Goal: Task Accomplishment & Management: Manage account settings

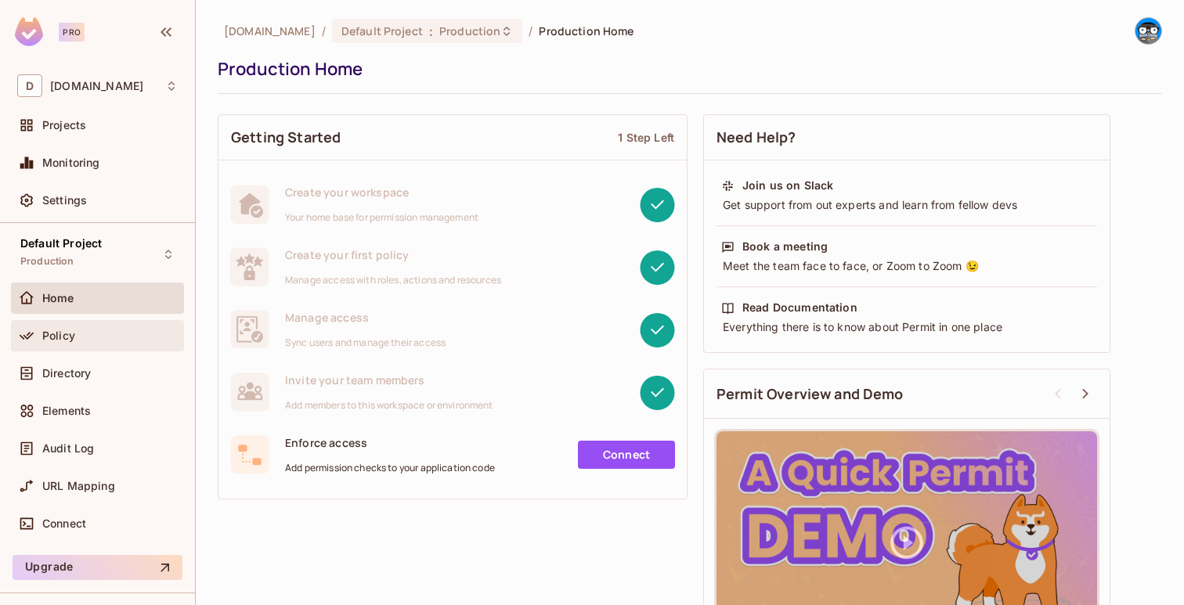
click at [78, 334] on div "Policy" at bounding box center [109, 336] width 135 height 13
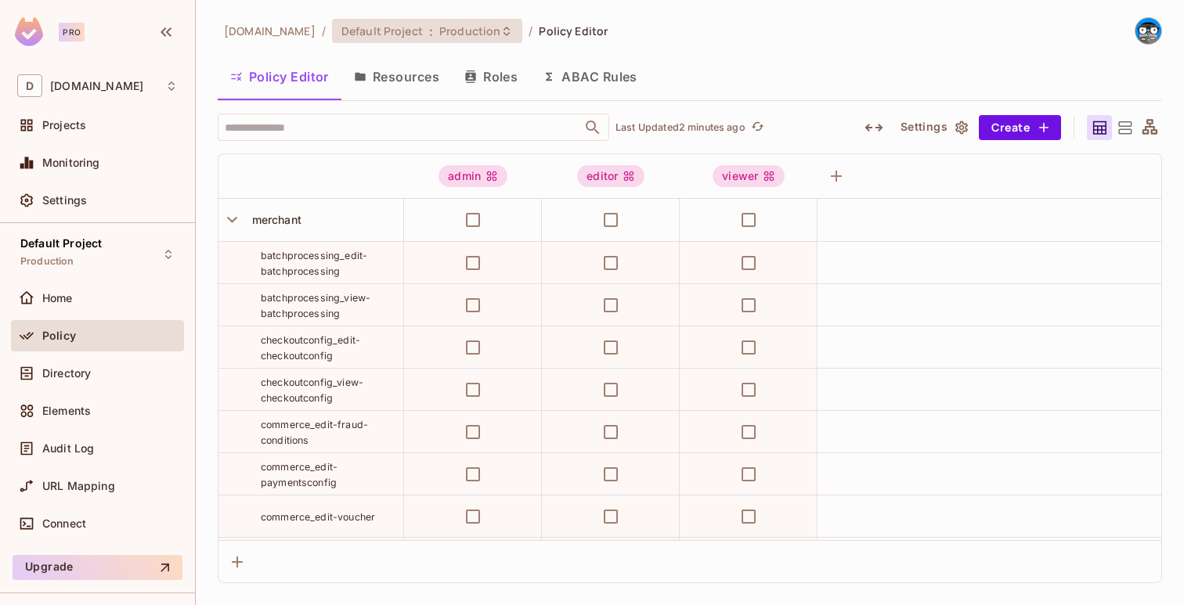
click at [451, 41] on div "Default Project : Production" at bounding box center [427, 31] width 190 height 24
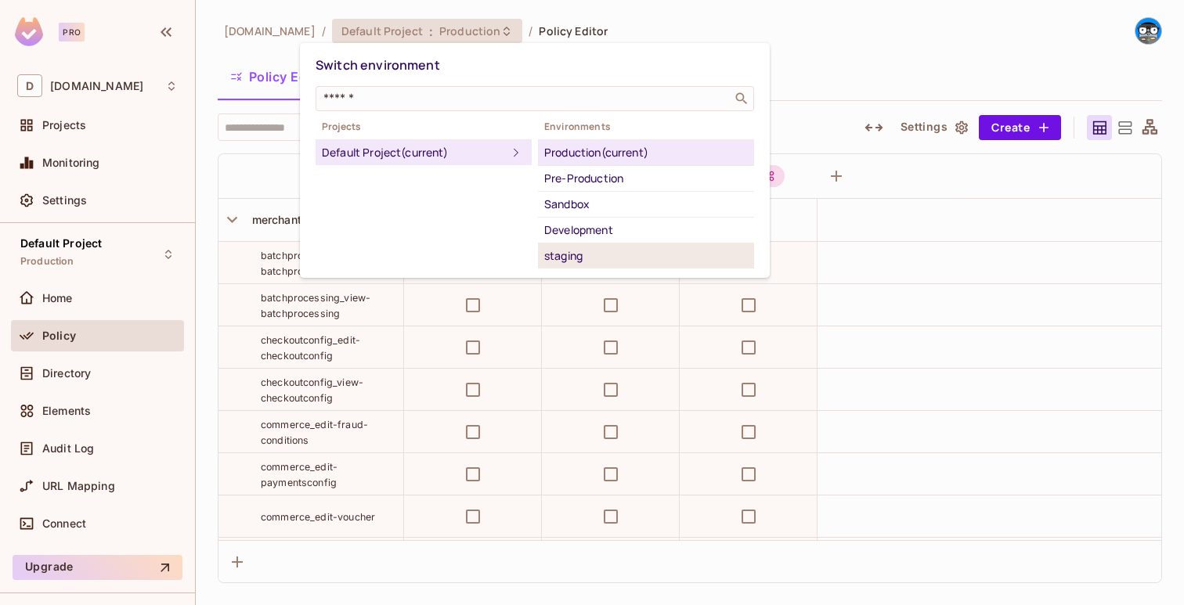
click at [604, 247] on div "staging" at bounding box center [646, 256] width 204 height 19
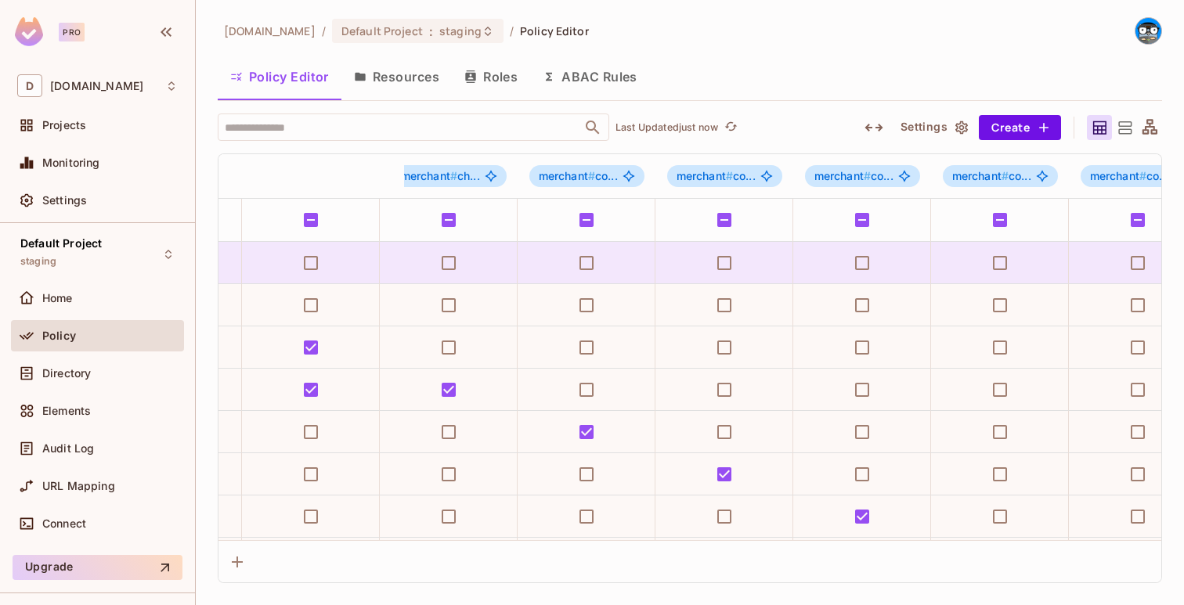
scroll to position [0, 1070]
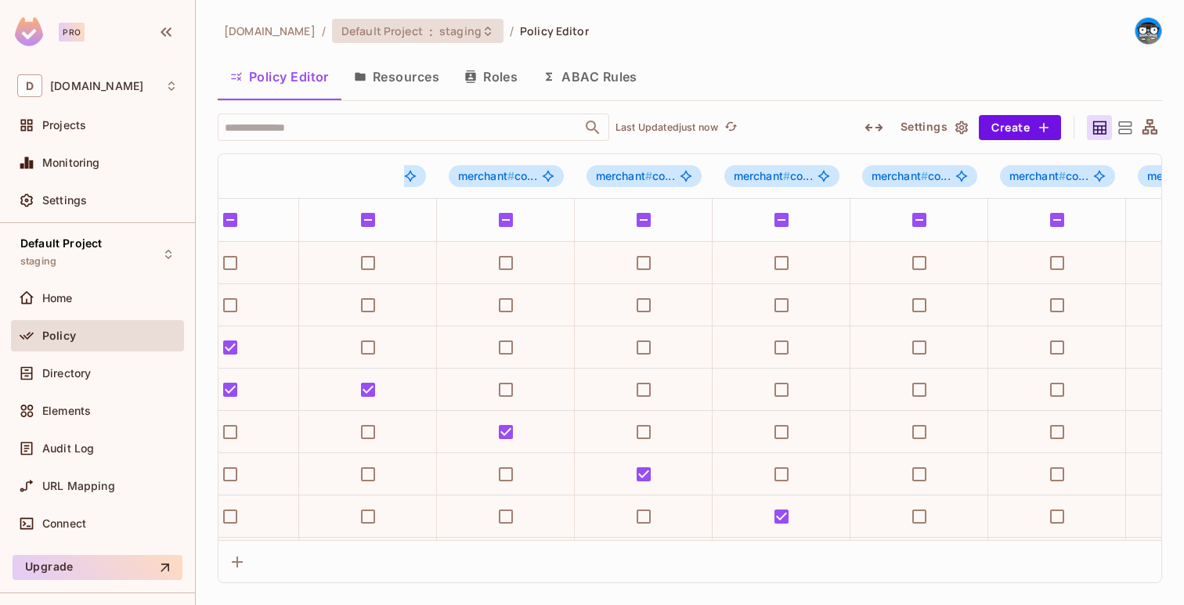
click at [371, 34] on span "Default Project" at bounding box center [381, 30] width 81 height 15
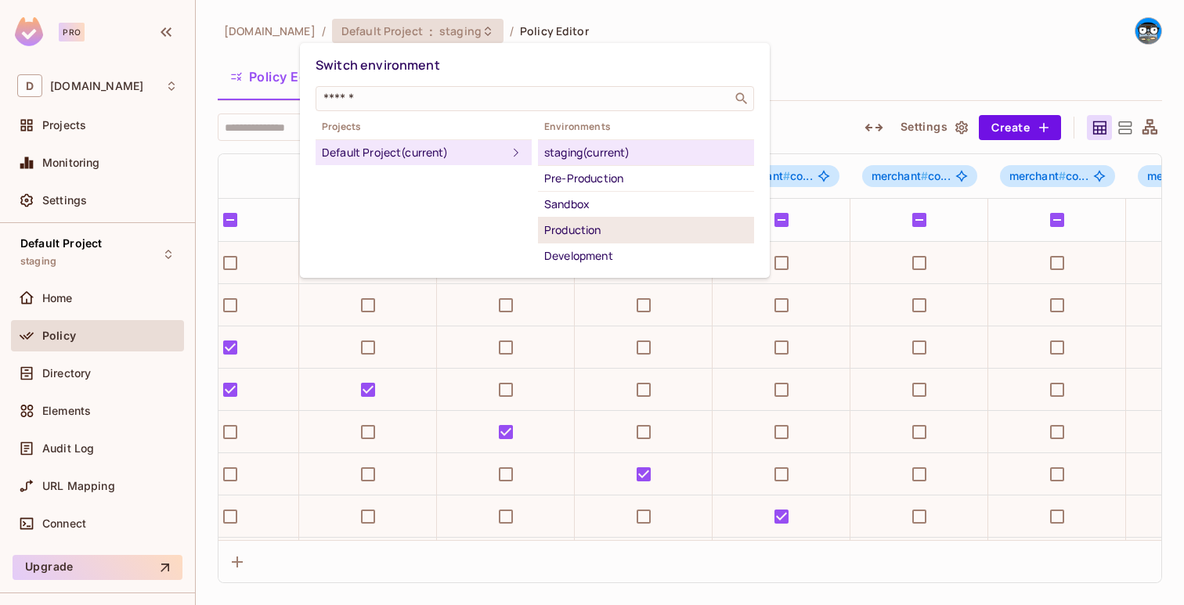
click at [575, 232] on div "Production" at bounding box center [646, 230] width 204 height 19
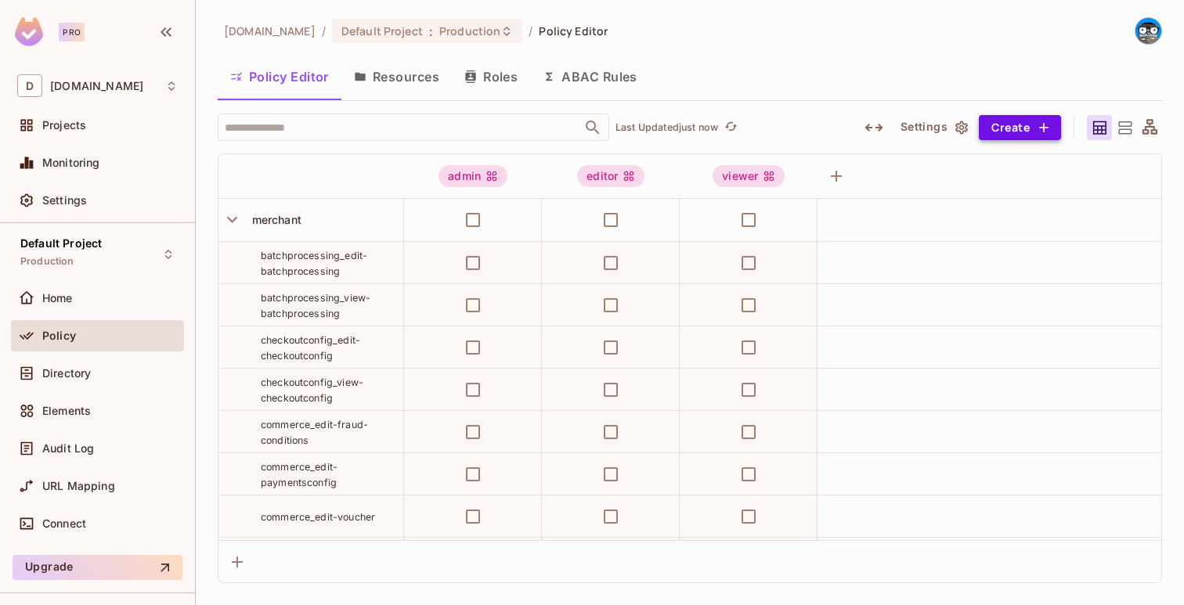
click at [1004, 132] on button "Create" at bounding box center [1020, 127] width 82 height 25
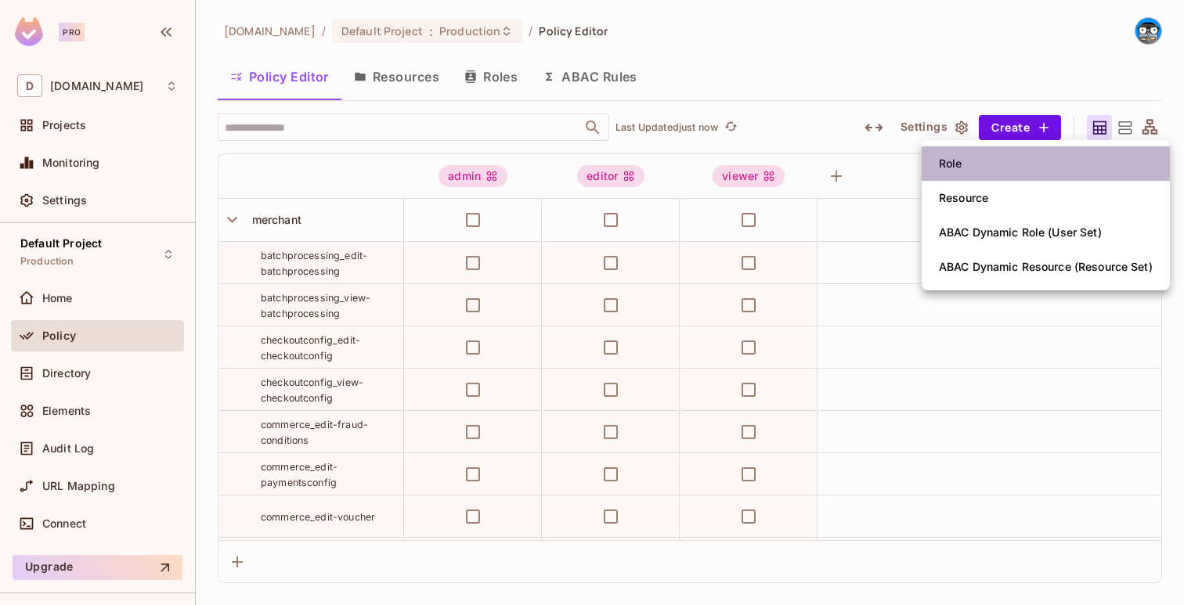
click at [962, 168] on span "Role" at bounding box center [950, 163] width 33 height 25
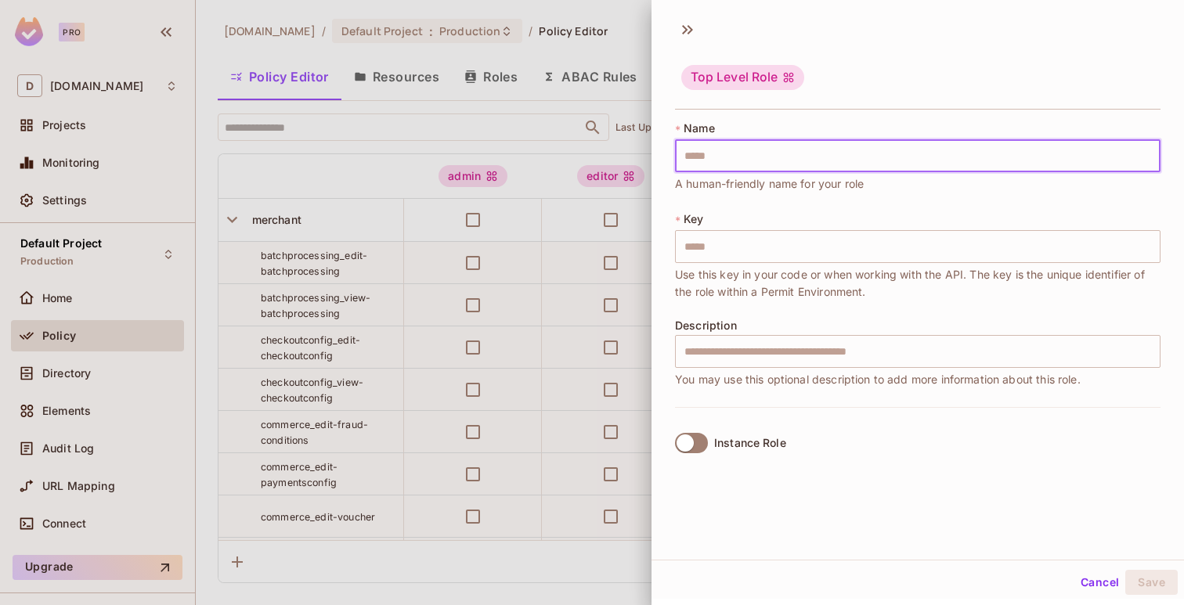
click at [921, 163] on input "text" at bounding box center [917, 155] width 485 height 33
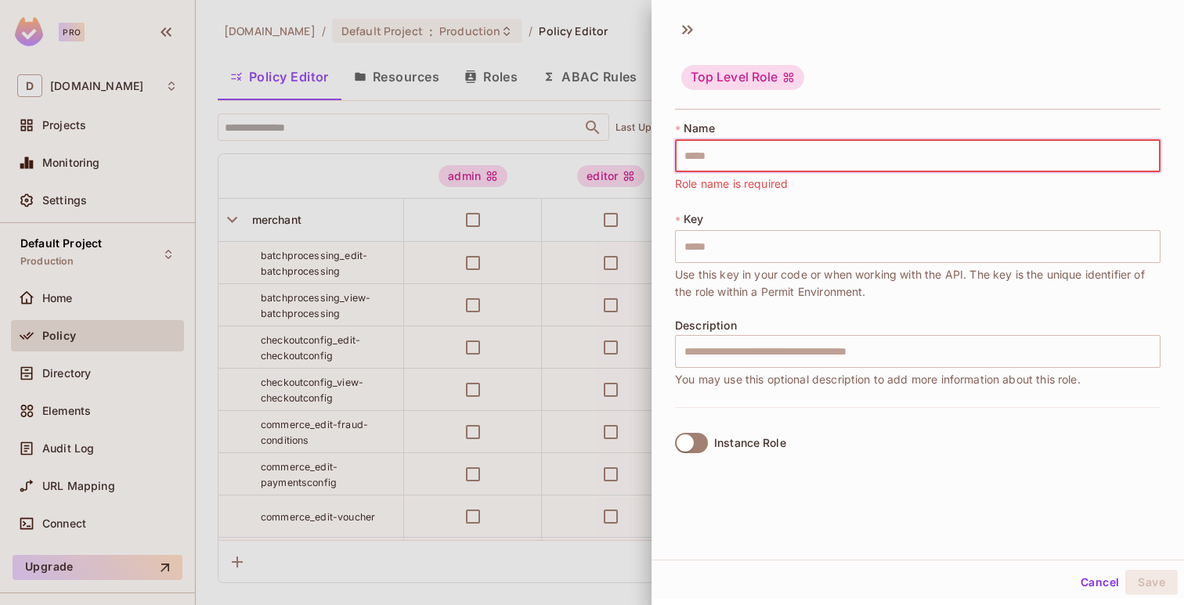
paste input "**********"
type input "**********"
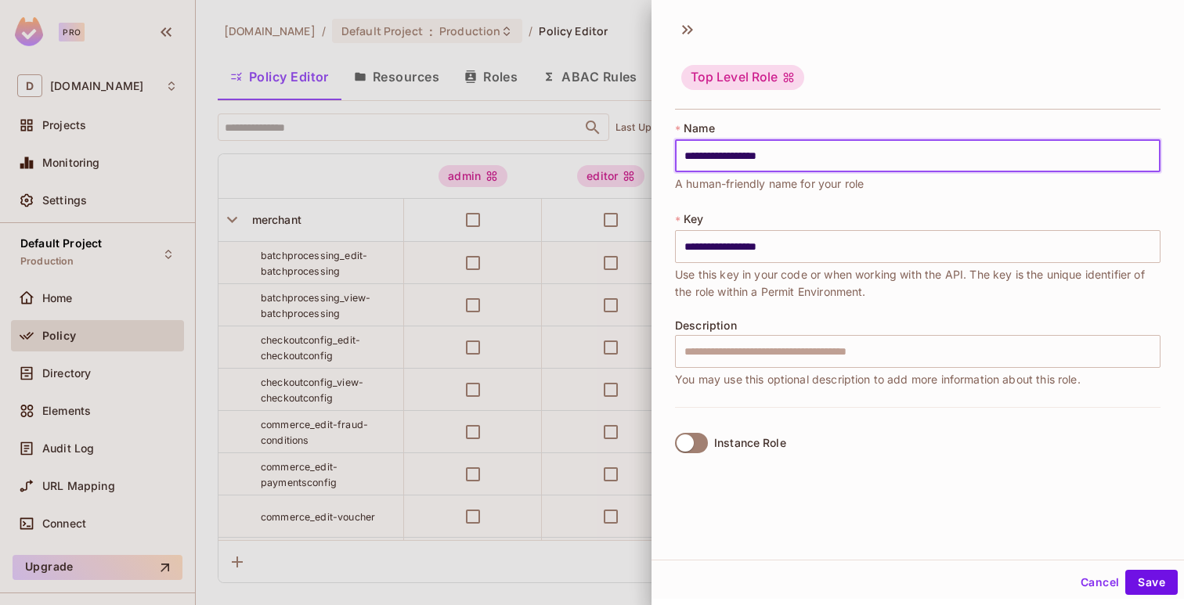
type input "**********"
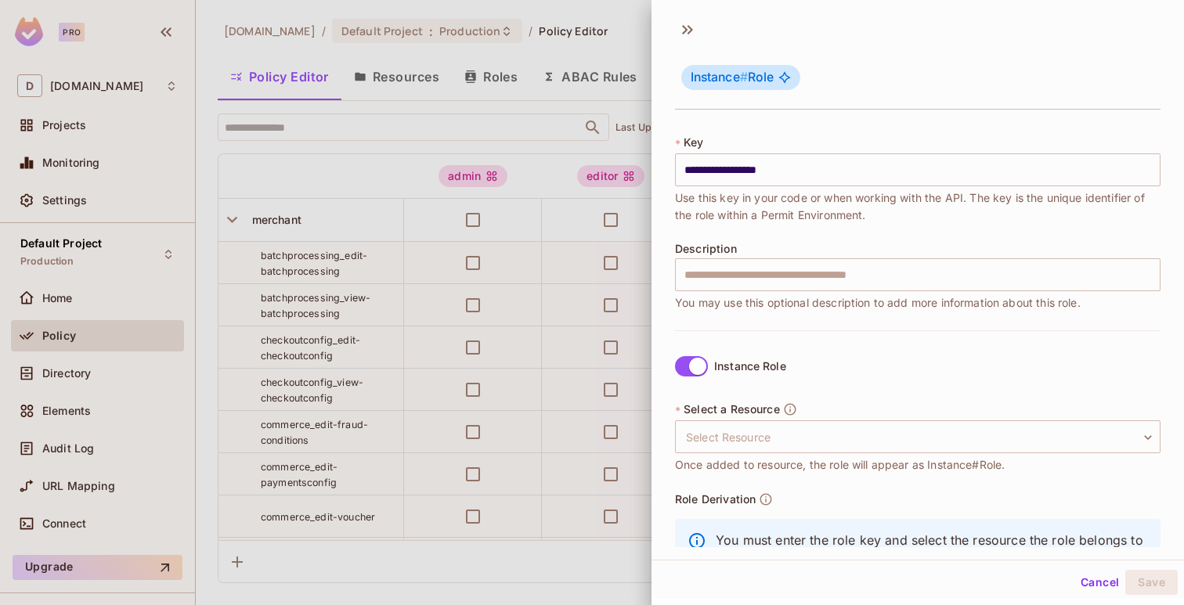
scroll to position [98, 0]
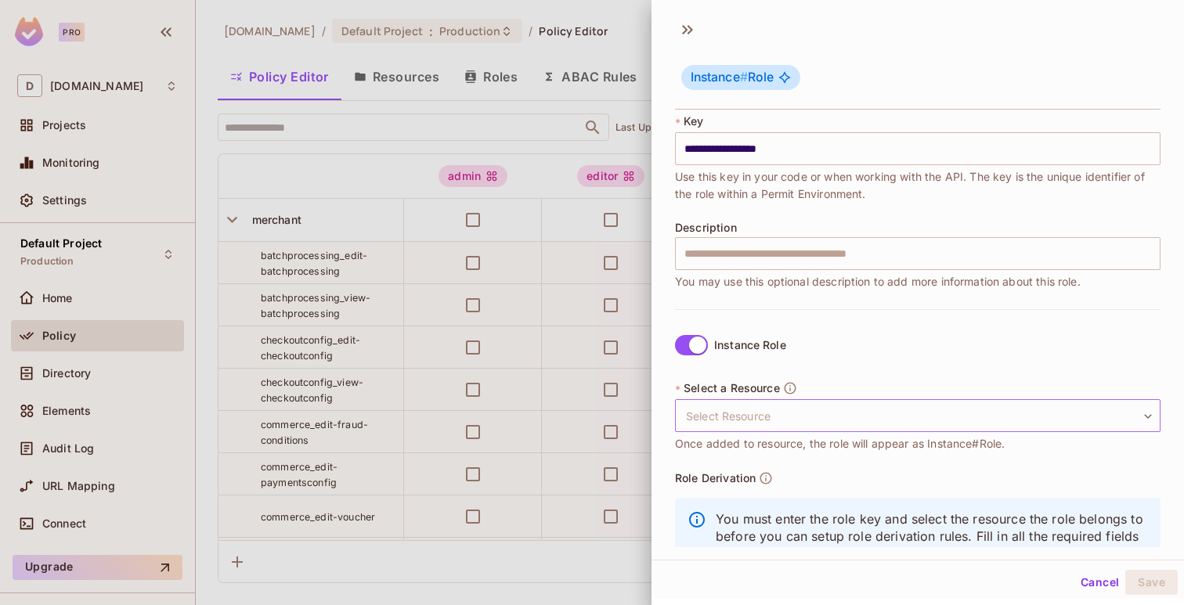
click at [749, 424] on body "Pro D deuna.com Projects Monitoring Settings Default Project Production Home Po…" at bounding box center [592, 302] width 1184 height 605
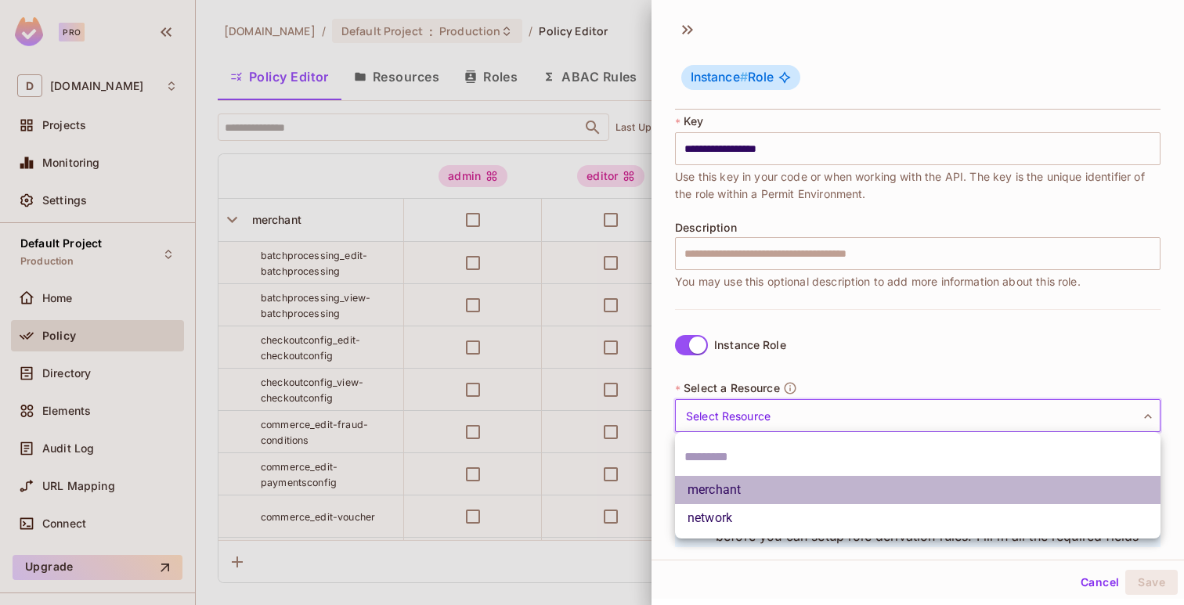
click at [739, 496] on li "merchant" at bounding box center [917, 490] width 485 height 28
type input "********"
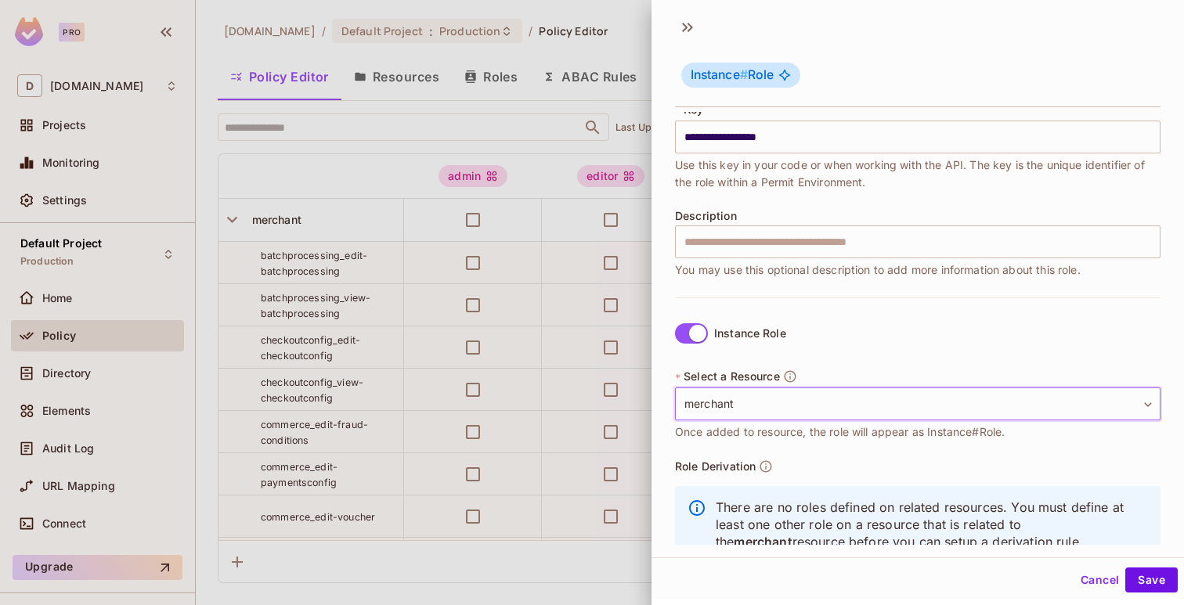
scroll to position [153, 0]
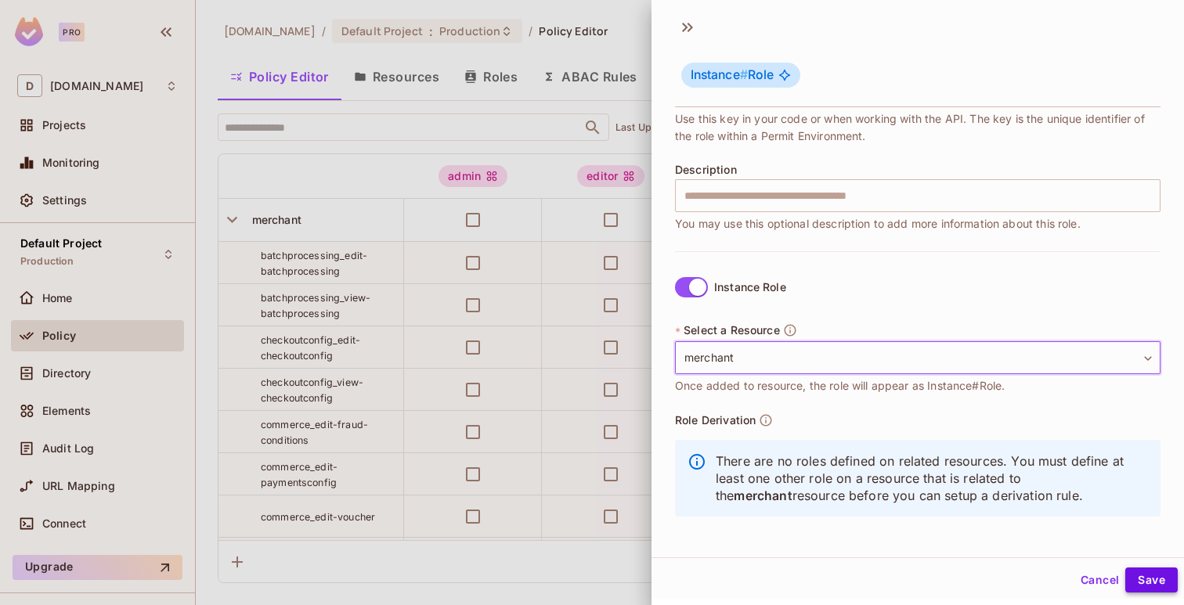
click at [1164, 572] on button "Save" at bounding box center [1151, 580] width 52 height 25
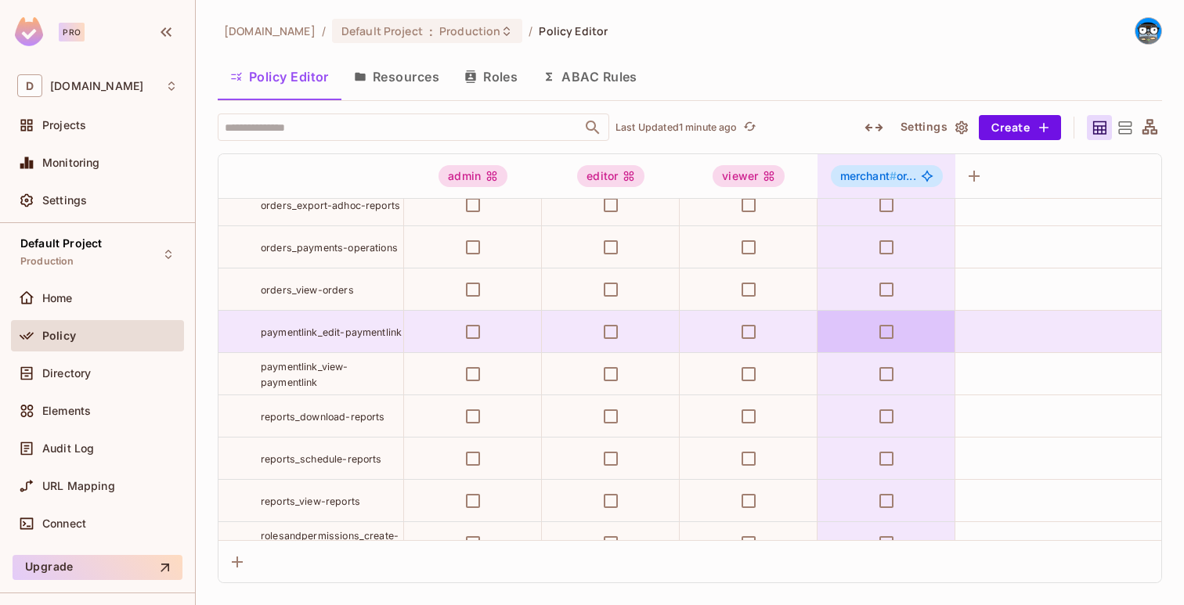
scroll to position [811, 0]
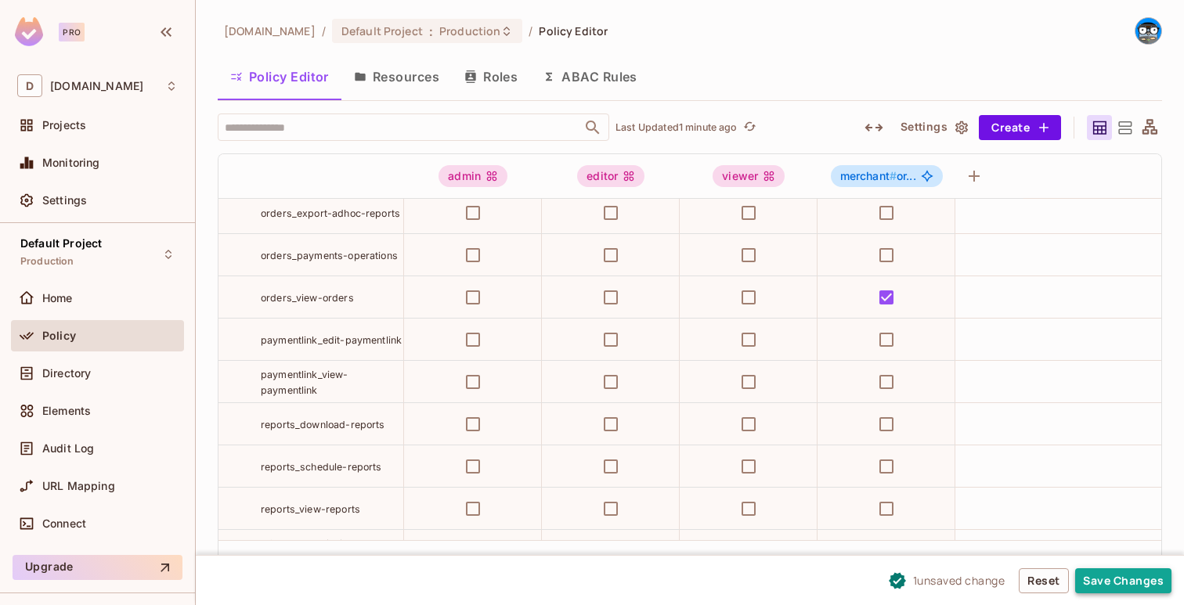
click at [1098, 583] on button "Save Changes" at bounding box center [1123, 580] width 96 height 25
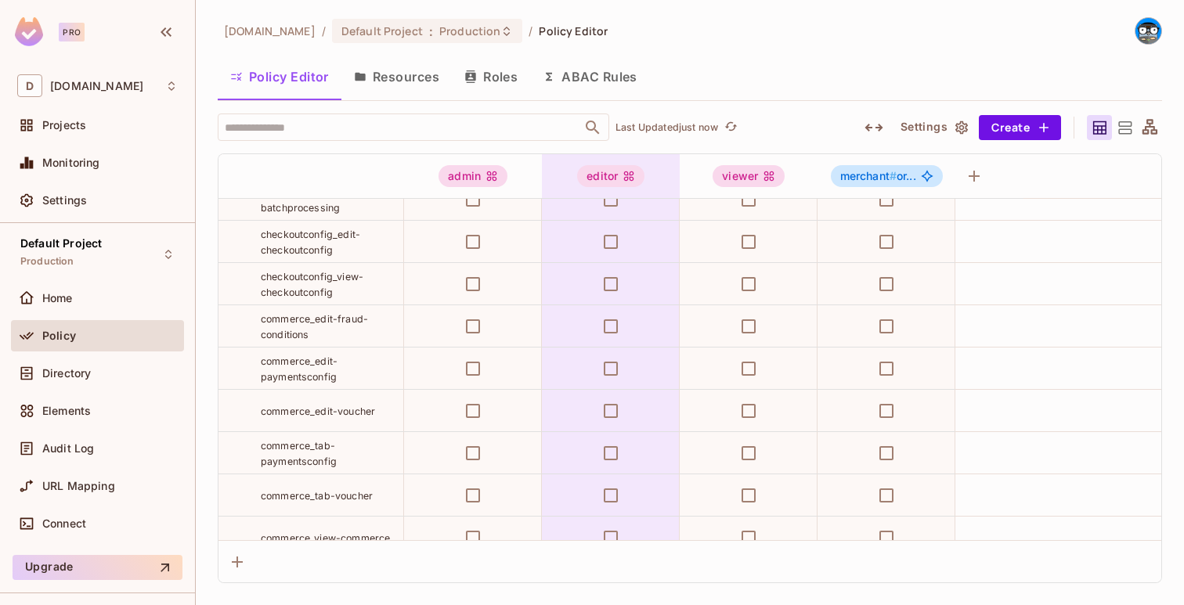
scroll to position [0, 0]
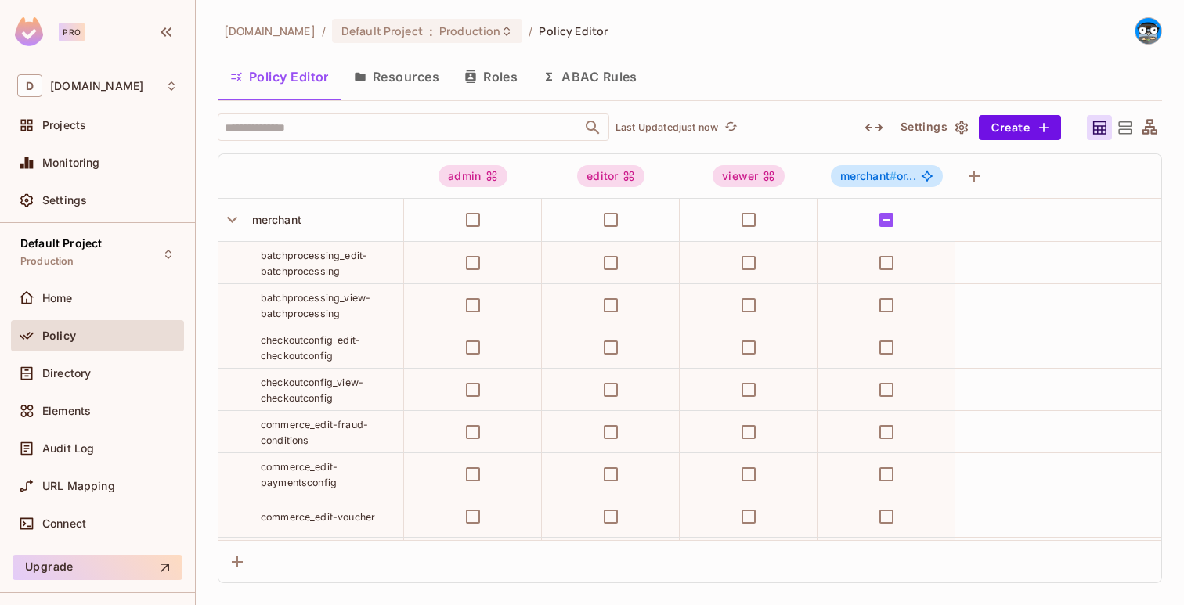
click at [352, 259] on span "batchprocessing_edit-batchprocessing" at bounding box center [314, 263] width 106 height 27
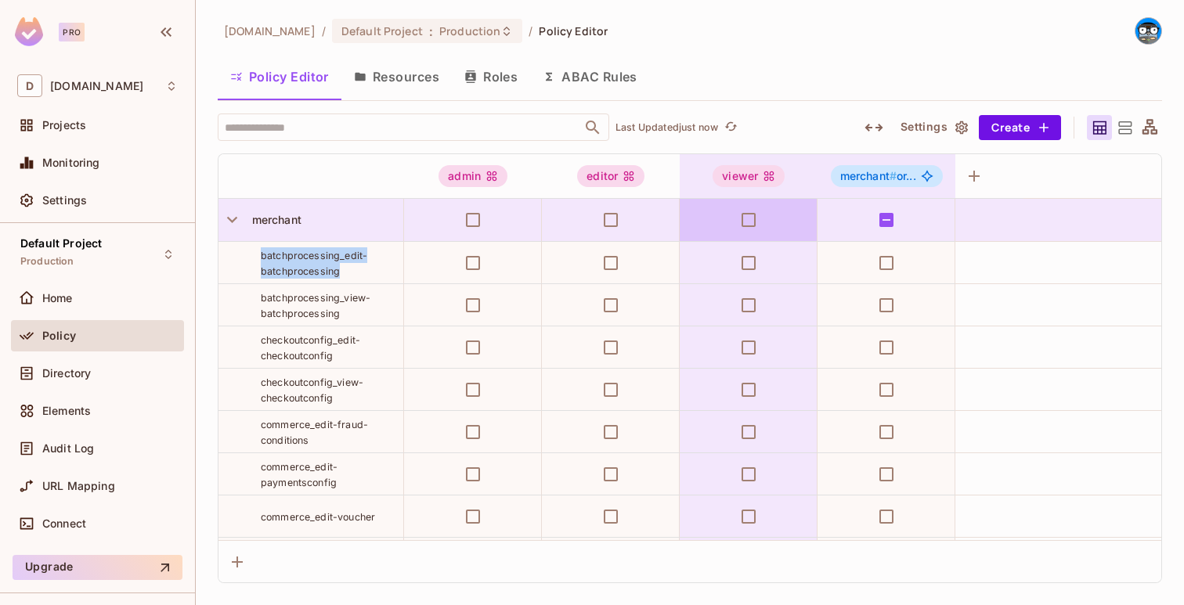
copy tr "batchprocessing_edit-batchprocessing"
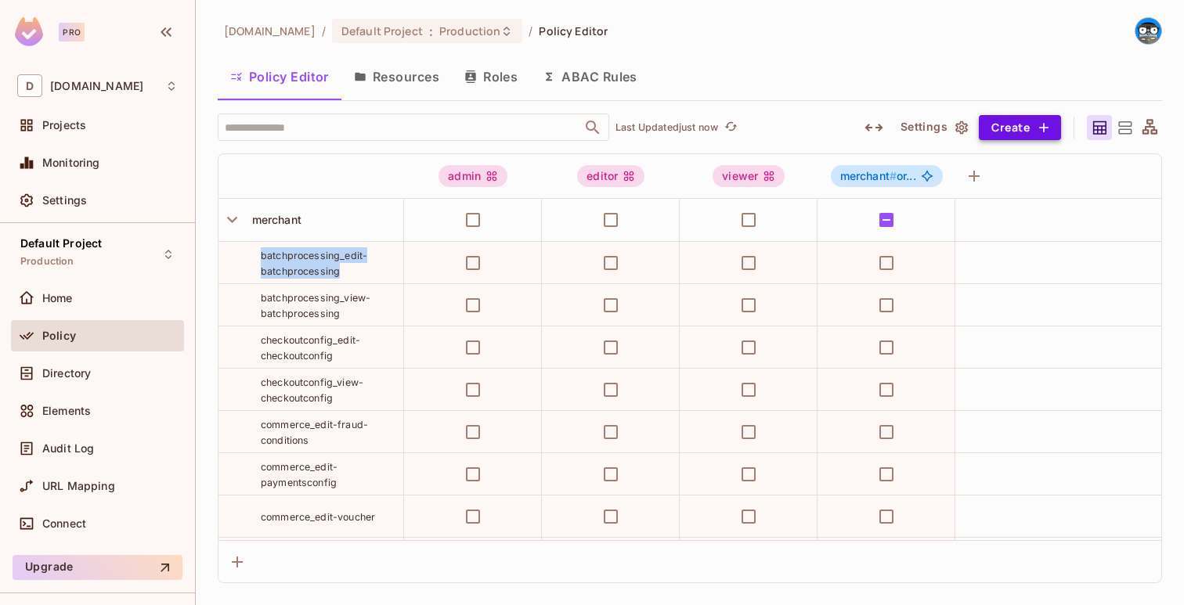
click at [1019, 139] on button "Create" at bounding box center [1020, 127] width 82 height 25
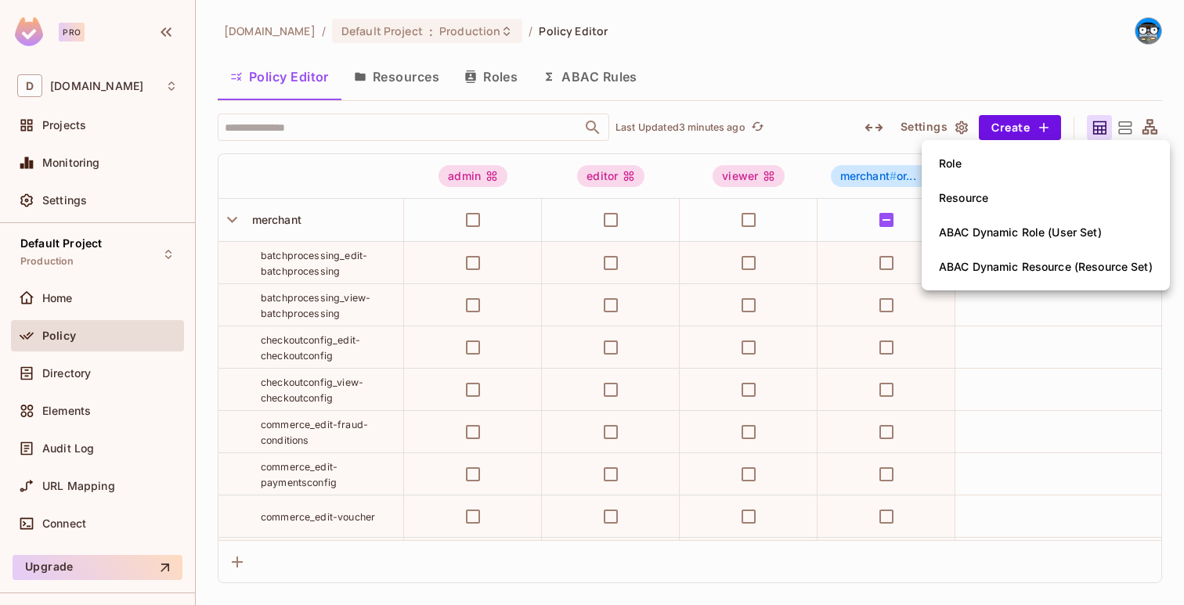
click at [866, 94] on div at bounding box center [592, 302] width 1184 height 605
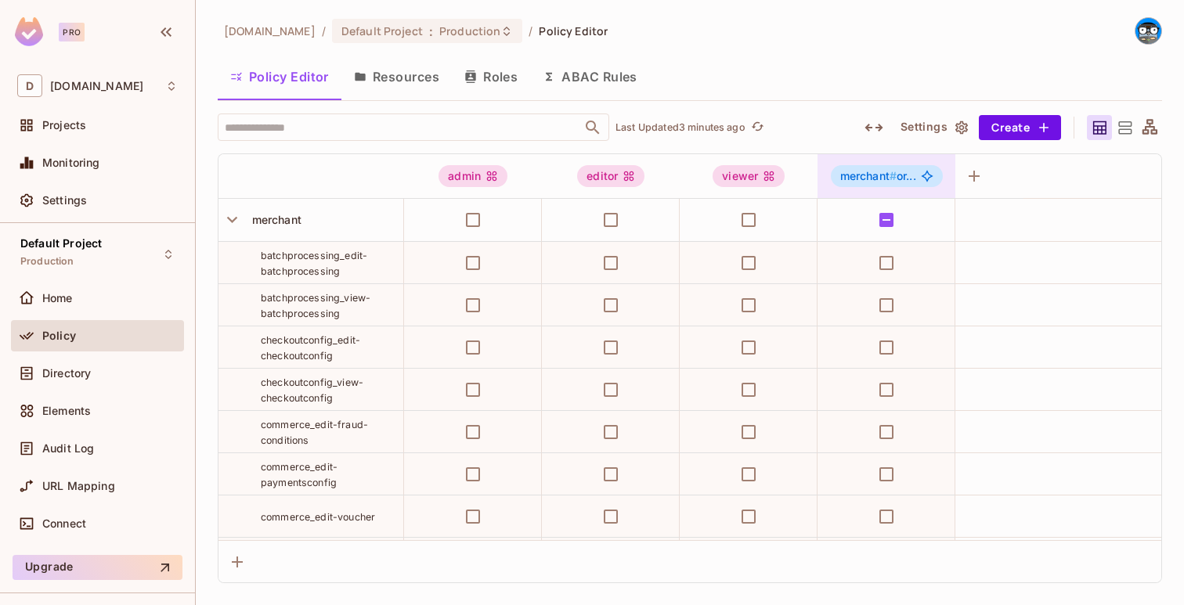
click at [885, 179] on span "merchant #" at bounding box center [868, 175] width 56 height 13
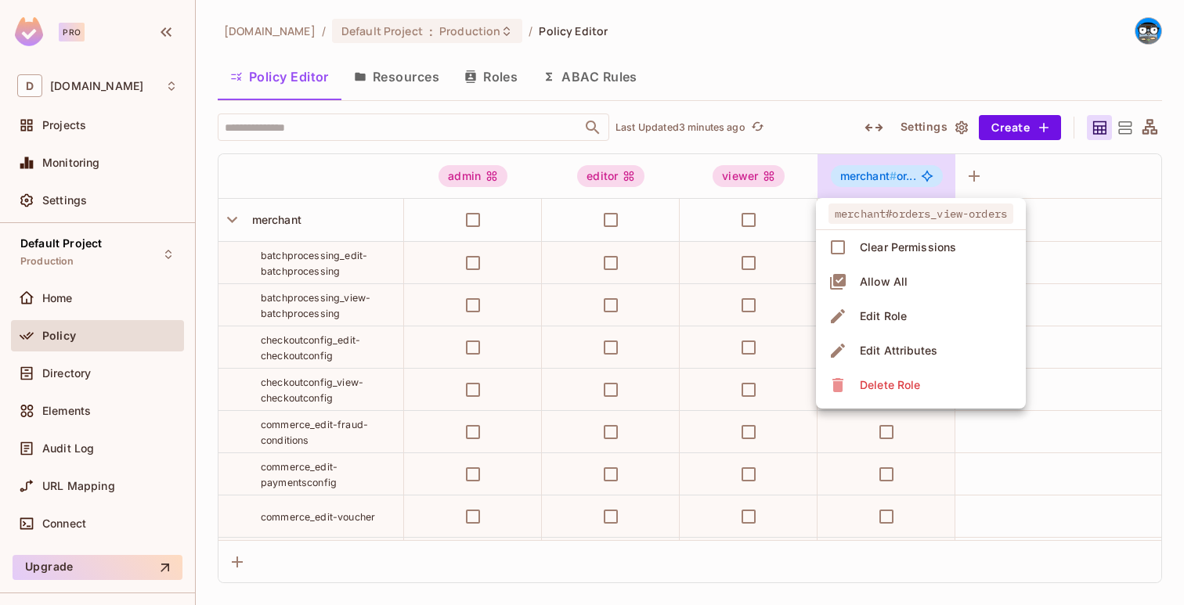
click at [885, 179] on div at bounding box center [592, 302] width 1184 height 605
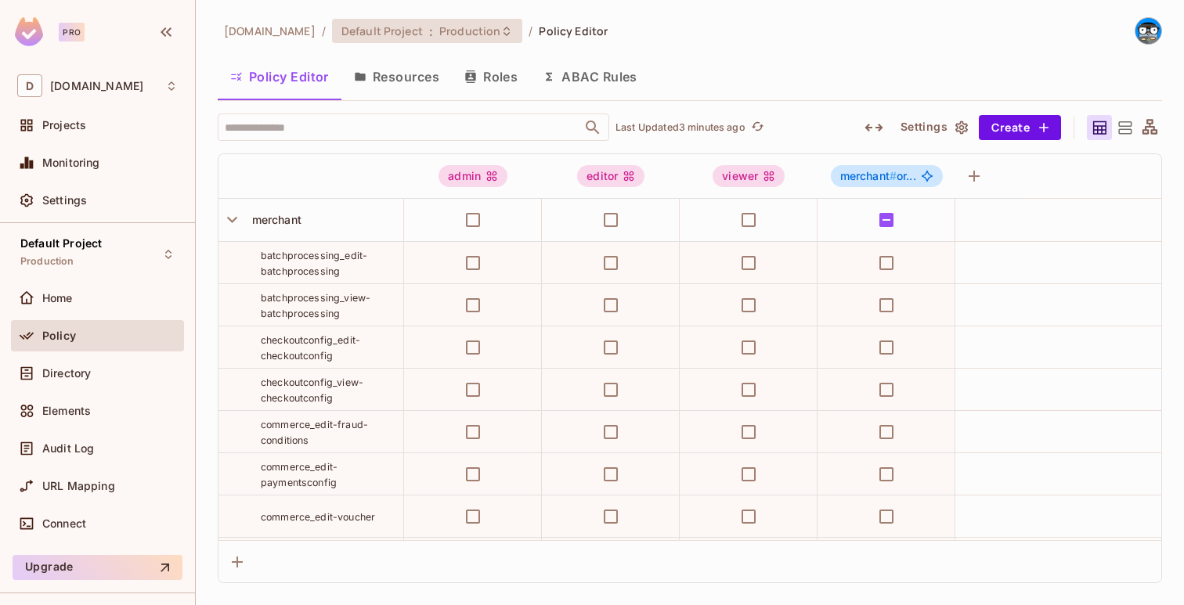
click at [450, 28] on span "Production" at bounding box center [469, 30] width 61 height 15
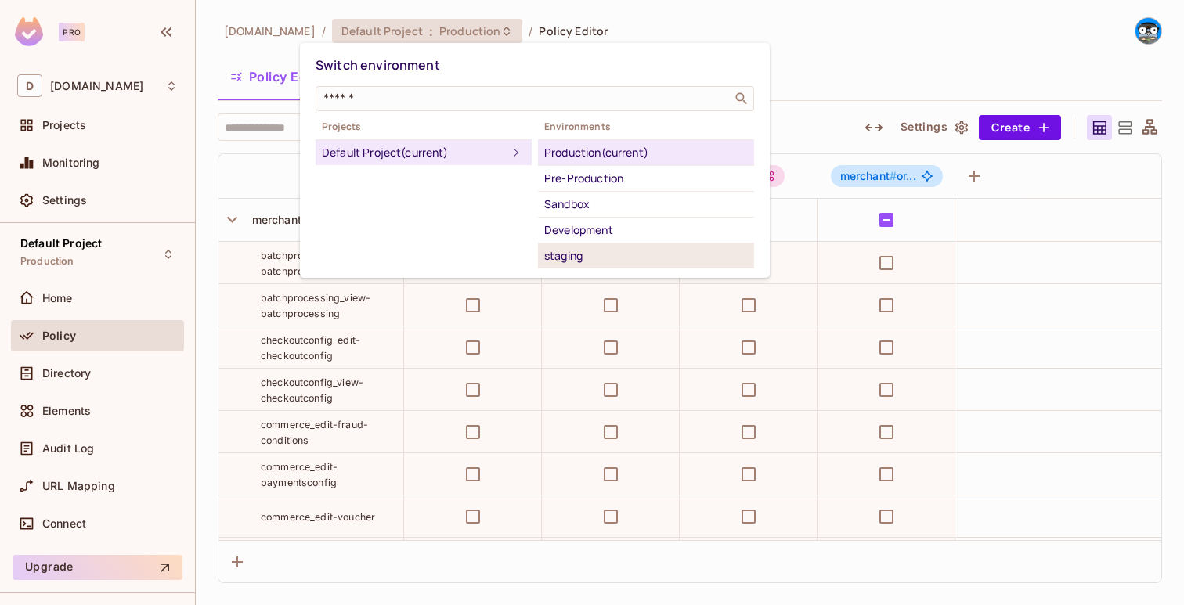
click at [577, 247] on div "staging" at bounding box center [646, 256] width 204 height 19
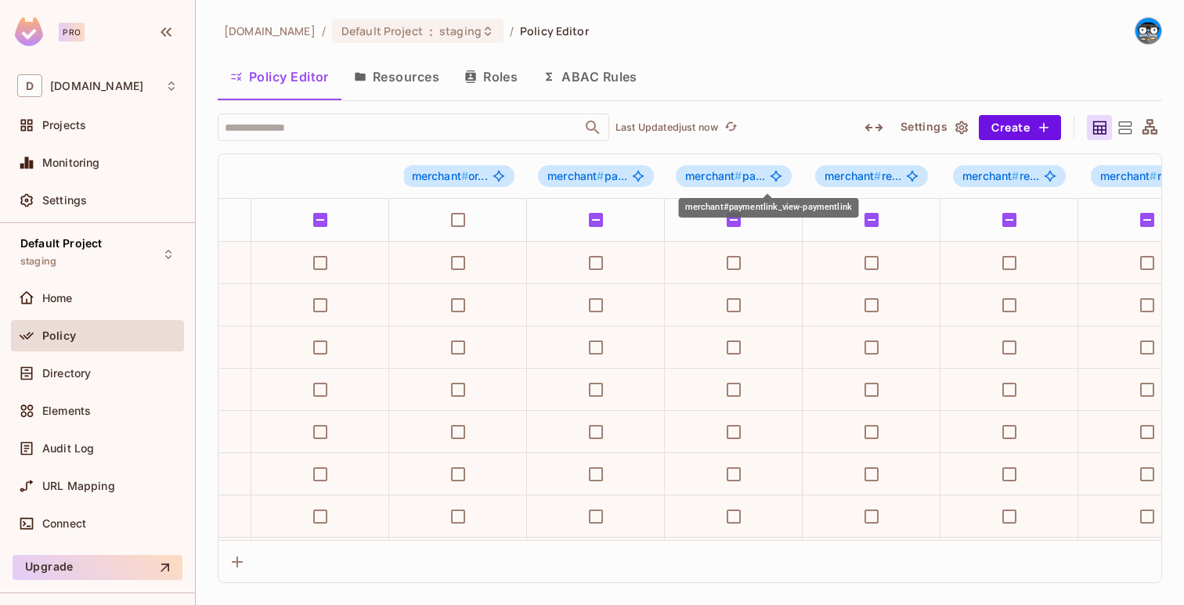
scroll to position [0, 3671]
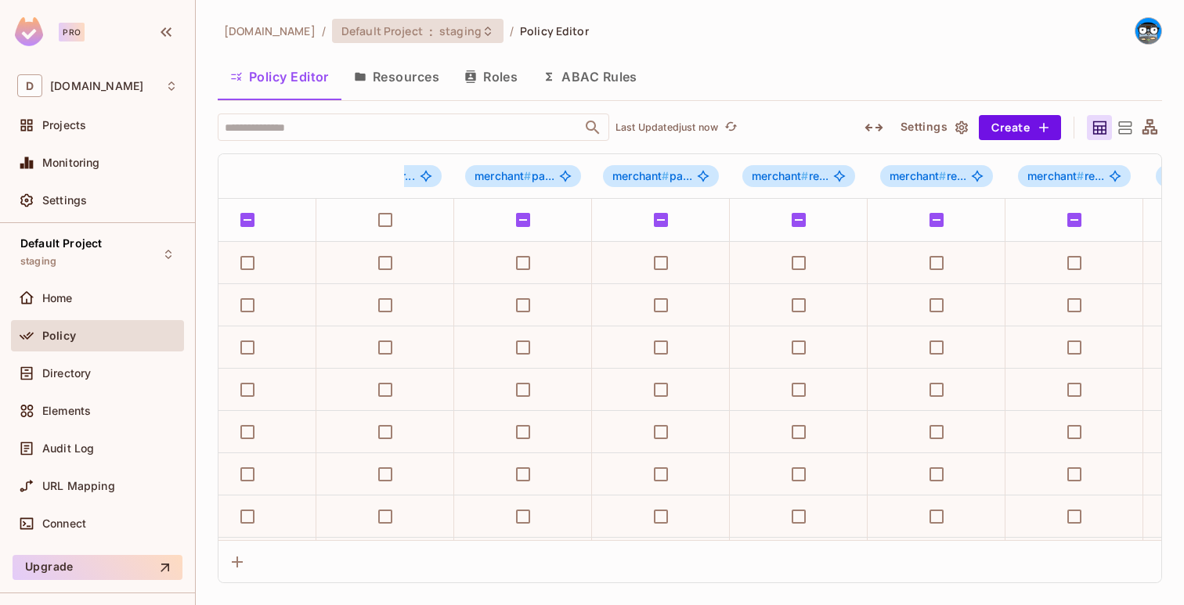
click at [439, 32] on span "staging" at bounding box center [460, 30] width 42 height 15
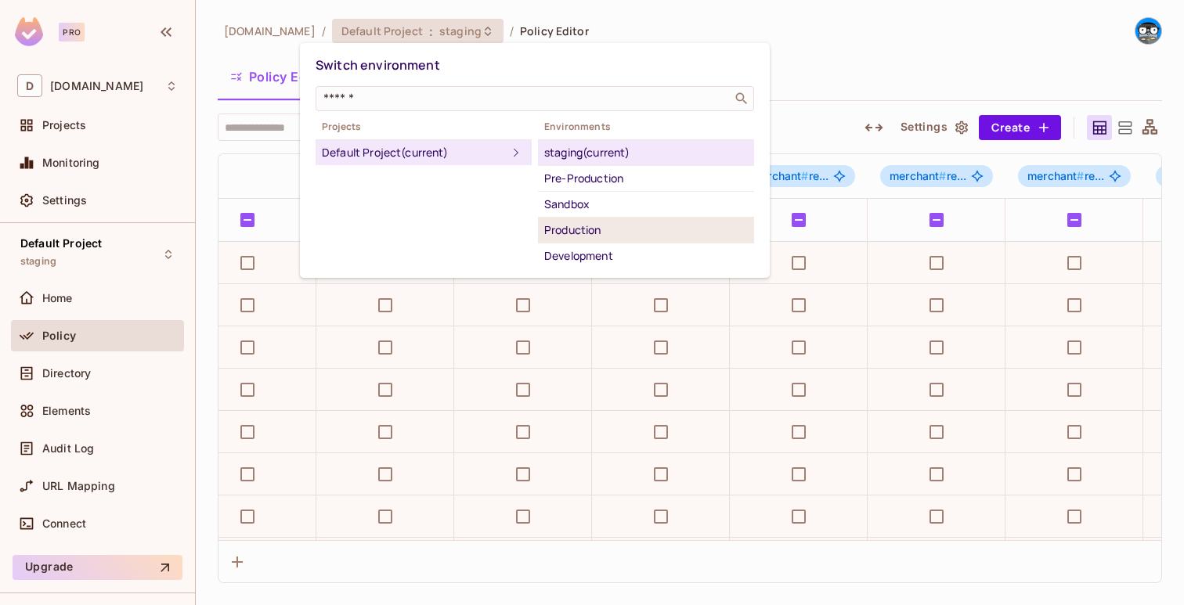
click at [586, 240] on li "Production" at bounding box center [646, 231] width 216 height 26
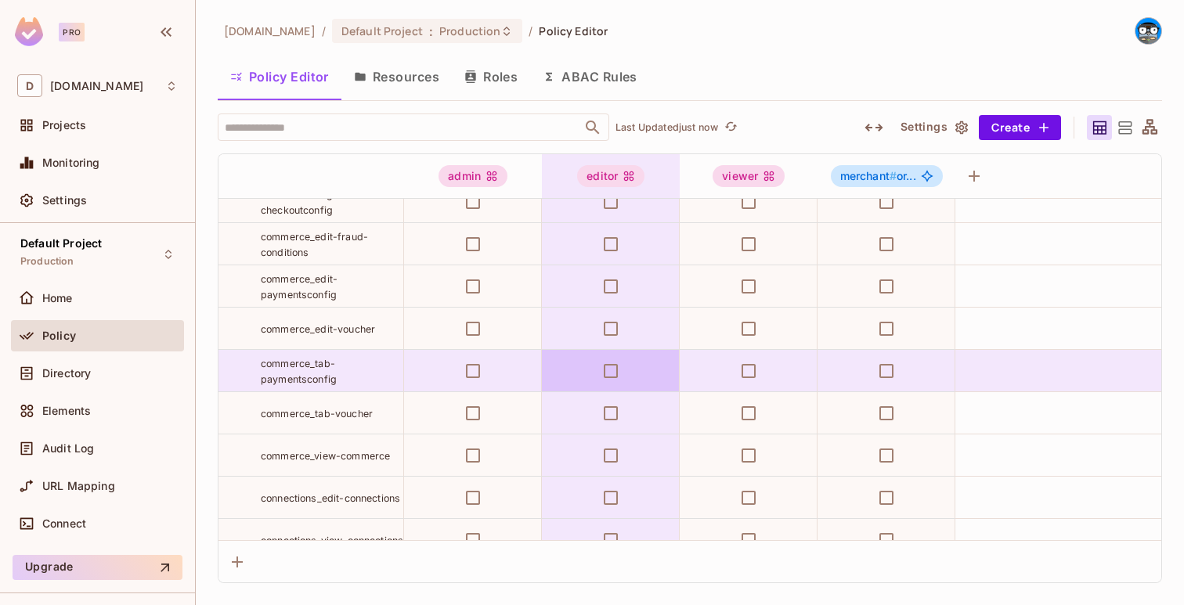
scroll to position [0, 0]
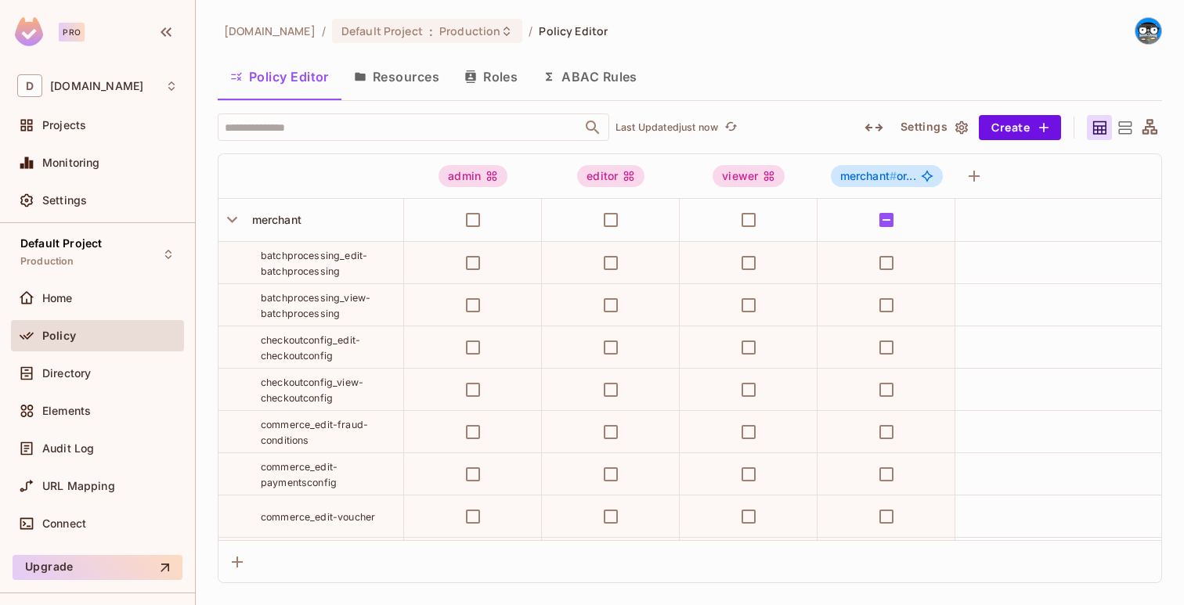
click at [337, 254] on span "batchprocessing_edit-batchprocessing" at bounding box center [314, 263] width 106 height 27
copy tr "batchprocessing_edit-batchprocessing"
click at [319, 262] on div "batchprocessing_edit-batchprocessing" at bounding box center [332, 262] width 143 height 31
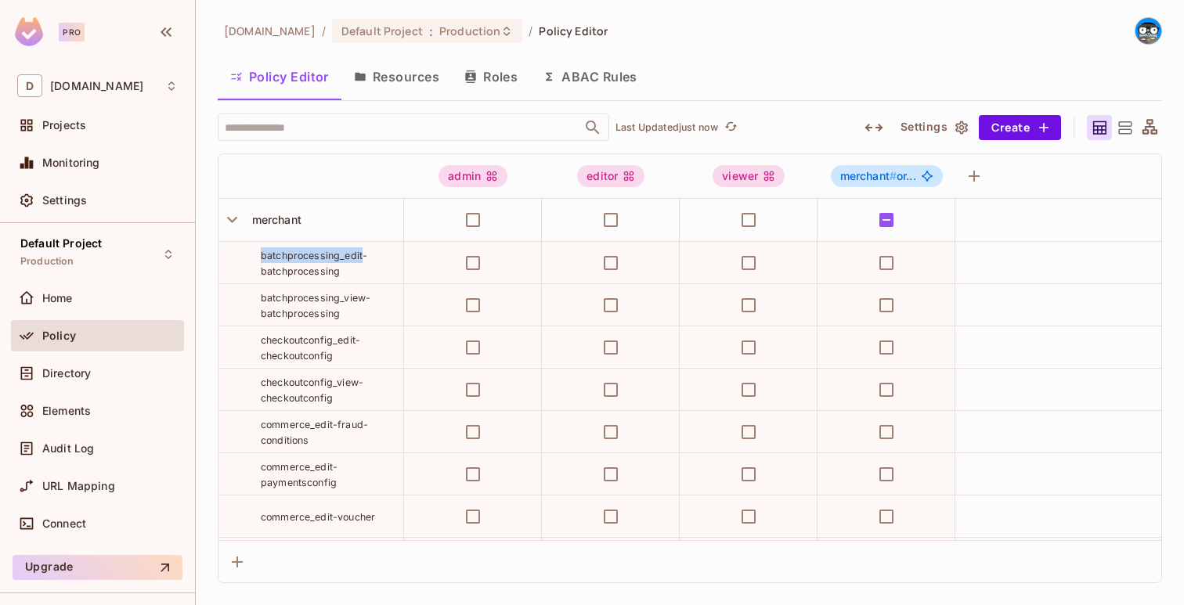
click at [319, 262] on div "batchprocessing_edit-batchprocessing" at bounding box center [332, 262] width 143 height 31
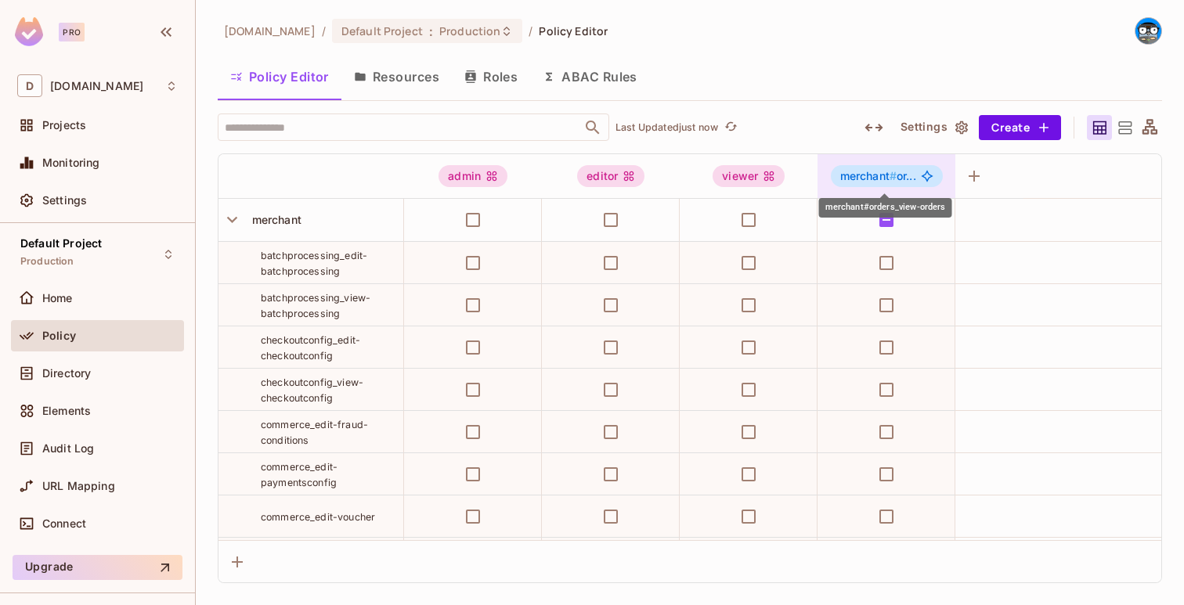
click at [880, 169] on div "merchant # or..." at bounding box center [887, 176] width 112 height 22
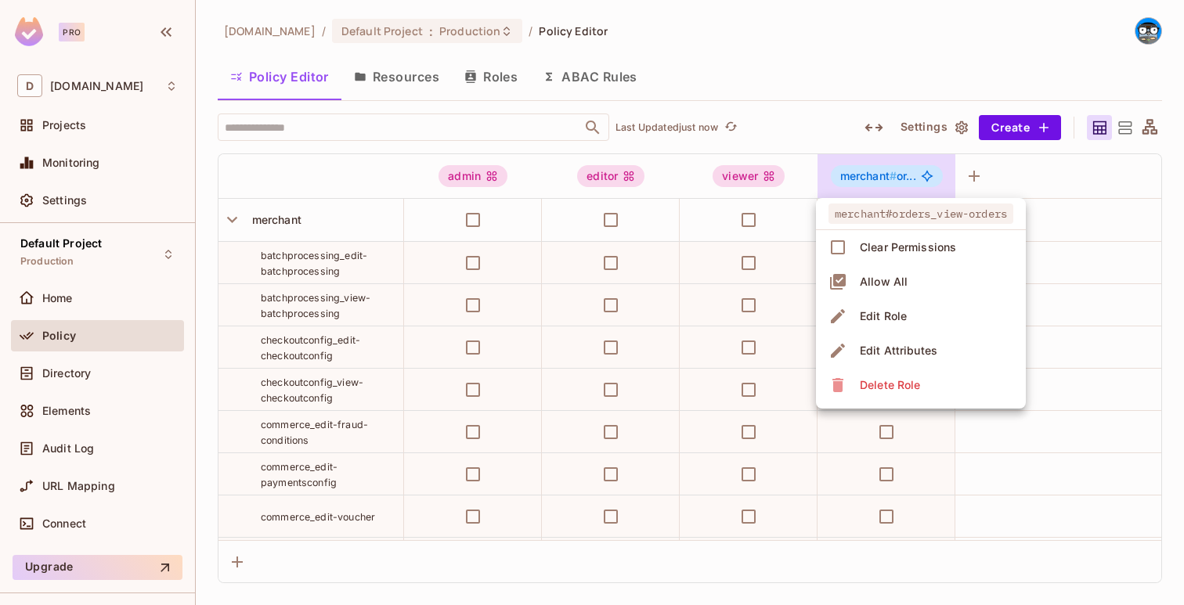
click at [879, 170] on div at bounding box center [592, 302] width 1184 height 605
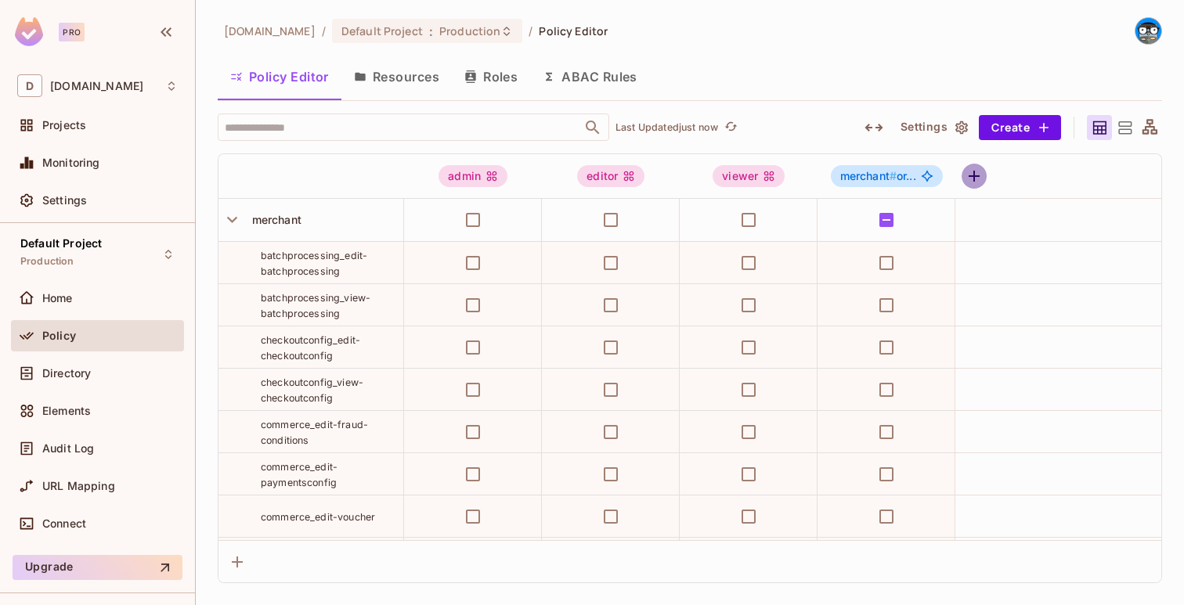
click at [969, 182] on icon "button" at bounding box center [974, 176] width 19 height 19
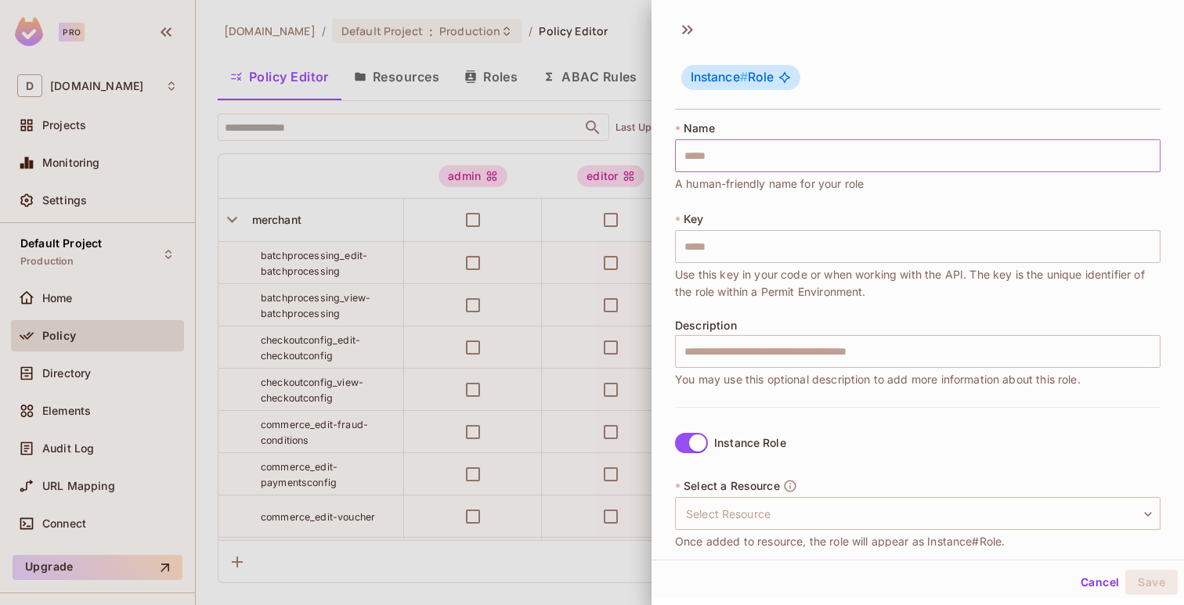
click at [791, 139] on input "text" at bounding box center [917, 155] width 485 height 33
paste input "**********"
type input "**********"
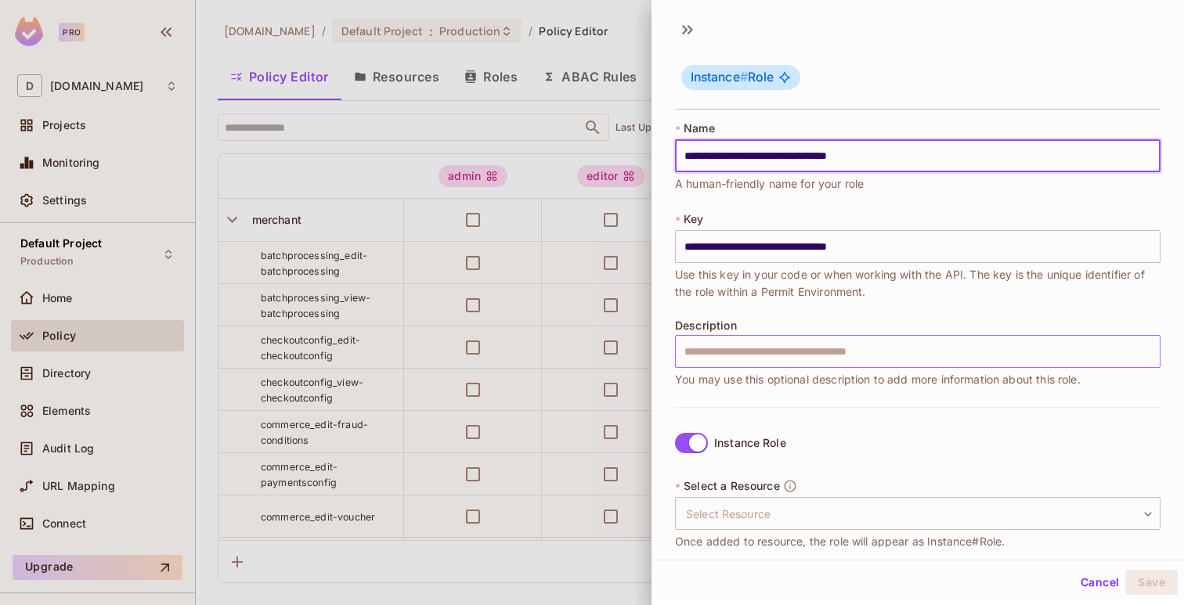
scroll to position [153, 0]
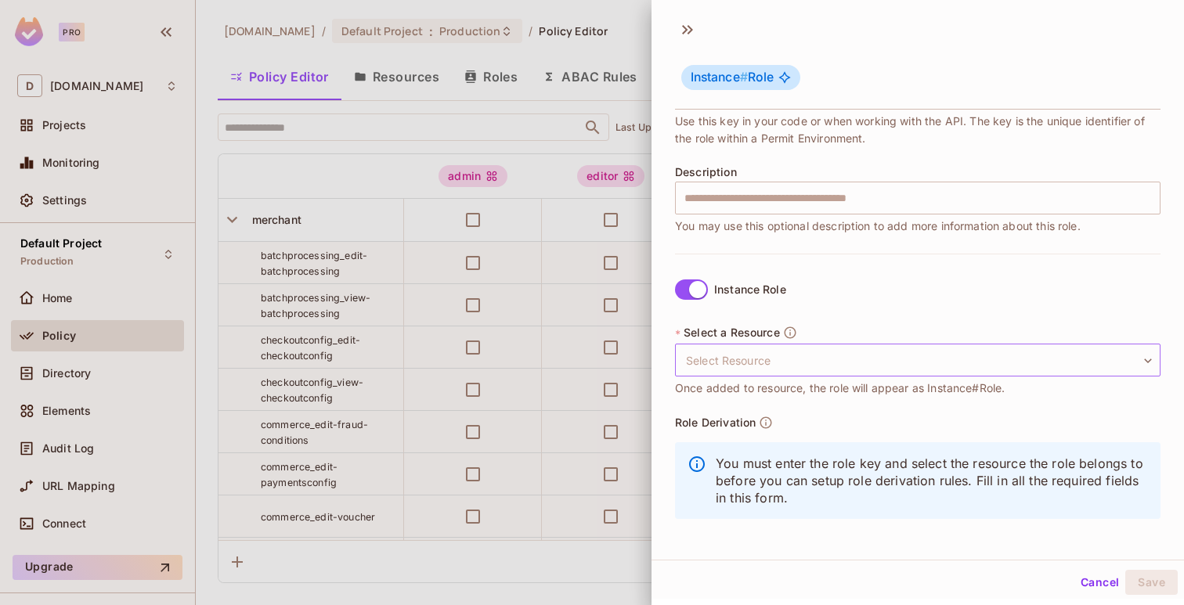
type input "**********"
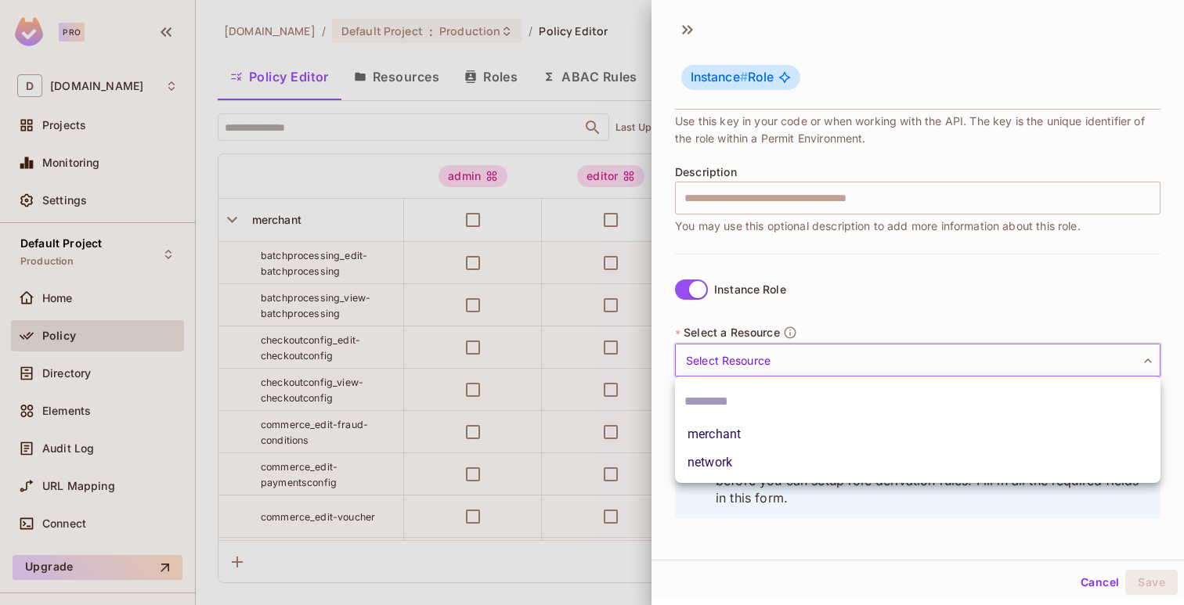
click at [772, 360] on body "Pro D deuna.com Projects Monitoring Settings Default Project Production Home Po…" at bounding box center [592, 302] width 1184 height 605
click at [749, 439] on li "merchant" at bounding box center [917, 434] width 485 height 28
type input "********"
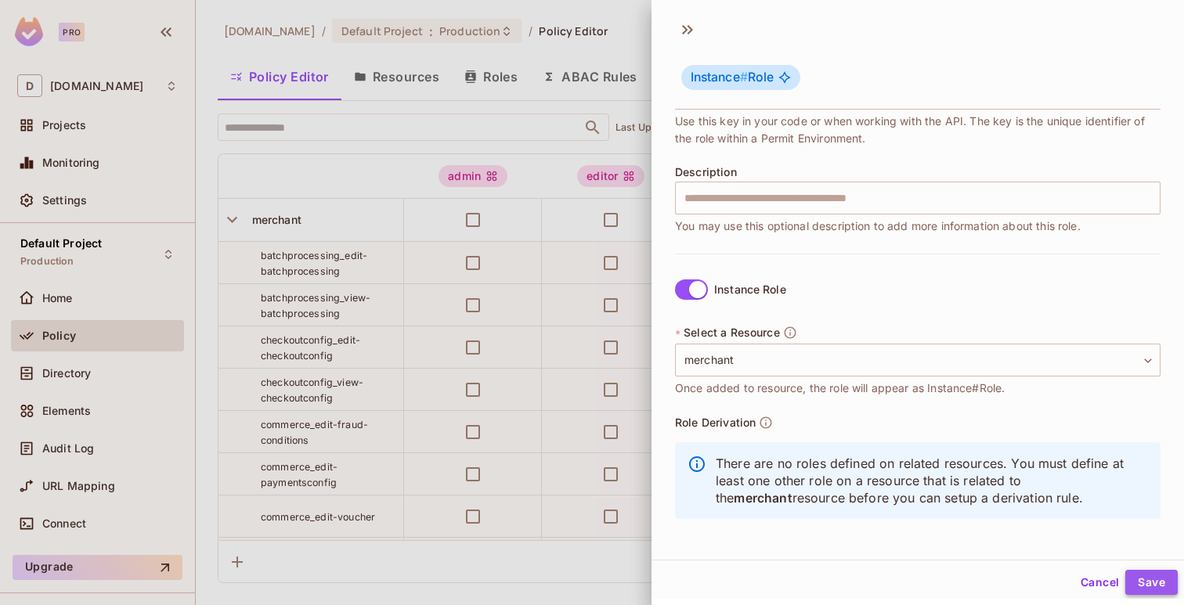
click at [1145, 586] on button "Save" at bounding box center [1151, 582] width 52 height 25
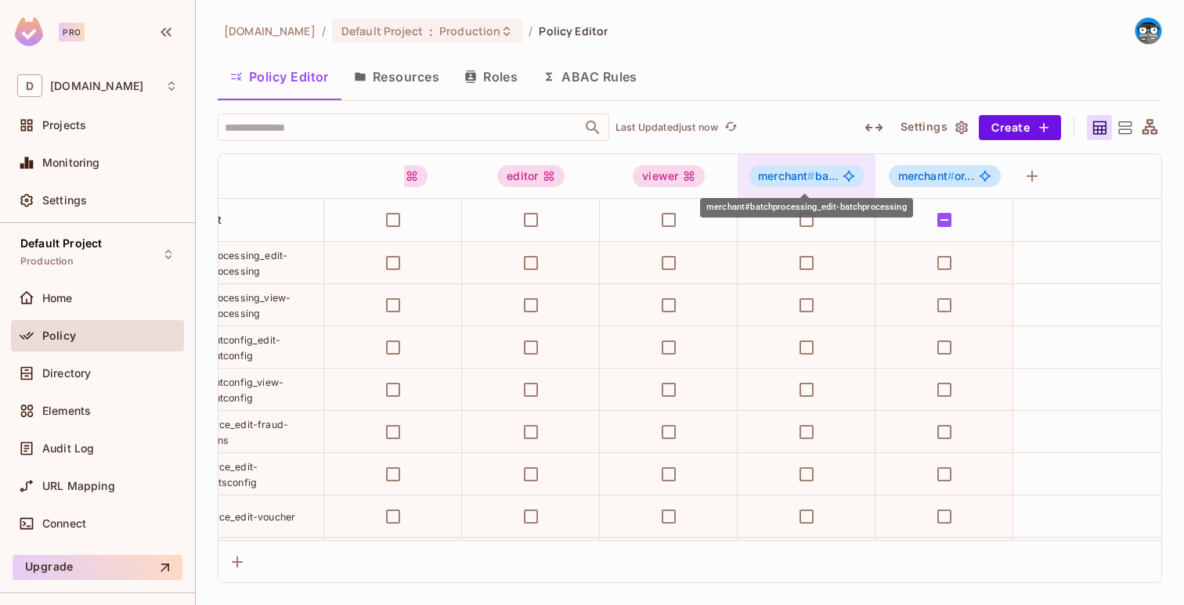
scroll to position [0, 0]
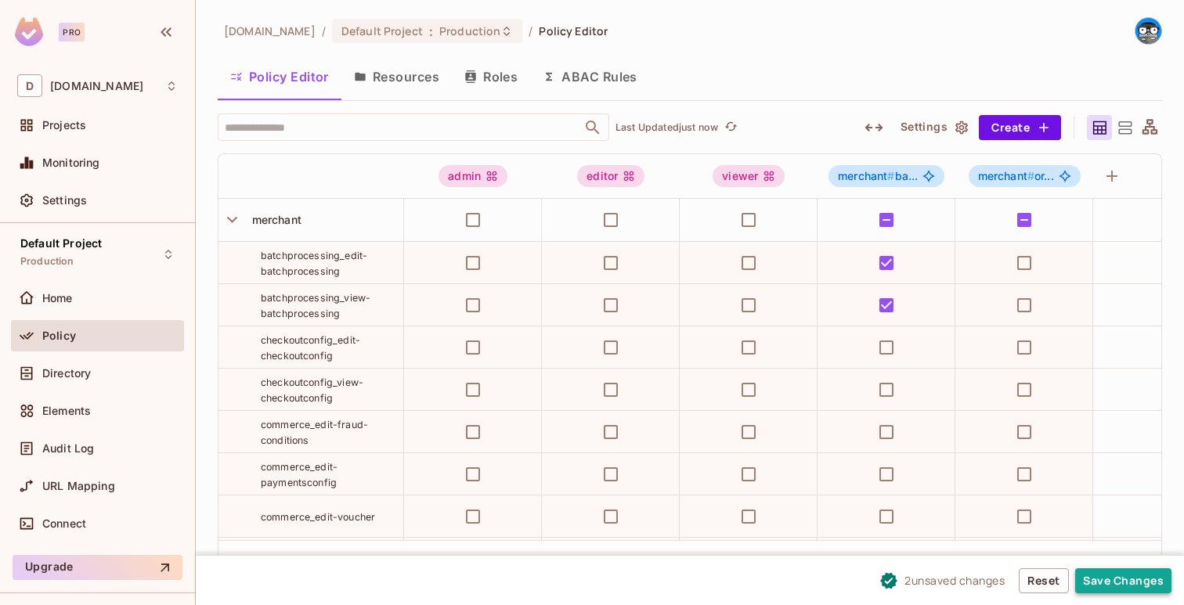
click at [1090, 581] on button "Save Changes" at bounding box center [1123, 580] width 96 height 25
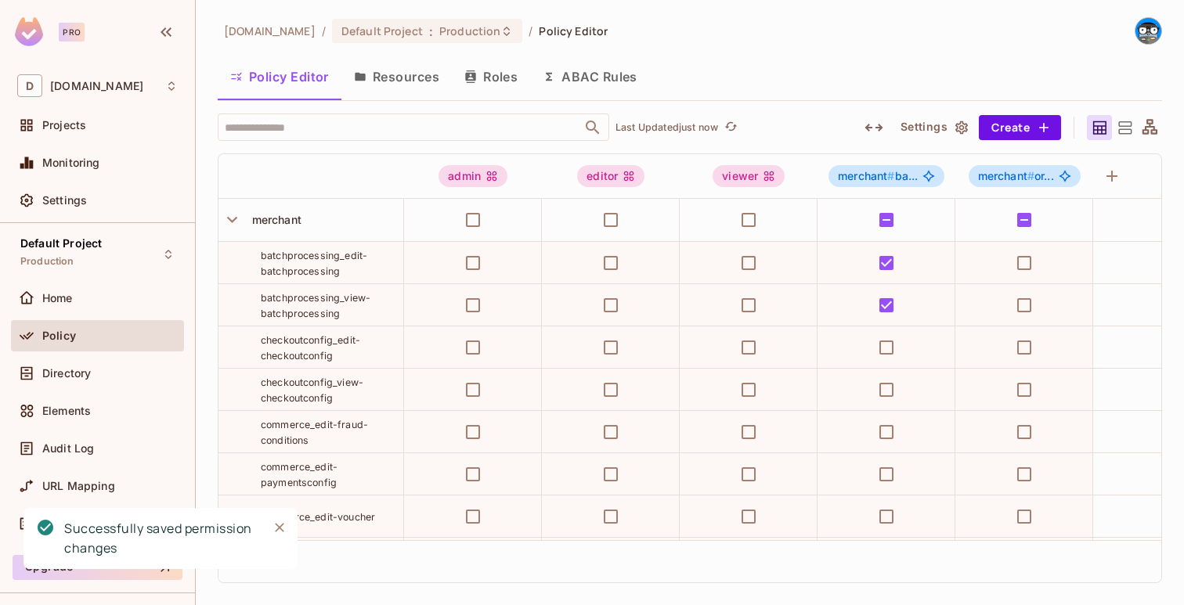
click at [317, 307] on span "batchprocessing_view-batchprocessing" at bounding box center [316, 305] width 110 height 27
copy tr "batchprocessing_view-batchprocessing"
click at [1105, 168] on icon "button" at bounding box center [1111, 176] width 19 height 19
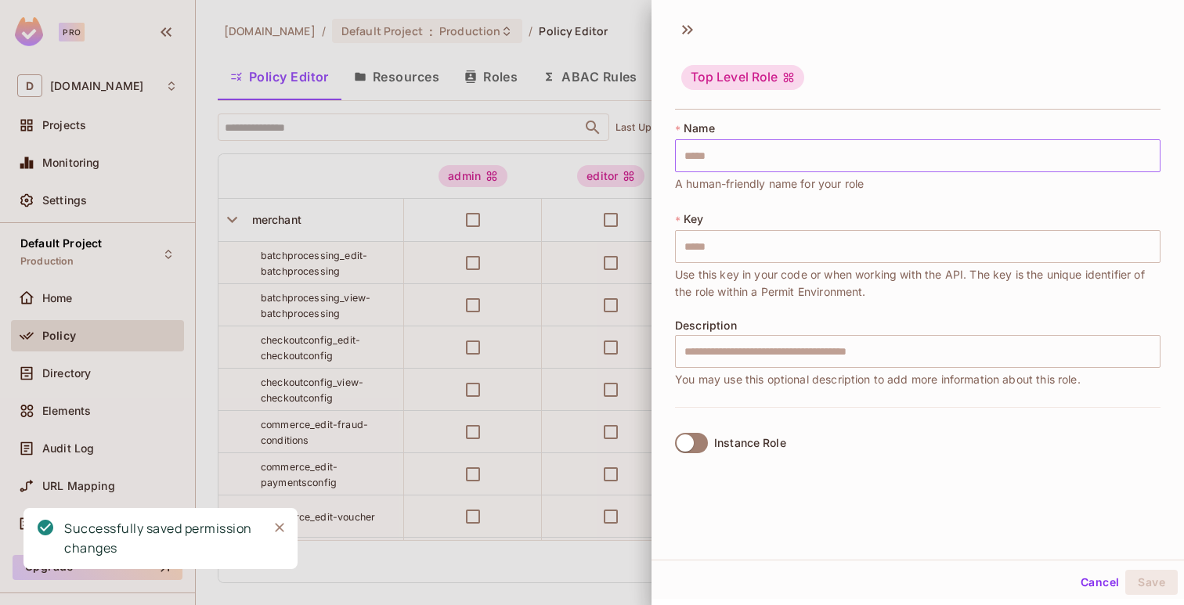
click at [998, 158] on input "text" at bounding box center [917, 155] width 485 height 33
paste input "**********"
type input "**********"
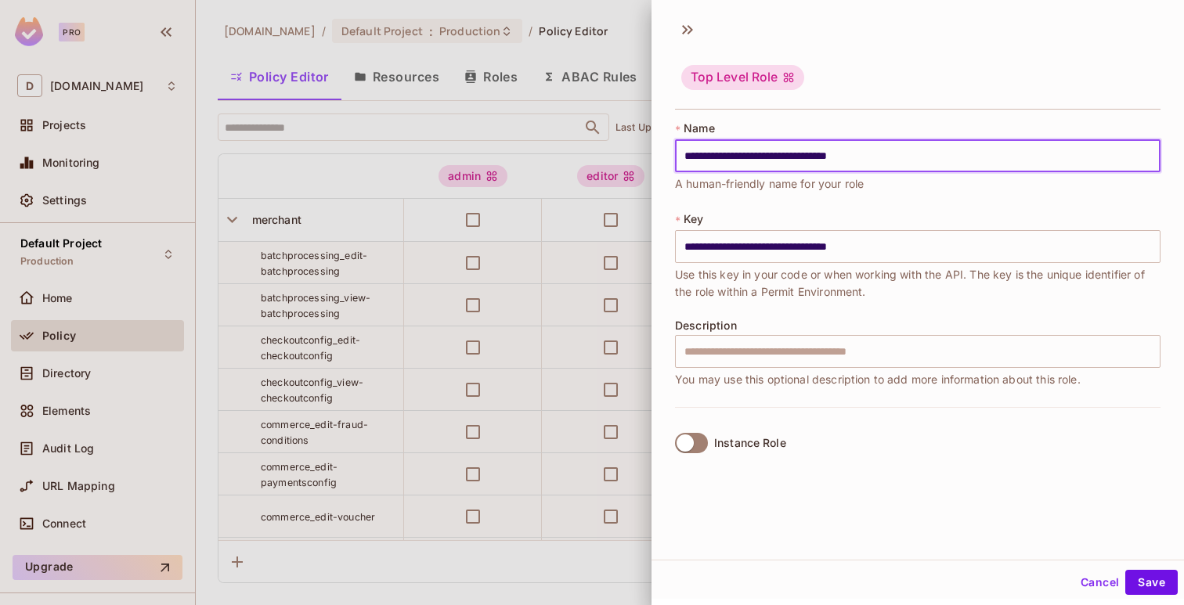
type input "**********"
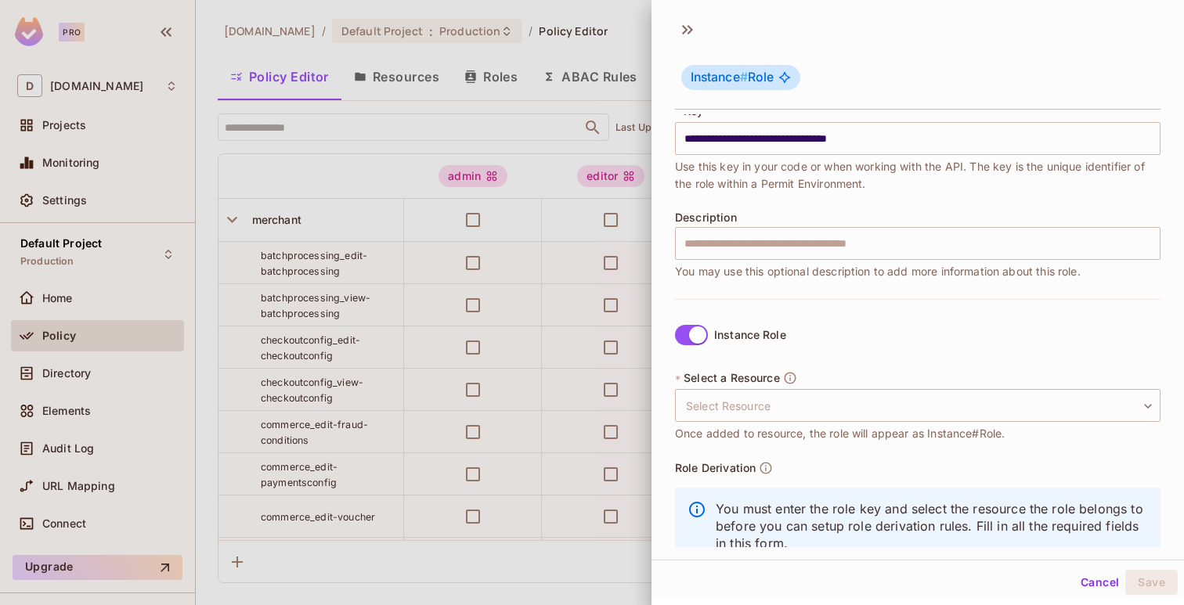
scroll to position [153, 0]
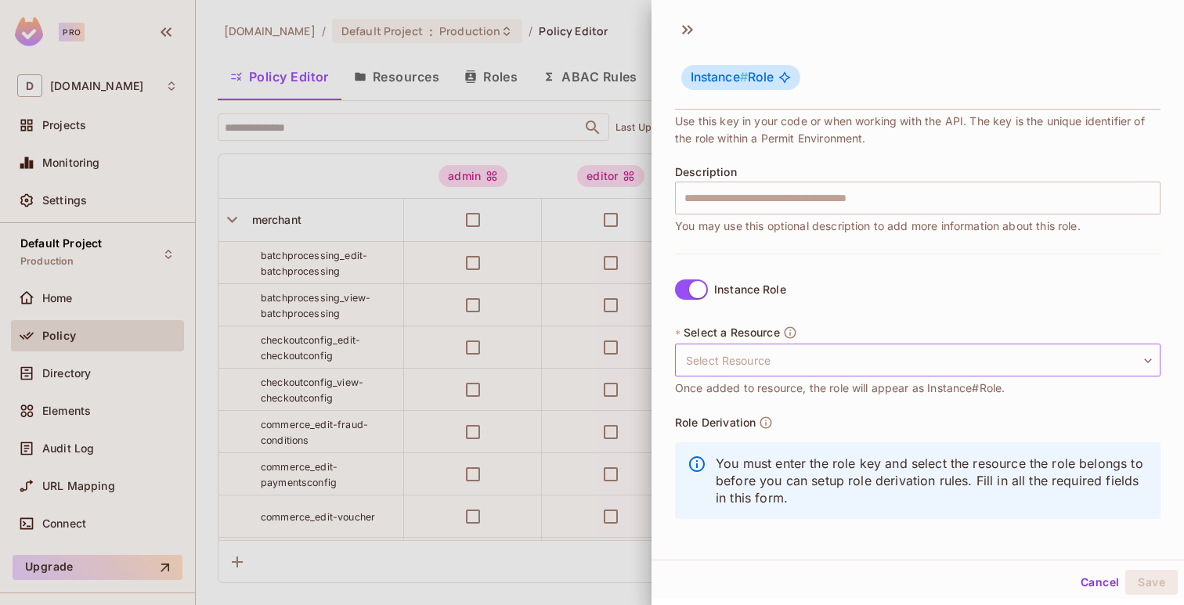
click at [762, 368] on body "Pro D deuna.com Projects Monitoring Settings Default Project Production Home Po…" at bounding box center [592, 302] width 1184 height 605
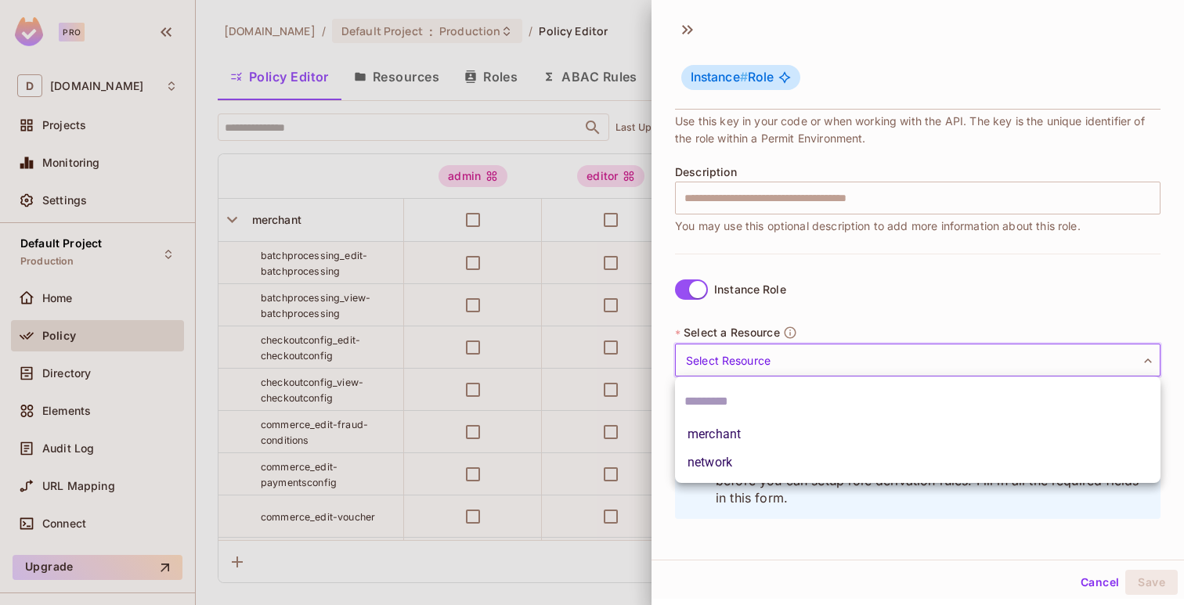
click at [750, 432] on li "merchant" at bounding box center [917, 434] width 485 height 28
type input "********"
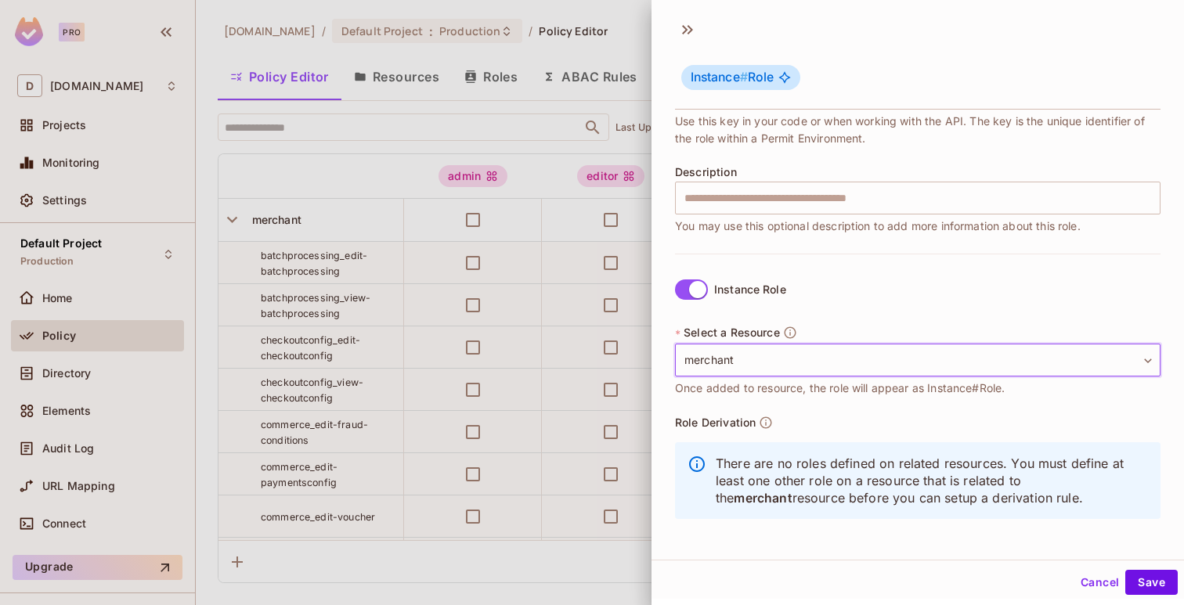
scroll to position [2, 0]
click at [1143, 584] on button "Save" at bounding box center [1151, 580] width 52 height 25
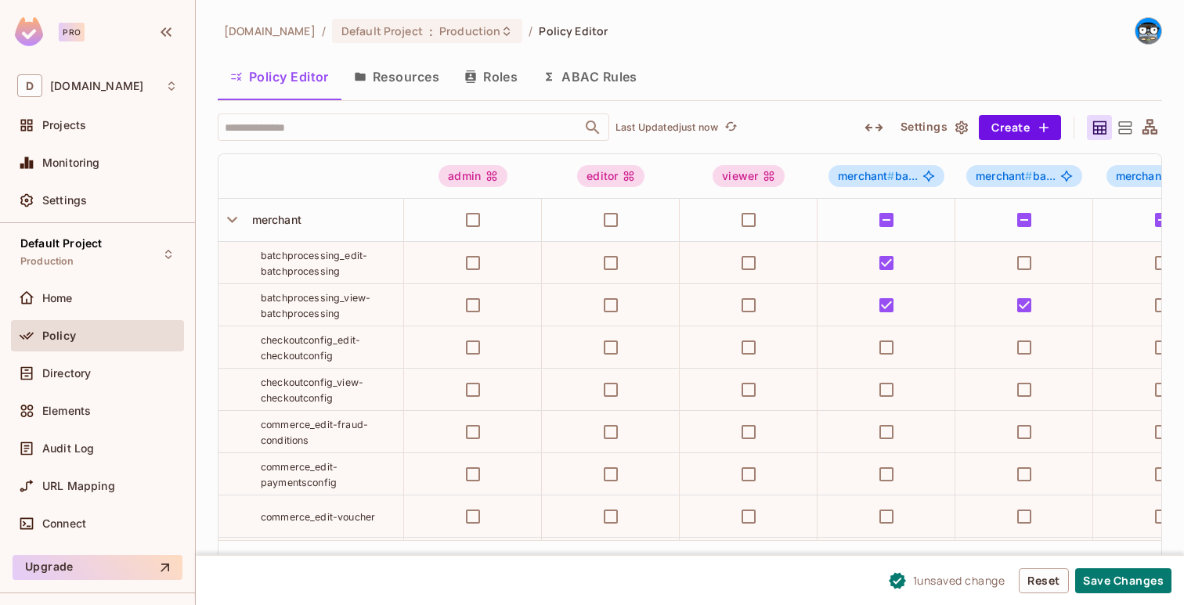
click at [1093, 601] on div "1 unsaved change Reset Save Changes" at bounding box center [690, 580] width 988 height 50
click at [1102, 580] on button "Save Changes" at bounding box center [1123, 580] width 96 height 25
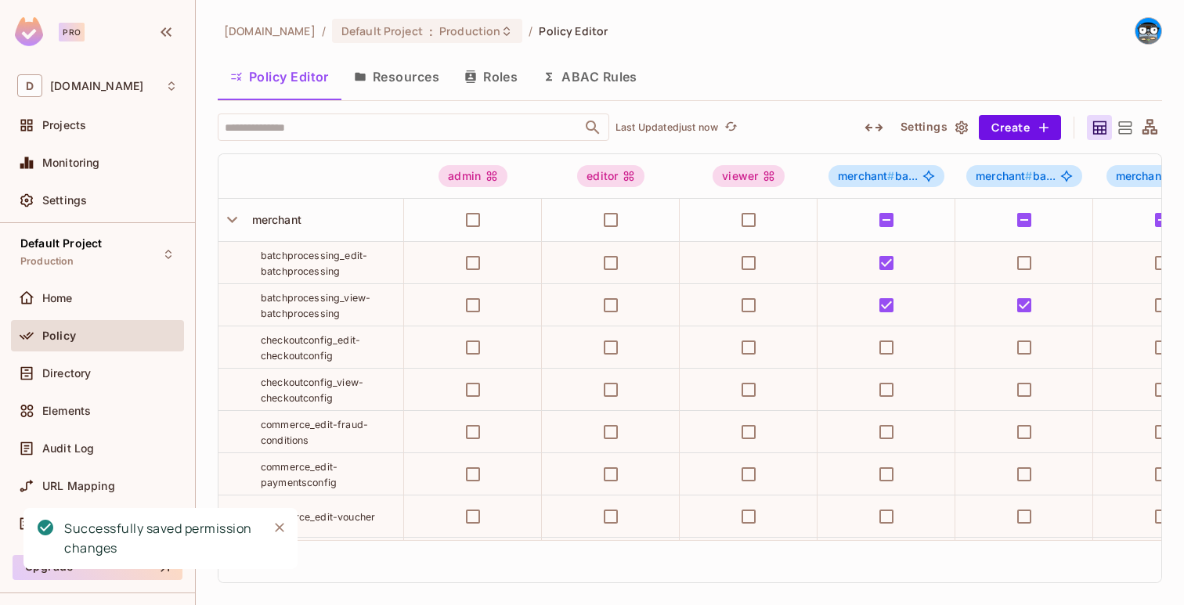
click at [323, 330] on td "checkoutconfig_edit-checkoutconfig" at bounding box center [311, 348] width 186 height 42
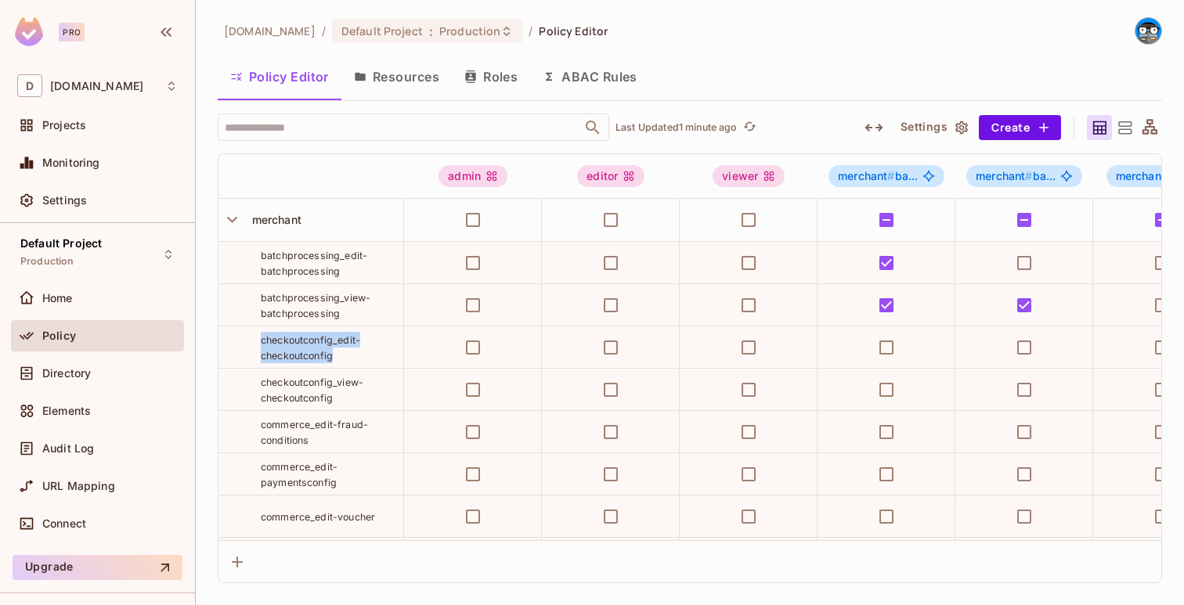
click at [344, 341] on span "checkoutconfig_edit-checkoutconfig" at bounding box center [310, 347] width 99 height 27
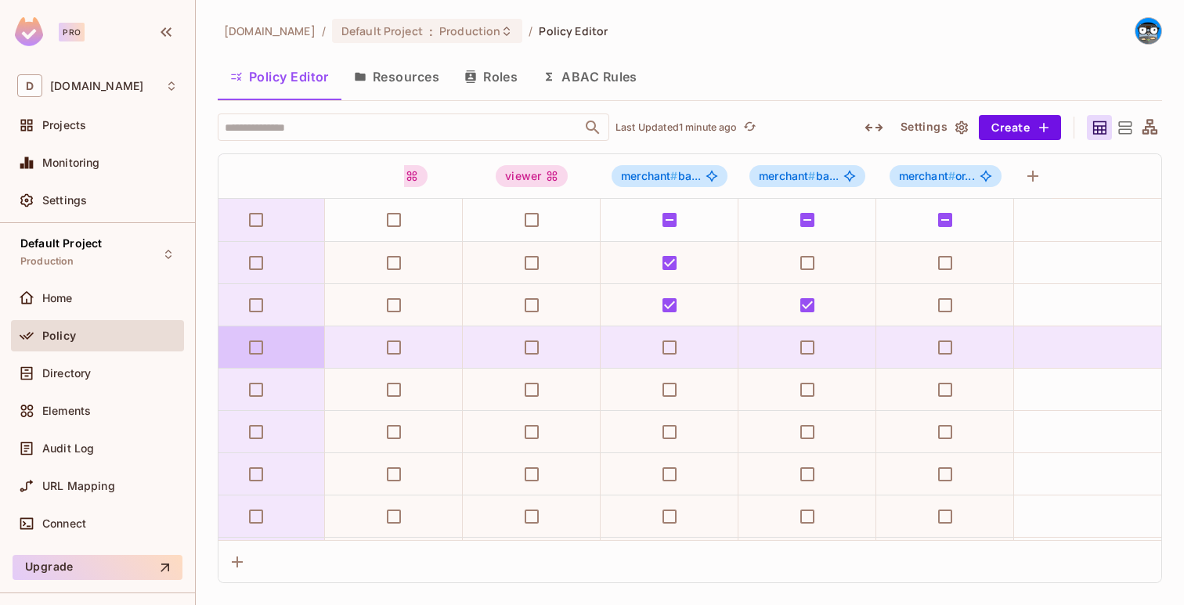
scroll to position [0, 243]
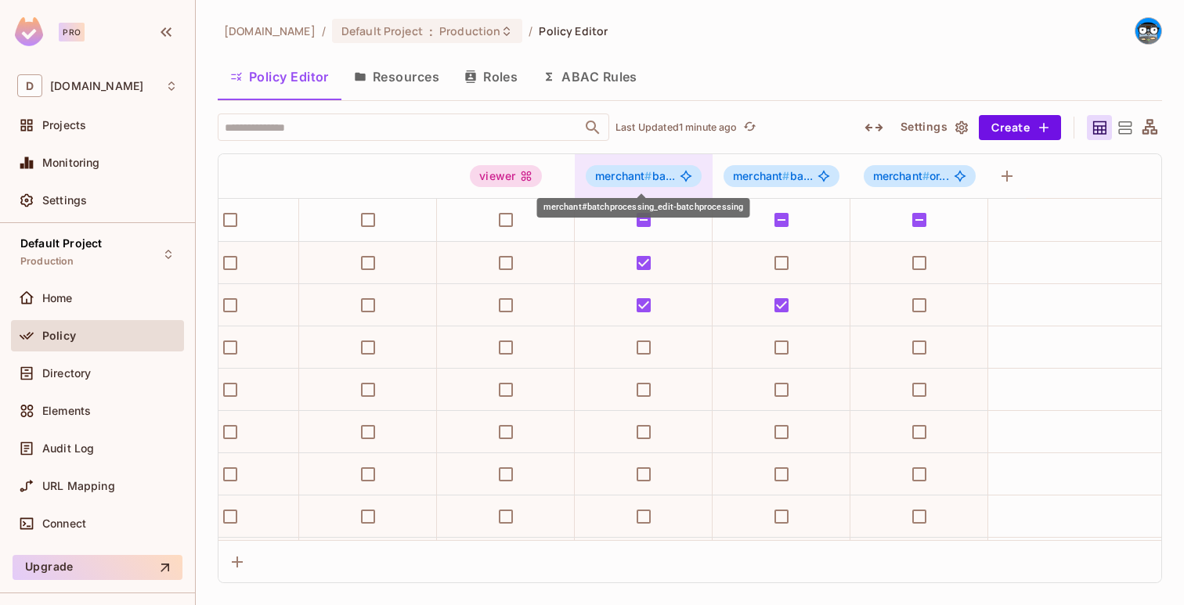
click at [680, 182] on div "merchant # ba..." at bounding box center [644, 176] width 116 height 22
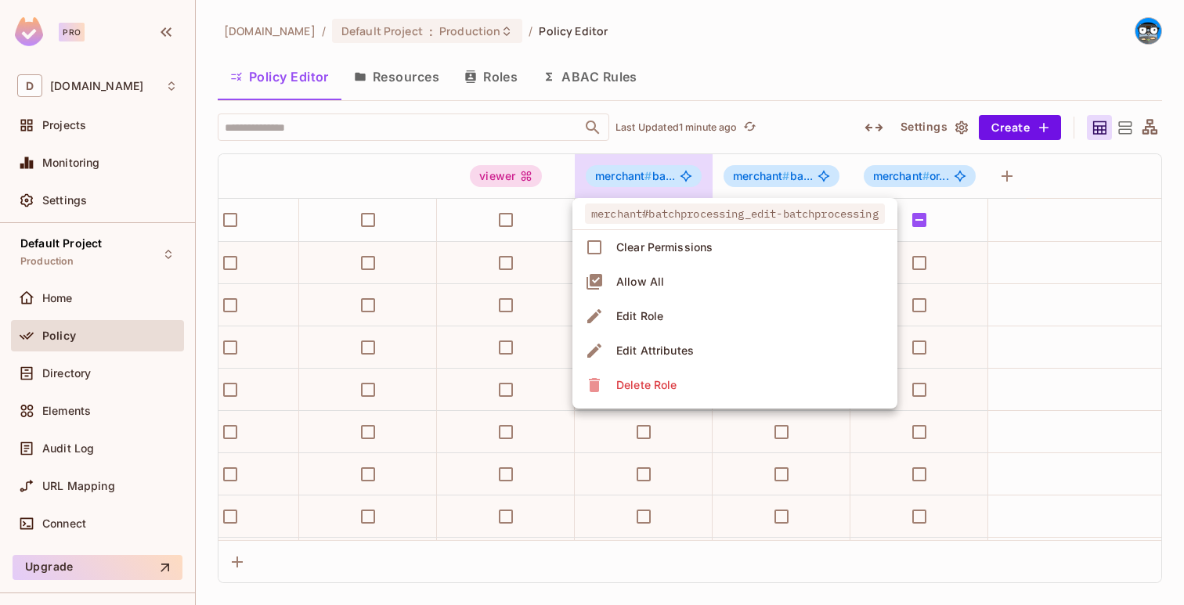
click at [767, 175] on div at bounding box center [592, 302] width 1184 height 605
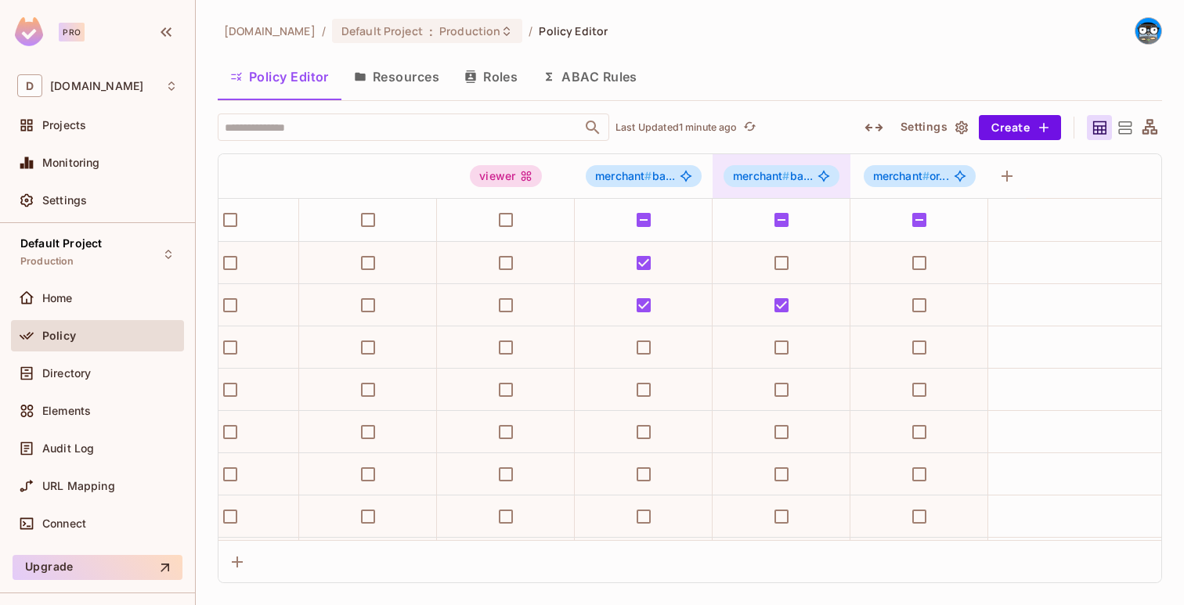
click at [796, 170] on span "merchant # ba..." at bounding box center [773, 176] width 80 height 13
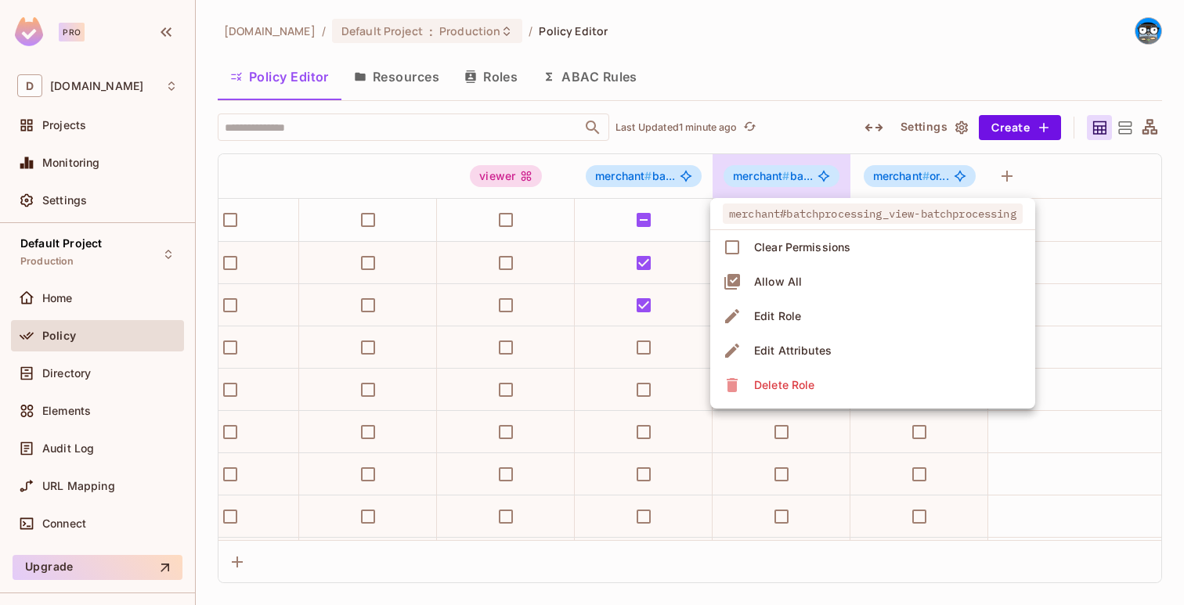
click at [900, 173] on div at bounding box center [592, 302] width 1184 height 605
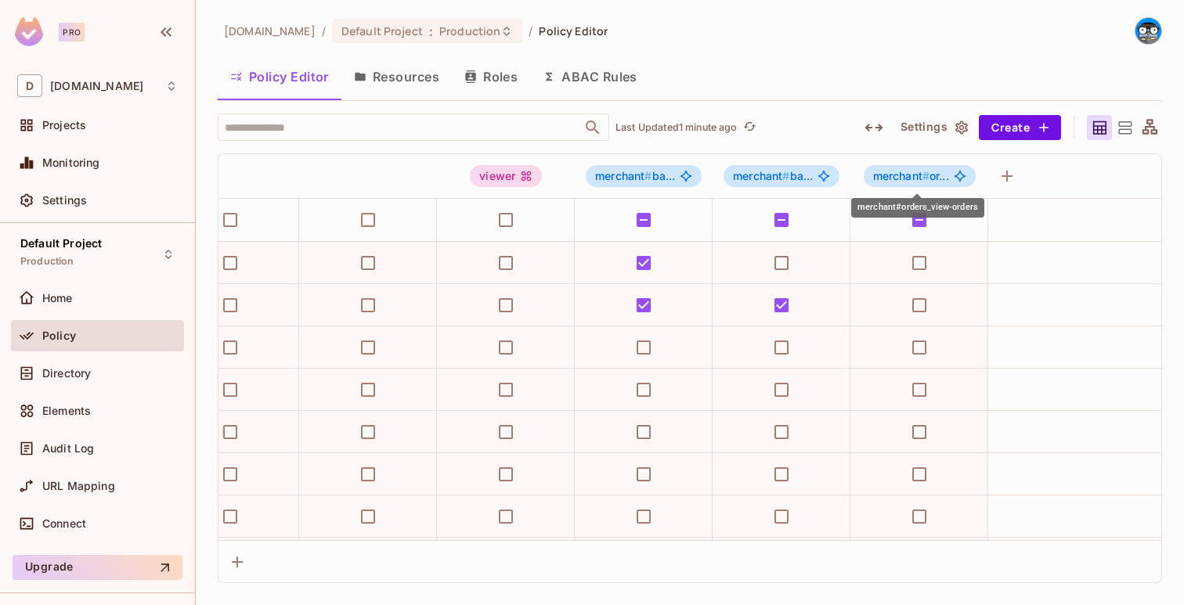
click at [891, 175] on span "merchant #" at bounding box center [901, 175] width 56 height 13
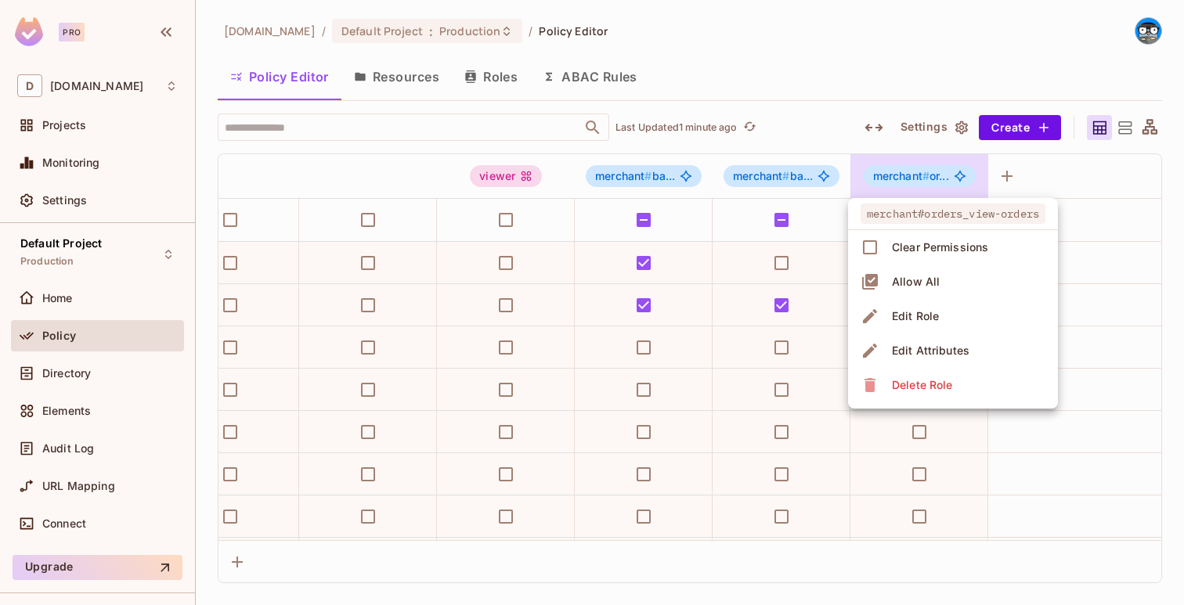
click at [812, 172] on div at bounding box center [592, 302] width 1184 height 605
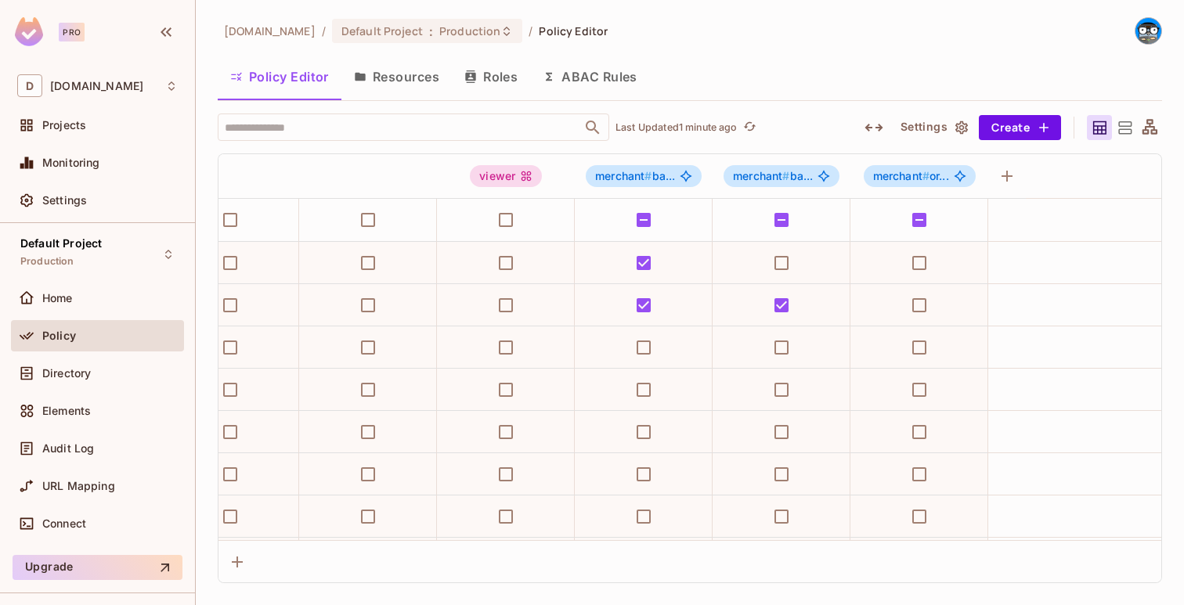
click at [786, 172] on div "merchant#orders_view-orders Clear Permissions Allow All Edit Role Edit Attribut…" at bounding box center [592, 302] width 1184 height 605
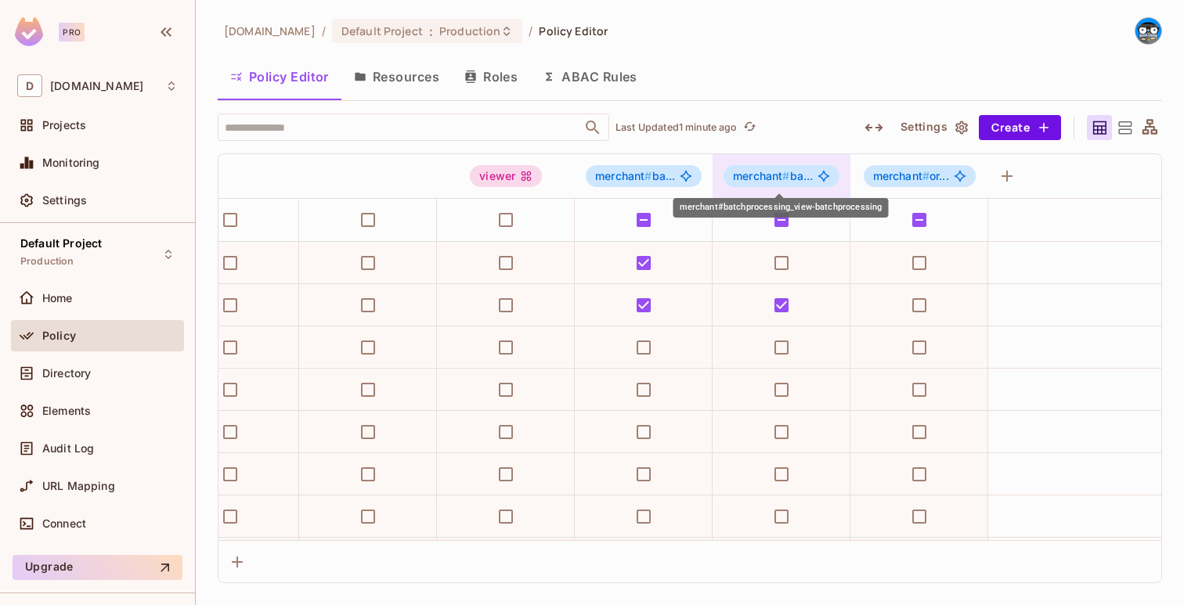
click at [782, 173] on span "#" at bounding box center [785, 175] width 7 height 13
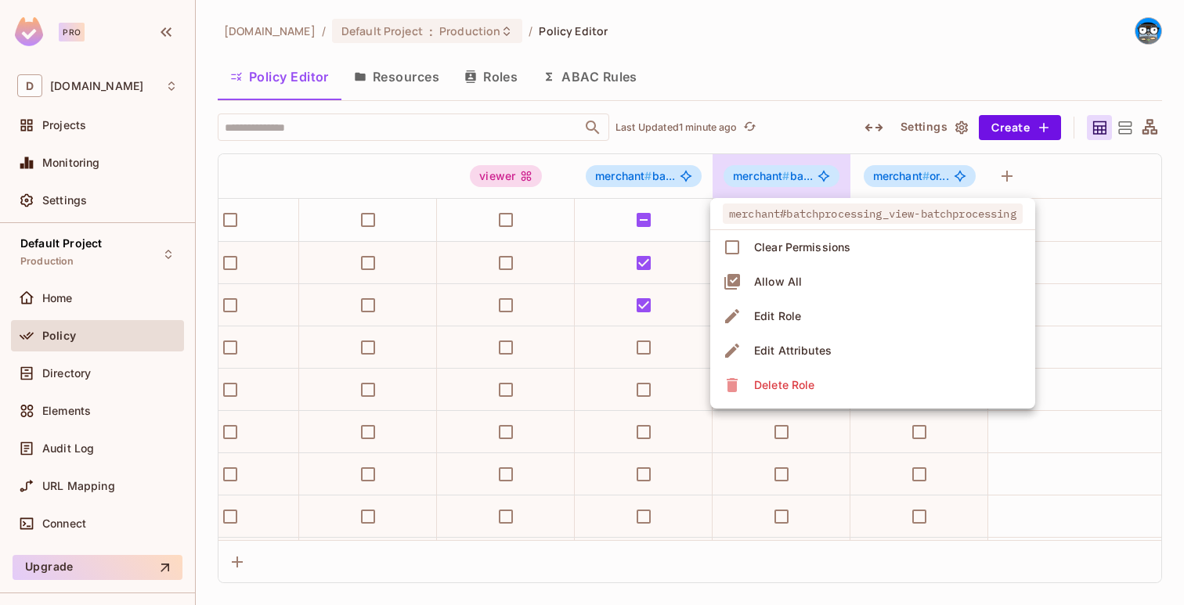
click at [782, 173] on div at bounding box center [592, 302] width 1184 height 605
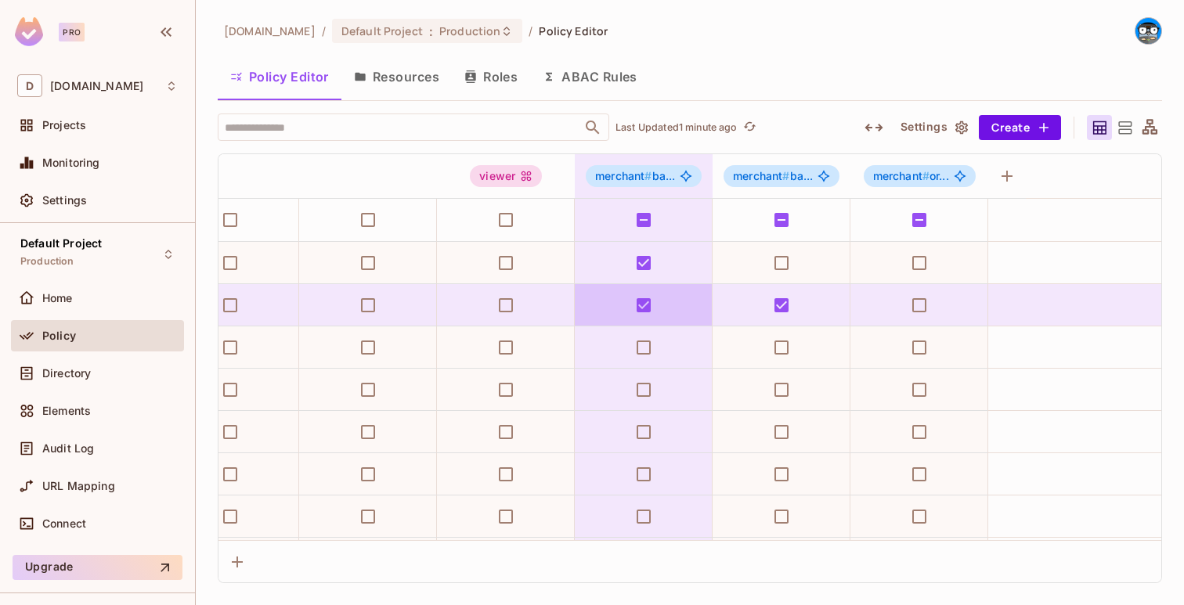
scroll to position [0, 0]
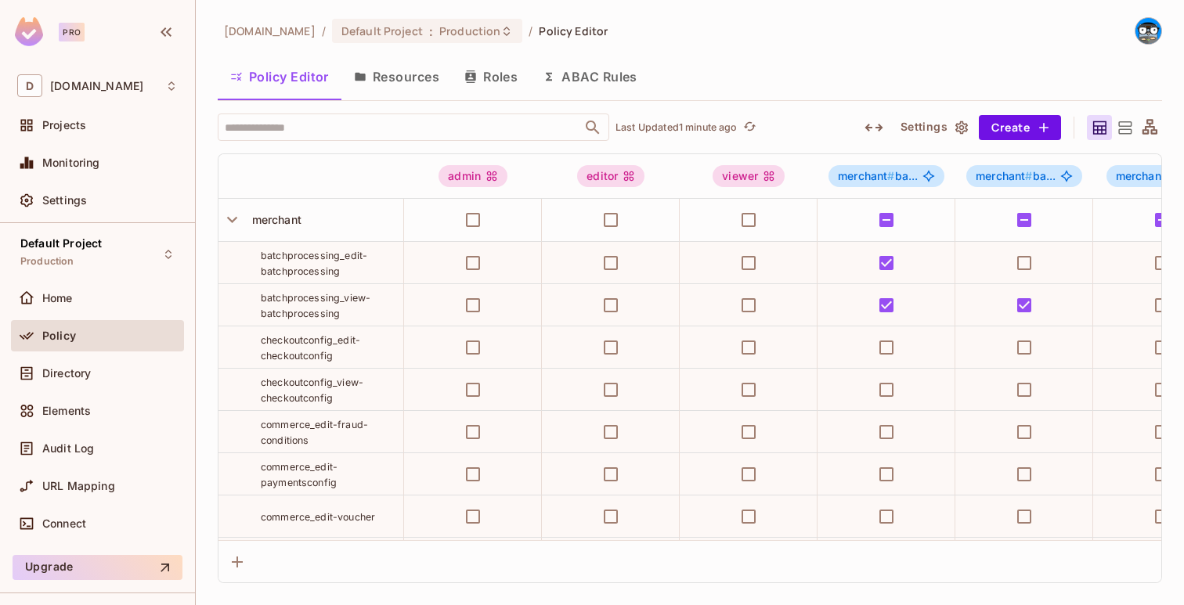
click at [338, 339] on span "checkoutconfig_edit-checkoutconfig" at bounding box center [310, 347] width 99 height 27
copy tr "checkoutconfig_edit-checkoutconfig"
click at [1042, 136] on button "Create" at bounding box center [1020, 127] width 82 height 25
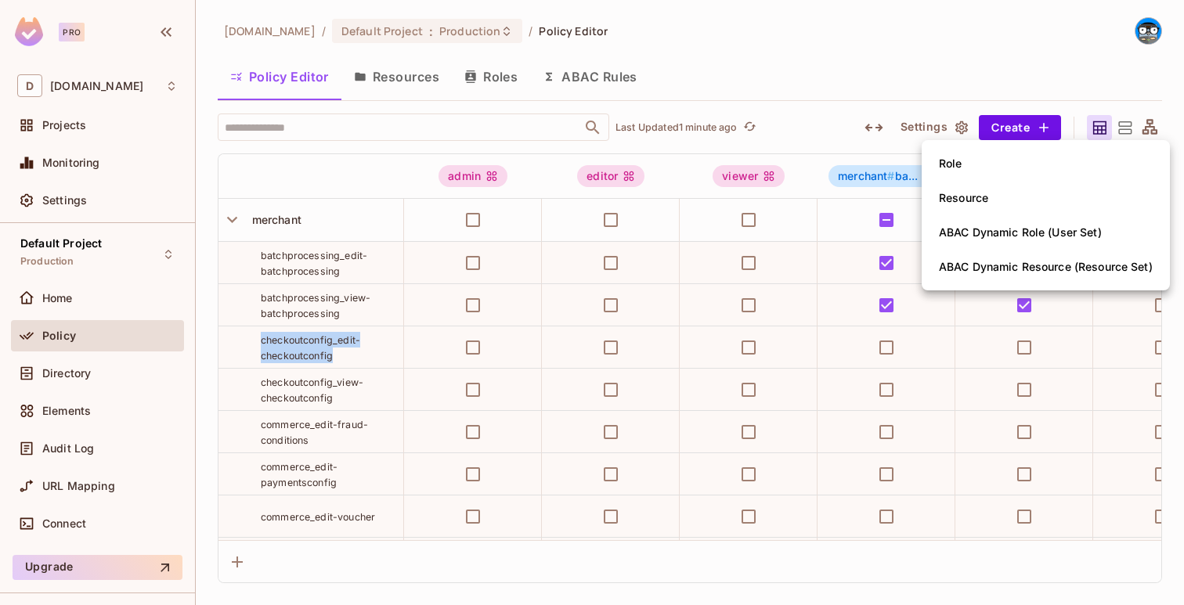
click at [1018, 163] on li "Role" at bounding box center [1046, 163] width 248 height 34
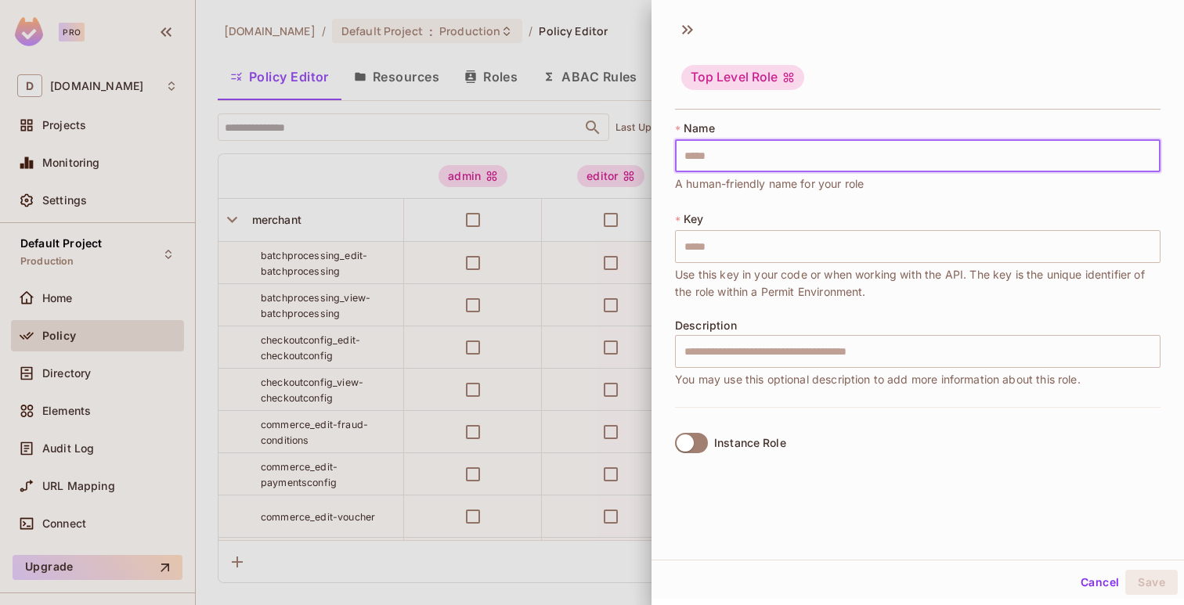
click at [973, 164] on input "text" at bounding box center [917, 155] width 485 height 33
paste input "**********"
type input "**********"
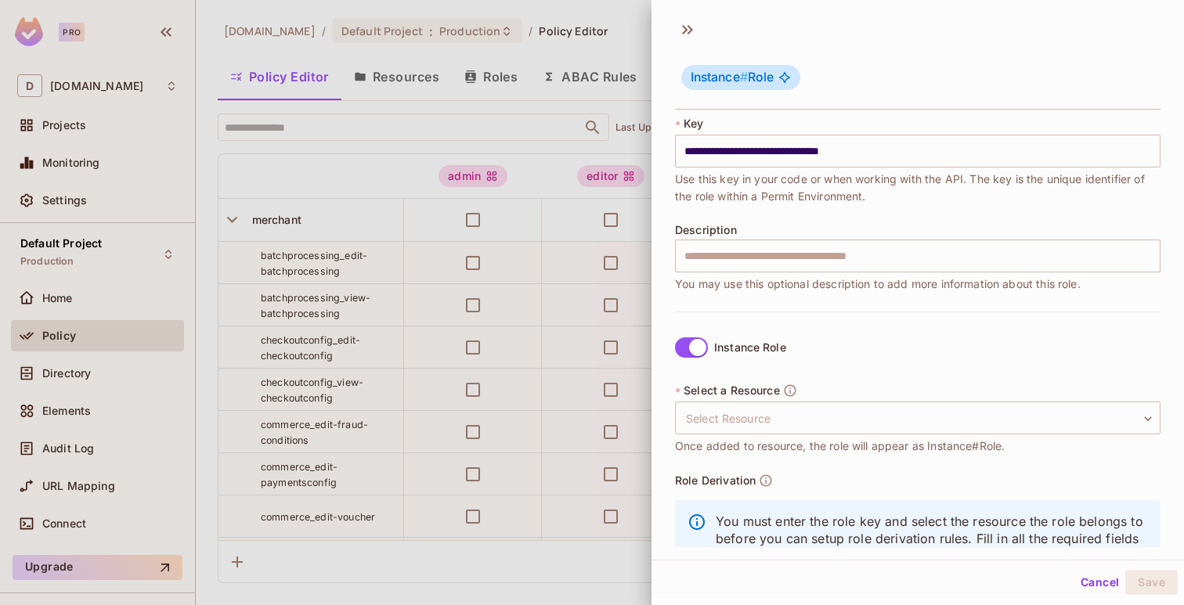
scroll to position [117, 0]
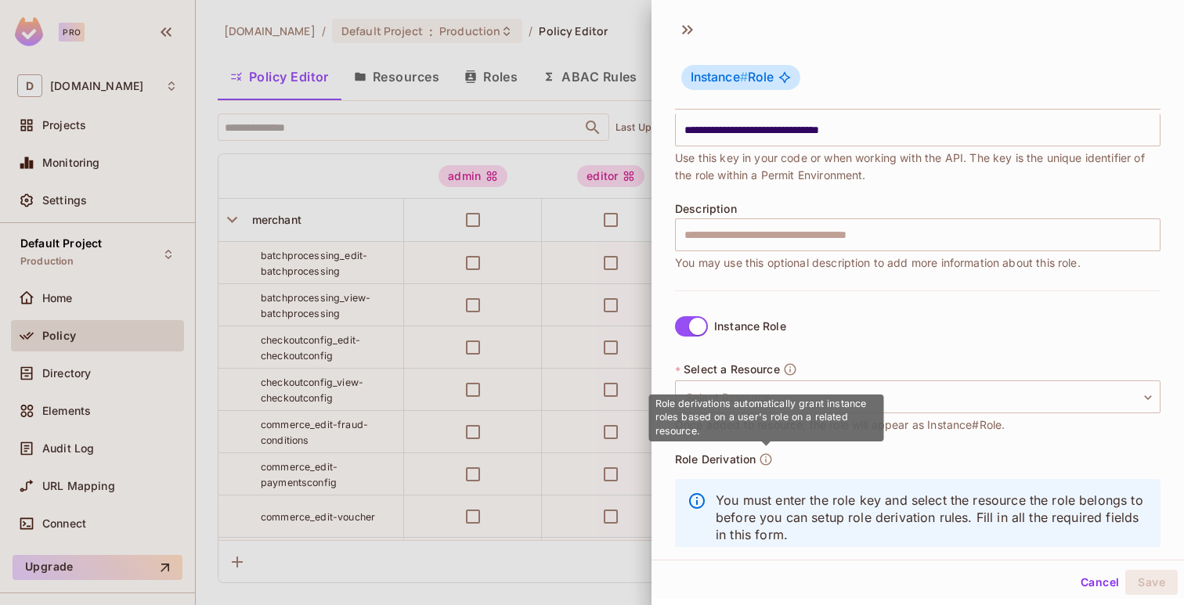
click at [781, 405] on span "Role derivations automatically grant instance roles based on a user's role on a…" at bounding box center [760, 417] width 211 height 39
click at [781, 394] on body "Pro D deuna.com Projects Monitoring Settings Default Project Production Home Po…" at bounding box center [592, 302] width 1184 height 605
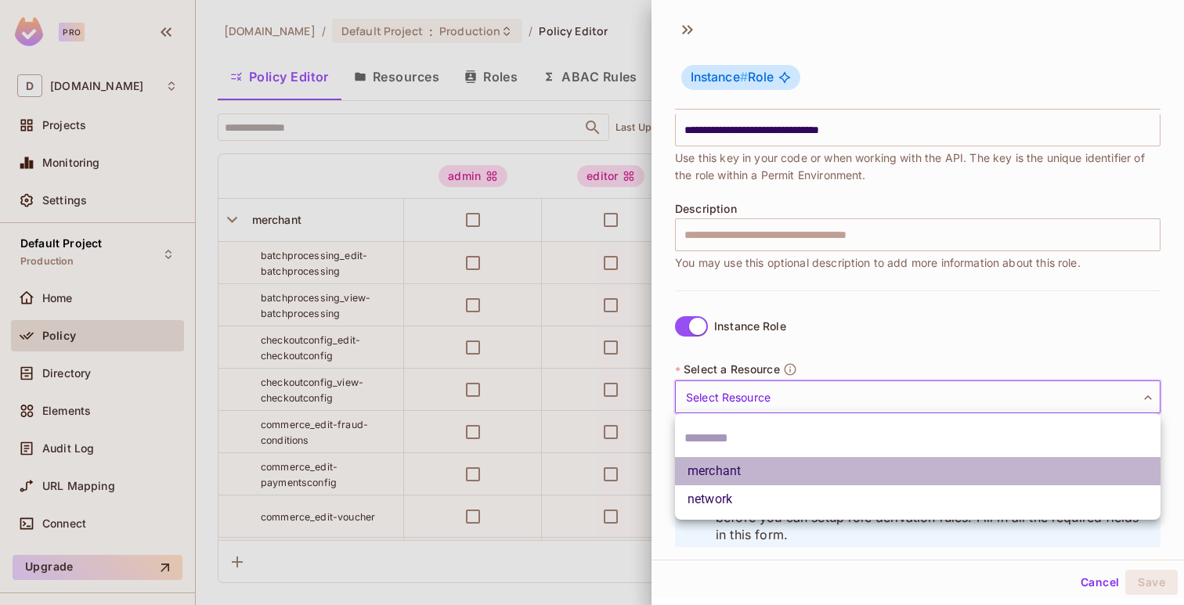
click at [738, 463] on li "merchant" at bounding box center [917, 471] width 485 height 28
type input "********"
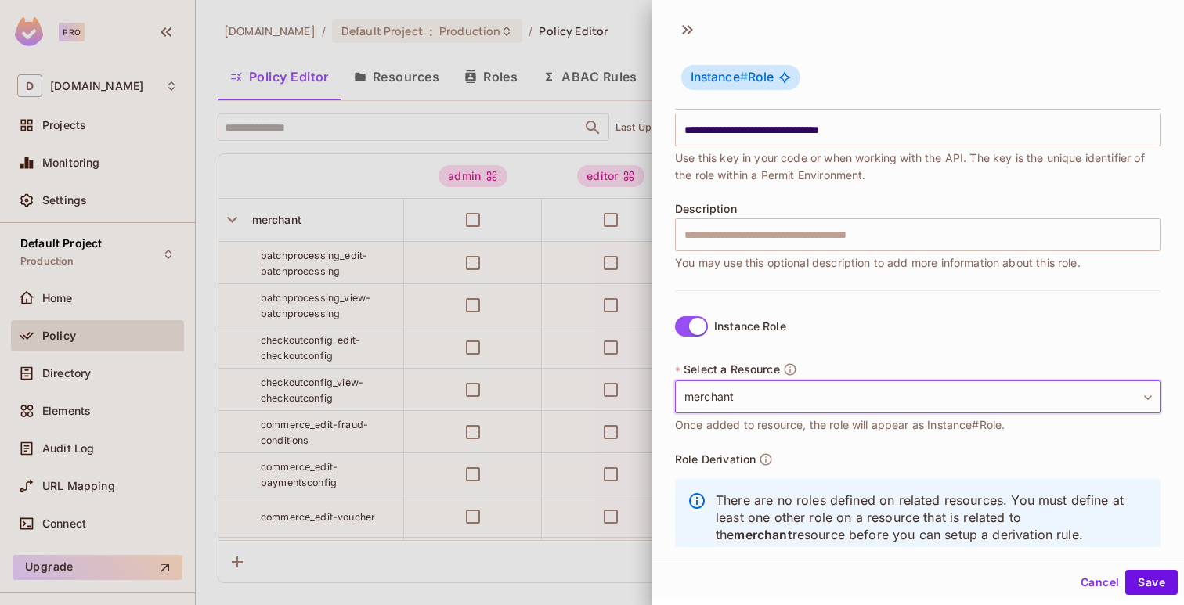
scroll to position [153, 0]
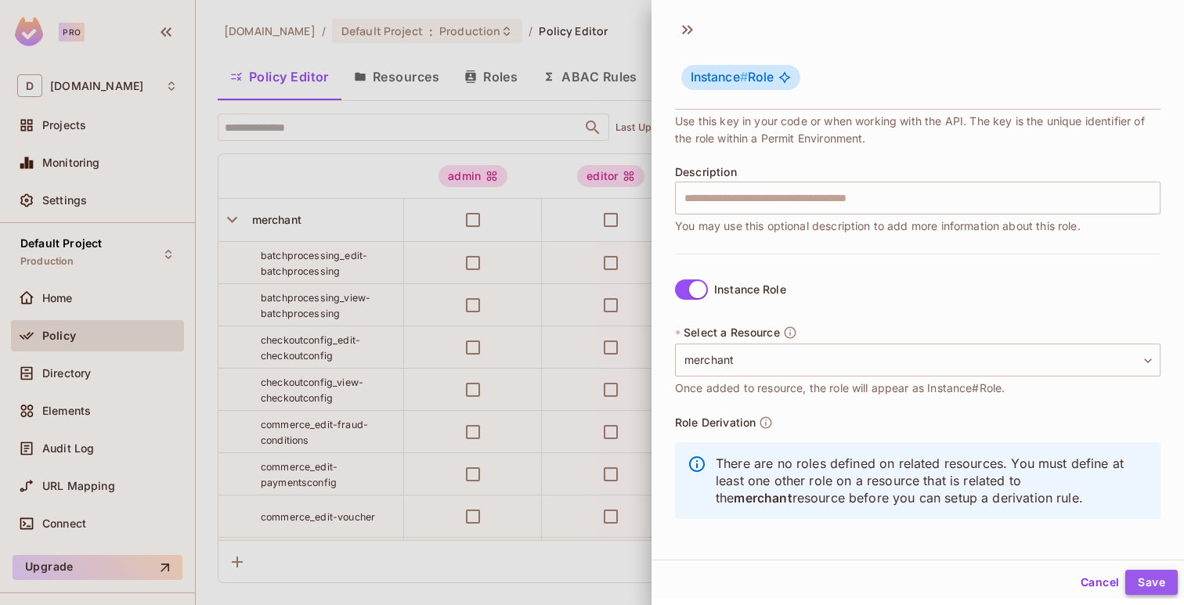
click at [1134, 576] on button "Save" at bounding box center [1151, 582] width 52 height 25
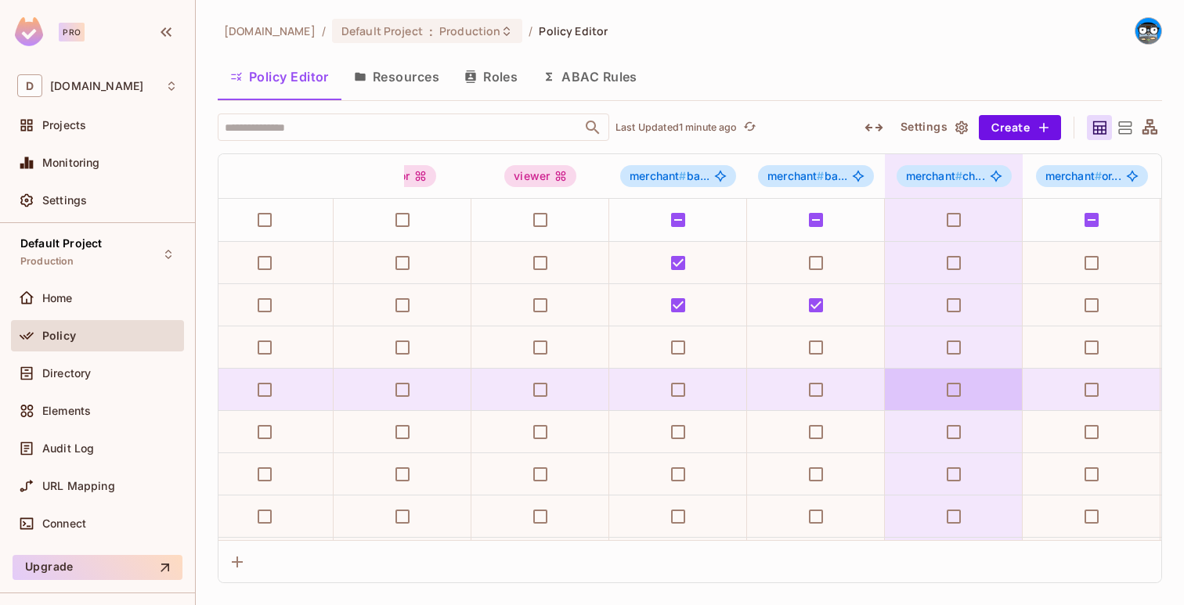
scroll to position [0, 183]
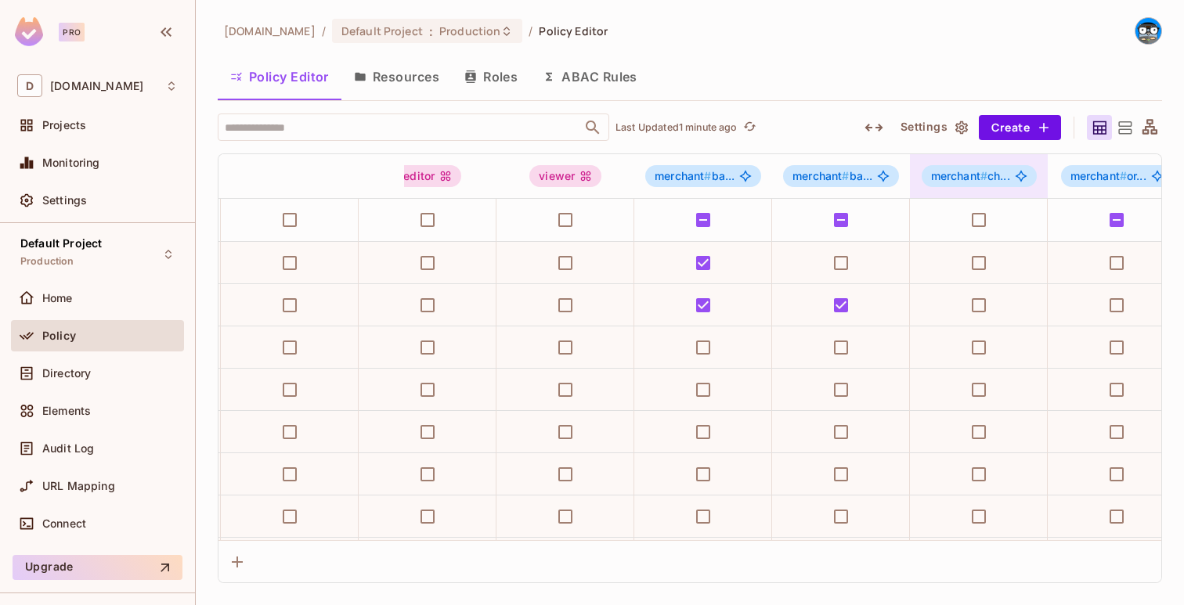
click at [988, 180] on span "merchant # ch..." at bounding box center [970, 176] width 79 height 13
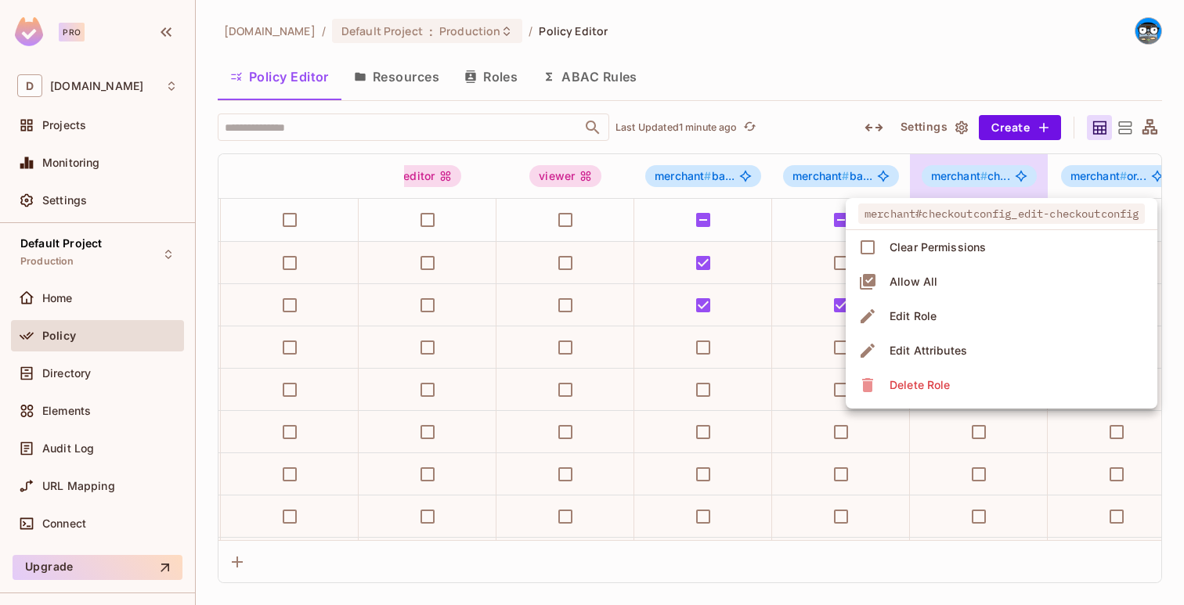
click at [988, 180] on div at bounding box center [592, 302] width 1184 height 605
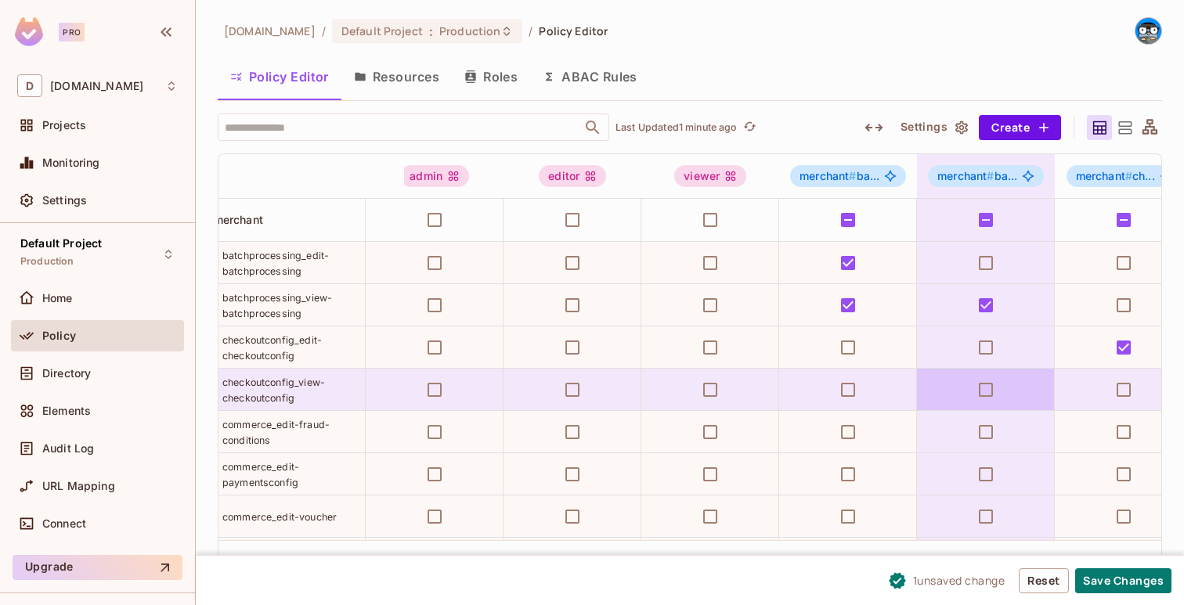
scroll to position [0, 54]
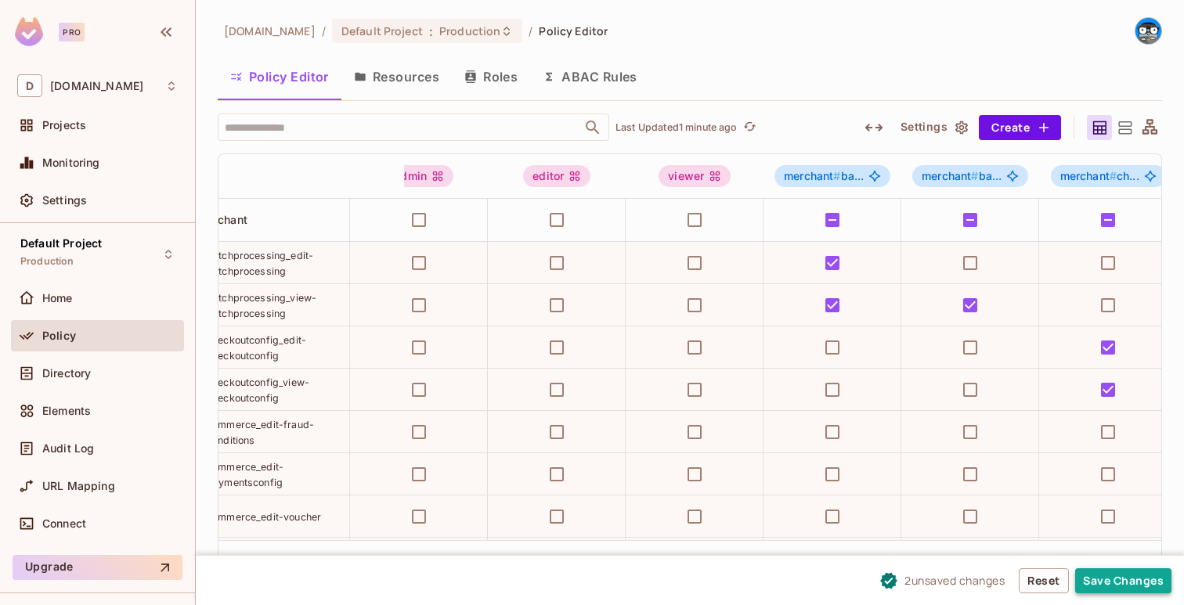
click at [1097, 580] on button "Save Changes" at bounding box center [1123, 580] width 96 height 25
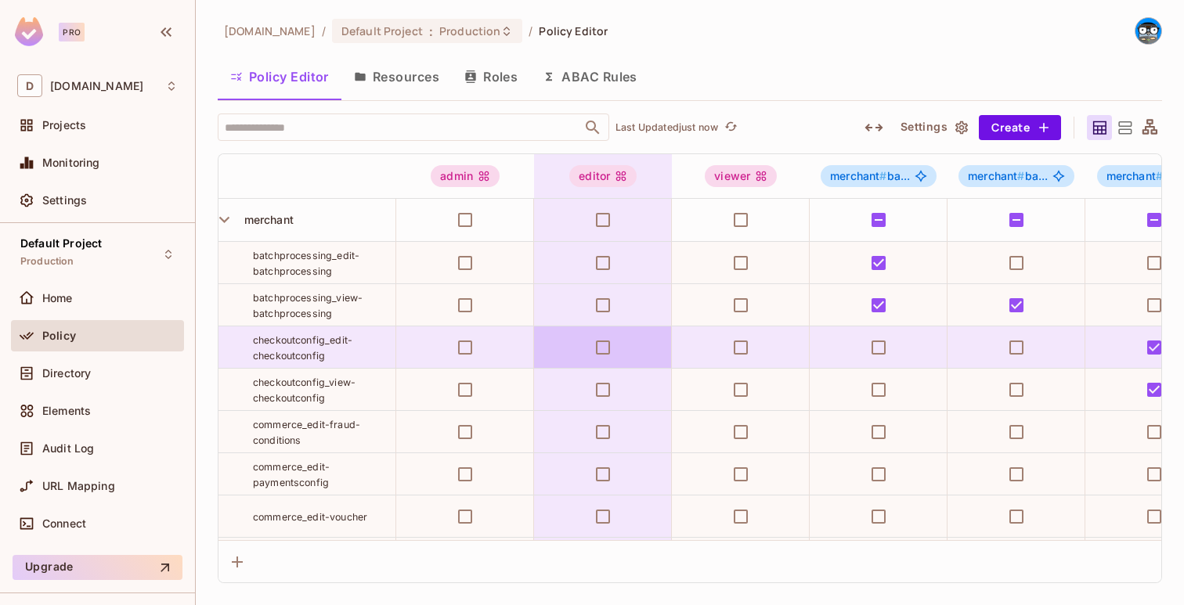
scroll to position [0, 0]
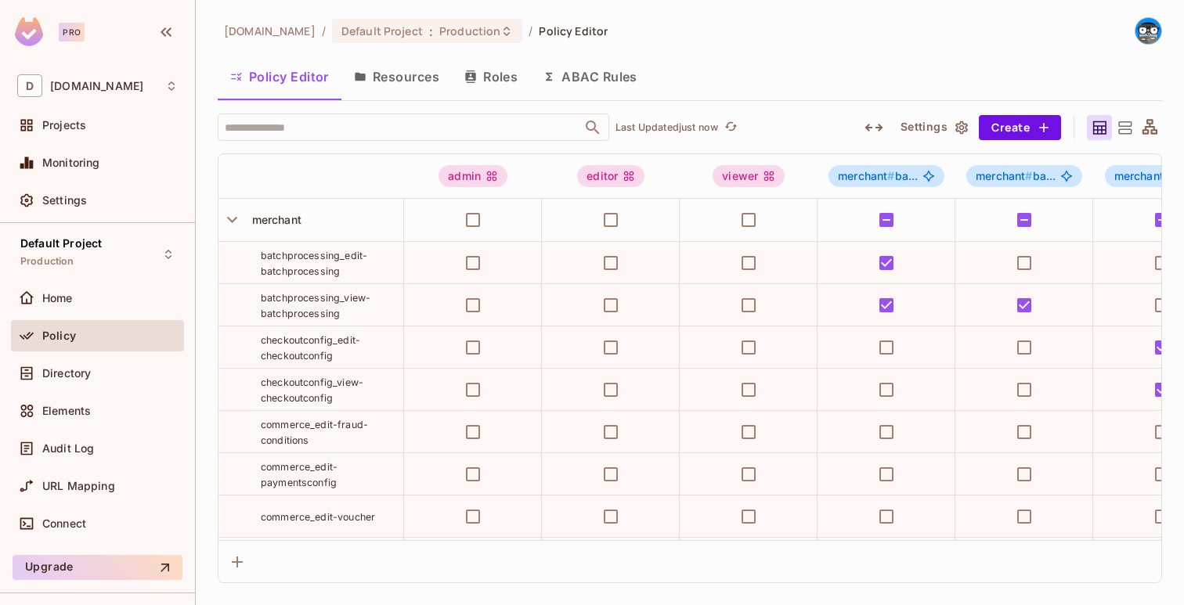
click at [312, 384] on span "checkoutconfig_view-checkoutconfig" at bounding box center [312, 390] width 103 height 27
copy tr "checkoutconfig_view-checkoutconfig"
click at [998, 130] on button "Create" at bounding box center [1020, 127] width 82 height 25
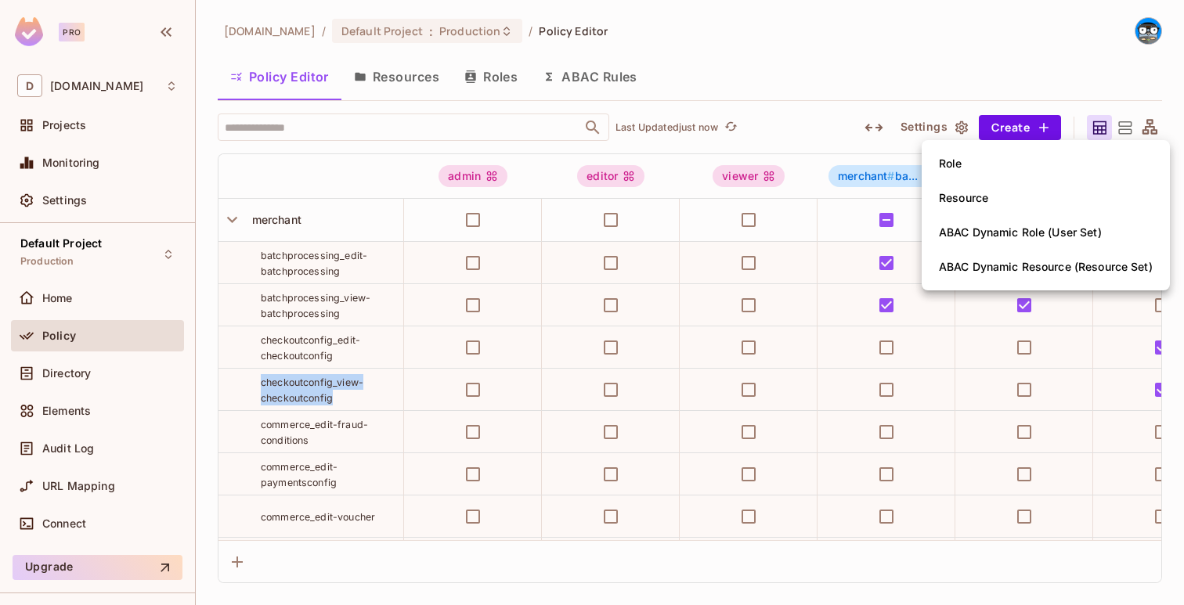
click at [1002, 159] on li "Role" at bounding box center [1046, 163] width 248 height 34
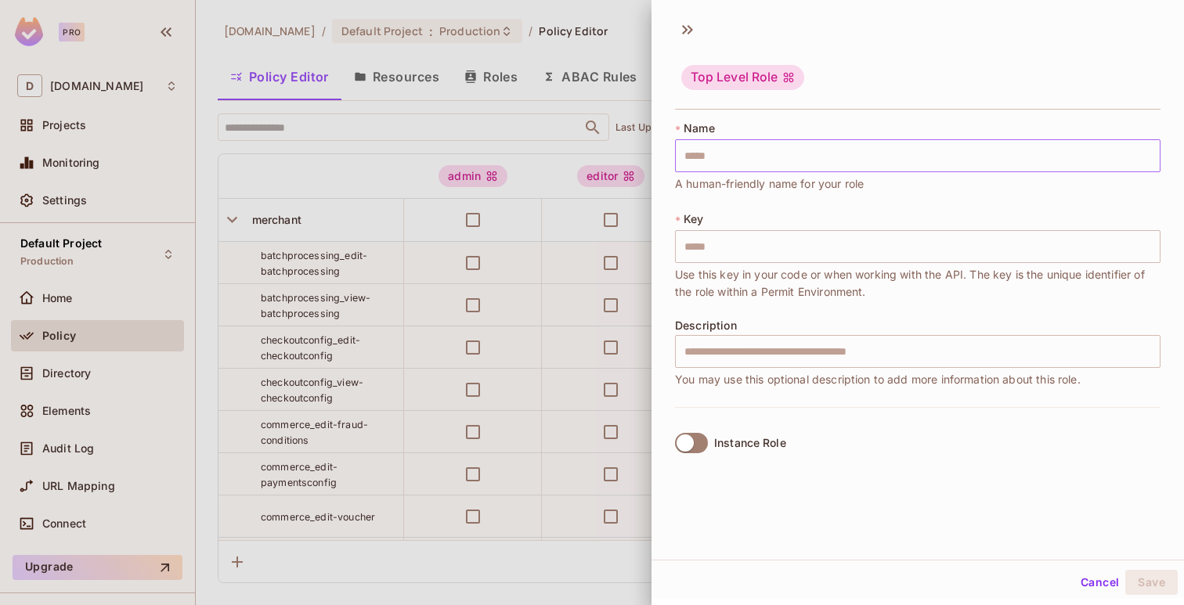
click at [989, 154] on input "text" at bounding box center [917, 155] width 485 height 33
paste input "**********"
type input "**********"
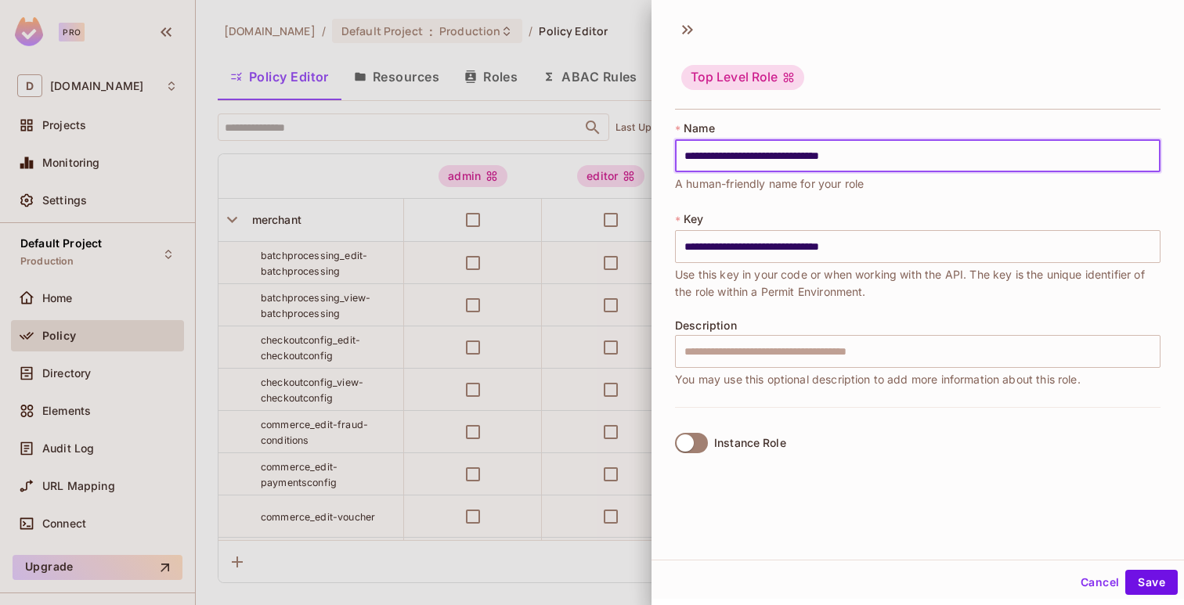
type input "**********"
click at [699, 431] on label "Instance Role" at bounding box center [727, 443] width 117 height 33
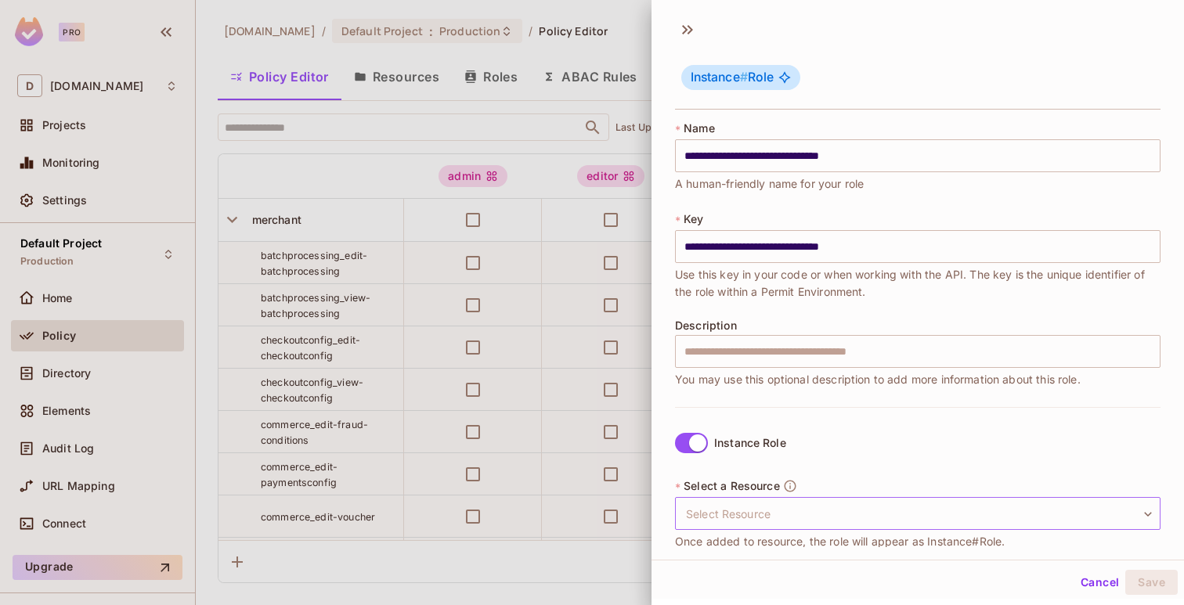
click at [705, 516] on body "Pro D deuna.com Projects Monitoring Settings Default Project Production Home Po…" at bounding box center [592, 302] width 1184 height 605
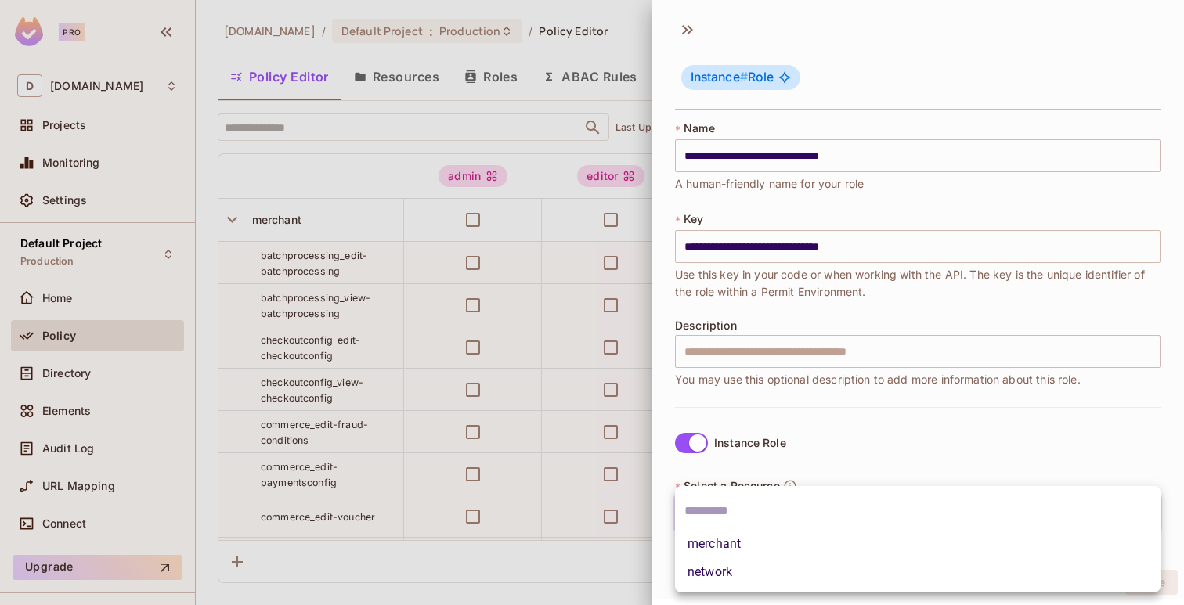
click at [720, 538] on li "merchant" at bounding box center [917, 544] width 485 height 28
type input "********"
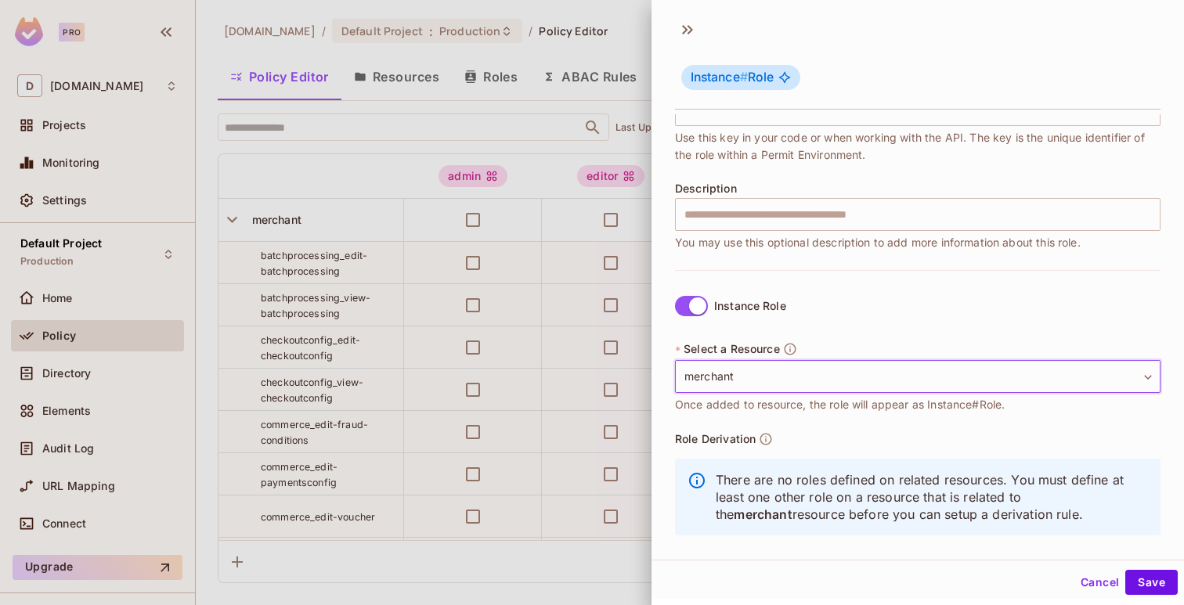
scroll to position [153, 0]
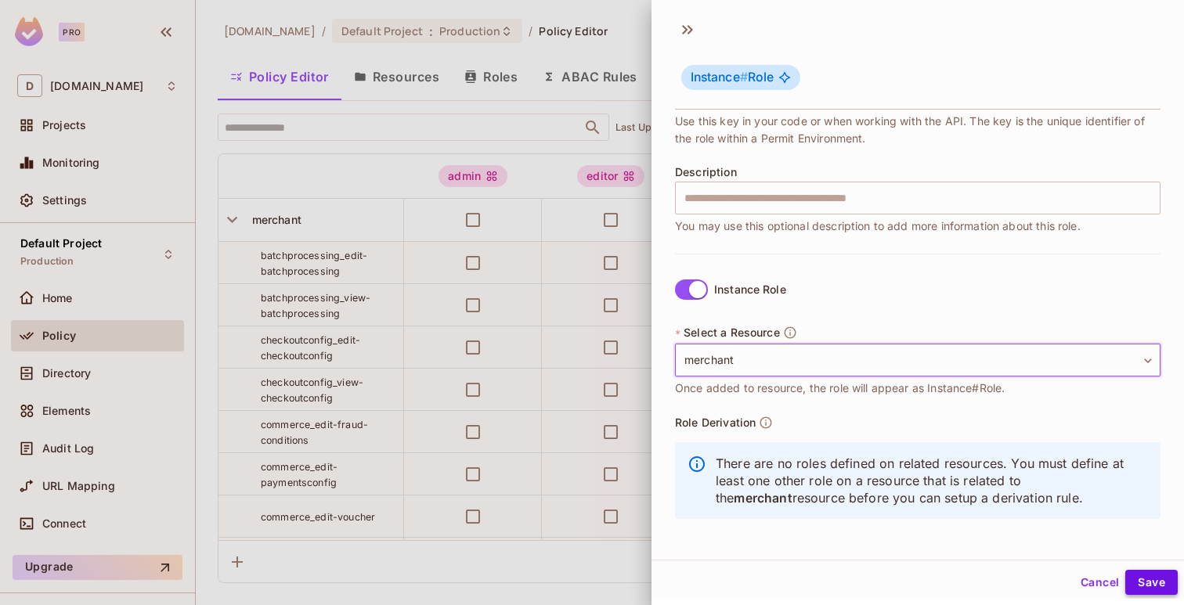
click at [1146, 576] on button "Save" at bounding box center [1151, 582] width 52 height 25
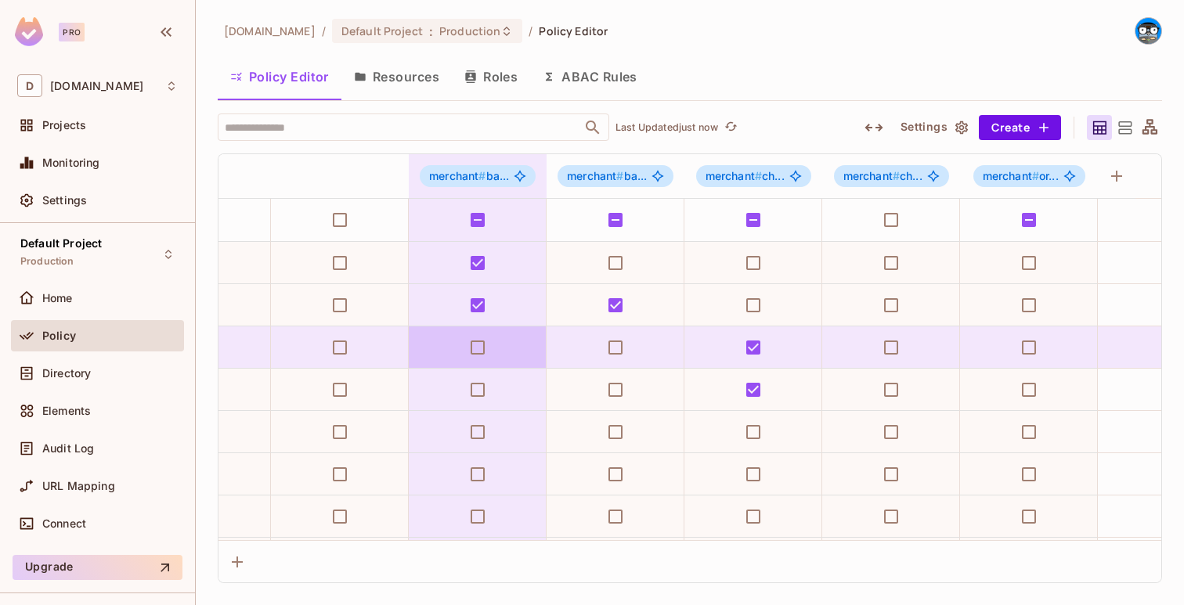
scroll to position [0, 445]
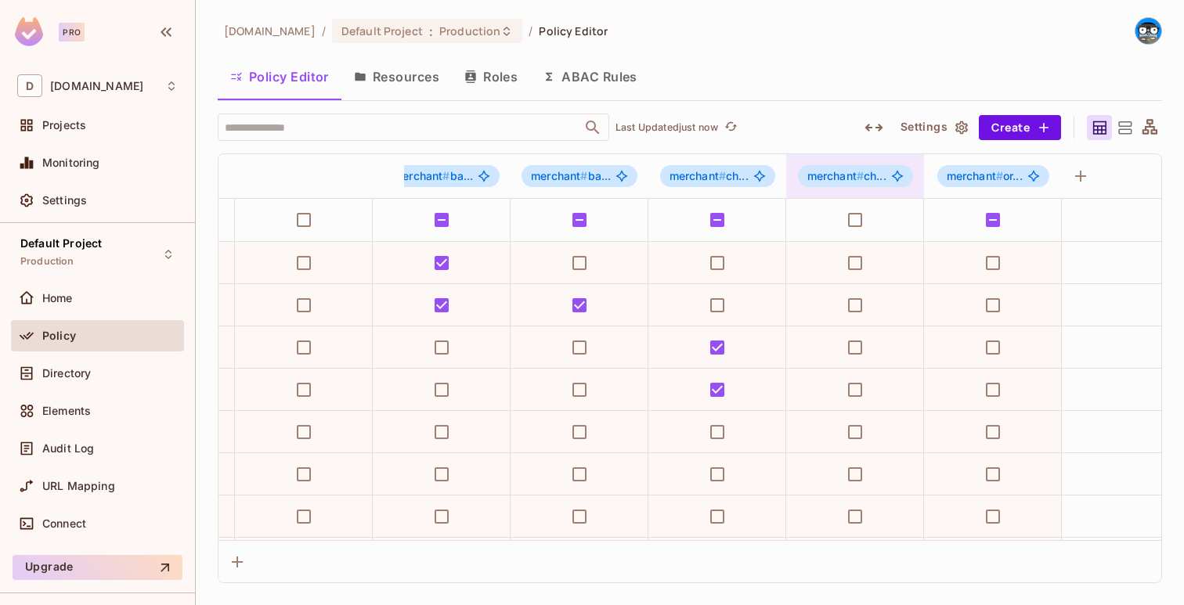
click at [875, 180] on span "merchant # ch..." at bounding box center [846, 176] width 79 height 13
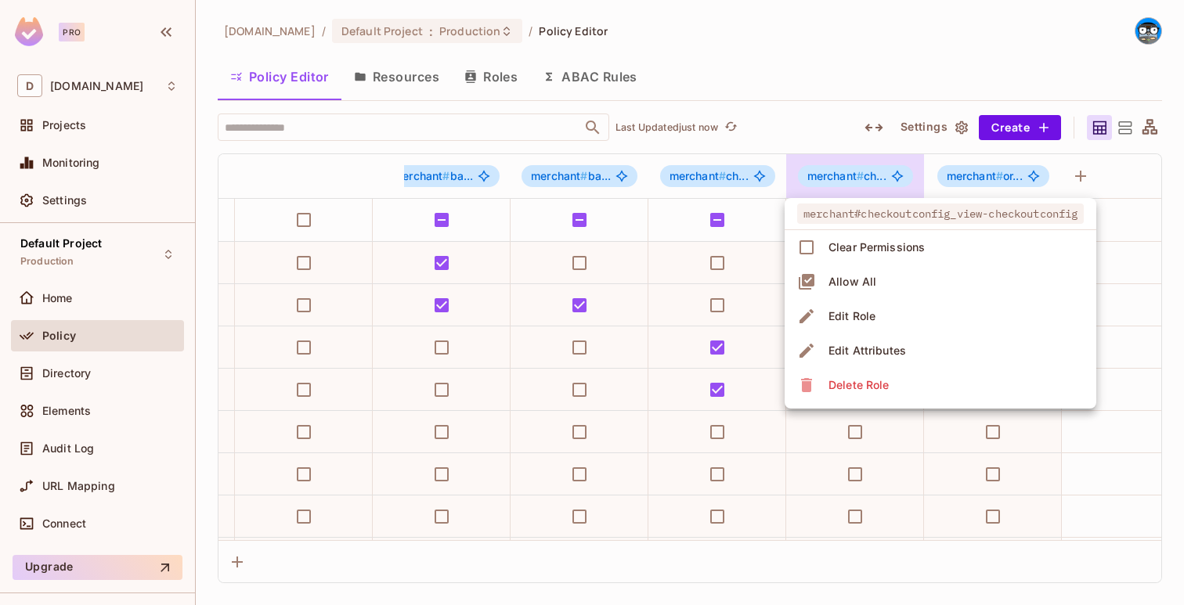
click at [875, 180] on div at bounding box center [592, 302] width 1184 height 605
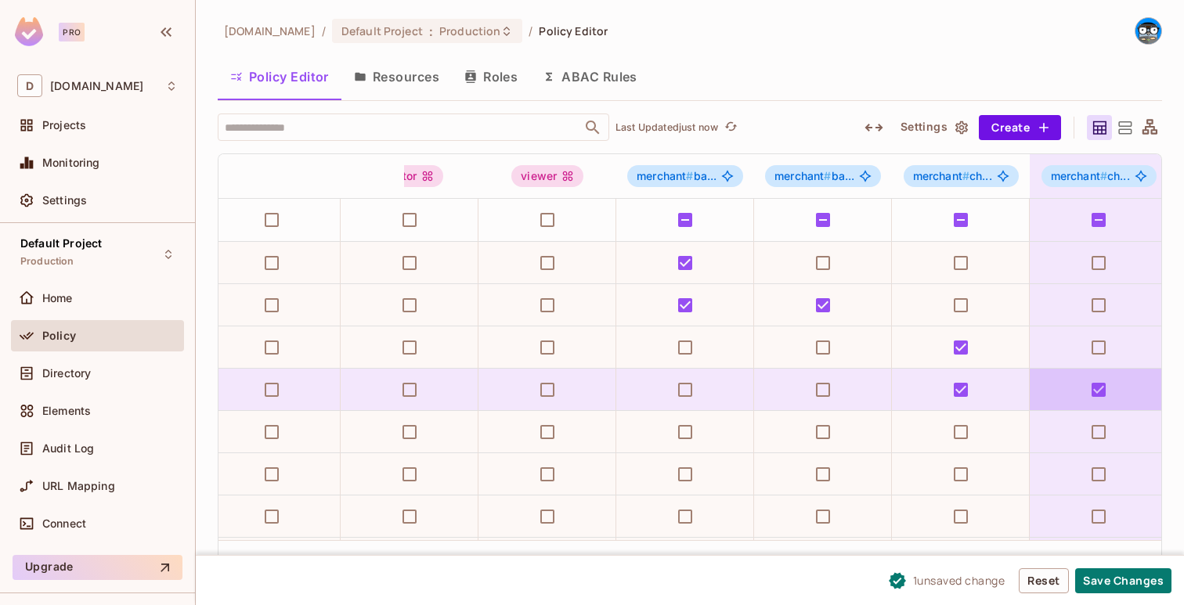
scroll to position [0, 0]
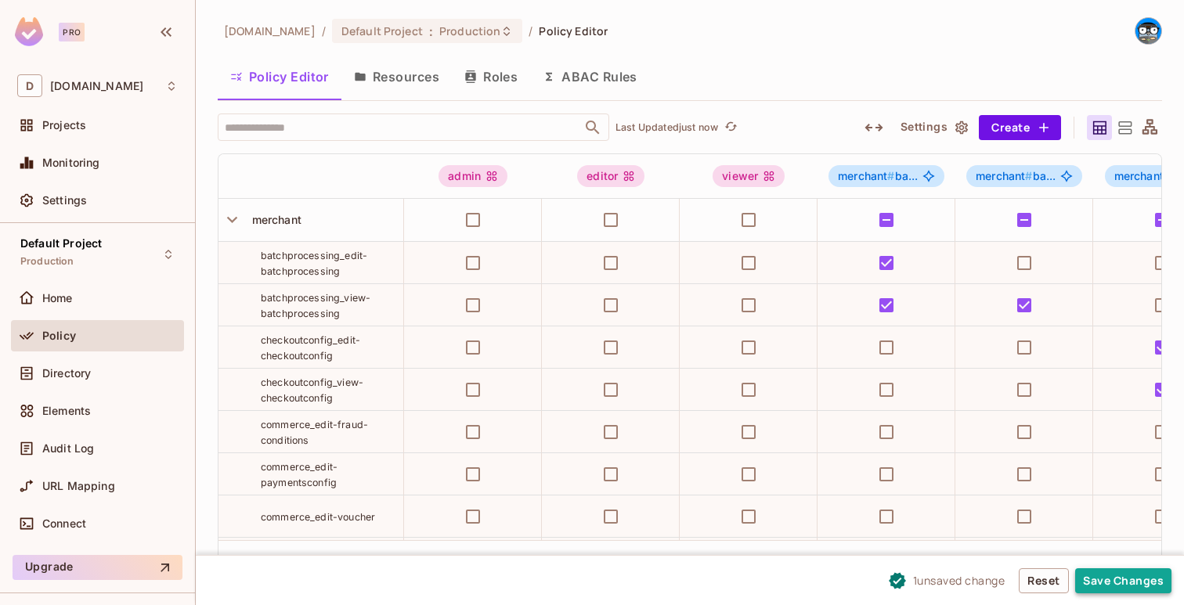
click at [1113, 582] on button "Save Changes" at bounding box center [1123, 580] width 96 height 25
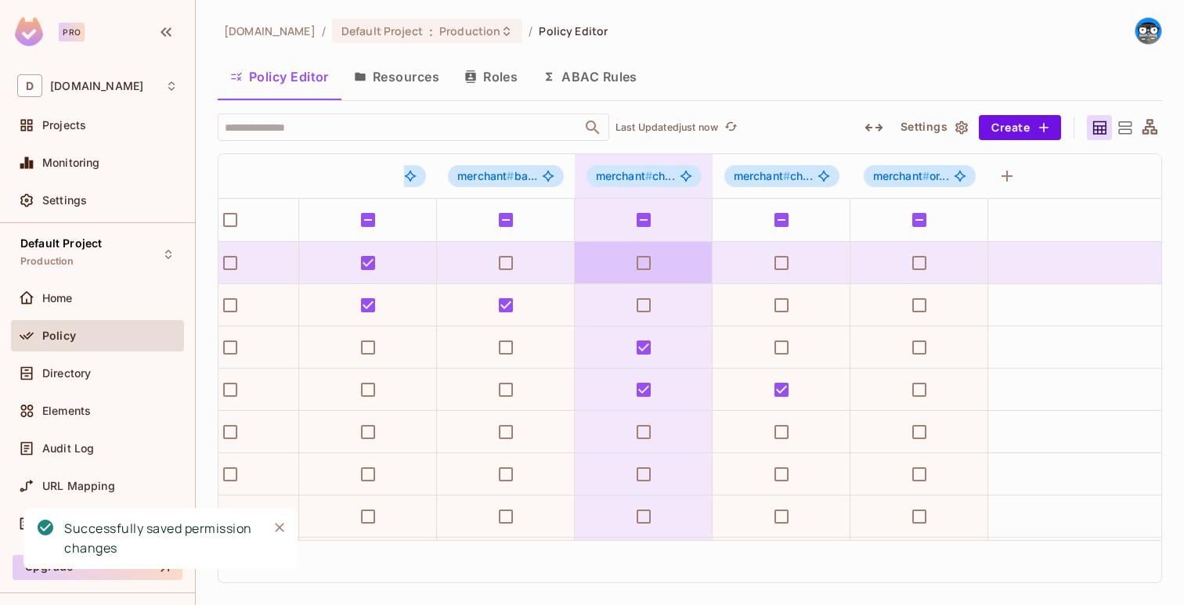
scroll to position [4, 518]
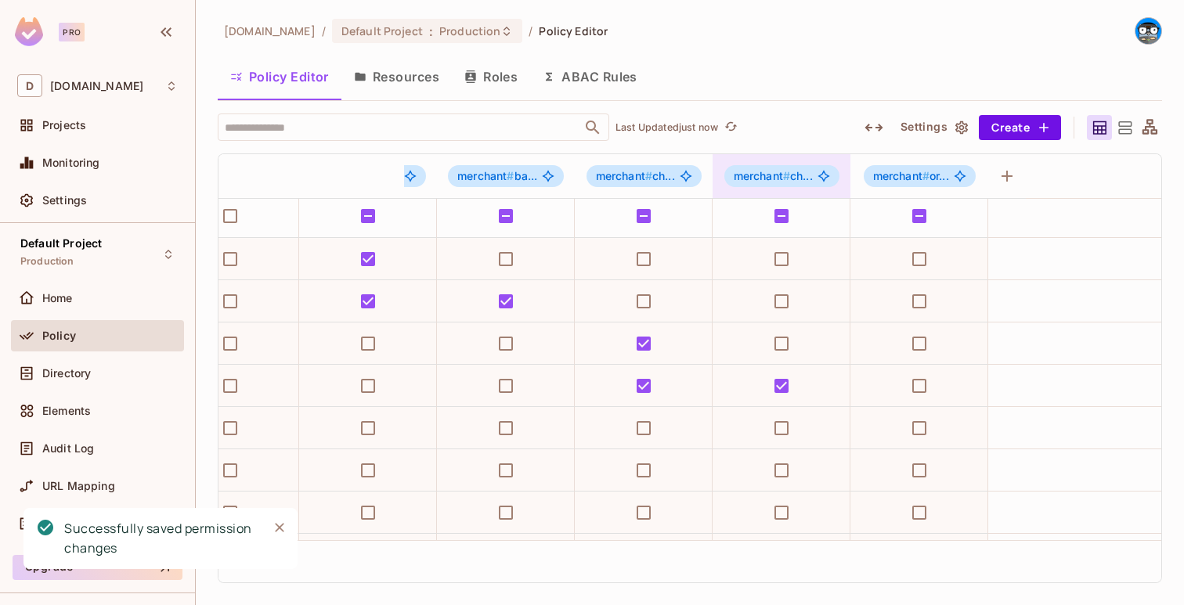
click at [727, 180] on div "merchant # ch..." at bounding box center [781, 176] width 115 height 22
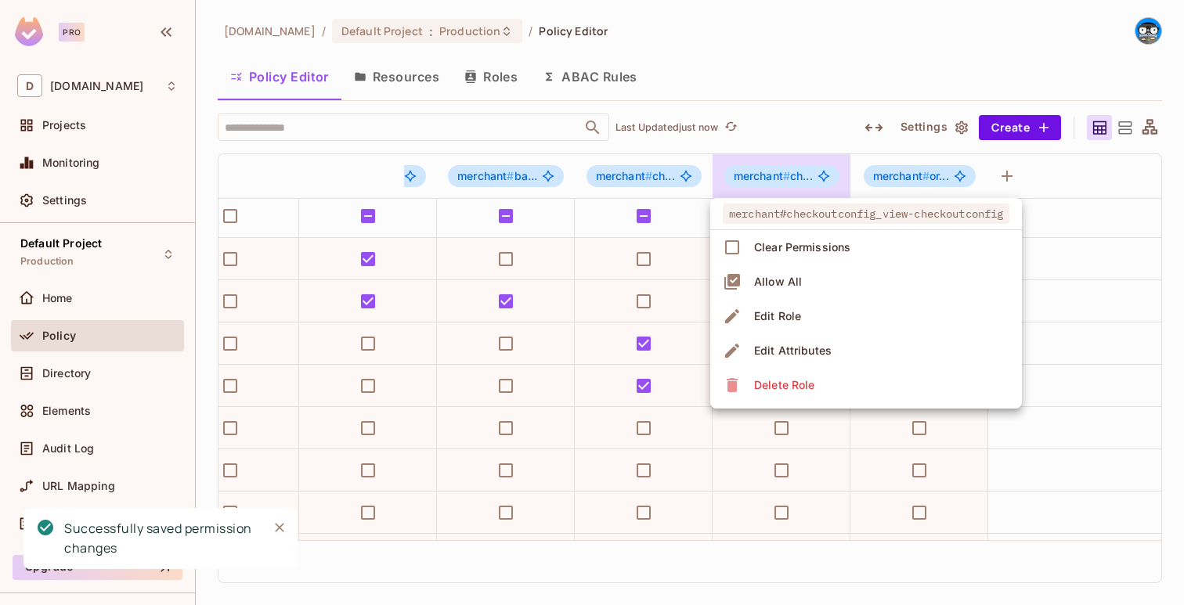
click at [727, 180] on div at bounding box center [592, 302] width 1184 height 605
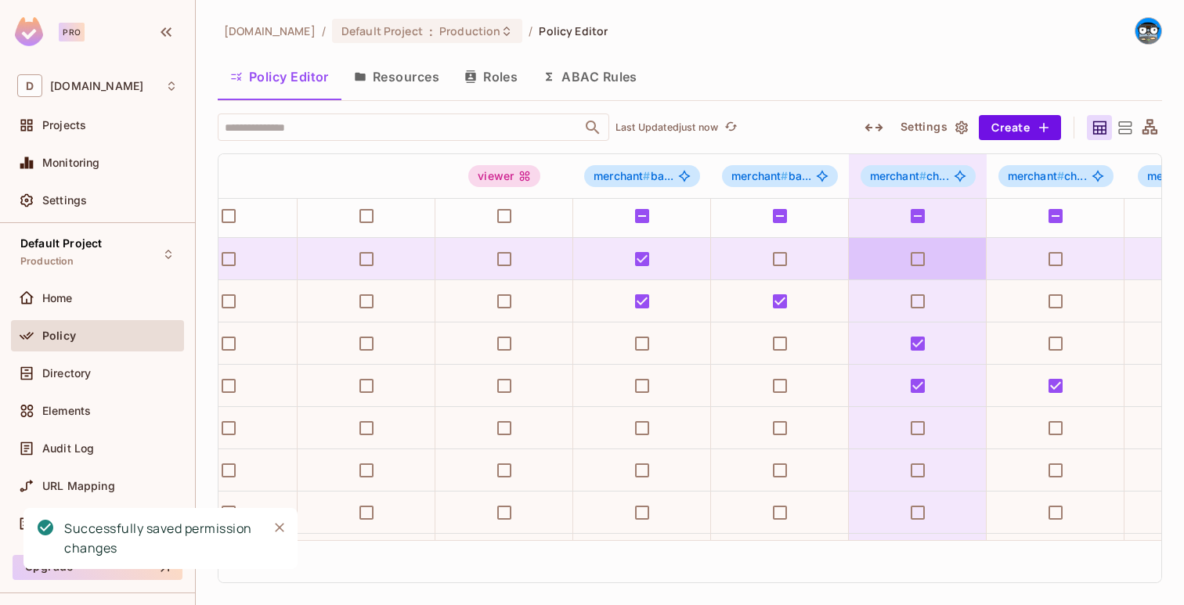
scroll to position [4, 0]
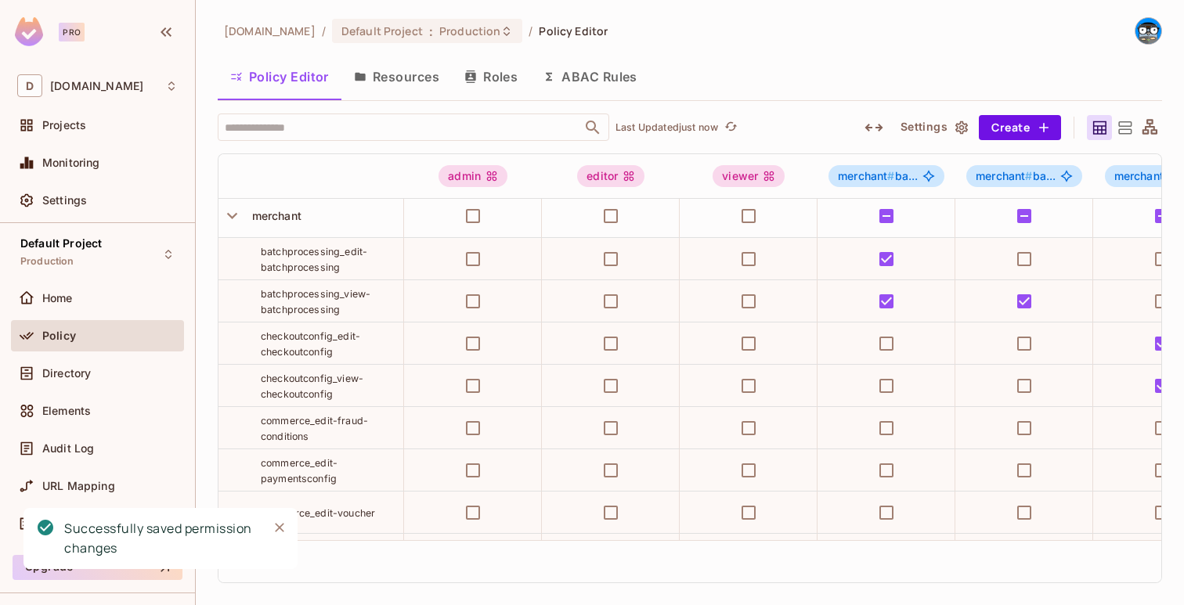
click at [345, 424] on span "commerce_edit-fraud-conditions" at bounding box center [314, 428] width 107 height 27
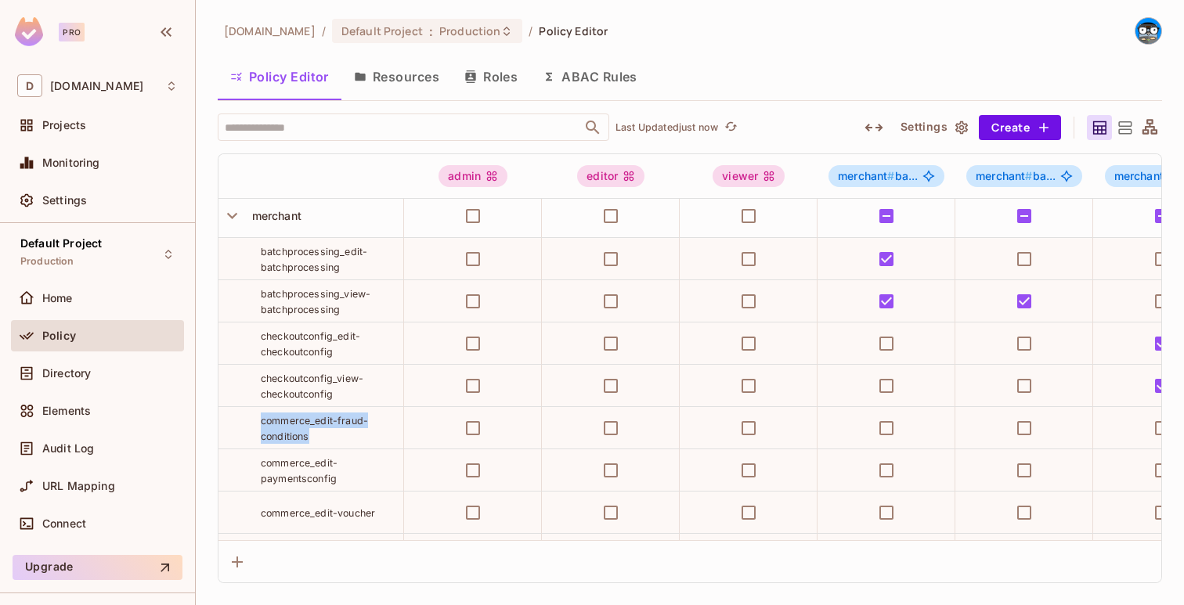
click at [345, 424] on span "commerce_edit-fraud-conditions" at bounding box center [314, 428] width 107 height 27
copy tr "commerce_edit-fraud-conditions"
click at [994, 139] on button "Create" at bounding box center [1020, 127] width 82 height 25
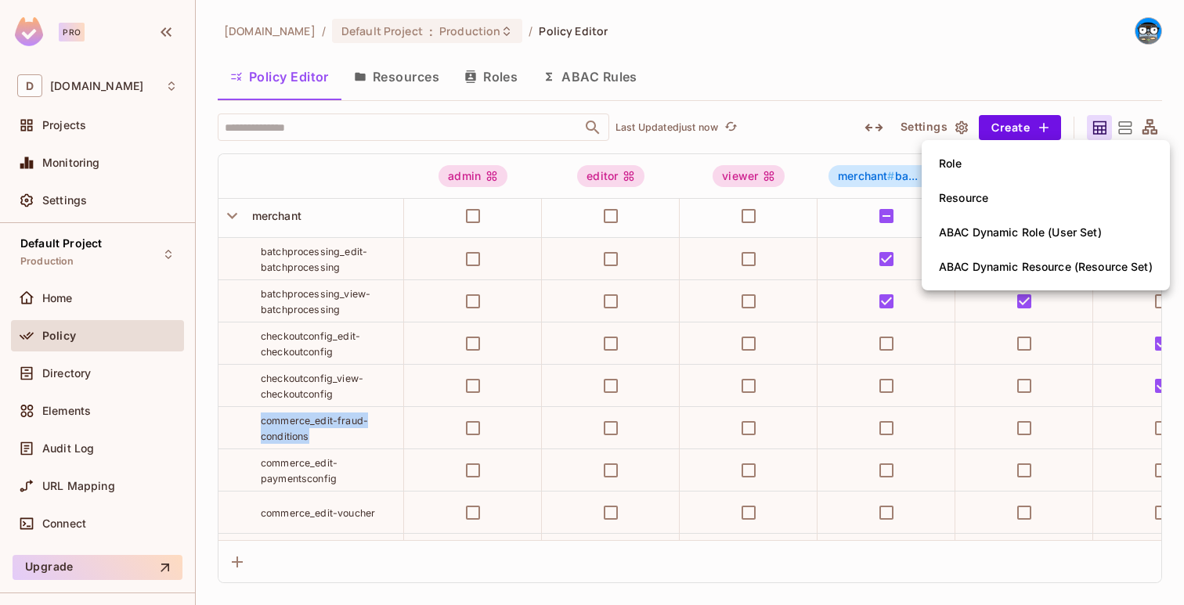
click at [983, 160] on li "Role" at bounding box center [1046, 163] width 248 height 34
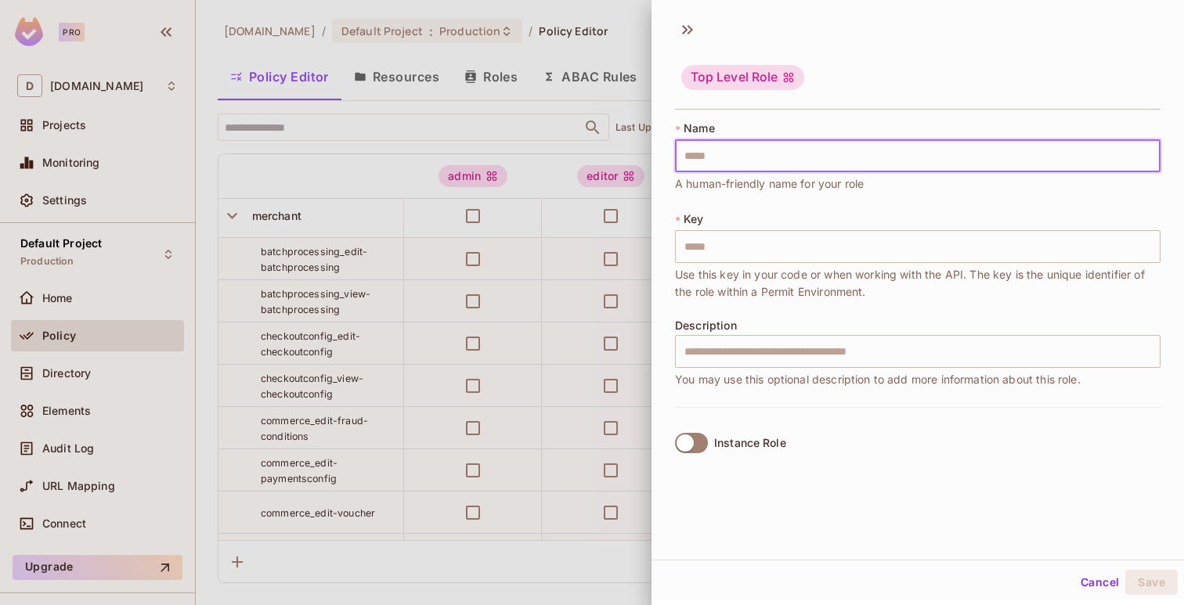
click at [967, 169] on input "text" at bounding box center [917, 155] width 485 height 33
paste input "**********"
type input "**********"
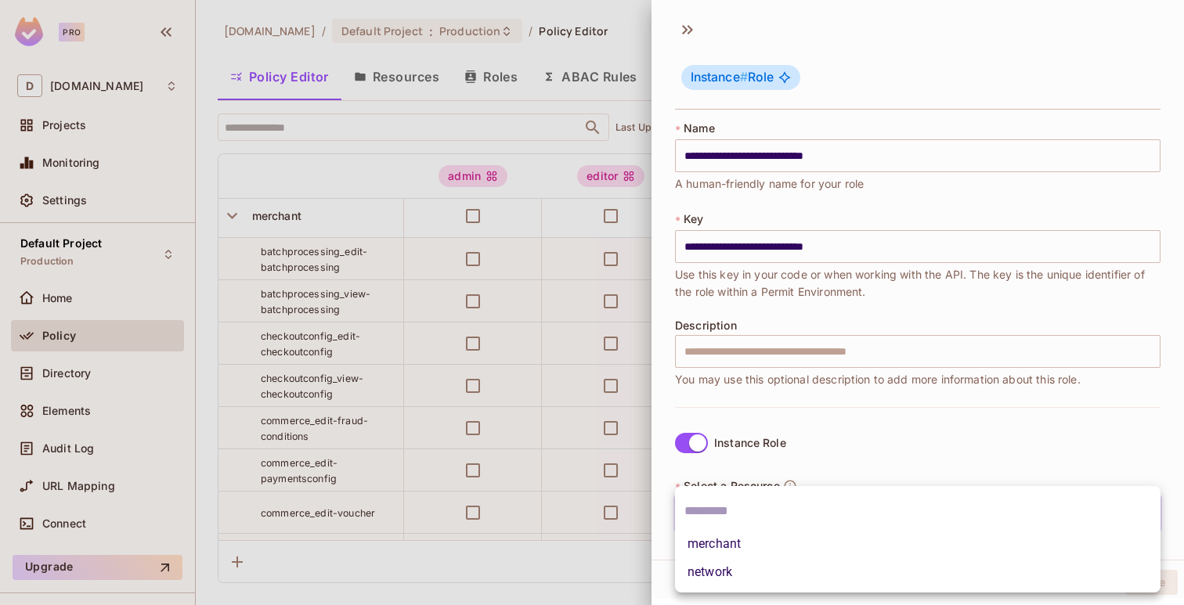
click at [768, 502] on body "Pro D deuna.com Projects Monitoring Settings Default Project Production Home Po…" at bounding box center [592, 302] width 1184 height 605
click at [745, 540] on li "merchant" at bounding box center [917, 544] width 485 height 28
type input "********"
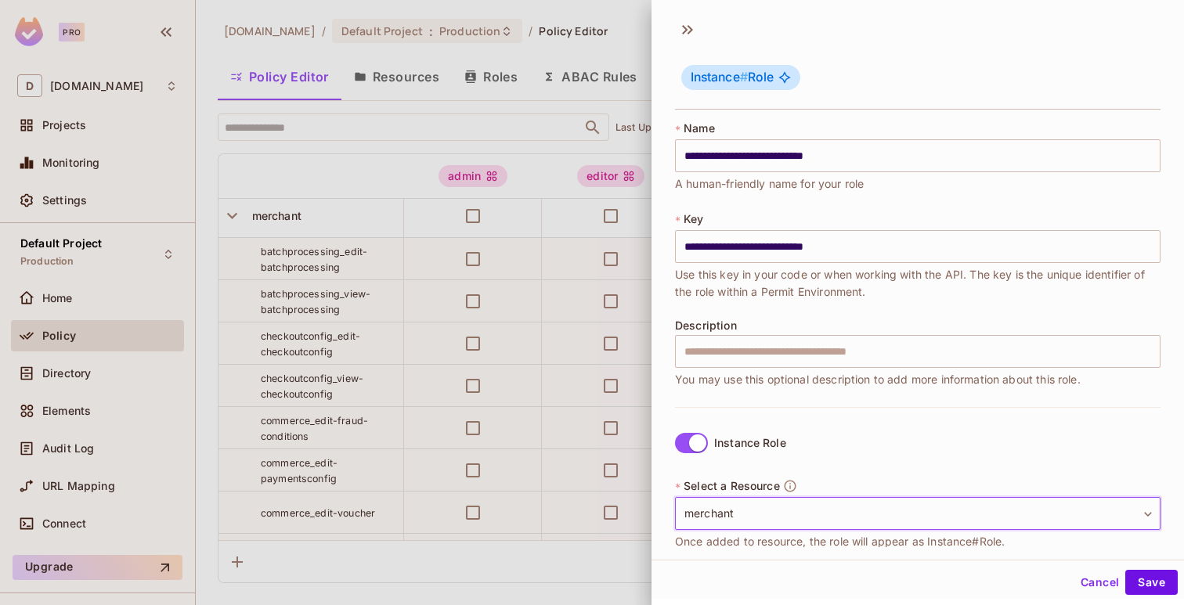
scroll to position [153, 0]
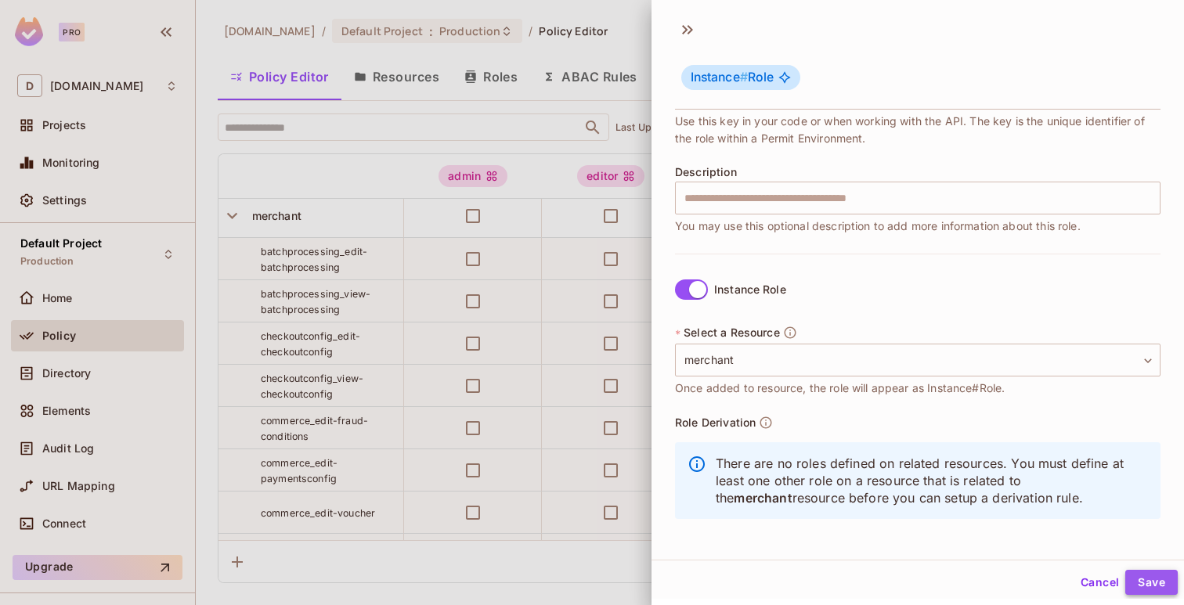
click at [1162, 585] on button "Save" at bounding box center [1151, 582] width 52 height 25
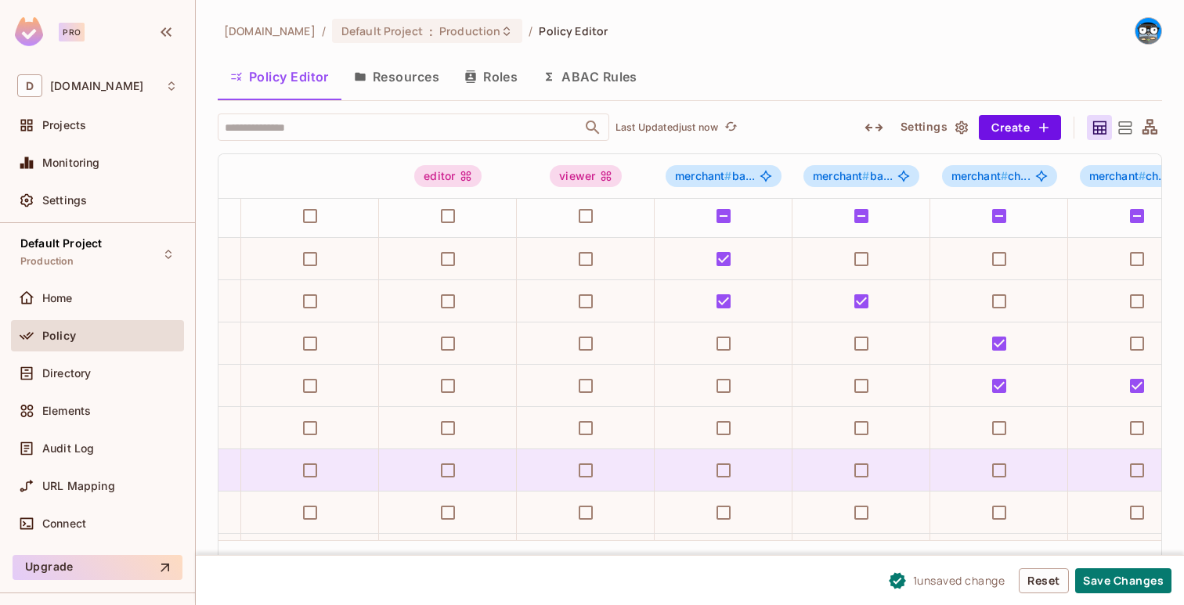
scroll to position [4, 0]
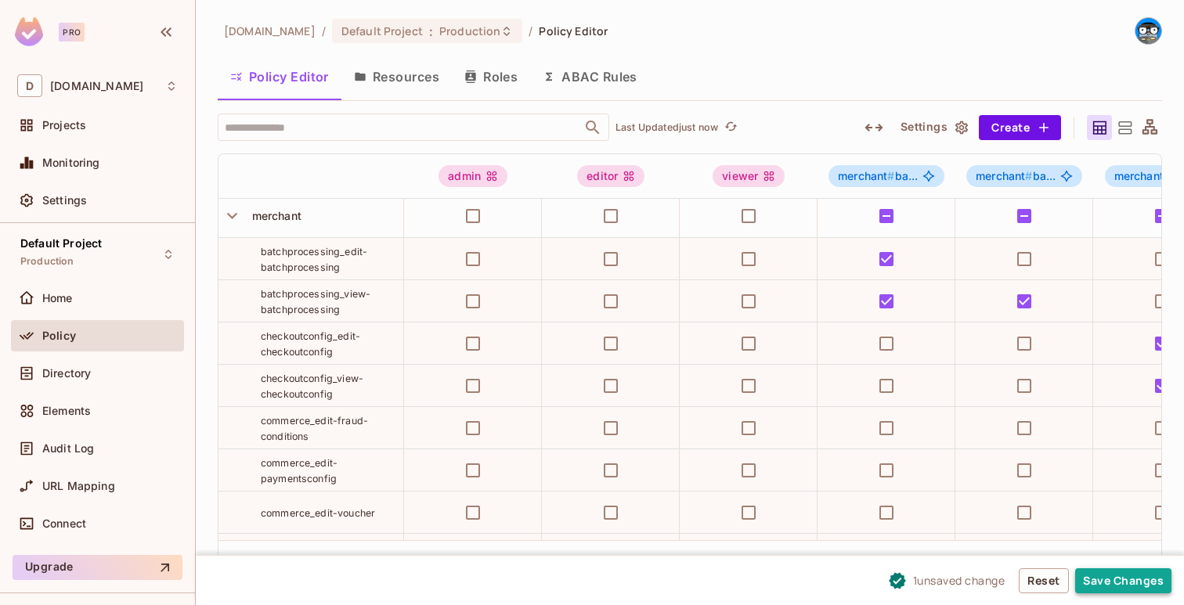
click at [1095, 575] on button "Save Changes" at bounding box center [1123, 580] width 96 height 25
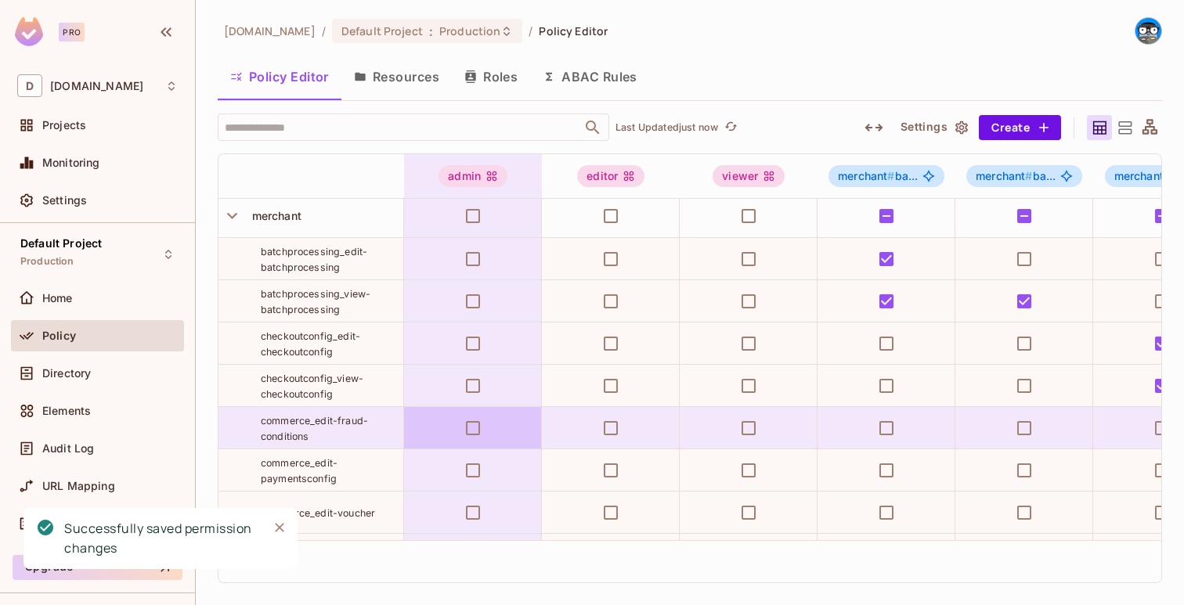
click at [319, 457] on span "commerce_edit-paymentsconfig" at bounding box center [299, 470] width 77 height 27
copy tr "commerce_edit-paymentsconfig"
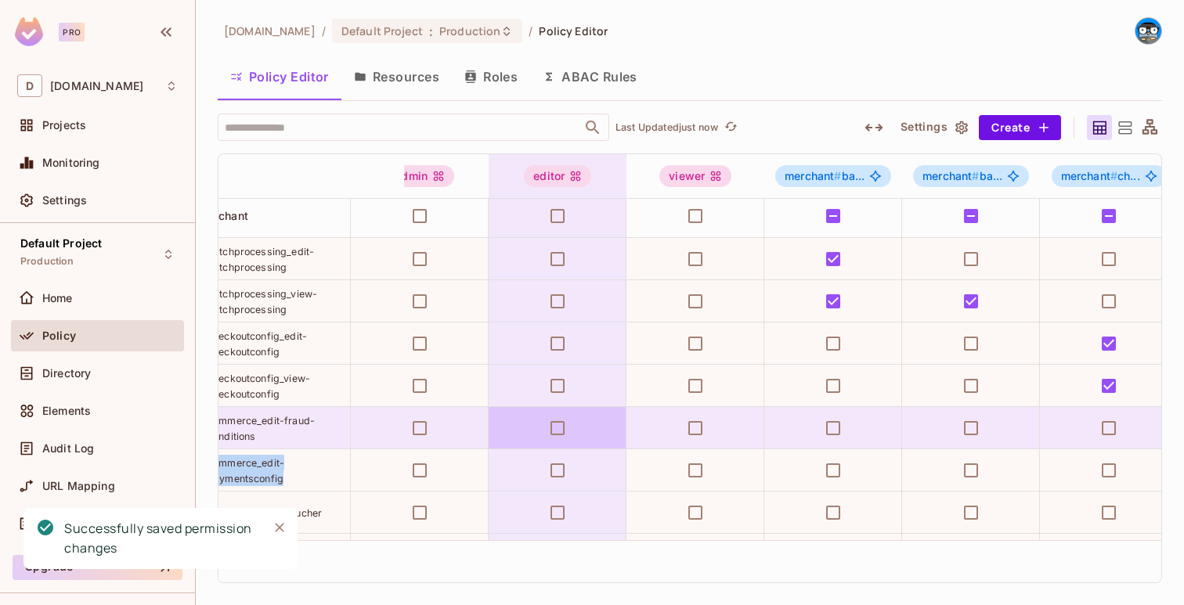
scroll to position [4, 88]
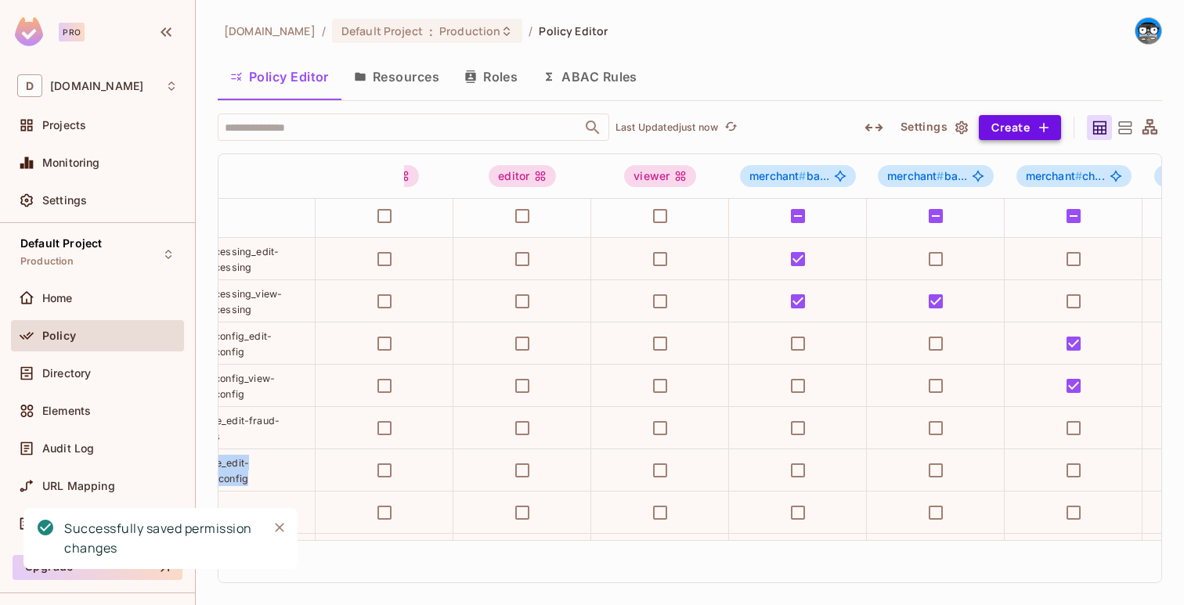
click at [1029, 139] on button "Create" at bounding box center [1020, 127] width 82 height 25
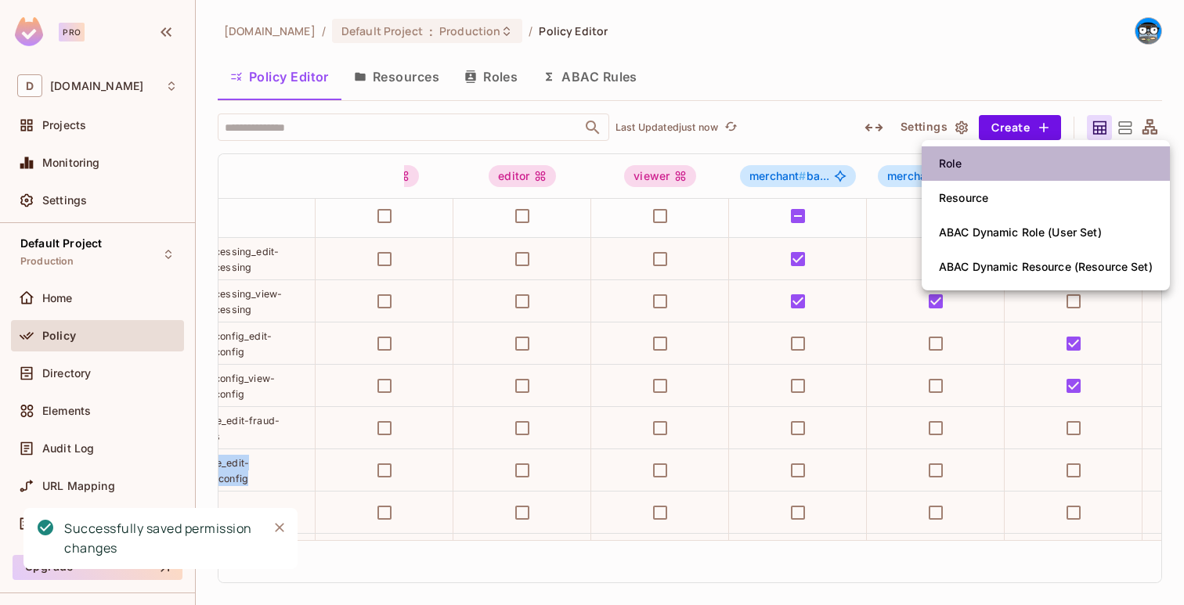
click at [1004, 165] on li "Role" at bounding box center [1046, 163] width 248 height 34
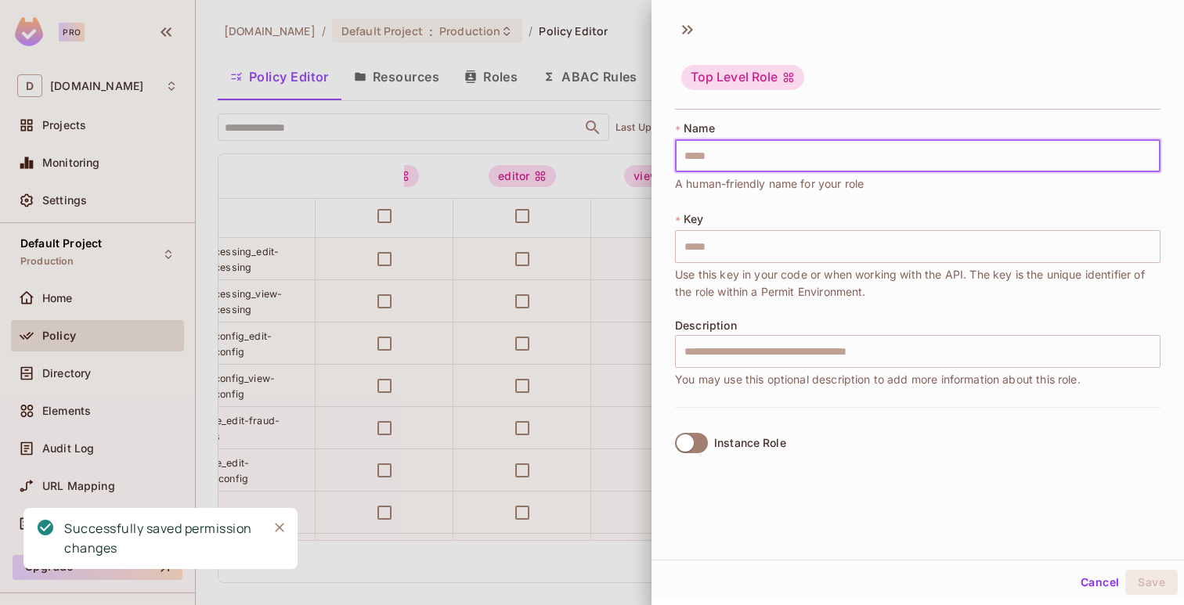
click at [995, 164] on input "text" at bounding box center [917, 155] width 485 height 33
paste input "**********"
type input "**********"
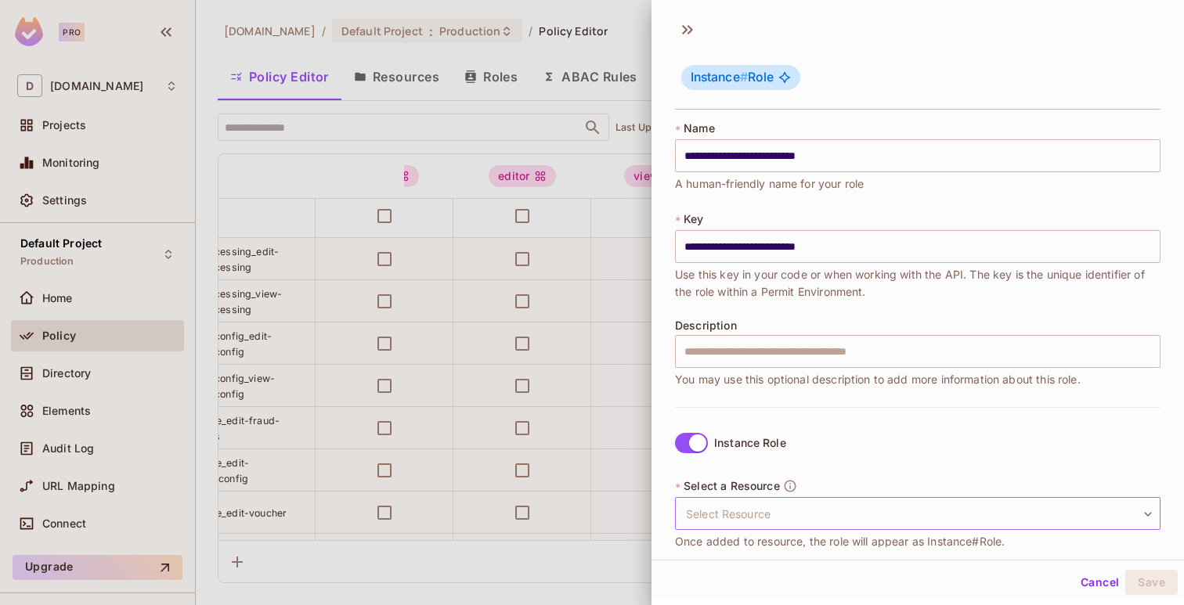
click at [768, 500] on body "Pro D deuna.com Projects Monitoring Settings Default Project Production Home Po…" at bounding box center [592, 302] width 1184 height 605
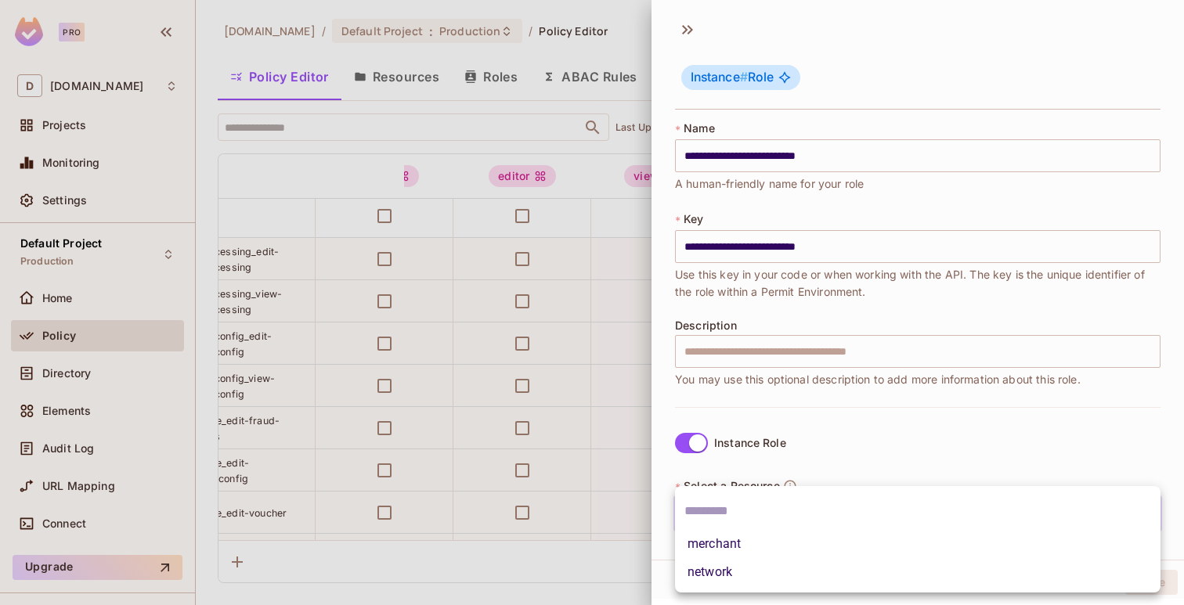
click at [758, 535] on li "merchant" at bounding box center [917, 544] width 485 height 28
type input "********"
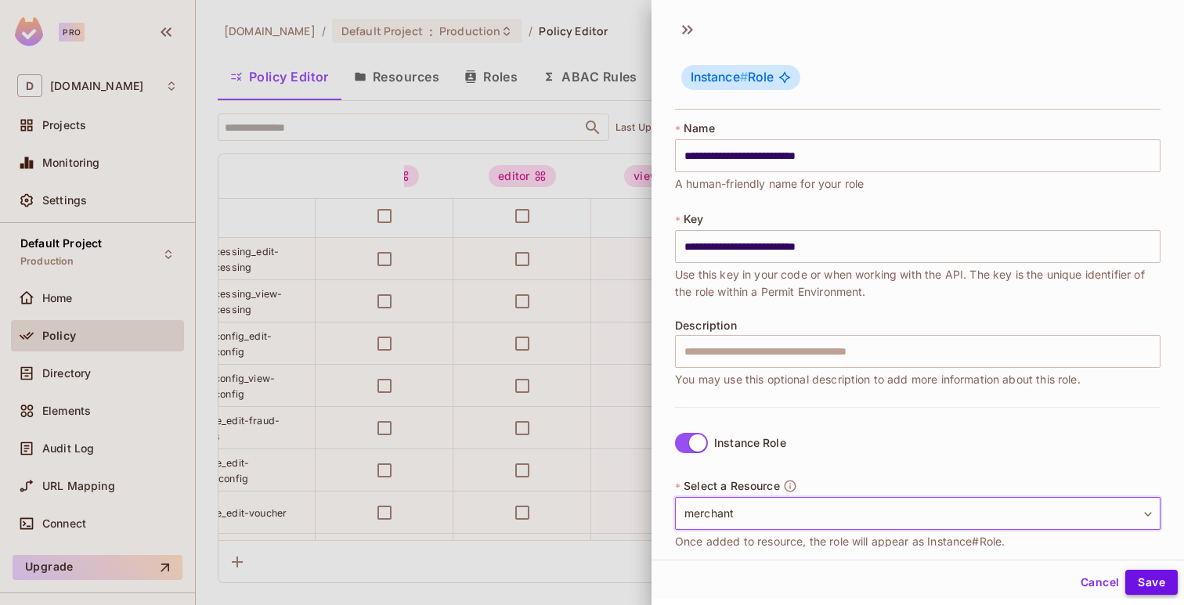
click at [1133, 575] on button "Save" at bounding box center [1151, 582] width 52 height 25
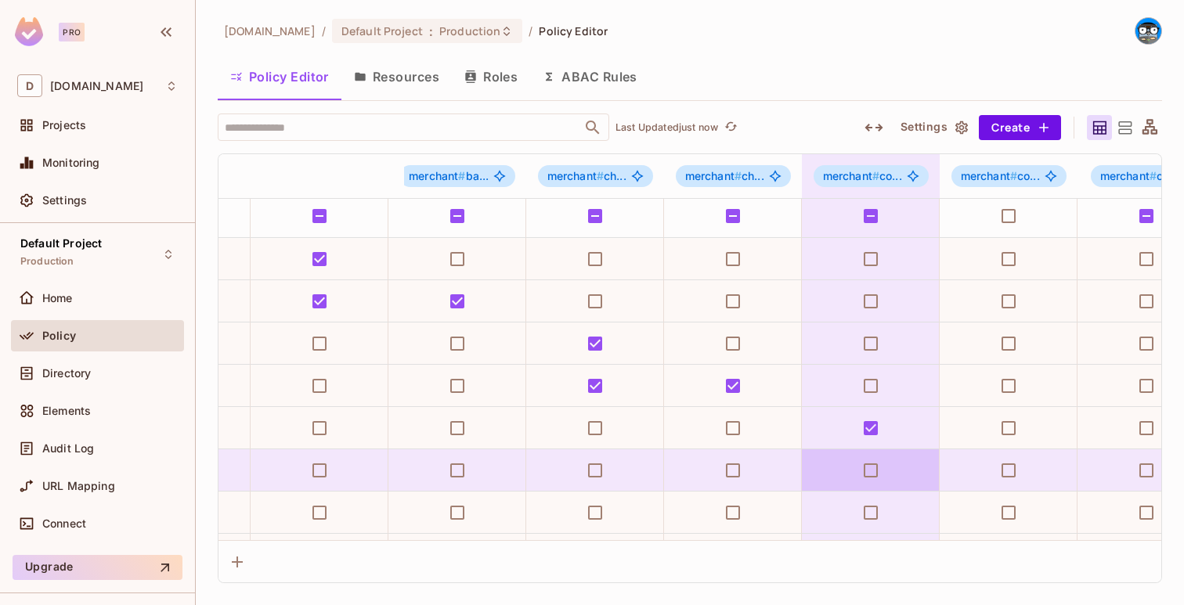
scroll to position [4, 611]
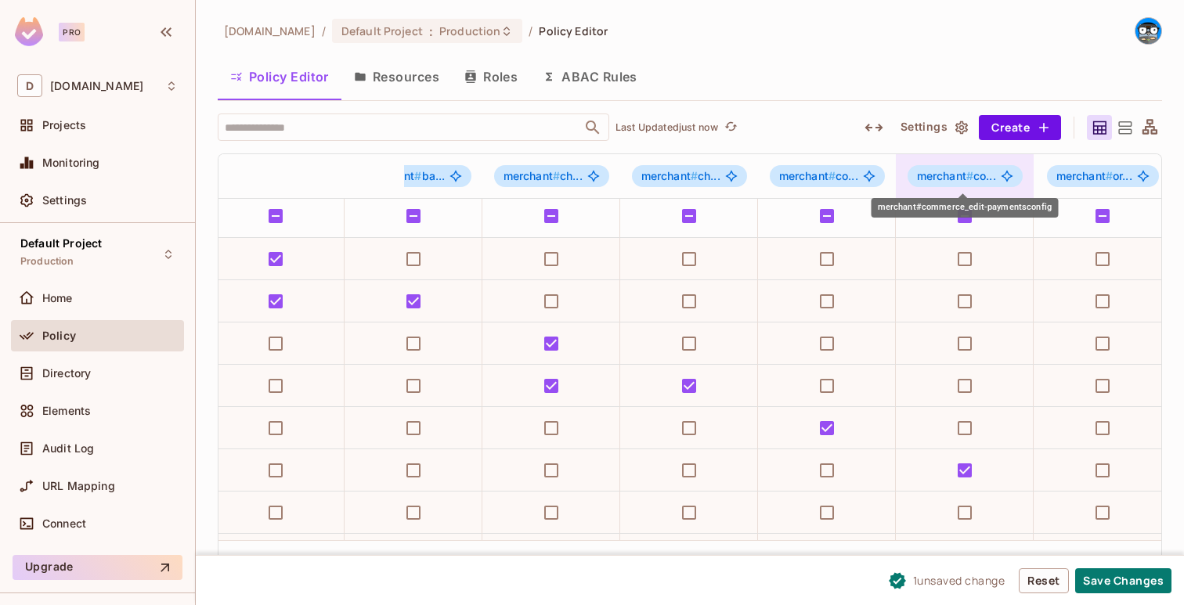
click at [994, 184] on div "merchant # co..." at bounding box center [964, 176] width 115 height 22
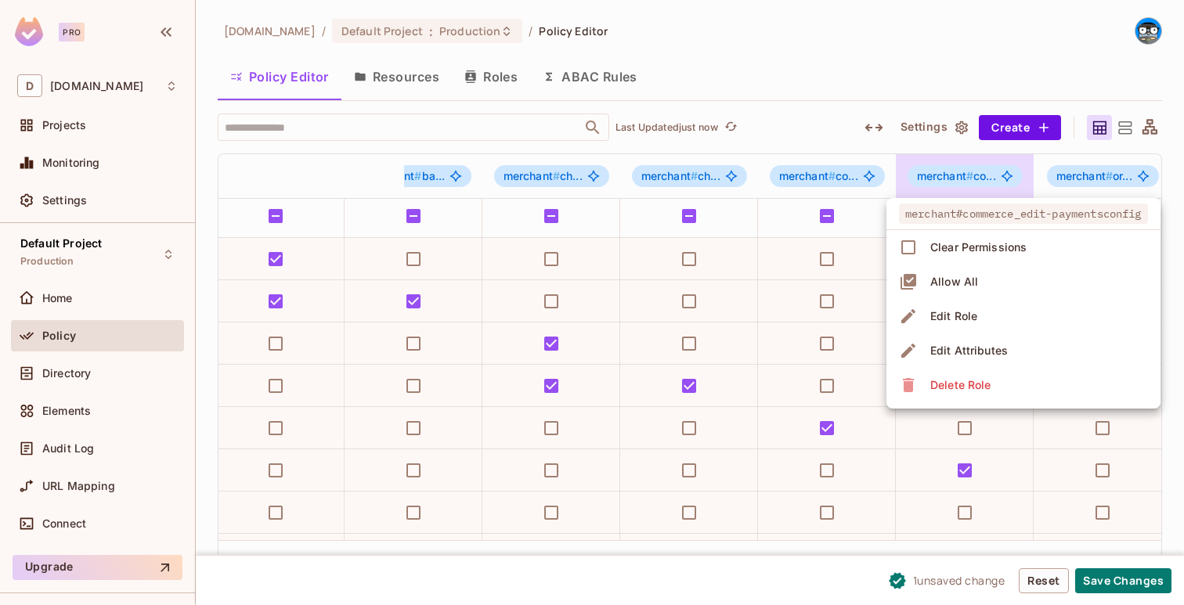
click at [994, 183] on div at bounding box center [592, 302] width 1184 height 605
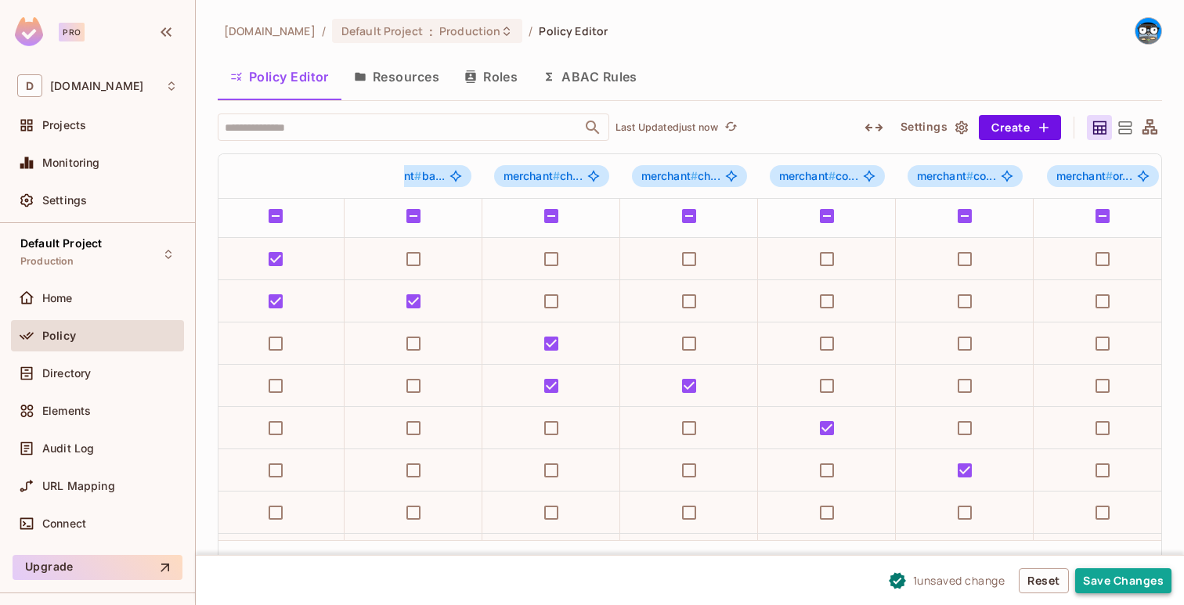
click at [1112, 584] on button "Save Changes" at bounding box center [1123, 580] width 96 height 25
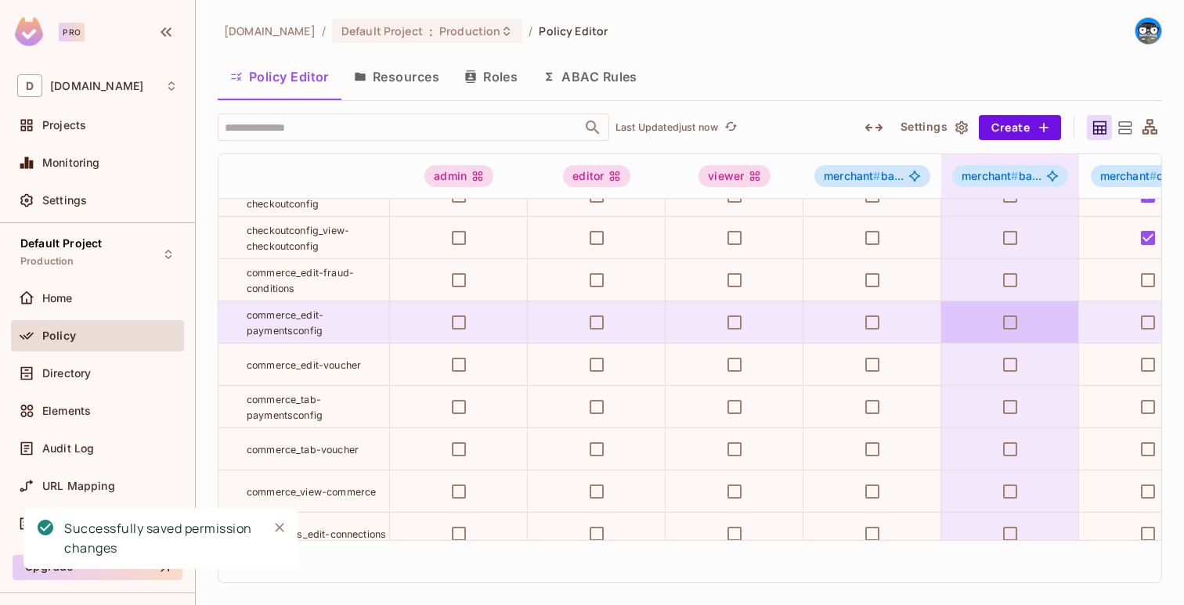
scroll to position [168, 14]
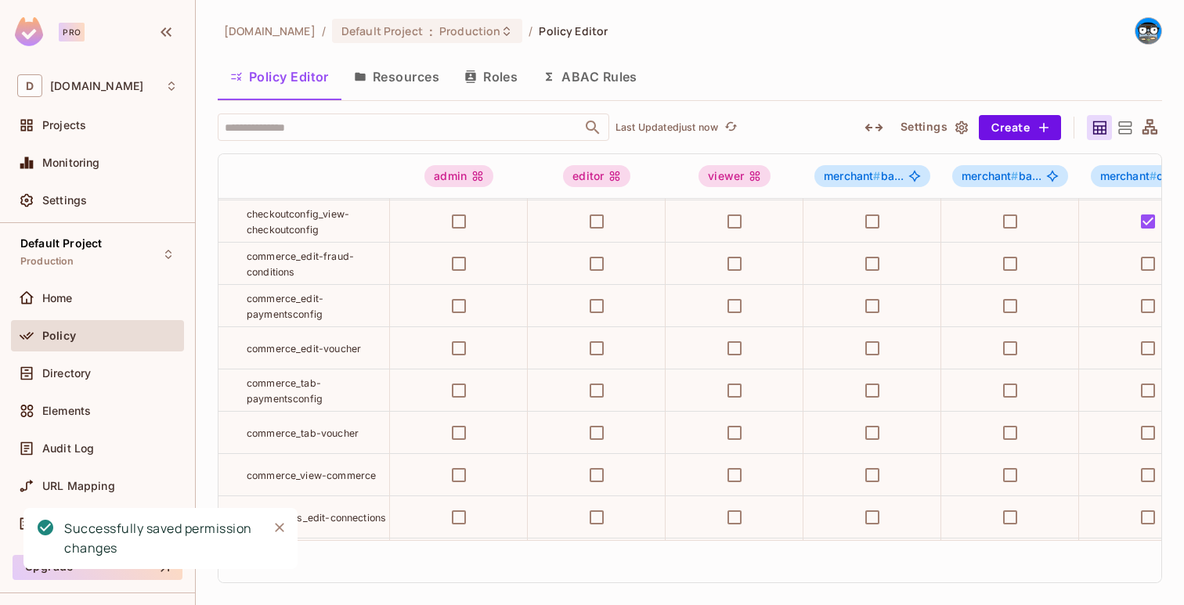
click at [348, 342] on span "commerce_edit-voucher" at bounding box center [304, 348] width 114 height 13
copy tr "commerce_edit-voucher"
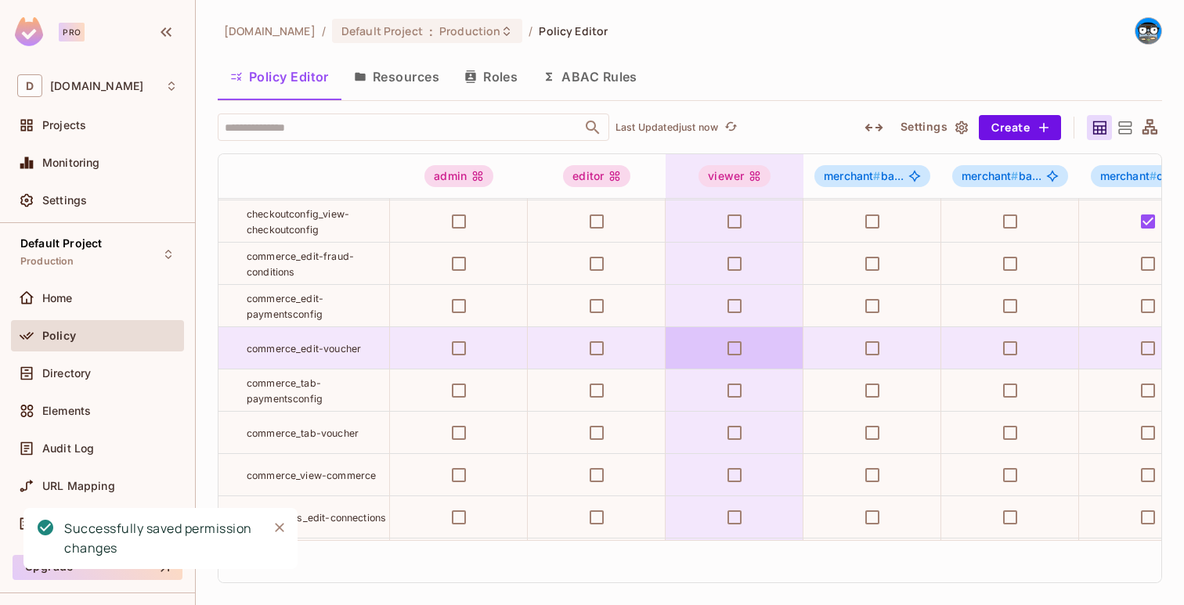
scroll to position [168, 23]
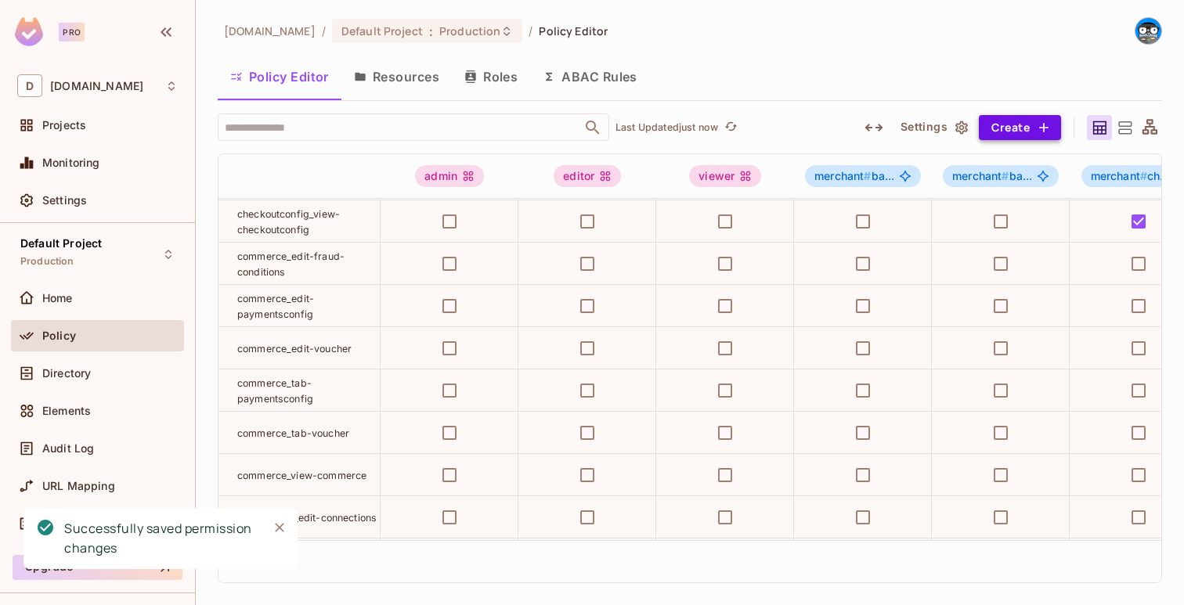
click at [1034, 132] on button "Create" at bounding box center [1020, 127] width 82 height 25
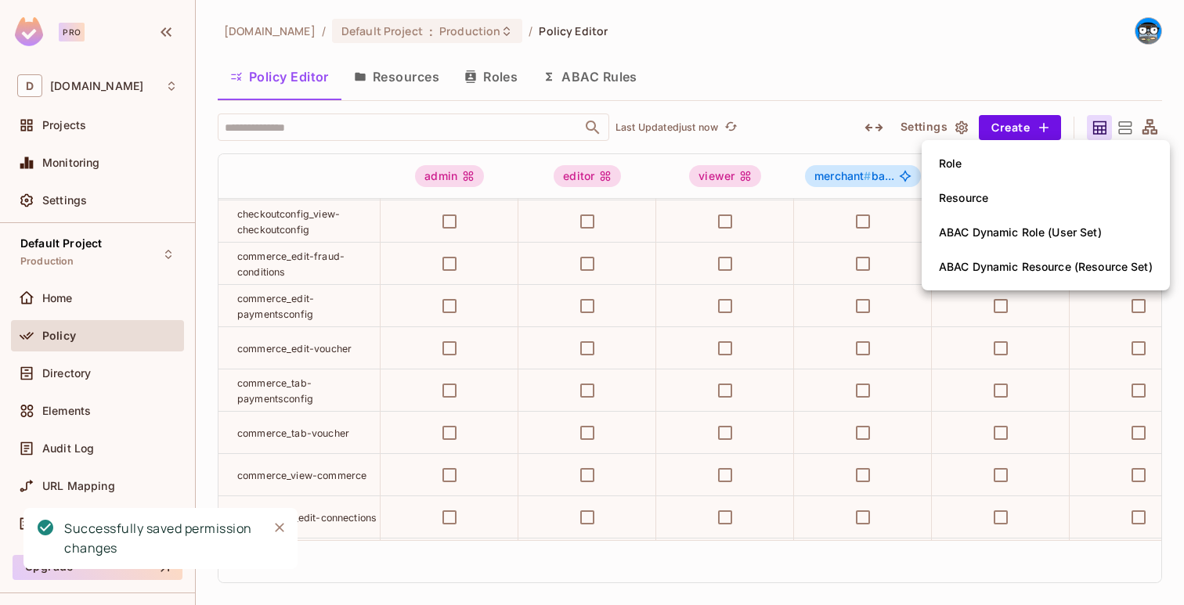
click at [996, 172] on li "Role" at bounding box center [1046, 163] width 248 height 34
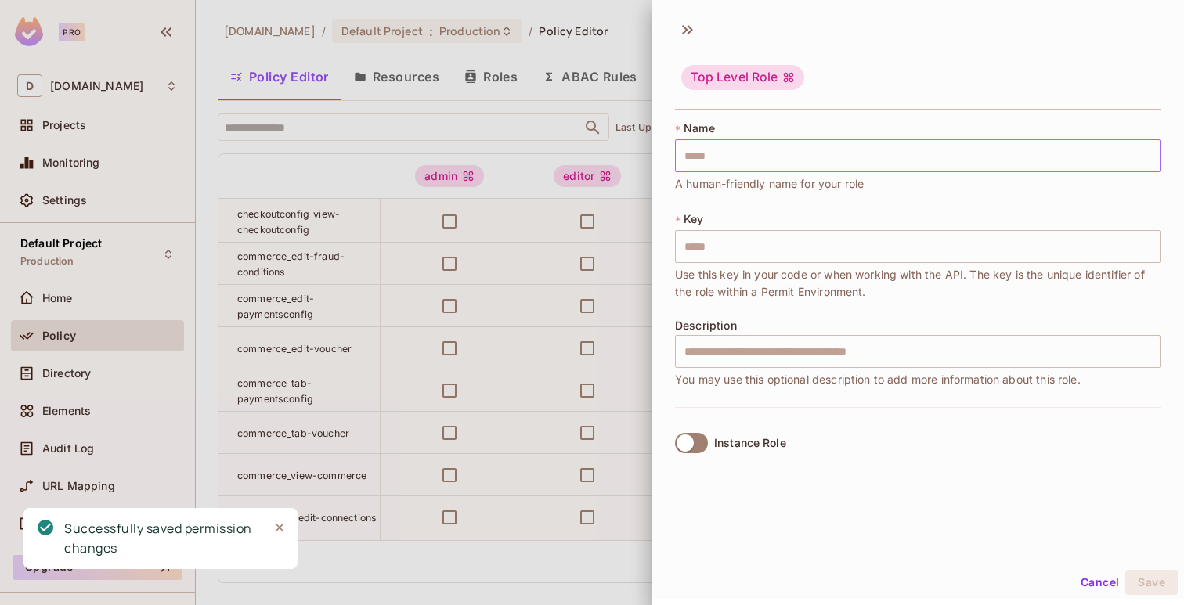
click at [984, 152] on input "text" at bounding box center [917, 155] width 485 height 33
paste input "**********"
type input "**********"
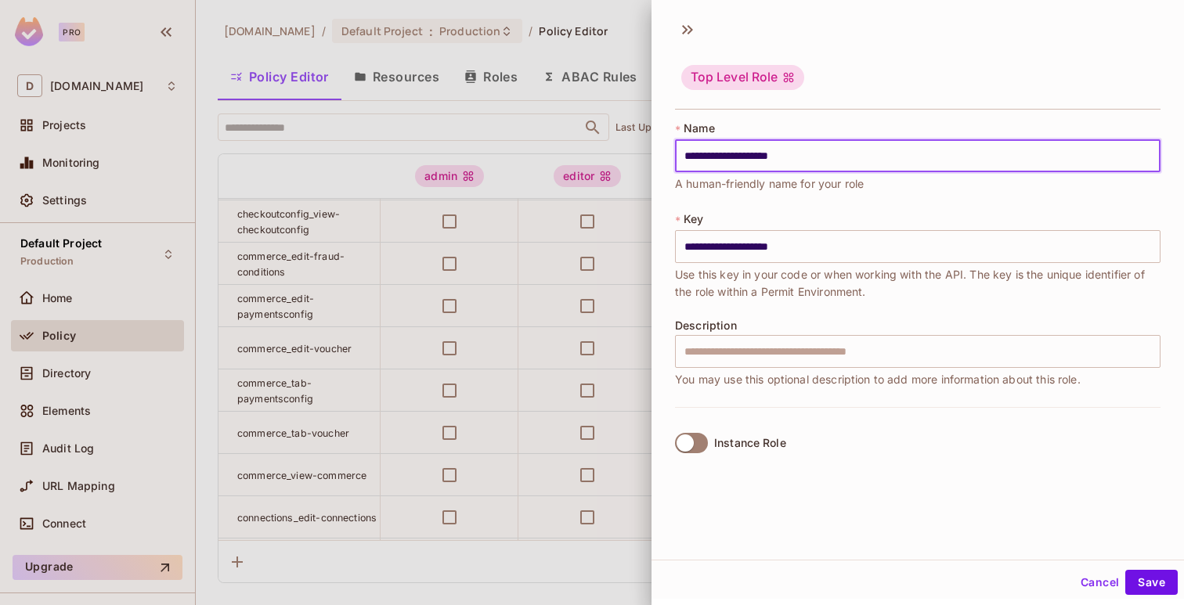
type input "**********"
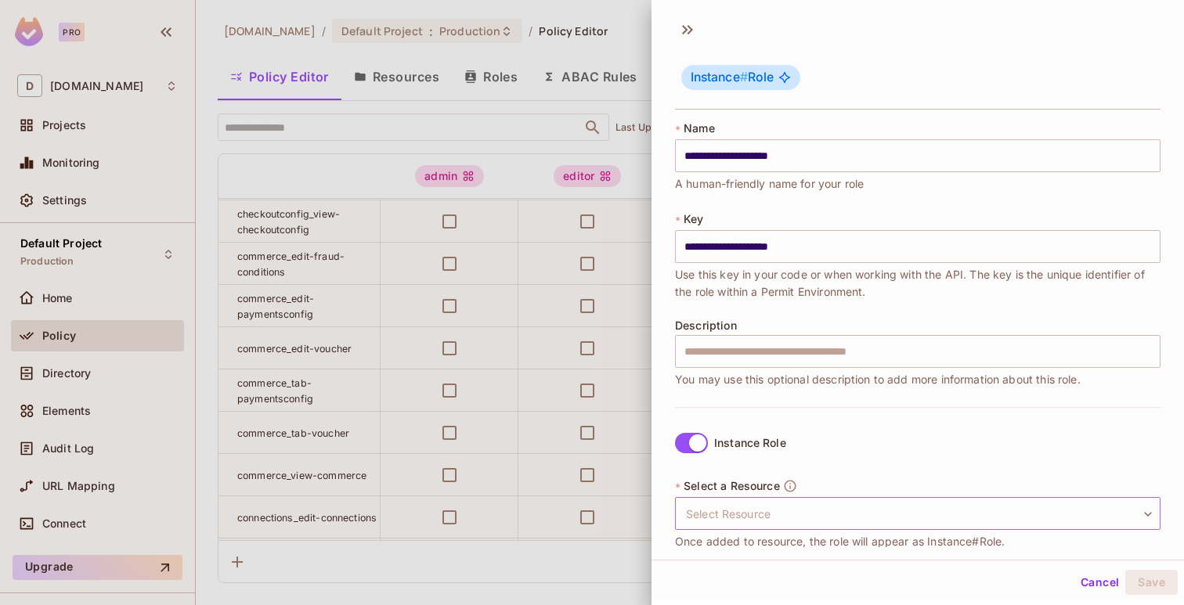
click at [755, 500] on body "Pro D deuna.com Projects Monitoring Settings Default Project Production Home Po…" at bounding box center [592, 302] width 1184 height 605
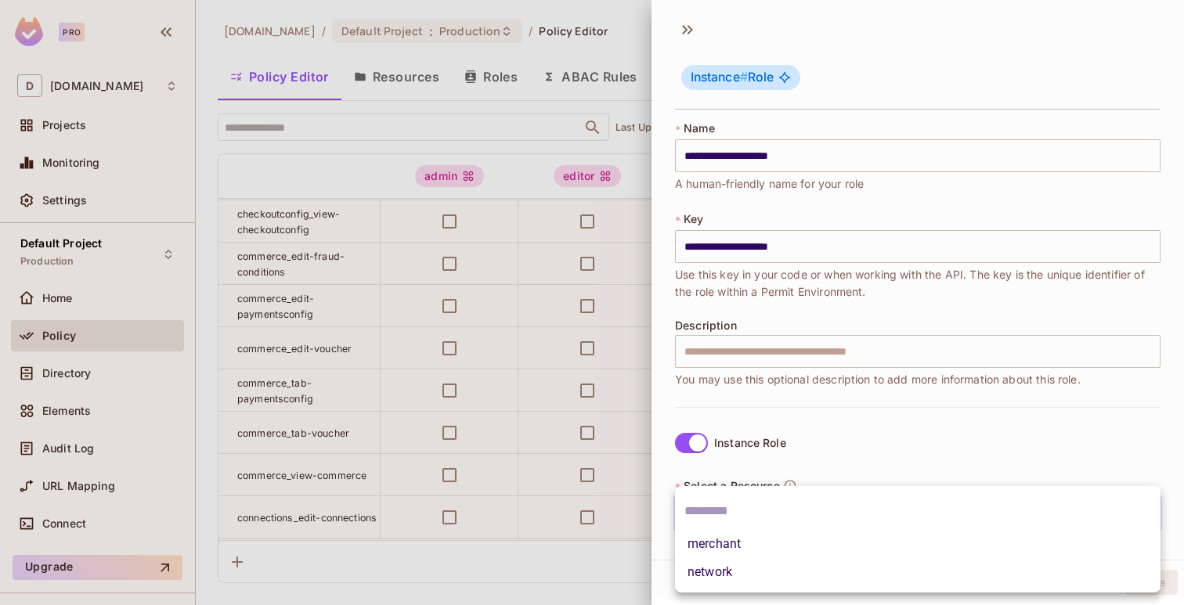
click at [745, 539] on li "merchant" at bounding box center [917, 544] width 485 height 28
type input "********"
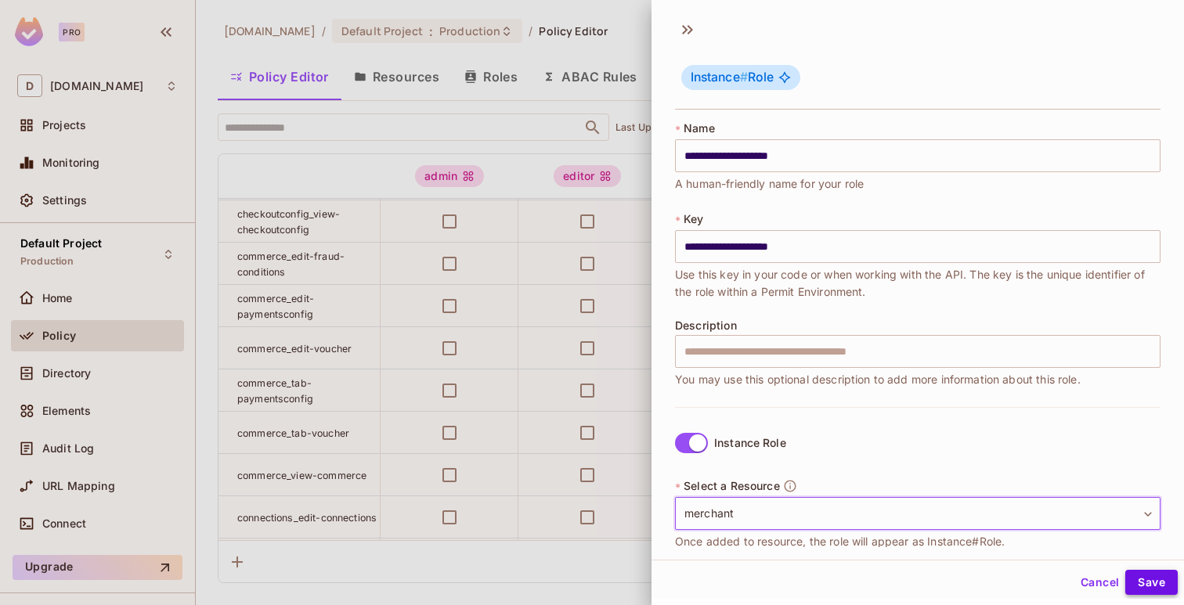
click at [1136, 575] on button "Save" at bounding box center [1151, 582] width 52 height 25
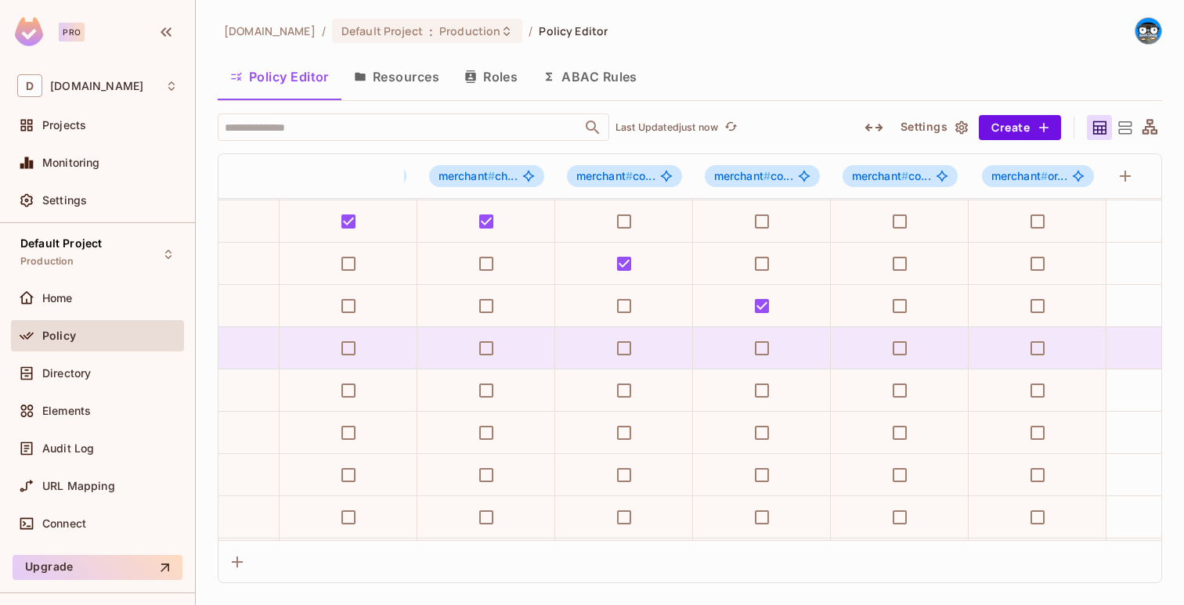
scroll to position [168, 832]
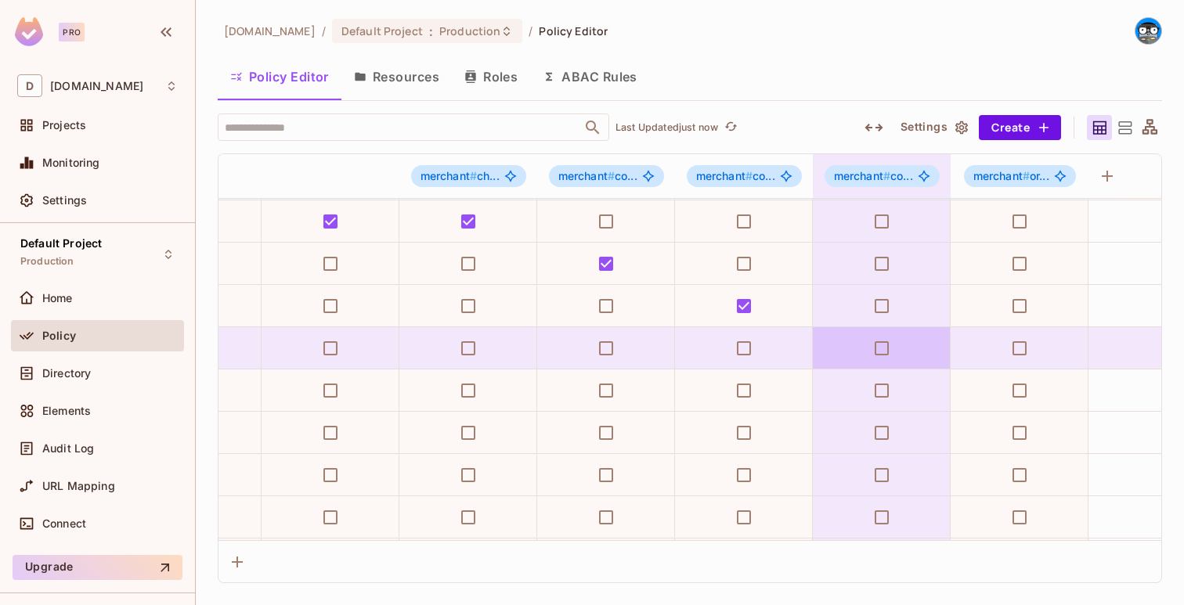
click at [898, 349] on td at bounding box center [882, 348] width 138 height 42
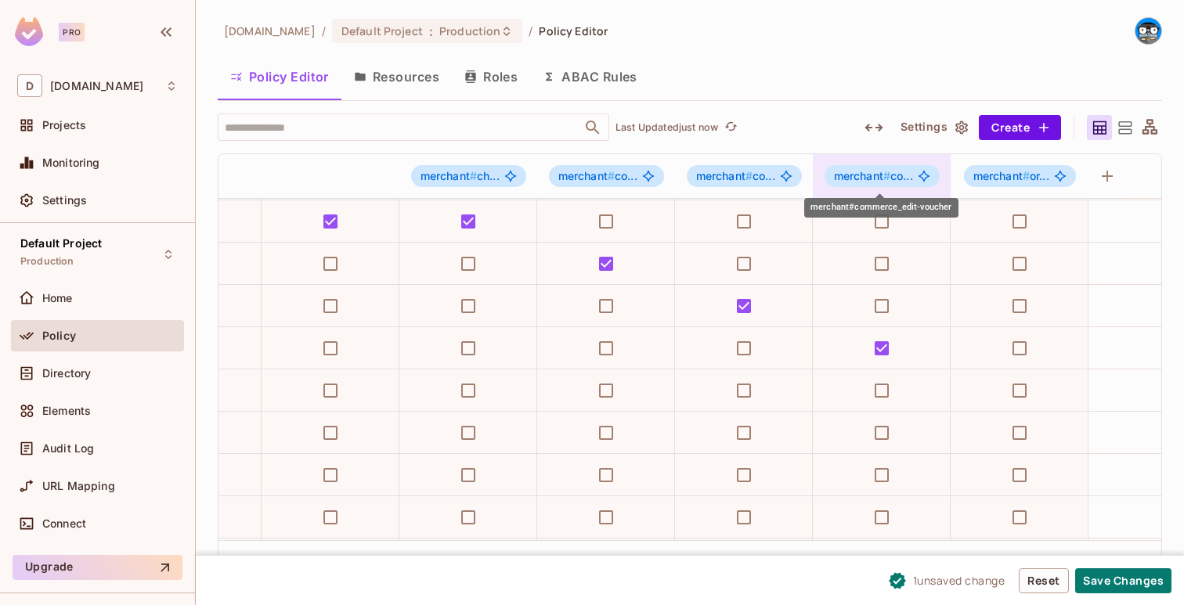
click at [902, 176] on span "merchant # co..." at bounding box center [873, 176] width 79 height 13
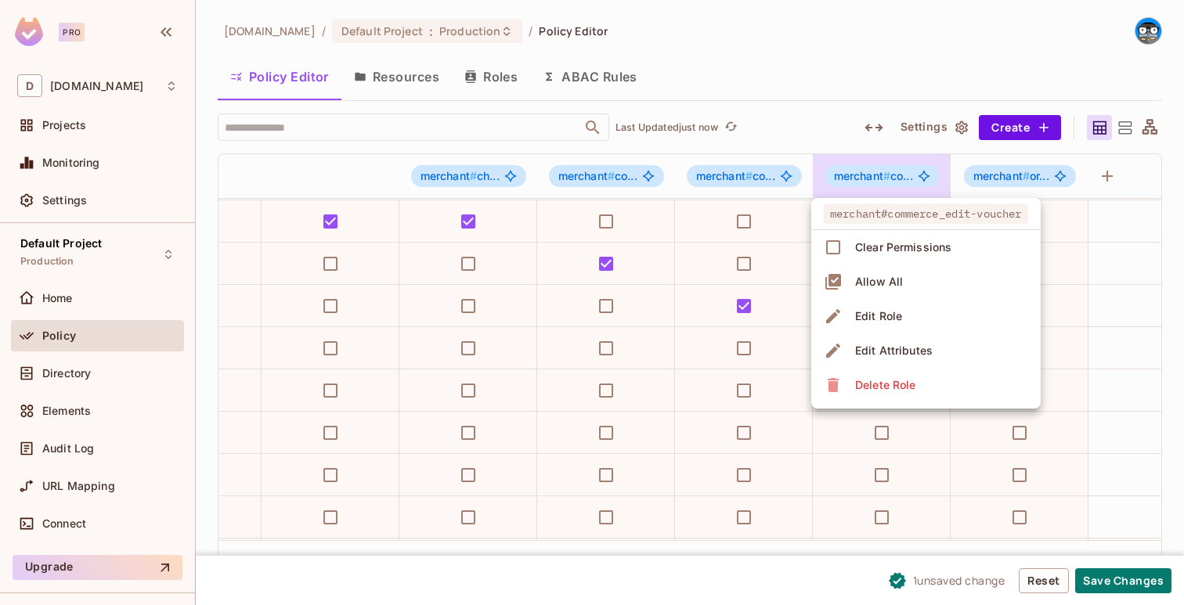
click at [902, 176] on div at bounding box center [592, 302] width 1184 height 605
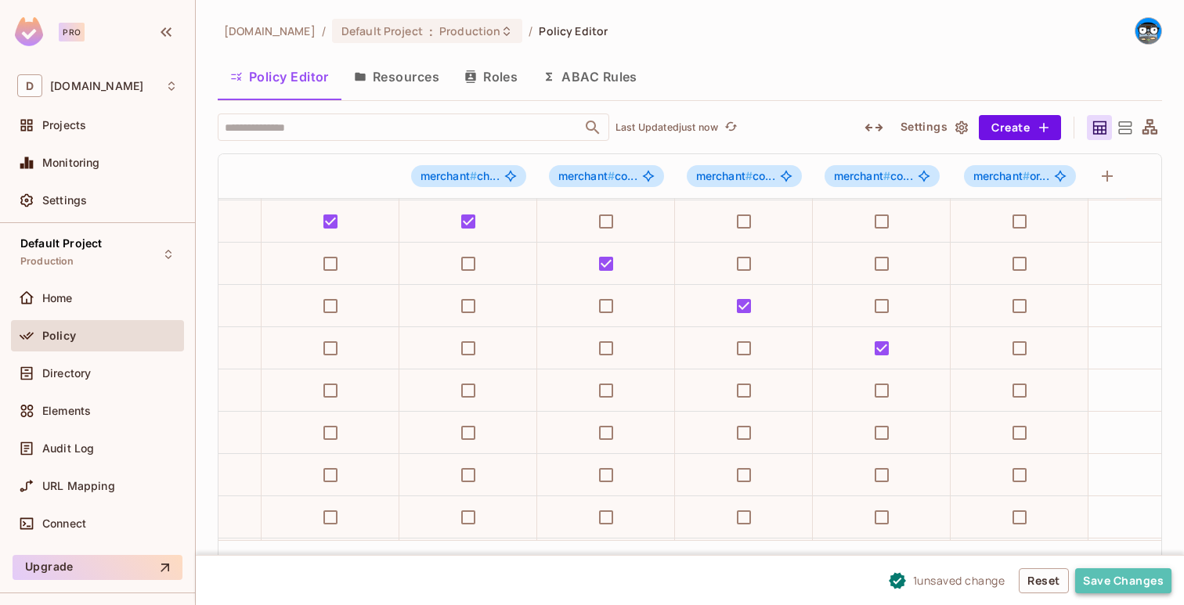
click at [1100, 590] on button "Save Changes" at bounding box center [1123, 580] width 96 height 25
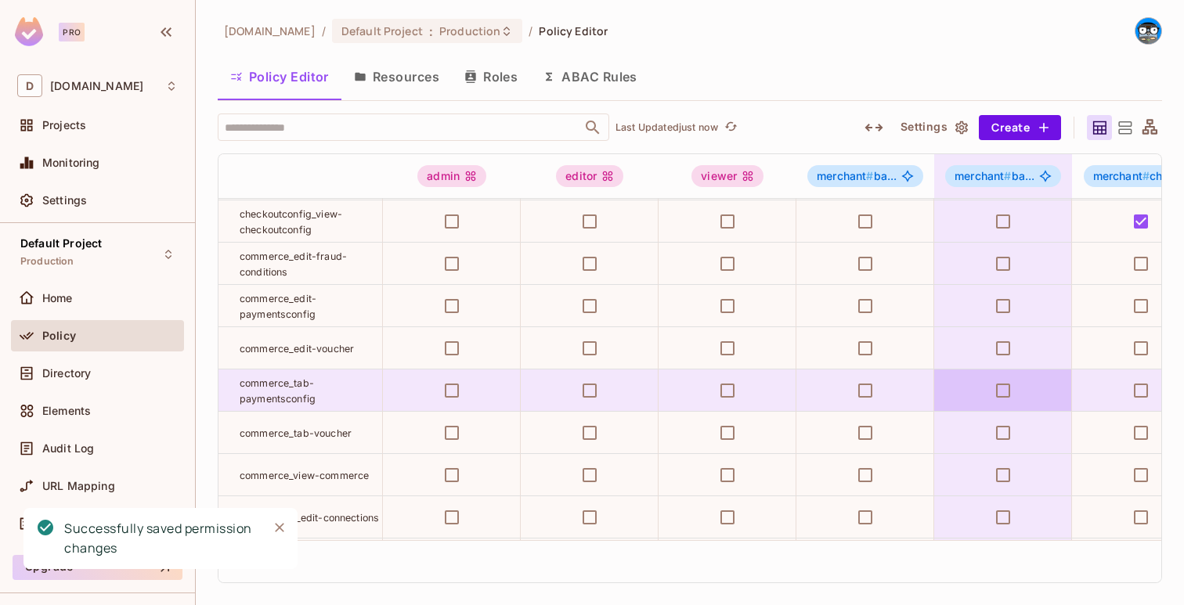
scroll to position [168, 0]
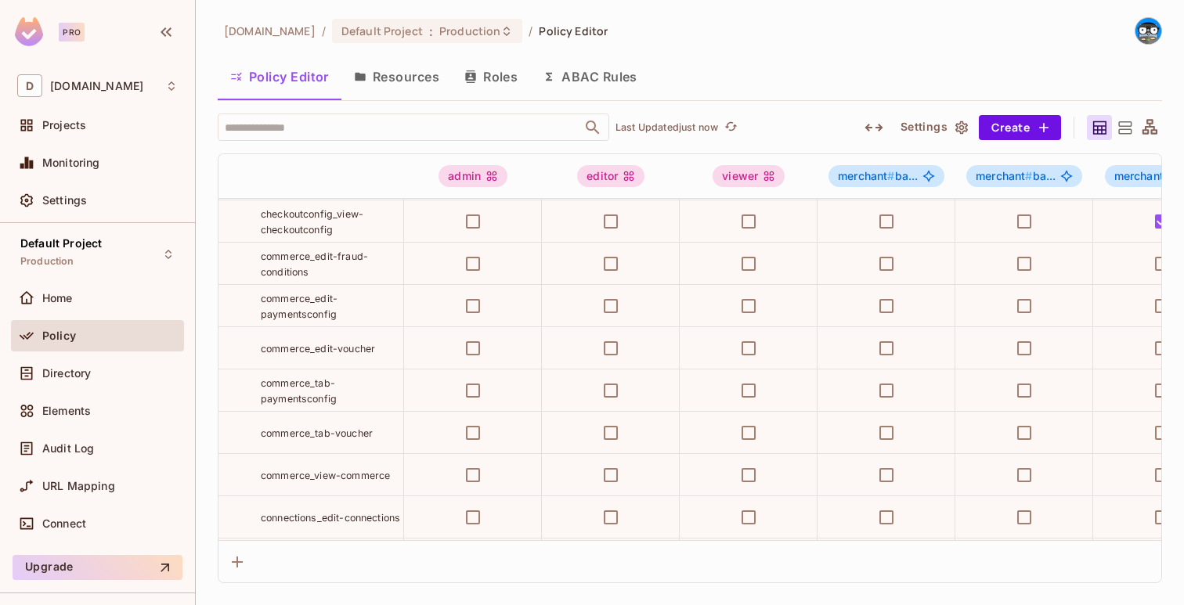
click at [318, 380] on span "commerce_tab-paymentsconfig" at bounding box center [299, 390] width 76 height 27
copy tr "commerce_tab-paymentsconfig"
click at [1001, 128] on button "Create" at bounding box center [1020, 127] width 82 height 25
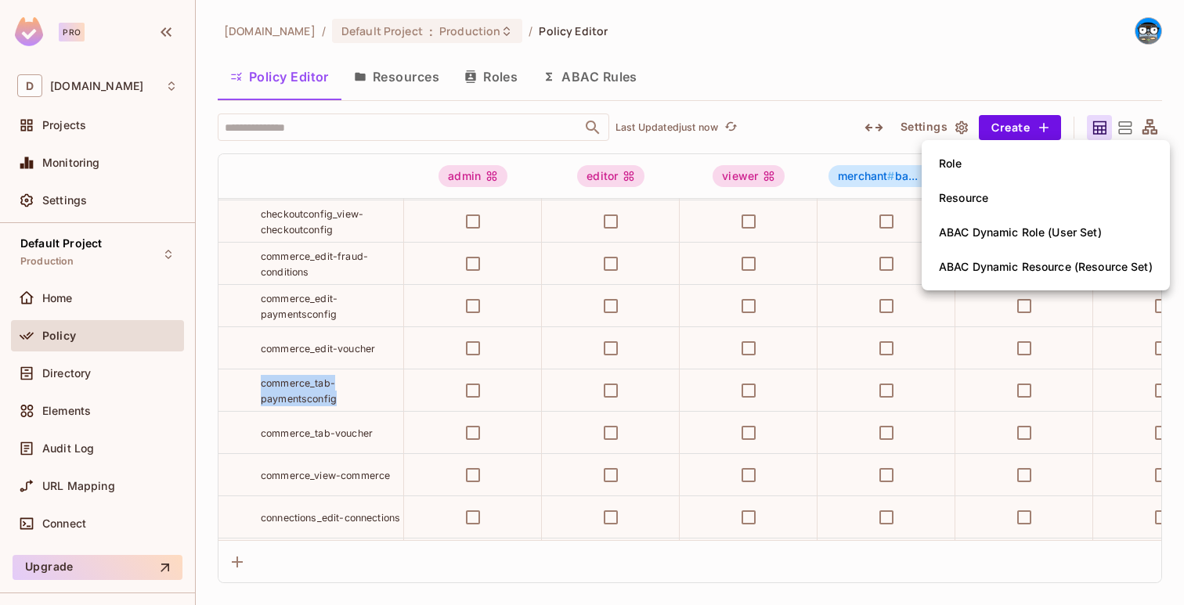
click at [972, 160] on li "Role" at bounding box center [1046, 163] width 248 height 34
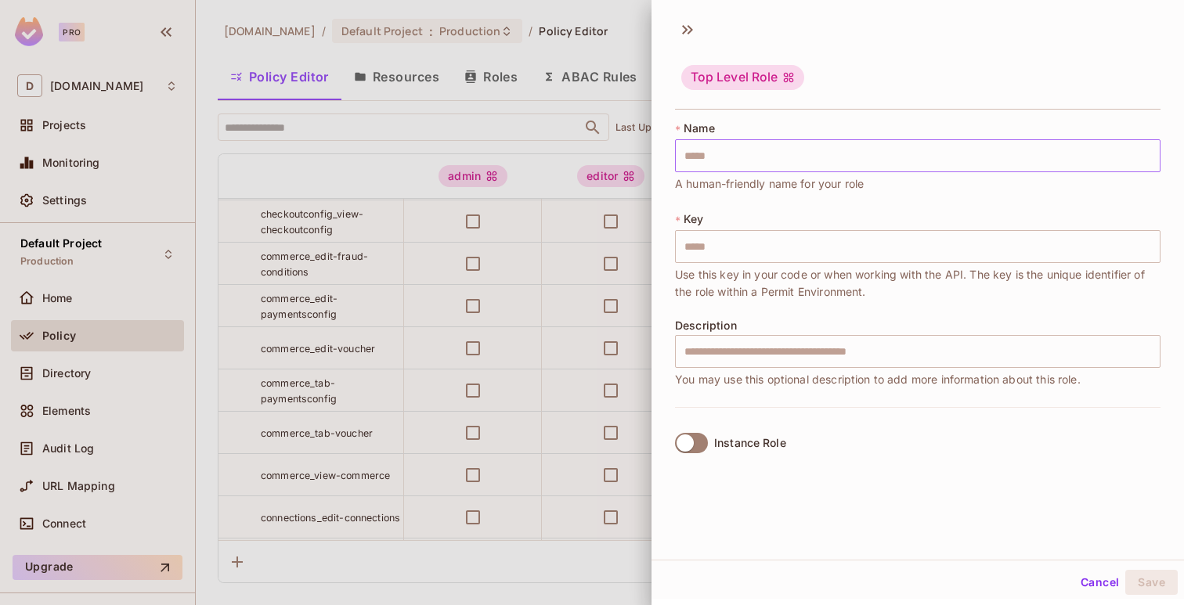
click at [970, 160] on input "text" at bounding box center [917, 155] width 485 height 33
paste input "**********"
type input "**********"
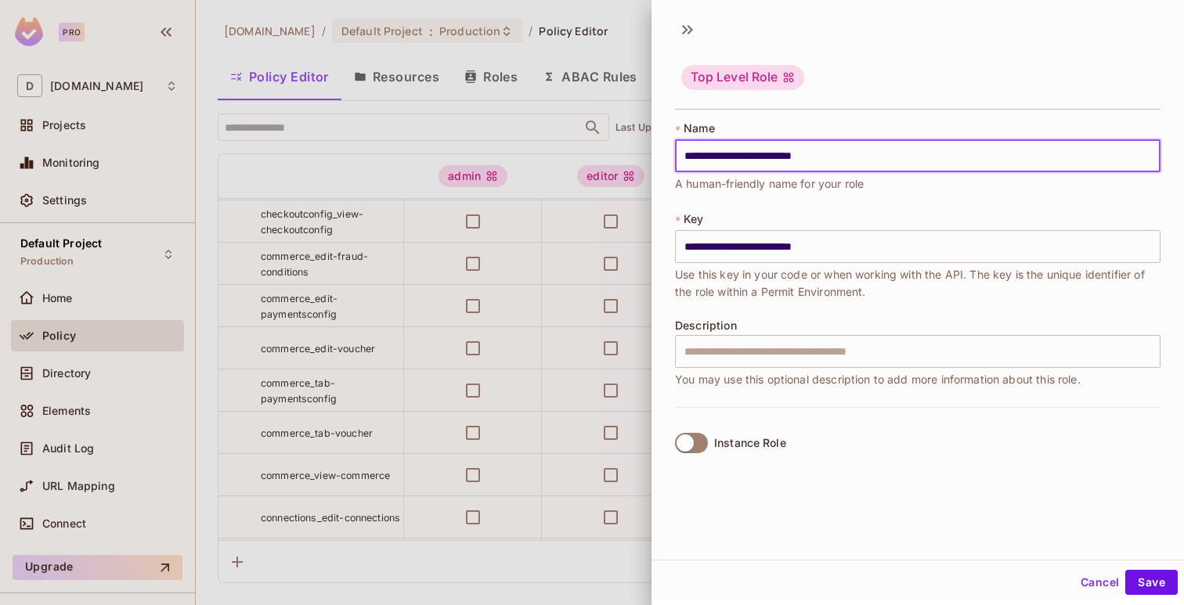
type input "**********"
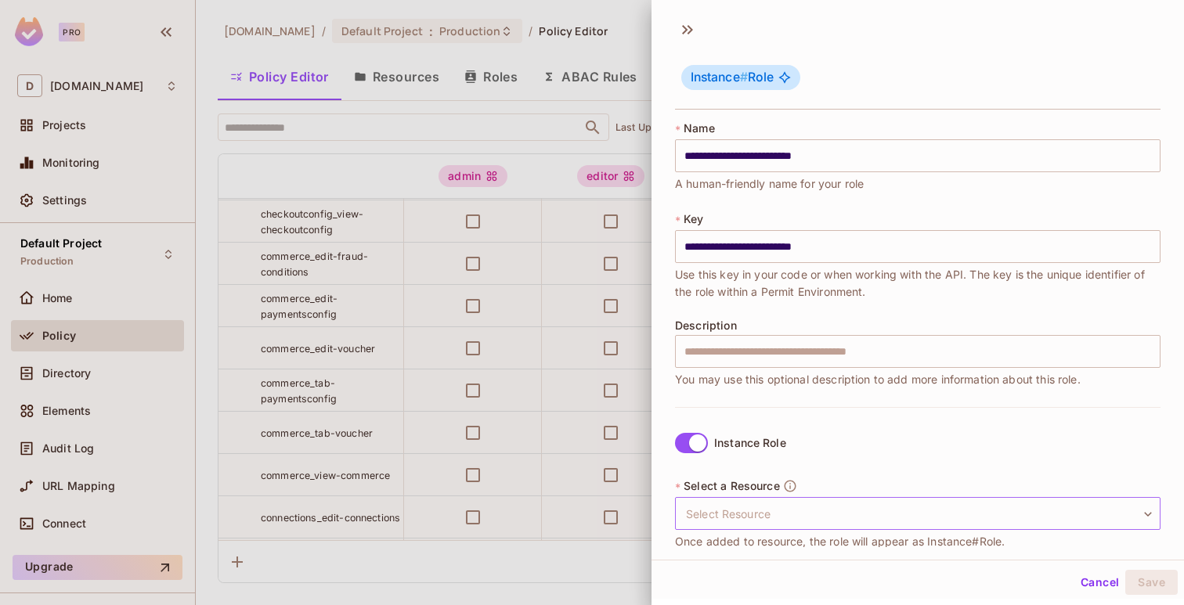
click at [792, 503] on body "Pro D deuna.com Projects Monitoring Settings Default Project Production Home Po…" at bounding box center [592, 302] width 1184 height 605
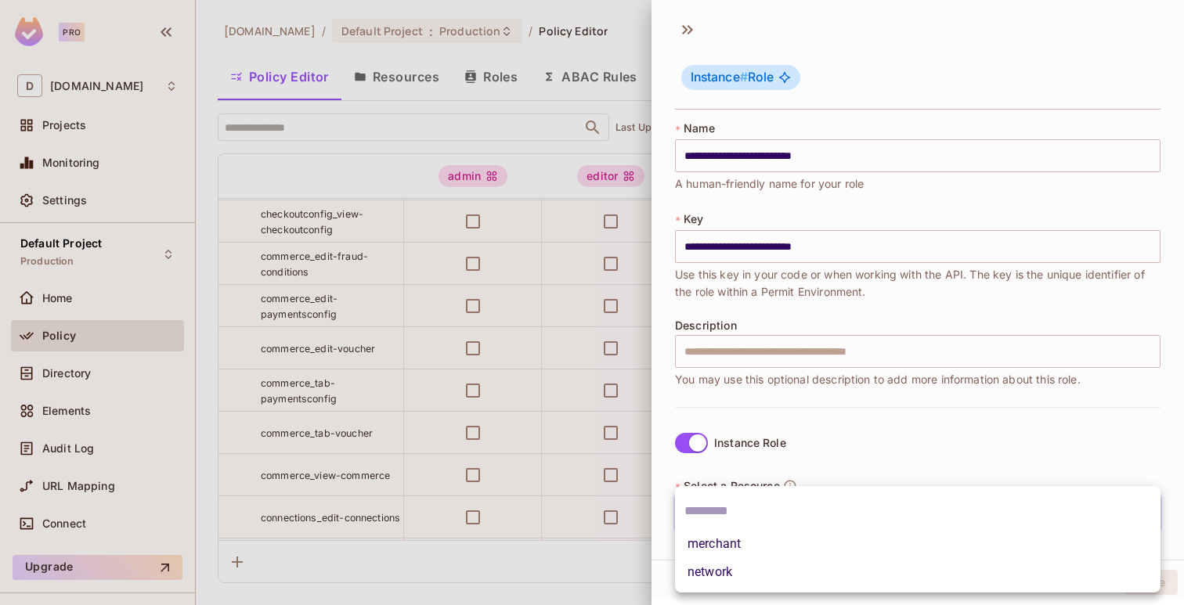
click at [772, 539] on li "merchant" at bounding box center [917, 544] width 485 height 28
type input "********"
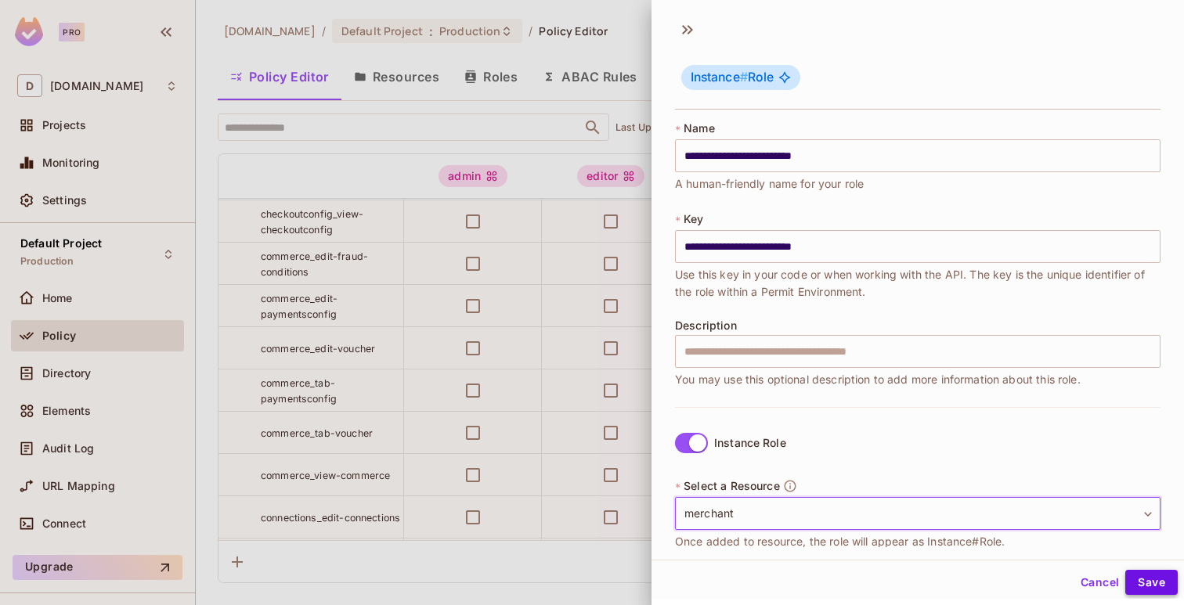
click at [1139, 579] on button "Save" at bounding box center [1151, 582] width 52 height 25
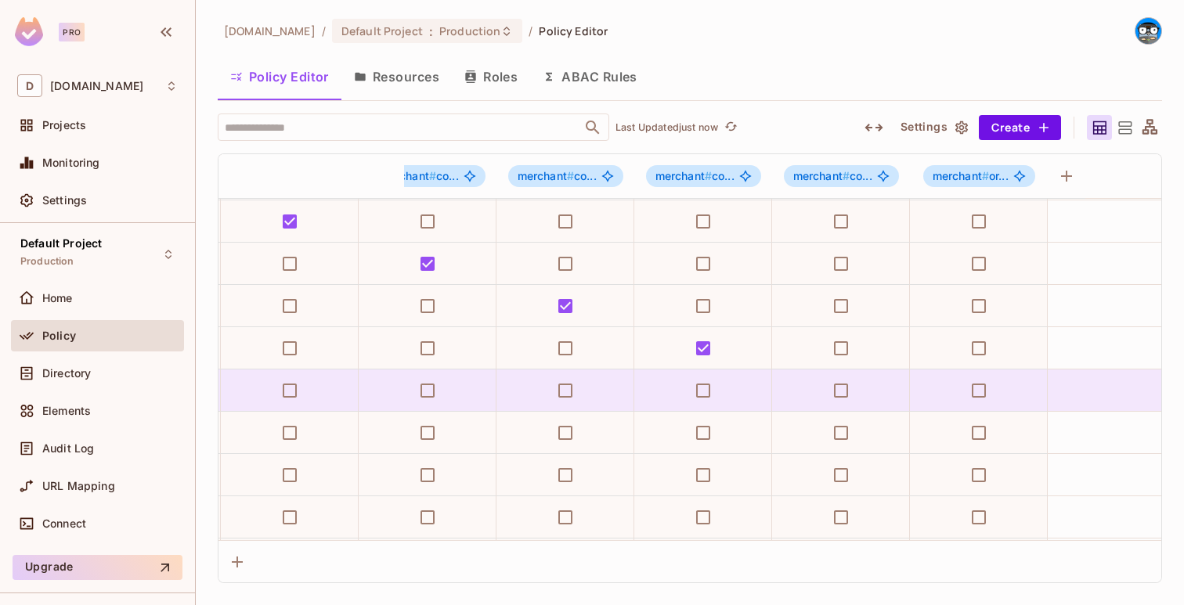
scroll to position [168, 1012]
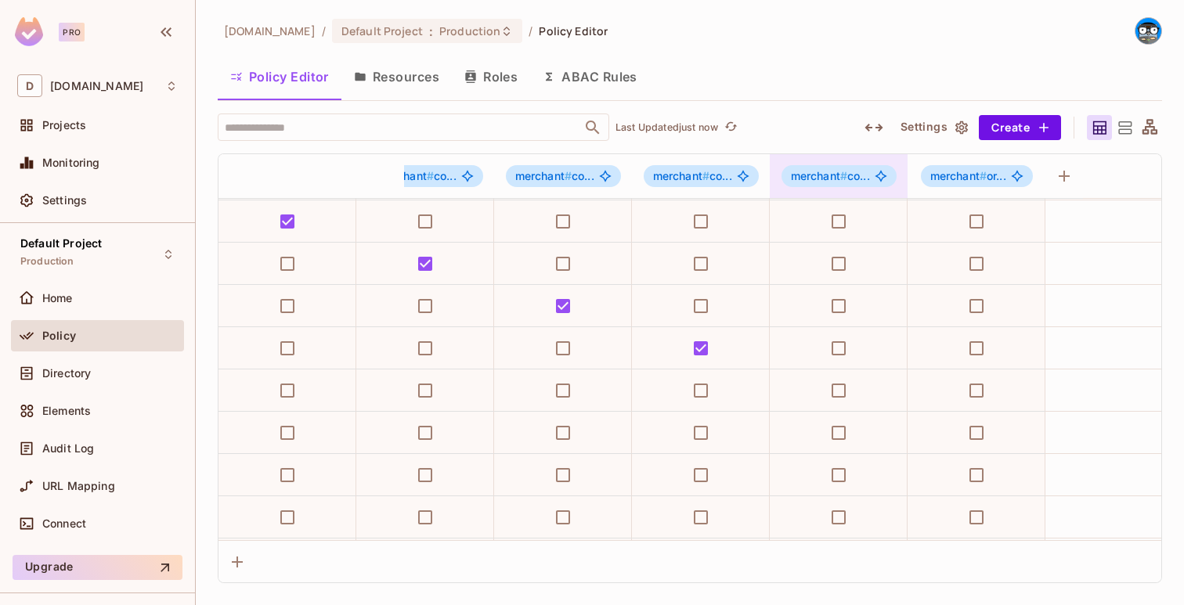
click at [850, 180] on span "merchant # co..." at bounding box center [830, 176] width 79 height 13
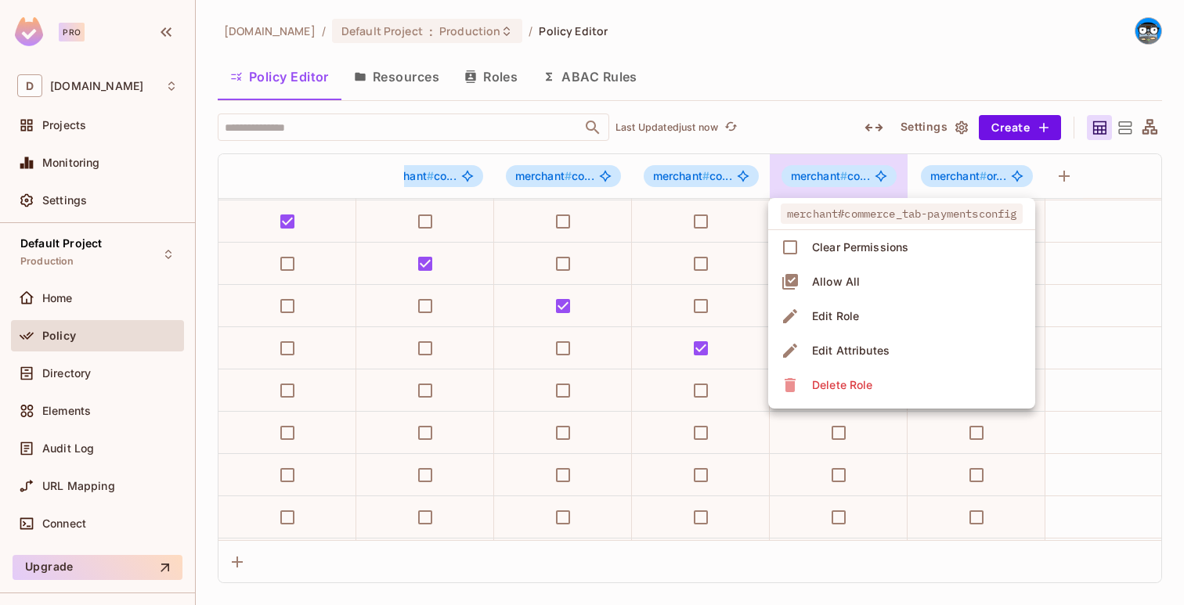
click at [850, 180] on div at bounding box center [592, 302] width 1184 height 605
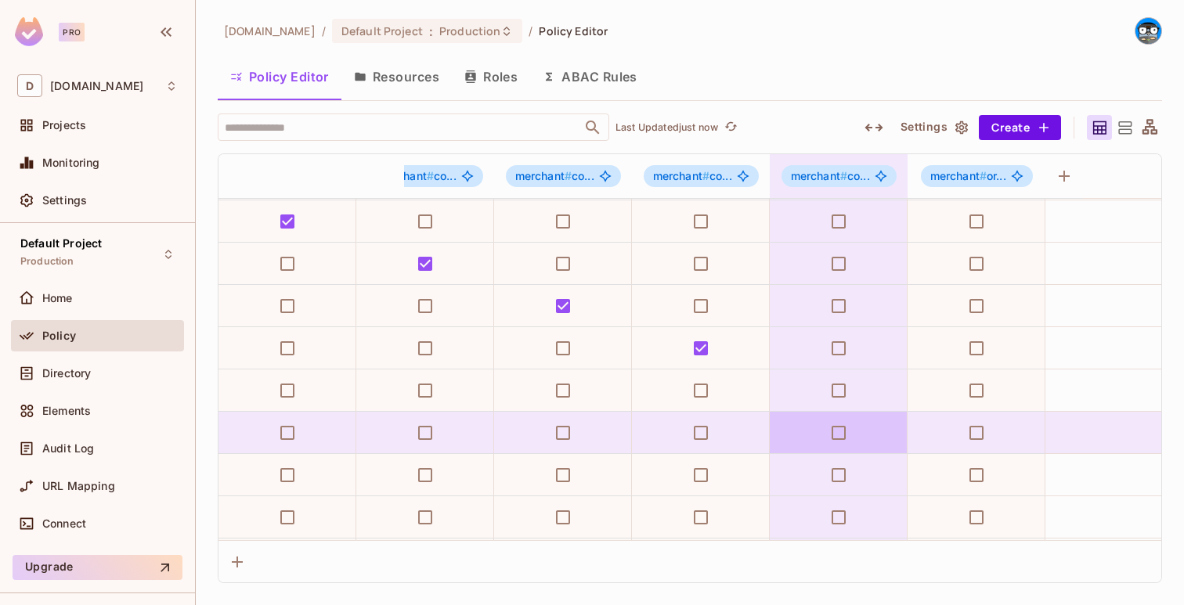
click at [832, 416] on td at bounding box center [839, 433] width 138 height 42
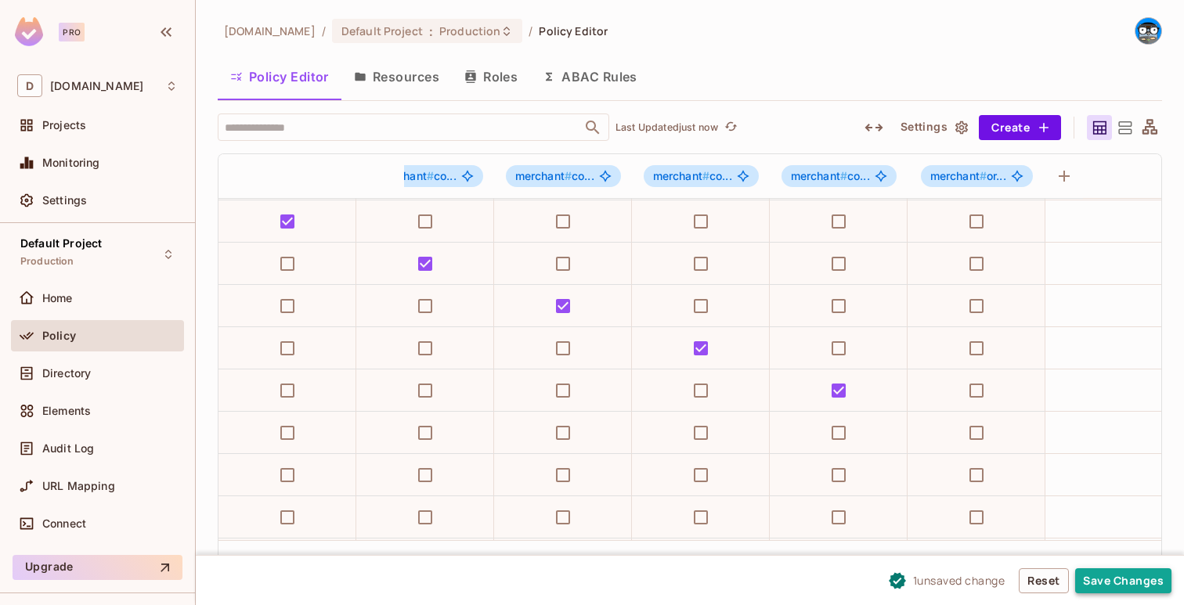
click at [1087, 583] on button "Save Changes" at bounding box center [1123, 580] width 96 height 25
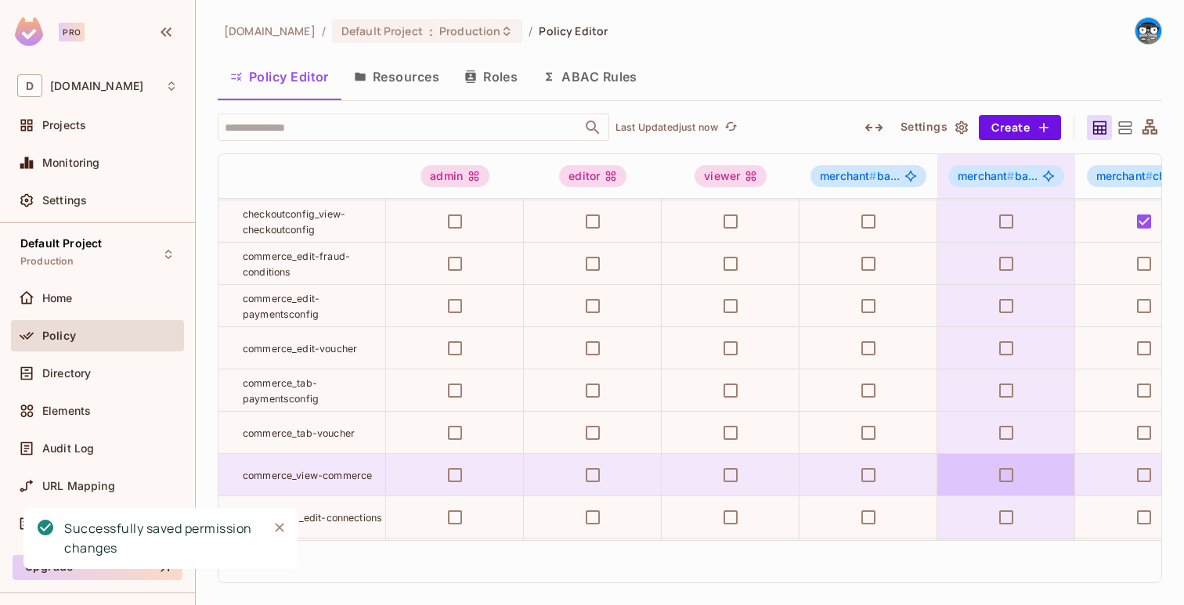
scroll to position [168, 0]
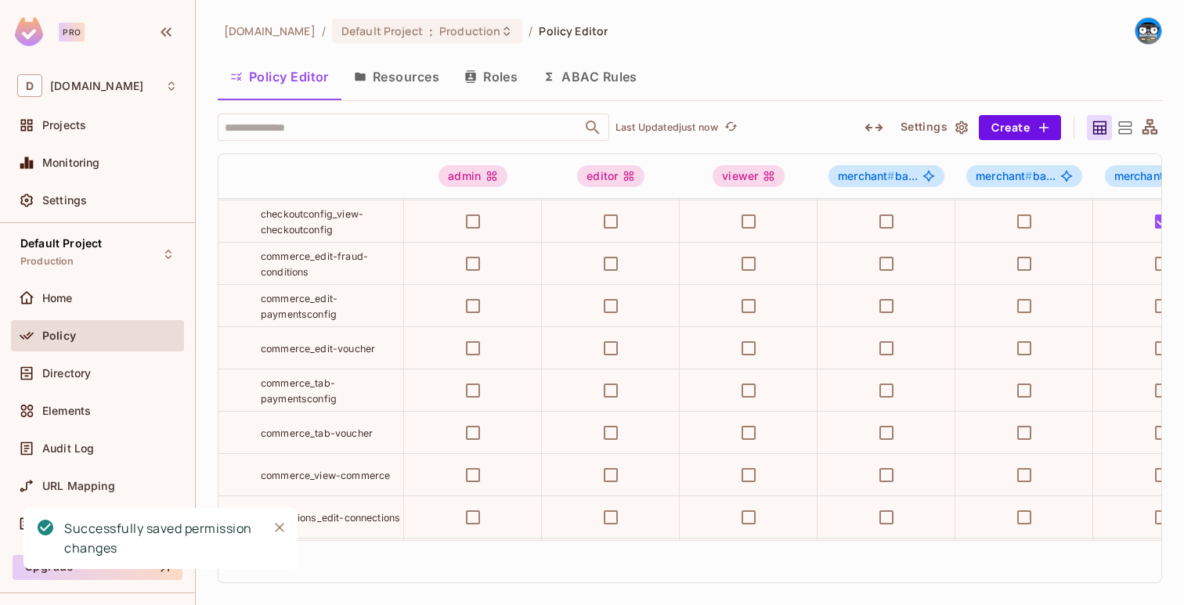
click at [366, 425] on div "commerce_tab-voucher" at bounding box center [332, 433] width 143 height 16
click at [338, 440] on td "commerce_tab-voucher" at bounding box center [311, 433] width 186 height 42
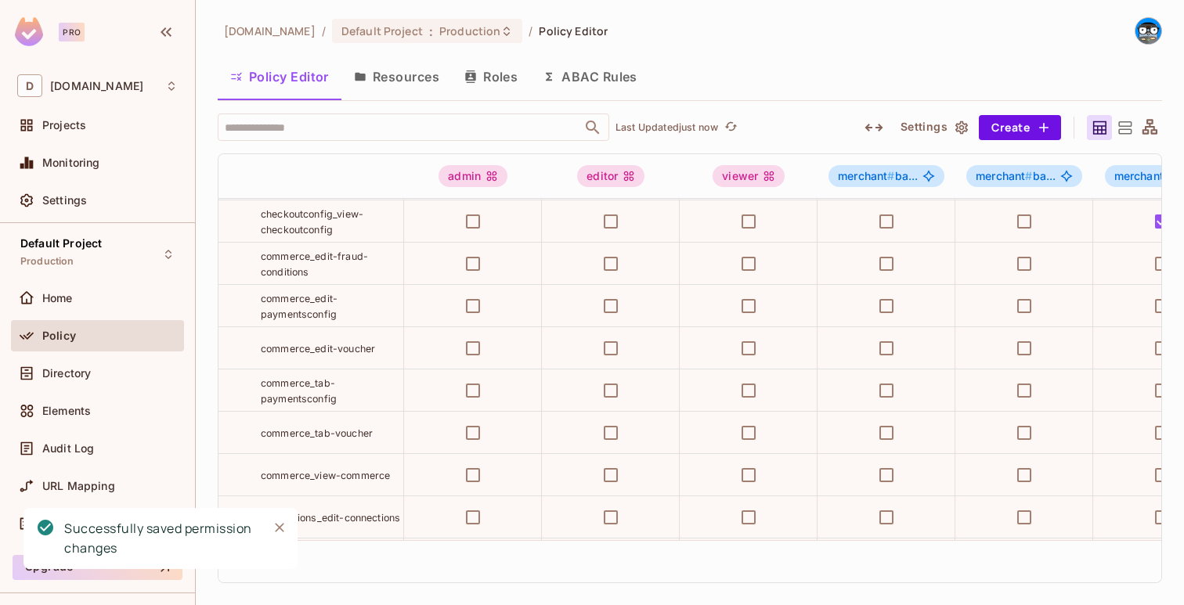
click at [341, 435] on span "commerce_tab-voucher" at bounding box center [317, 434] width 112 height 12
copy tr "commerce_tab-voucher"
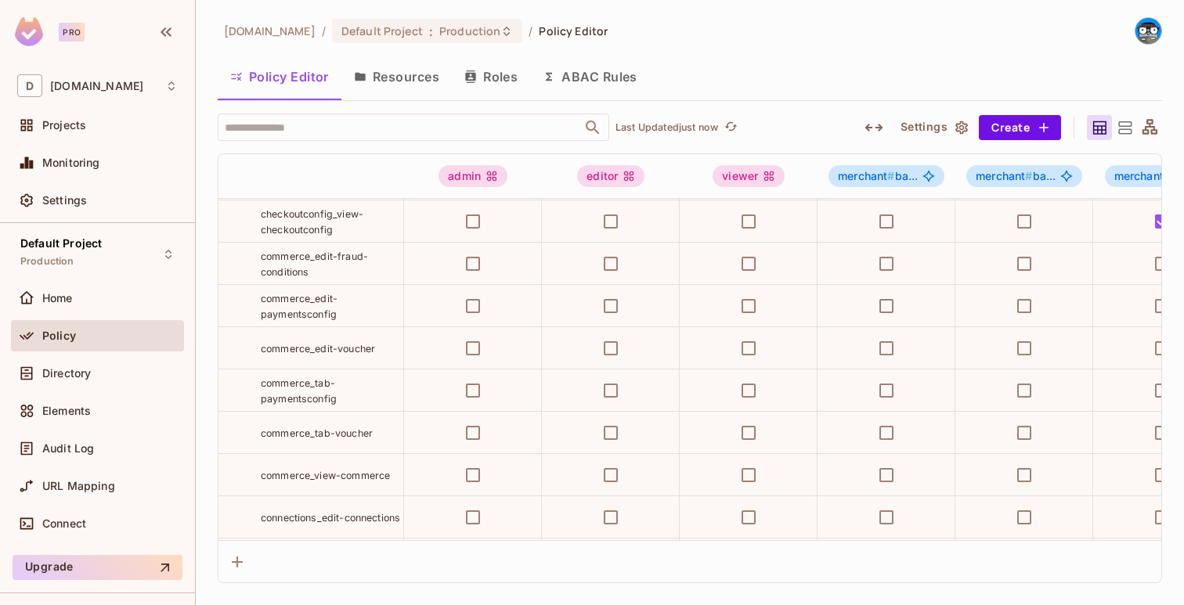
click at [1027, 110] on div "deuna.com / Default Project : Production / Policy Editor Policy Editor Resource…" at bounding box center [690, 300] width 944 height 566
click at [1020, 119] on button "Create" at bounding box center [1020, 127] width 82 height 25
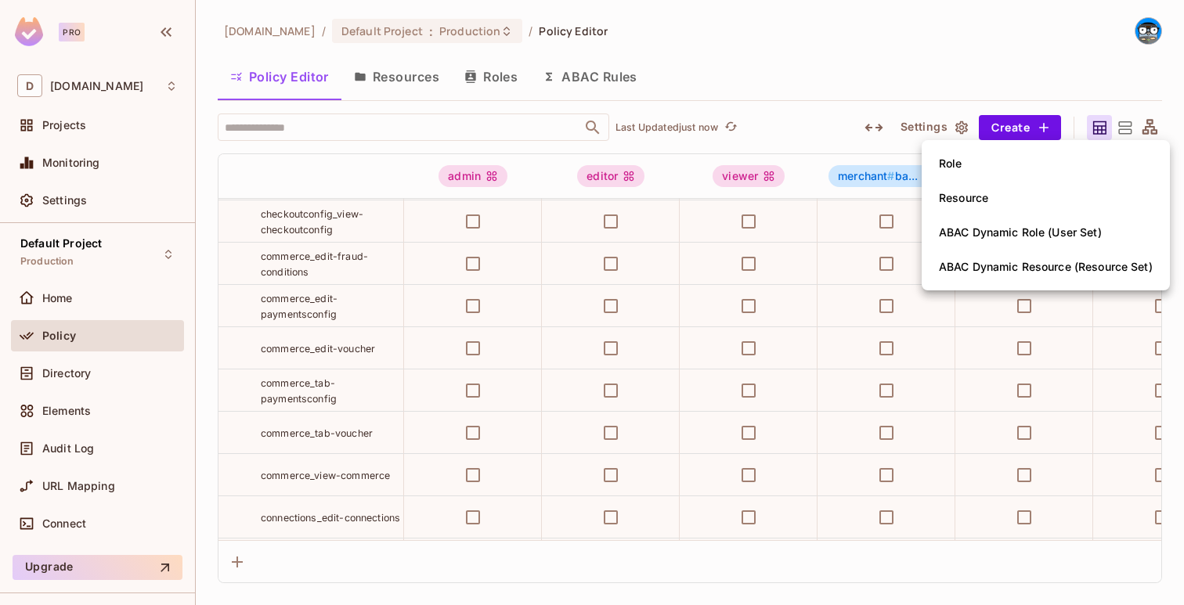
click at [962, 171] on div "Role" at bounding box center [950, 164] width 23 height 16
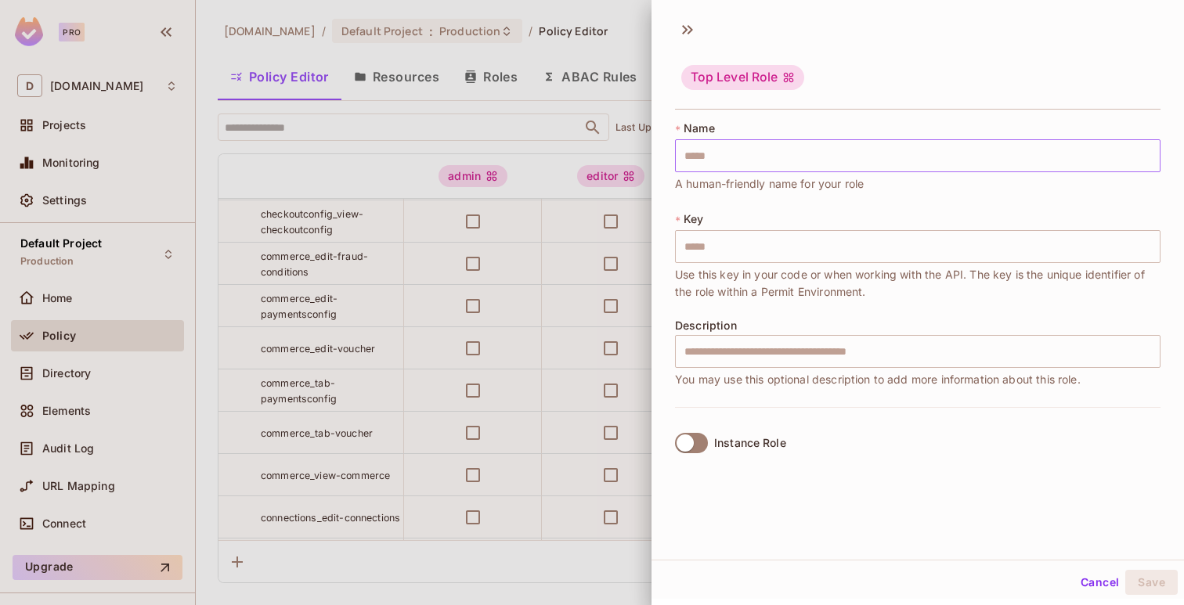
click at [934, 159] on input "text" at bounding box center [917, 155] width 485 height 33
paste input "**********"
type input "**********"
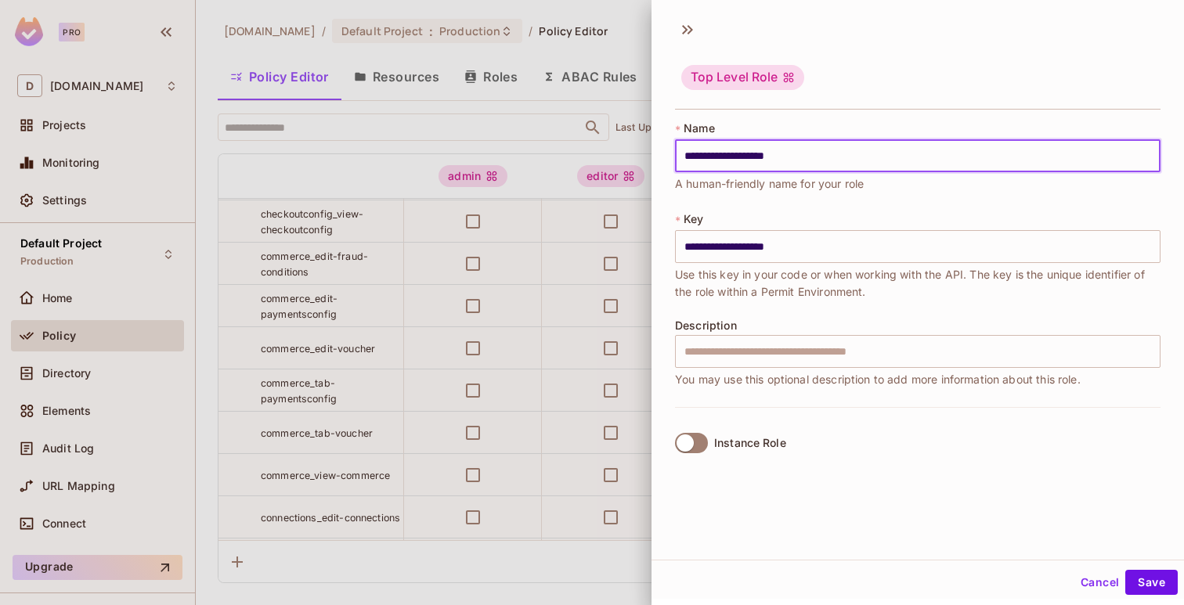
type input "**********"
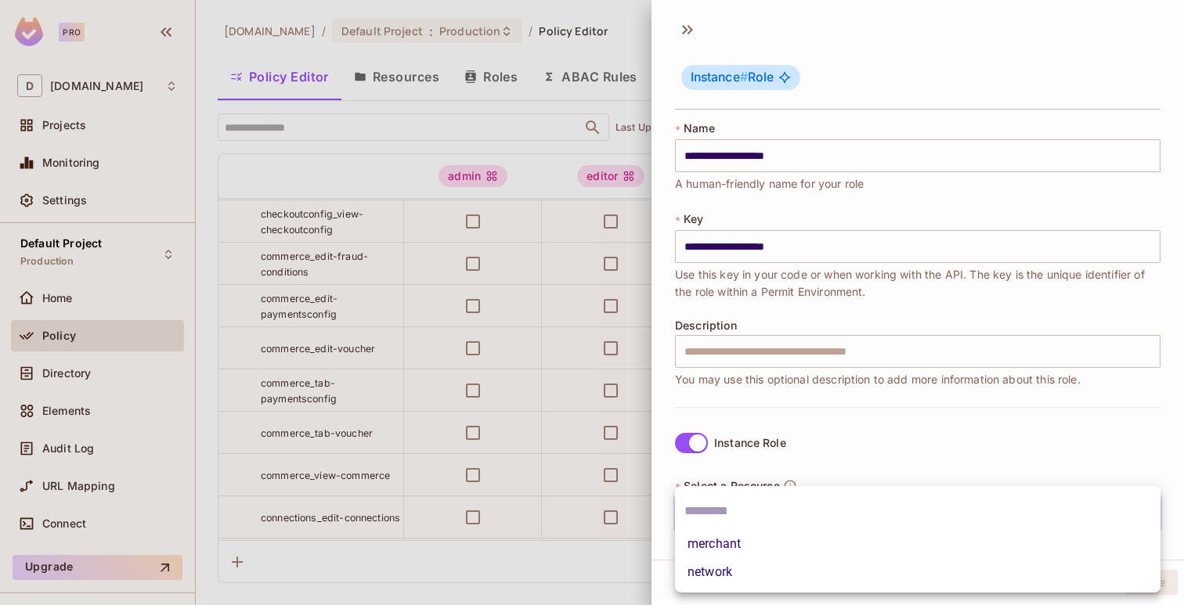
click at [746, 500] on body "Pro D deuna.com Projects Monitoring Settings Default Project Production Home Po…" at bounding box center [592, 302] width 1184 height 605
click at [738, 536] on li "merchant" at bounding box center [917, 544] width 485 height 28
type input "********"
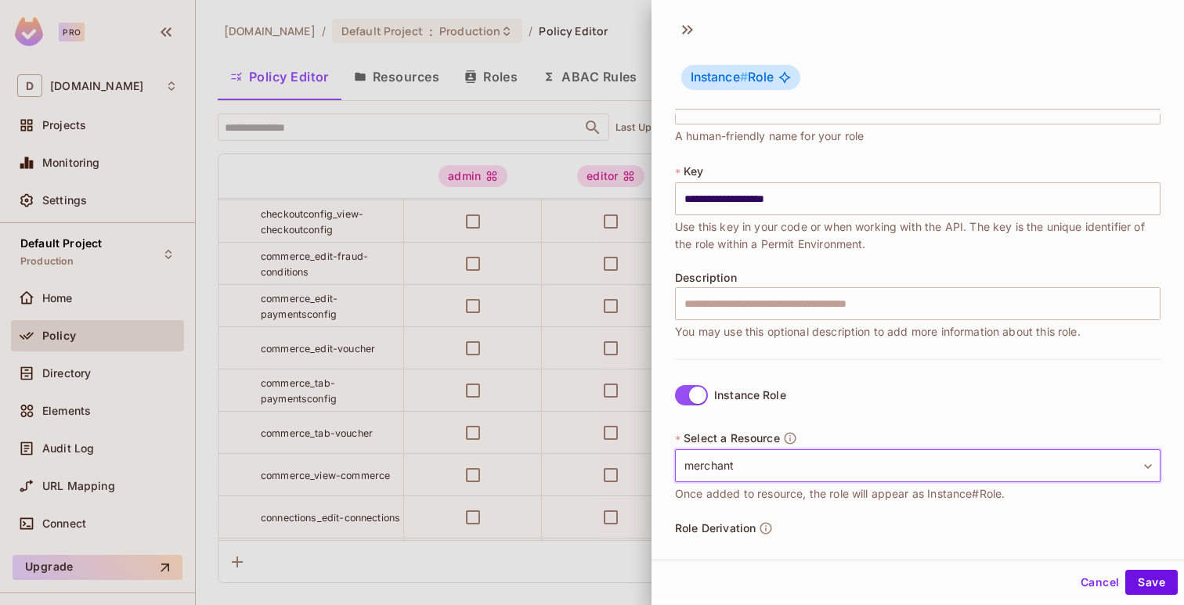
scroll to position [153, 0]
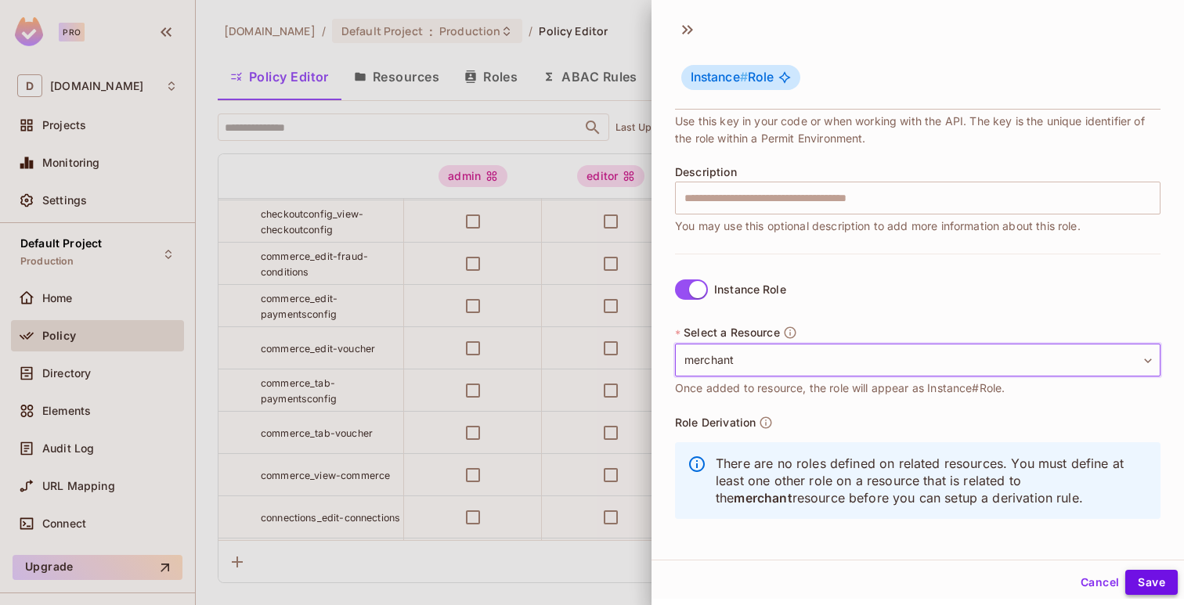
click at [1148, 582] on button "Save" at bounding box center [1151, 582] width 52 height 25
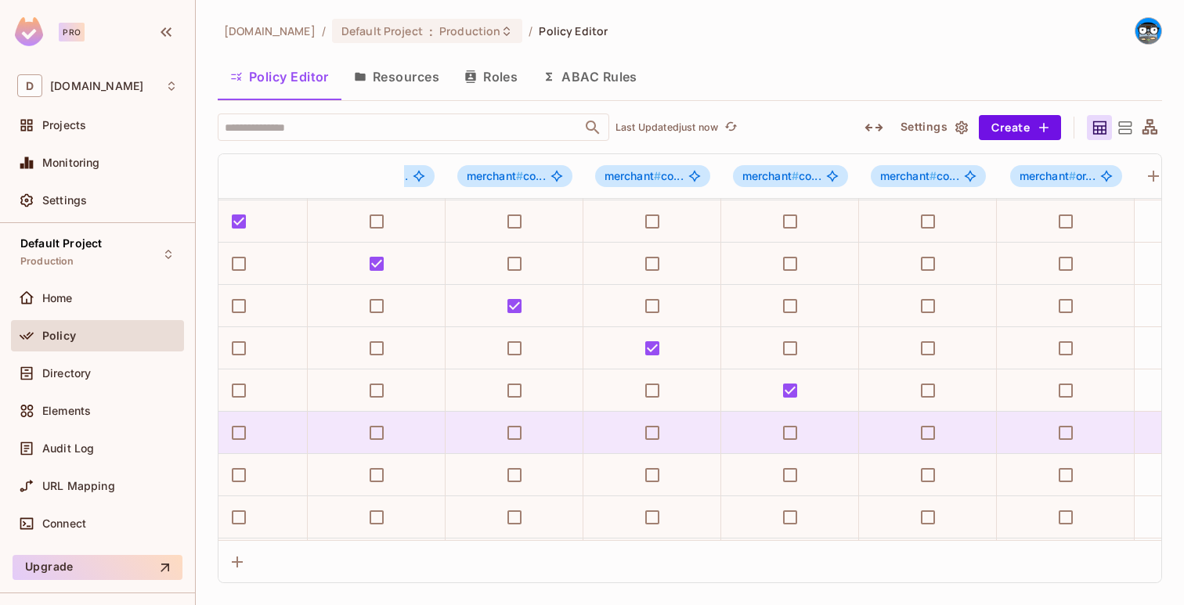
scroll to position [168, 1140]
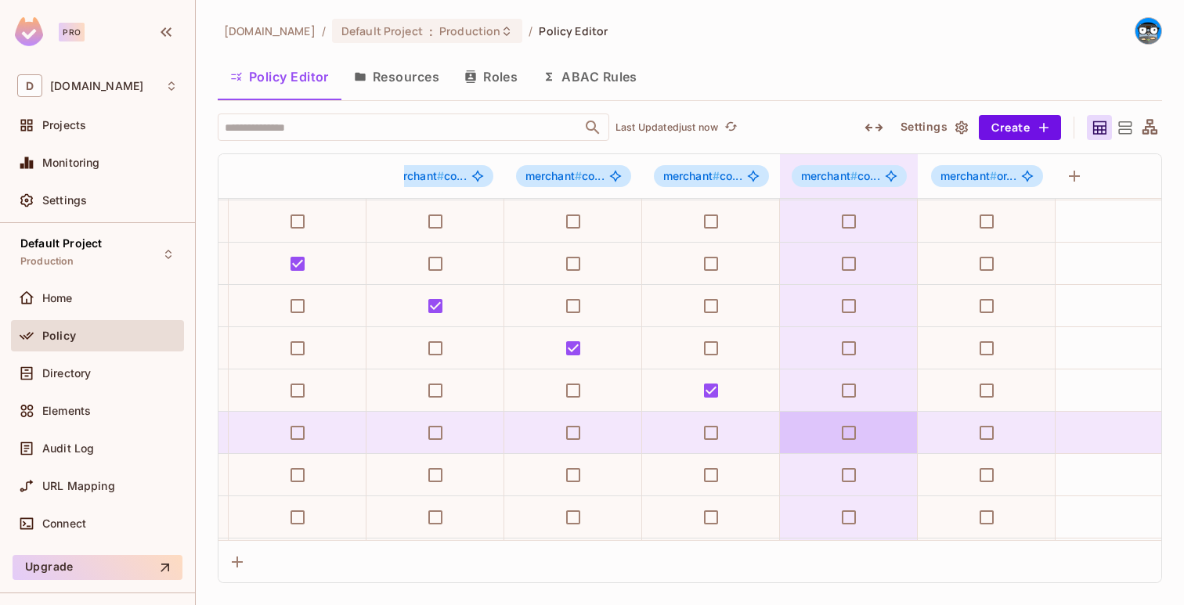
click at [870, 425] on td at bounding box center [849, 433] width 138 height 42
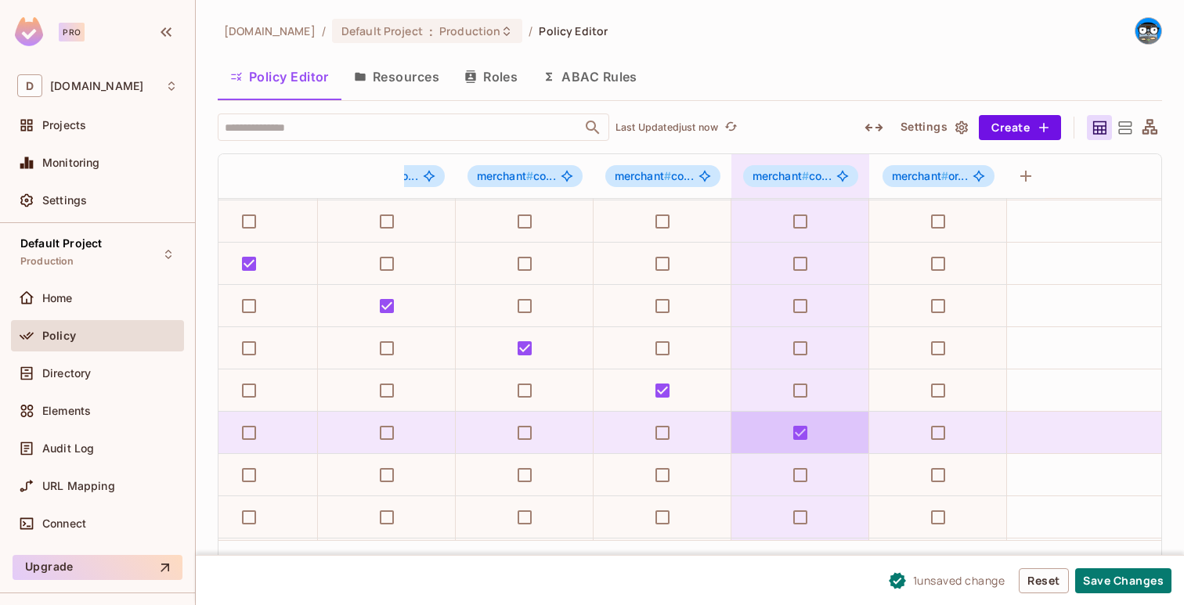
scroll to position [168, 1207]
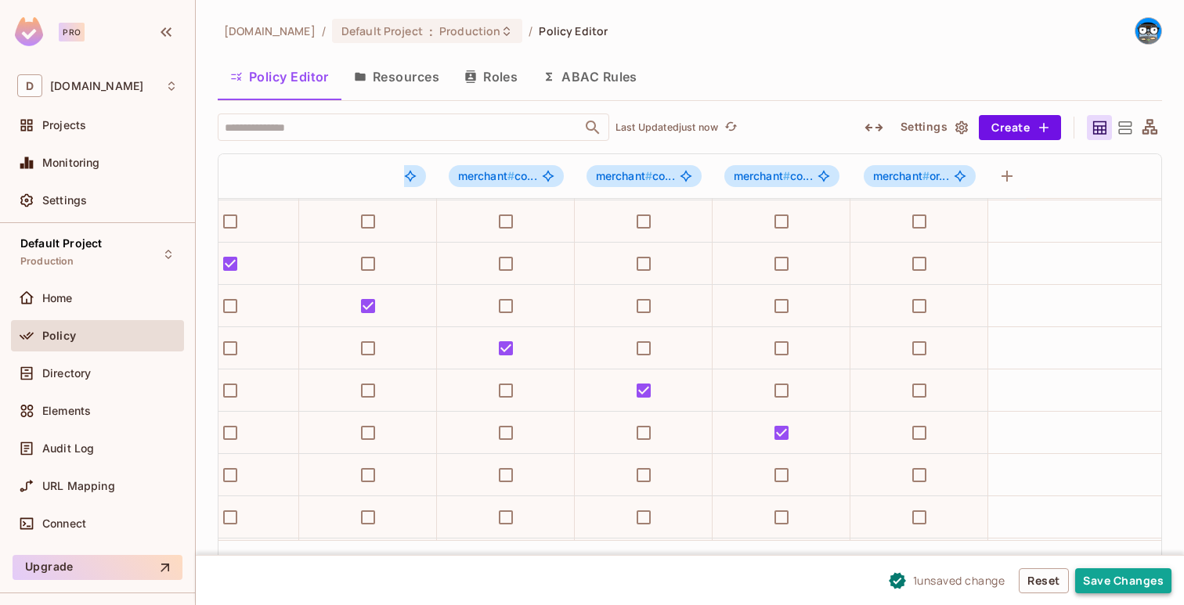
click at [1095, 577] on button "Save Changes" at bounding box center [1123, 580] width 96 height 25
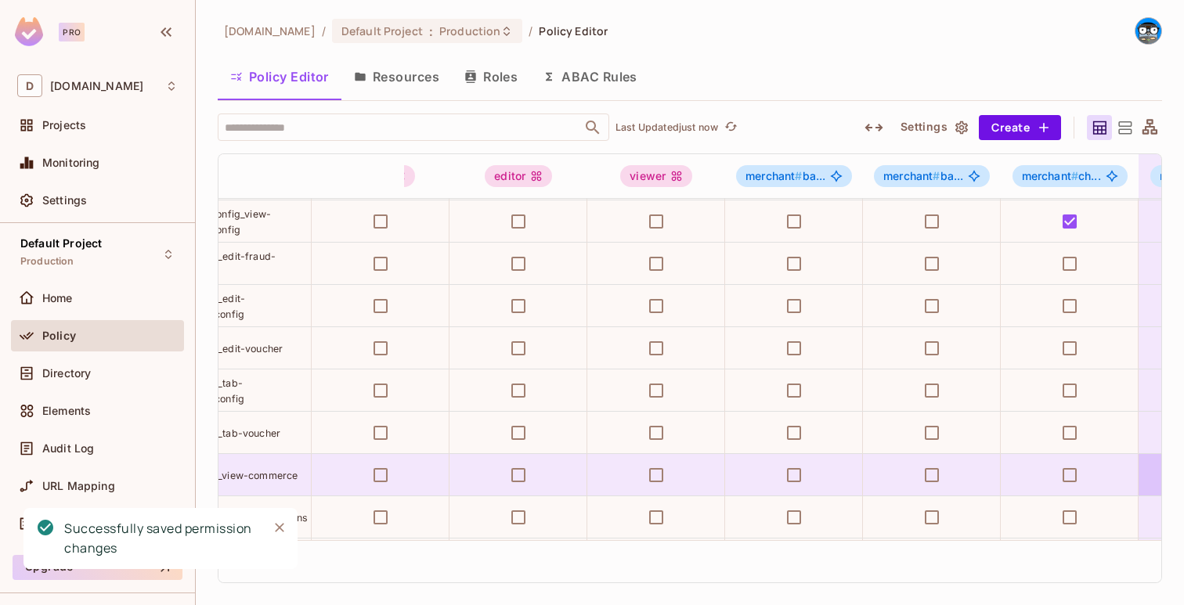
scroll to position [168, 0]
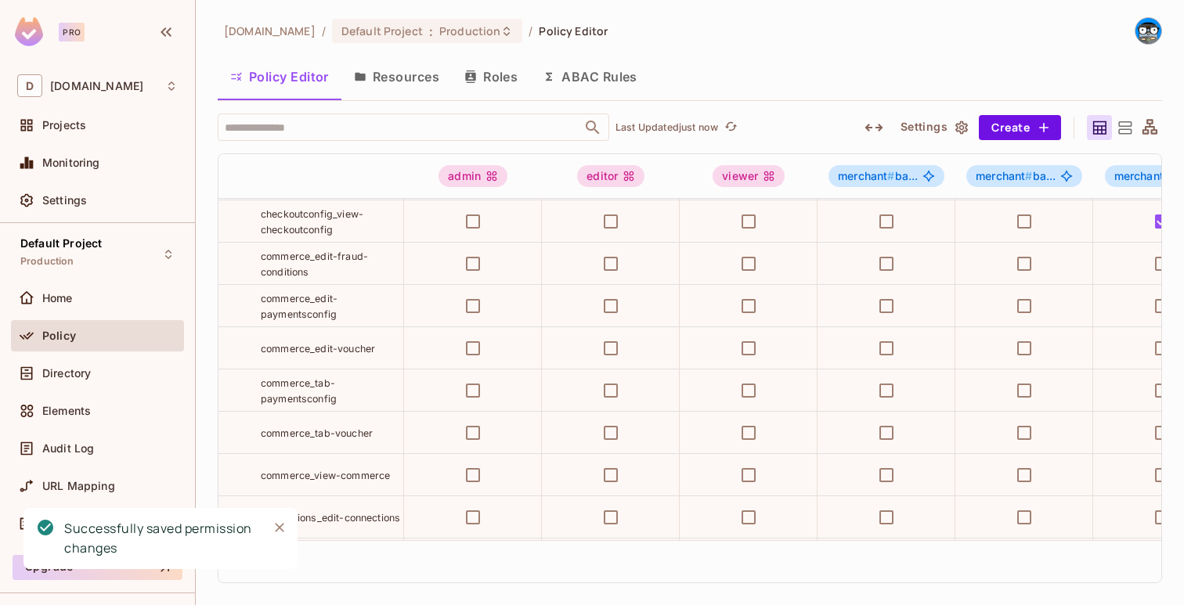
click at [323, 469] on span "commerce_view-commerce" at bounding box center [325, 475] width 129 height 13
click at [1006, 136] on button "Create" at bounding box center [1020, 127] width 82 height 25
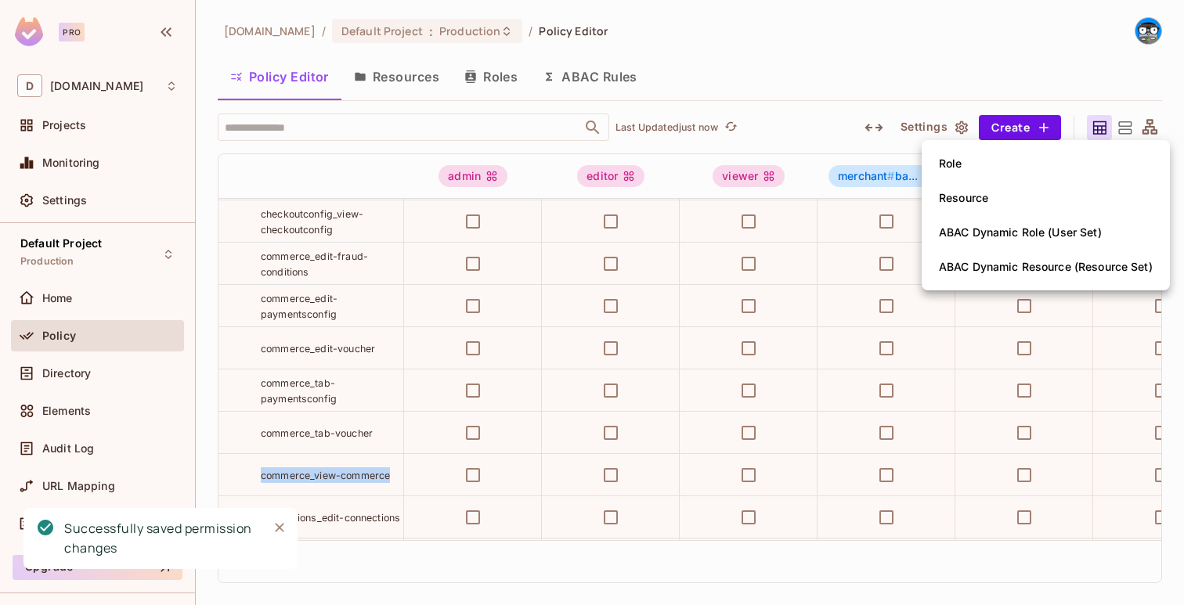
click at [972, 171] on li "Role" at bounding box center [1046, 163] width 248 height 34
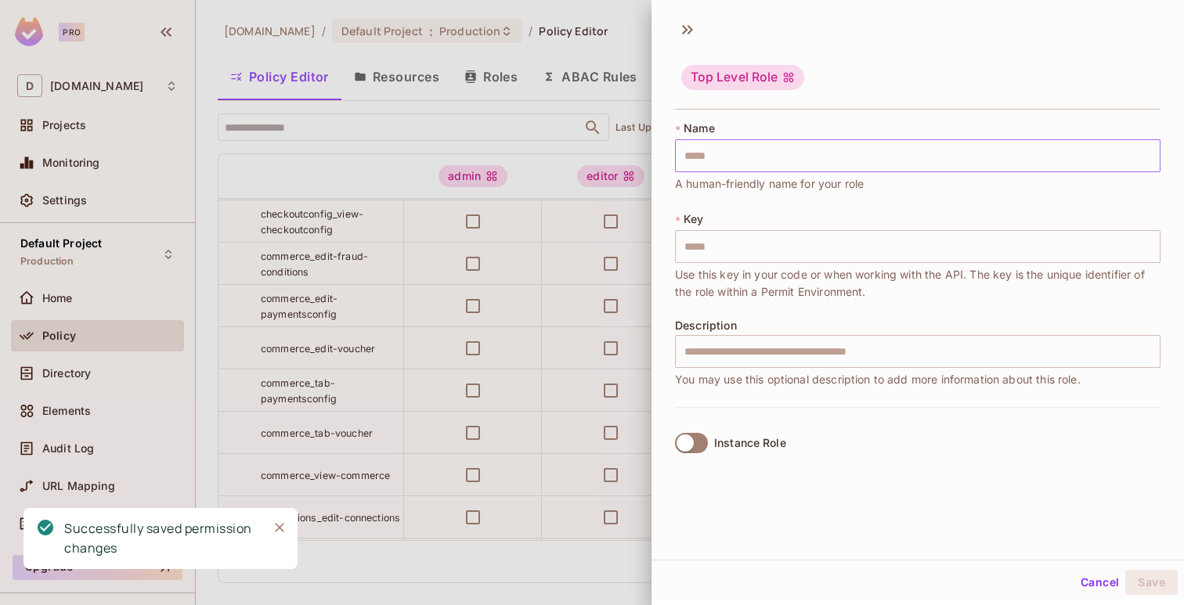
click at [945, 157] on input "text" at bounding box center [917, 155] width 485 height 33
paste input "**********"
type input "**********"
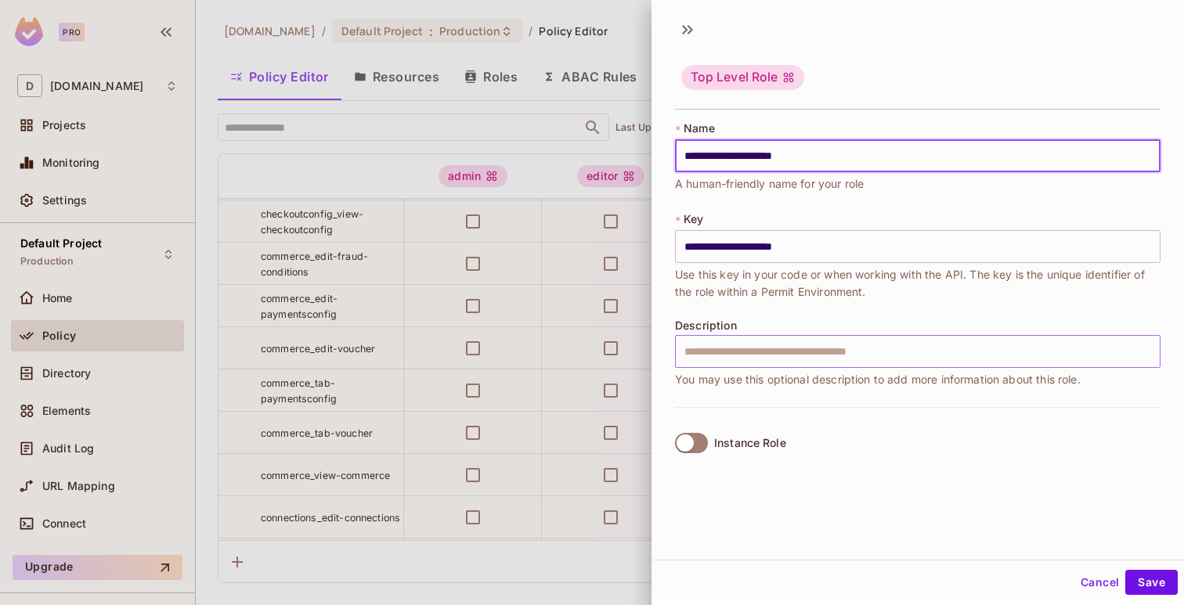
type input "**********"
click at [796, 357] on input "text" at bounding box center [917, 351] width 485 height 33
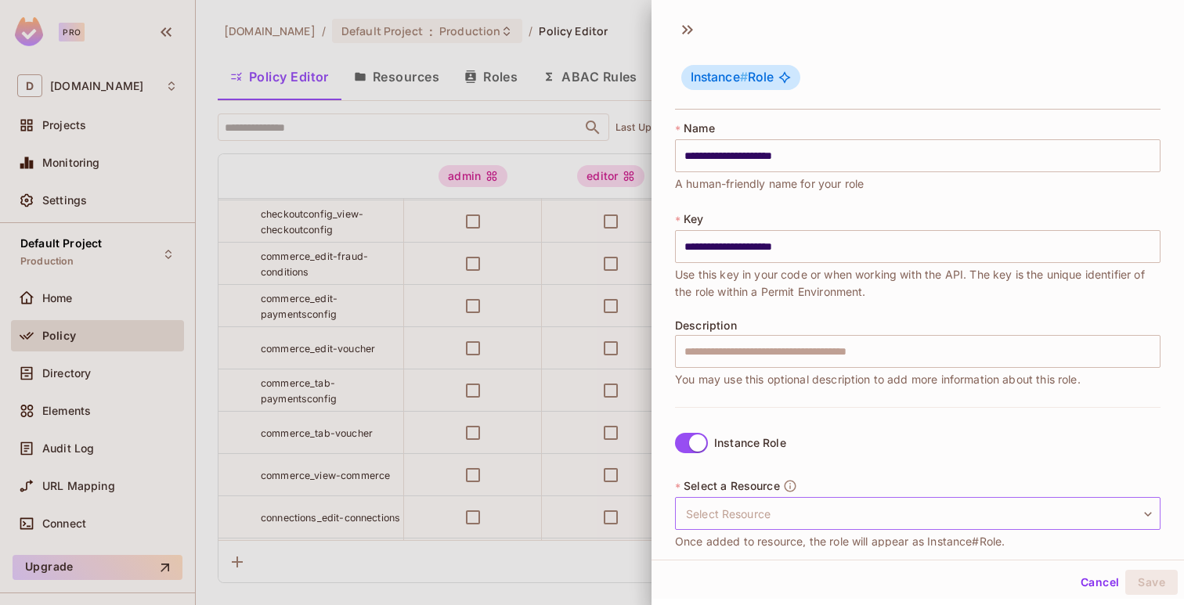
click at [776, 511] on body "Pro D deuna.com Projects Monitoring Settings Default Project Production Home Po…" at bounding box center [592, 302] width 1184 height 605
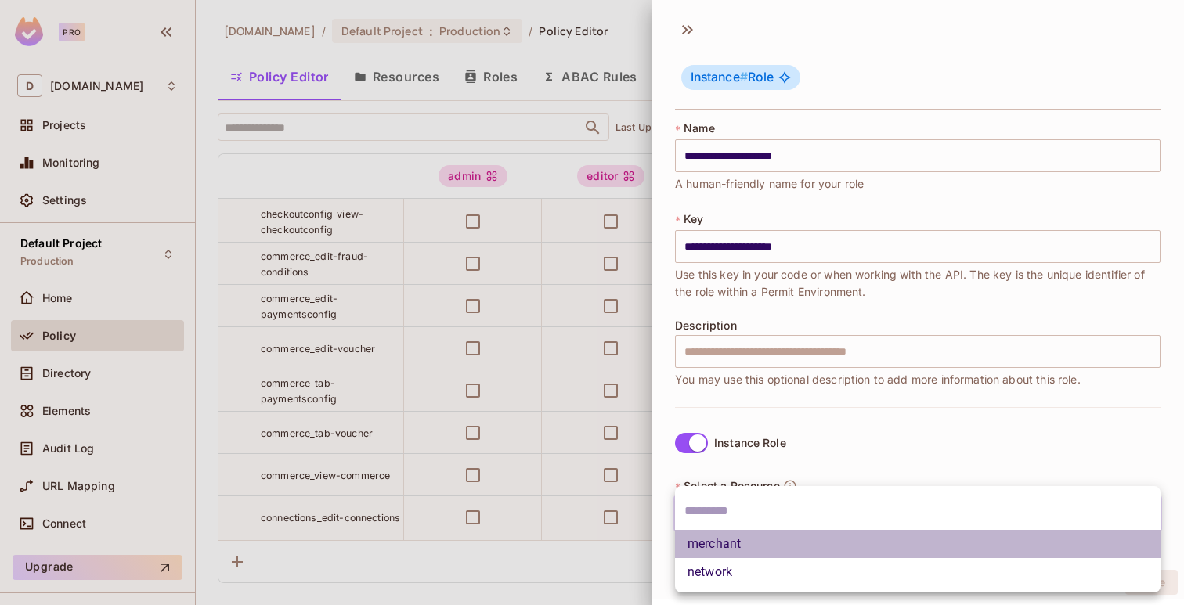
click at [763, 531] on li "merchant" at bounding box center [917, 544] width 485 height 28
type input "********"
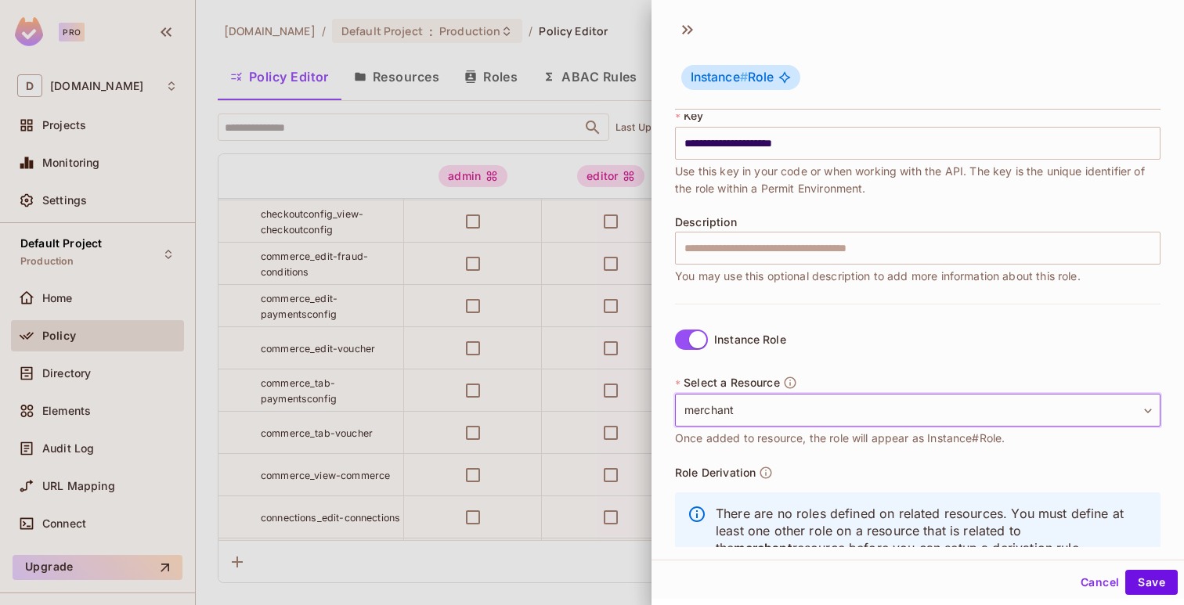
scroll to position [129, 0]
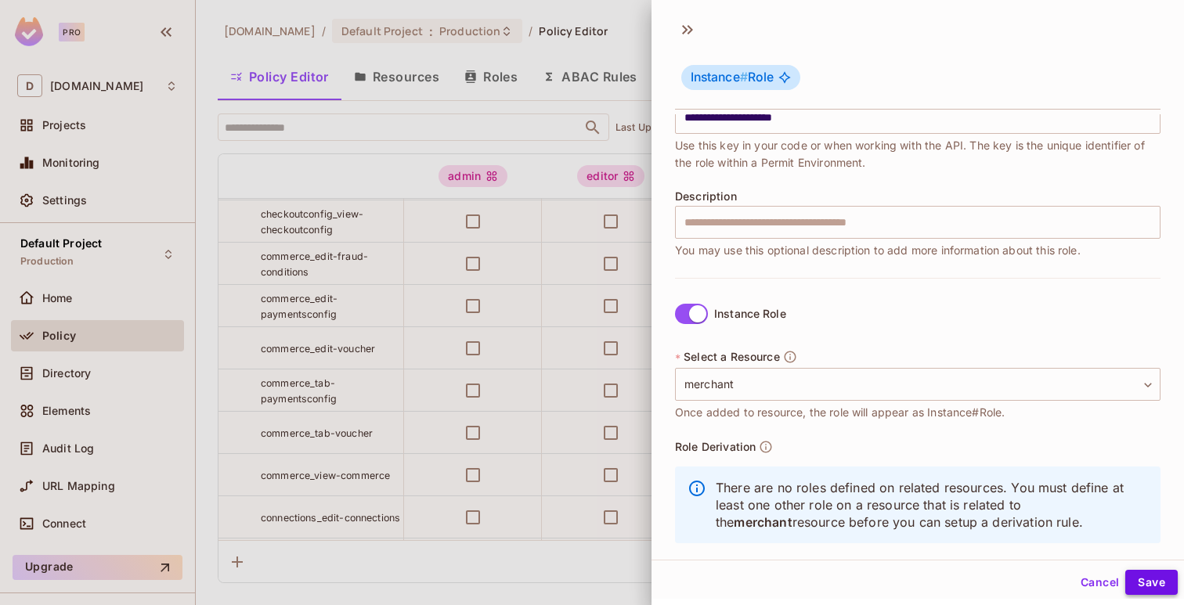
click at [1136, 574] on button "Save" at bounding box center [1151, 582] width 52 height 25
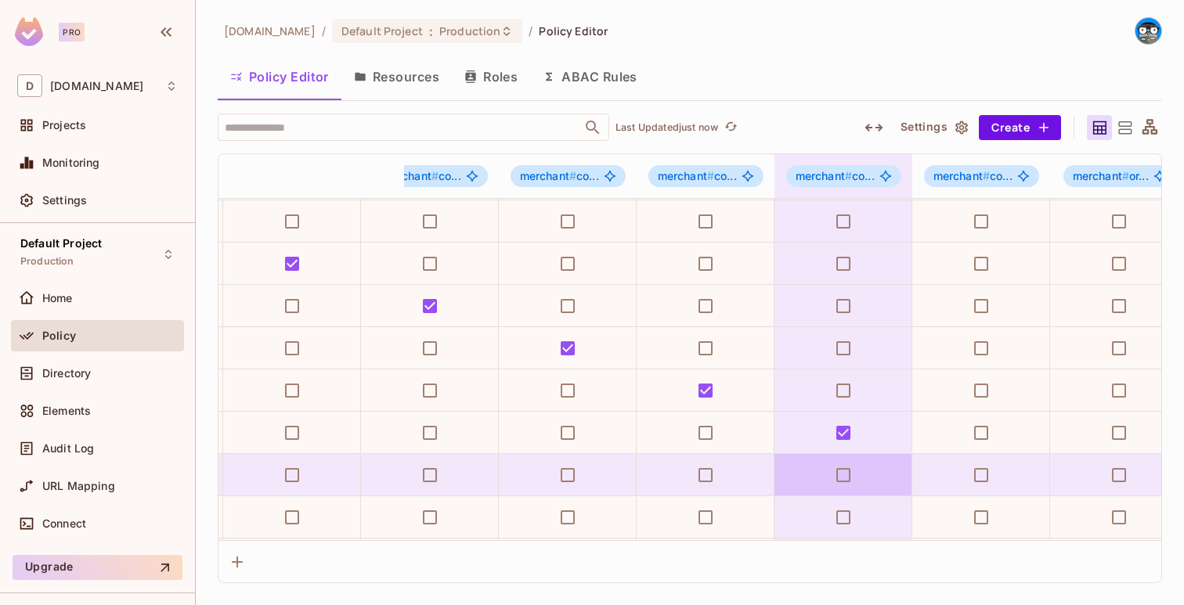
scroll to position [168, 1195]
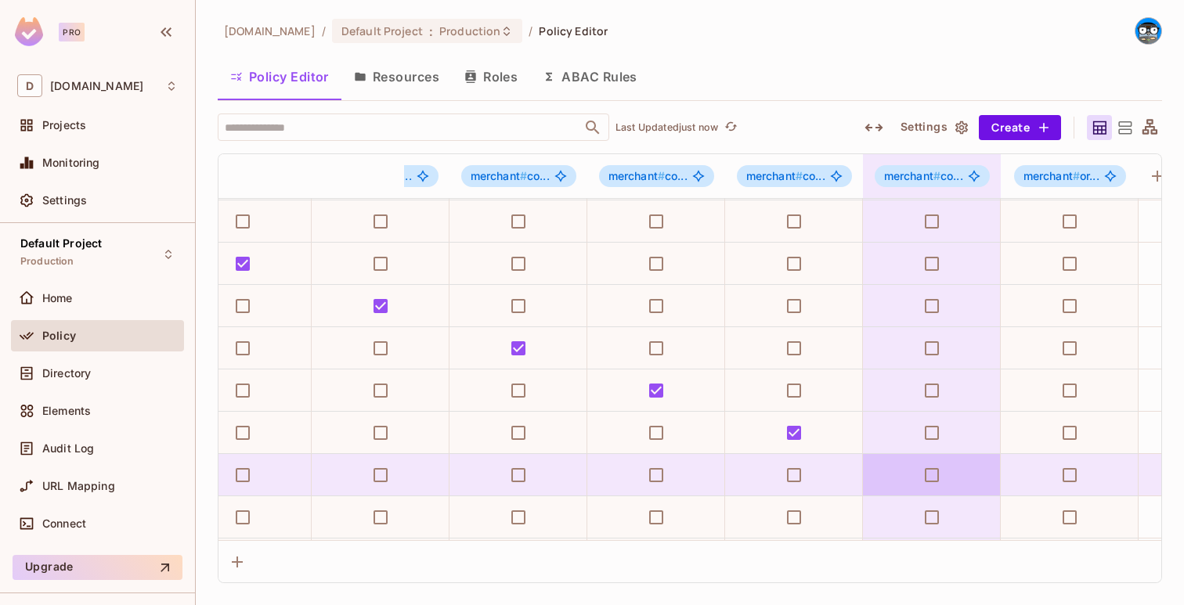
click at [971, 471] on td at bounding box center [932, 475] width 138 height 42
click at [950, 473] on td at bounding box center [932, 475] width 138 height 42
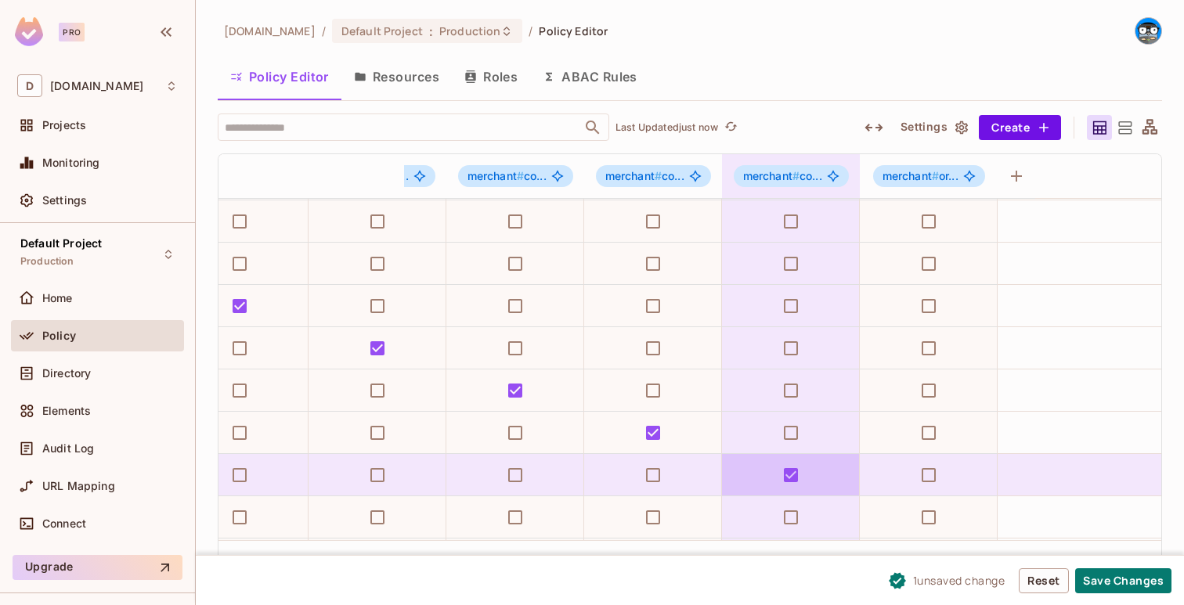
scroll to position [168, 1337]
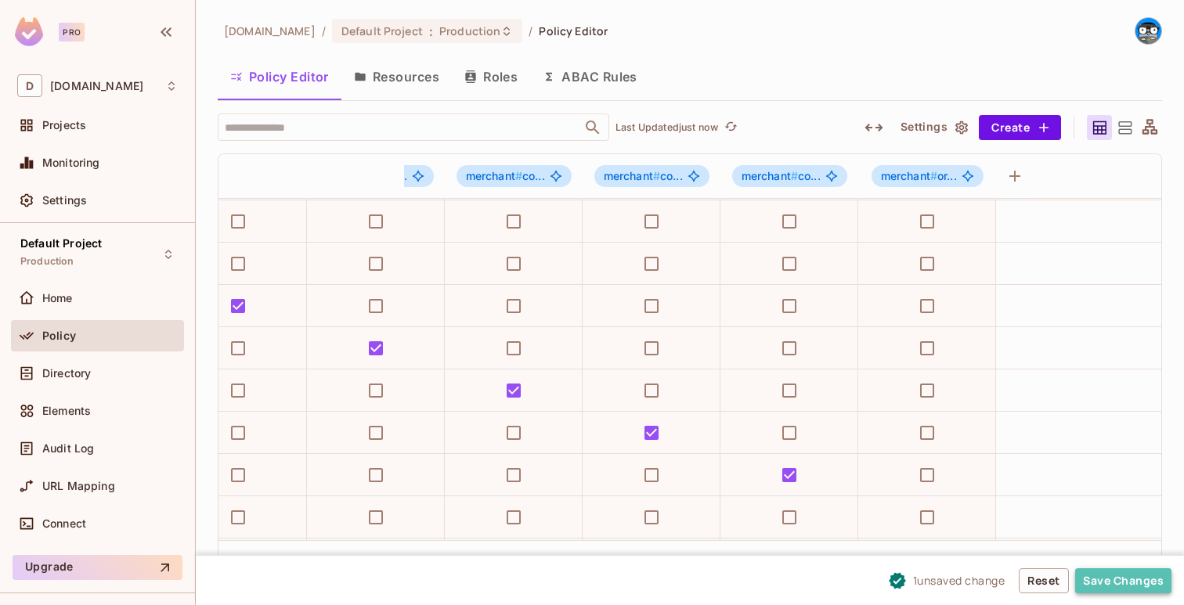
click at [1113, 569] on button "Save Changes" at bounding box center [1123, 580] width 96 height 25
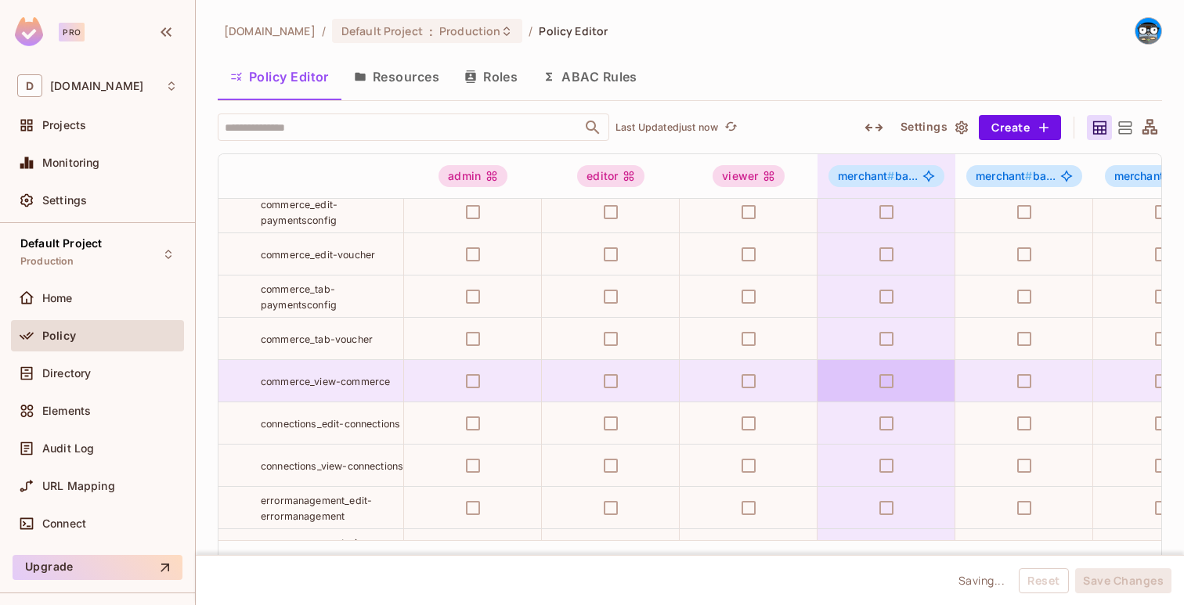
scroll to position [281, 0]
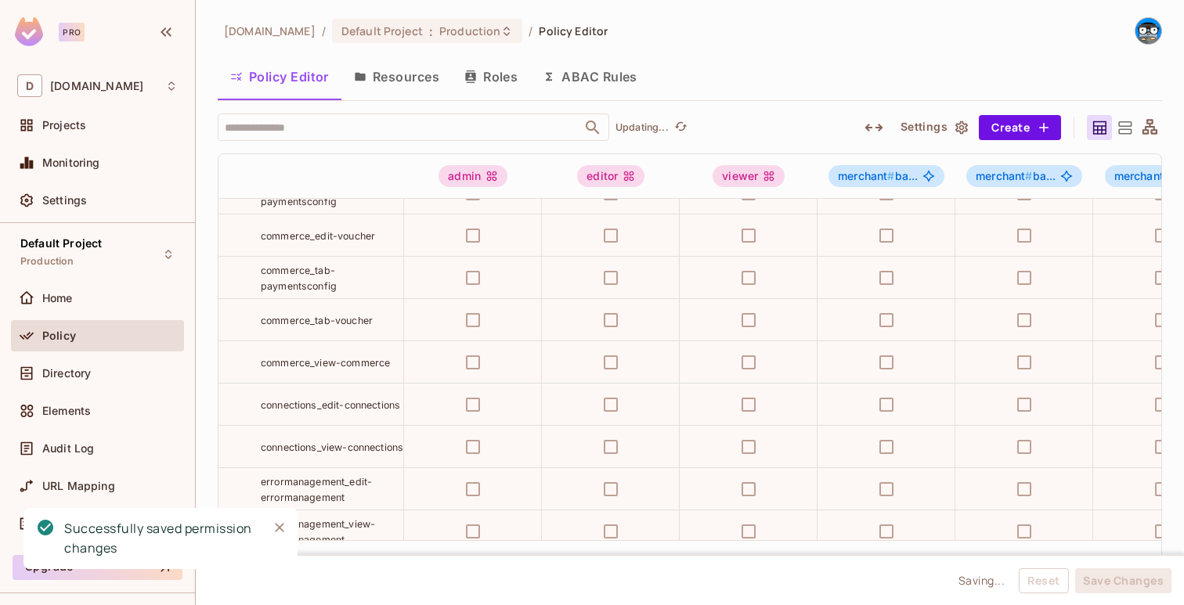
click at [332, 399] on span "connections_edit-connections" at bounding box center [330, 405] width 139 height 13
click at [1018, 121] on button "Create" at bounding box center [1020, 127] width 82 height 25
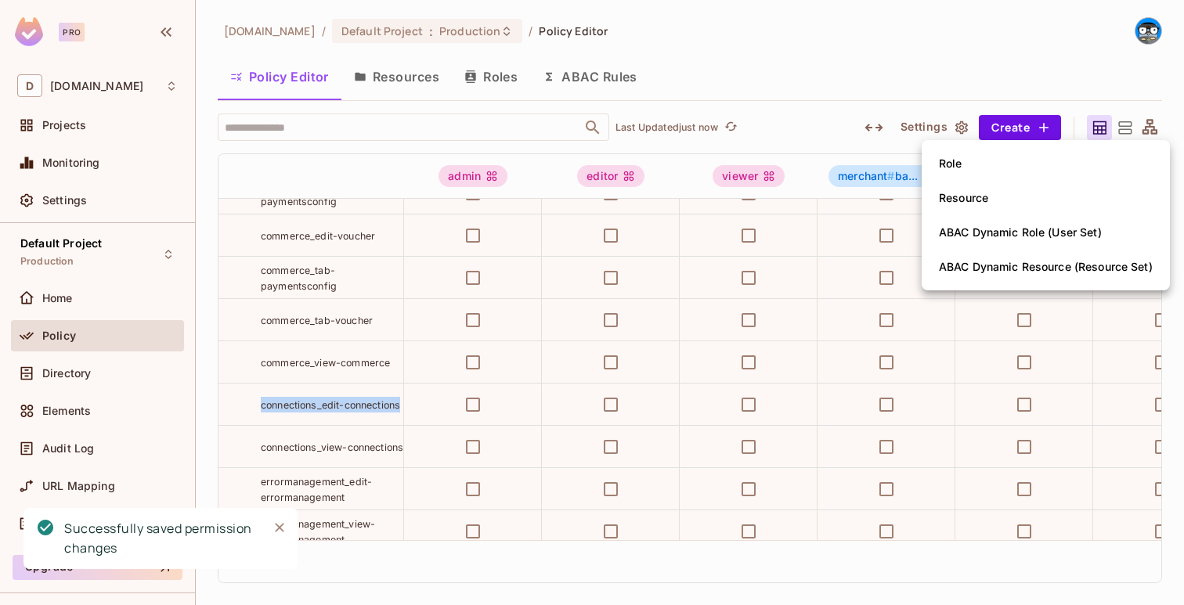
click at [994, 162] on li "Role" at bounding box center [1046, 163] width 248 height 34
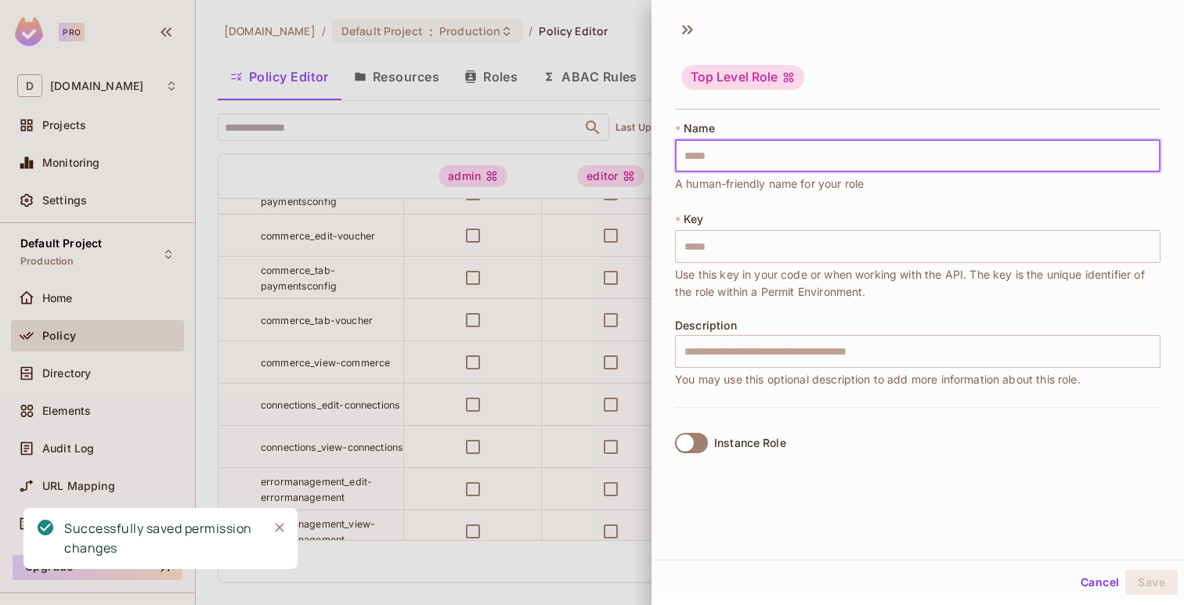
click at [959, 151] on input "text" at bounding box center [917, 155] width 485 height 33
paste input "**********"
type input "**********"
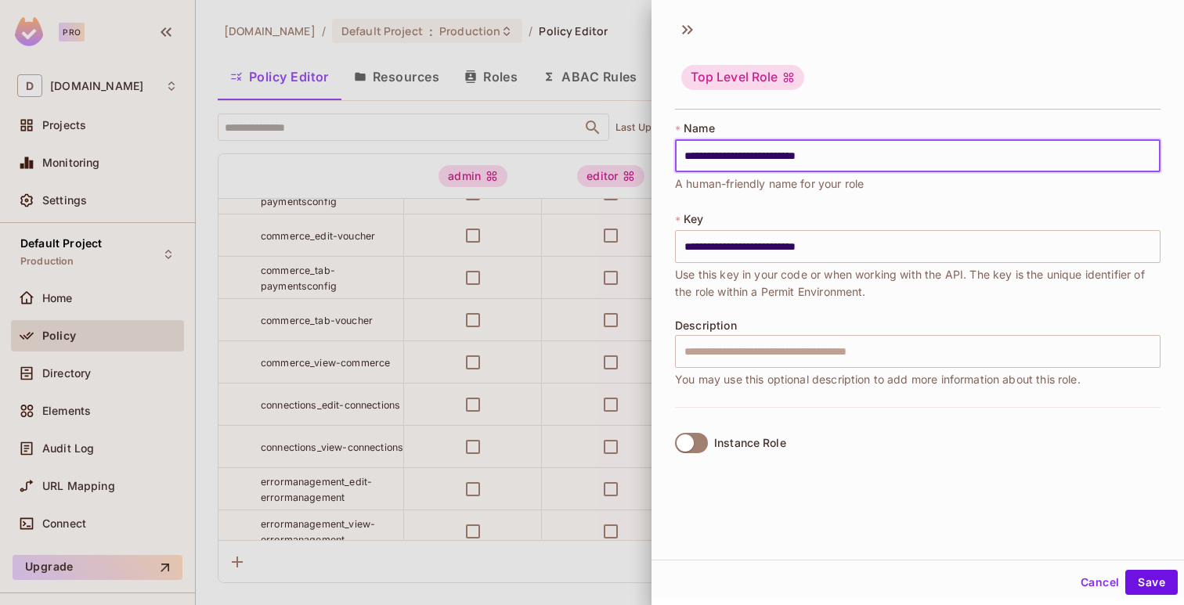
type input "**********"
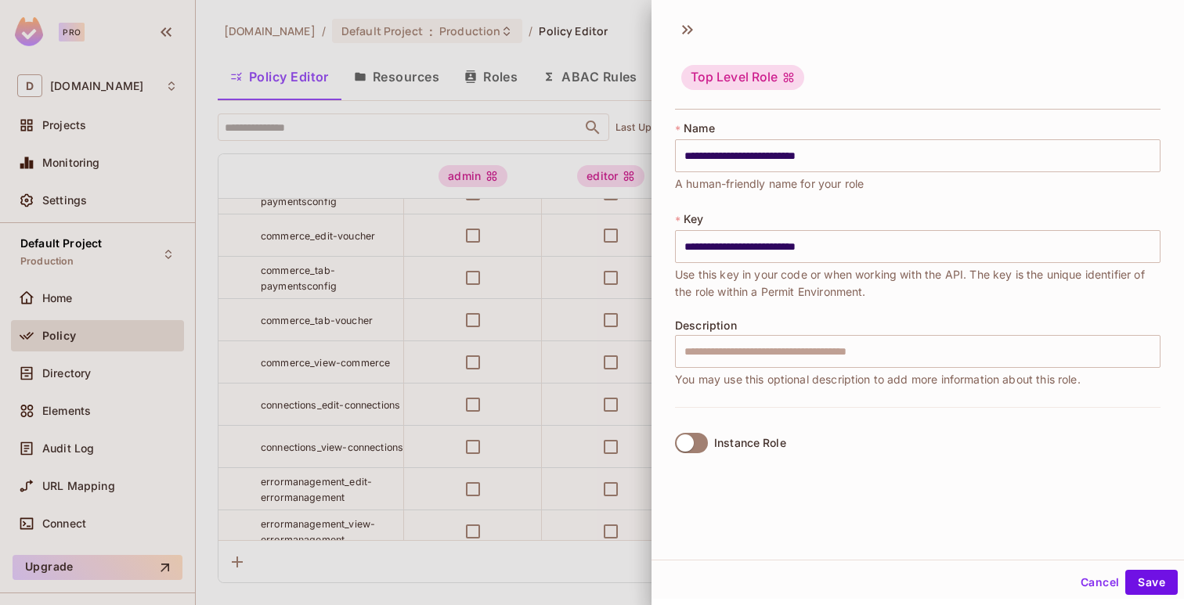
click at [713, 439] on label "Instance Role" at bounding box center [727, 443] width 117 height 33
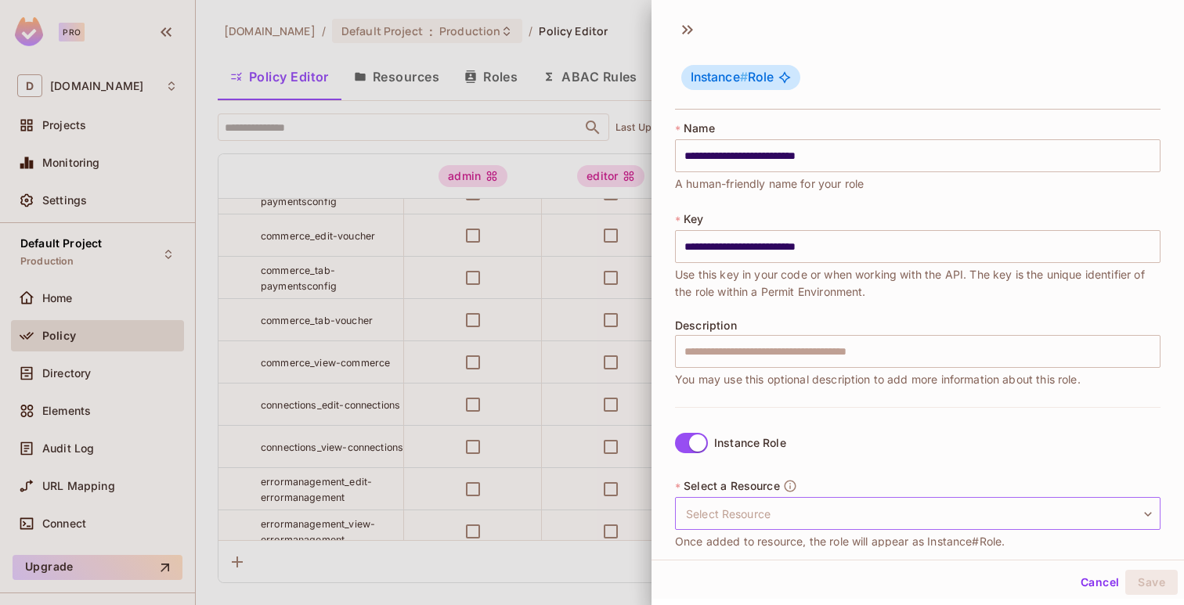
click at [741, 500] on body "Pro D deuna.com Projects Monitoring Settings Default Project Production Home Po…" at bounding box center [592, 302] width 1184 height 605
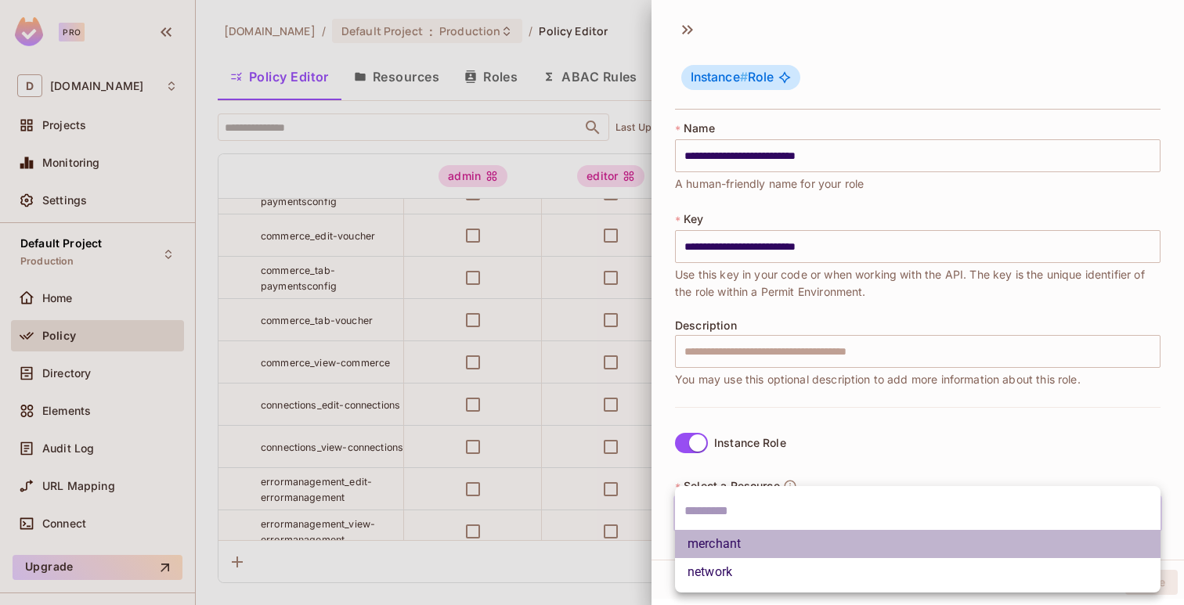
click at [736, 539] on li "merchant" at bounding box center [917, 544] width 485 height 28
type input "********"
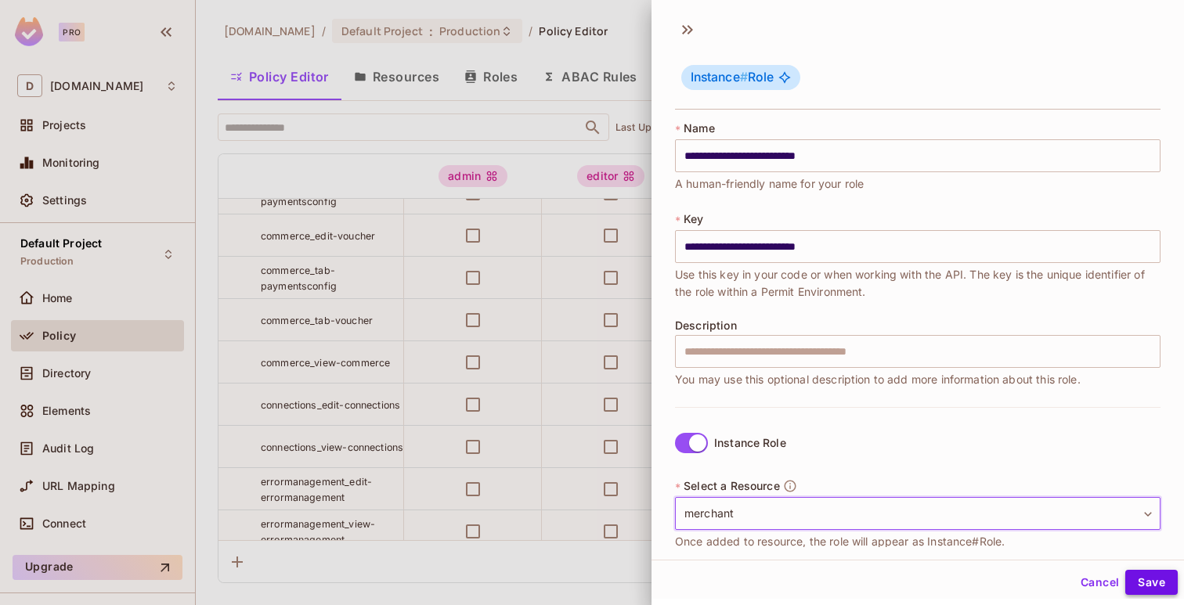
click at [1142, 575] on button "Save" at bounding box center [1151, 582] width 52 height 25
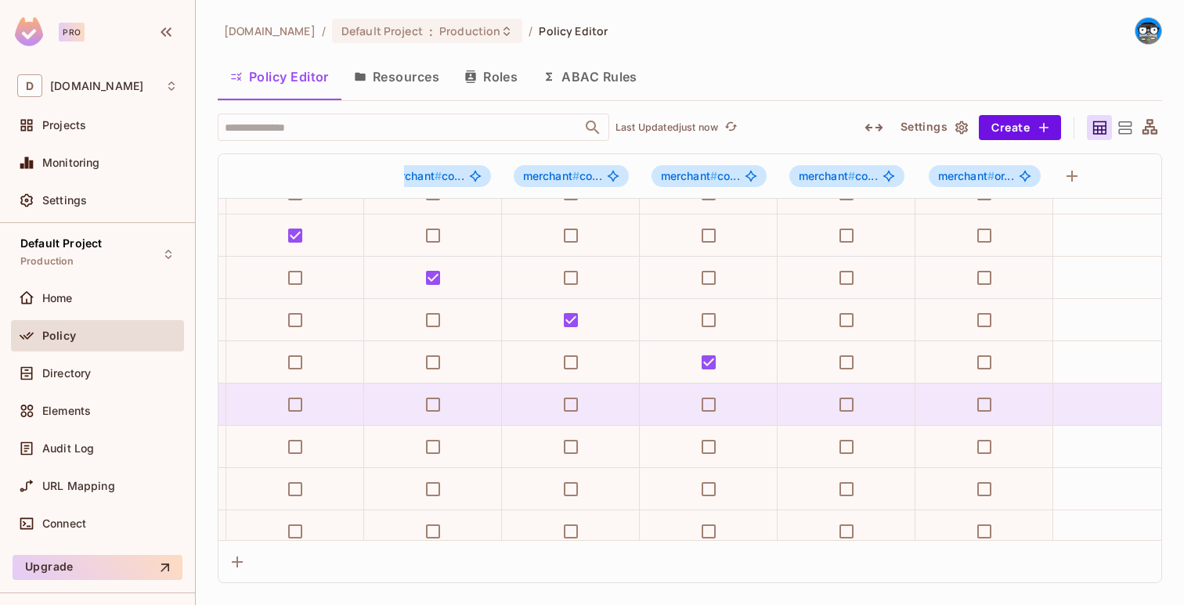
scroll to position [281, 1483]
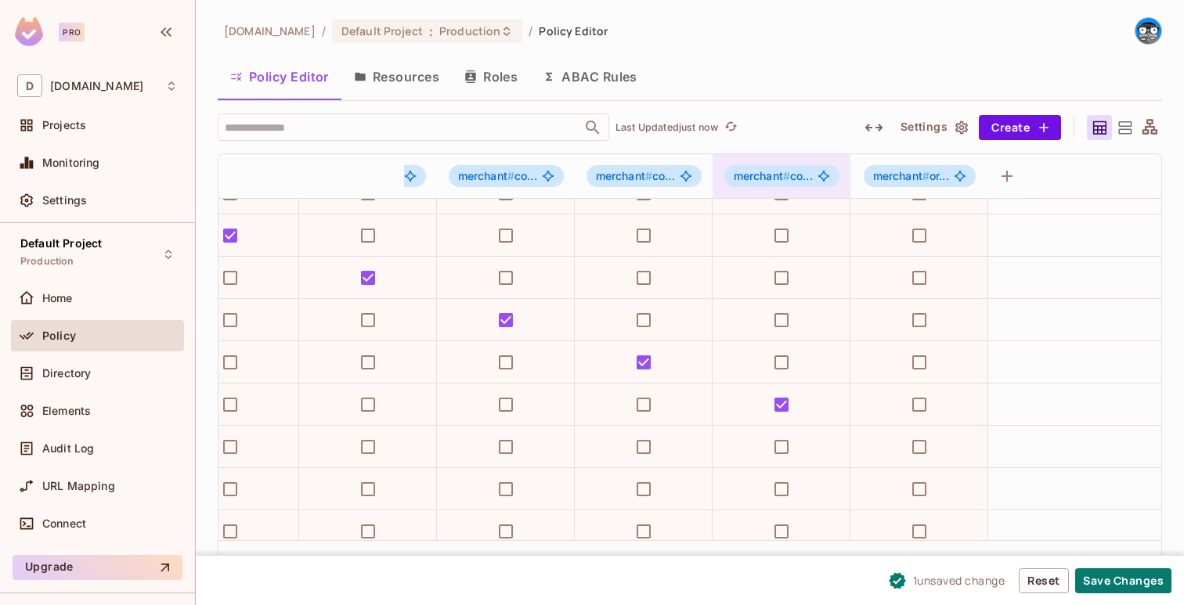
click at [791, 172] on span "merchant # co..." at bounding box center [773, 176] width 79 height 13
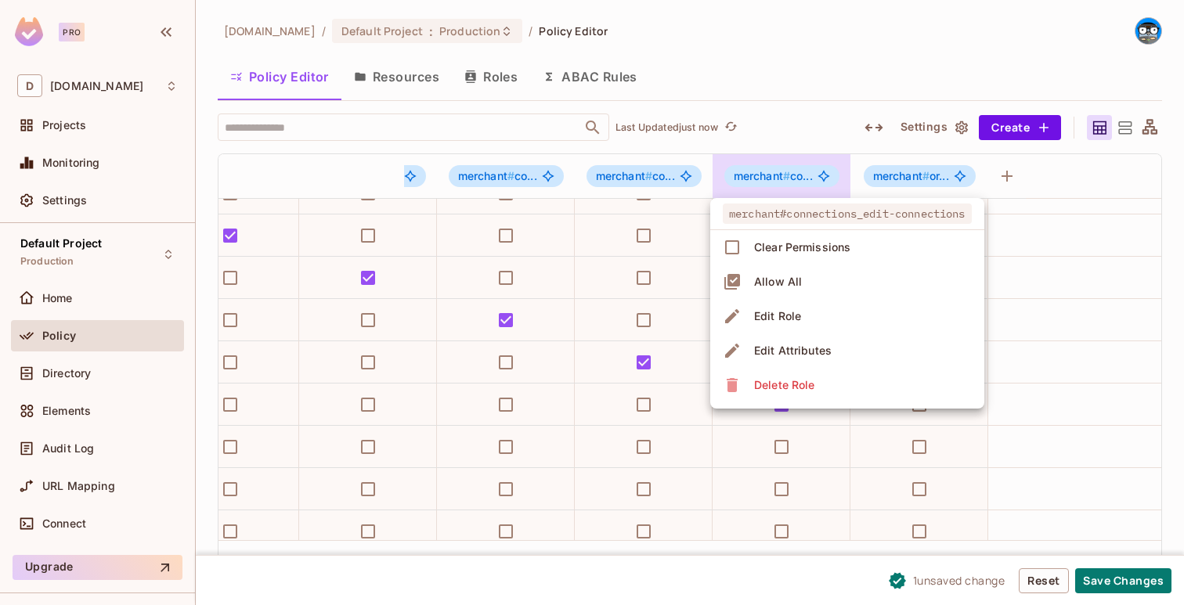
click at [791, 172] on div at bounding box center [592, 302] width 1184 height 605
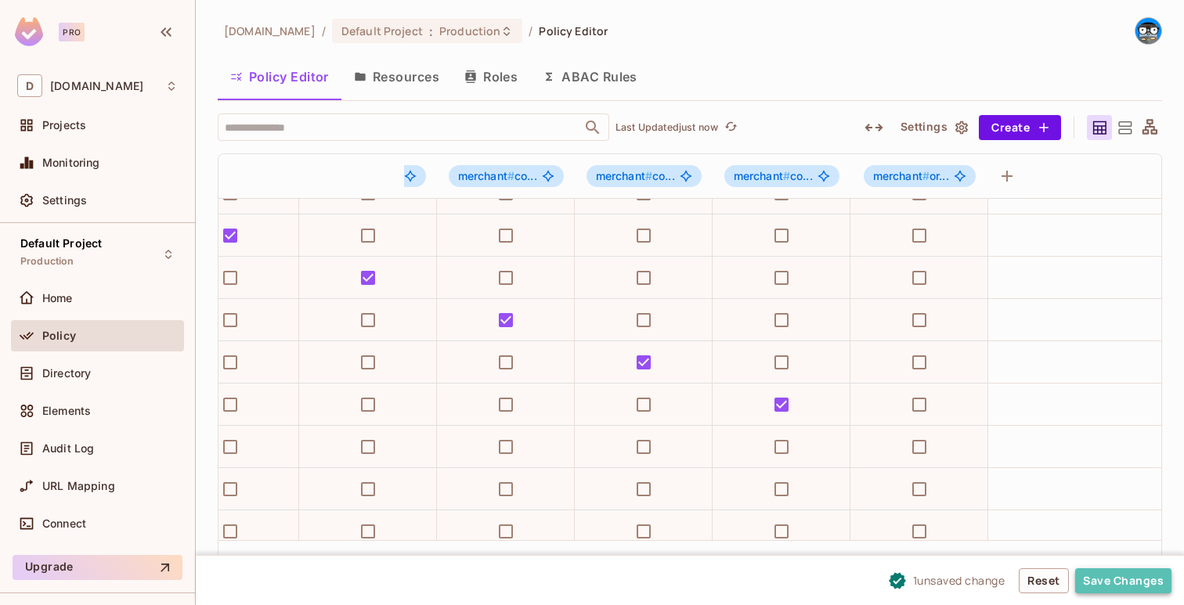
click at [1115, 577] on button "Save Changes" at bounding box center [1123, 580] width 96 height 25
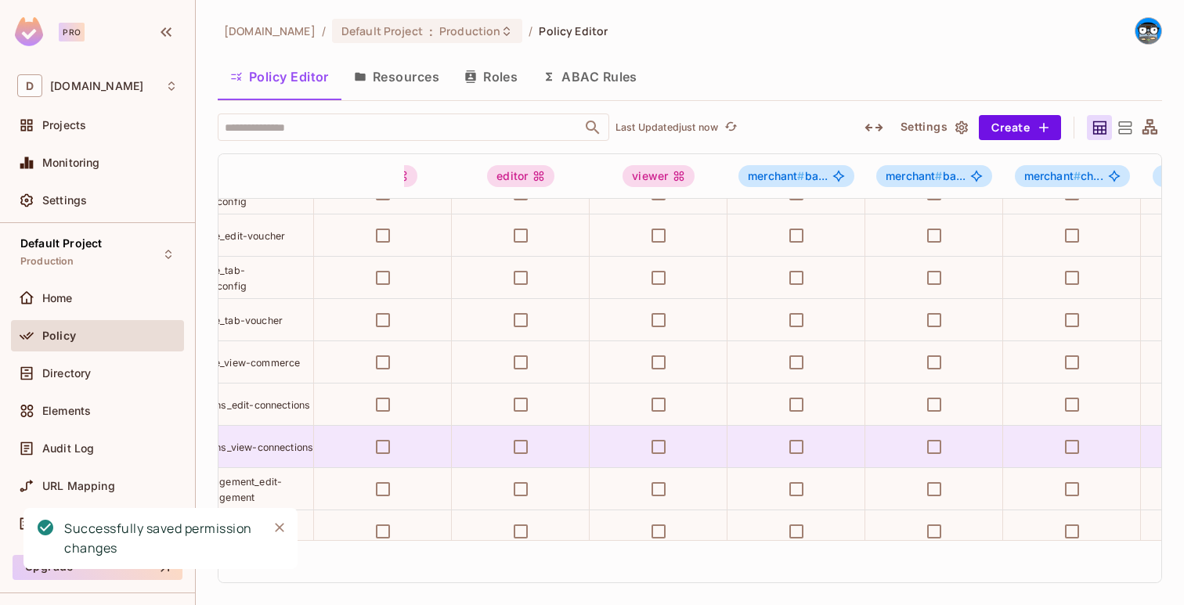
scroll to position [281, 0]
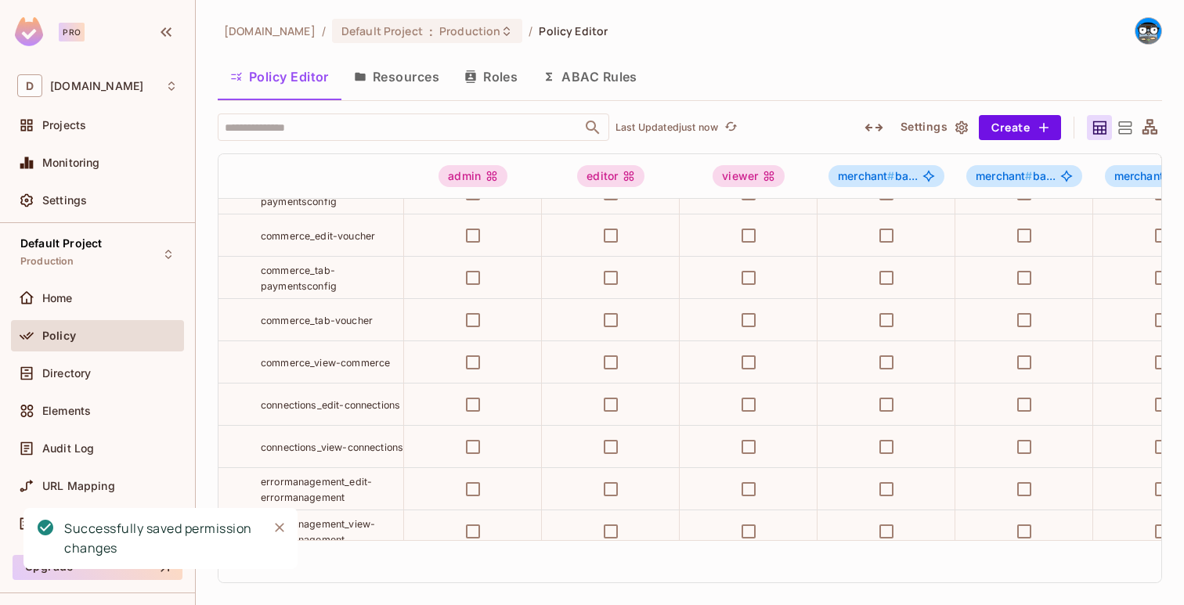
click at [336, 442] on span "connections_view-connections" at bounding box center [332, 448] width 143 height 12
click at [1025, 124] on button "Create" at bounding box center [1020, 127] width 82 height 25
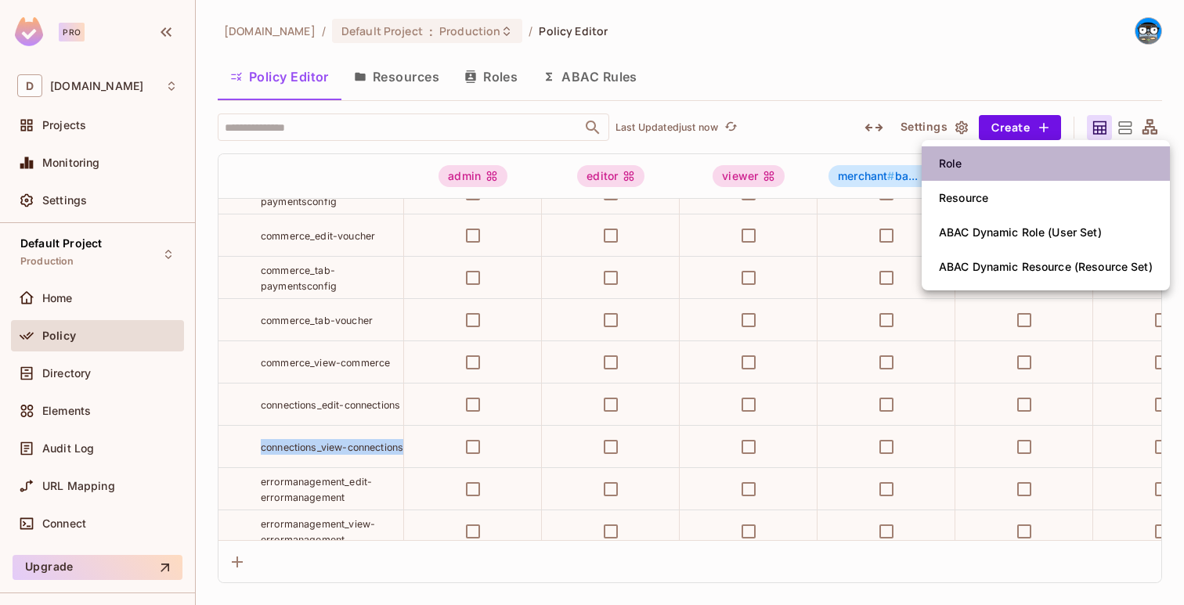
click at [1005, 165] on li "Role" at bounding box center [1046, 163] width 248 height 34
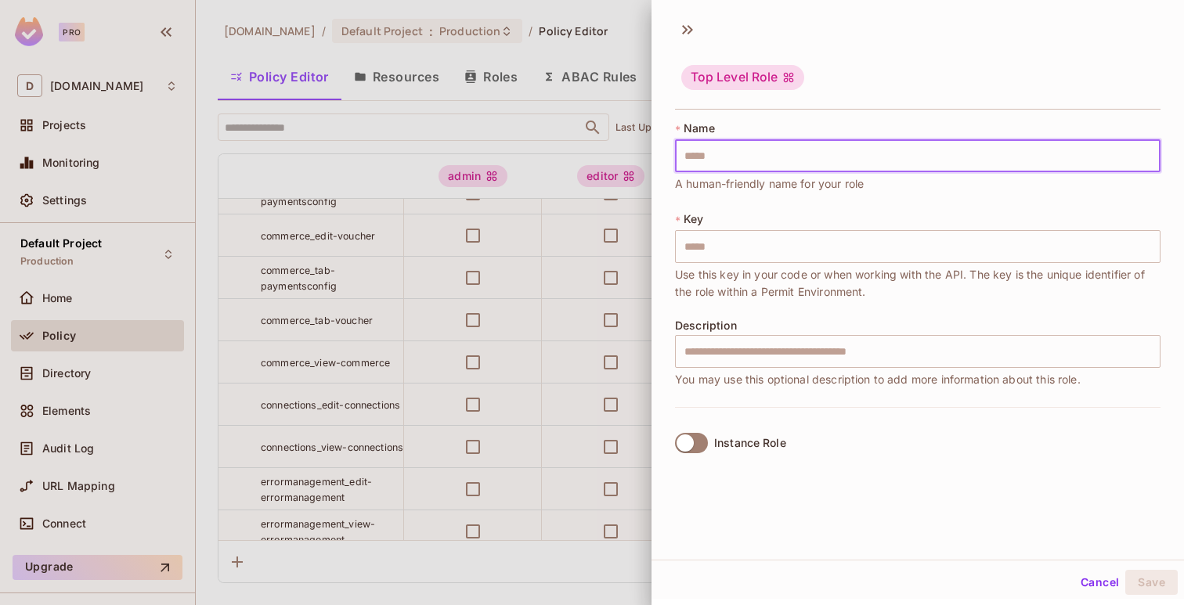
click at [984, 166] on input "text" at bounding box center [917, 155] width 485 height 33
paste input "**********"
type input "**********"
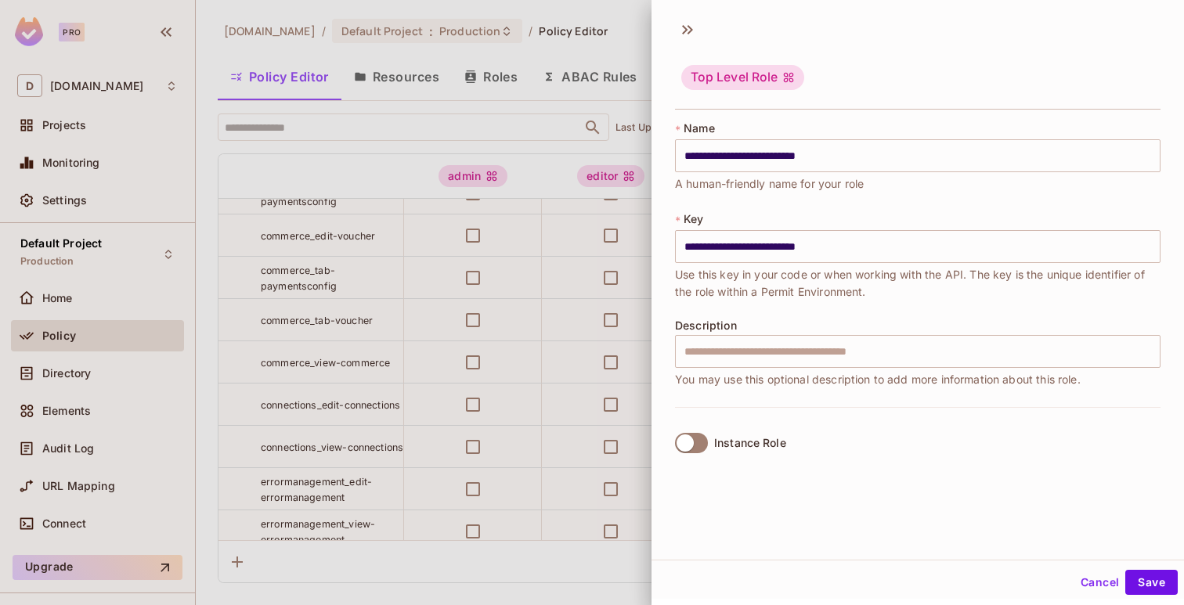
click at [688, 434] on span at bounding box center [691, 443] width 33 height 20
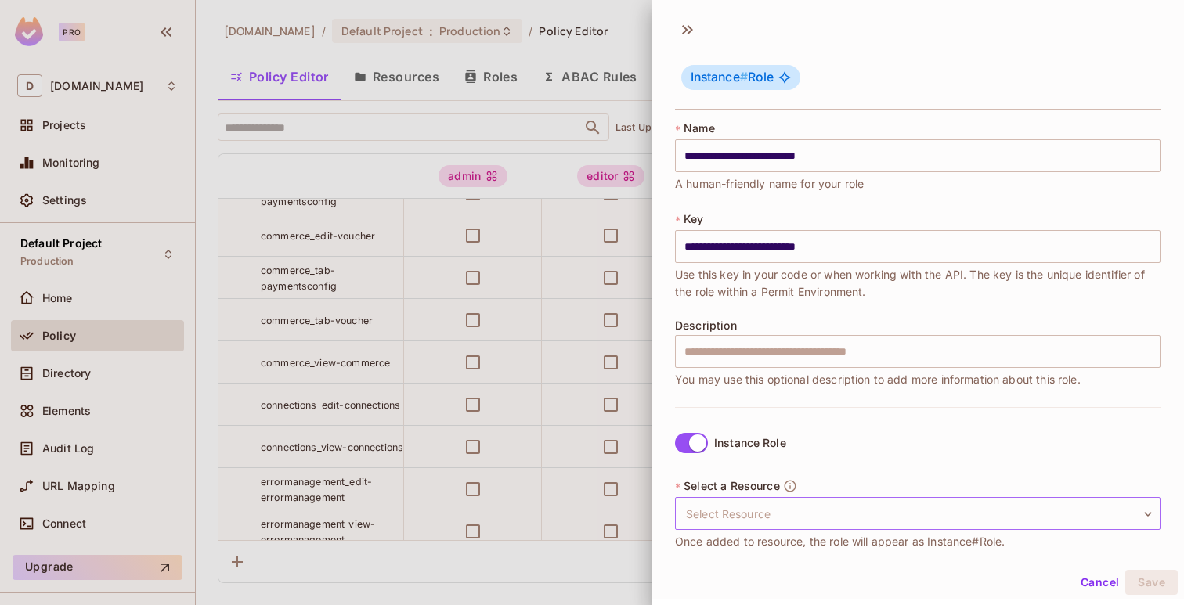
click at [739, 511] on body "Pro D deuna.com Projects Monitoring Settings Default Project Production Home Po…" at bounding box center [592, 302] width 1184 height 605
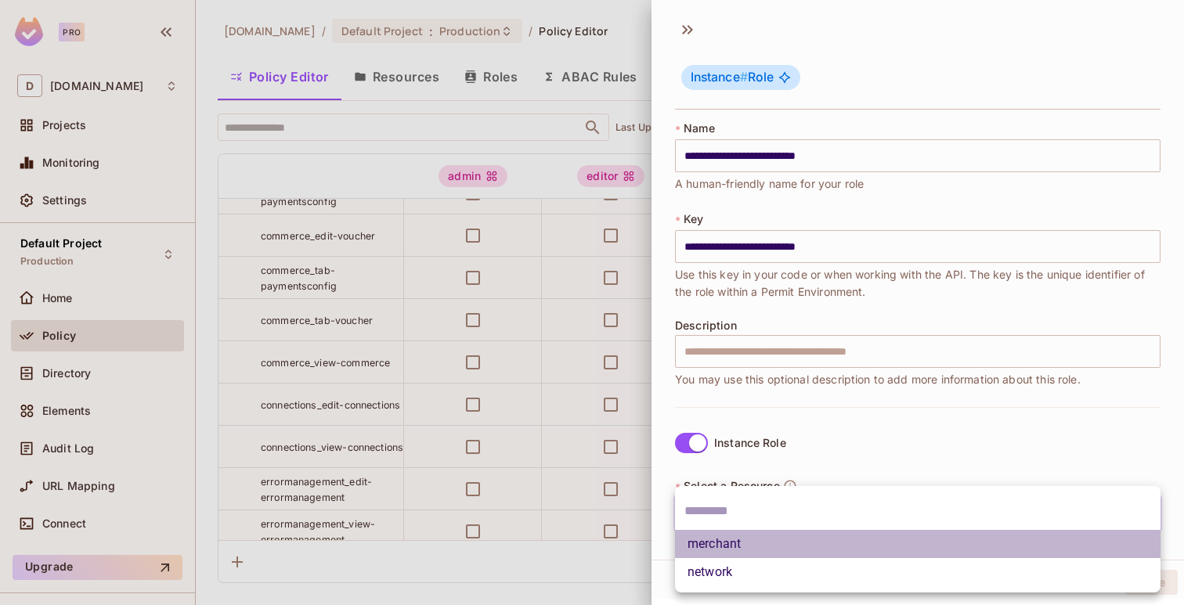
click at [738, 549] on li "merchant" at bounding box center [917, 544] width 485 height 28
type input "********"
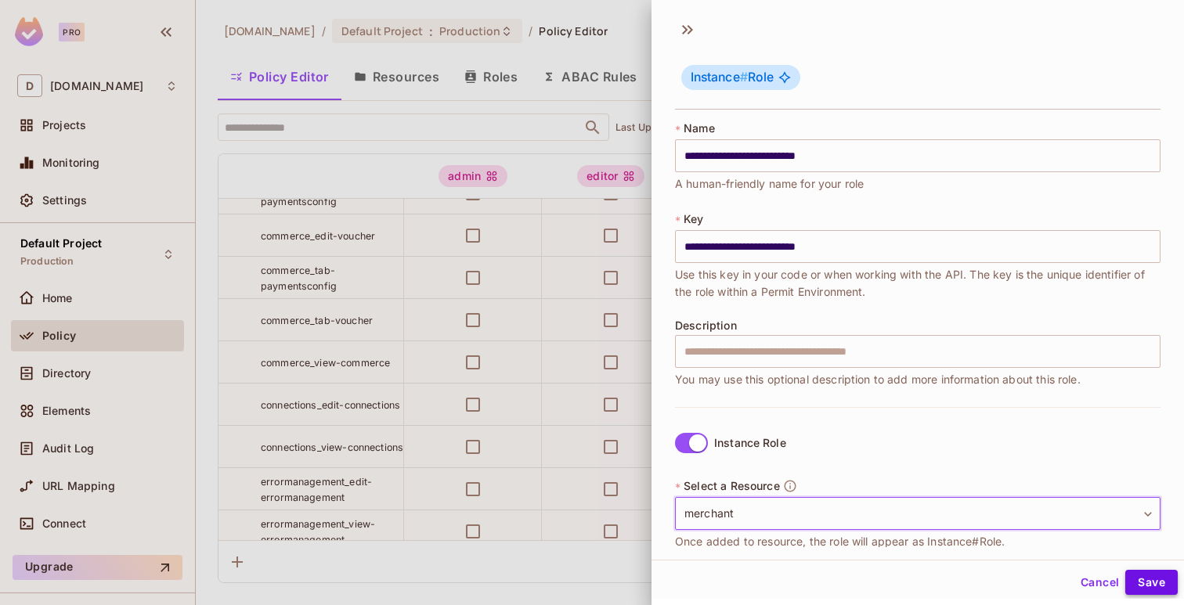
click at [1136, 580] on button "Save" at bounding box center [1151, 582] width 52 height 25
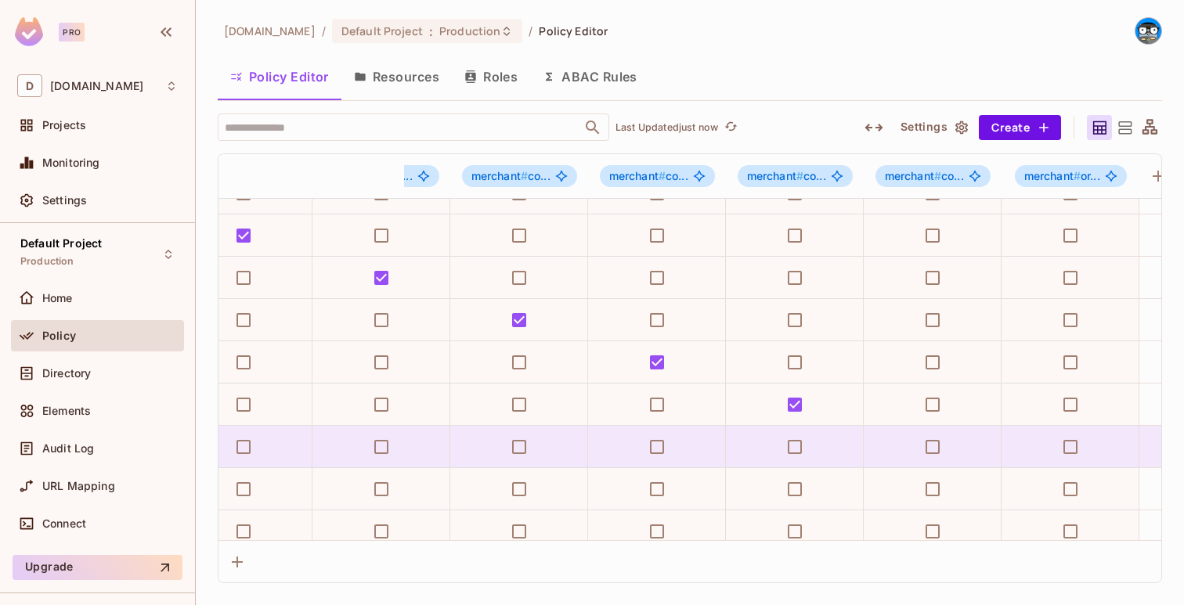
scroll to position [281, 1621]
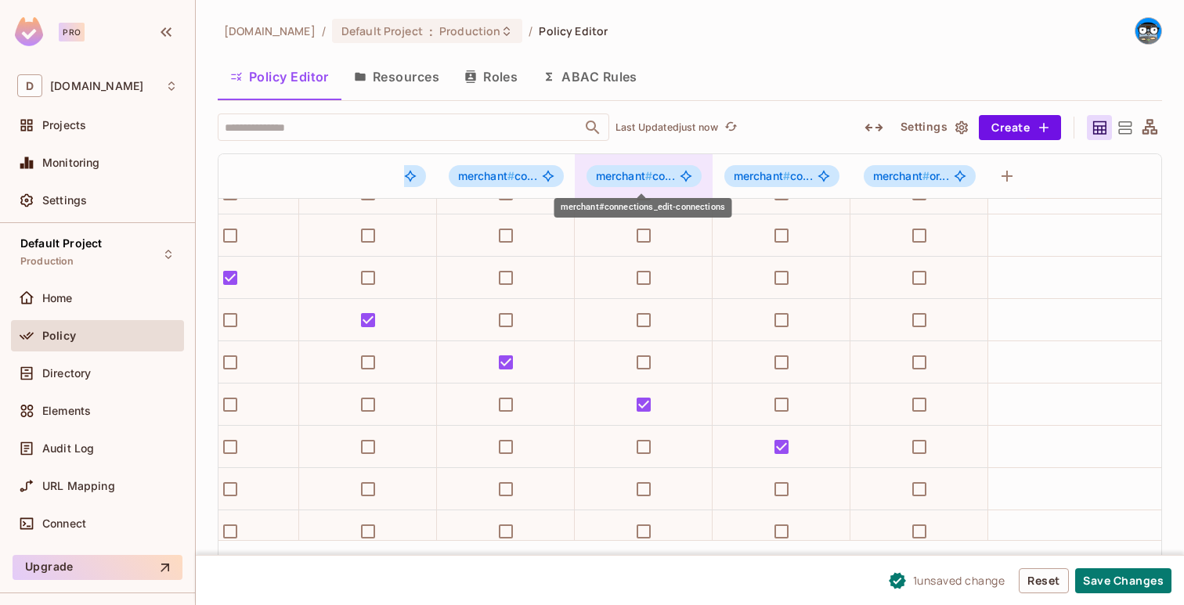
click at [657, 178] on span "merchant # co..." at bounding box center [635, 176] width 79 height 13
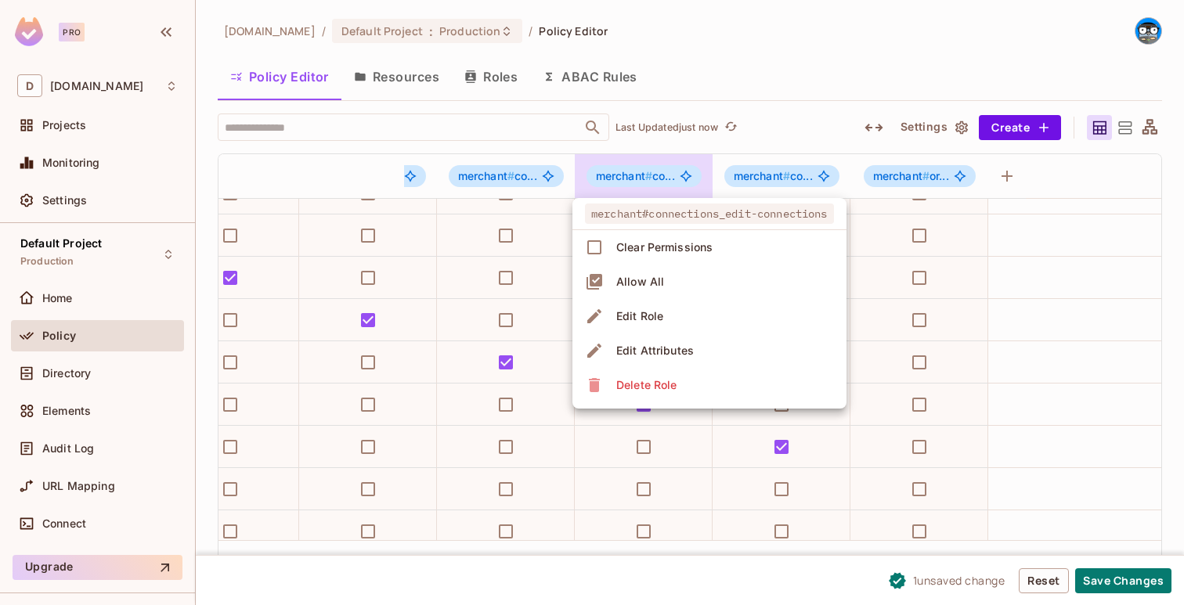
click at [658, 177] on div at bounding box center [592, 302] width 1184 height 605
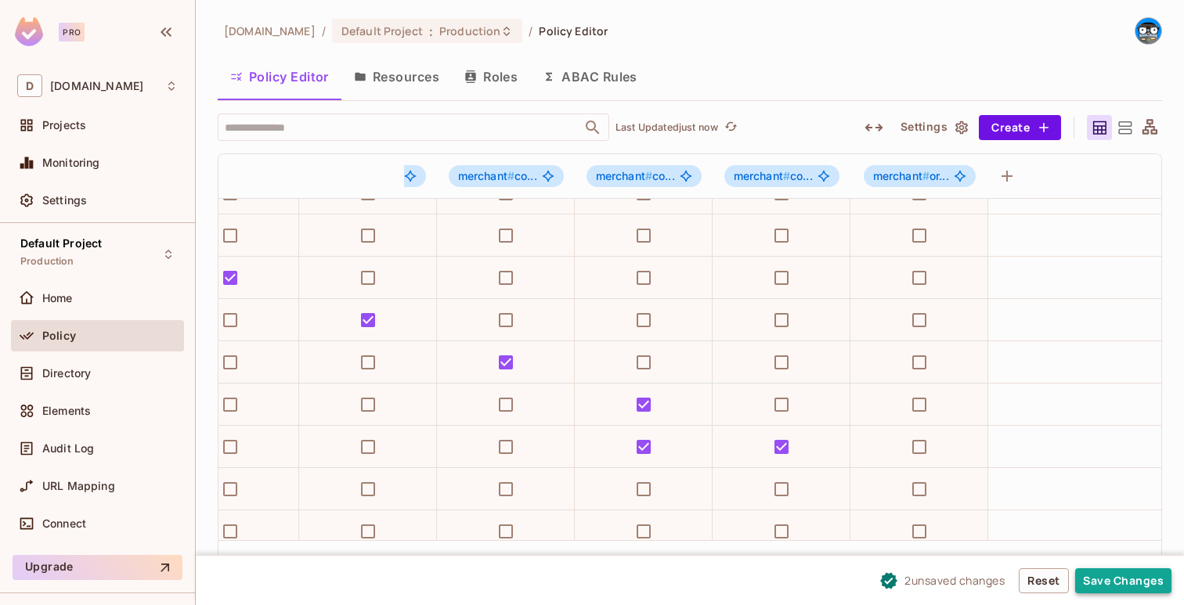
click at [1133, 586] on button "Save Changes" at bounding box center [1123, 580] width 96 height 25
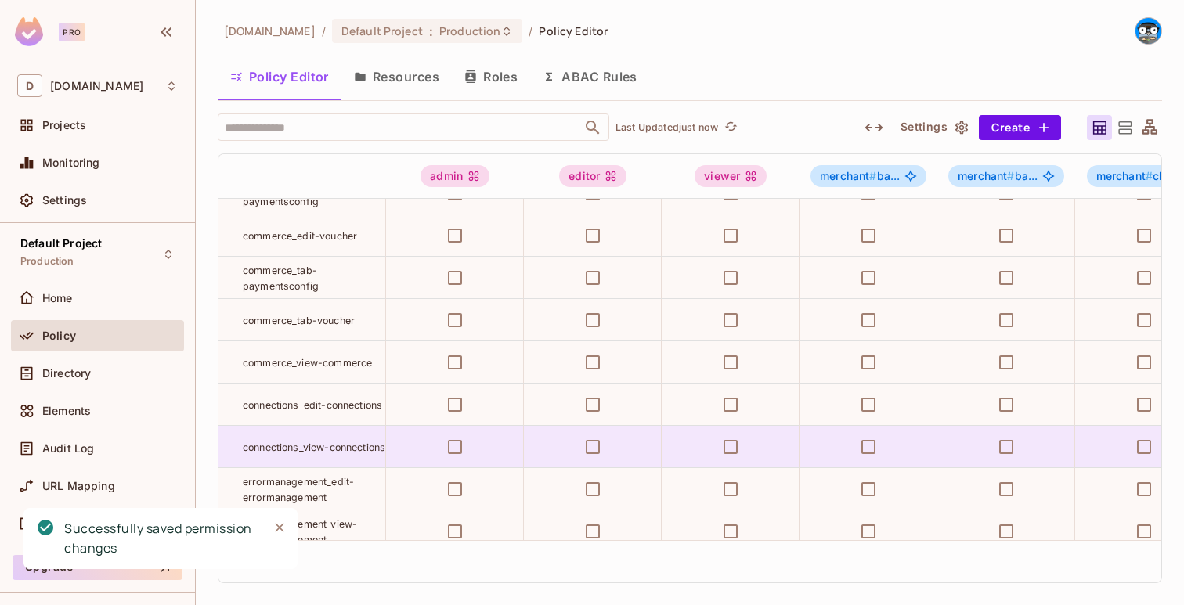
scroll to position [281, 0]
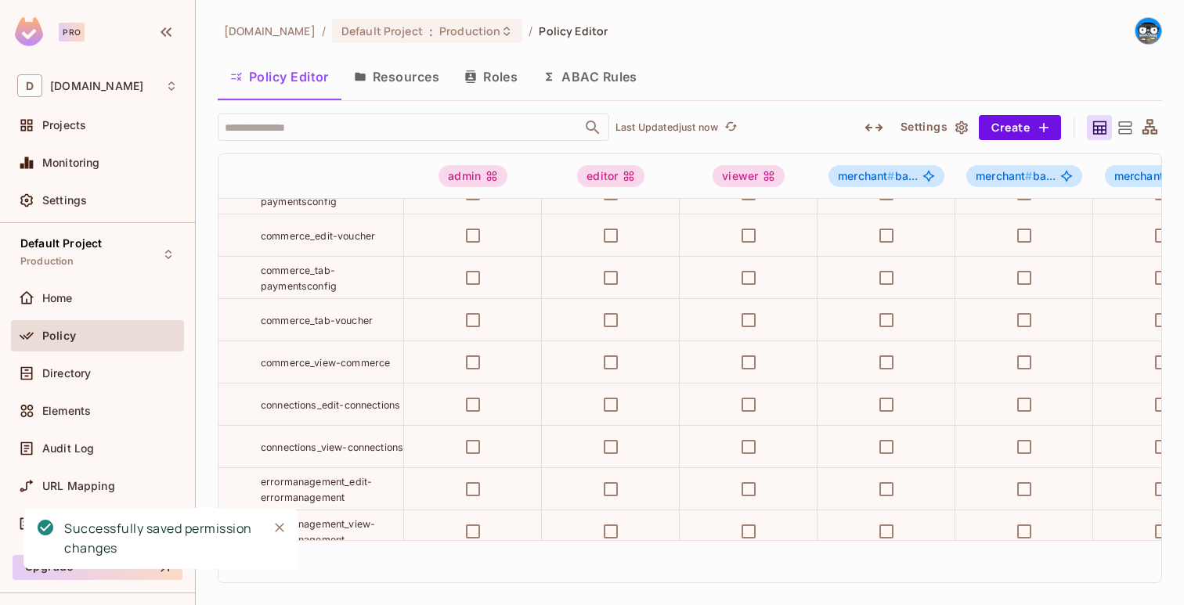
click at [331, 485] on span "errormanagement_edit-errormanagement" at bounding box center [316, 489] width 111 height 27
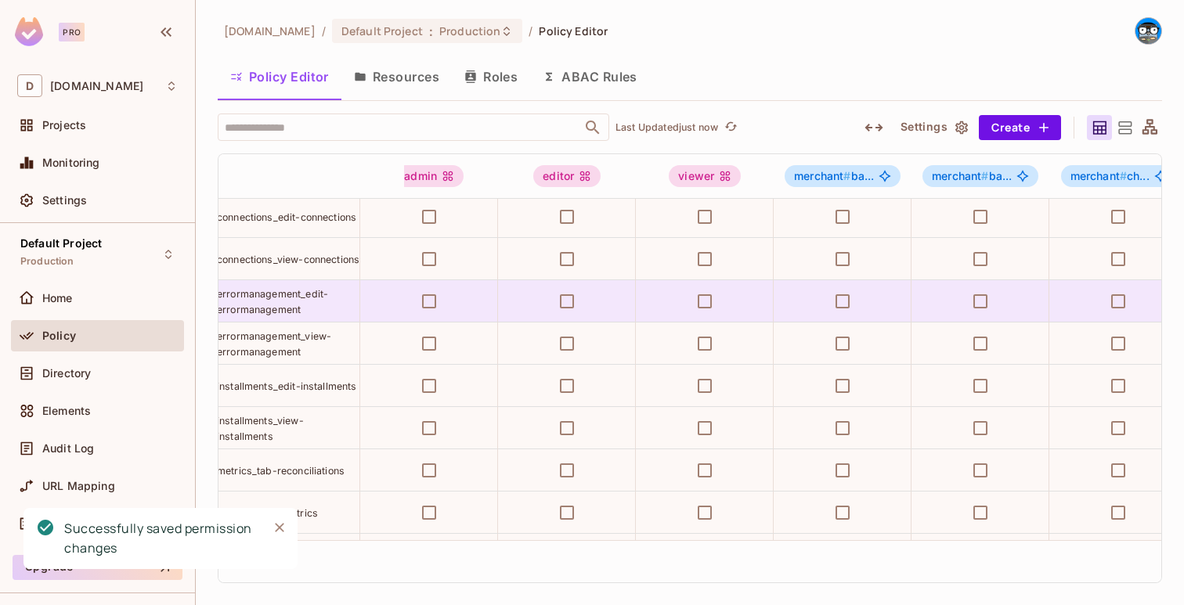
scroll to position [469, 0]
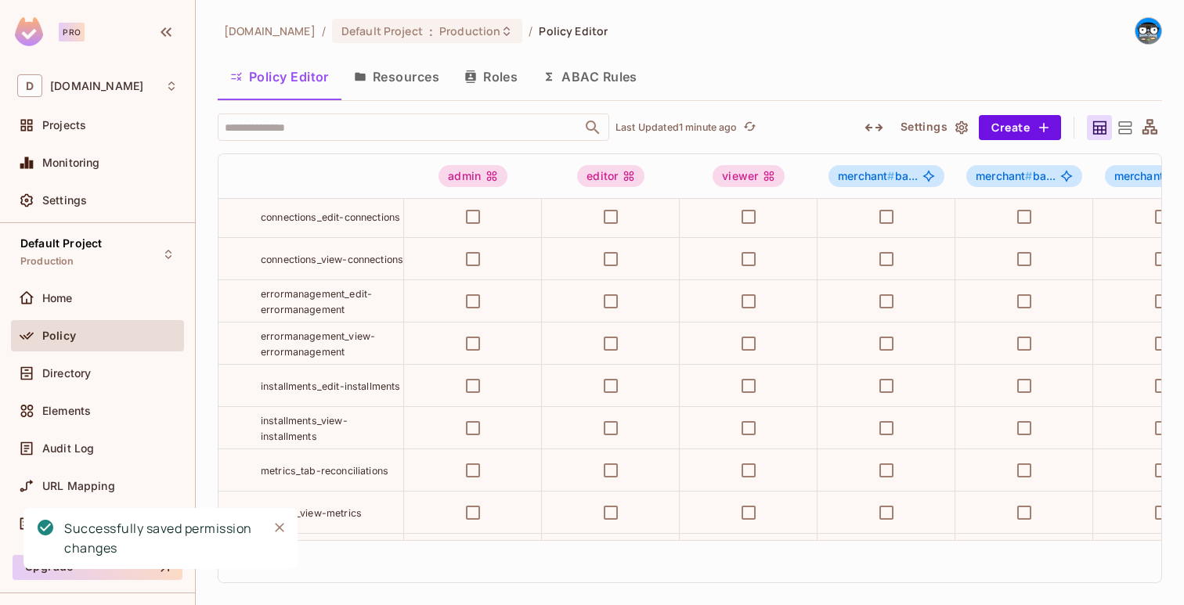
click at [336, 298] on span "errormanagement_edit-errormanagement" at bounding box center [316, 301] width 111 height 27
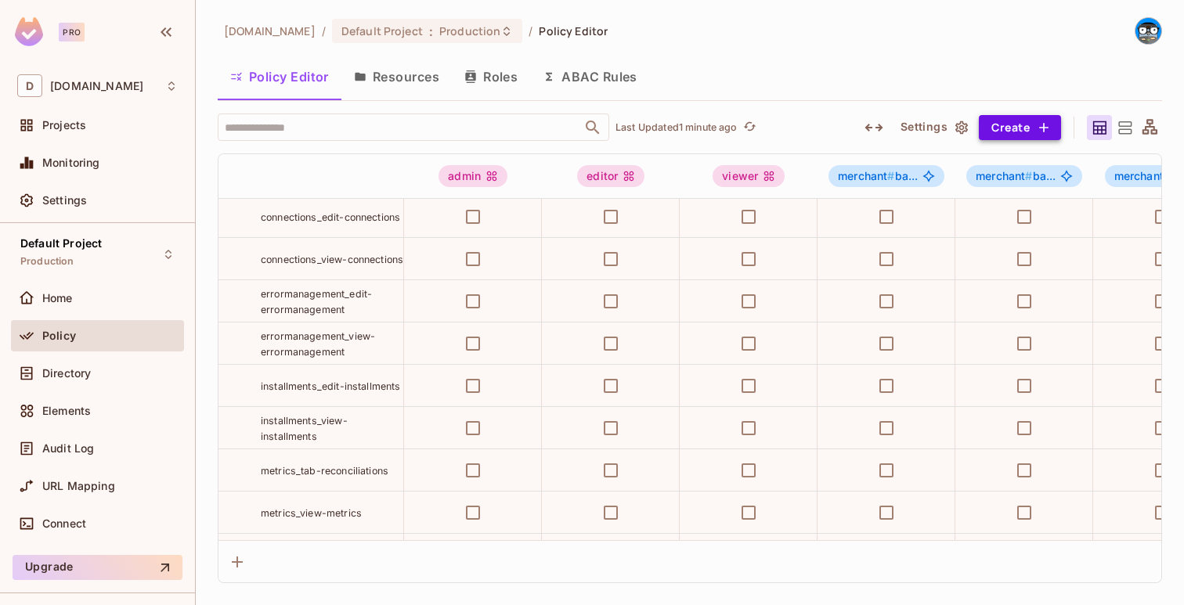
click at [1046, 121] on icon "button" at bounding box center [1044, 128] width 16 height 16
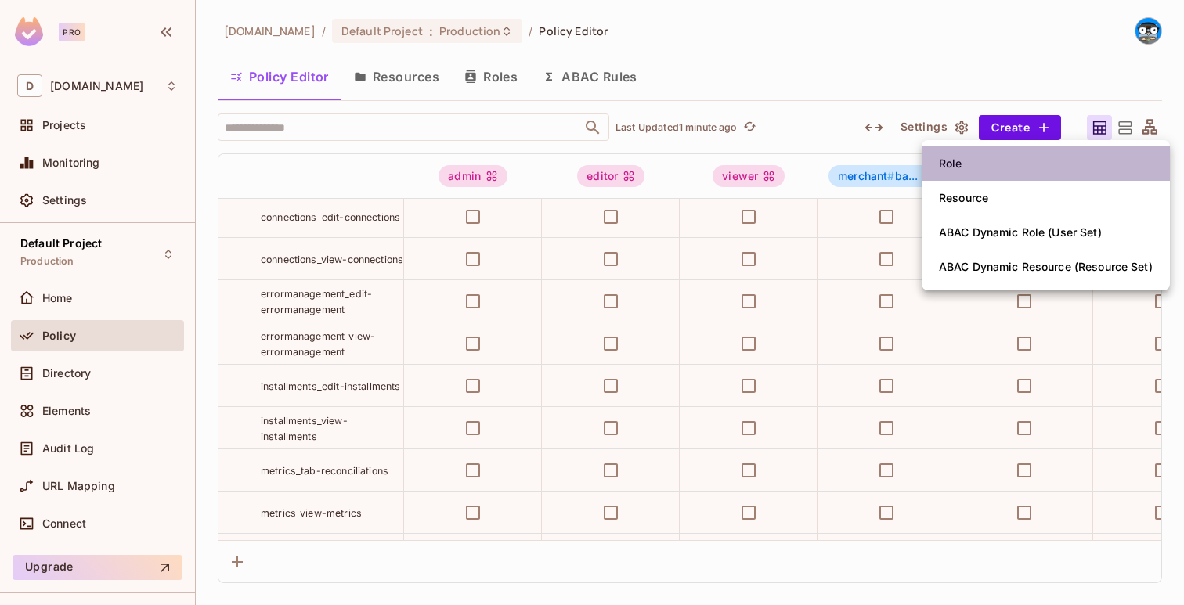
click at [1000, 158] on li "Role" at bounding box center [1046, 163] width 248 height 34
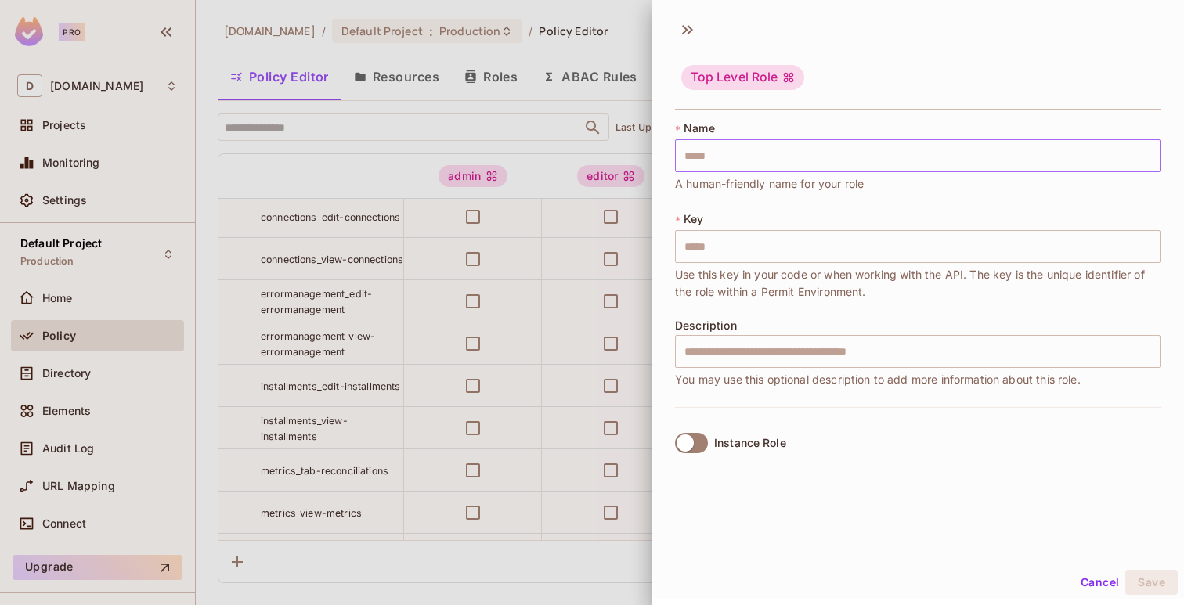
click at [922, 168] on input "text" at bounding box center [917, 155] width 485 height 33
paste input "**********"
type input "**********"
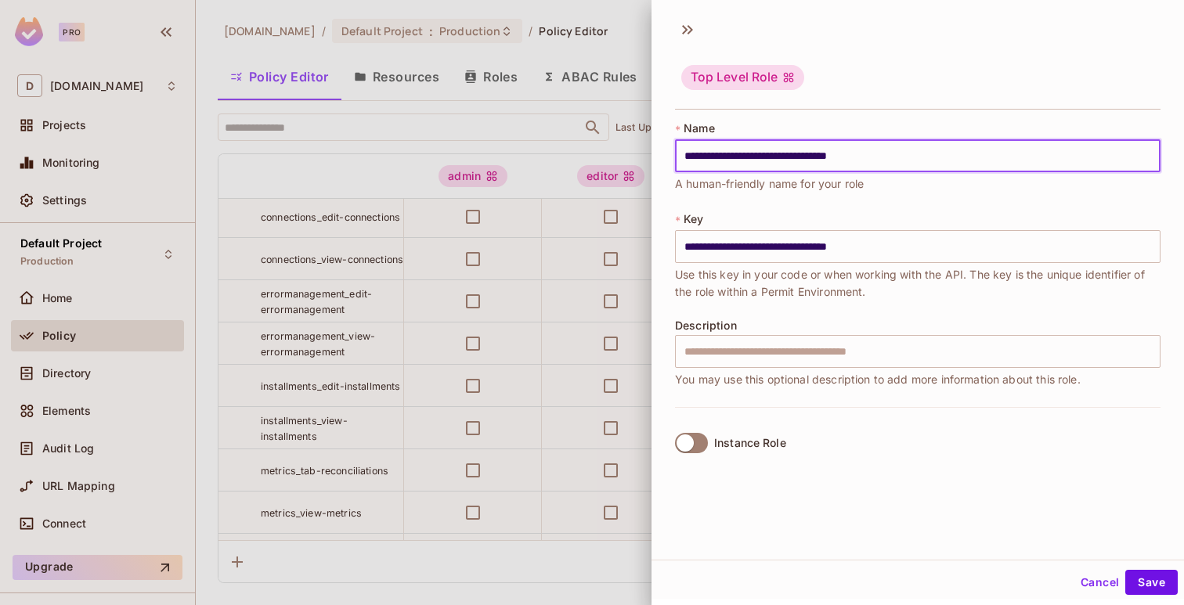
type input "**********"
click at [689, 452] on span at bounding box center [691, 443] width 33 height 20
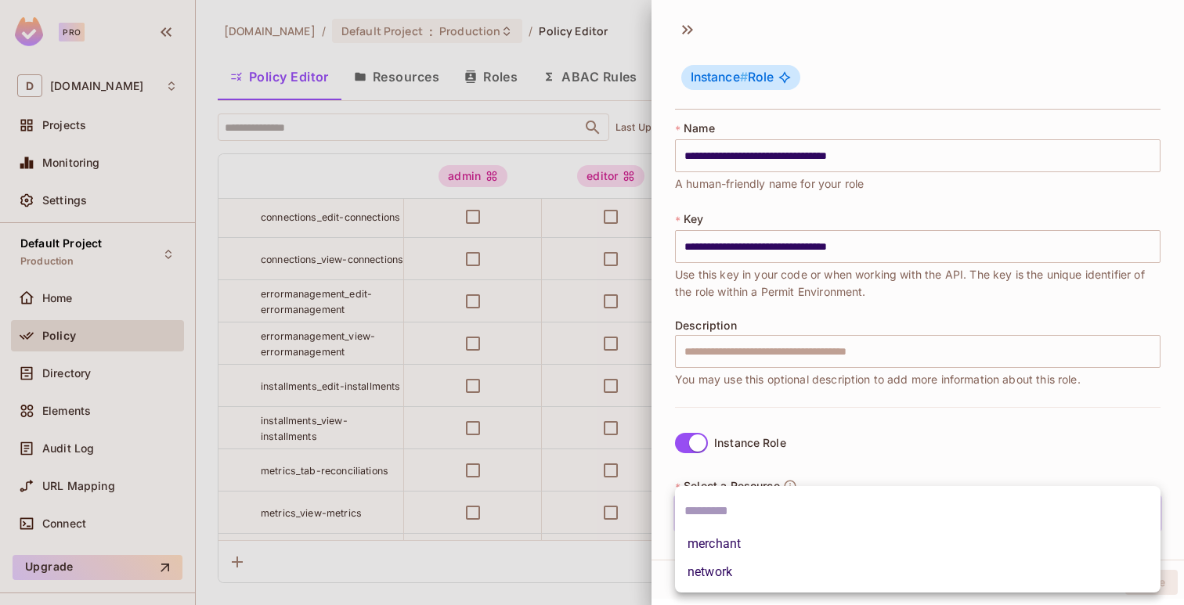
click at [717, 507] on body "Pro D deuna.com Projects Monitoring Settings Default Project Production Home Po…" at bounding box center [592, 302] width 1184 height 605
click at [714, 544] on li "merchant" at bounding box center [917, 544] width 485 height 28
type input "********"
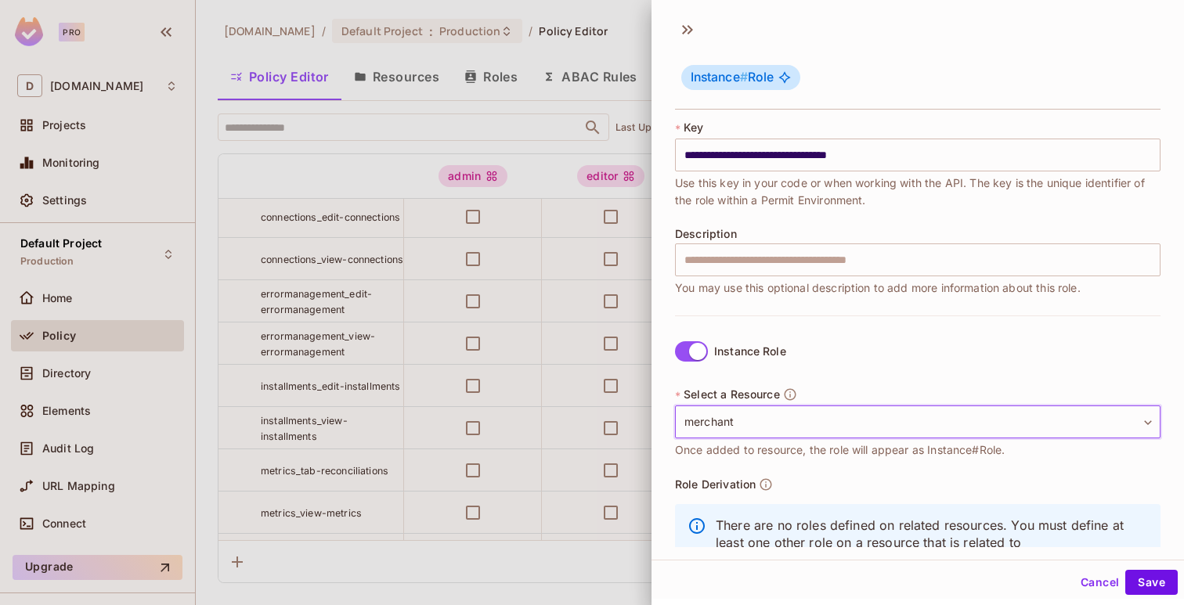
scroll to position [153, 0]
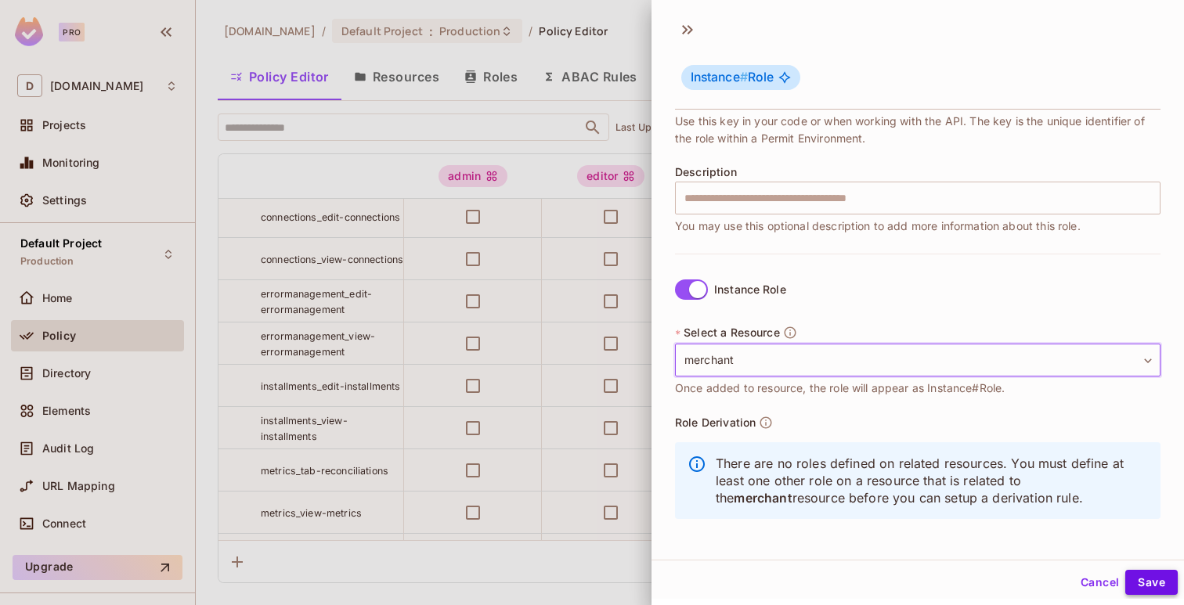
click at [1140, 570] on button "Save" at bounding box center [1151, 582] width 52 height 25
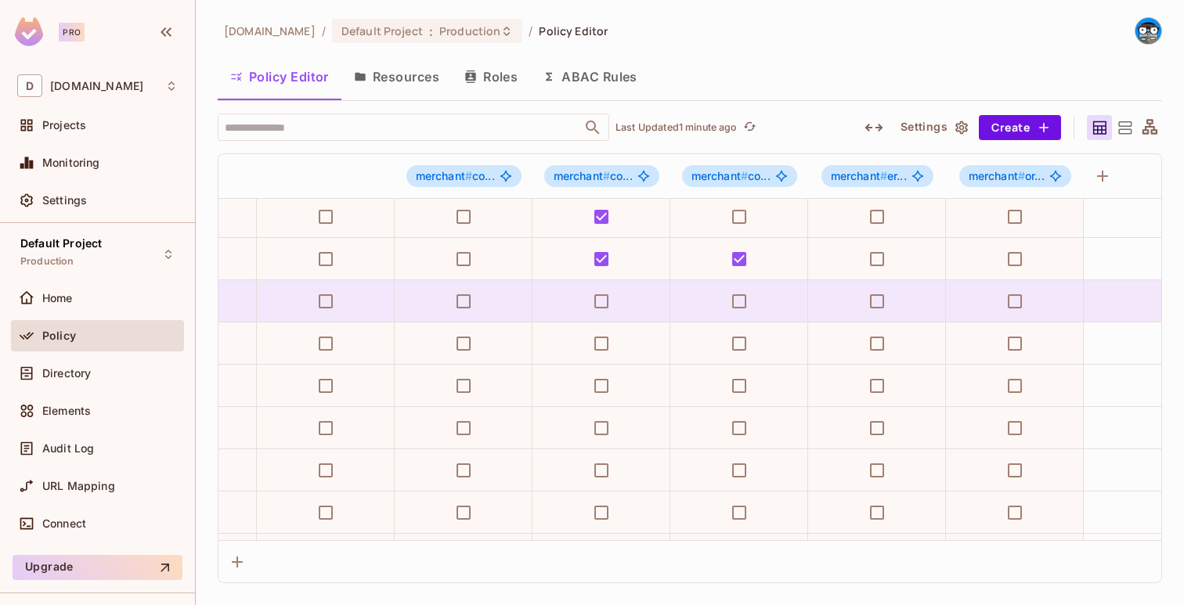
scroll to position [469, 1759]
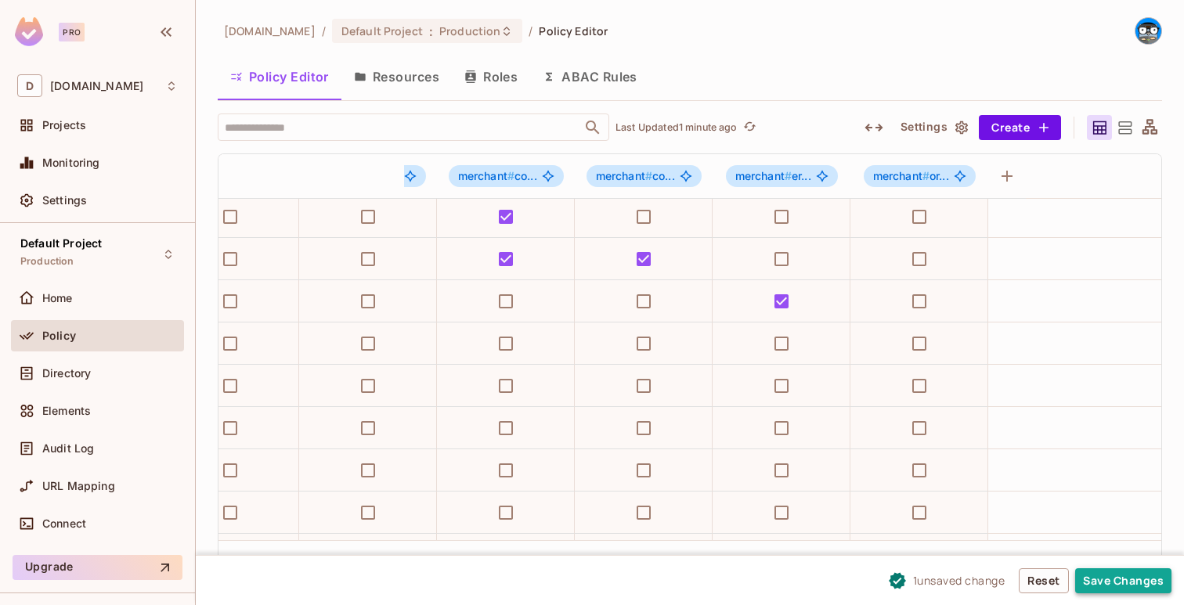
click at [1120, 582] on button "Save Changes" at bounding box center [1123, 580] width 96 height 25
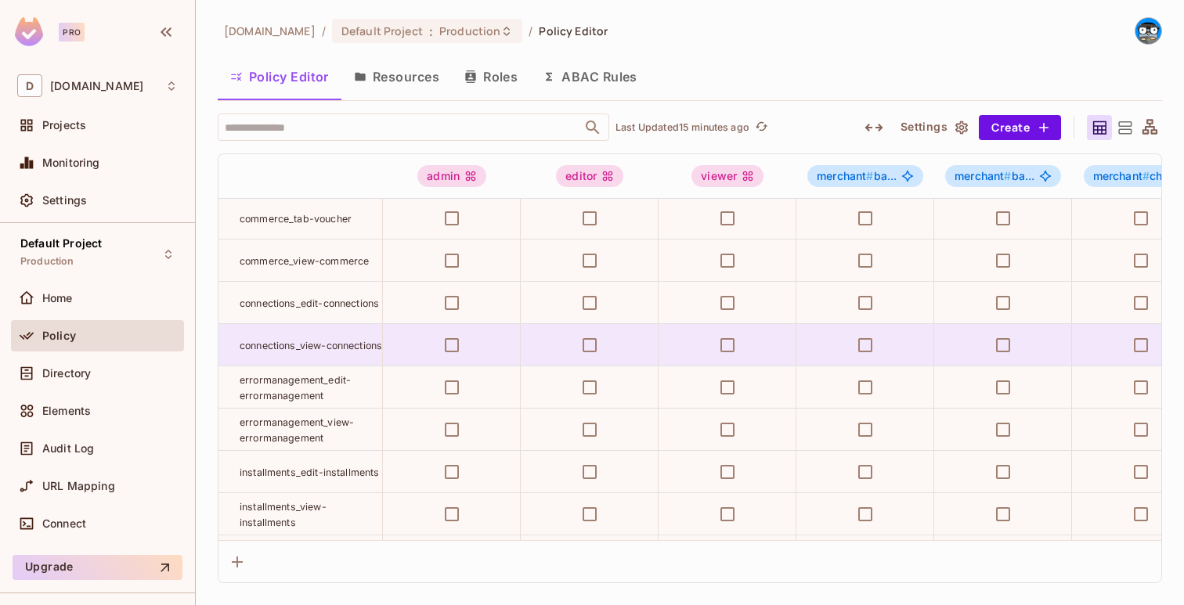
scroll to position [383, 0]
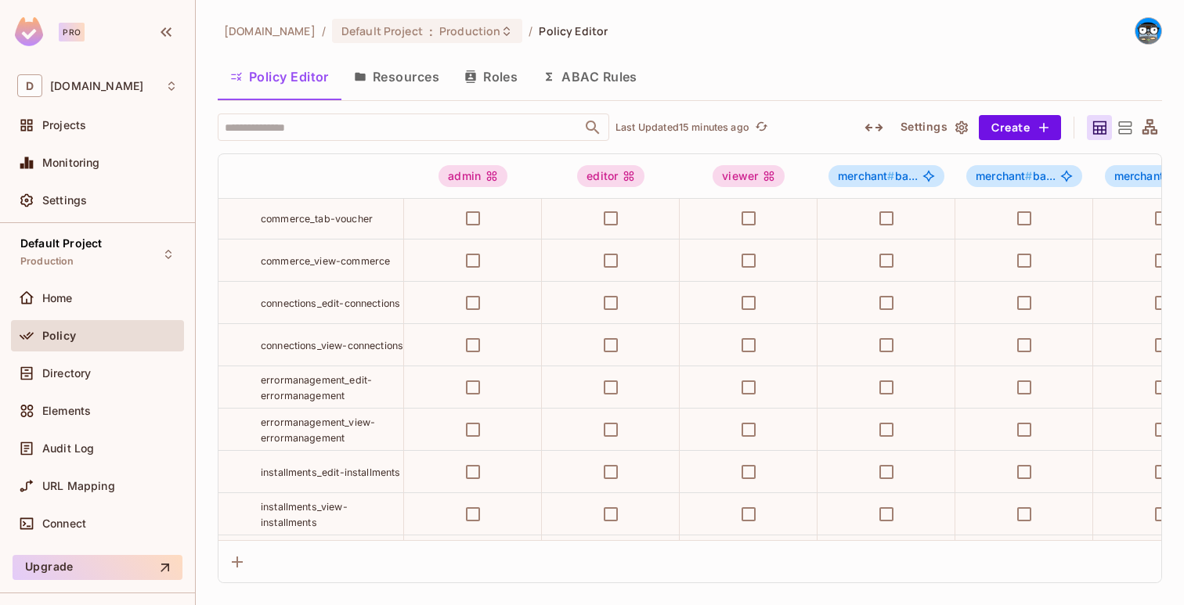
click at [336, 437] on span "errormanagement_view-errormanagement" at bounding box center [318, 430] width 114 height 27
copy tr "errormanagement_view-errormanagement"
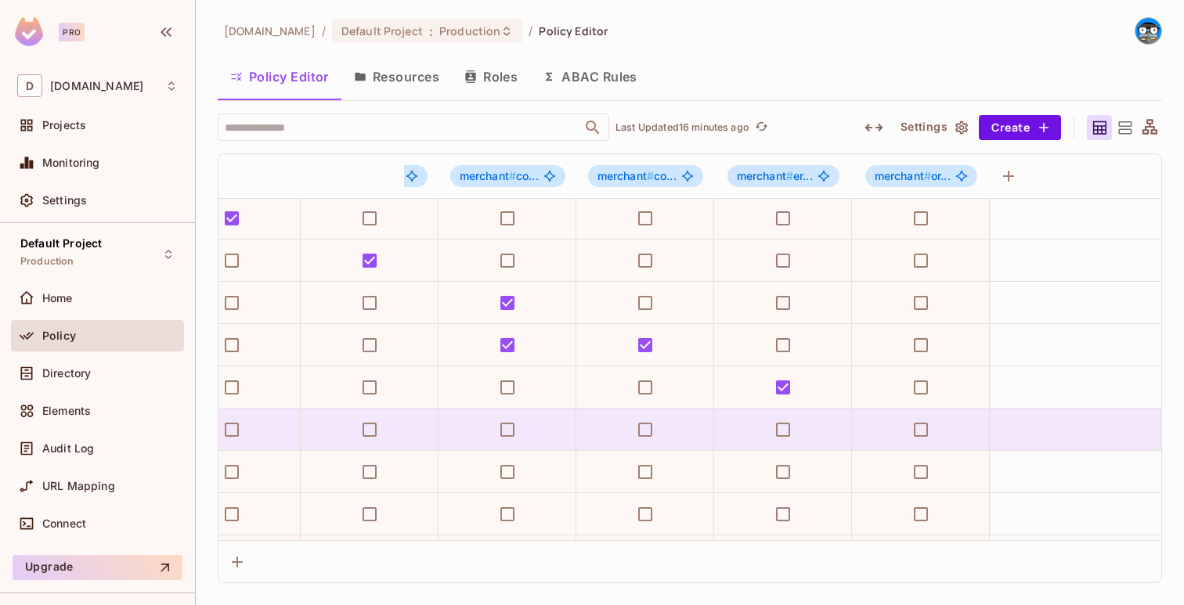
scroll to position [383, 1759]
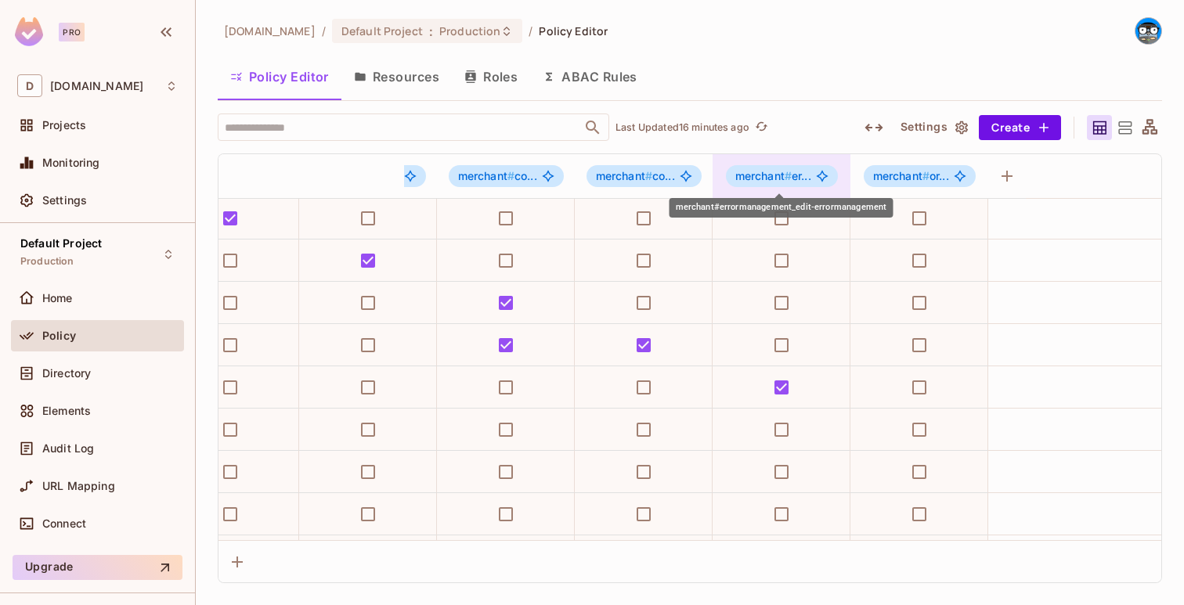
click at [813, 179] on div "merchant # er..." at bounding box center [782, 176] width 112 height 22
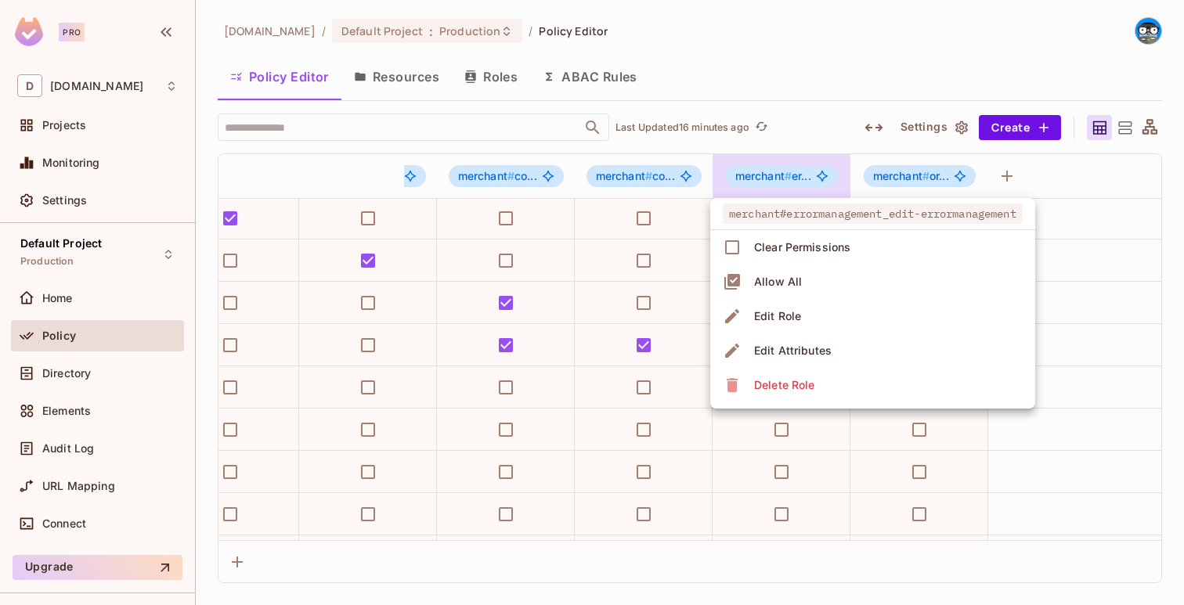
click at [813, 179] on div at bounding box center [592, 302] width 1184 height 605
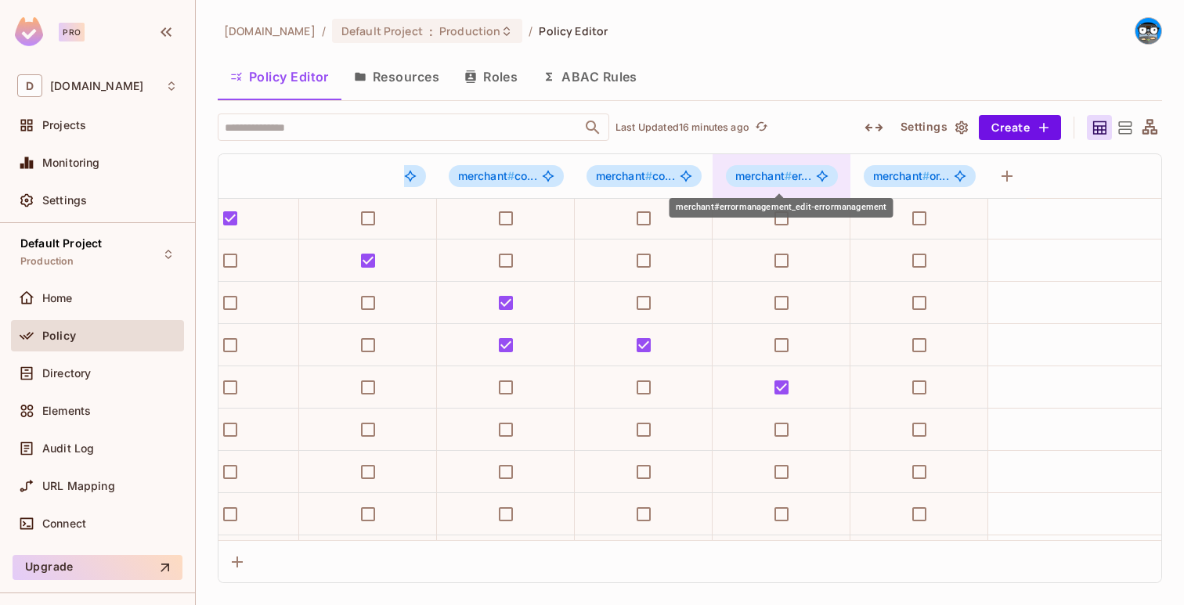
click at [813, 179] on div "merchant # er..." at bounding box center [782, 176] width 112 height 22
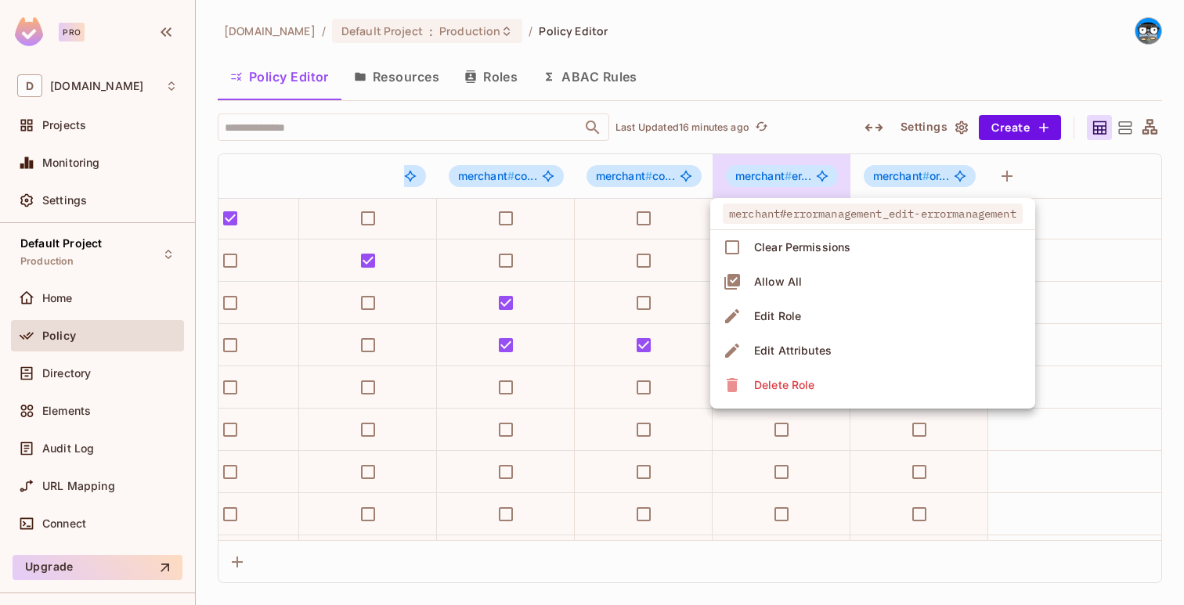
click at [813, 179] on div at bounding box center [592, 302] width 1184 height 605
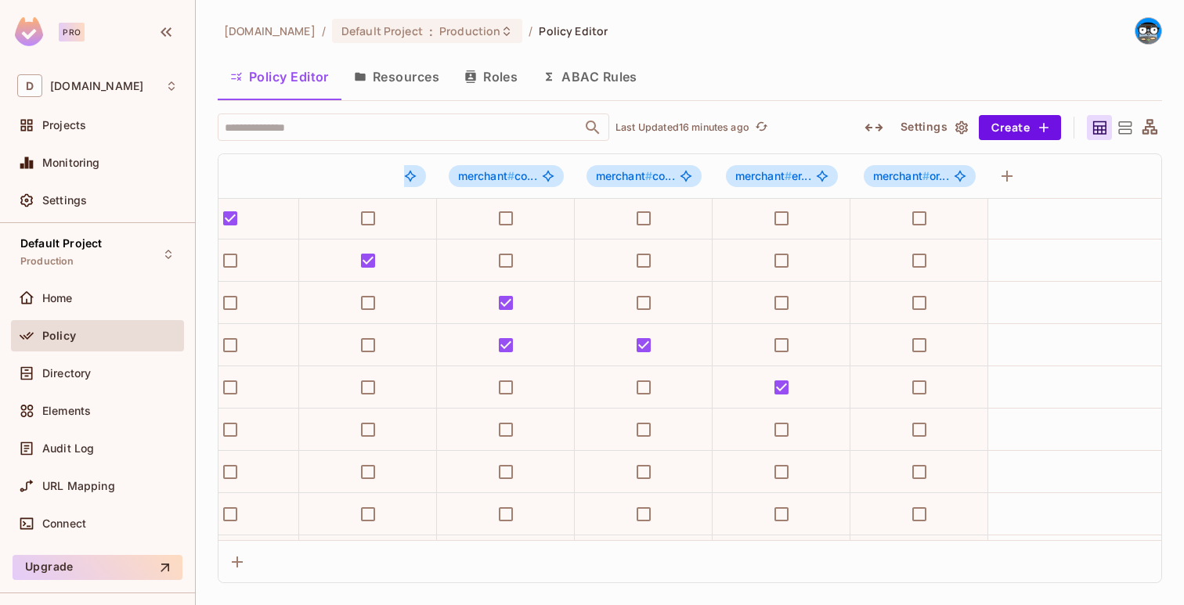
click at [1016, 146] on div "​ Last Updated 16 minutes ago Settings Create admin editor viewer merchant # ba…" at bounding box center [690, 349] width 944 height 470
click at [1016, 139] on button "Create" at bounding box center [1020, 127] width 82 height 25
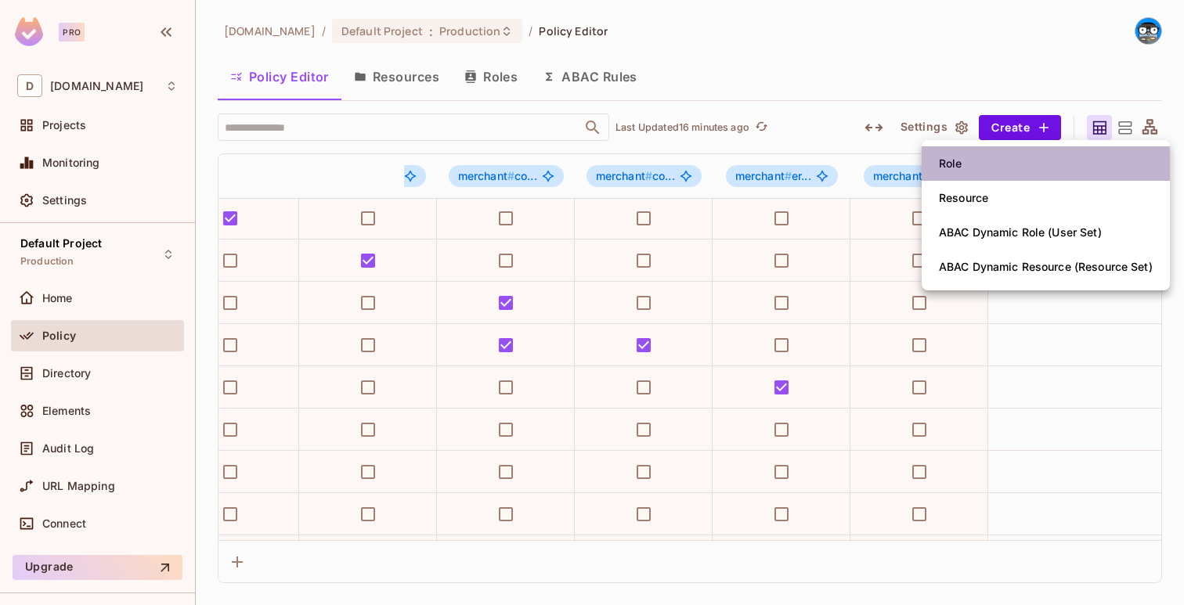
click at [988, 164] on li "Role" at bounding box center [1046, 163] width 248 height 34
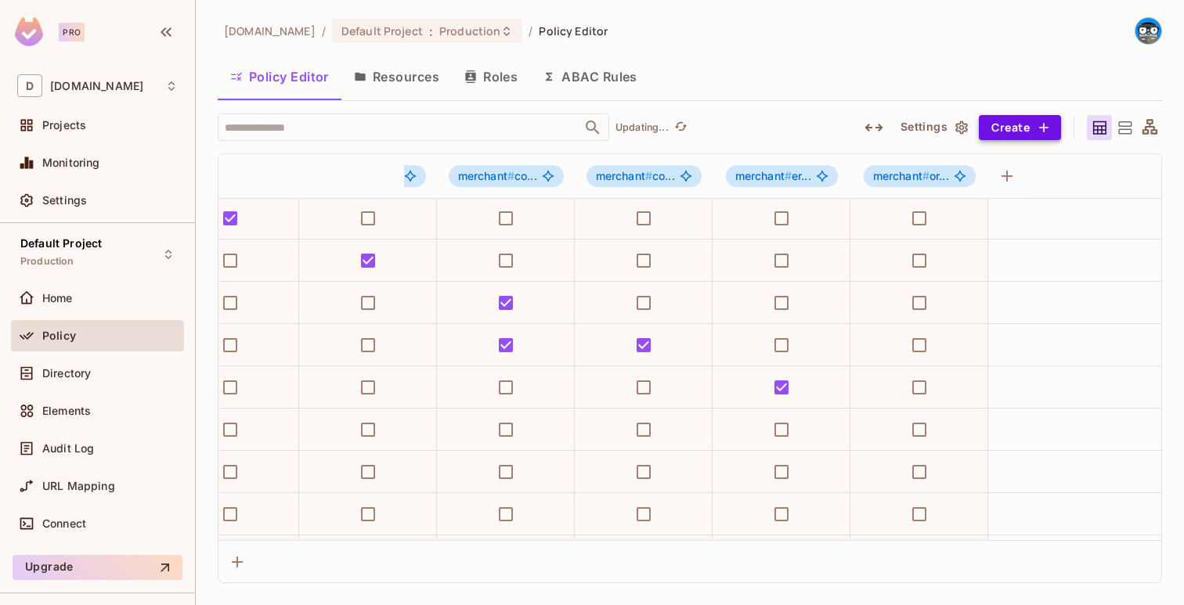
click at [1012, 129] on button "Create" at bounding box center [1020, 127] width 82 height 25
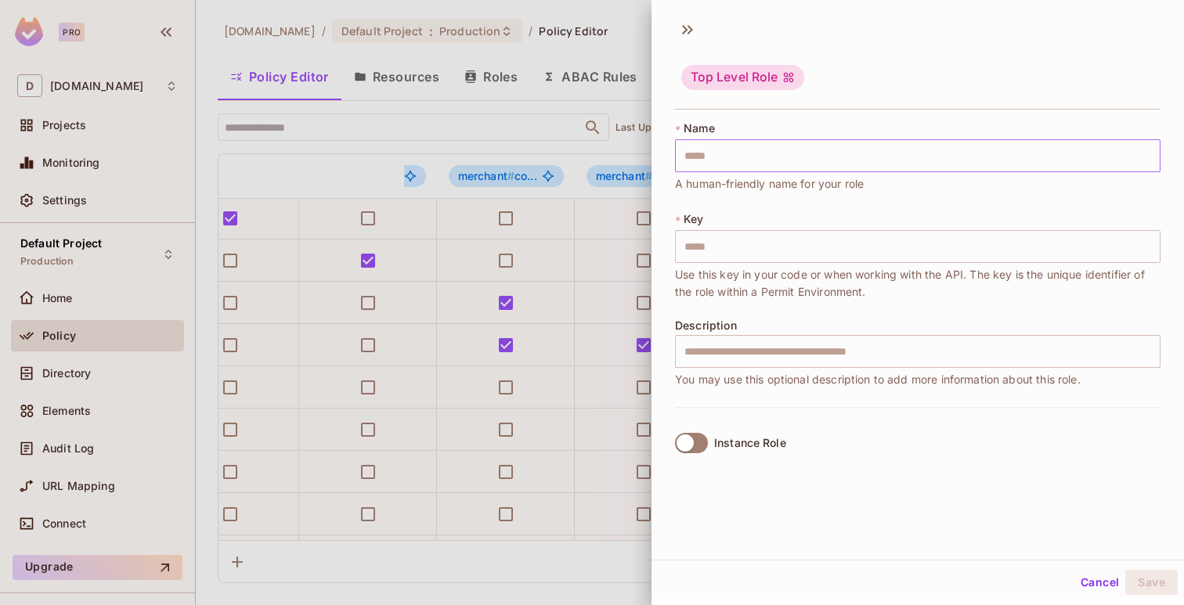
click at [964, 161] on input "text" at bounding box center [917, 155] width 485 height 33
paste input "**********"
type input "**********"
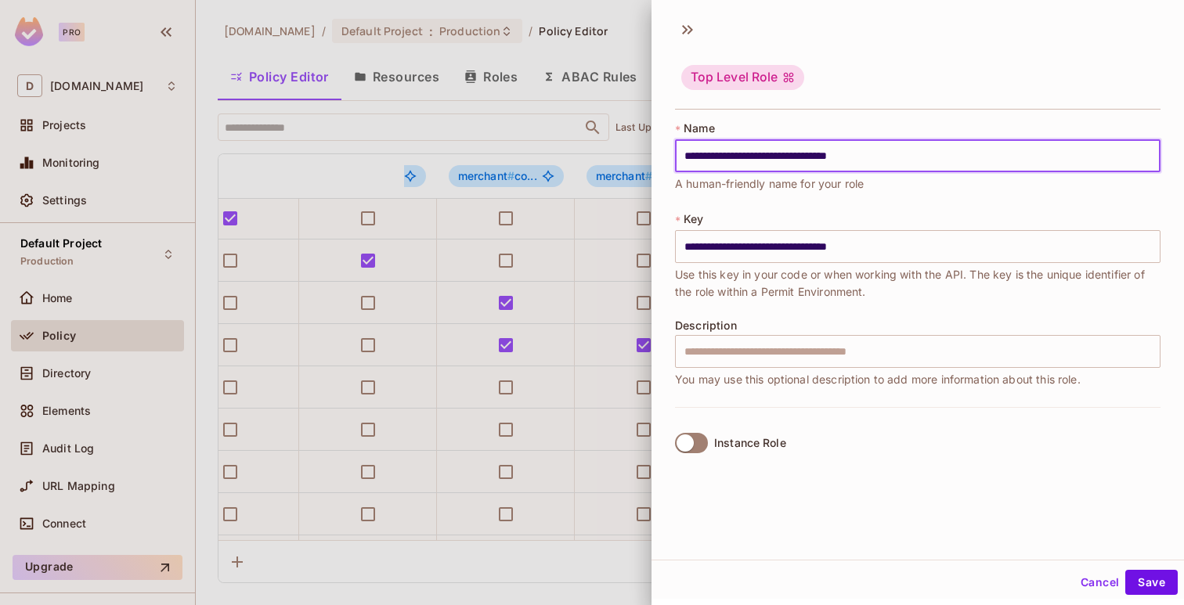
type input "**********"
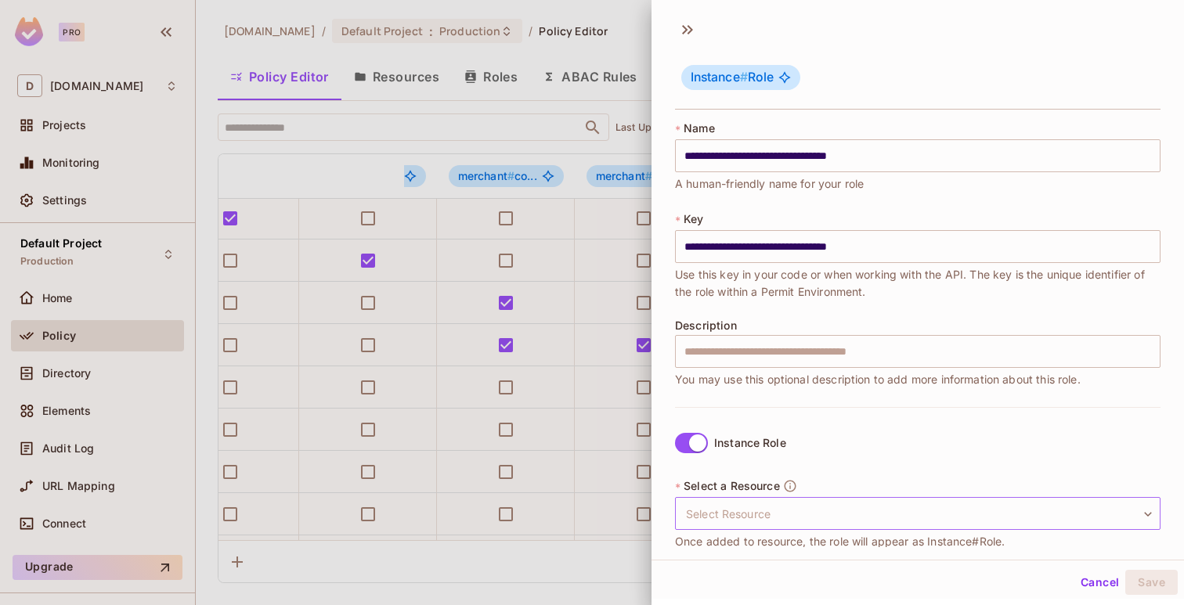
click at [749, 507] on body "Pro D deuna.com Projects Monitoring Settings Default Project Production Home Po…" at bounding box center [592, 302] width 1184 height 605
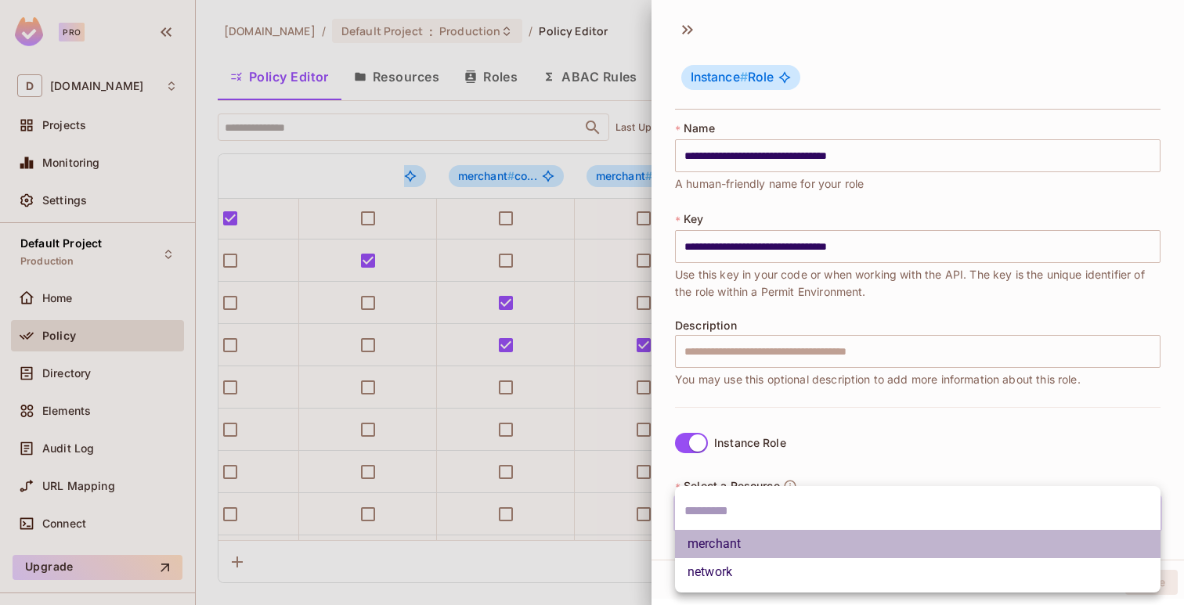
click at [734, 546] on li "merchant" at bounding box center [917, 544] width 485 height 28
type input "********"
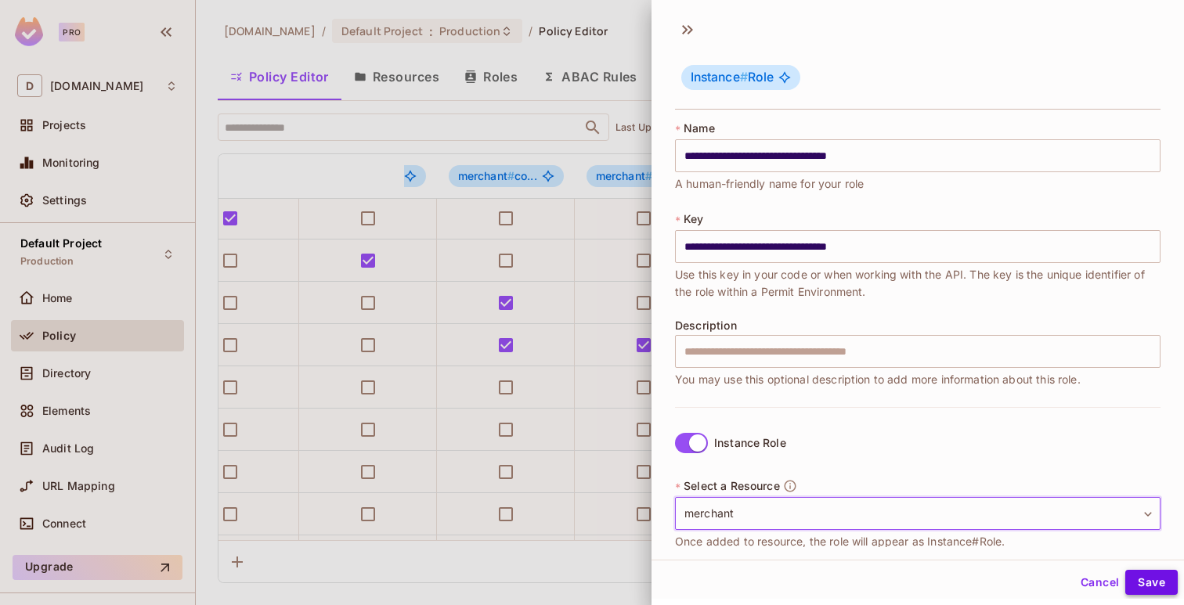
click at [1132, 572] on button "Save" at bounding box center [1151, 582] width 52 height 25
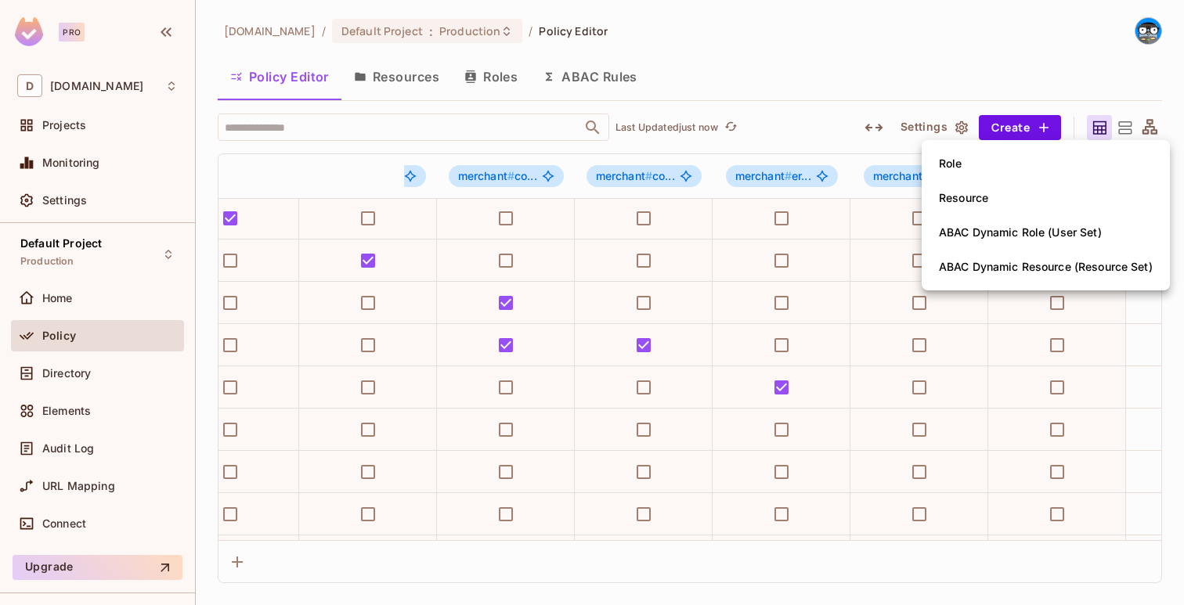
click at [764, 101] on div at bounding box center [592, 302] width 1184 height 605
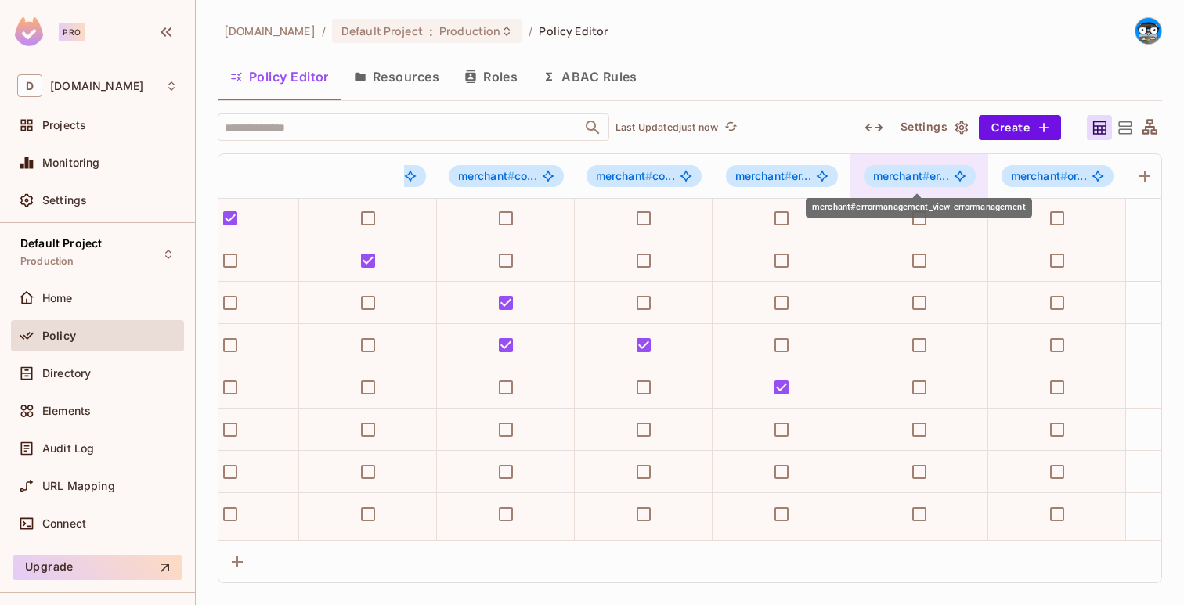
click at [925, 172] on span "#" at bounding box center [925, 175] width 7 height 13
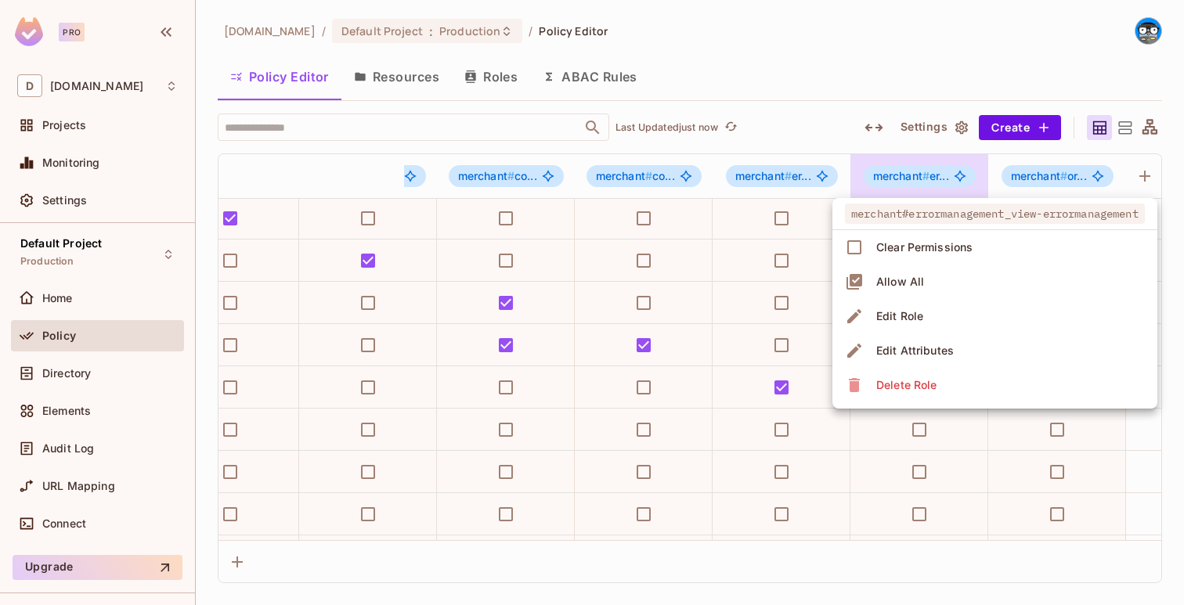
click at [925, 172] on div at bounding box center [592, 302] width 1184 height 605
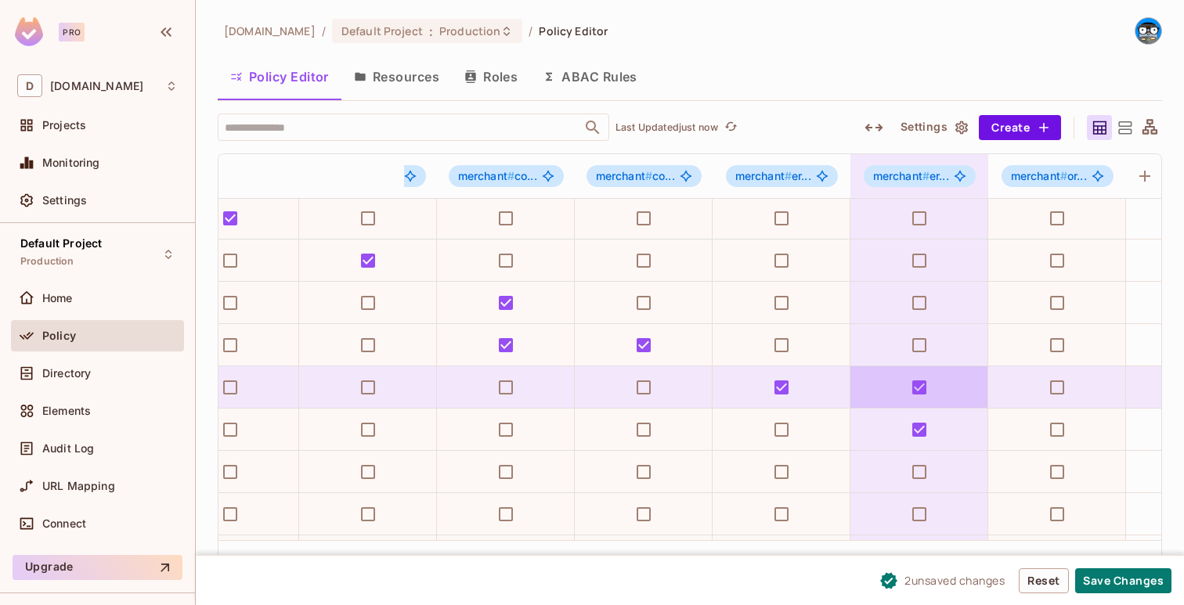
click at [934, 384] on td at bounding box center [919, 387] width 138 height 42
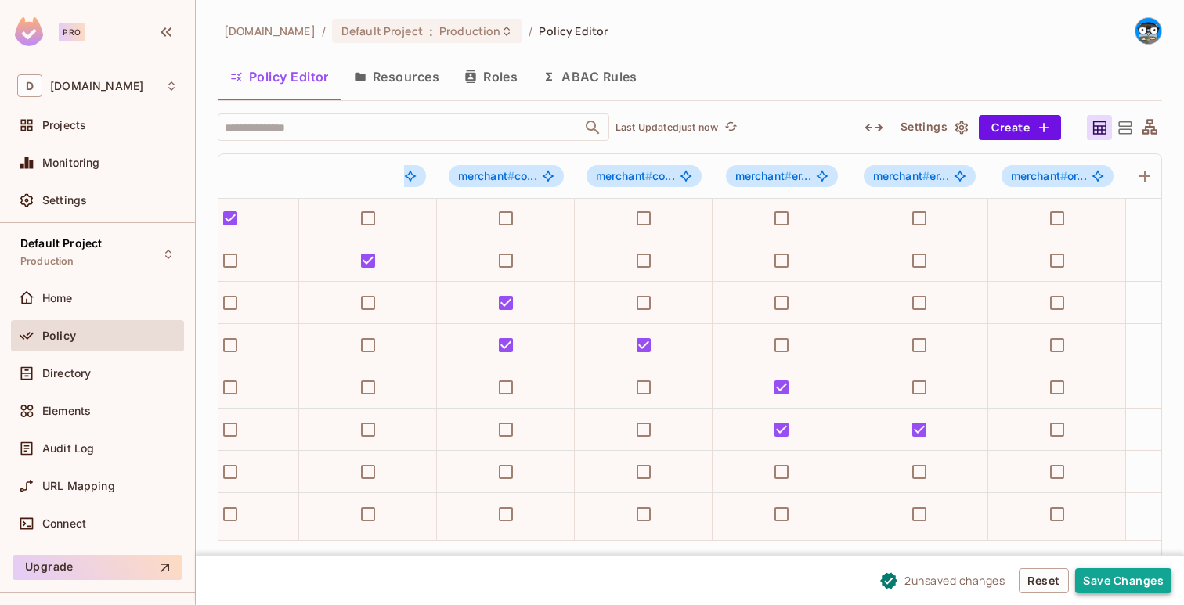
click at [1110, 583] on button "Save Changes" at bounding box center [1123, 580] width 96 height 25
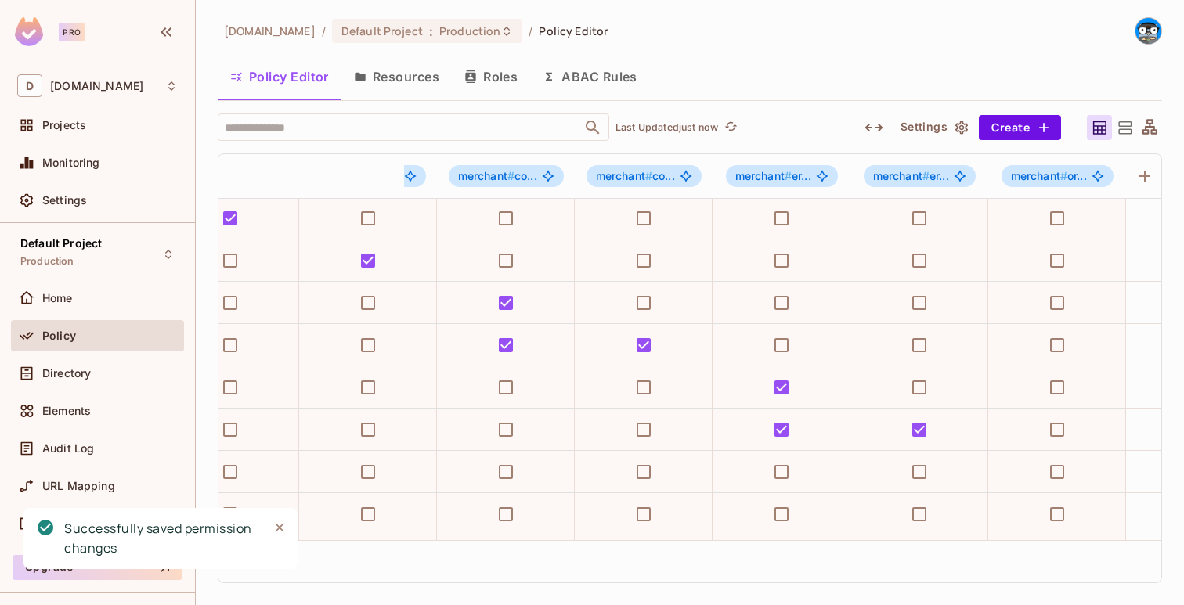
scroll to position [383, 0]
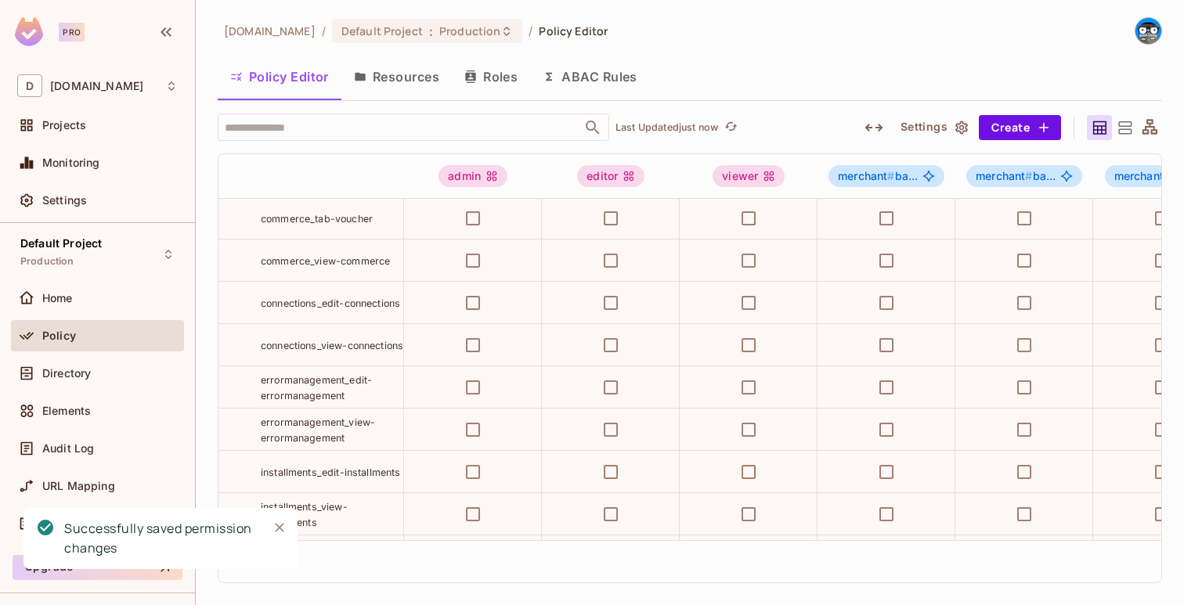
click at [332, 471] on span "installments_edit-installments" at bounding box center [331, 473] width 140 height 12
copy tr "installments_edit-installments"
click at [1026, 129] on button "Create" at bounding box center [1020, 127] width 82 height 25
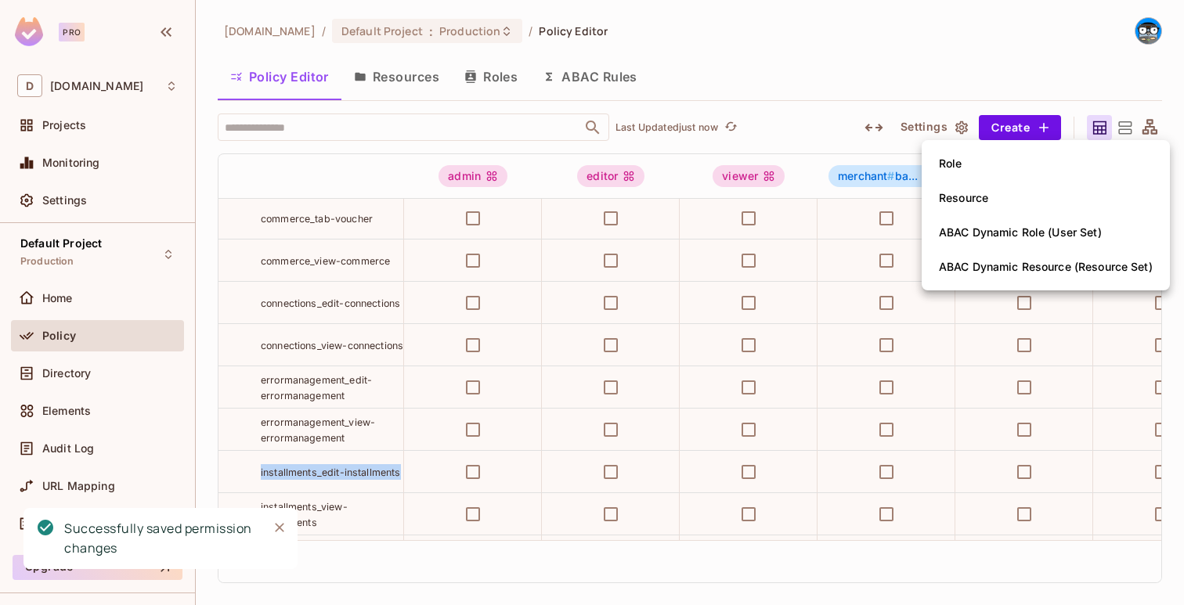
click at [983, 167] on li "Role" at bounding box center [1046, 163] width 248 height 34
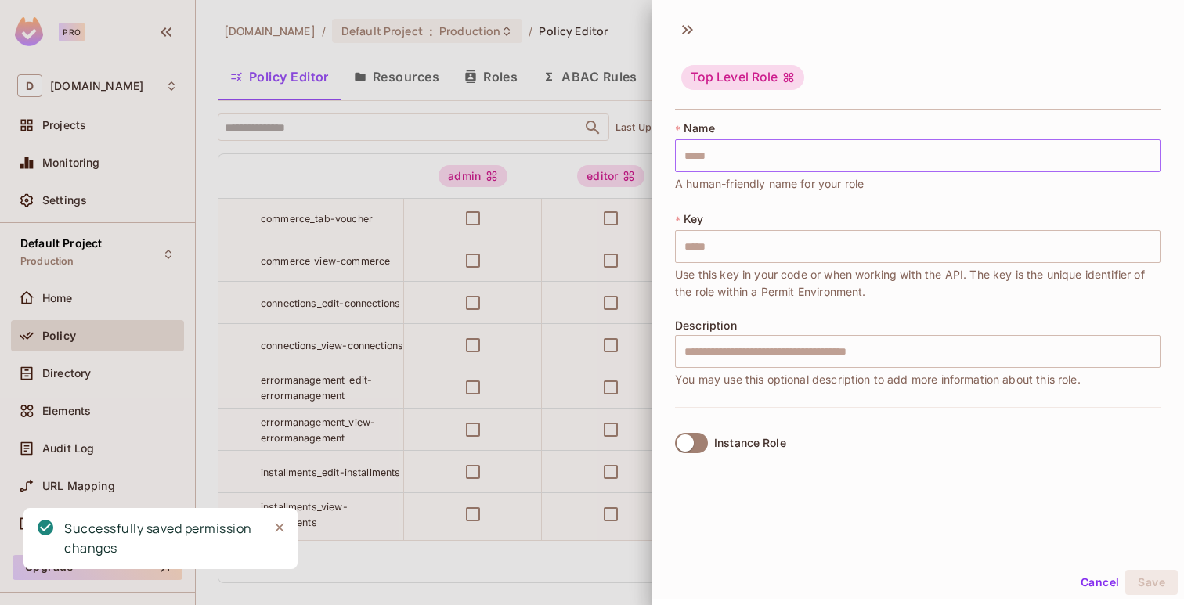
click at [951, 168] on input "text" at bounding box center [917, 155] width 485 height 33
paste input "**********"
type input "**********"
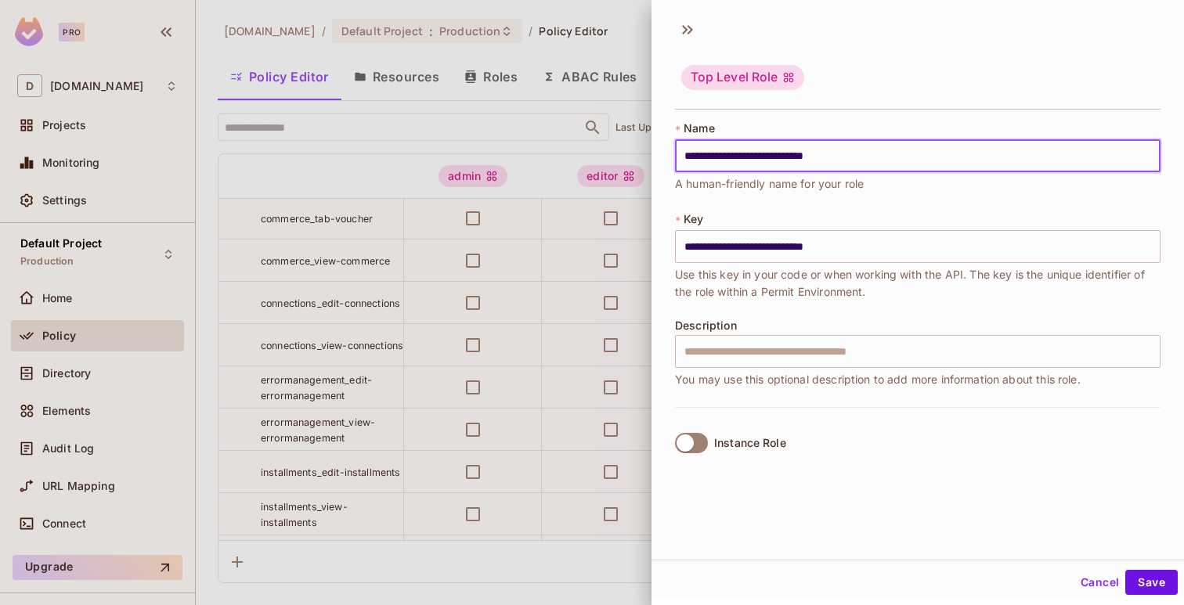
type input "**********"
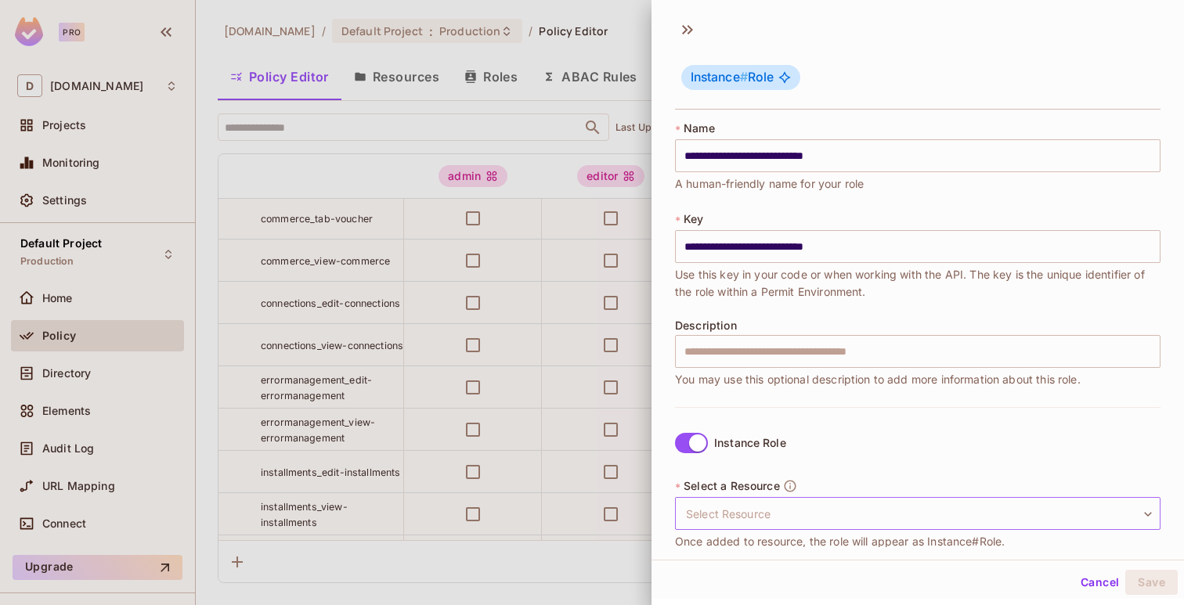
click at [752, 502] on body "Pro D deuna.com Projects Monitoring Settings Default Project Production Home Po…" at bounding box center [592, 302] width 1184 height 605
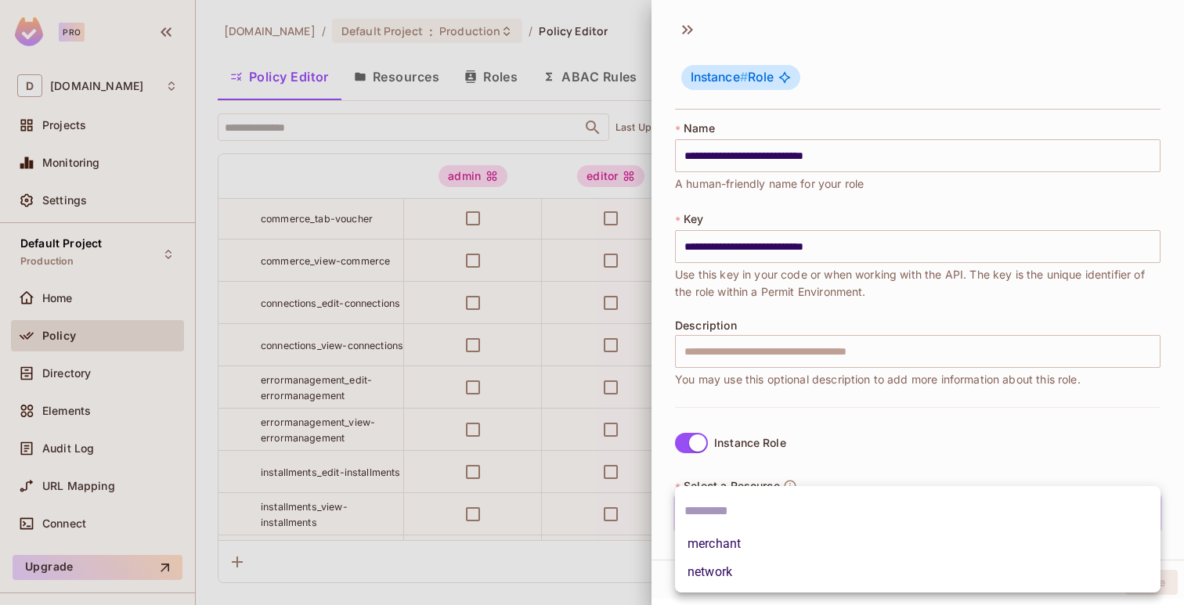
click at [744, 533] on li "merchant" at bounding box center [917, 544] width 485 height 28
type input "********"
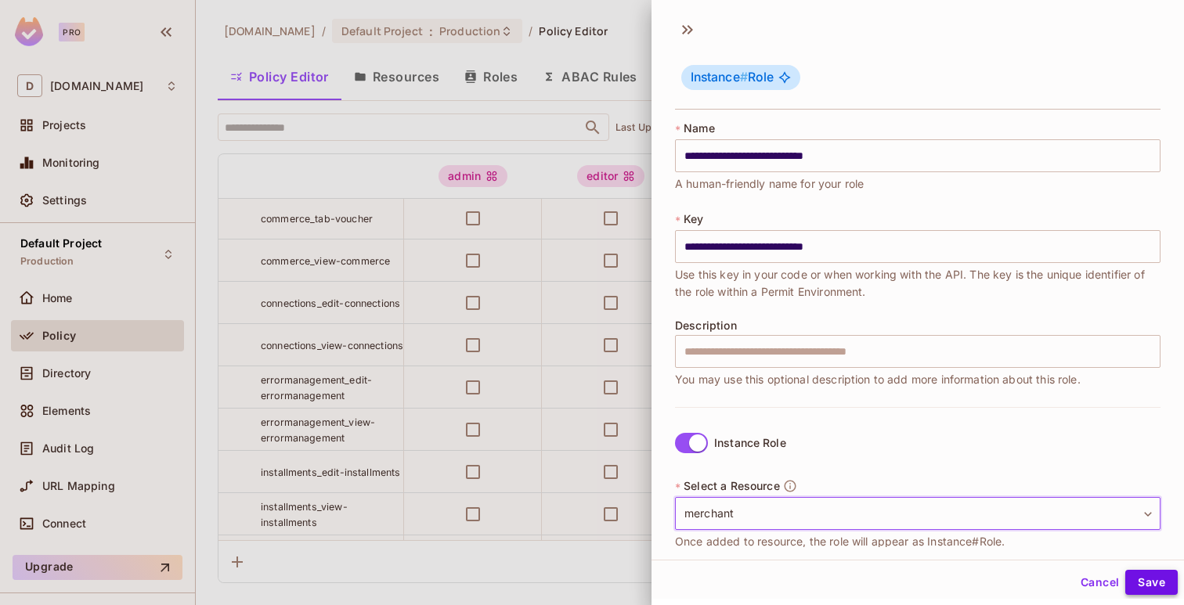
click at [1160, 586] on button "Save" at bounding box center [1151, 582] width 52 height 25
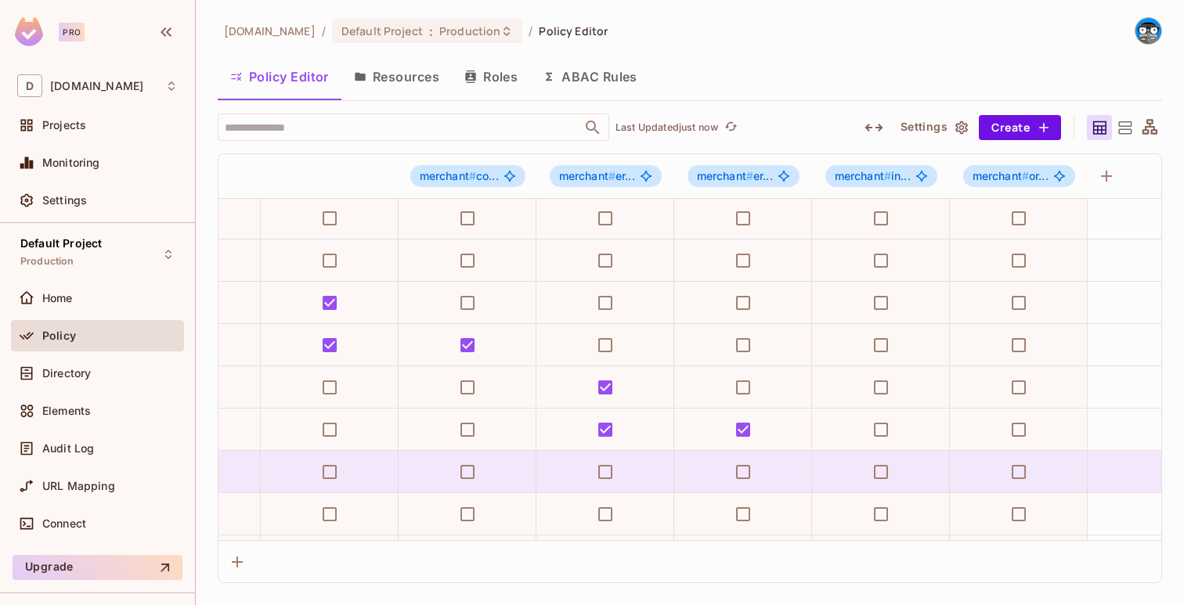
scroll to position [383, 2034]
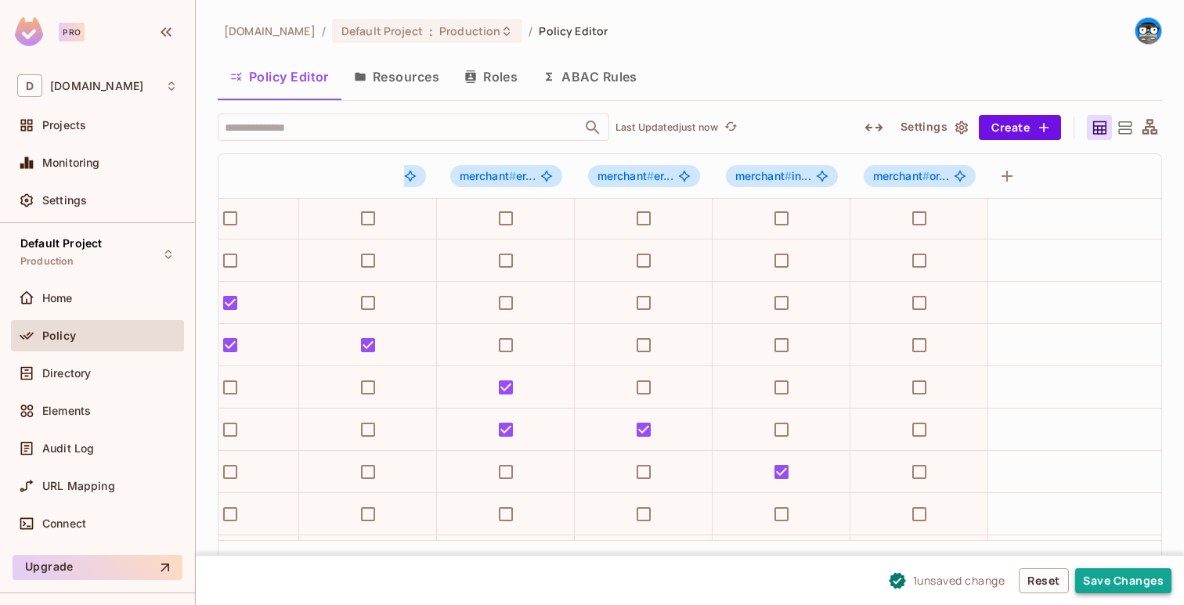
click at [1090, 587] on button "Save Changes" at bounding box center [1123, 580] width 96 height 25
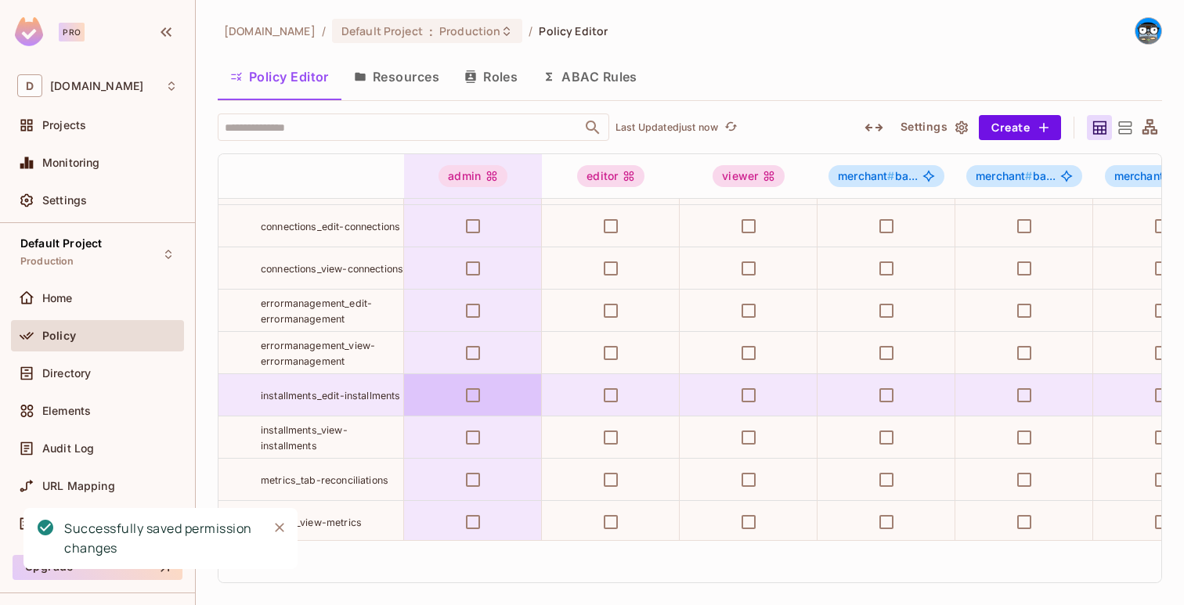
scroll to position [494, 0]
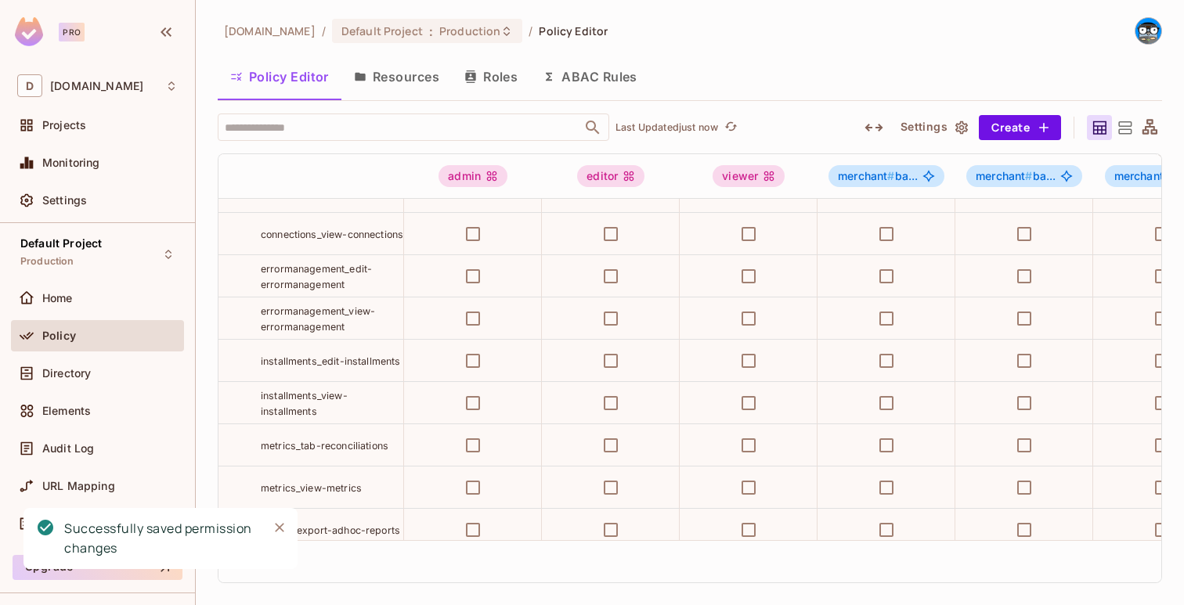
click at [328, 394] on span "installments_view-installments" at bounding box center [304, 403] width 87 height 27
copy tr "installments_view-installments"
click at [331, 394] on span "installments_view-installments" at bounding box center [304, 403] width 87 height 27
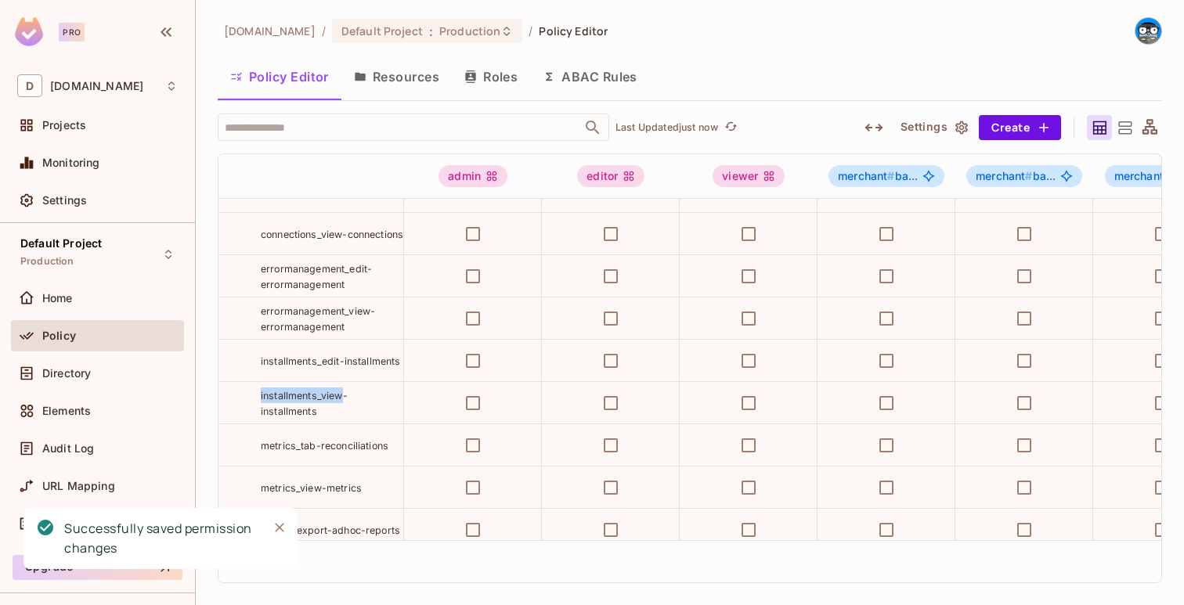
click at [331, 394] on span "installments_view-installments" at bounding box center [304, 403] width 87 height 27
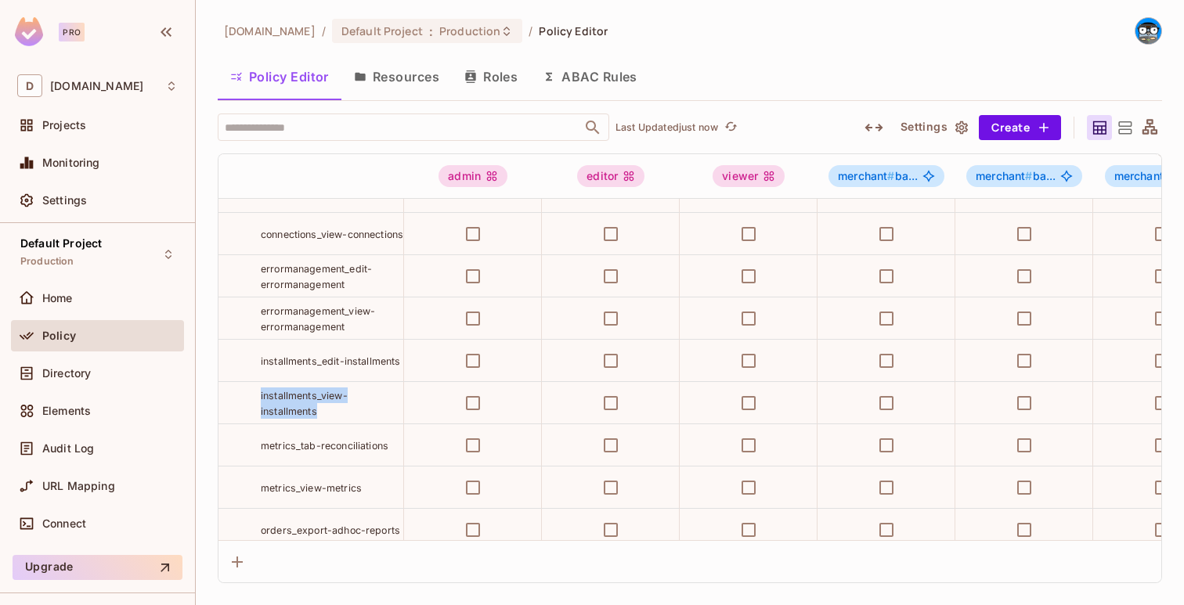
click at [331, 394] on span "installments_view-installments" at bounding box center [304, 403] width 87 height 27
copy tr "installments_view-installments"
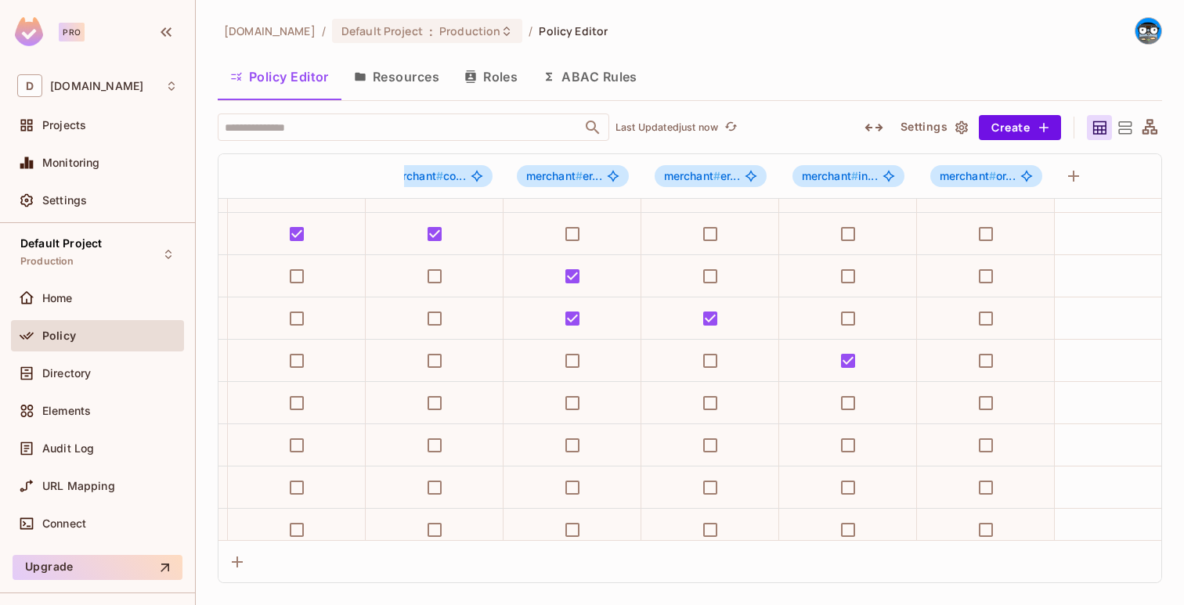
scroll to position [494, 2034]
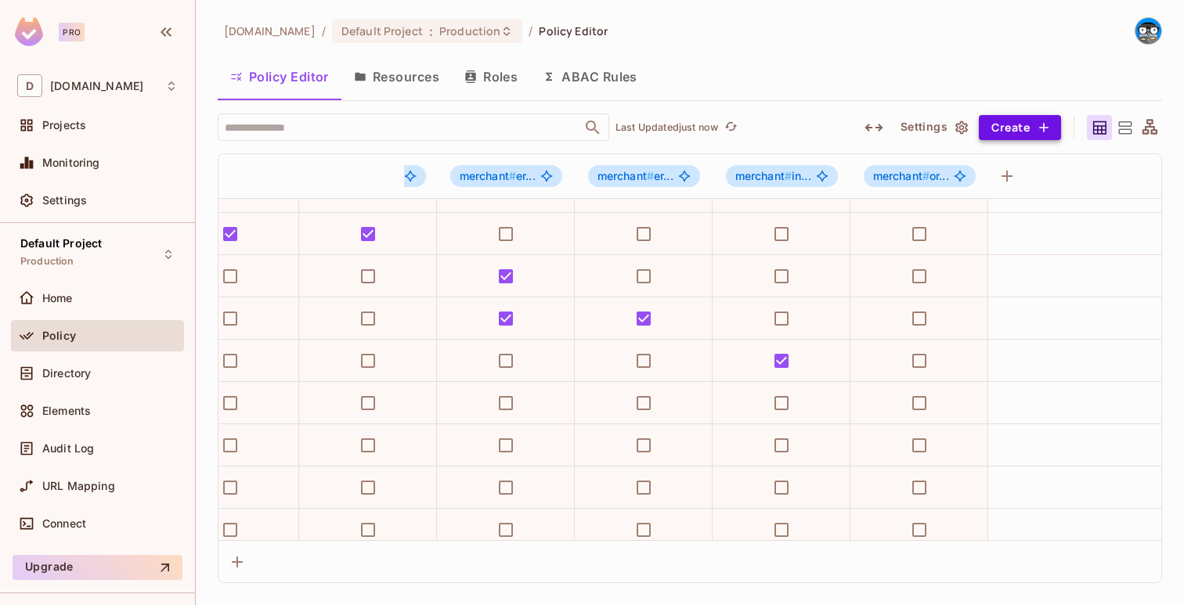
click at [1024, 128] on button "Create" at bounding box center [1020, 127] width 82 height 25
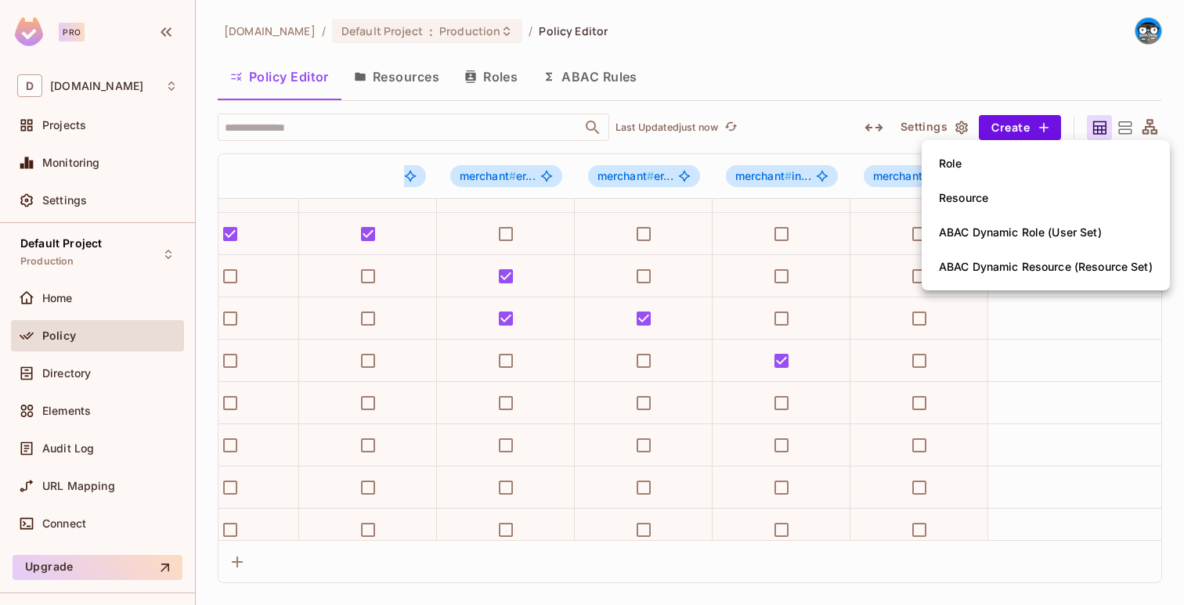
click at [1005, 159] on li "Role" at bounding box center [1046, 163] width 248 height 34
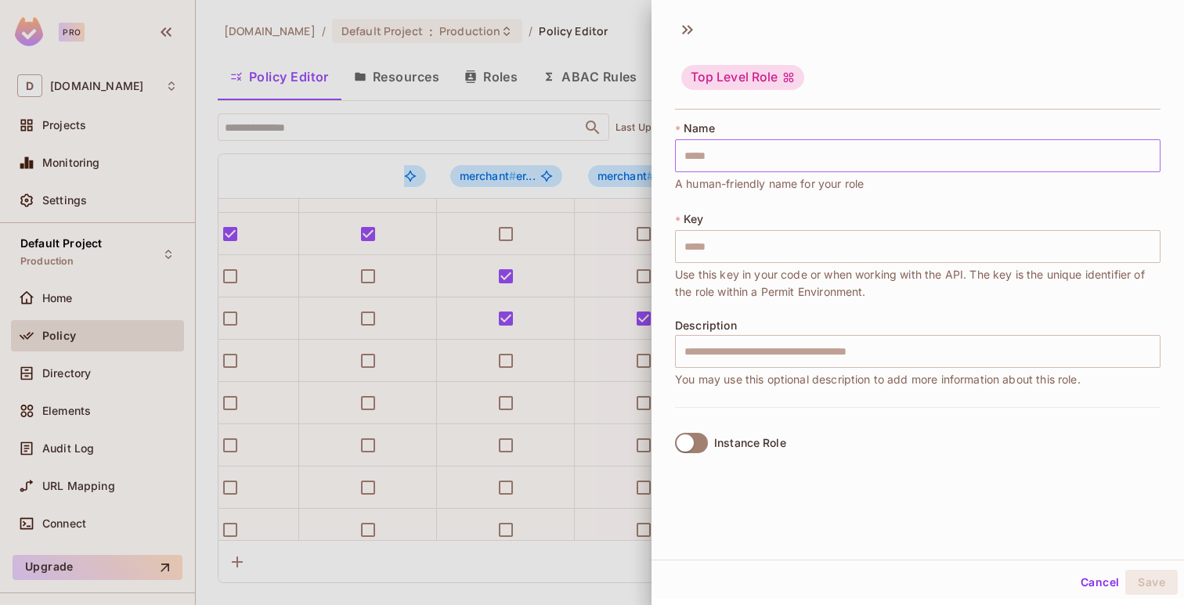
click at [981, 167] on input "text" at bounding box center [917, 155] width 485 height 33
paste input "**********"
type input "**********"
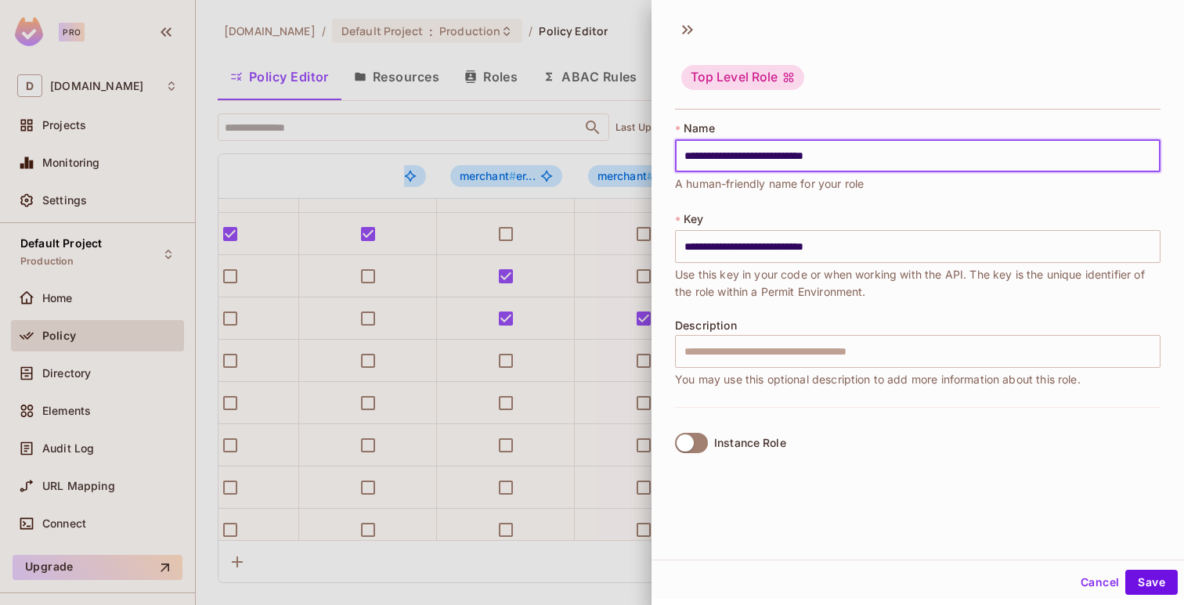
type input "**********"
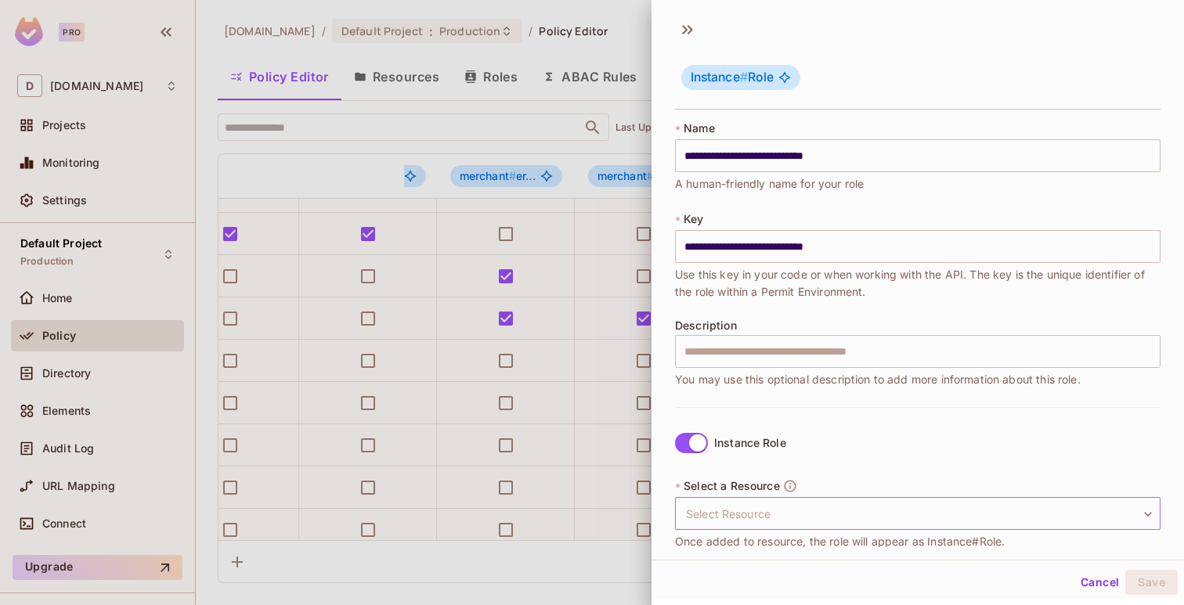
click at [716, 497] on body "Pro D deuna.com Projects Monitoring Settings Default Project Production Home Po…" at bounding box center [592, 302] width 1184 height 605
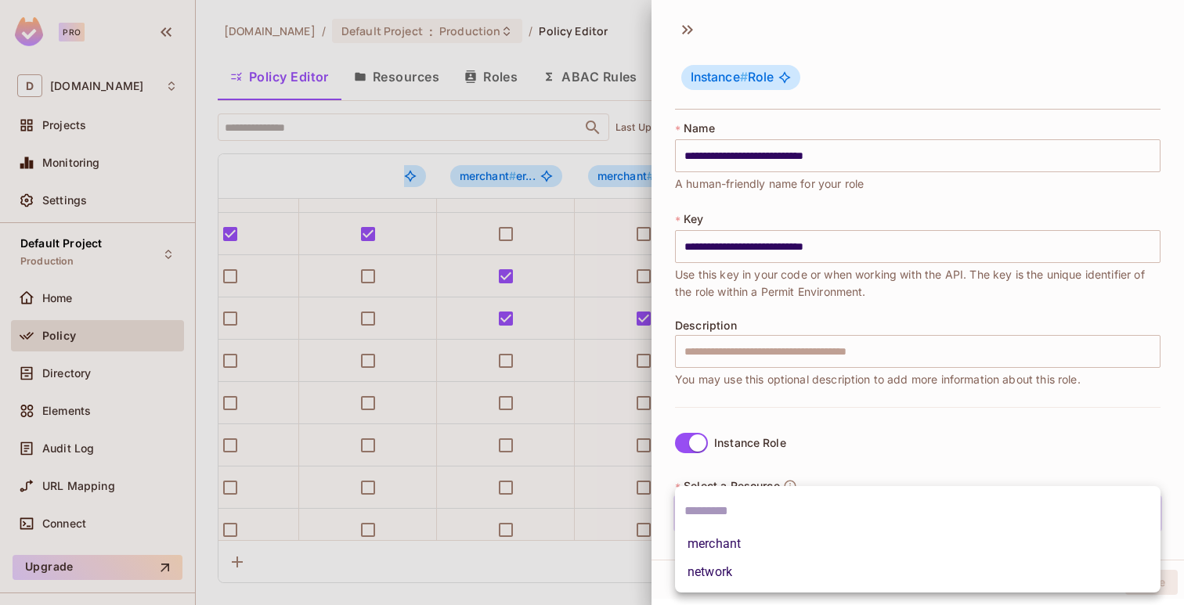
click at [716, 531] on li "merchant" at bounding box center [917, 544] width 485 height 28
type input "********"
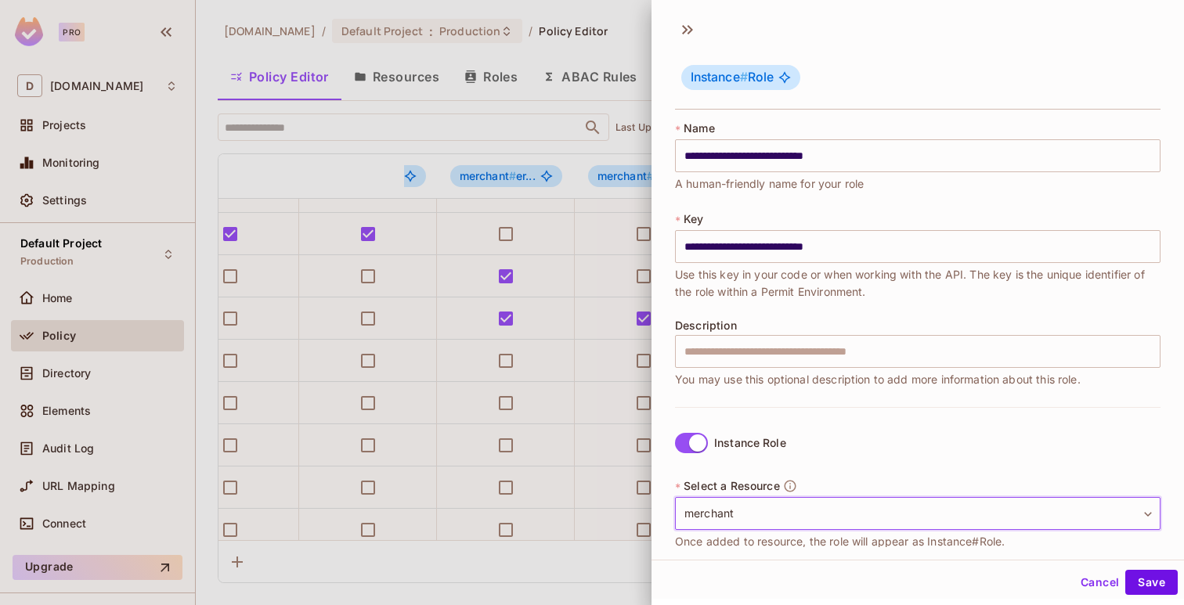
scroll to position [153, 0]
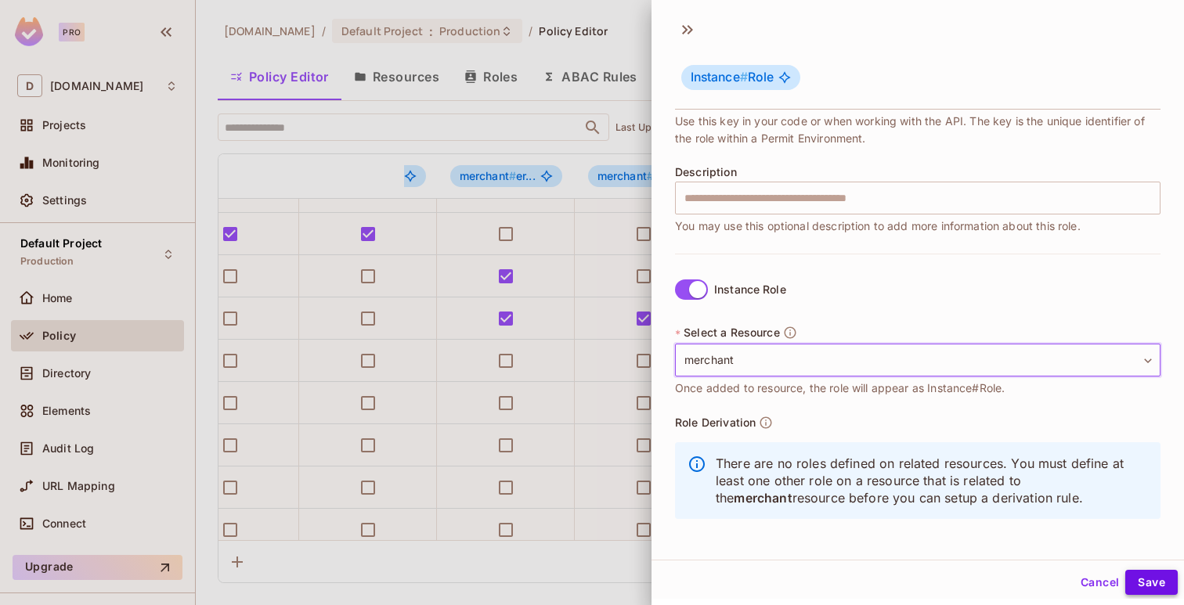
click at [1158, 586] on button "Save" at bounding box center [1151, 582] width 52 height 25
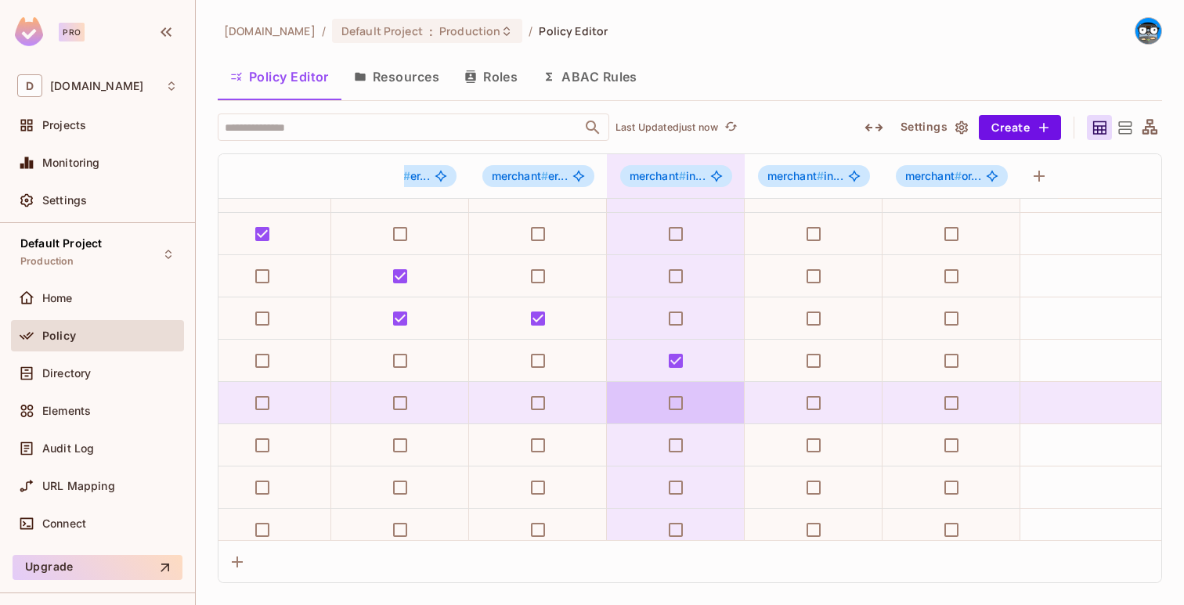
scroll to position [494, 2172]
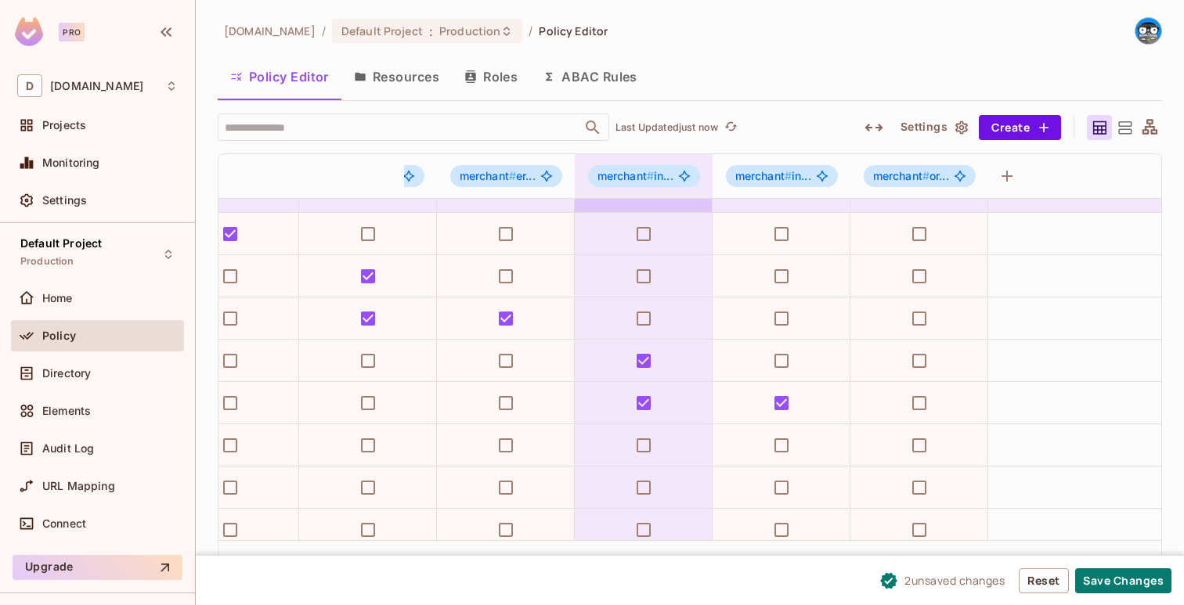
click at [671, 171] on span "merchant # in..." at bounding box center [635, 176] width 76 height 13
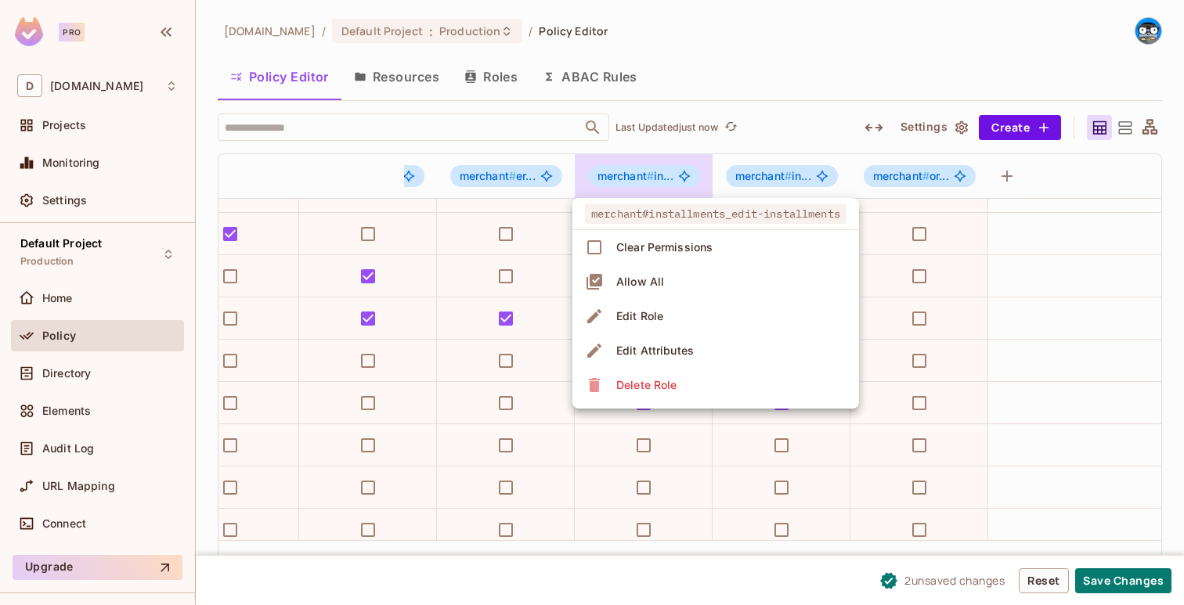
click at [672, 171] on div at bounding box center [592, 302] width 1184 height 605
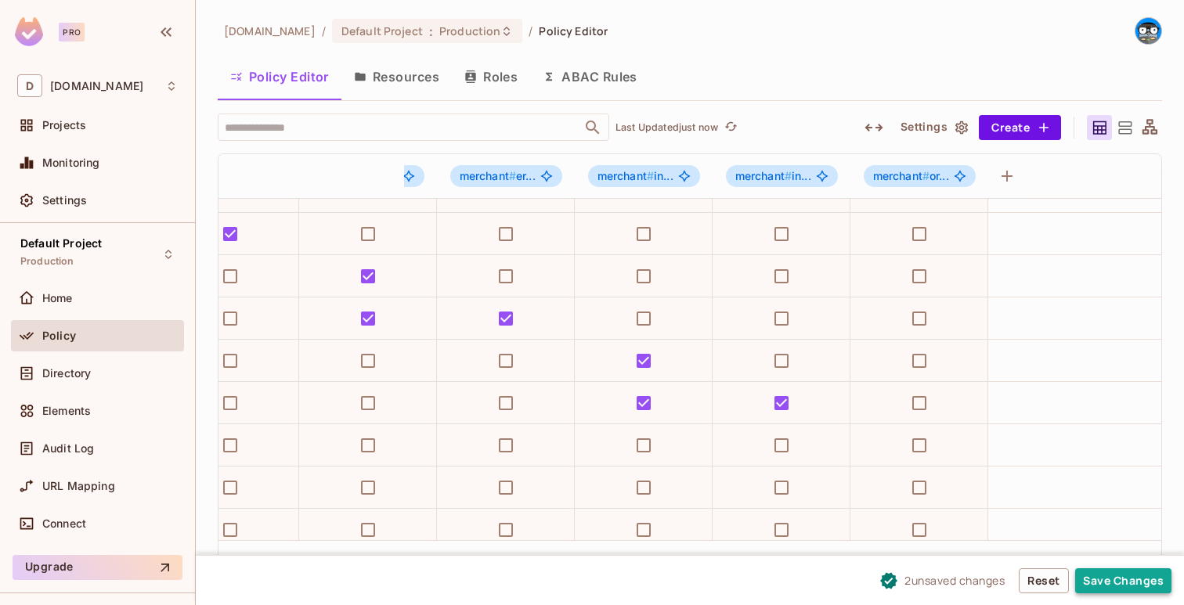
click at [1113, 577] on button "Save Changes" at bounding box center [1123, 580] width 96 height 25
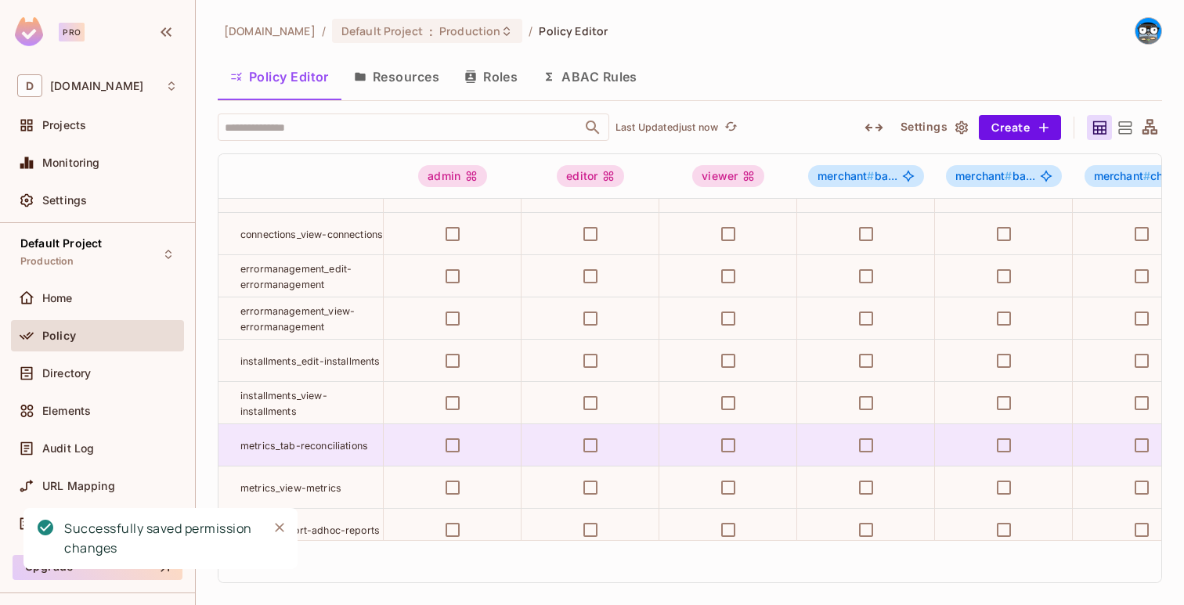
scroll to position [494, 0]
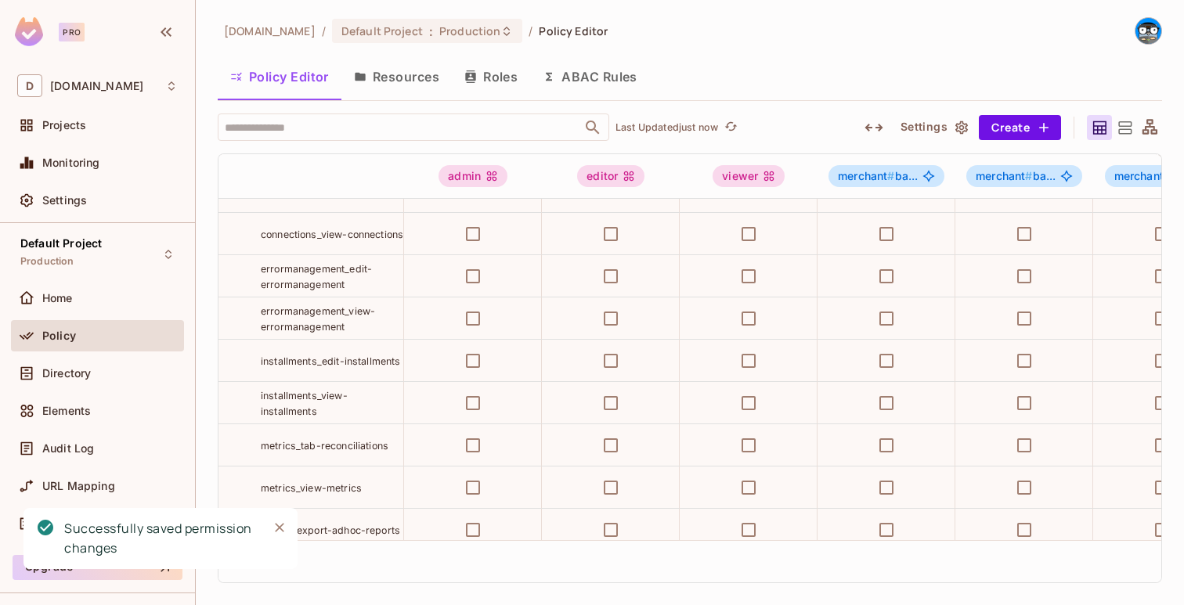
click at [334, 441] on span "metrics_tab-reconciliations" at bounding box center [325, 446] width 128 height 12
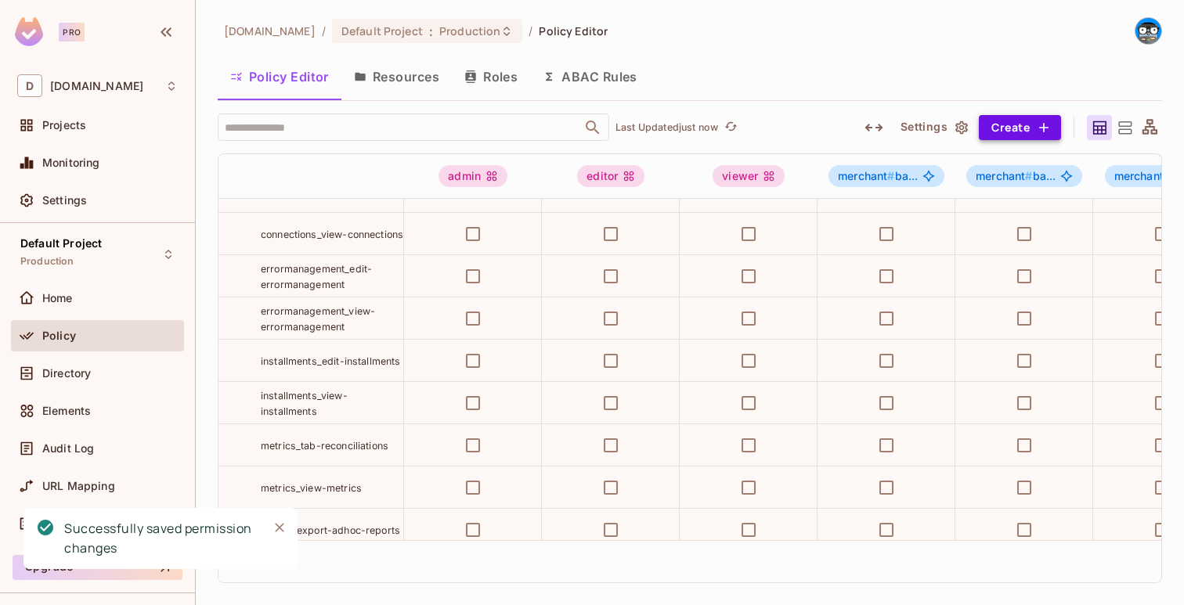
click at [1006, 138] on button "Create" at bounding box center [1020, 127] width 82 height 25
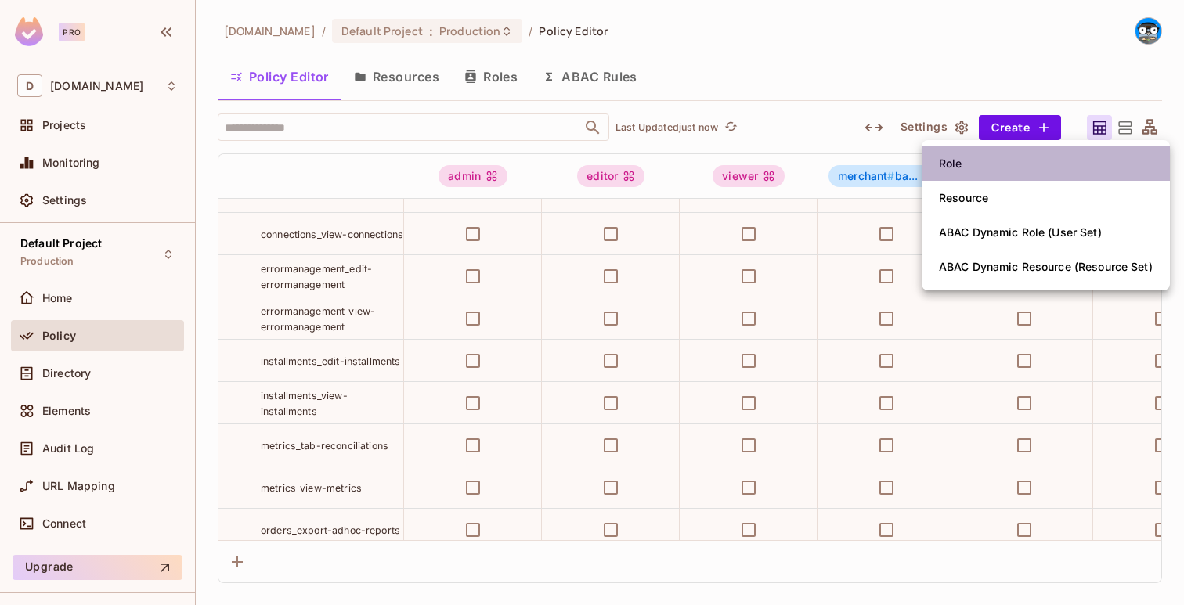
click at [973, 169] on li "Role" at bounding box center [1046, 163] width 248 height 34
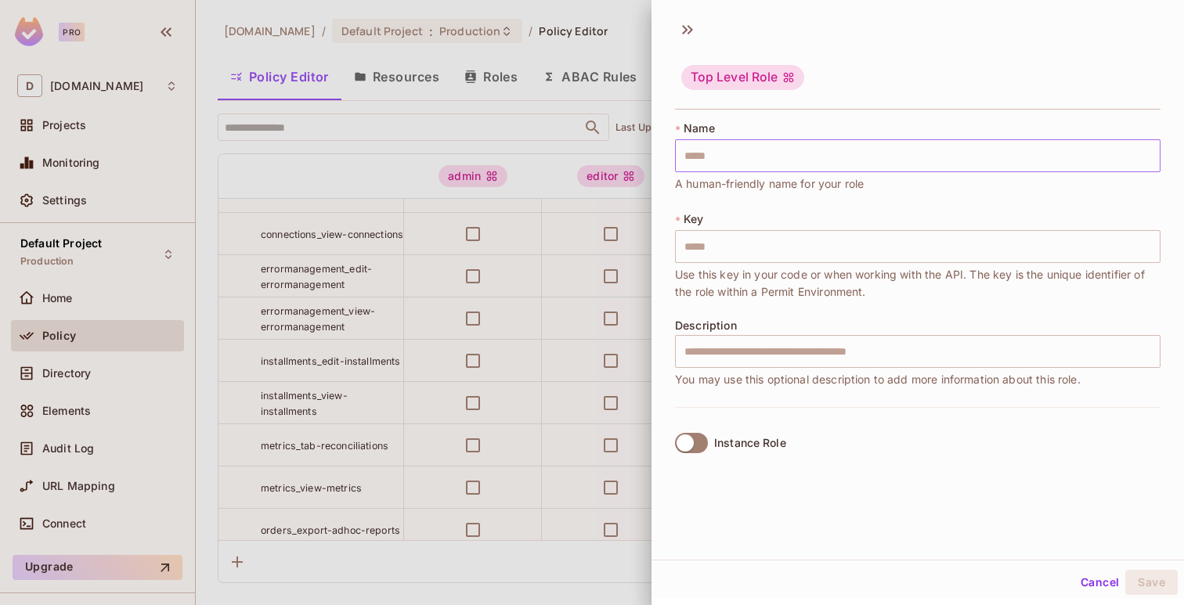
click at [956, 162] on input "text" at bounding box center [917, 155] width 485 height 33
paste input "**********"
type input "**********"
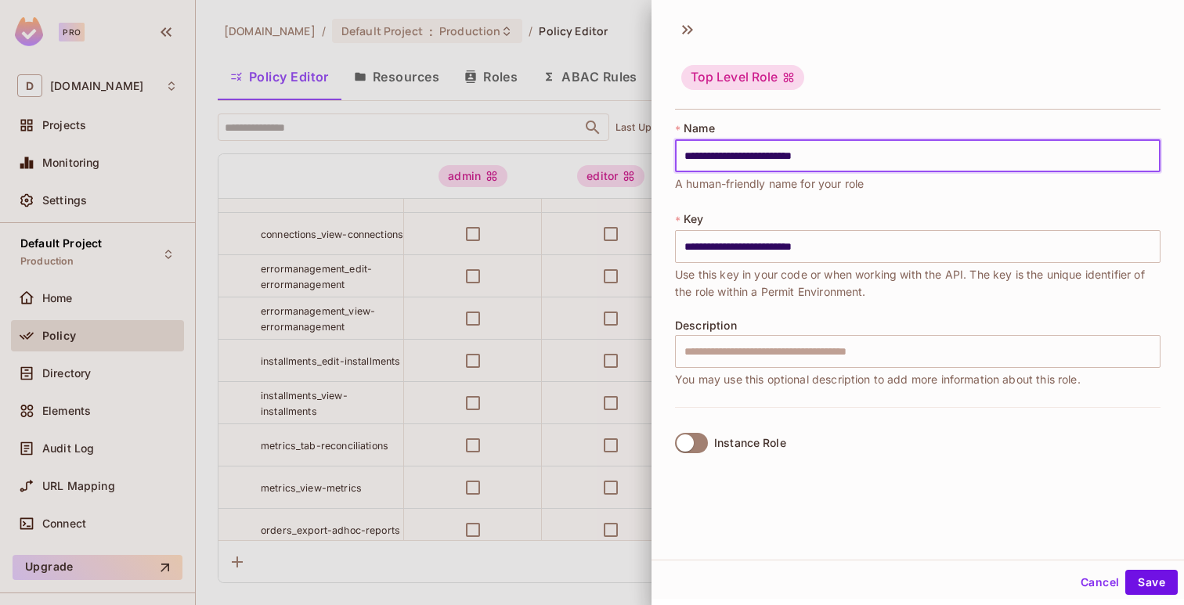
type input "**********"
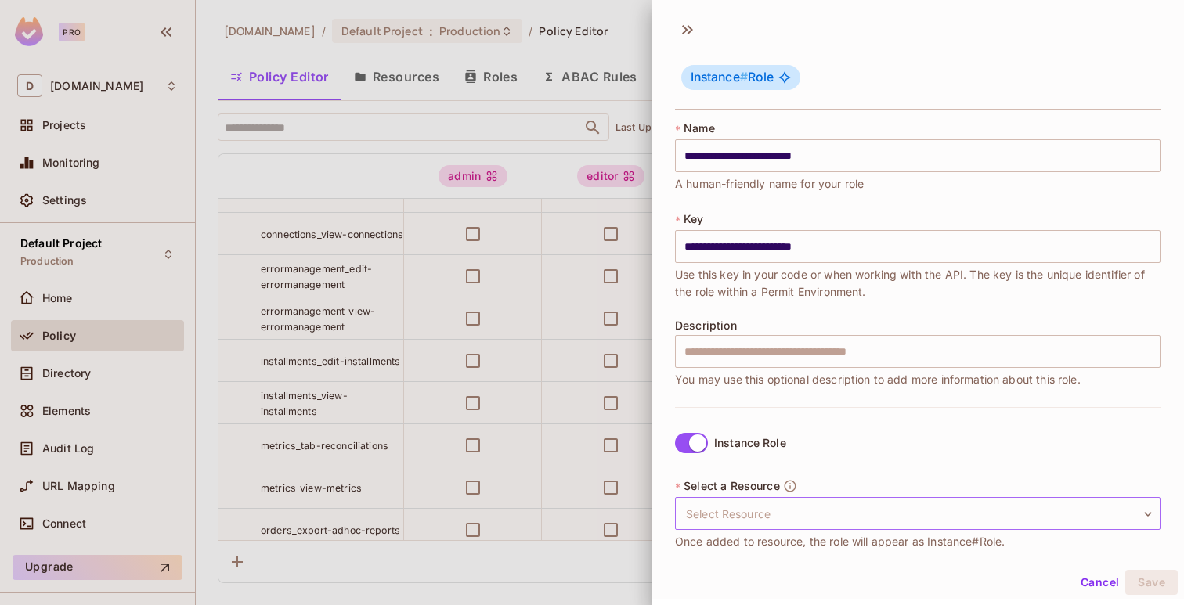
click at [714, 519] on body "Pro D deuna.com Projects Monitoring Settings Default Project Production Home Po…" at bounding box center [592, 302] width 1184 height 605
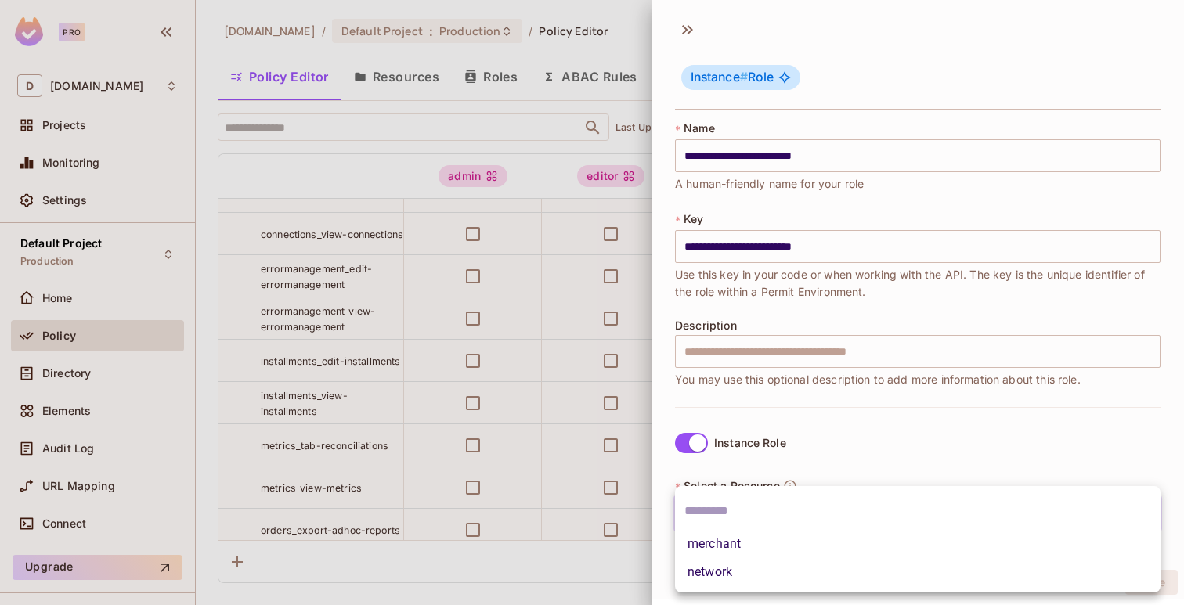
click at [716, 540] on li "merchant" at bounding box center [917, 544] width 485 height 28
type input "********"
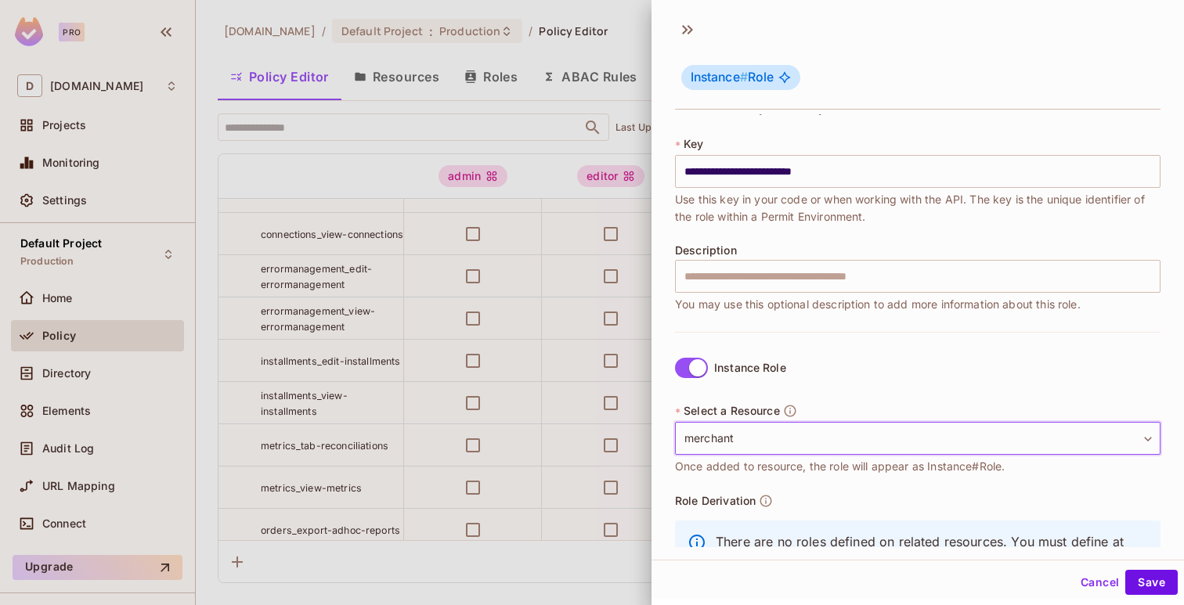
scroll to position [153, 0]
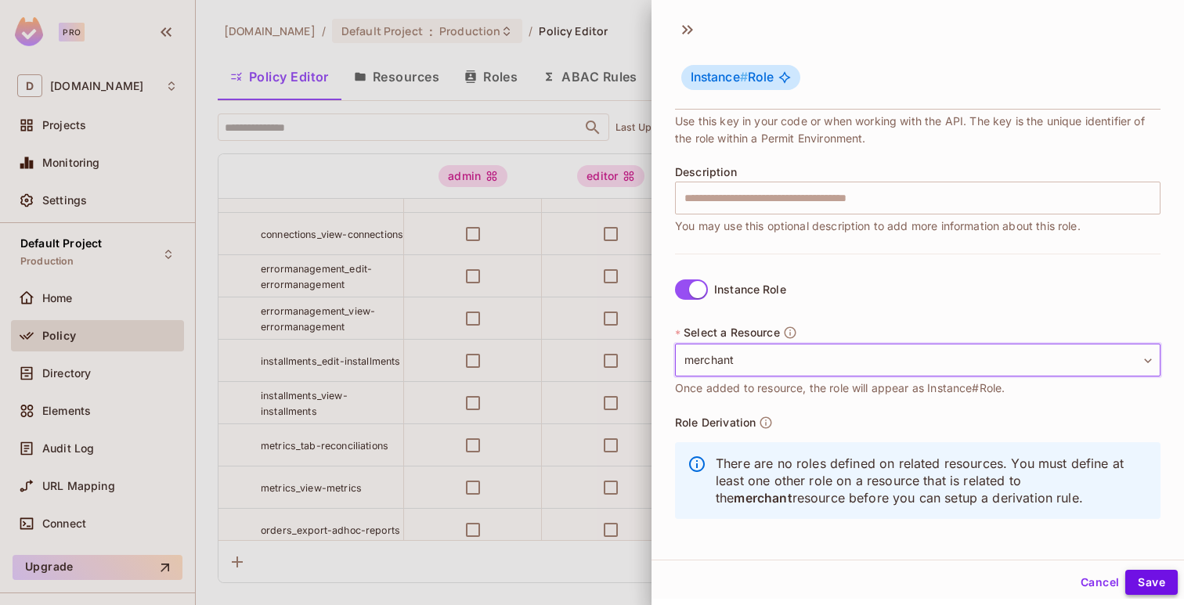
click at [1154, 588] on button "Save" at bounding box center [1151, 582] width 52 height 25
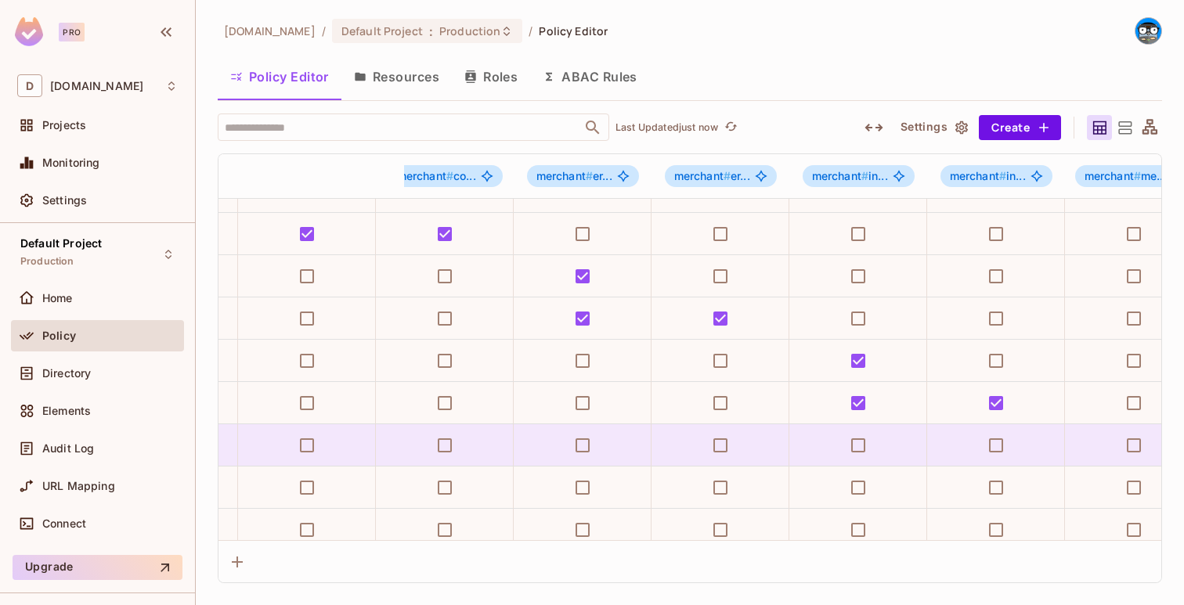
scroll to position [494, 2051]
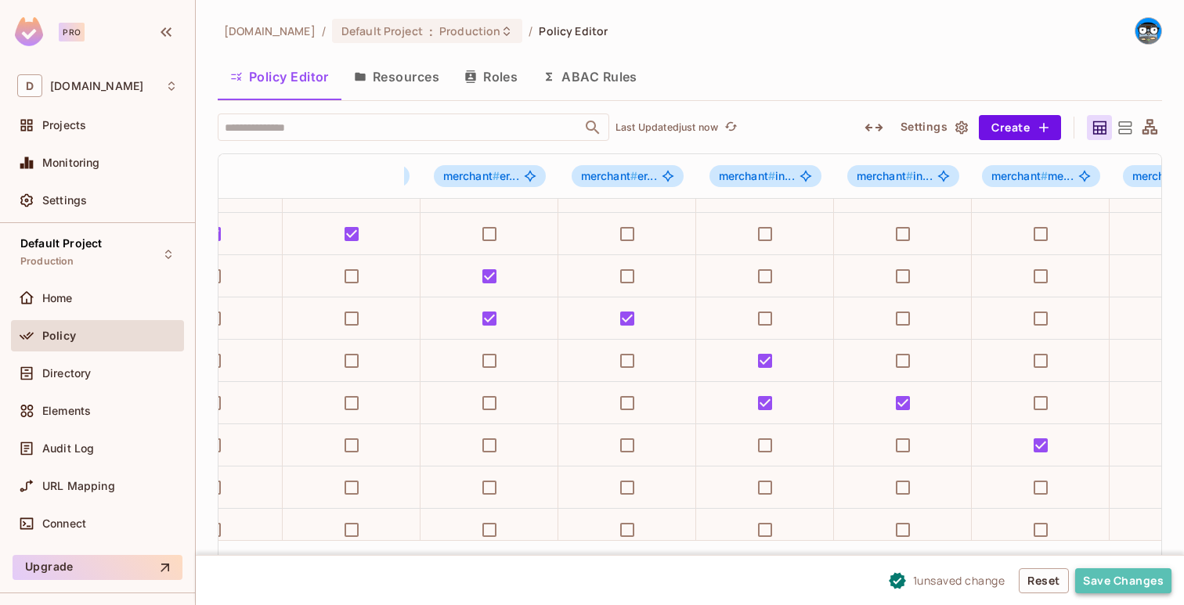
click at [1105, 584] on button "Save Changes" at bounding box center [1123, 580] width 96 height 25
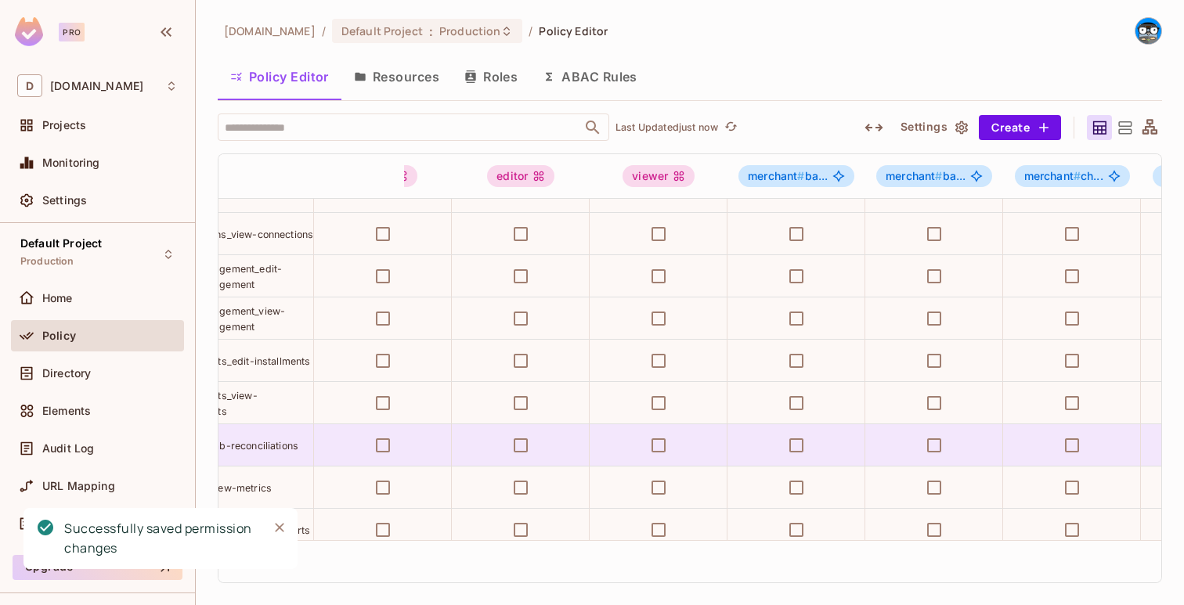
scroll to position [494, 0]
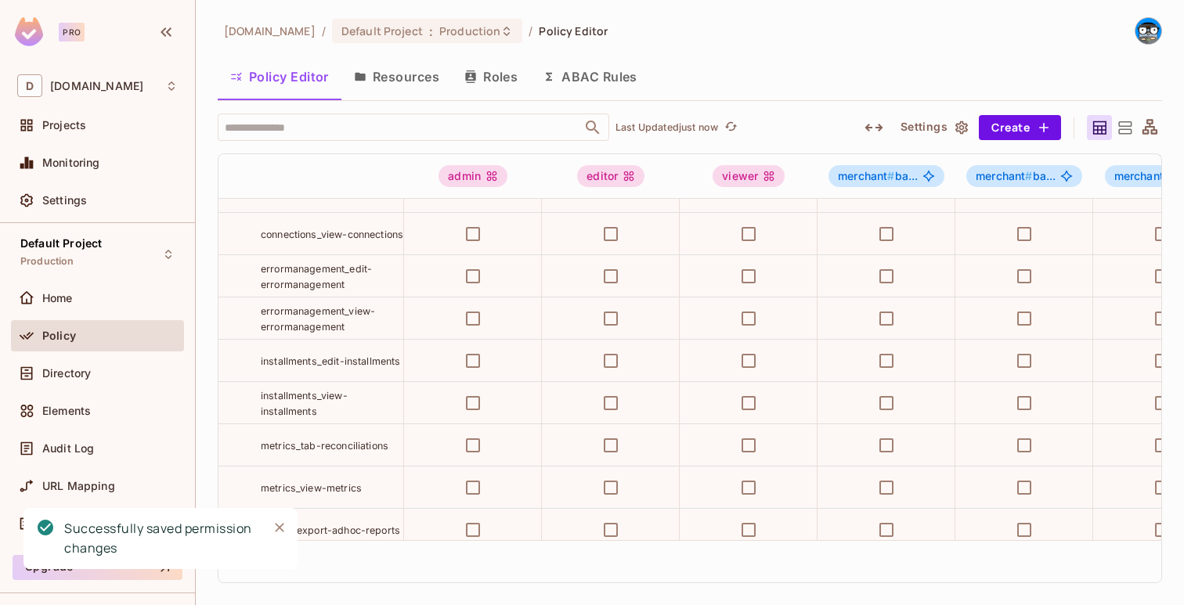
click at [338, 487] on span "metrics_view-metrics" at bounding box center [311, 488] width 101 height 12
copy tr "metrics_view-metrics"
click at [1017, 122] on button "Create" at bounding box center [1020, 127] width 82 height 25
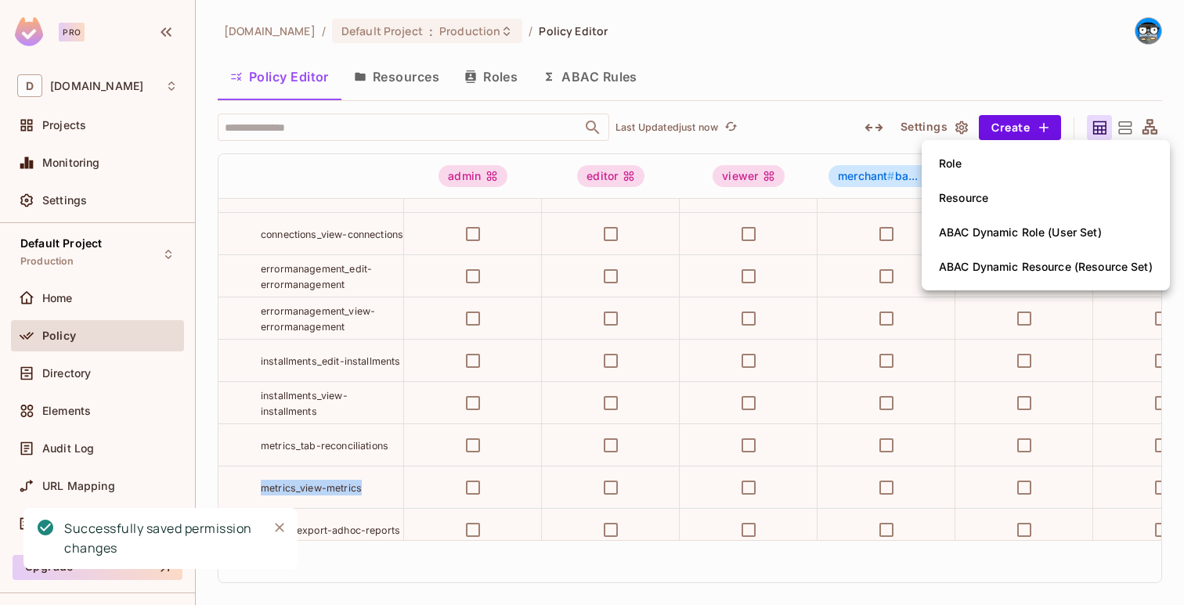
click at [1001, 169] on li "Role" at bounding box center [1046, 163] width 248 height 34
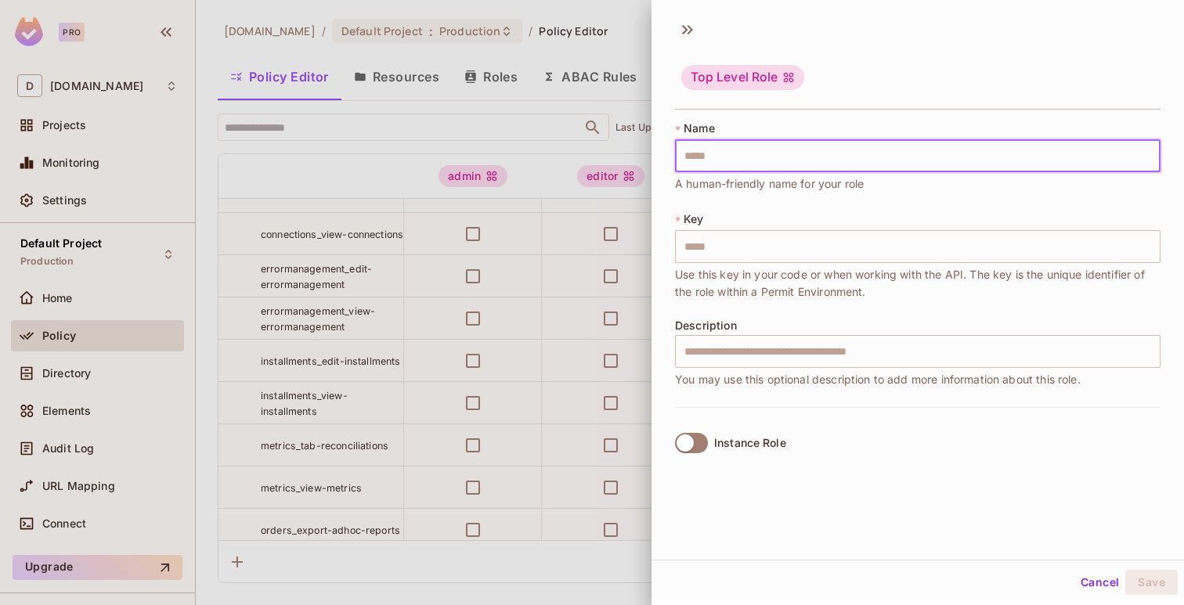
click at [990, 150] on input "text" at bounding box center [917, 155] width 485 height 33
paste input "**********"
type input "**********"
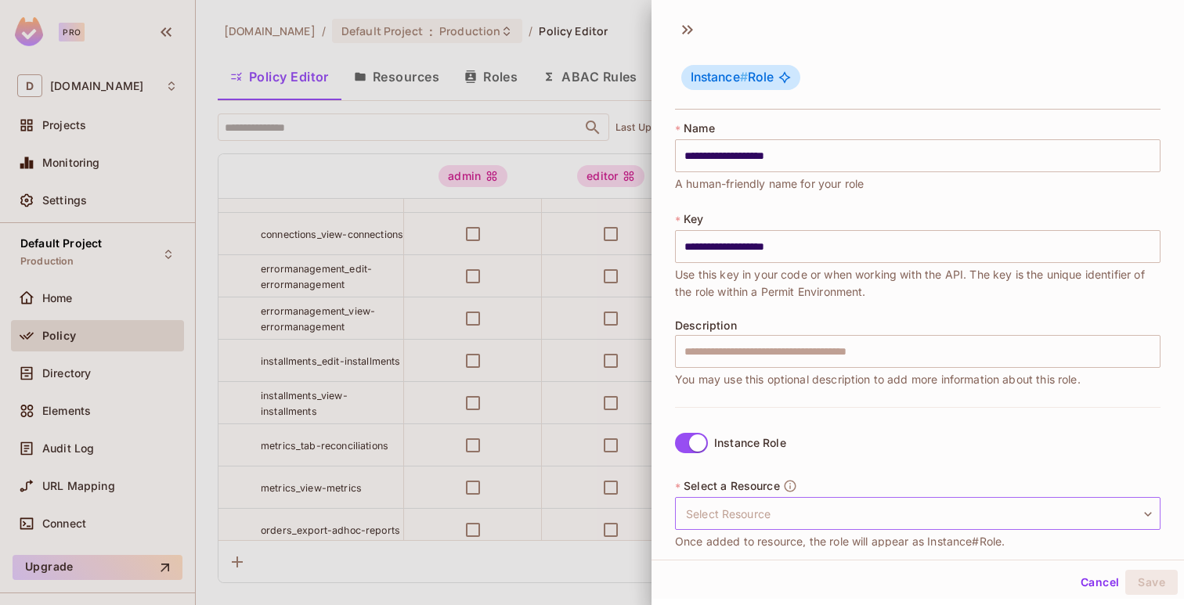
click at [738, 503] on body "Pro D deuna.com Projects Monitoring Settings Default Project Production Home Po…" at bounding box center [592, 302] width 1184 height 605
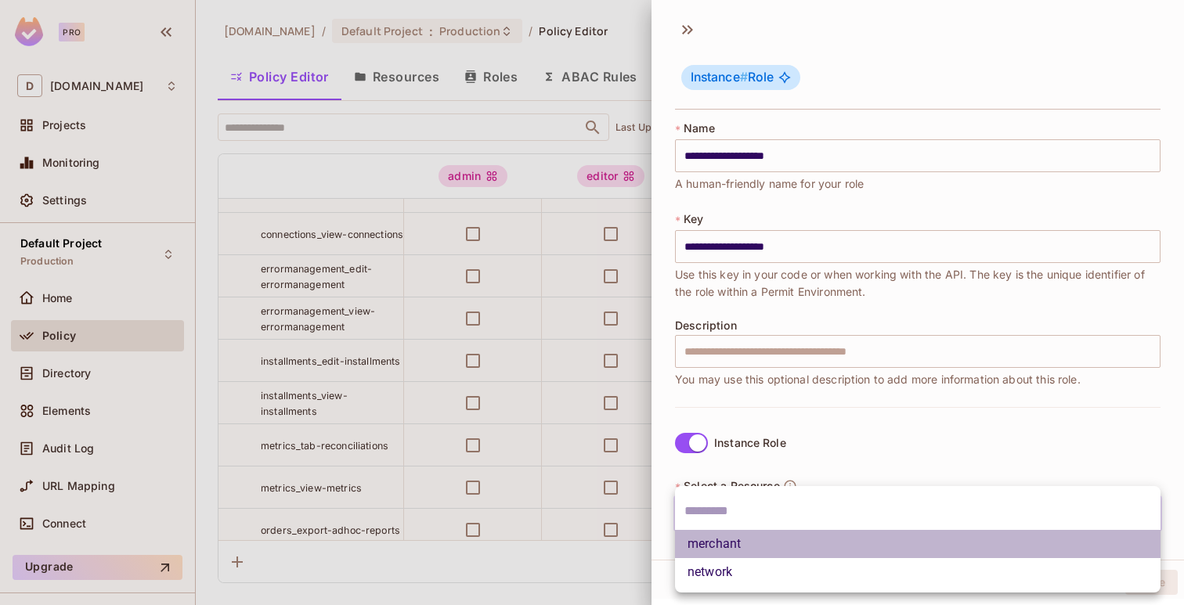
click at [737, 532] on li "merchant" at bounding box center [917, 544] width 485 height 28
type input "********"
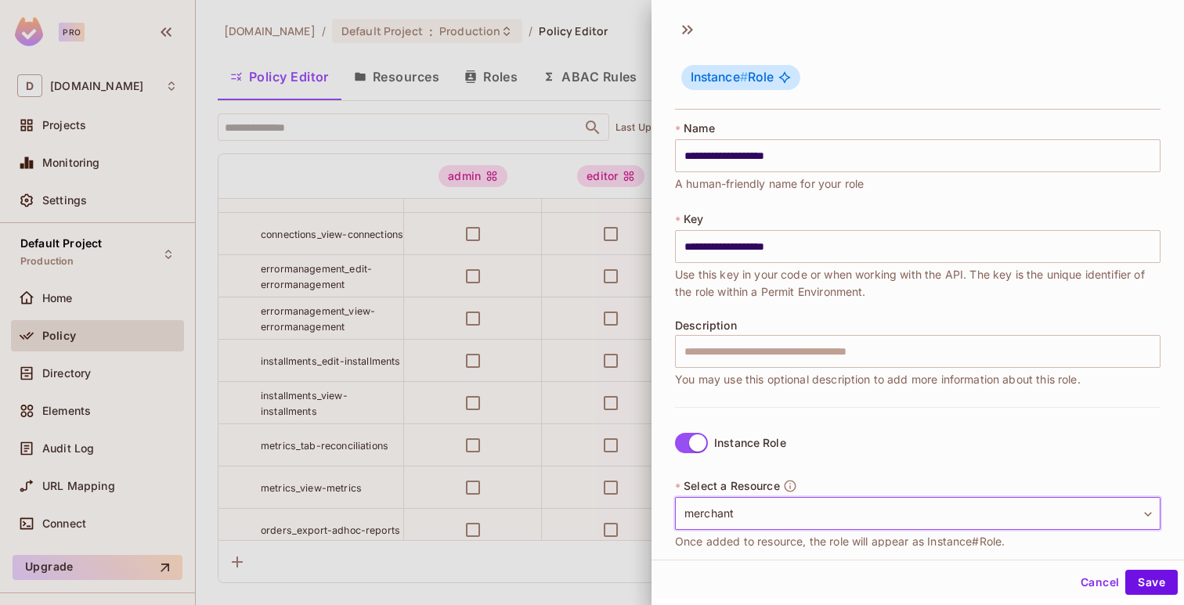
scroll to position [153, 0]
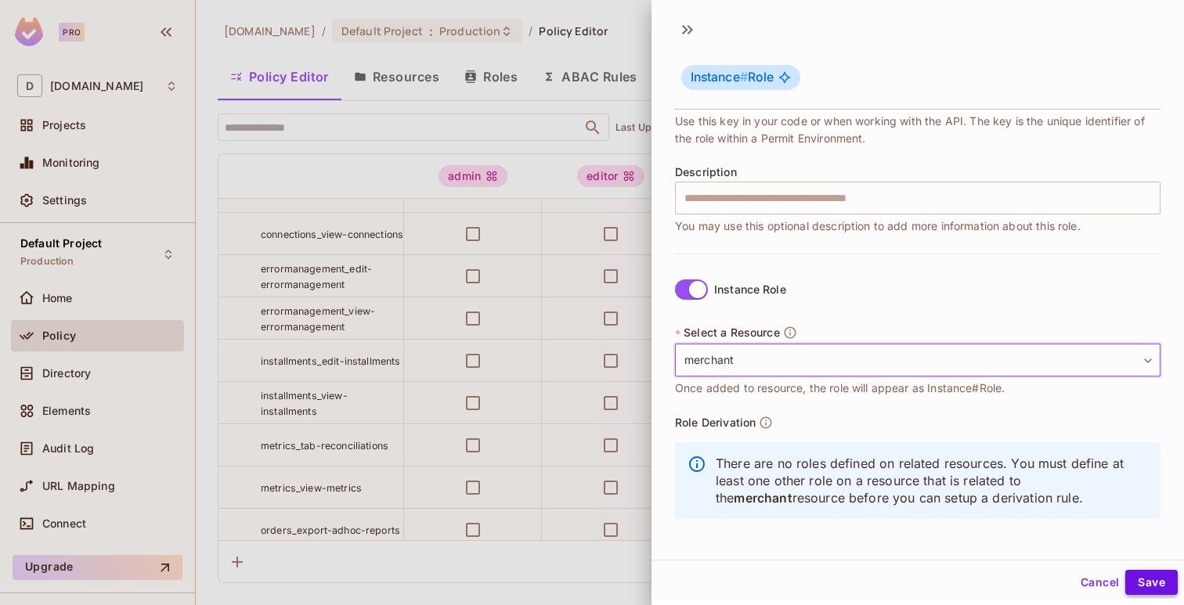
click at [1148, 577] on button "Save" at bounding box center [1151, 582] width 52 height 25
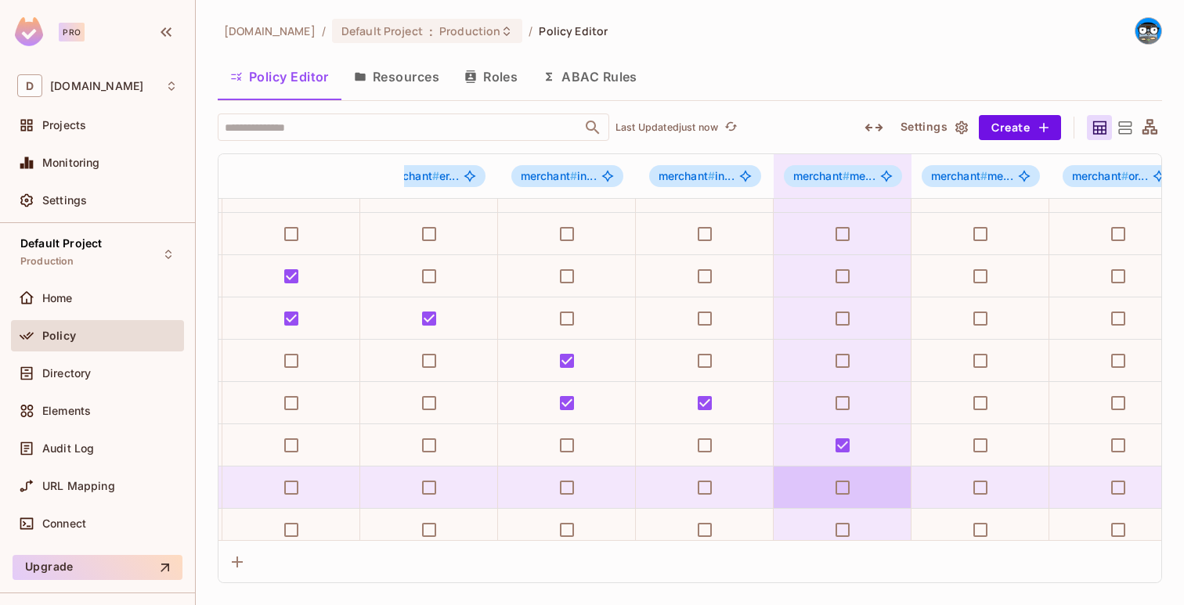
scroll to position [494, 2301]
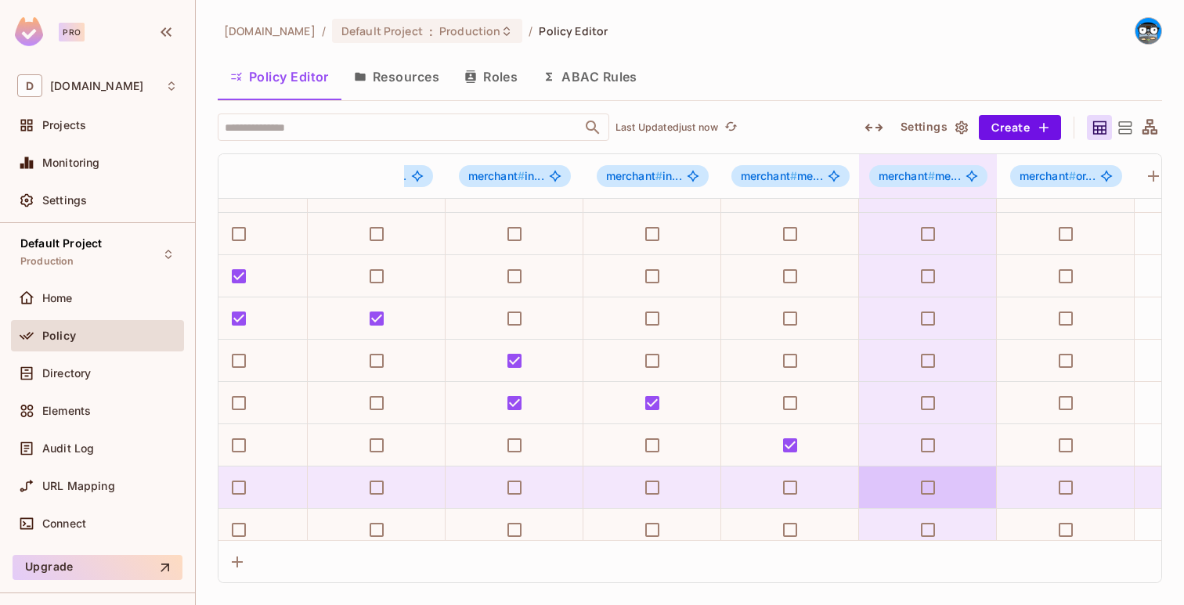
click at [970, 485] on td at bounding box center [928, 488] width 138 height 42
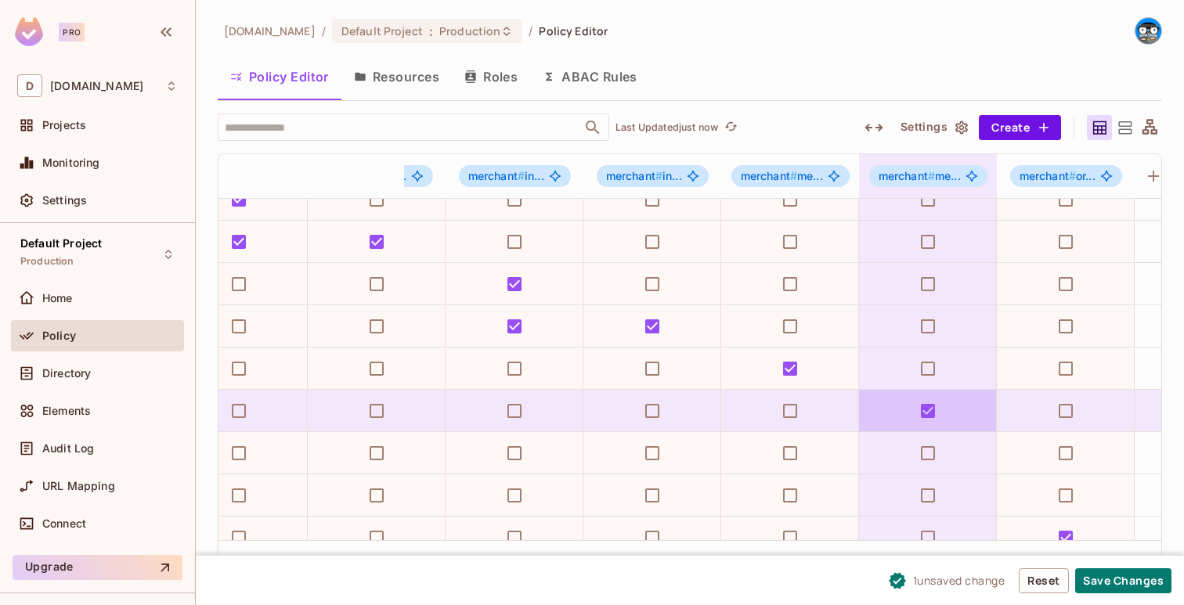
scroll to position [615, 2301]
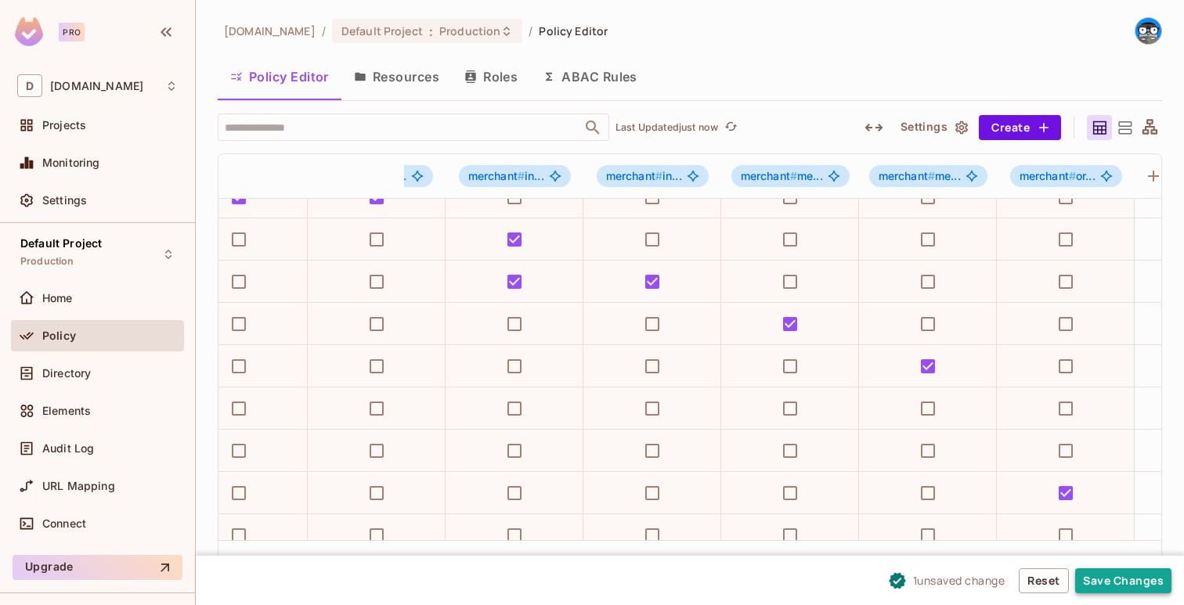
click at [1111, 575] on button "Save Changes" at bounding box center [1123, 580] width 96 height 25
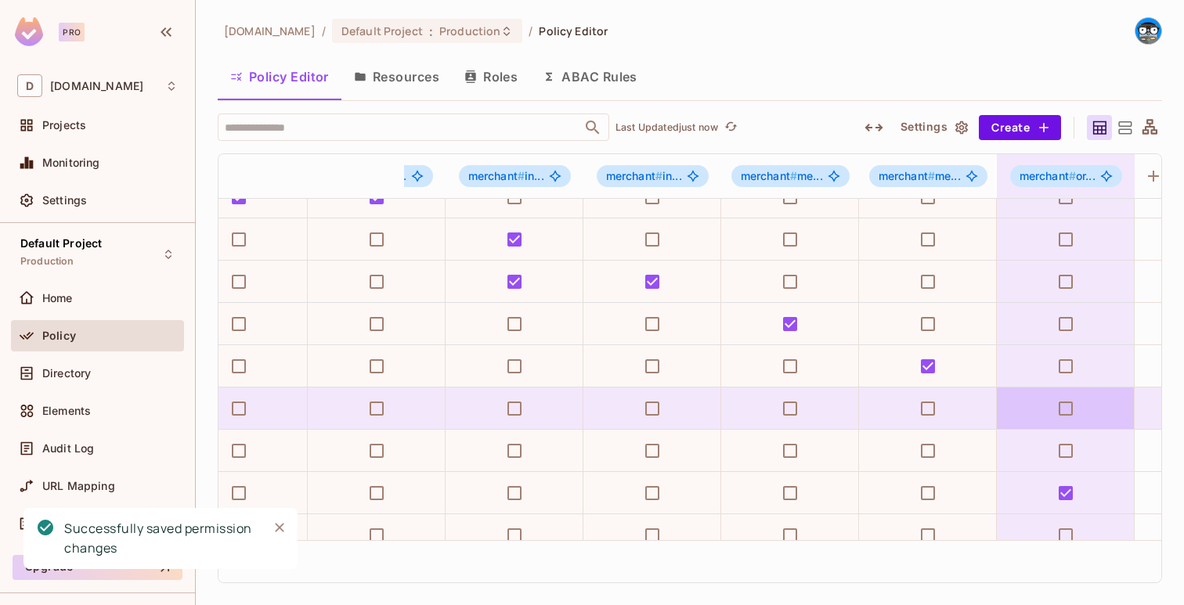
scroll to position [615, 0]
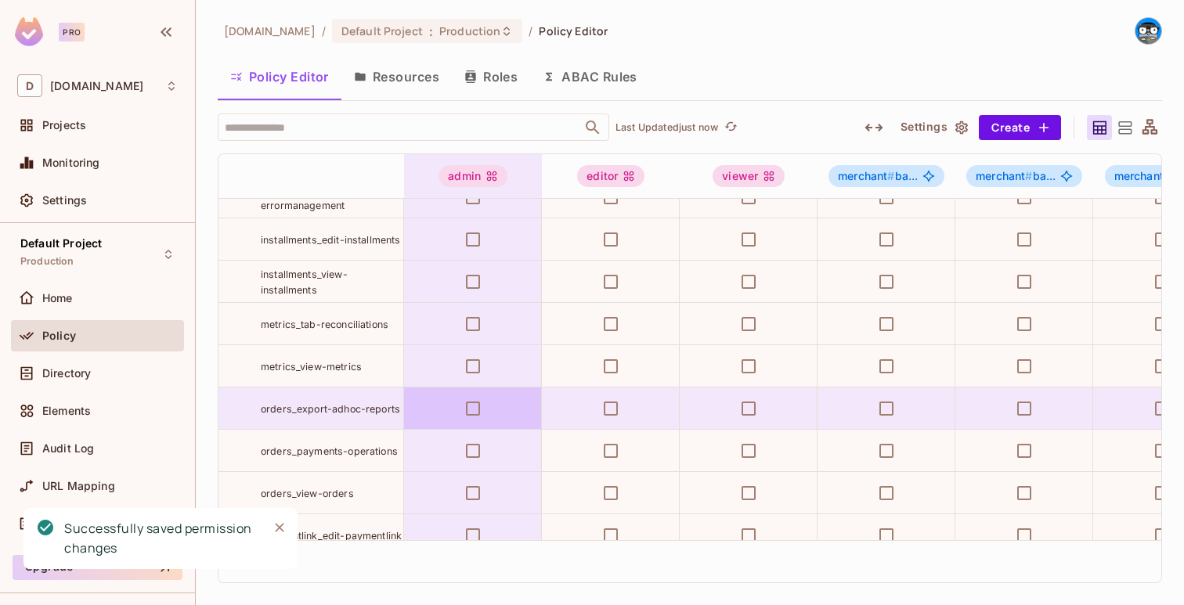
click at [345, 407] on span "orders_export-adhoc-reports" at bounding box center [330, 409] width 139 height 12
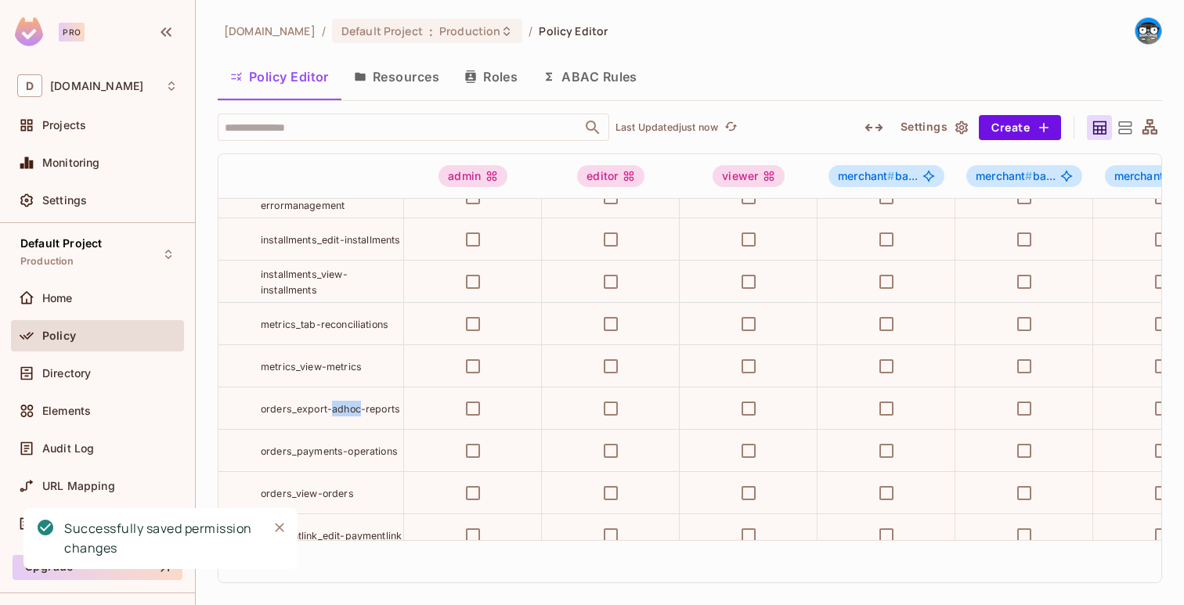
click at [345, 407] on span "orders_export-adhoc-reports" at bounding box center [330, 409] width 139 height 12
copy tr "orders_export-adhoc-reports"
click at [1010, 117] on button "Create" at bounding box center [1020, 127] width 82 height 25
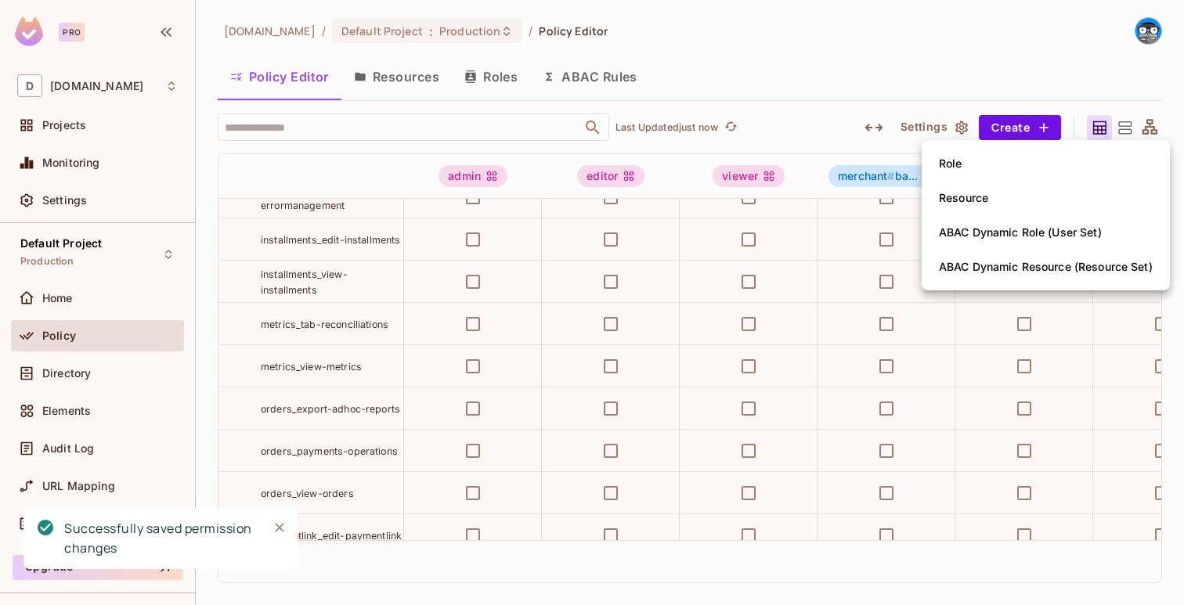
click at [984, 166] on li "Role" at bounding box center [1046, 163] width 248 height 34
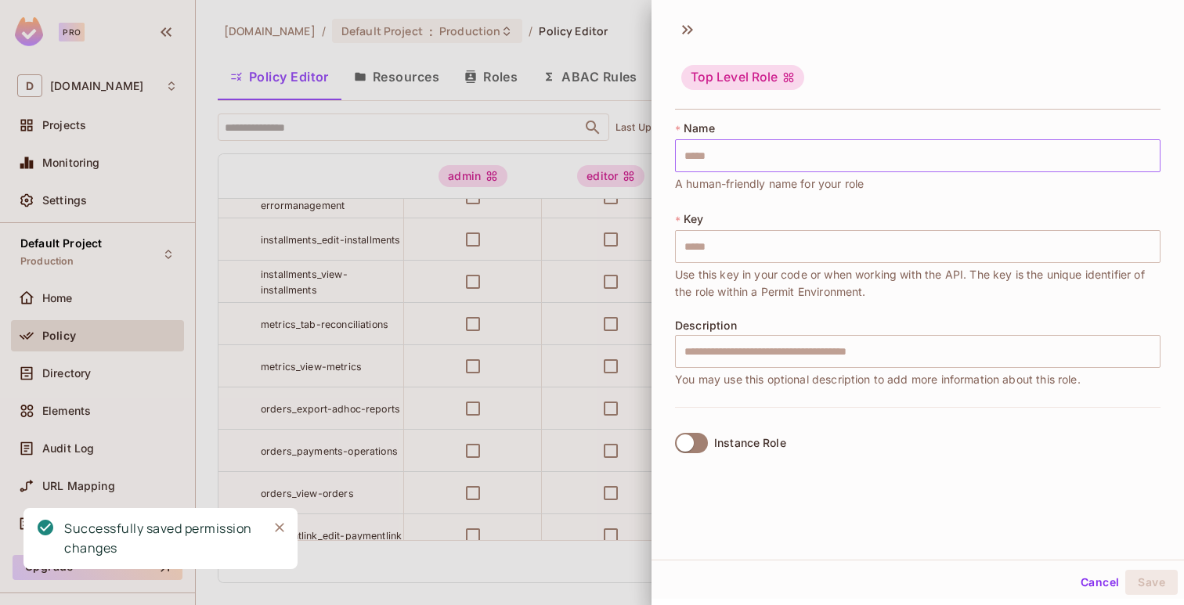
click at [971, 170] on input "text" at bounding box center [917, 155] width 485 height 33
paste input "**********"
type input "**********"
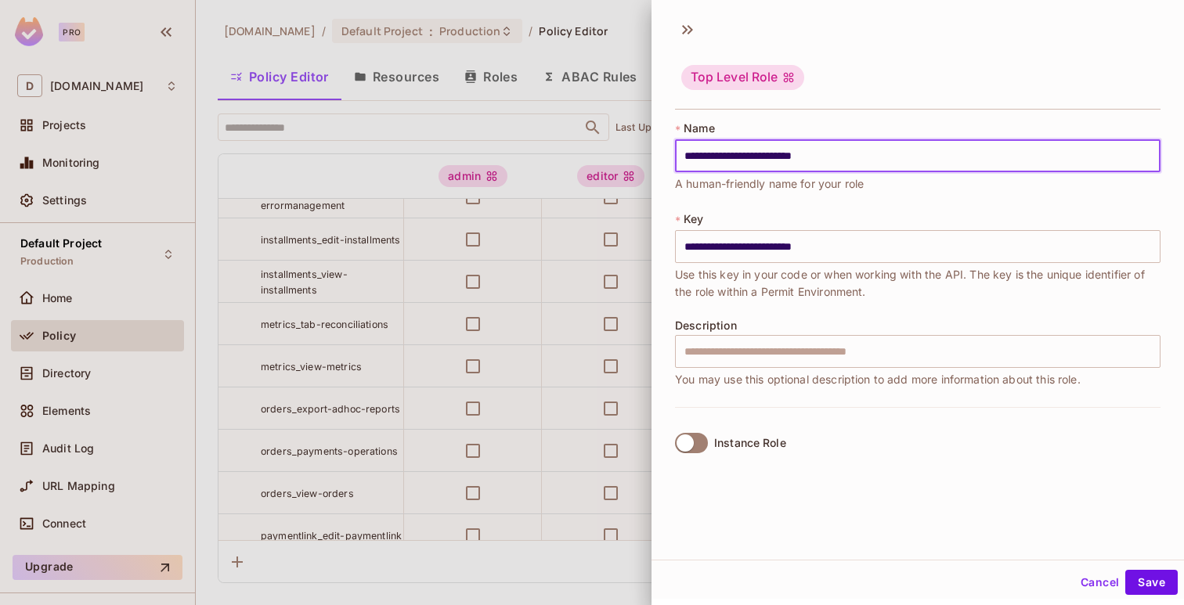
type input "**********"
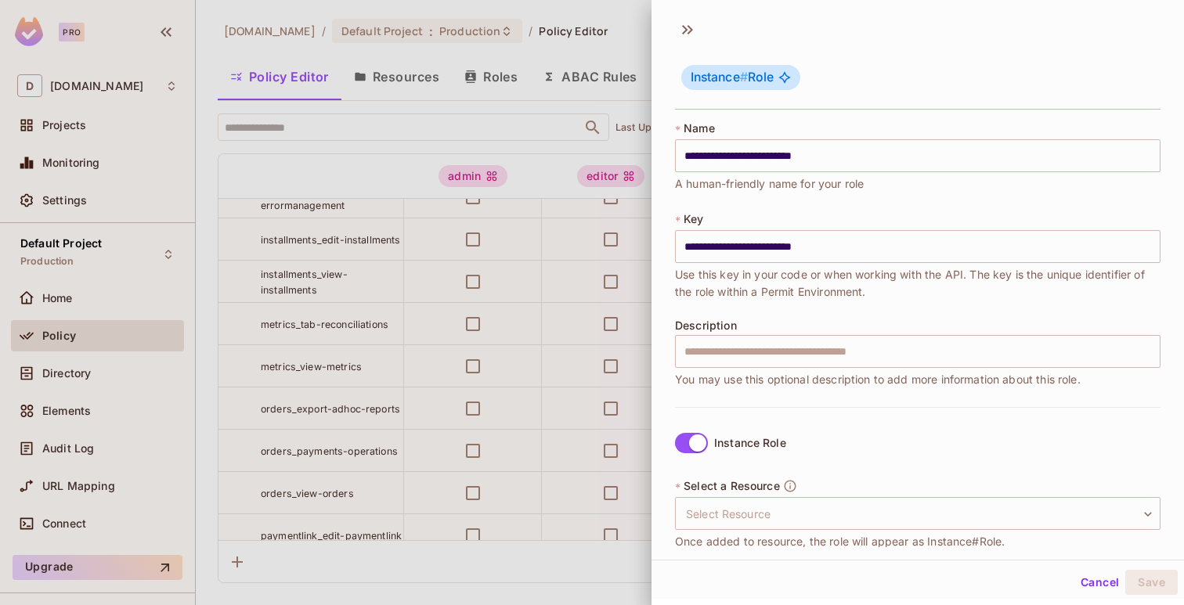
click at [732, 490] on span "Select a Resource" at bounding box center [732, 486] width 96 height 13
click at [731, 509] on body "Pro D deuna.com Projects Monitoring Settings Default Project Production Home Po…" at bounding box center [592, 302] width 1184 height 605
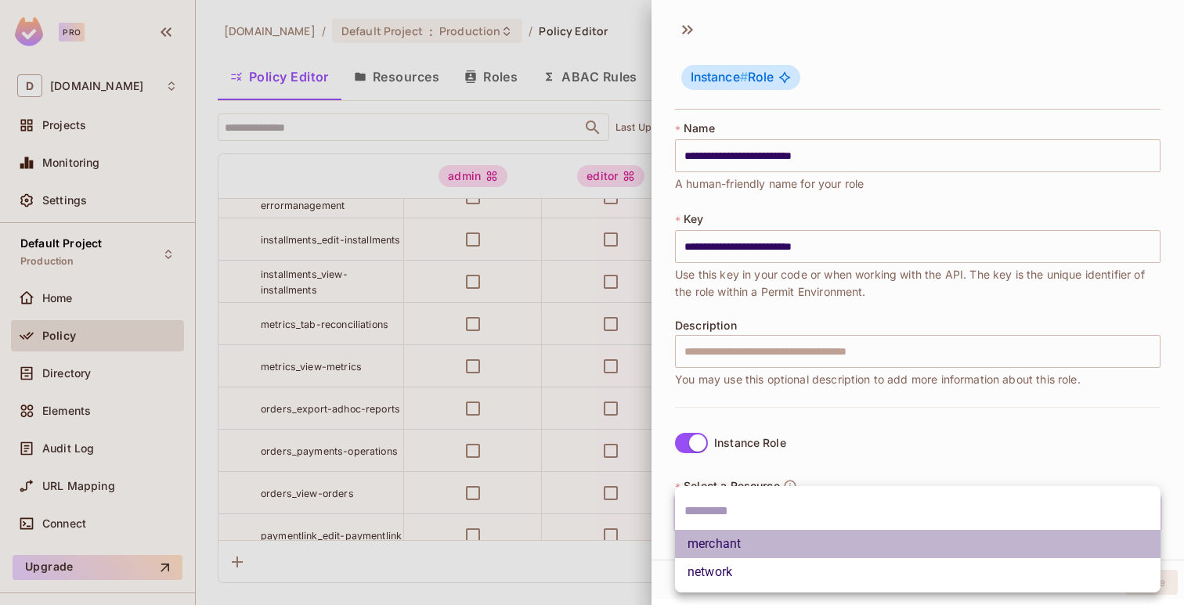
click at [729, 535] on li "merchant" at bounding box center [917, 544] width 485 height 28
type input "********"
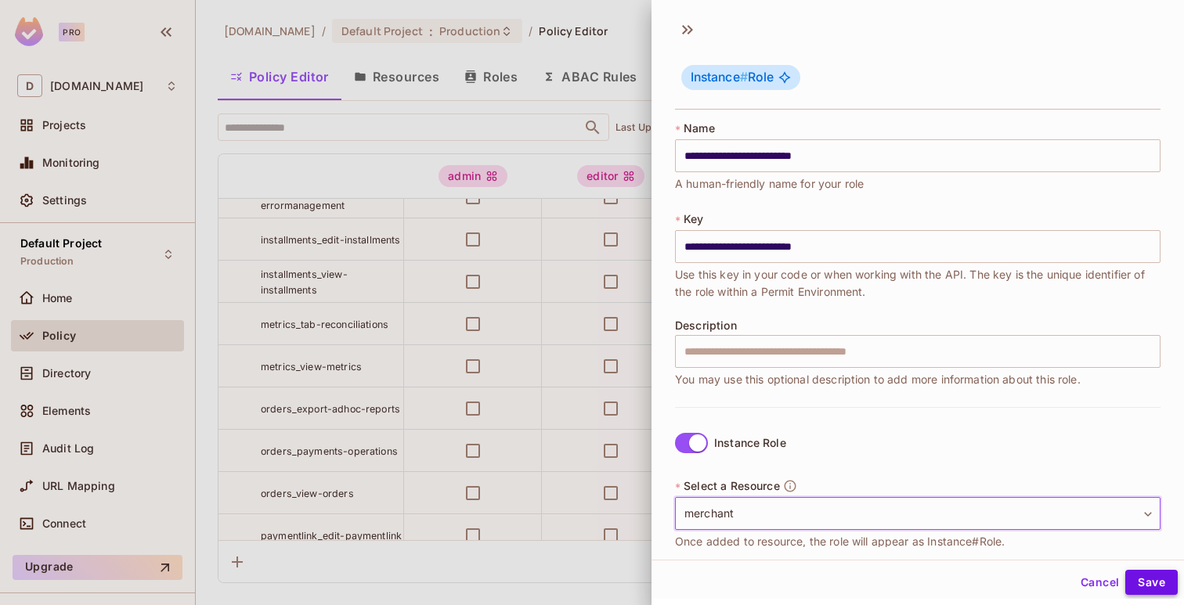
click at [1152, 583] on button "Save" at bounding box center [1151, 582] width 52 height 25
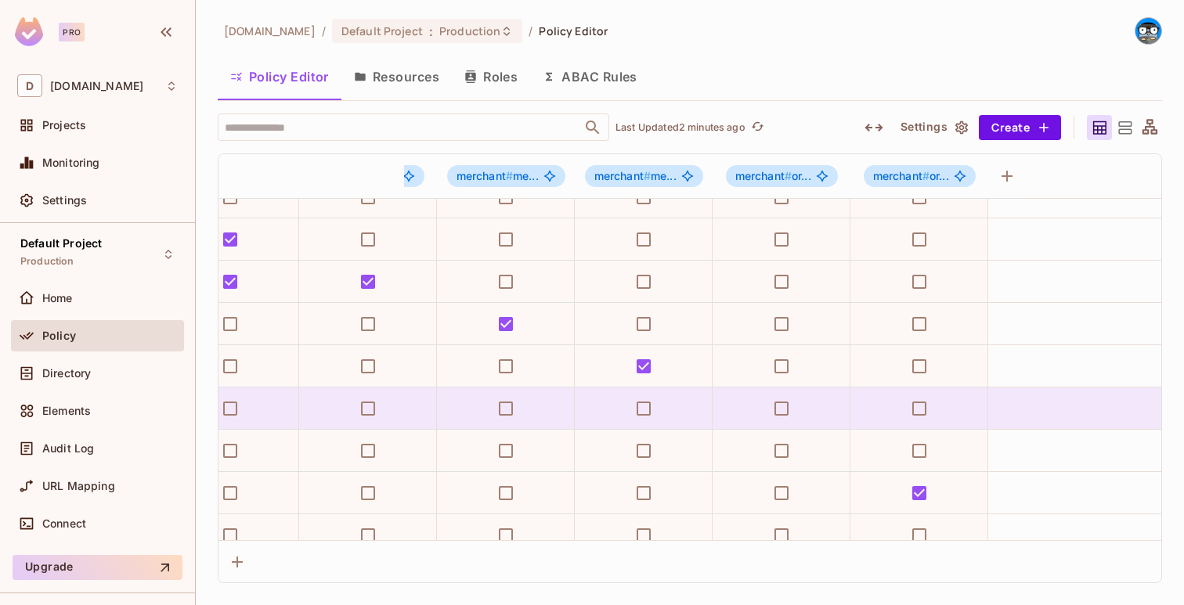
scroll to position [615, 2585]
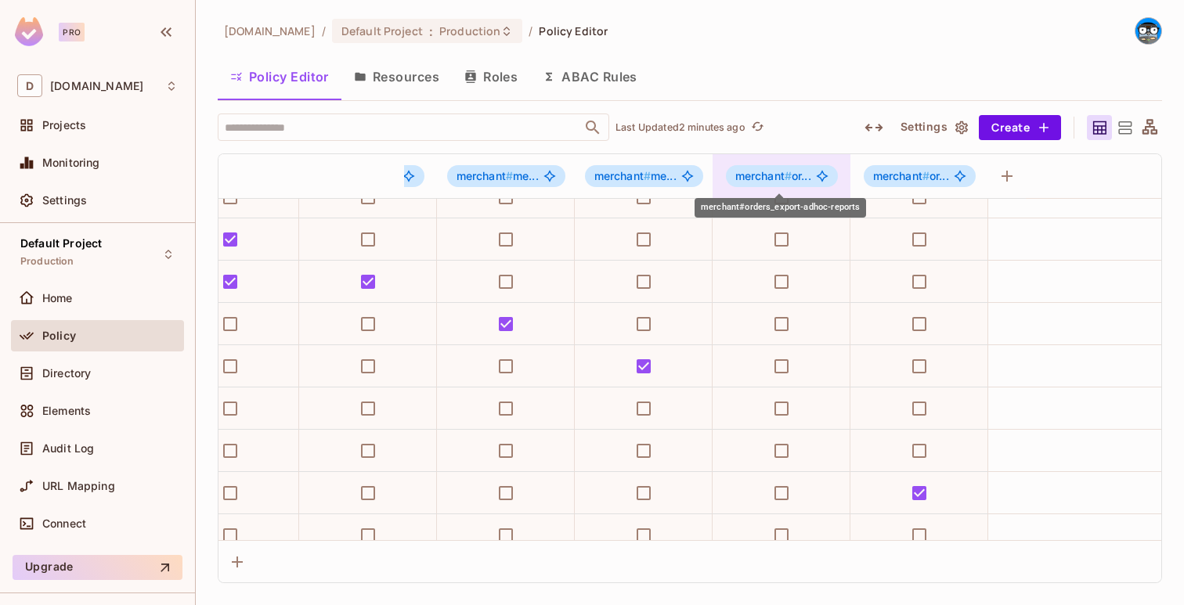
click at [775, 176] on span "merchant #" at bounding box center [763, 175] width 56 height 13
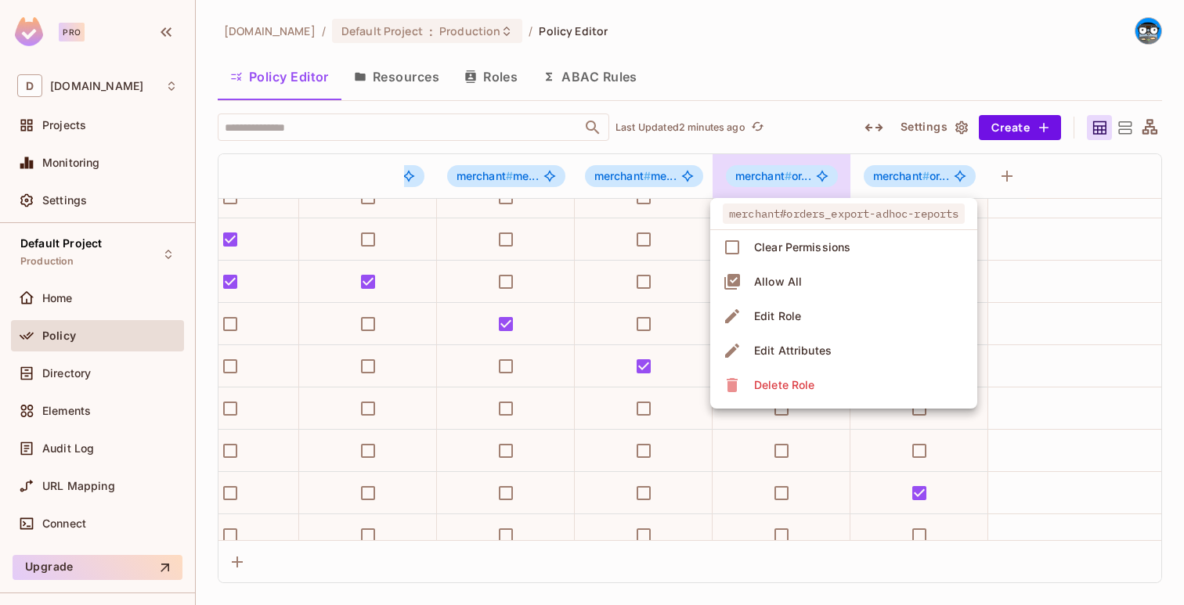
click at [775, 176] on div at bounding box center [592, 302] width 1184 height 605
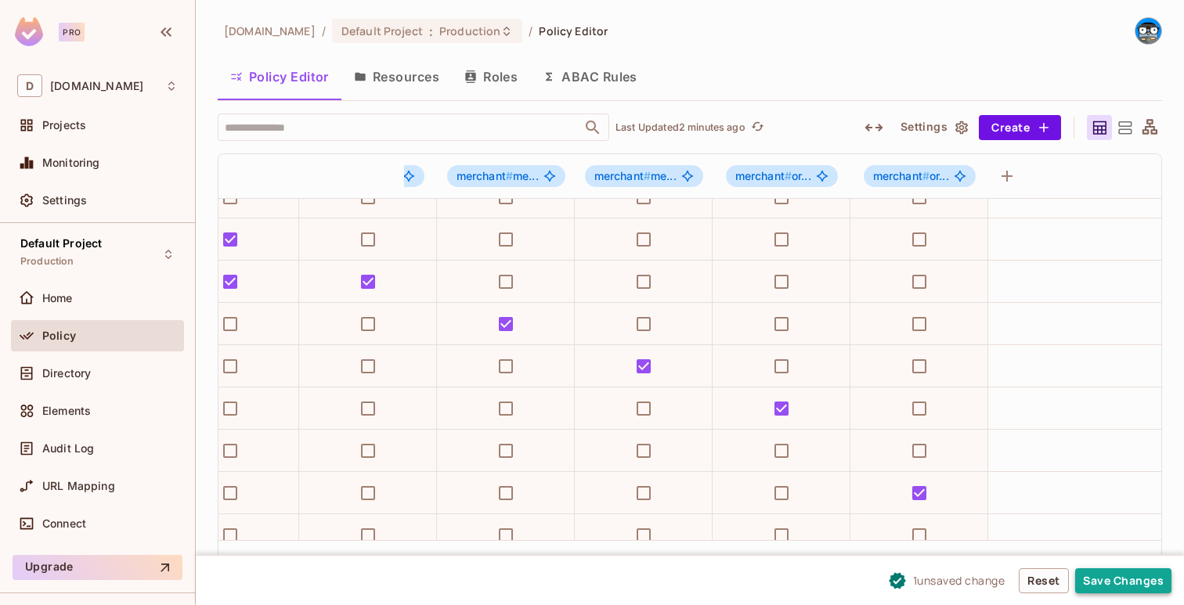
click at [1099, 585] on button "Save Changes" at bounding box center [1123, 580] width 96 height 25
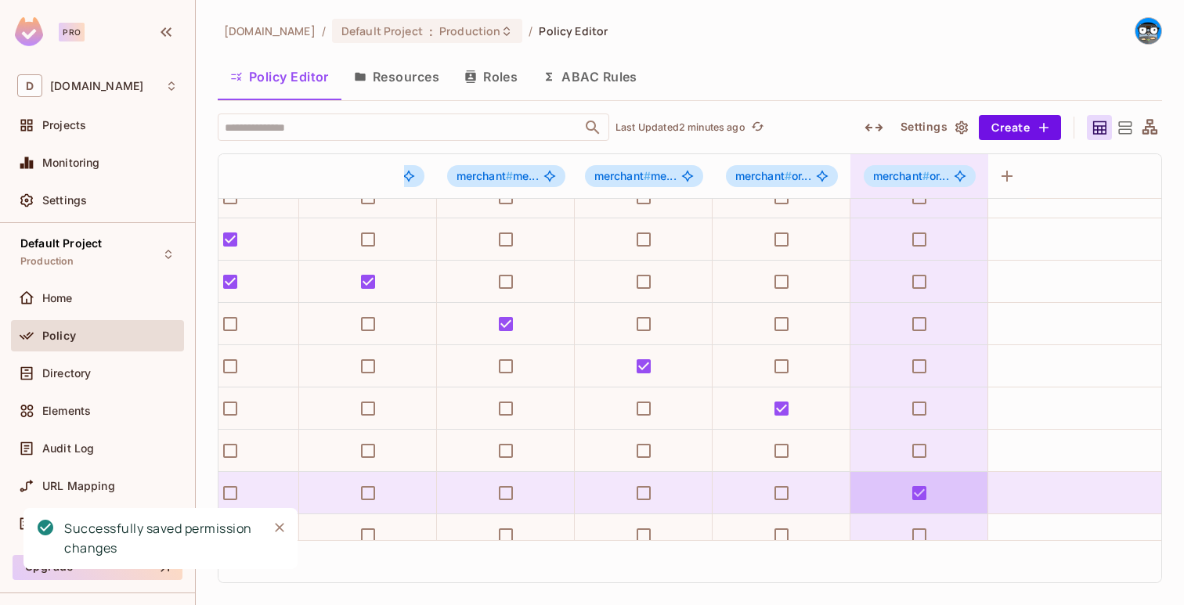
scroll to position [615, 0]
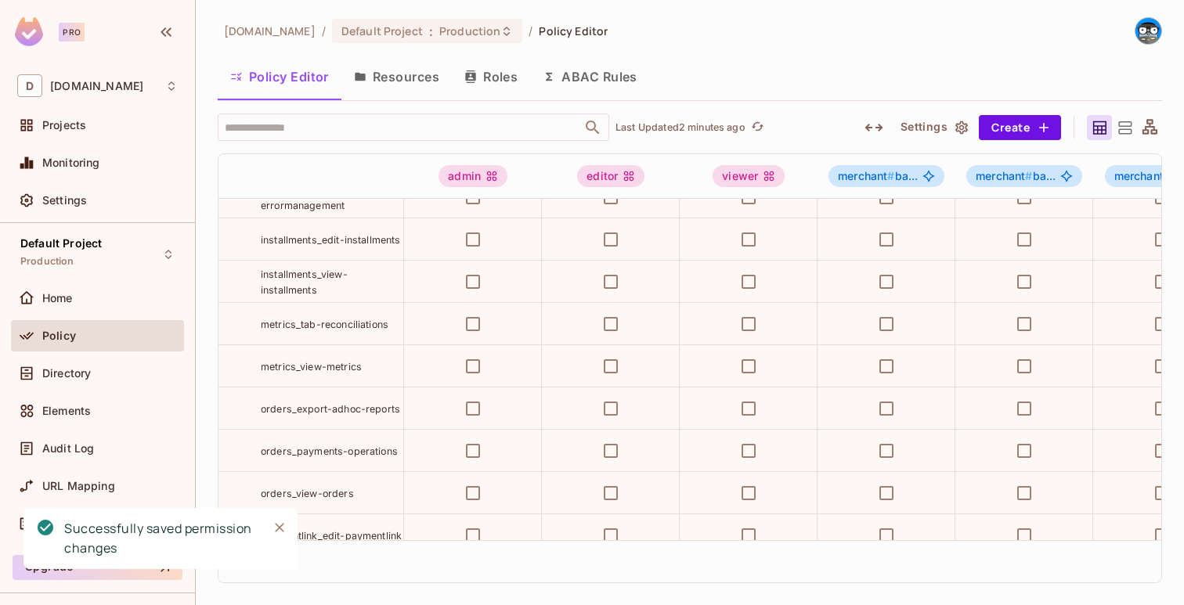
click at [374, 455] on span "orders_payments-operations" at bounding box center [329, 452] width 137 height 12
copy tr "orders_payments-operations"
click at [1055, 124] on button "Create" at bounding box center [1020, 127] width 82 height 25
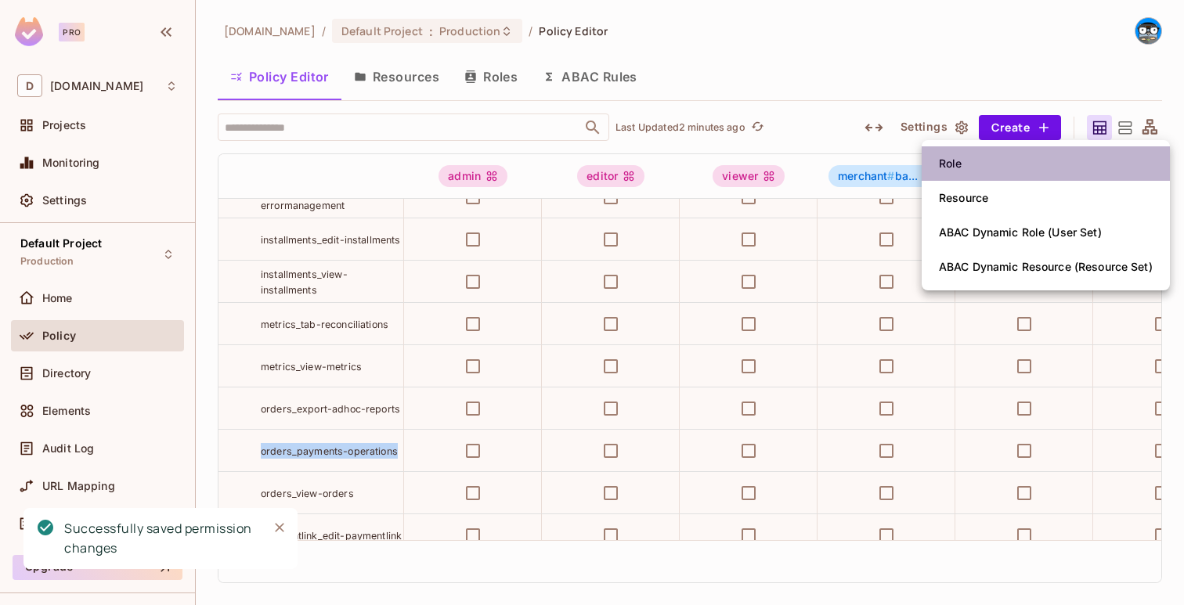
click at [1010, 161] on li "Role" at bounding box center [1046, 163] width 248 height 34
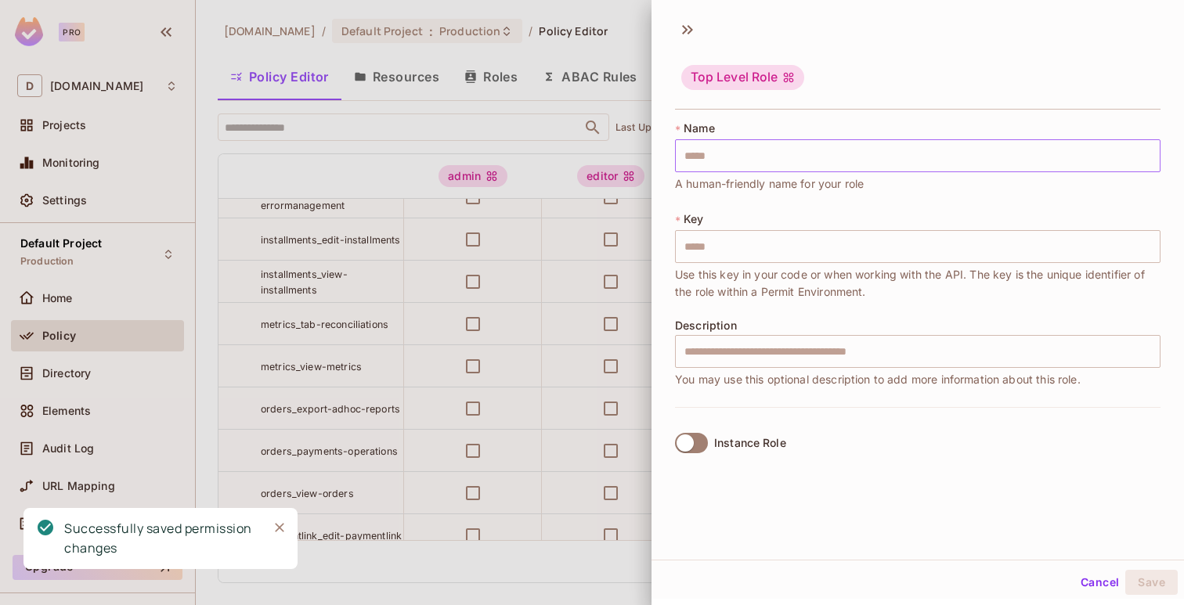
click at [1005, 161] on input "text" at bounding box center [917, 155] width 485 height 33
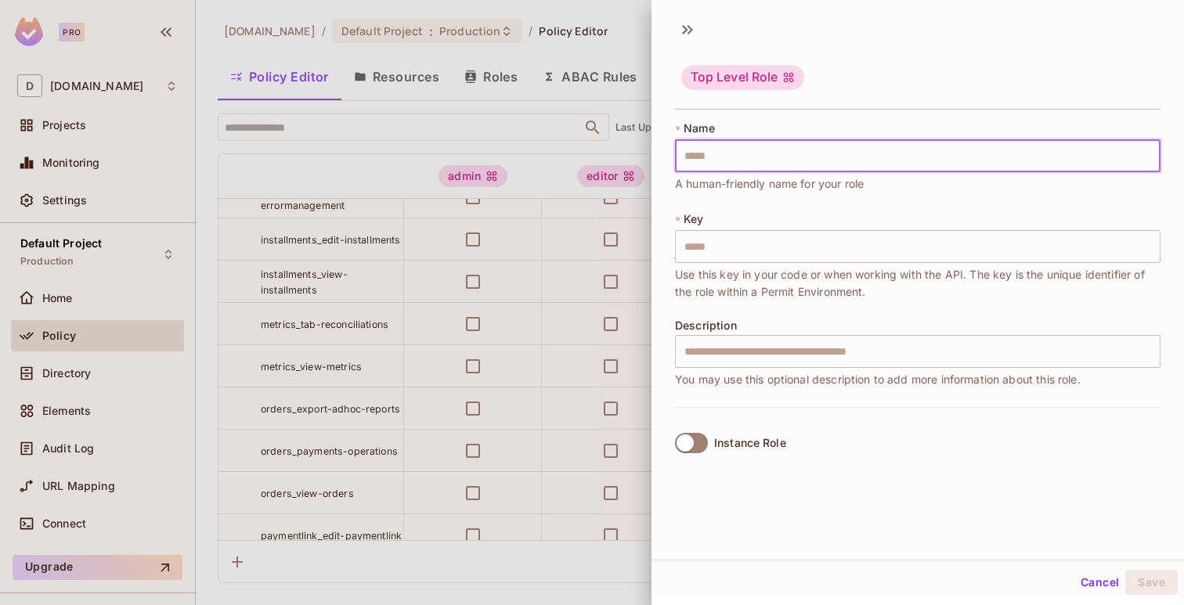
paste input "**********"
type input "**********"
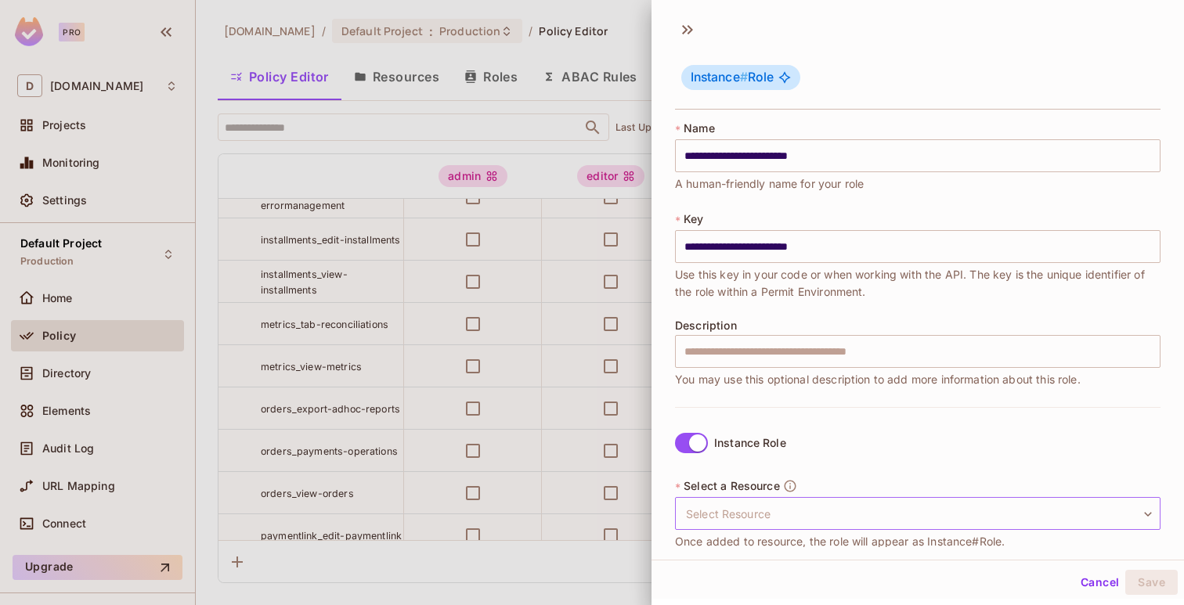
click at [736, 502] on body "Pro D deuna.com Projects Monitoring Settings Default Project Production Home Po…" at bounding box center [592, 302] width 1184 height 605
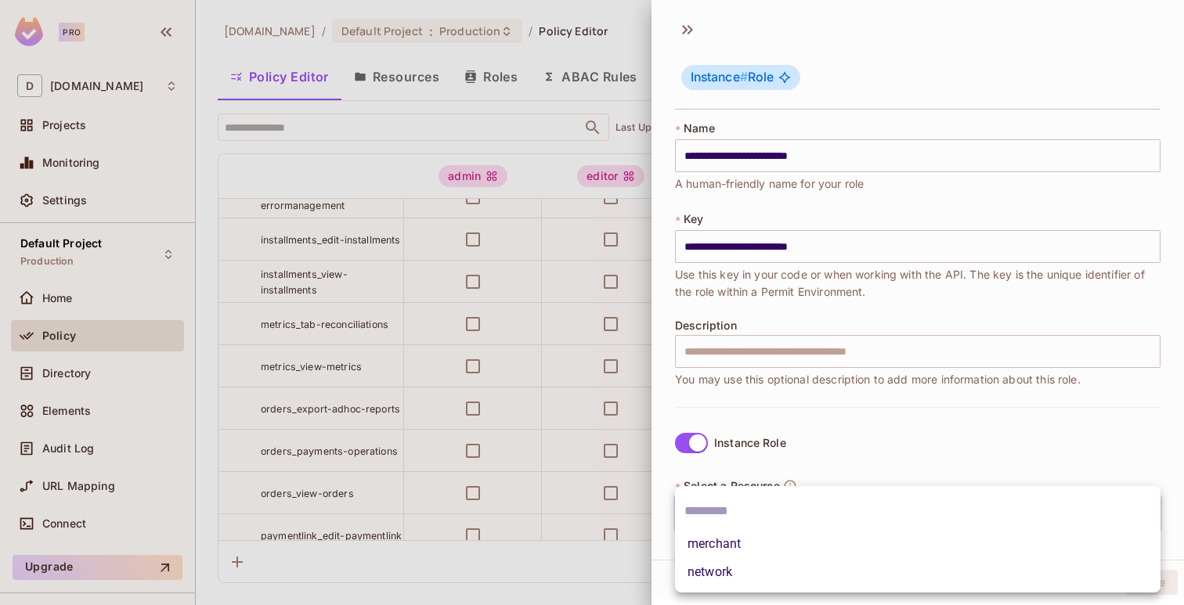
click at [734, 540] on li "merchant" at bounding box center [917, 544] width 485 height 28
type input "********"
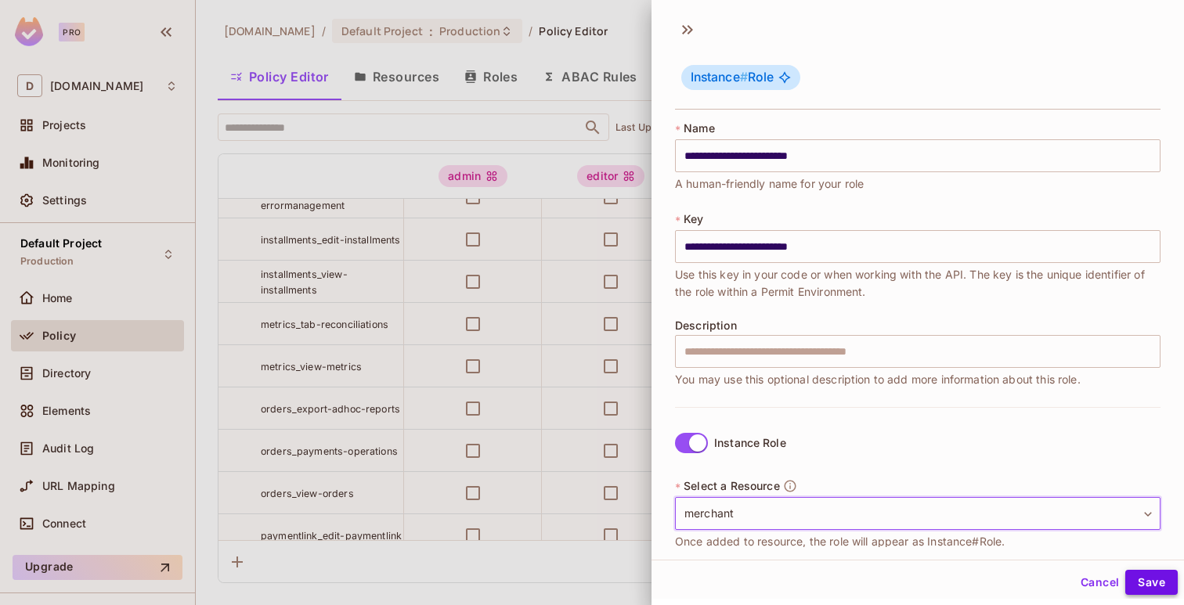
click at [1141, 583] on button "Save" at bounding box center [1151, 582] width 52 height 25
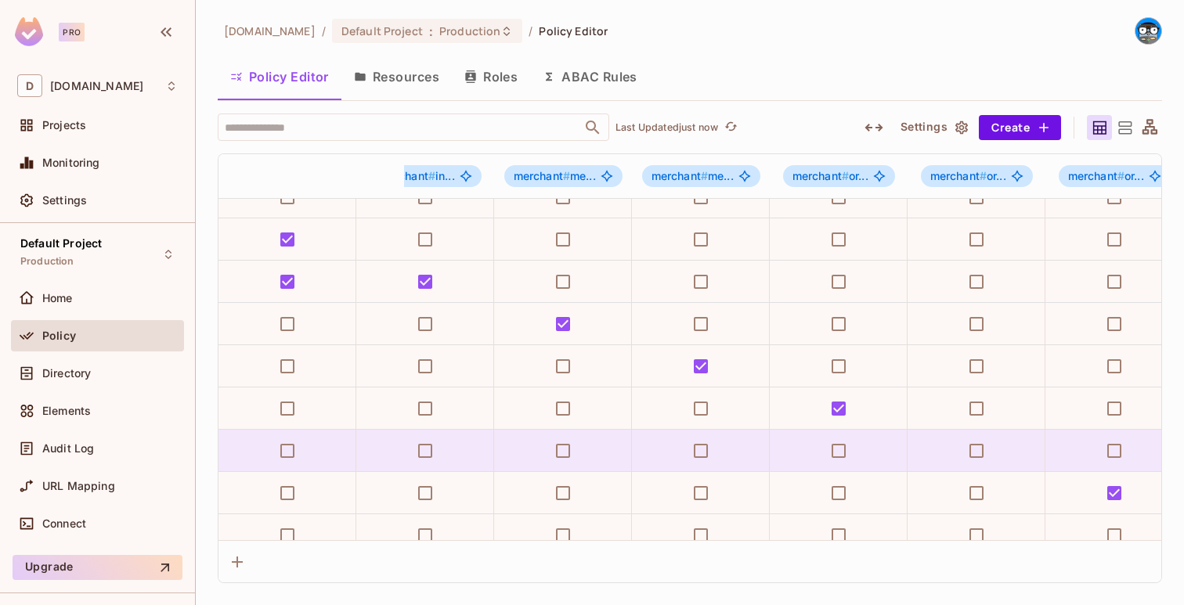
scroll to position [615, 2723]
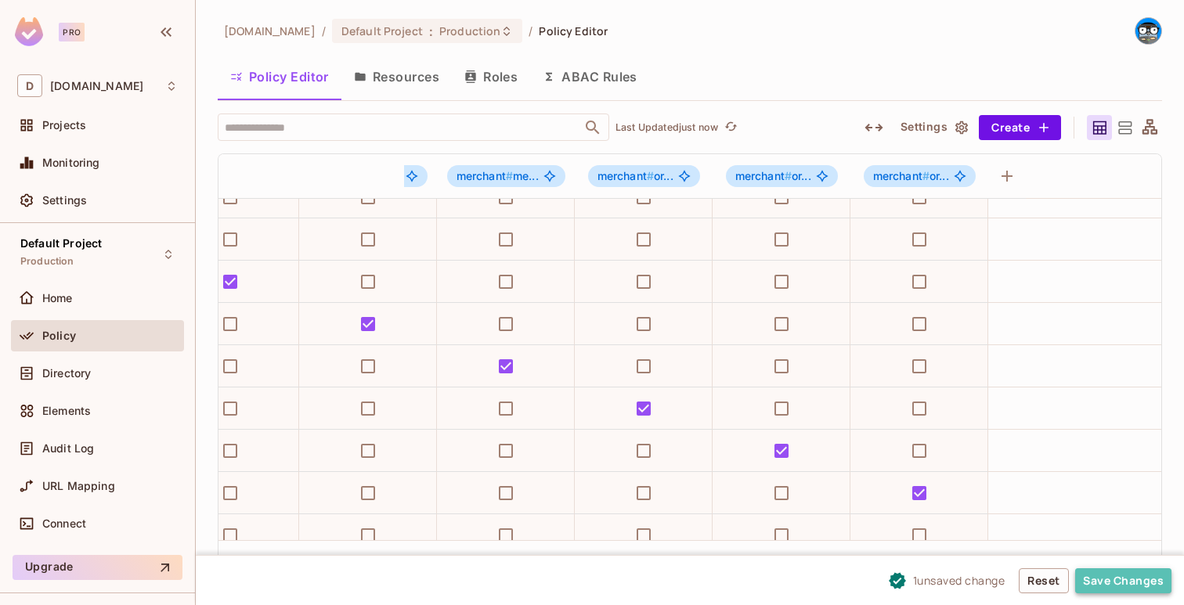
click at [1100, 572] on button "Save Changes" at bounding box center [1123, 580] width 96 height 25
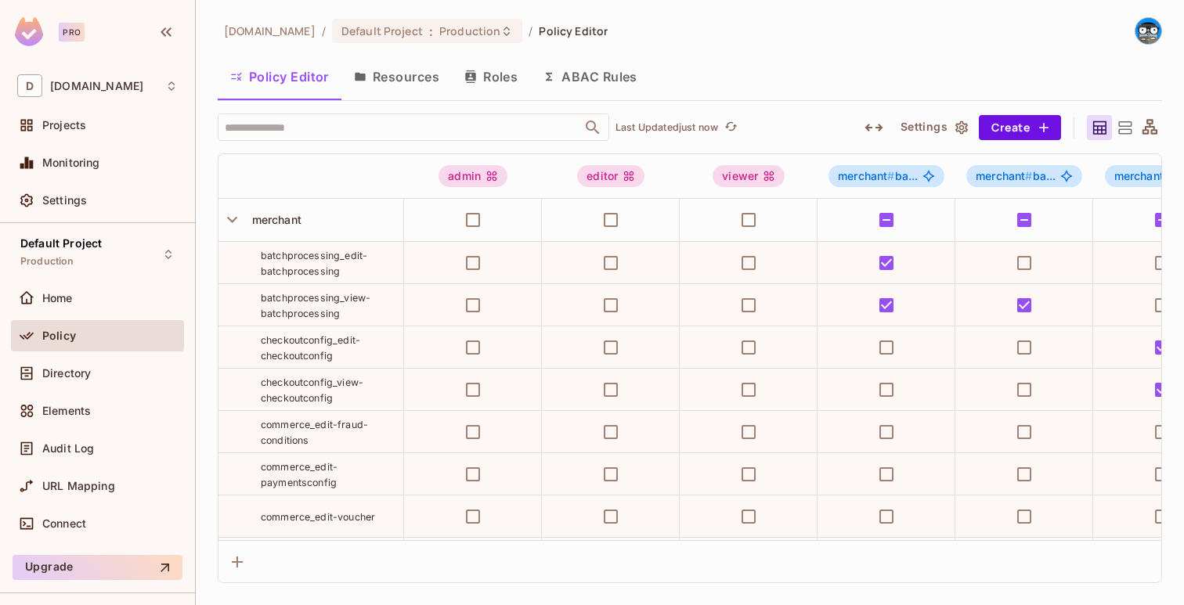
scroll to position [736, 2999]
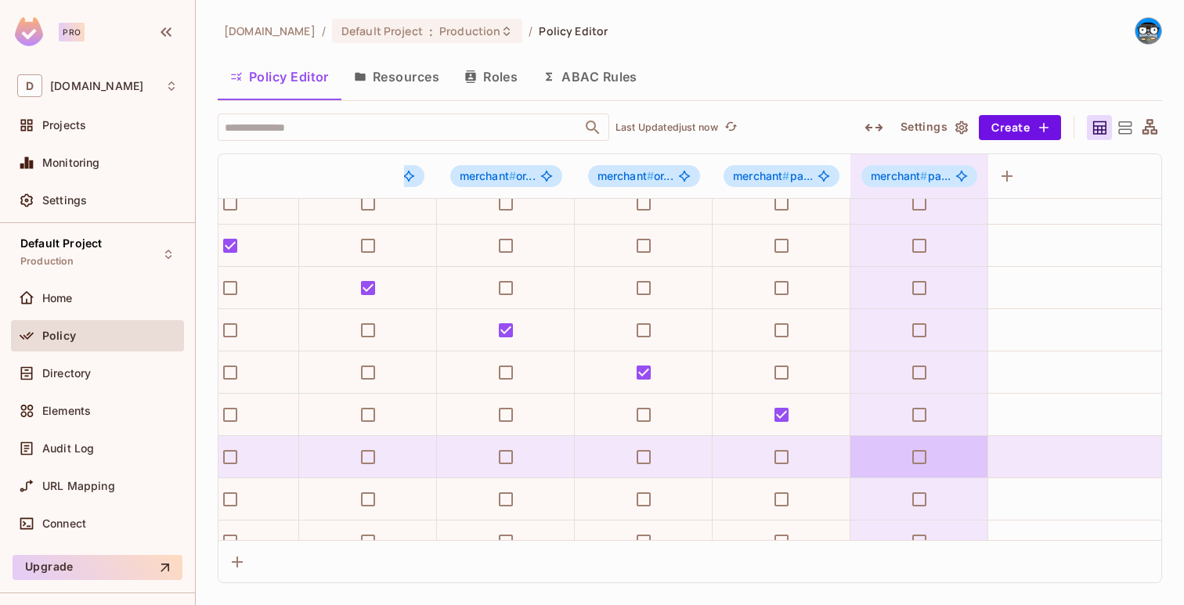
click at [940, 466] on td at bounding box center [919, 457] width 138 height 42
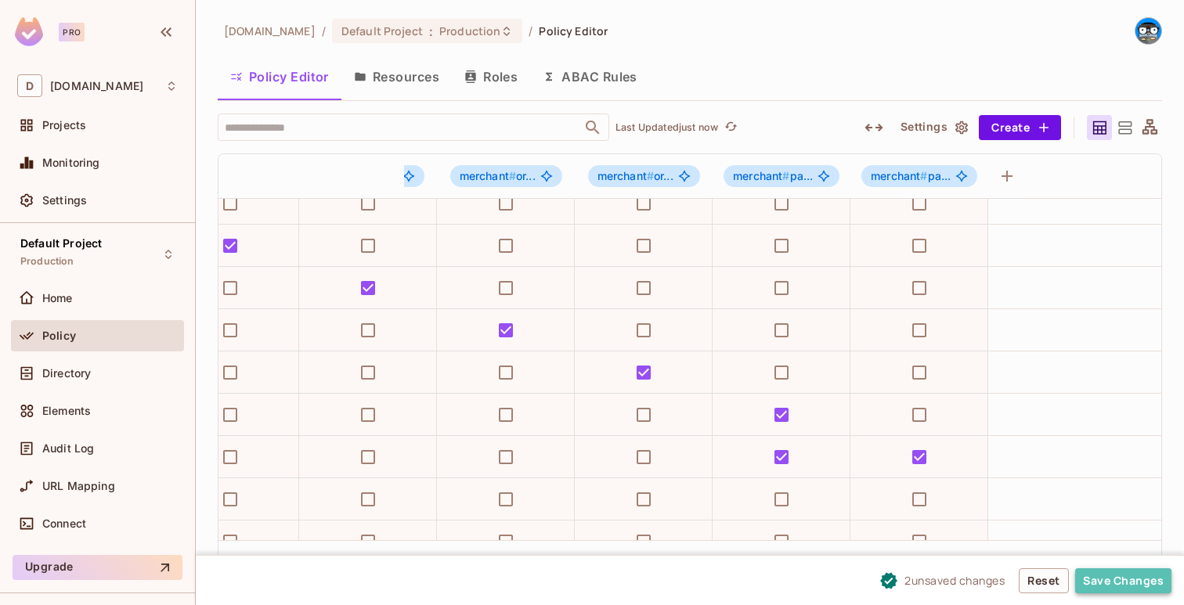
click at [1095, 572] on button "Save Changes" at bounding box center [1123, 580] width 96 height 25
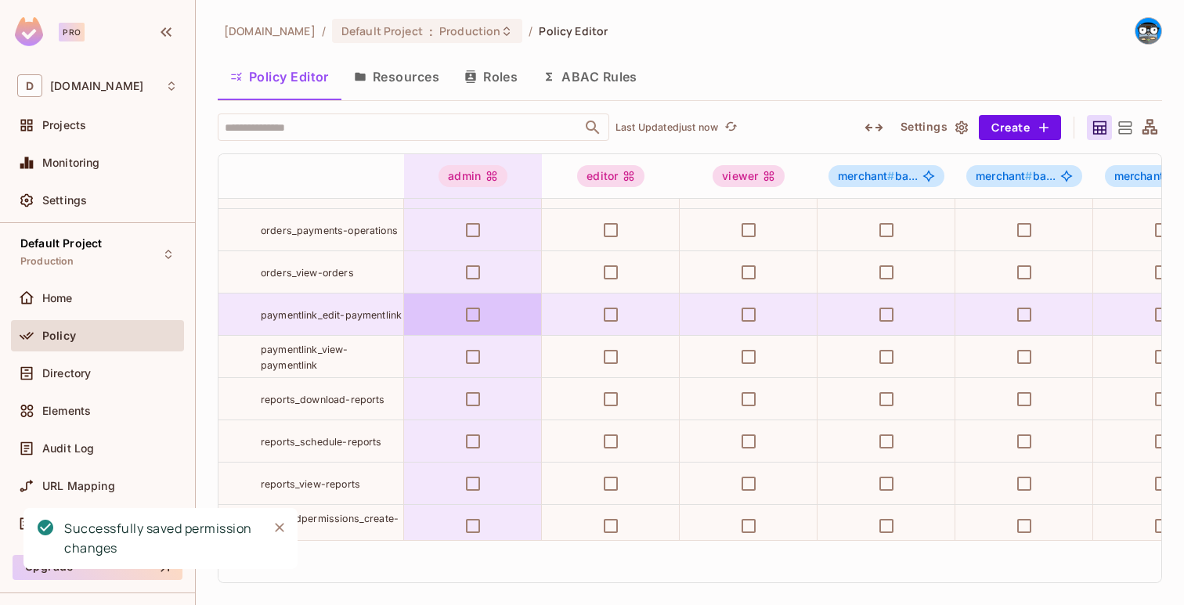
scroll to position [897, 0]
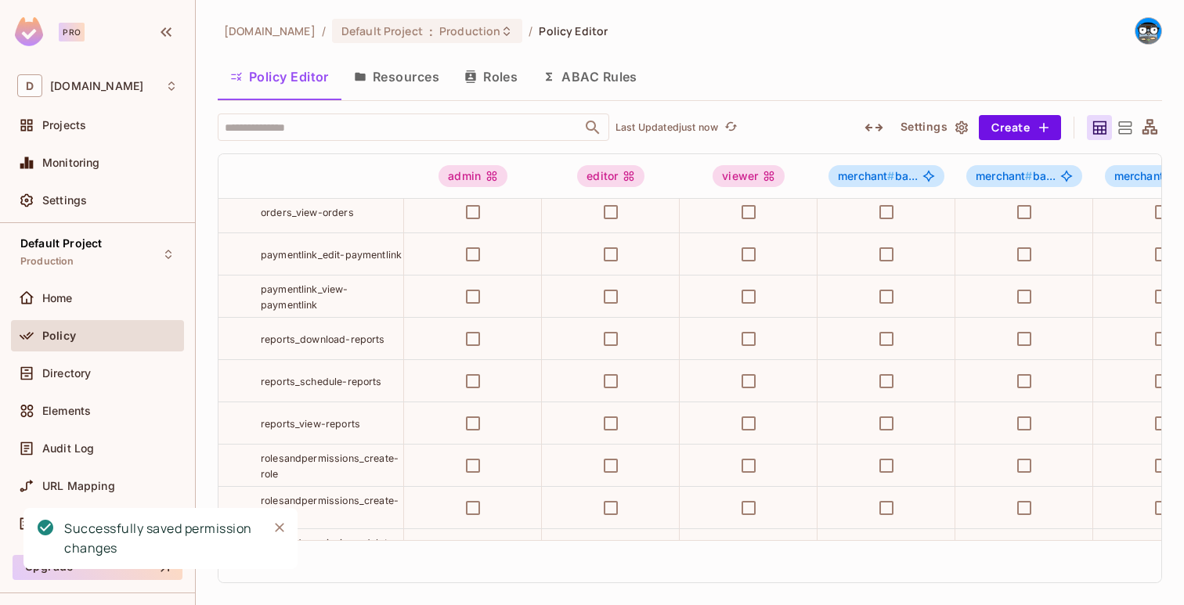
click at [356, 343] on span "reports_download-reports" at bounding box center [323, 340] width 124 height 12
copy tr "reports_download-reports"
click at [1012, 121] on button "Create" at bounding box center [1020, 127] width 82 height 25
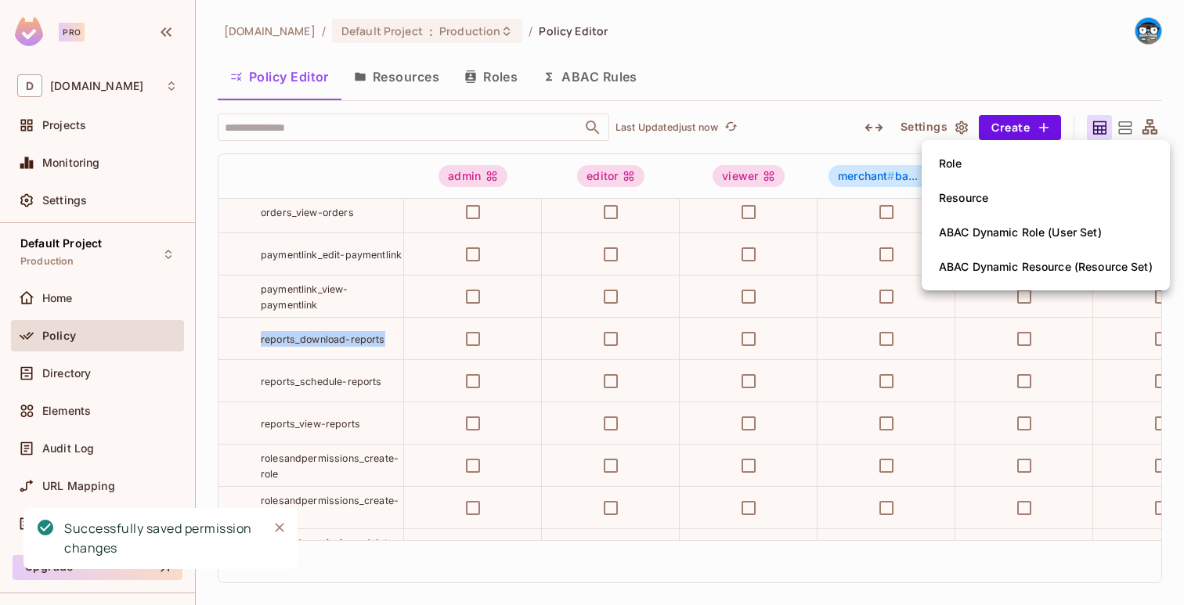
click at [986, 158] on li "Role" at bounding box center [1046, 163] width 248 height 34
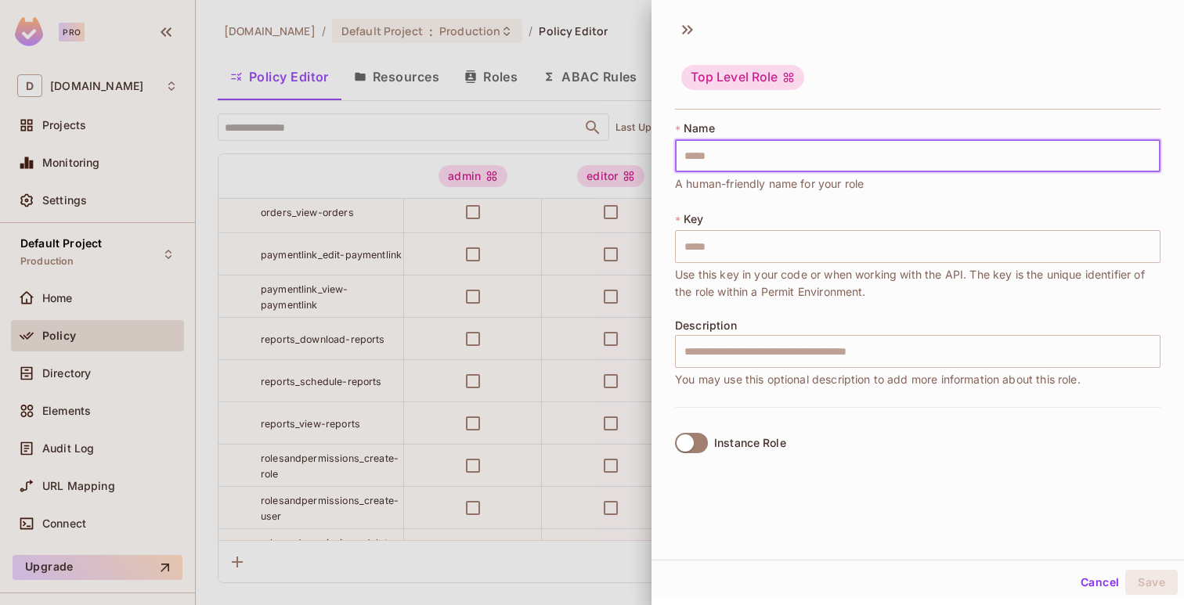
click at [957, 153] on input "text" at bounding box center [917, 155] width 485 height 33
paste input "**********"
type input "**********"
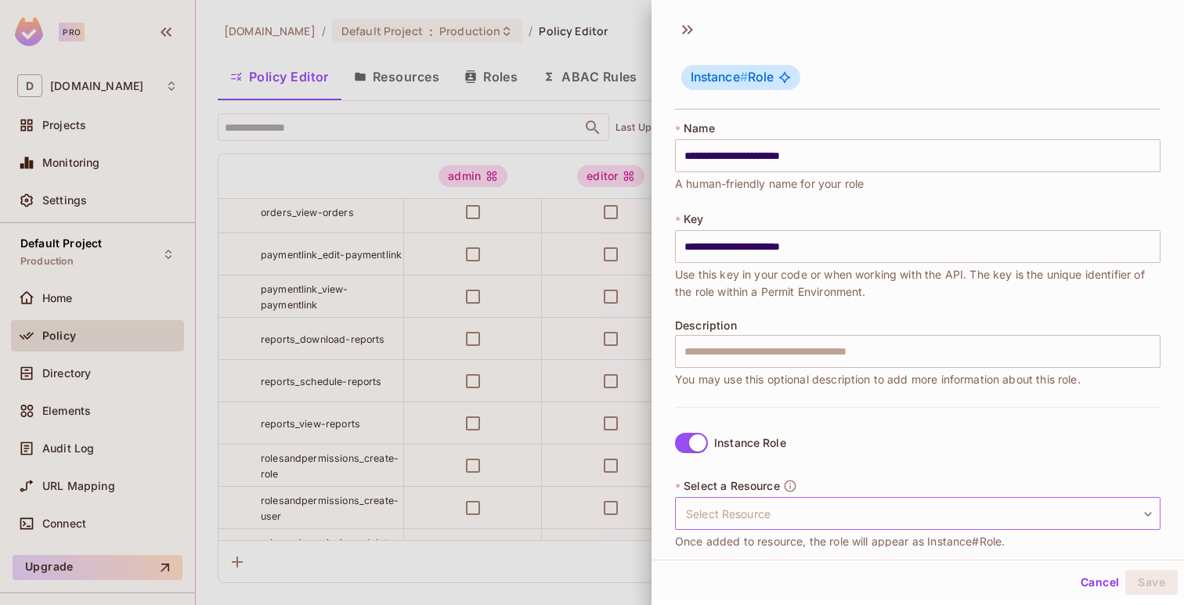
click at [731, 503] on body "Pro D [DOMAIN_NAME] Projects Monitoring Settings Default Project Production Hom…" at bounding box center [592, 302] width 1184 height 605
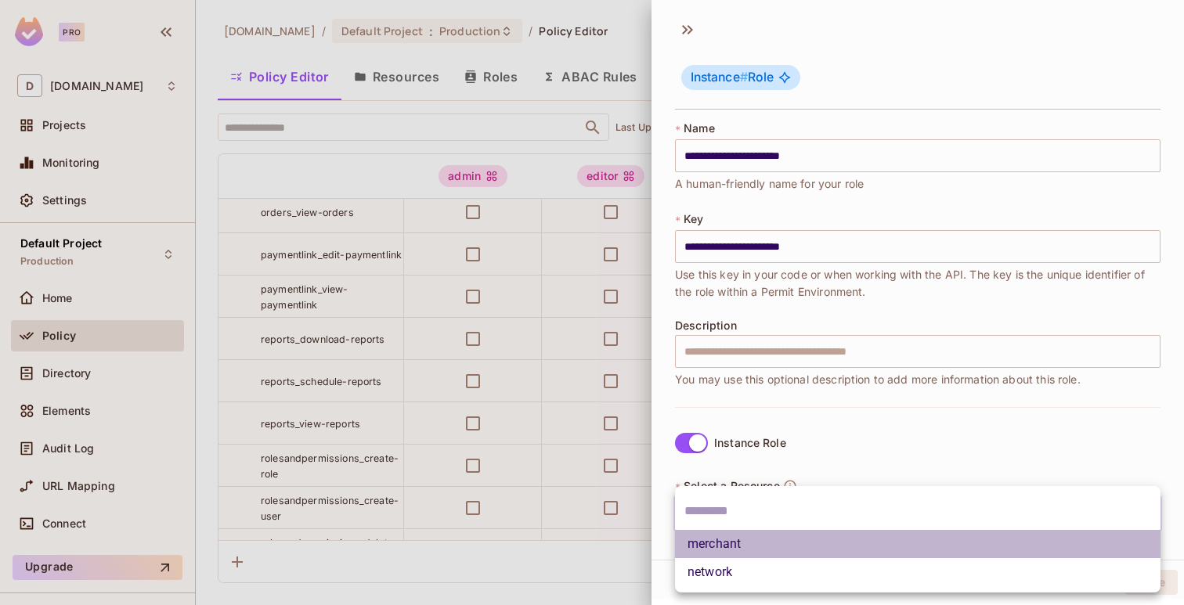
click at [731, 536] on li "merchant" at bounding box center [917, 544] width 485 height 28
type input "********"
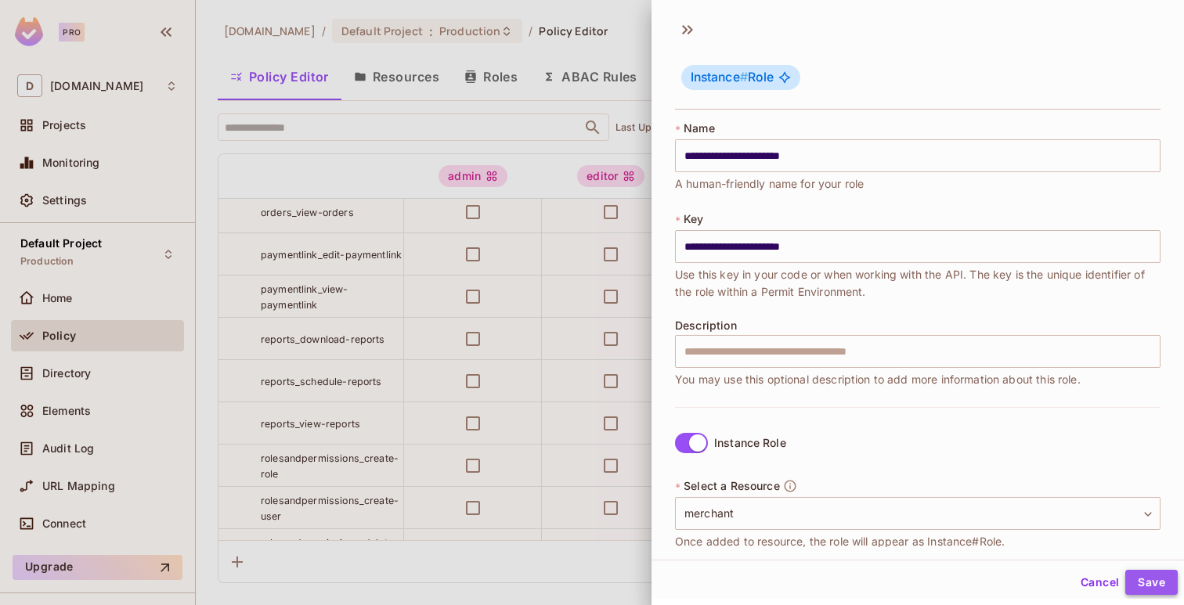
click at [1165, 576] on button "Save" at bounding box center [1151, 582] width 52 height 25
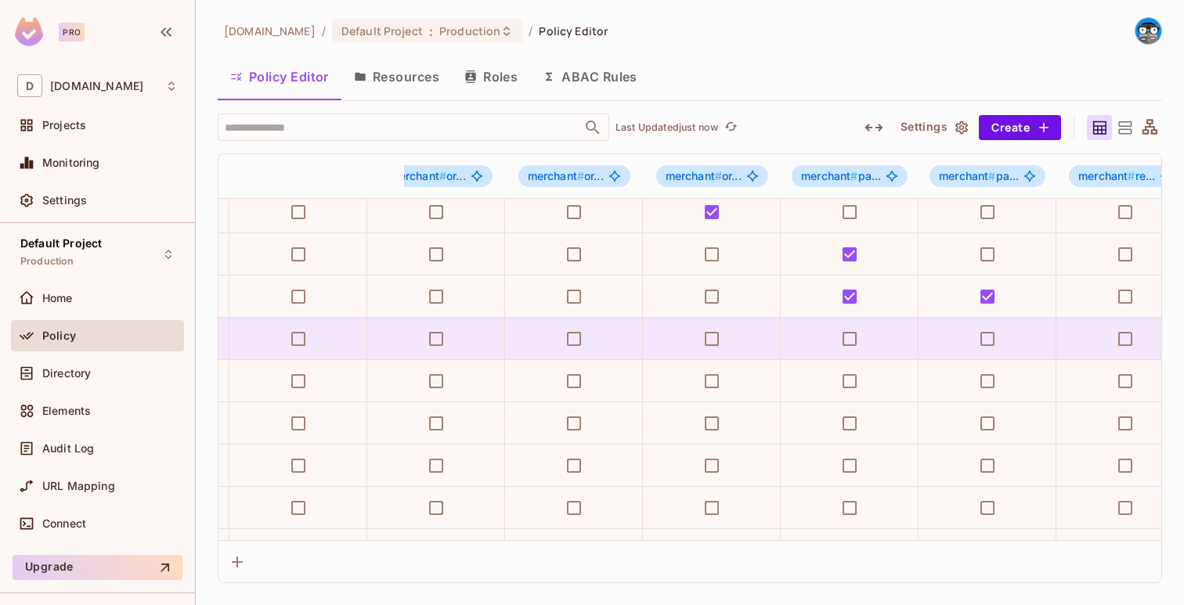
scroll to position [897, 3137]
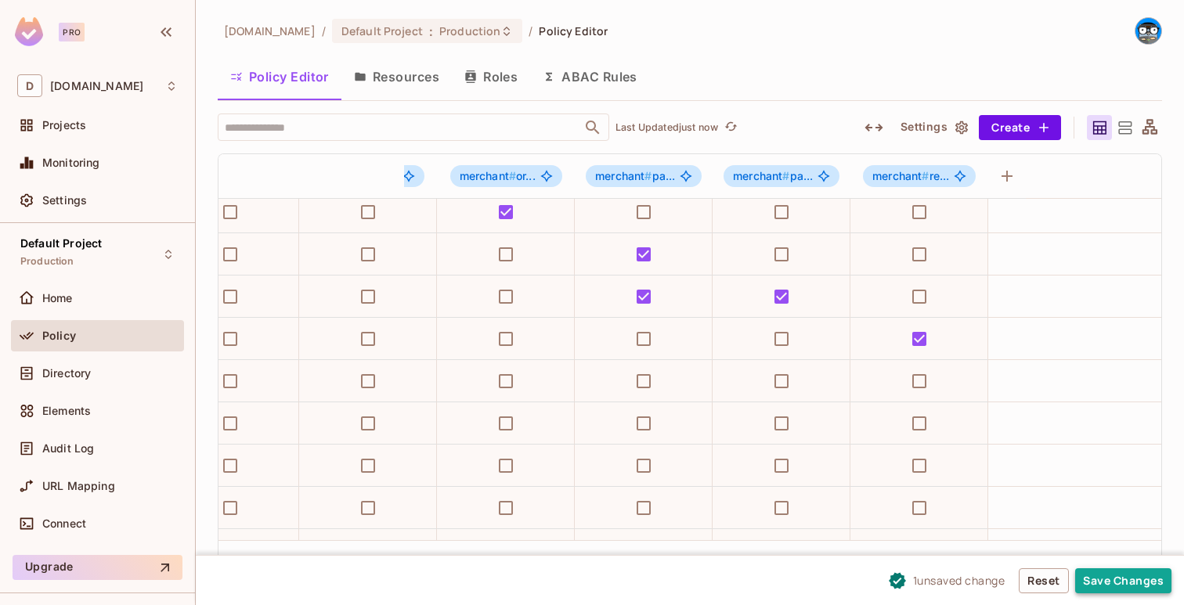
click at [1094, 568] on button "Save Changes" at bounding box center [1123, 580] width 96 height 25
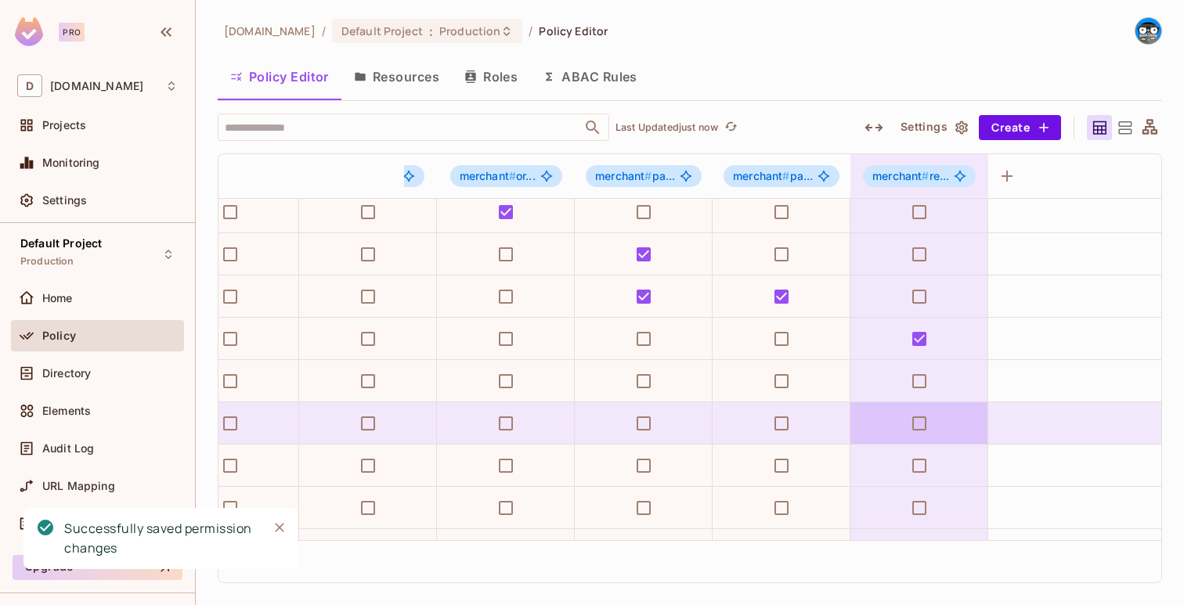
scroll to position [897, 0]
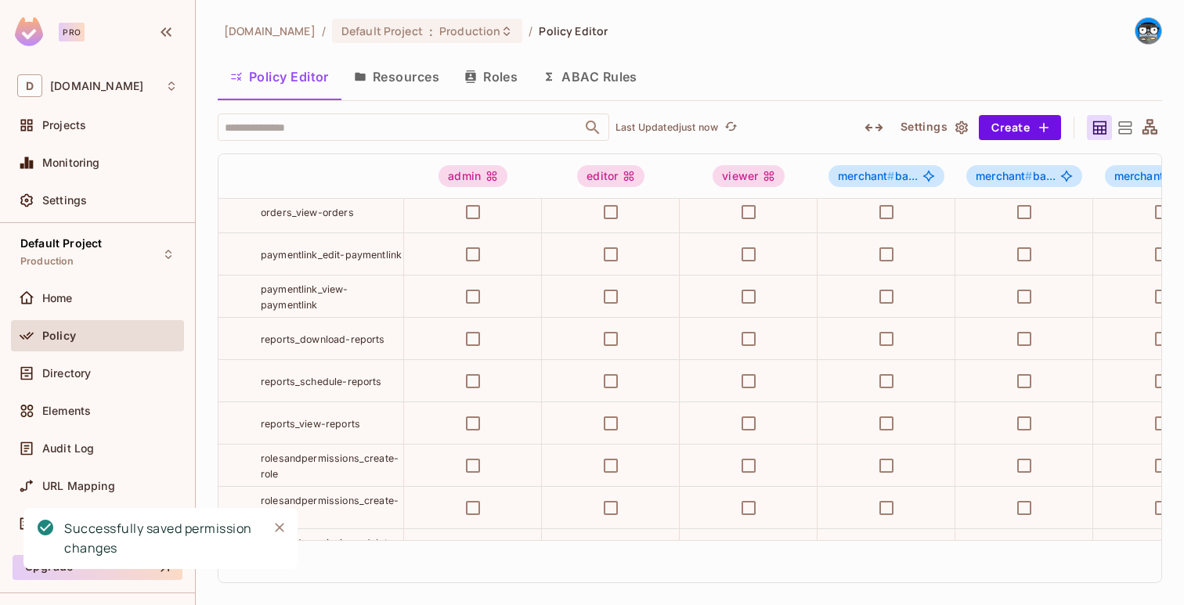
click at [290, 387] on span "reports_schedule-reports" at bounding box center [321, 381] width 121 height 13
copy tr "reports_schedule-reports"
click at [1004, 124] on button "Create" at bounding box center [1020, 127] width 82 height 25
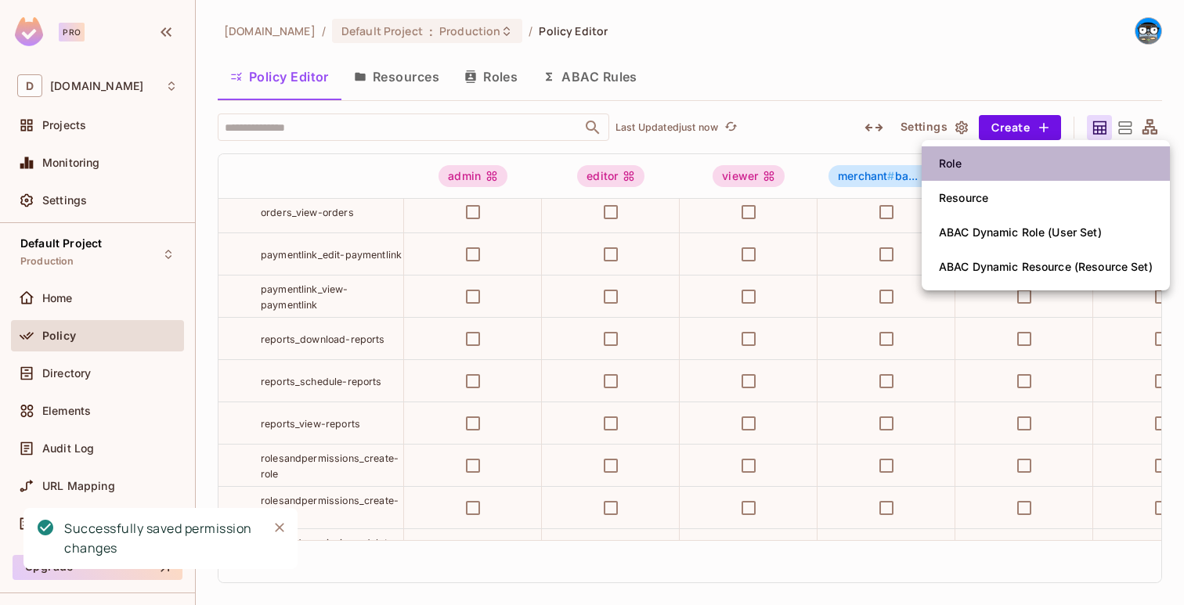
click at [980, 155] on li "Role" at bounding box center [1046, 163] width 248 height 34
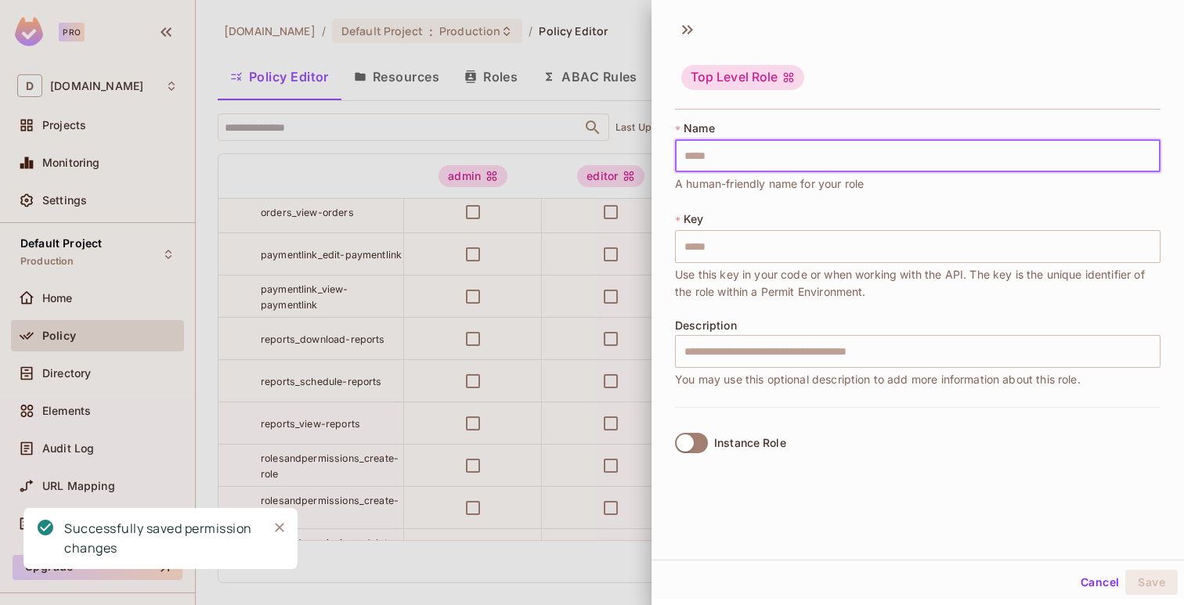
click at [949, 171] on input "text" at bounding box center [917, 155] width 485 height 33
paste input "**********"
type input "**********"
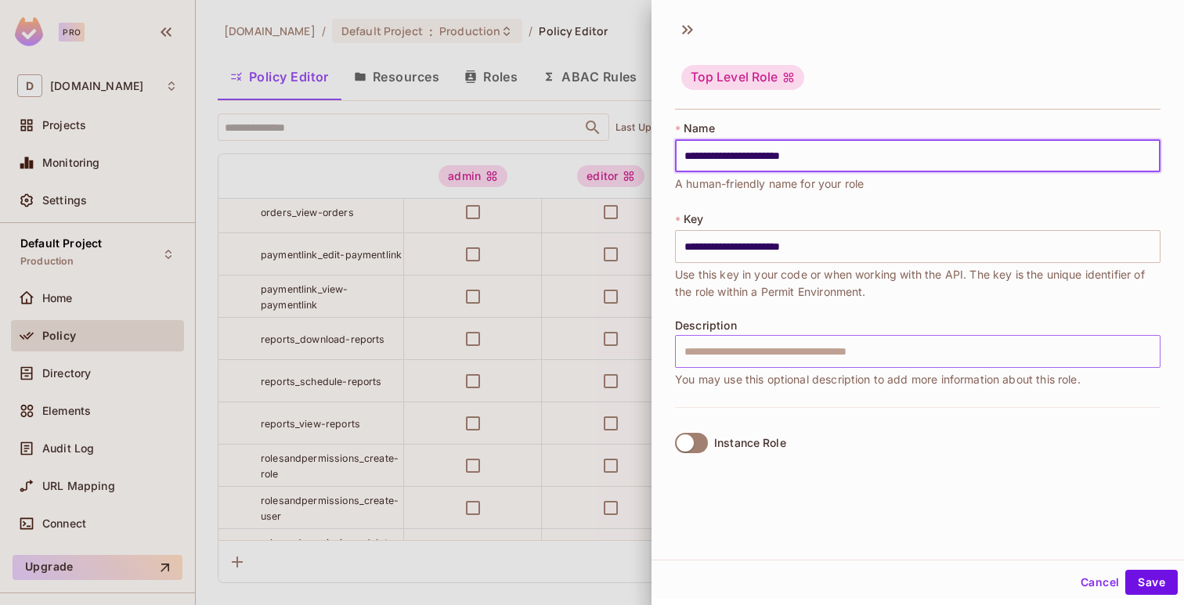
type input "**********"
click at [786, 347] on input "text" at bounding box center [917, 351] width 485 height 33
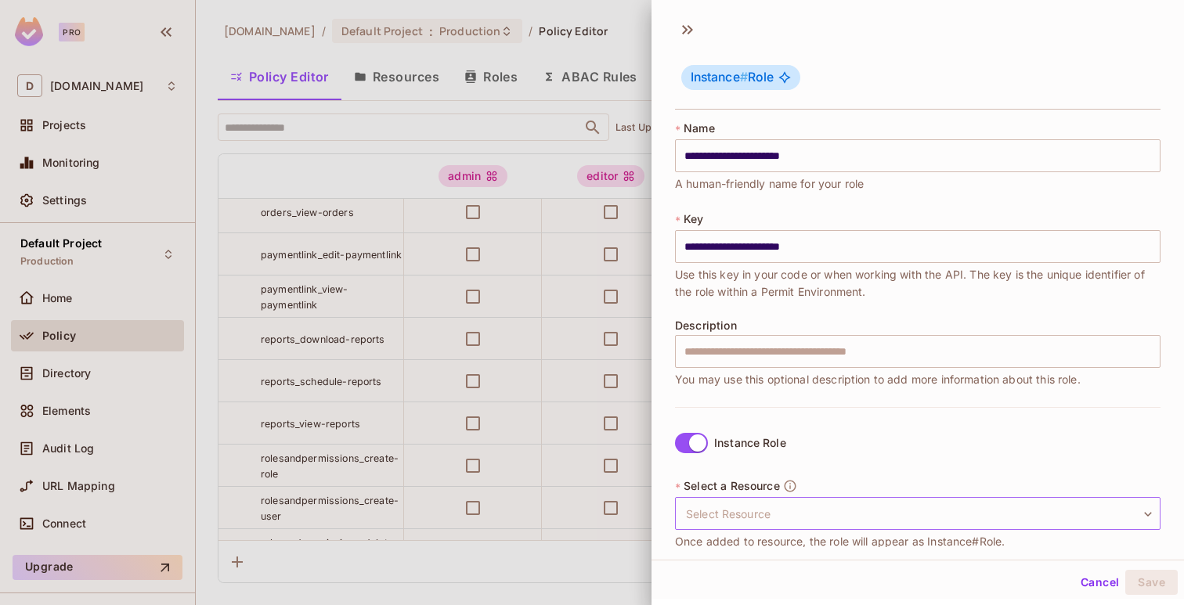
click at [714, 515] on body "Pro D deuna.com Projects Monitoring Settings Default Project Production Home Po…" at bounding box center [592, 302] width 1184 height 605
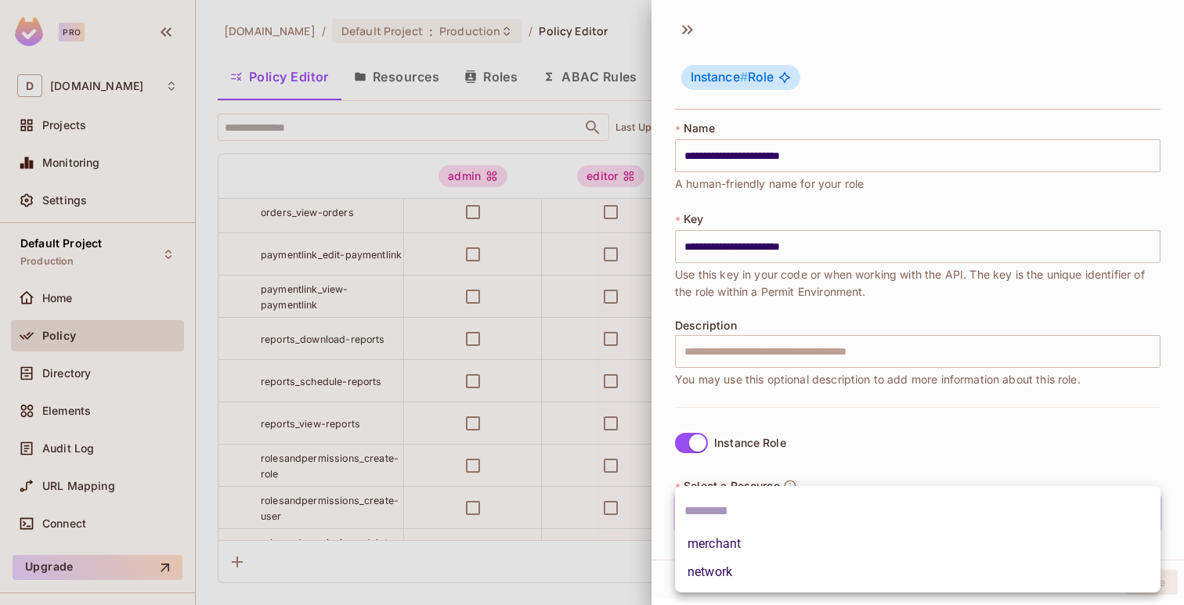
click at [728, 538] on li "merchant" at bounding box center [917, 544] width 485 height 28
type input "********"
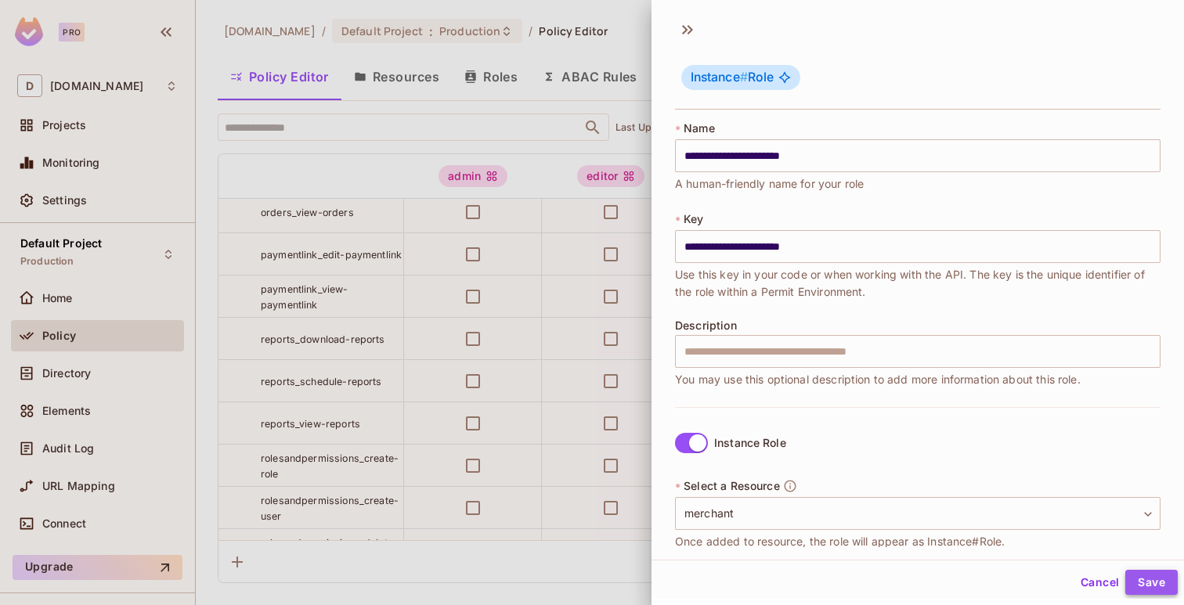
click at [1145, 585] on button "Save" at bounding box center [1151, 582] width 52 height 25
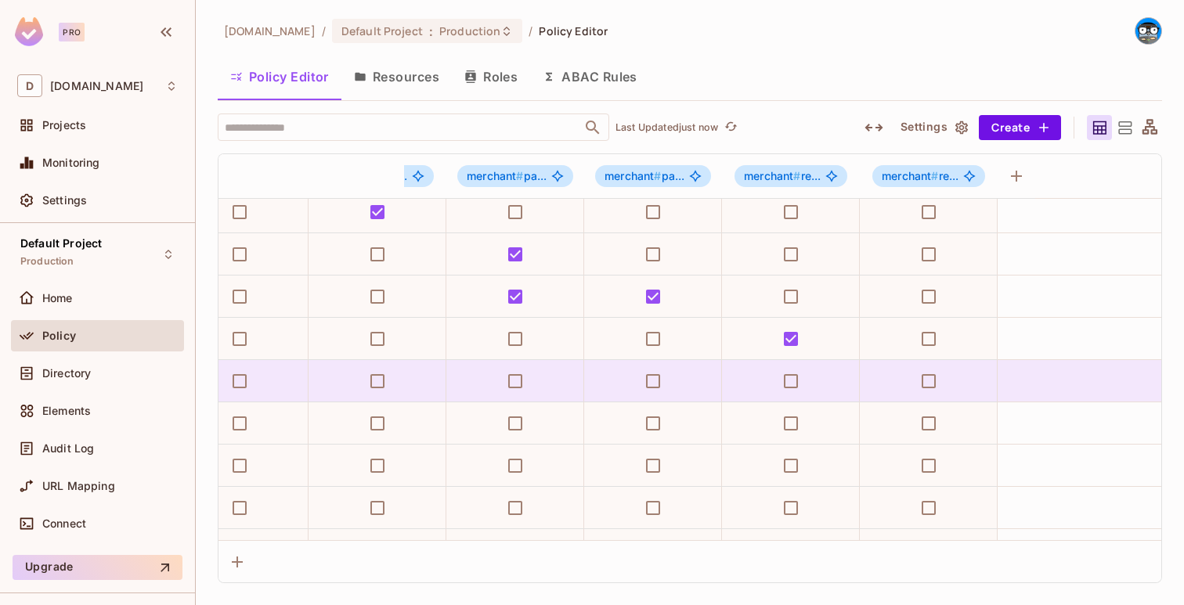
scroll to position [897, 3274]
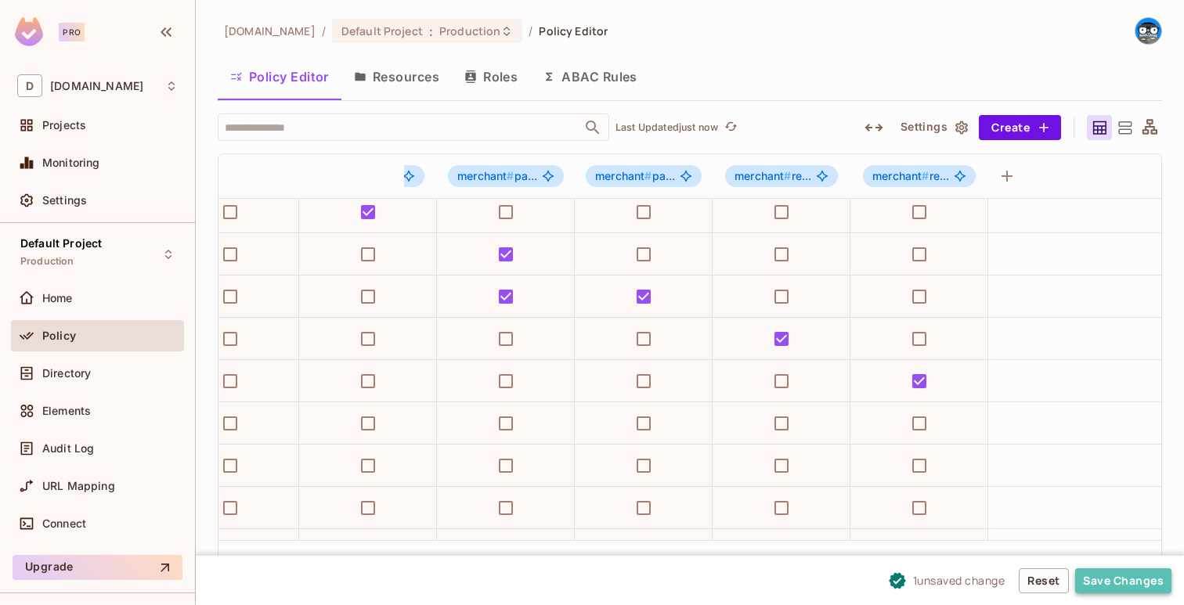
click at [1088, 575] on button "Save Changes" at bounding box center [1123, 580] width 96 height 25
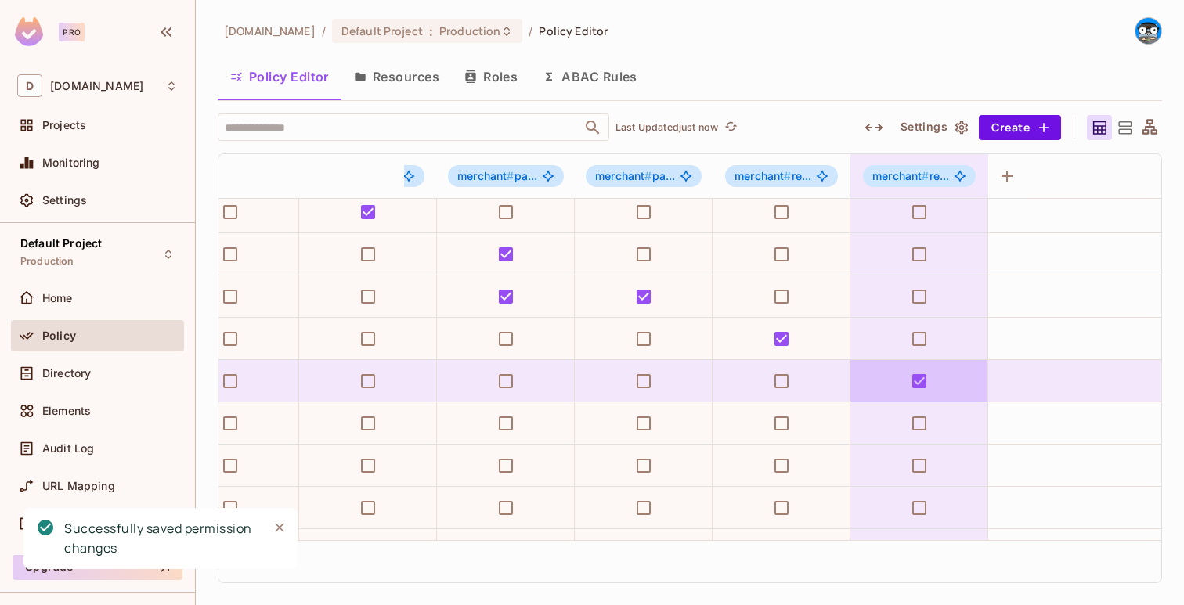
scroll to position [897, 0]
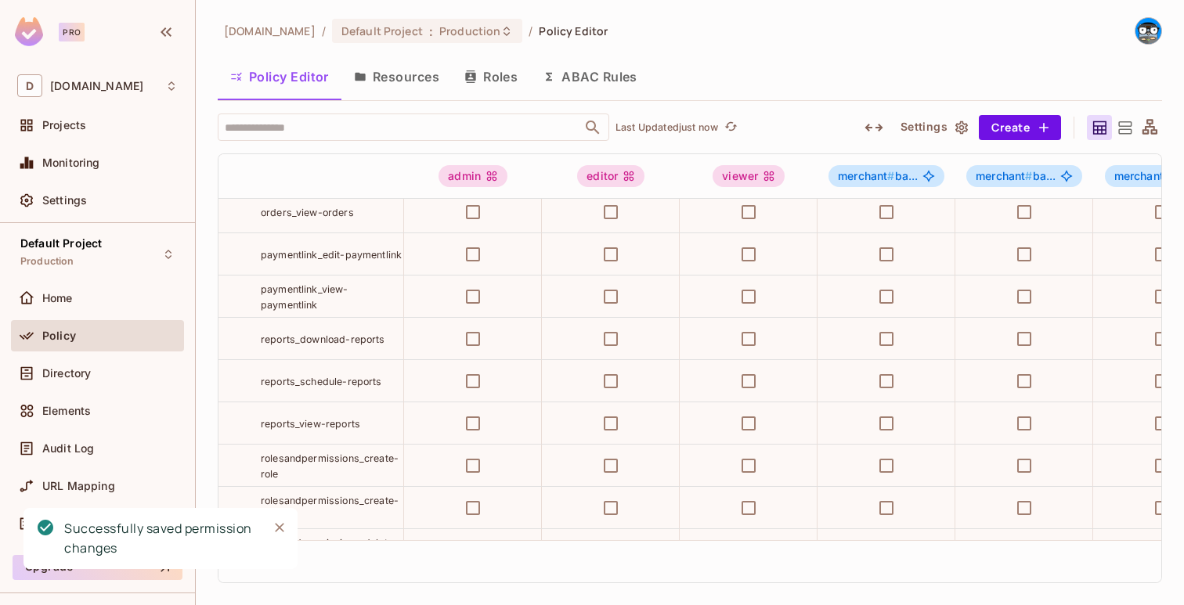
click at [318, 429] on span "reports_view-reports" at bounding box center [310, 423] width 99 height 13
click at [335, 425] on span "reports_view-reports" at bounding box center [310, 424] width 99 height 12
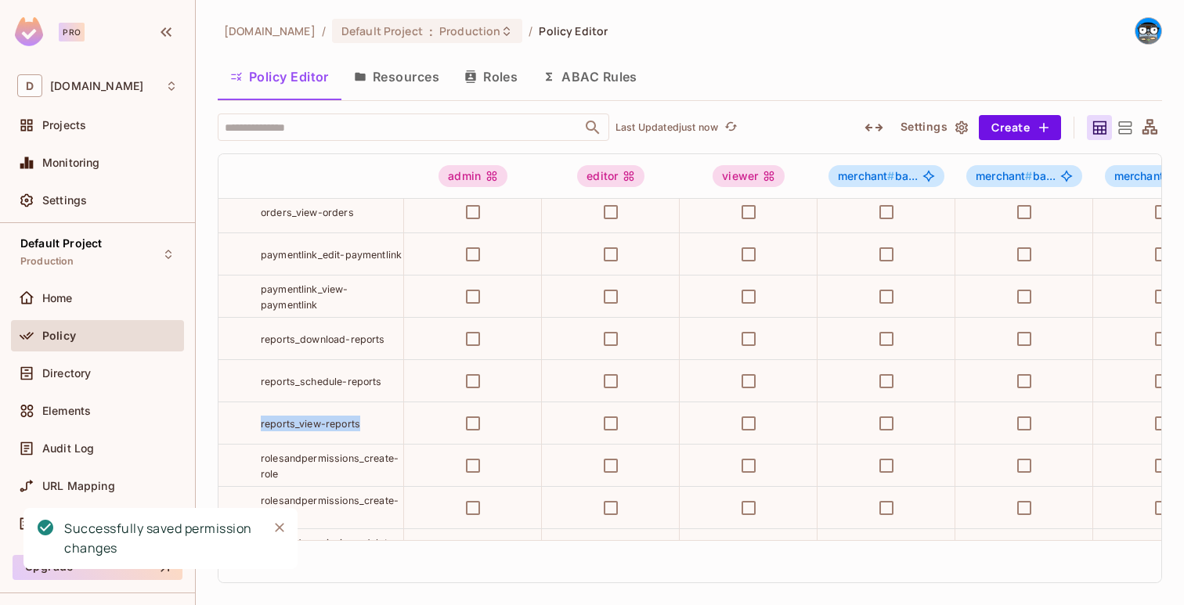
copy tr "reports_view-reports"
click at [1005, 136] on button "Create" at bounding box center [1020, 127] width 82 height 25
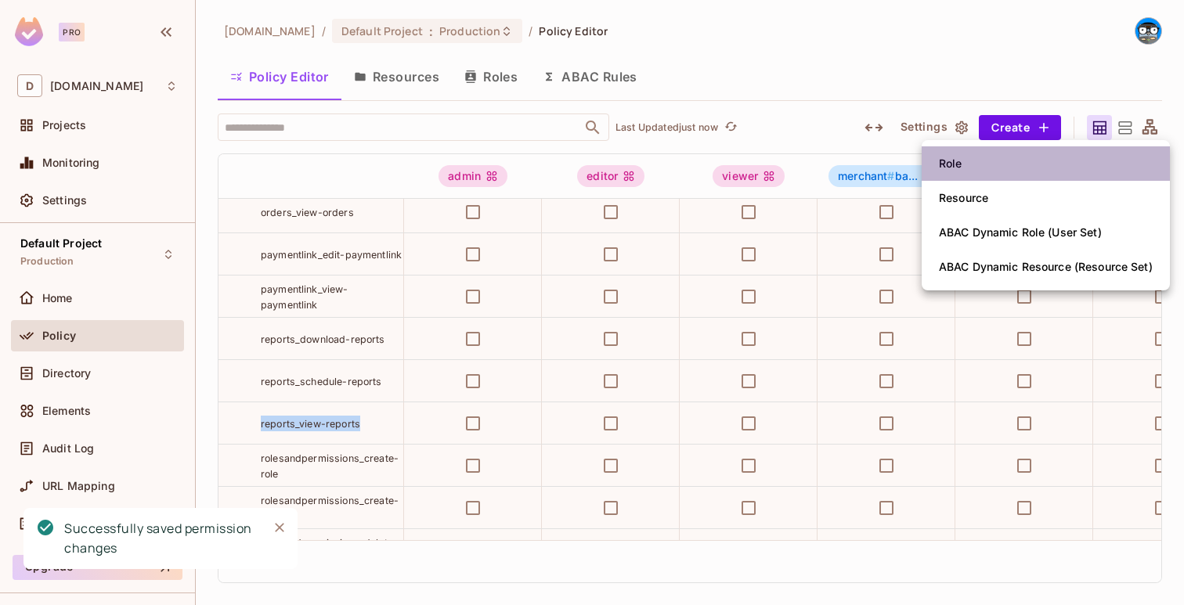
click at [992, 160] on li "Role" at bounding box center [1046, 163] width 248 height 34
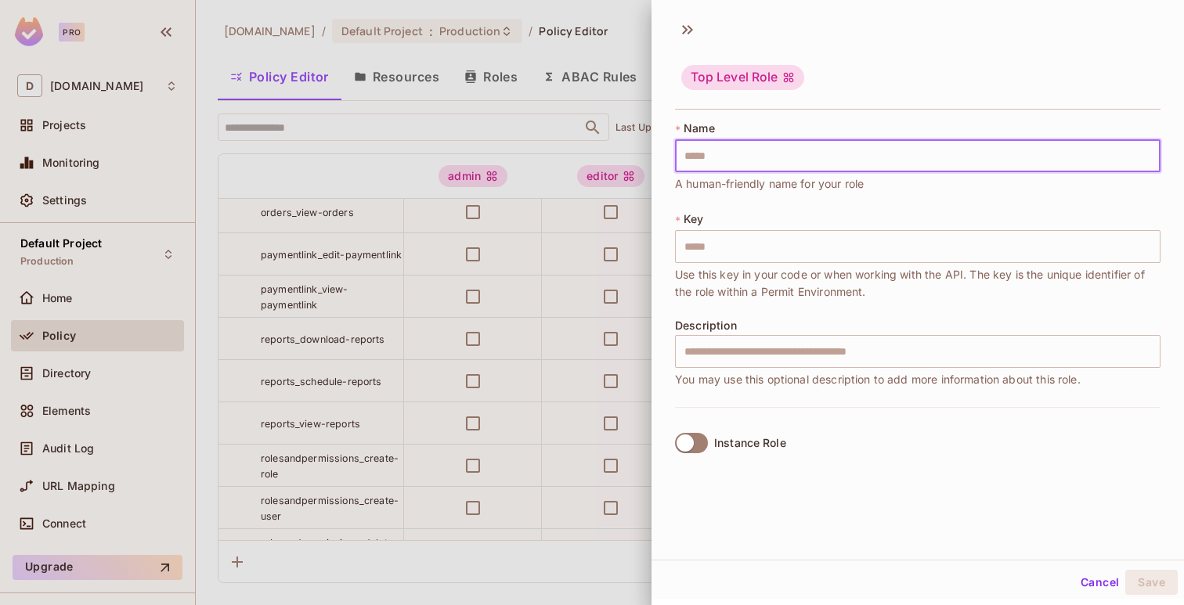
click at [979, 158] on input "text" at bounding box center [917, 155] width 485 height 33
paste input "**********"
type input "**********"
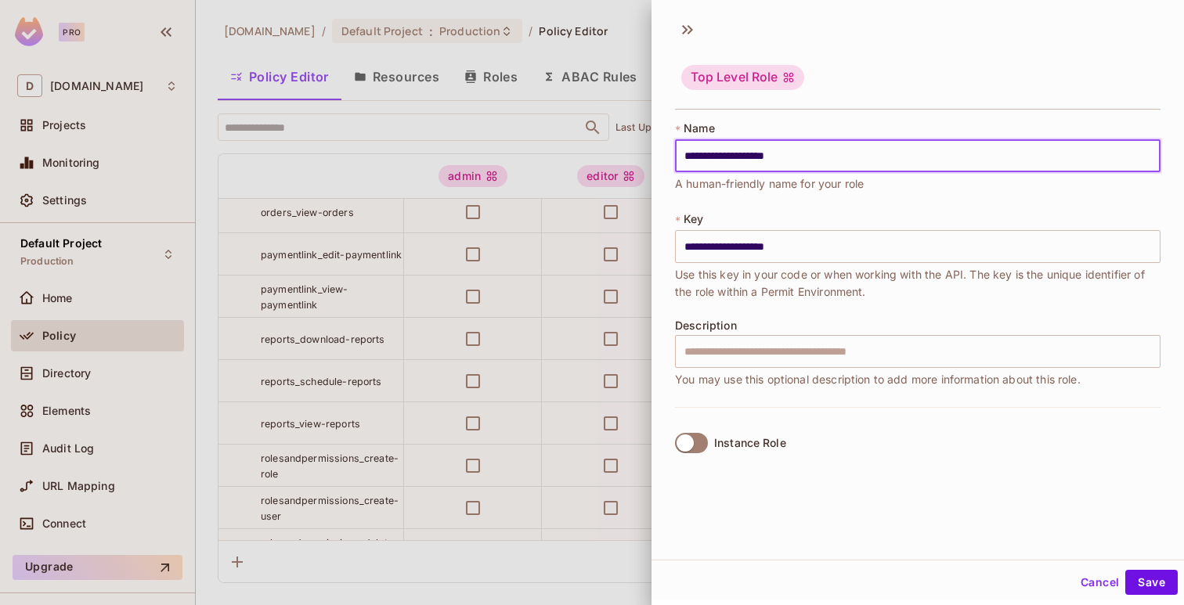
click at [701, 431] on label "Instance Role" at bounding box center [727, 443] width 117 height 33
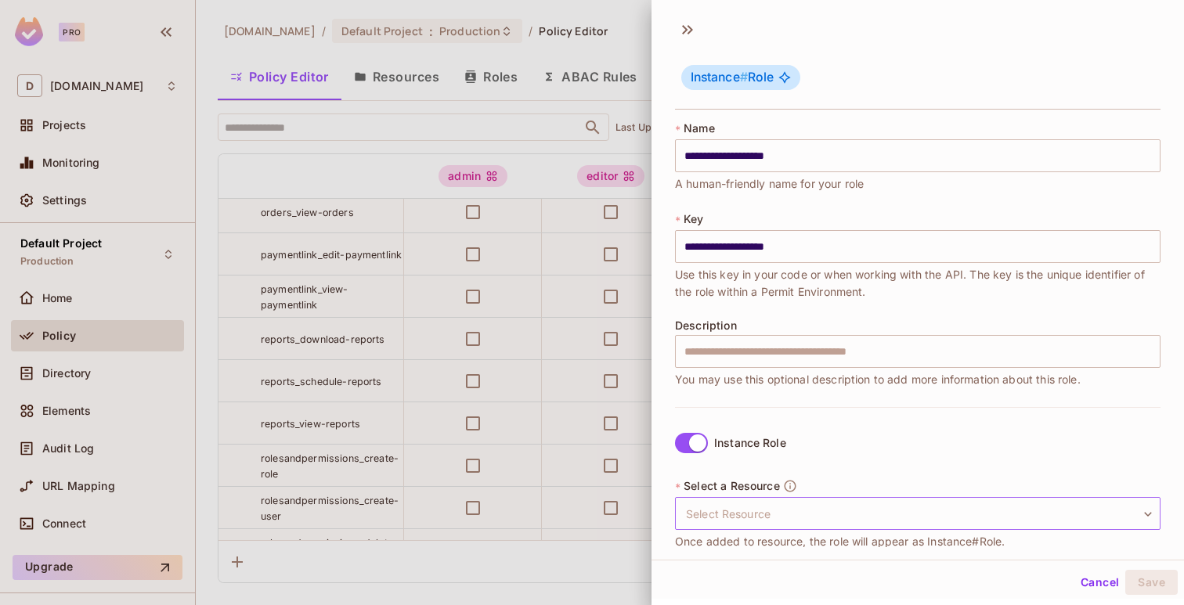
click at [734, 512] on body "Pro D deuna.com Projects Monitoring Settings Default Project Production Home Po…" at bounding box center [592, 302] width 1184 height 605
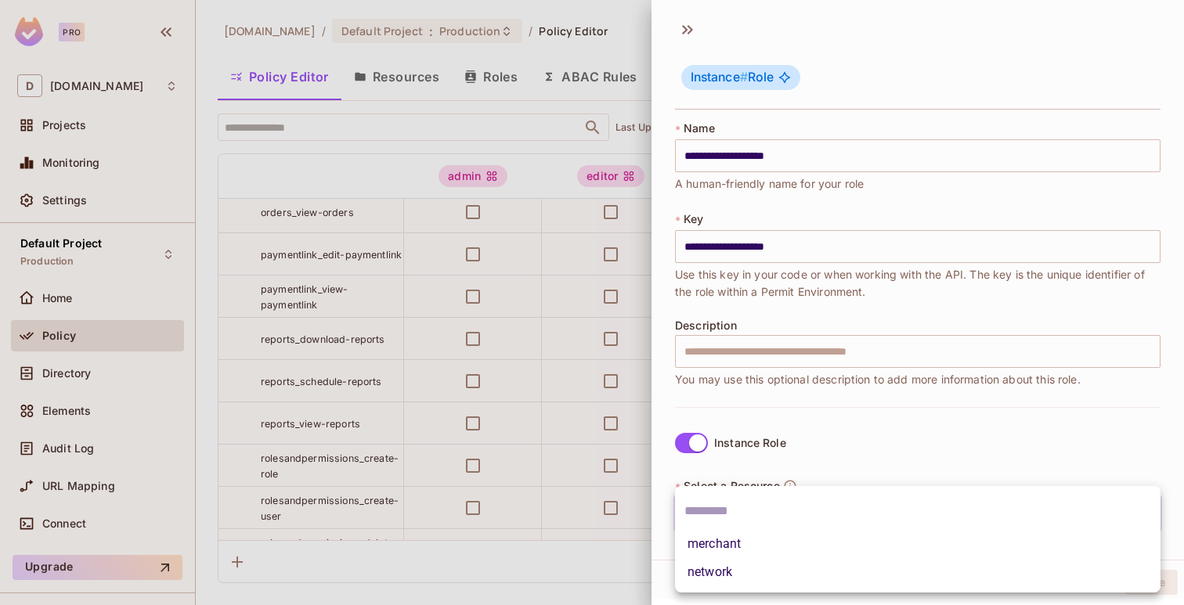
click at [733, 539] on li "merchant" at bounding box center [917, 544] width 485 height 28
type input "********"
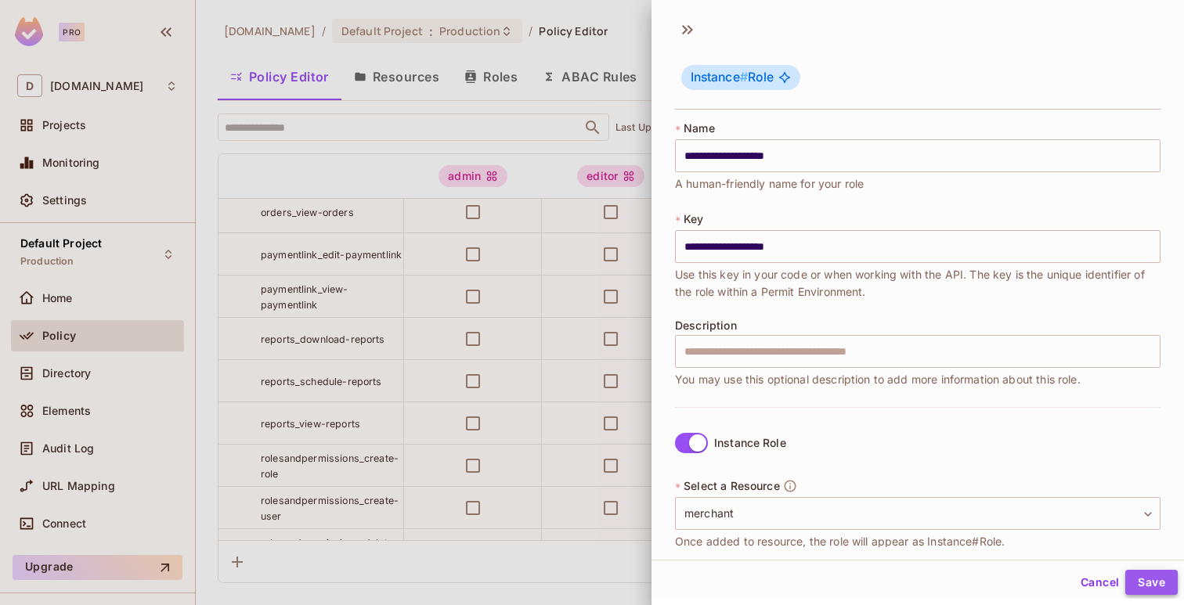
click at [1149, 579] on button "Save" at bounding box center [1151, 582] width 52 height 25
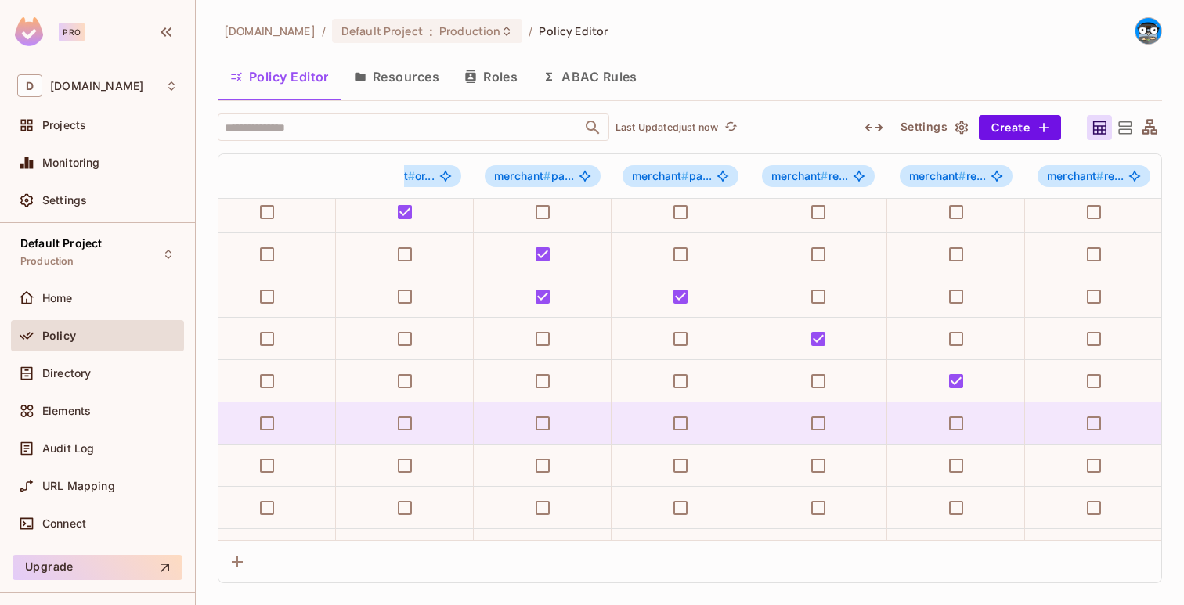
scroll to position [897, 3412]
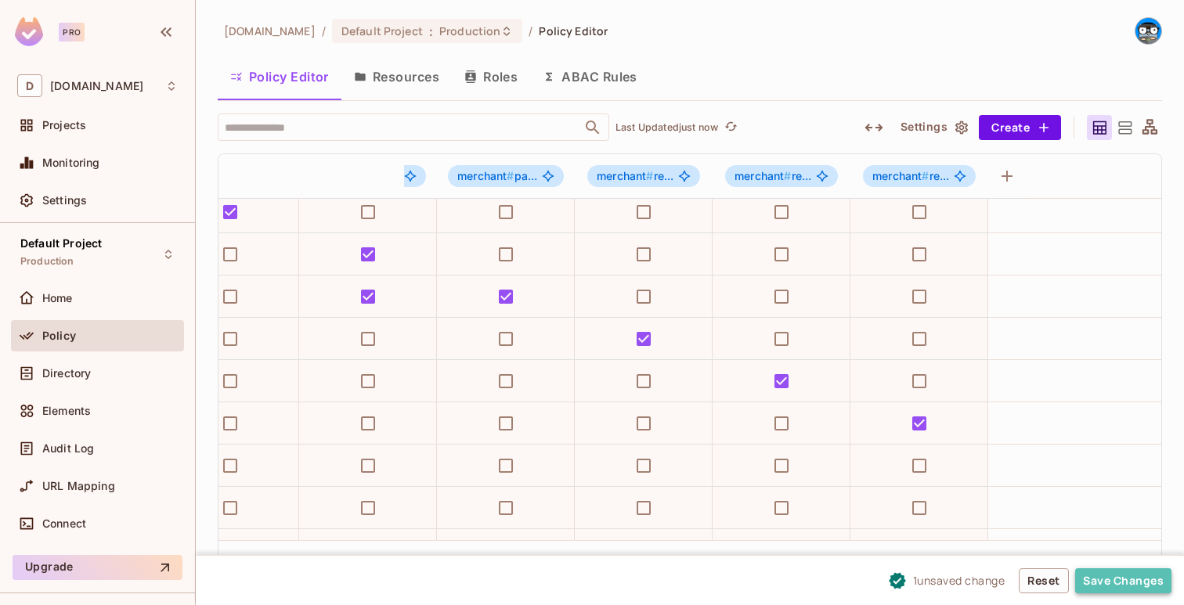
click at [1101, 583] on button "Save Changes" at bounding box center [1123, 580] width 96 height 25
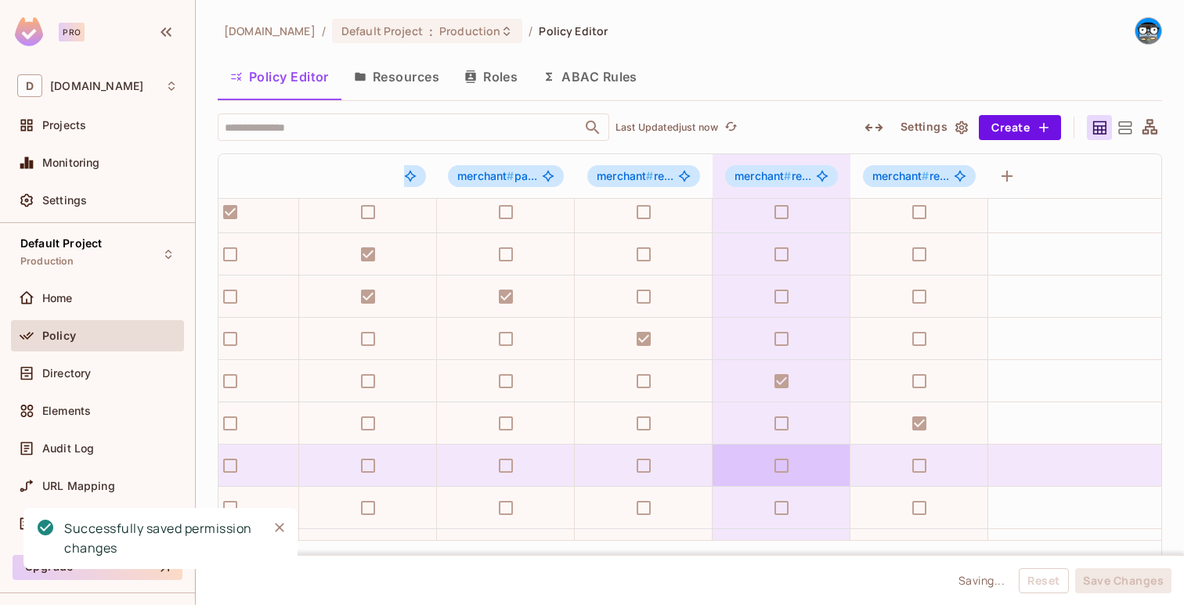
scroll to position [897, 0]
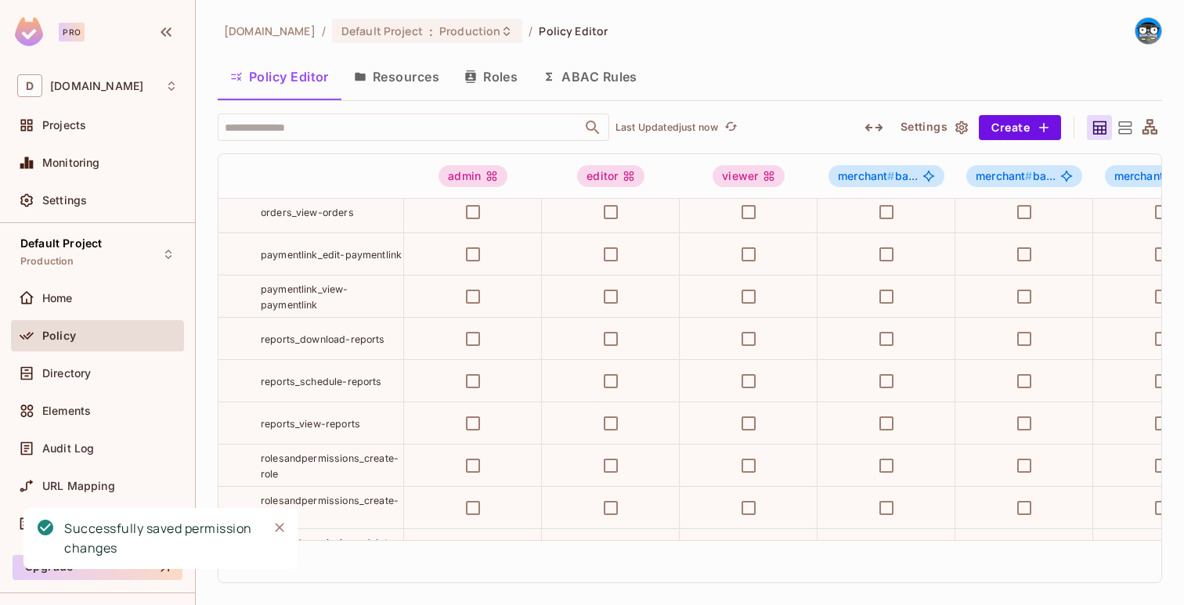
click at [389, 460] on span "rolesandpermissions_create-role" at bounding box center [330, 466] width 138 height 27
copy tr "rolesandpermissions_create-role"
click at [1035, 115] on button "Create" at bounding box center [1020, 127] width 82 height 25
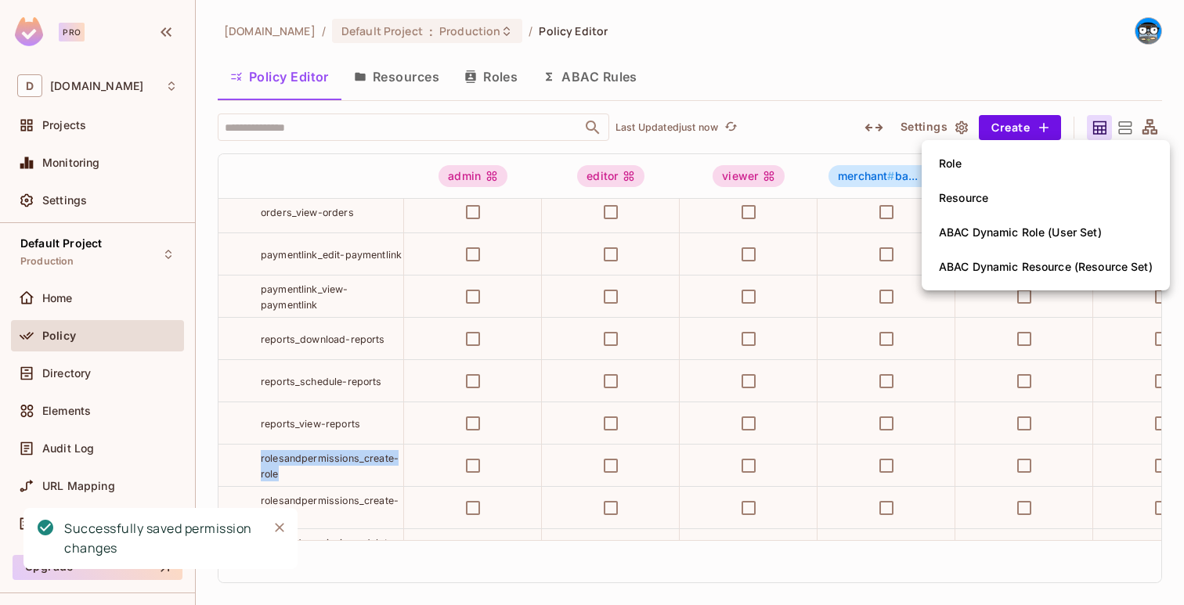
click at [997, 174] on li "Role" at bounding box center [1046, 163] width 248 height 34
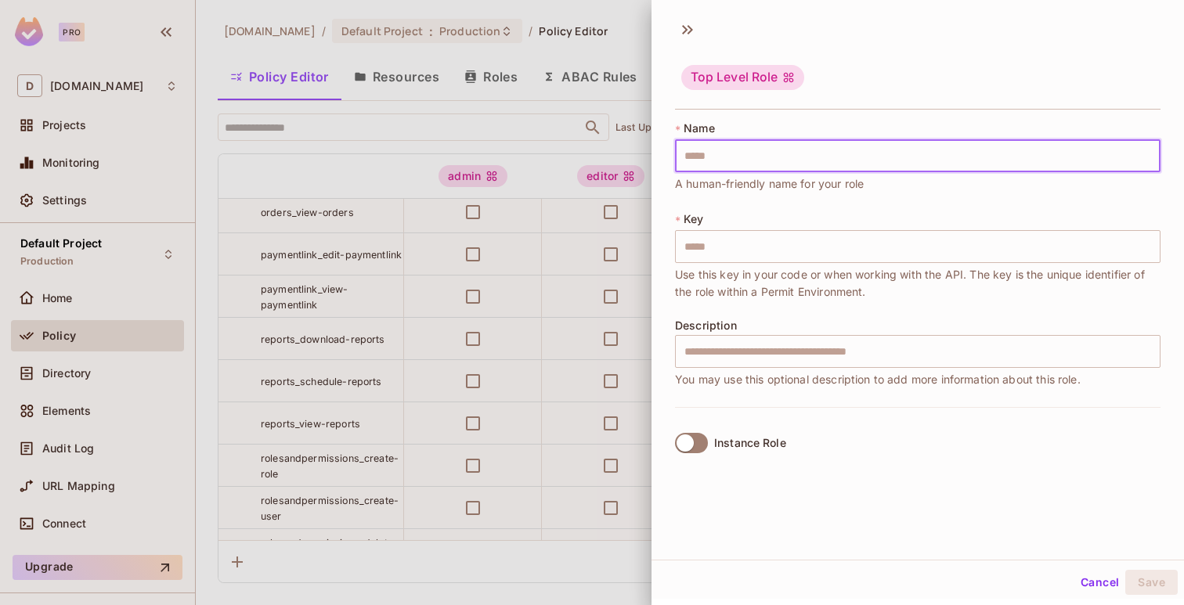
click at [947, 151] on input "text" at bounding box center [917, 155] width 485 height 33
paste input "**********"
type input "**********"
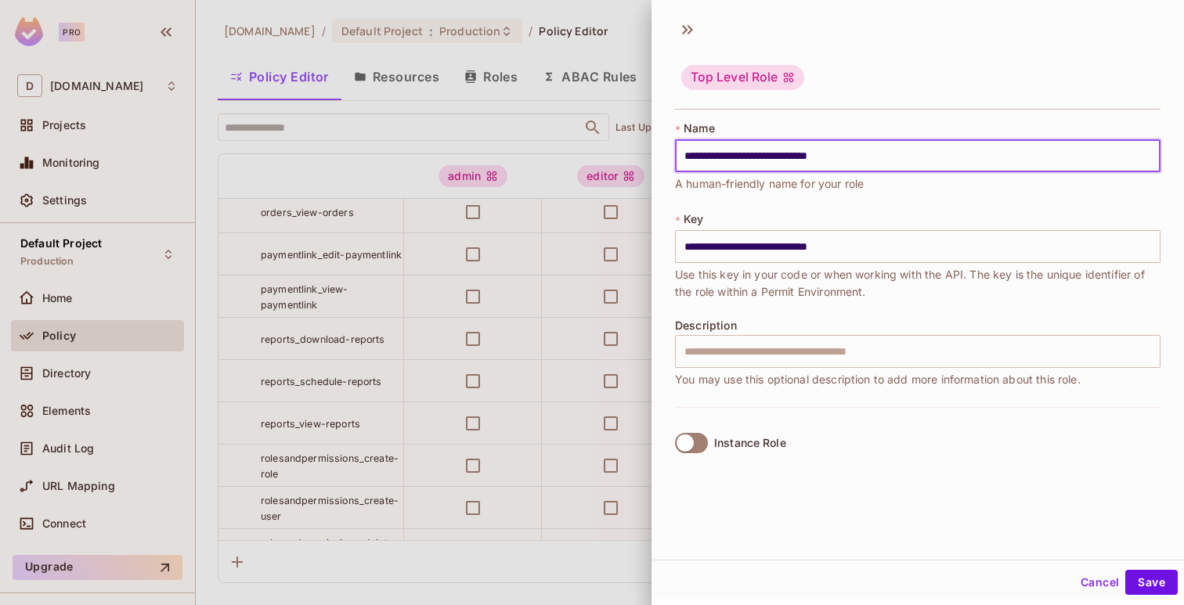
click at [702, 433] on span at bounding box center [691, 443] width 33 height 20
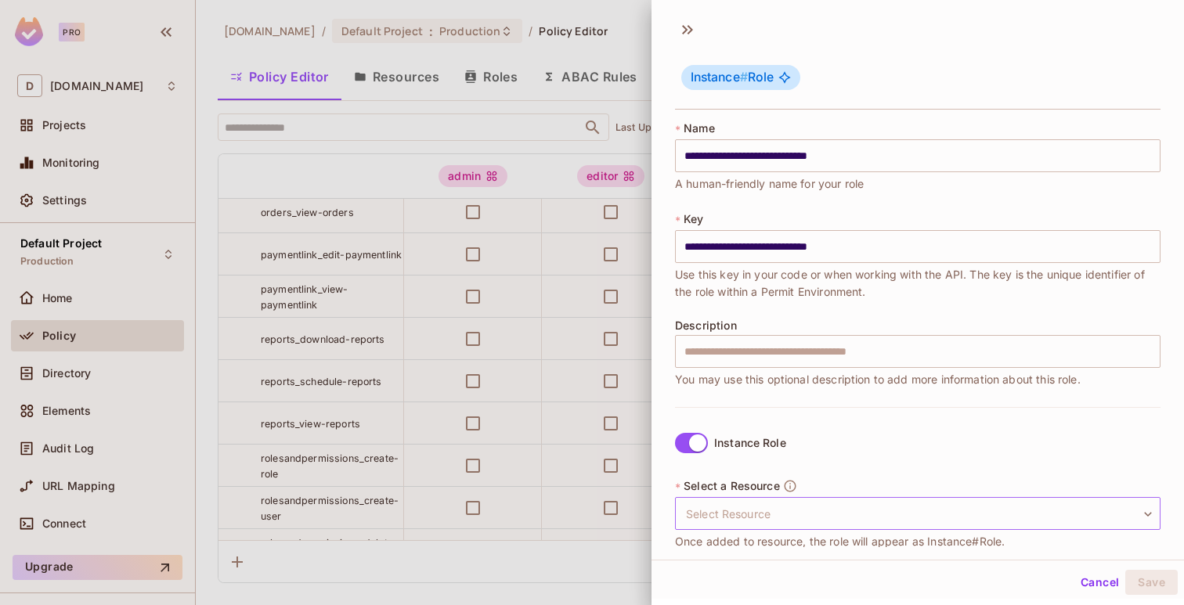
click at [755, 507] on body "Pro D deuna.com Projects Monitoring Settings Default Project Production Home Po…" at bounding box center [592, 302] width 1184 height 605
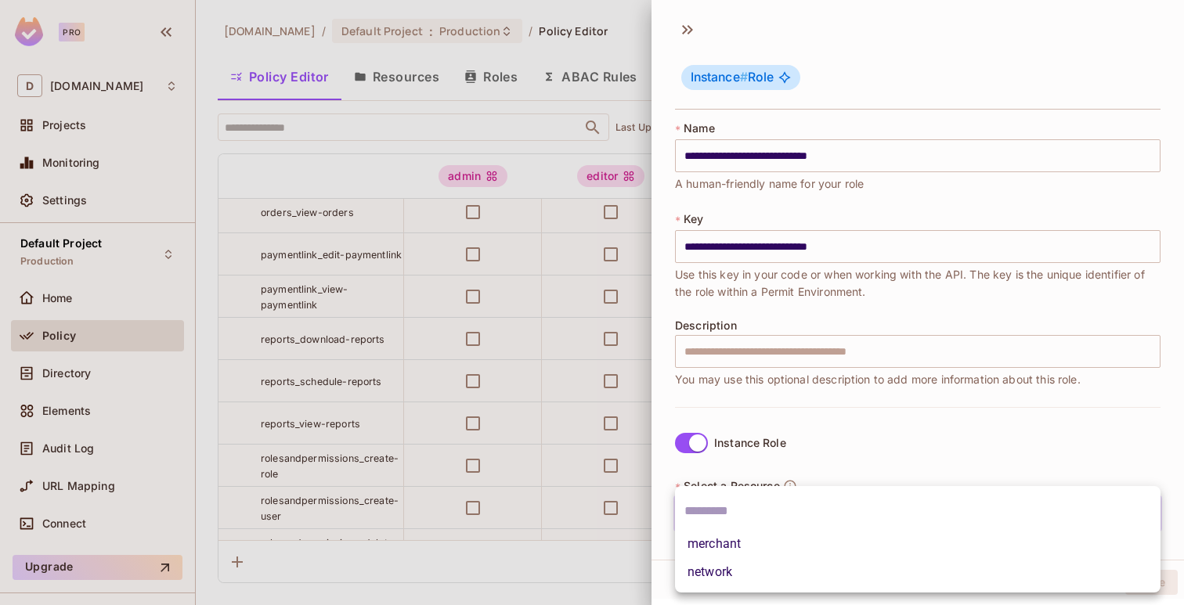
click at [752, 525] on div at bounding box center [917, 511] width 485 height 38
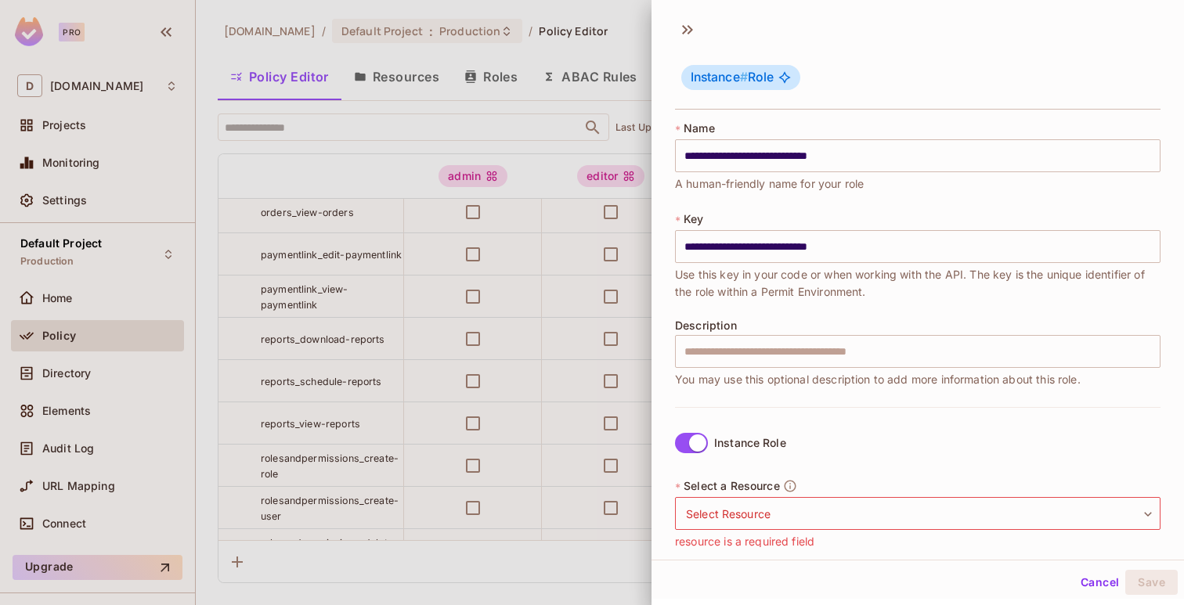
click at [751, 489] on span "Select a Resource" at bounding box center [732, 486] width 96 height 13
click at [750, 518] on body "Pro D deuna.com Projects Monitoring Settings Default Project Production Home Po…" at bounding box center [592, 302] width 1184 height 605
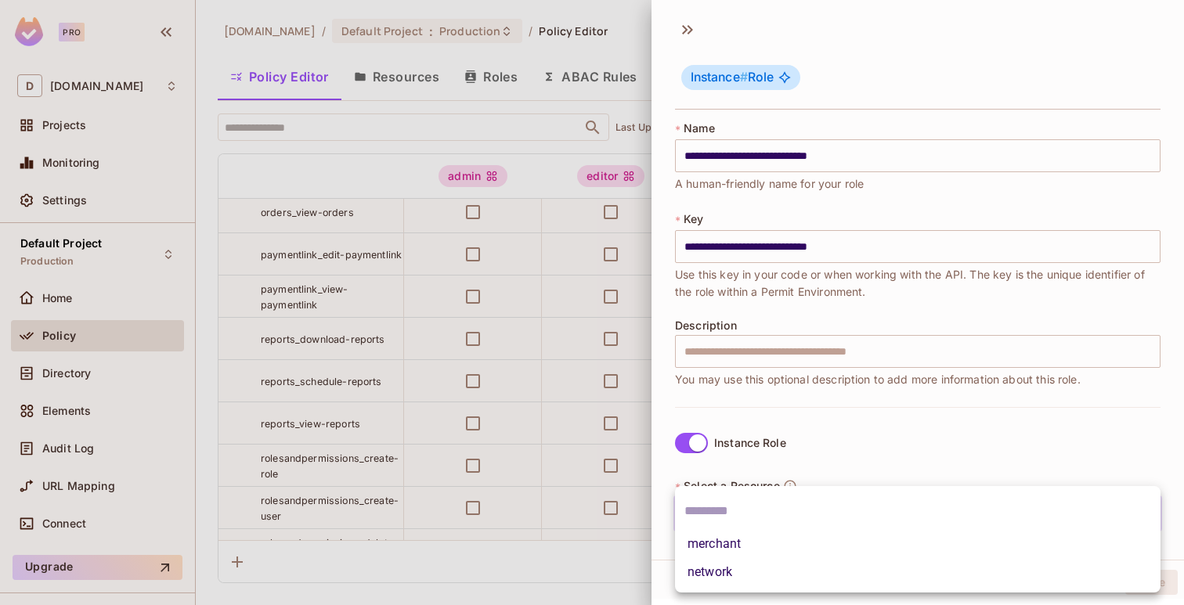
click at [741, 547] on li "merchant" at bounding box center [917, 544] width 485 height 28
type input "********"
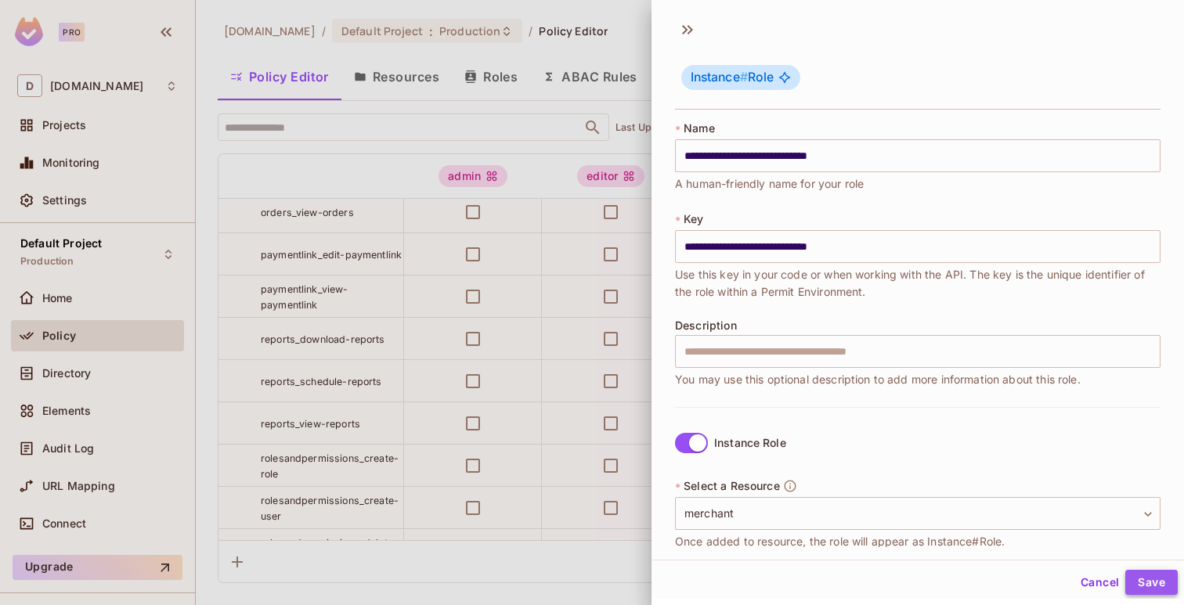
click at [1137, 581] on button "Save" at bounding box center [1151, 582] width 52 height 25
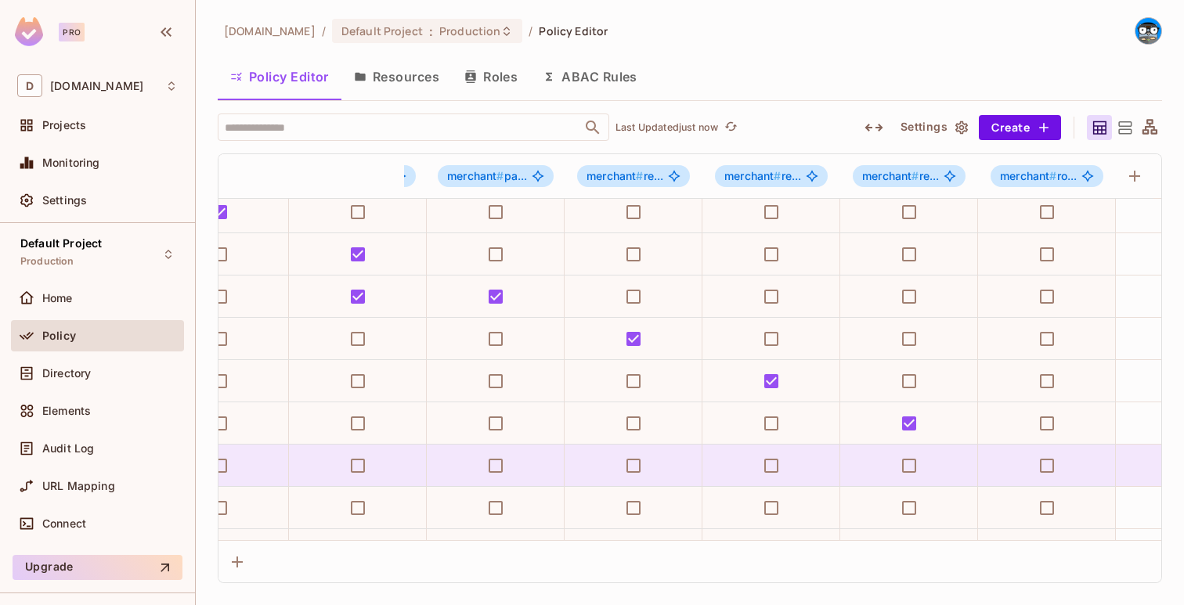
scroll to position [897, 3550]
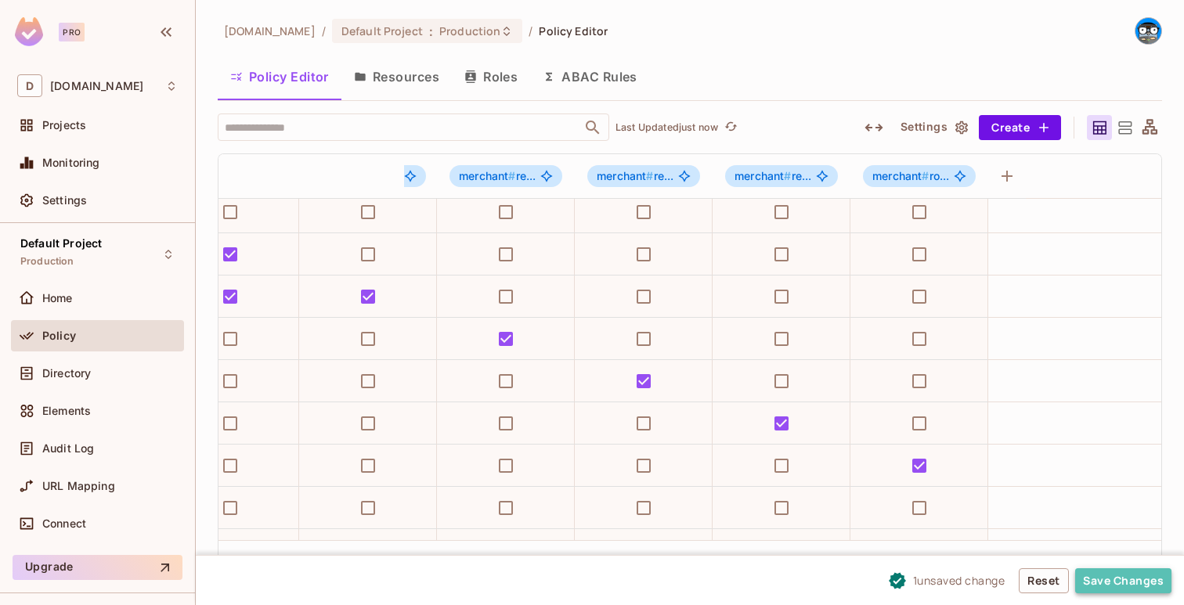
click at [1093, 576] on button "Save Changes" at bounding box center [1123, 580] width 96 height 25
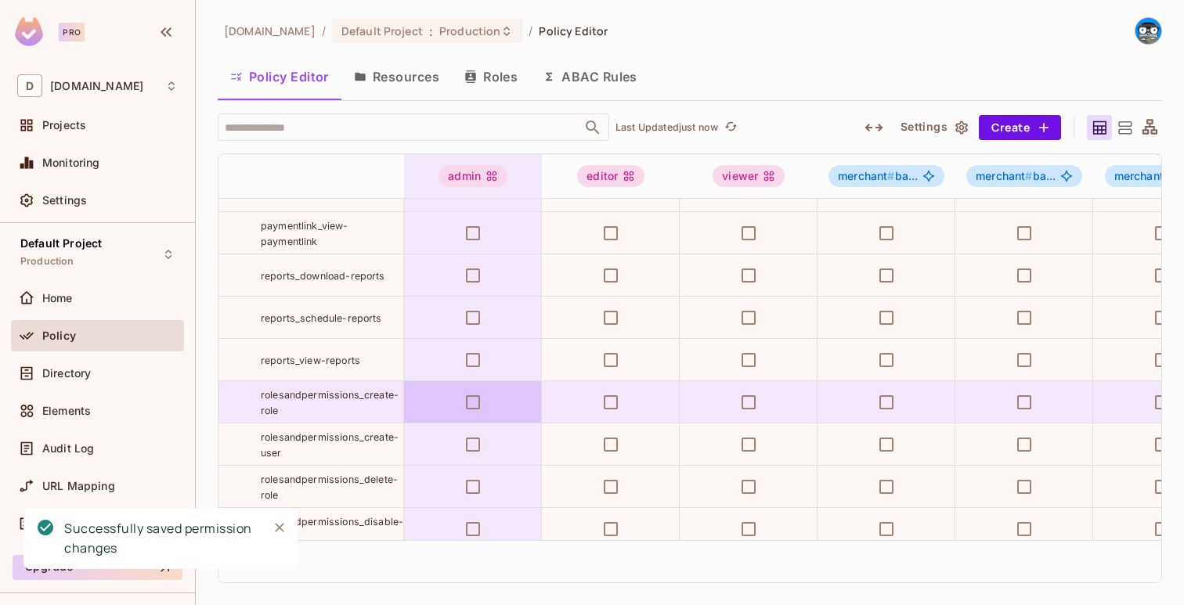
scroll to position [1012, 0]
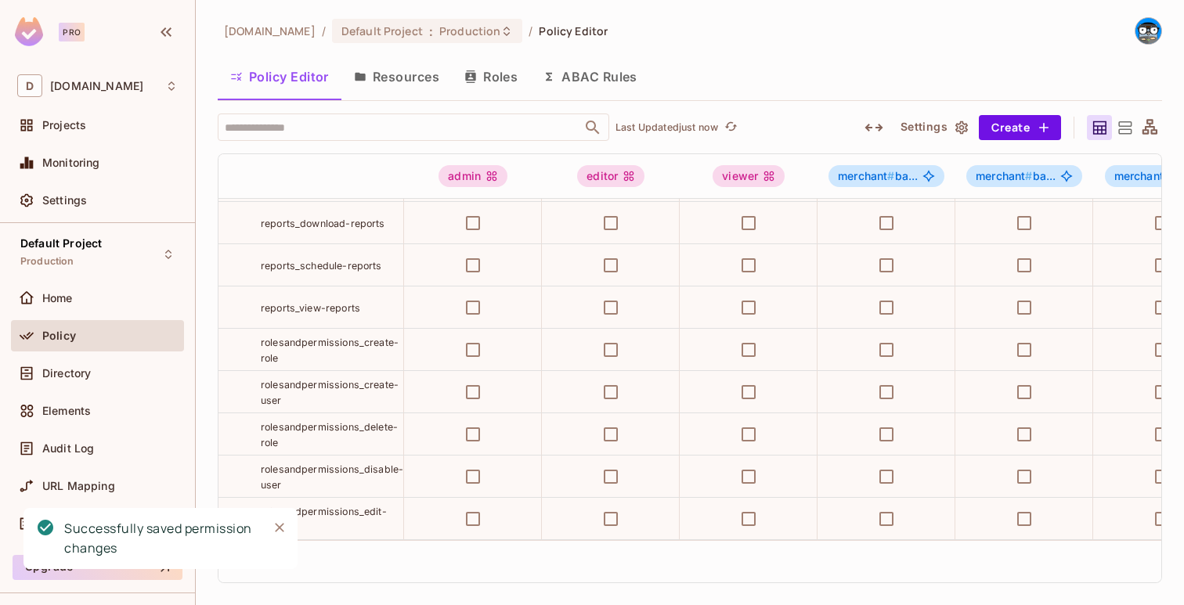
click at [340, 390] on span "rolesandpermissions_create-user" at bounding box center [330, 392] width 138 height 27
copy tr "rolesandpermissions_create-user"
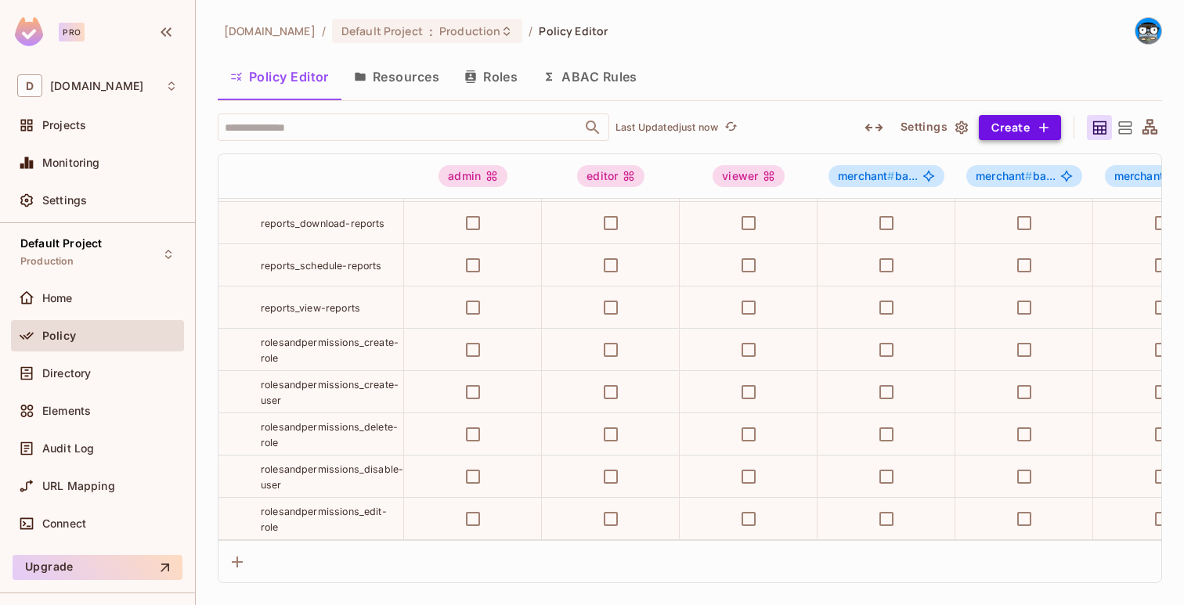
click at [998, 129] on button "Create" at bounding box center [1020, 127] width 82 height 25
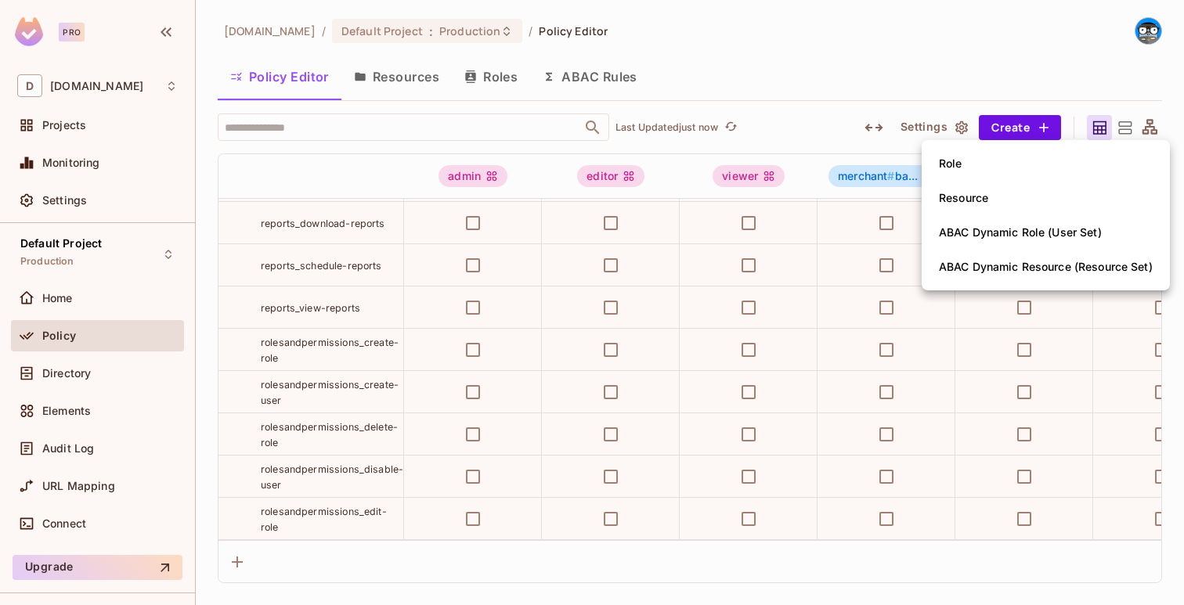
click at [976, 157] on li "Role" at bounding box center [1046, 163] width 248 height 34
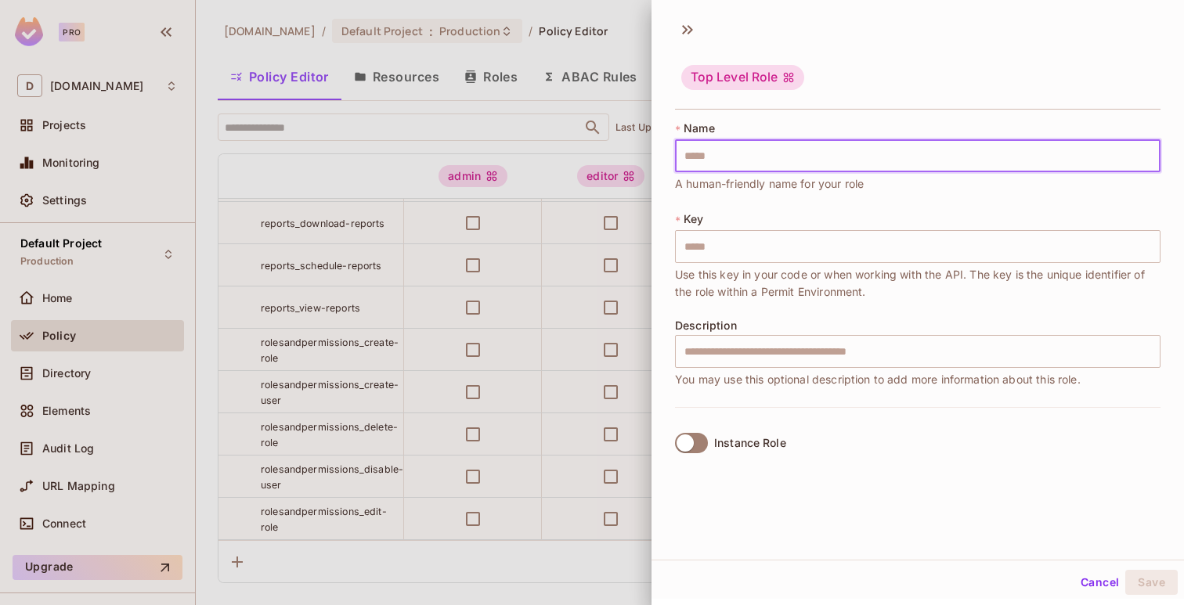
click at [972, 169] on input "text" at bounding box center [917, 155] width 485 height 33
paste input "**********"
type input "**********"
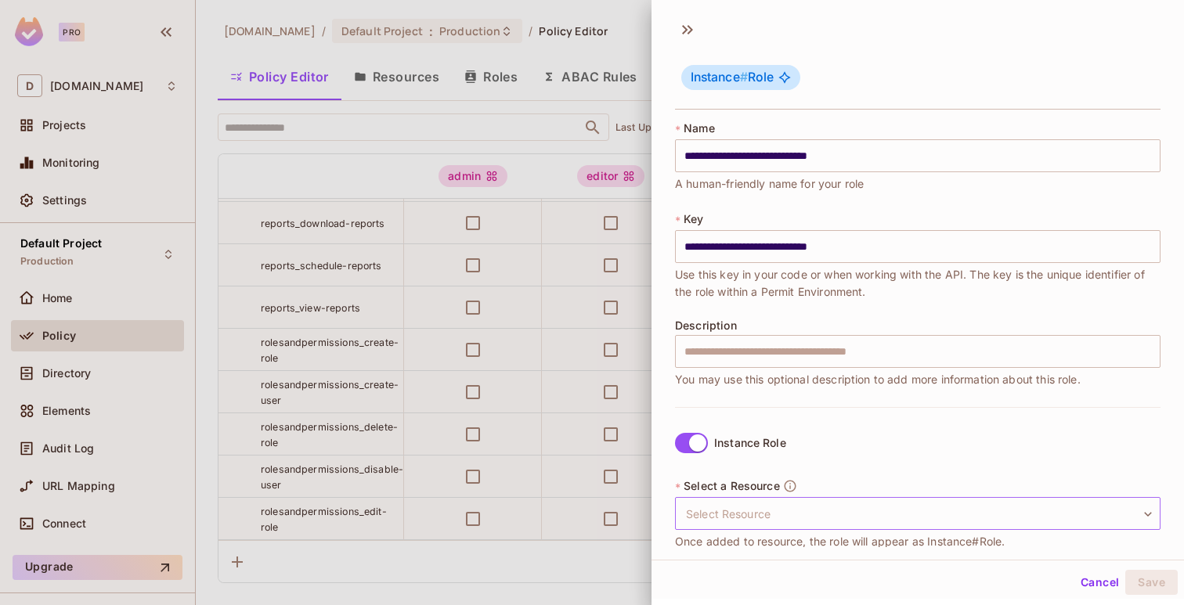
click at [739, 507] on body "Pro D deuna.com Projects Monitoring Settings Default Project Production Home Po…" at bounding box center [592, 302] width 1184 height 605
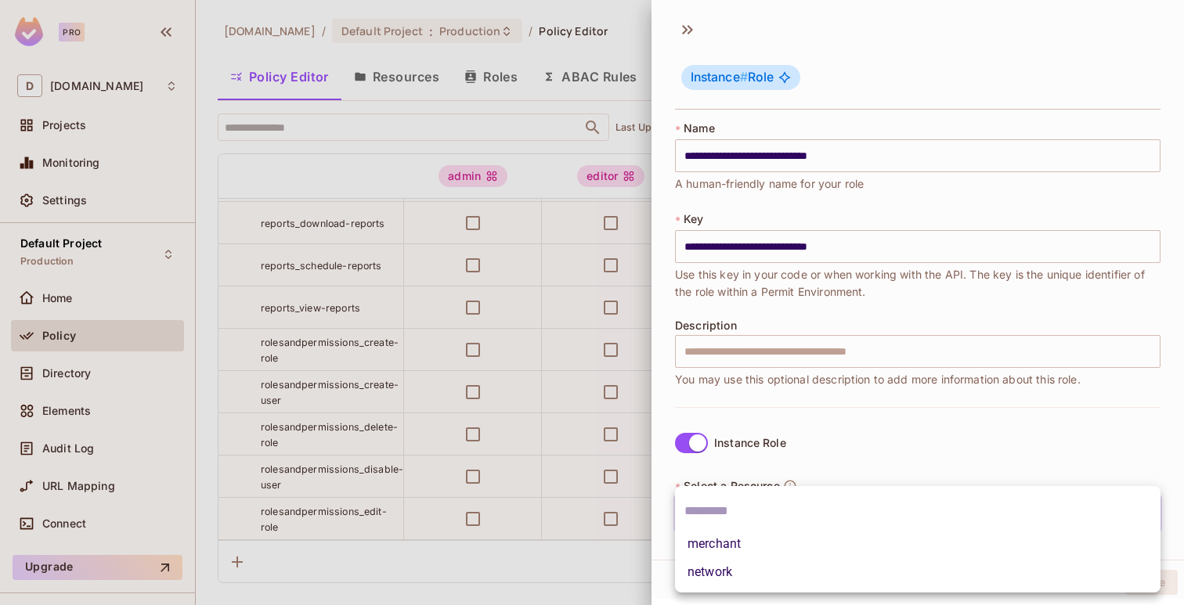
click at [737, 533] on li "merchant" at bounding box center [917, 544] width 485 height 28
type input "********"
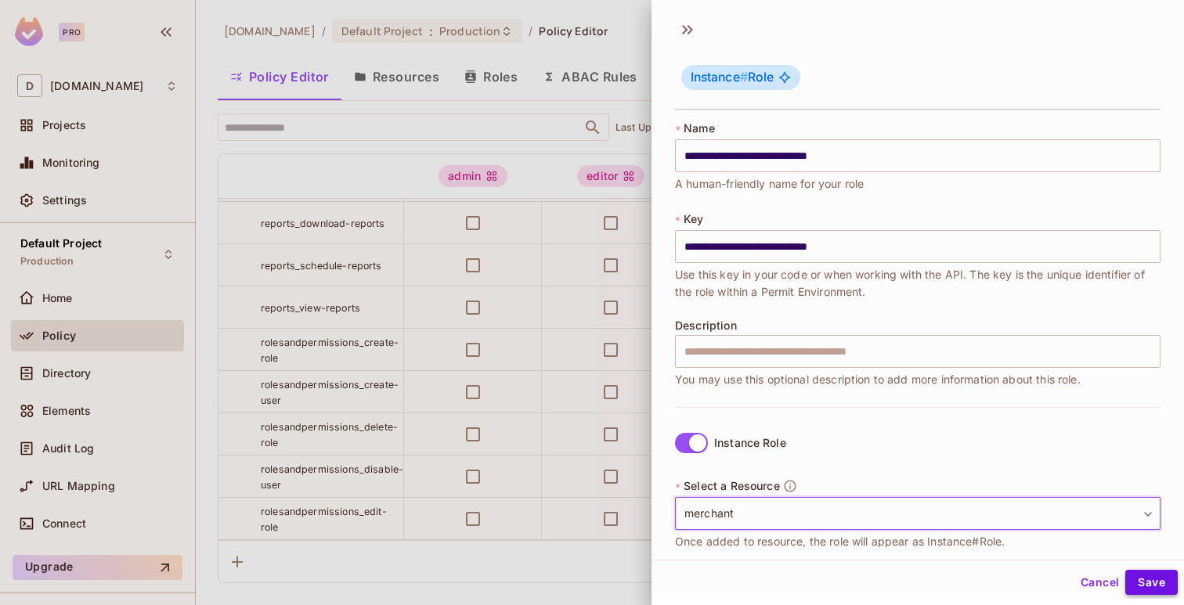
click at [1148, 584] on button "Save" at bounding box center [1151, 582] width 52 height 25
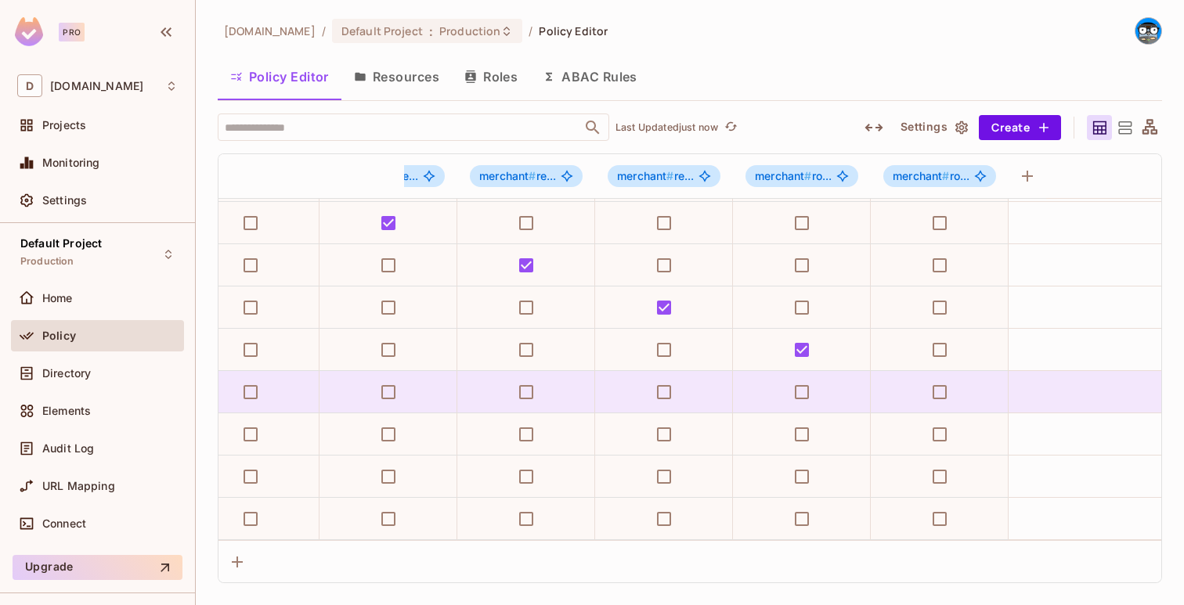
scroll to position [1012, 3673]
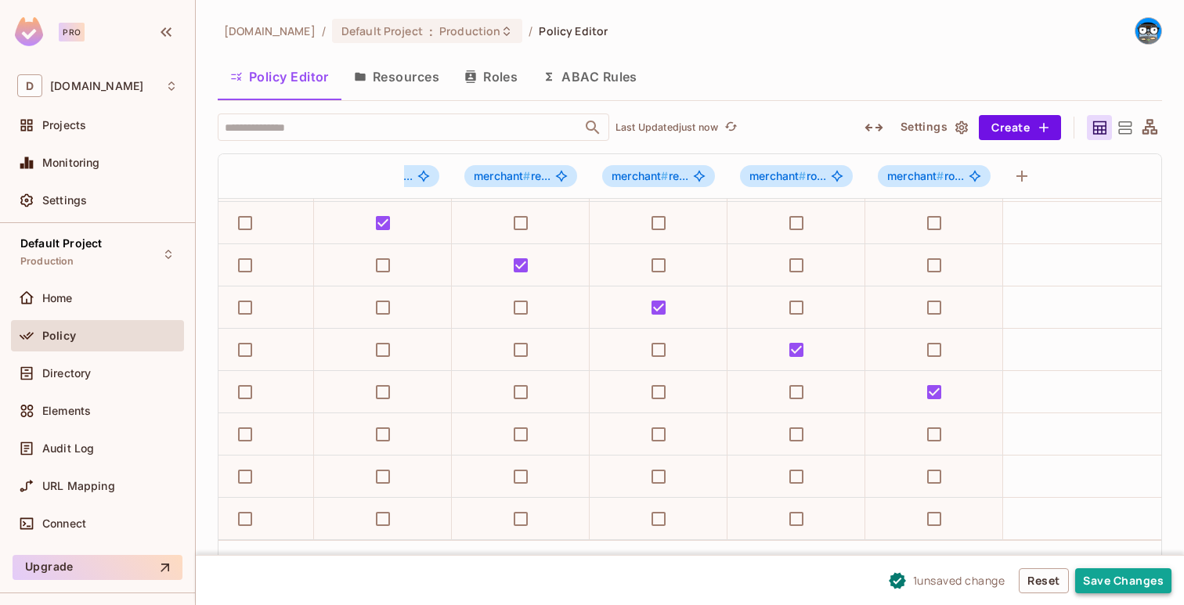
click at [1101, 579] on button "Save Changes" at bounding box center [1123, 580] width 96 height 25
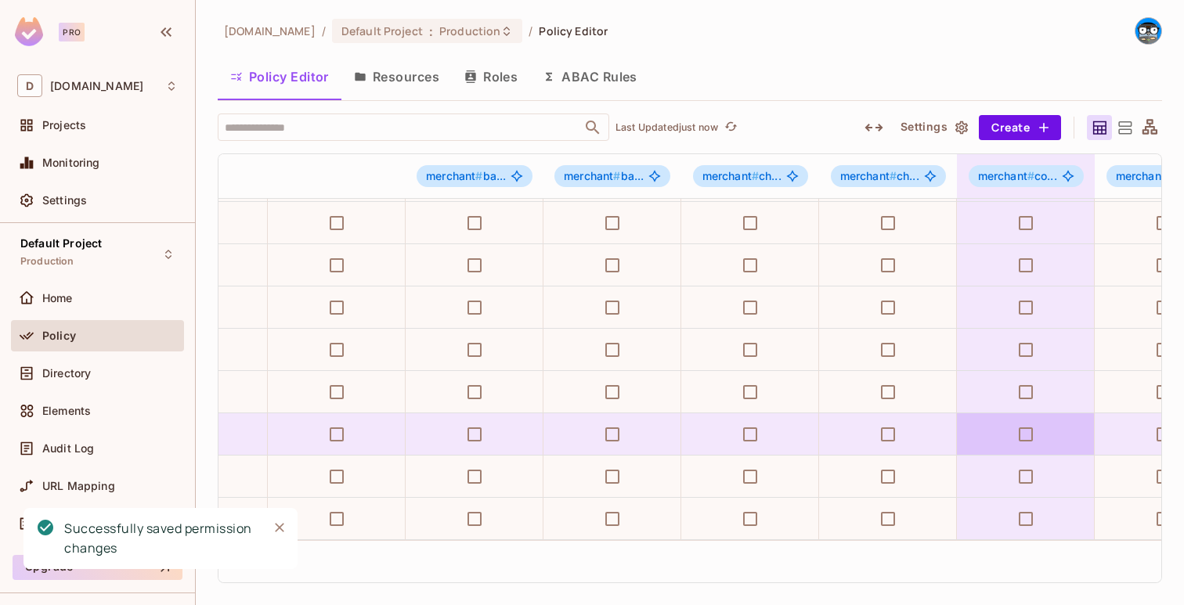
scroll to position [1012, 0]
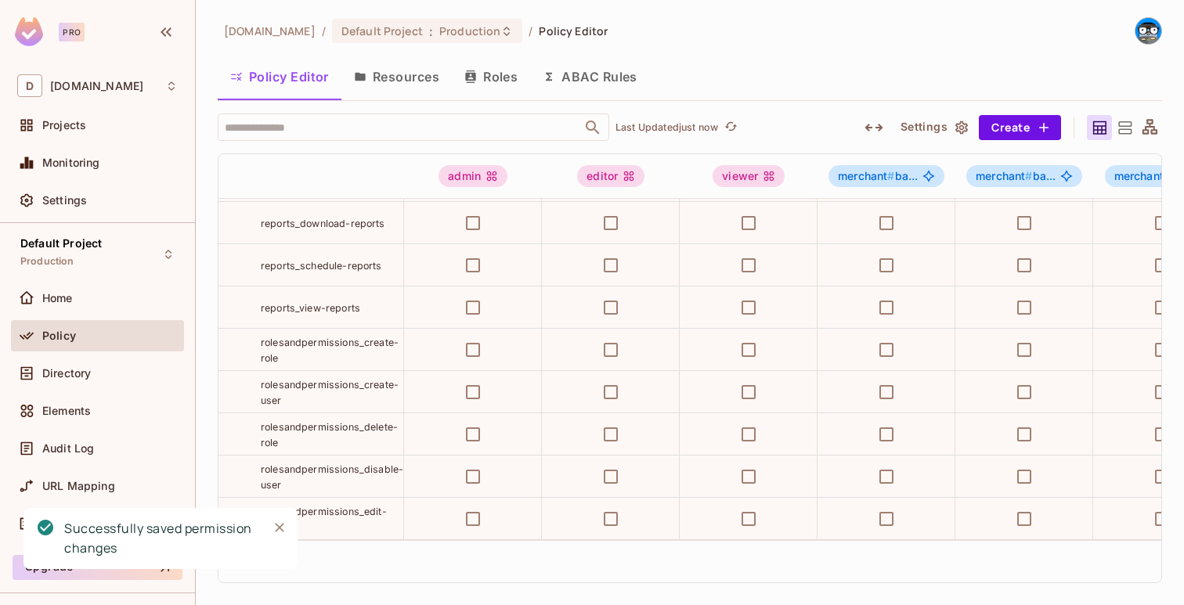
click at [334, 428] on span "rolesandpermissions_delete-role" at bounding box center [329, 434] width 137 height 27
click at [343, 431] on span "rolesandpermissions_delete-role" at bounding box center [329, 434] width 137 height 27
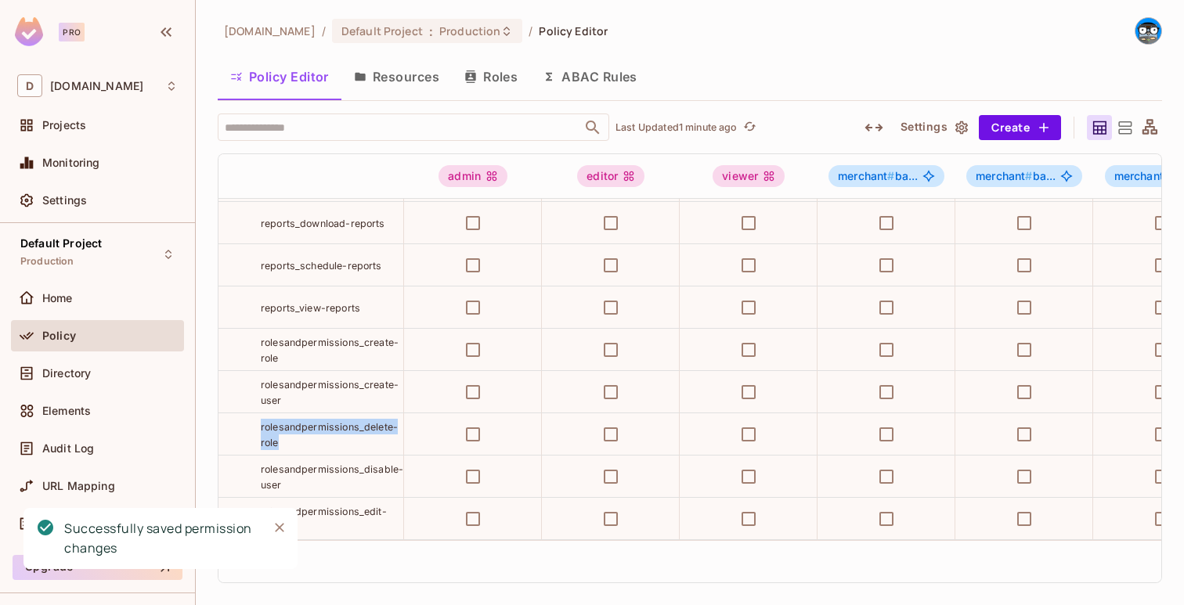
click at [343, 431] on span "rolesandpermissions_delete-role" at bounding box center [329, 434] width 137 height 27
copy tr "rolesandpermissions_delete-role"
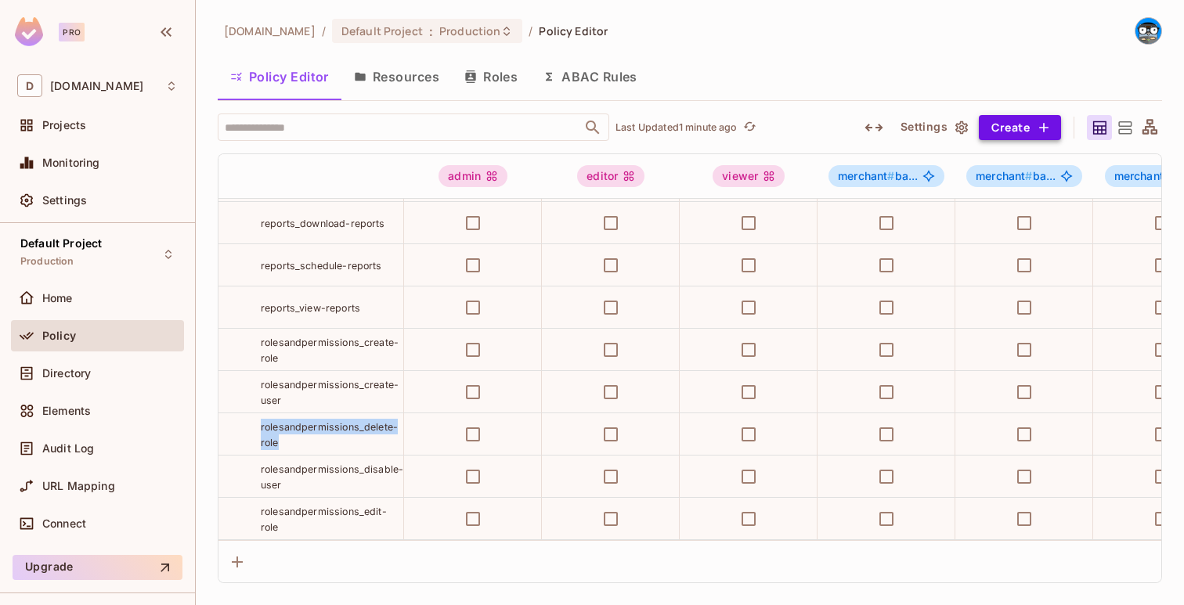
click at [1007, 128] on button "Create" at bounding box center [1020, 127] width 82 height 25
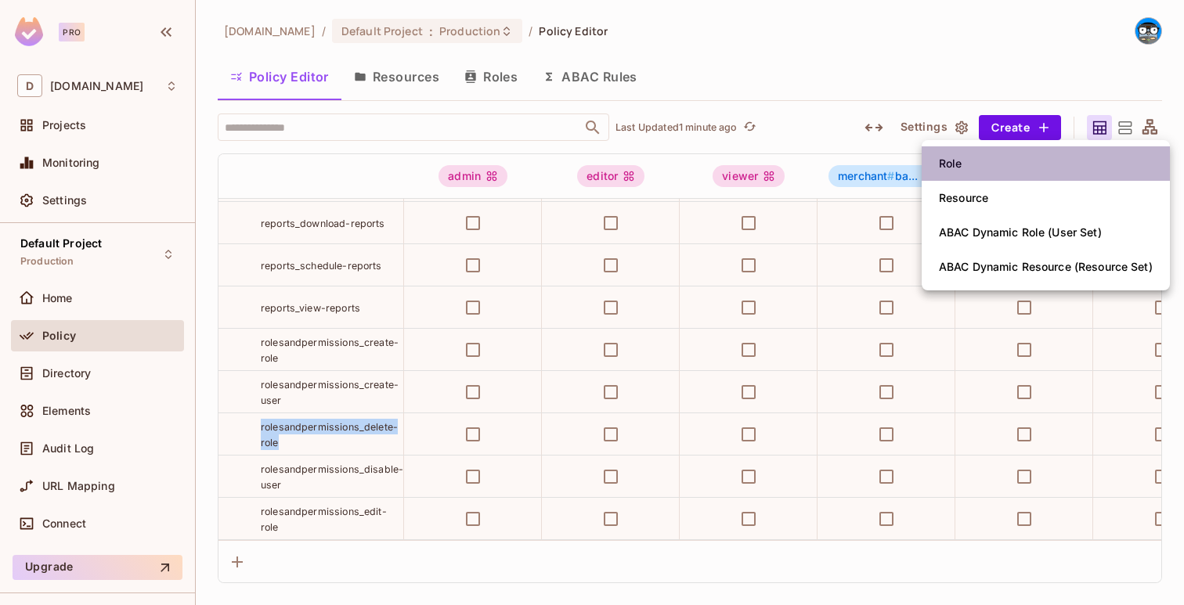
click at [998, 164] on li "Role" at bounding box center [1046, 163] width 248 height 34
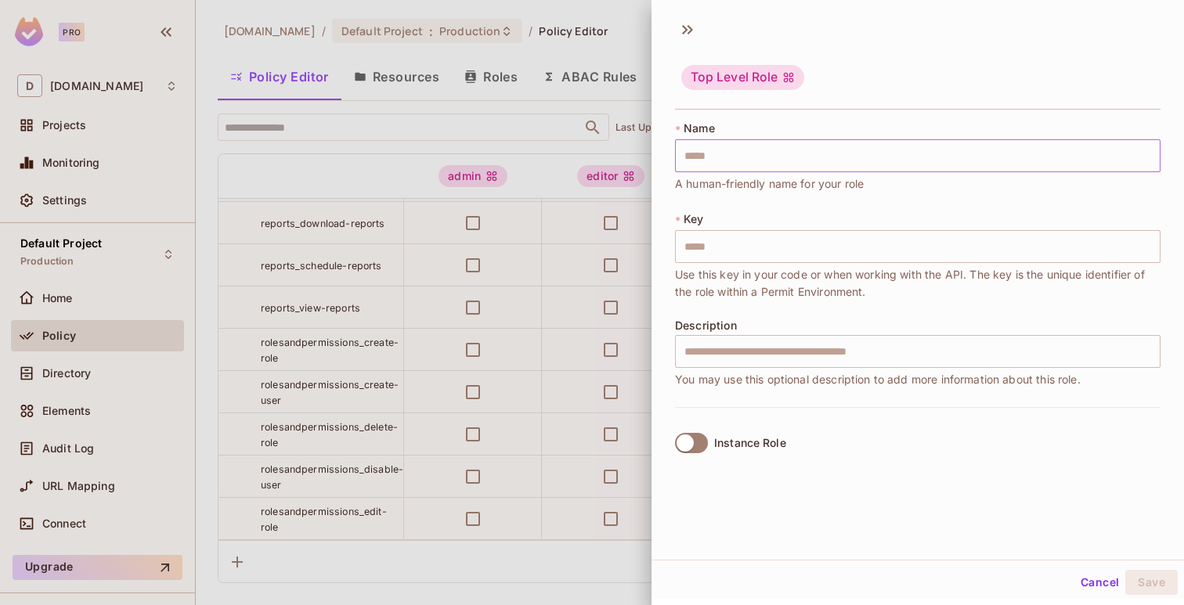
click at [976, 160] on input "text" at bounding box center [917, 155] width 485 height 33
paste input "**********"
type input "**********"
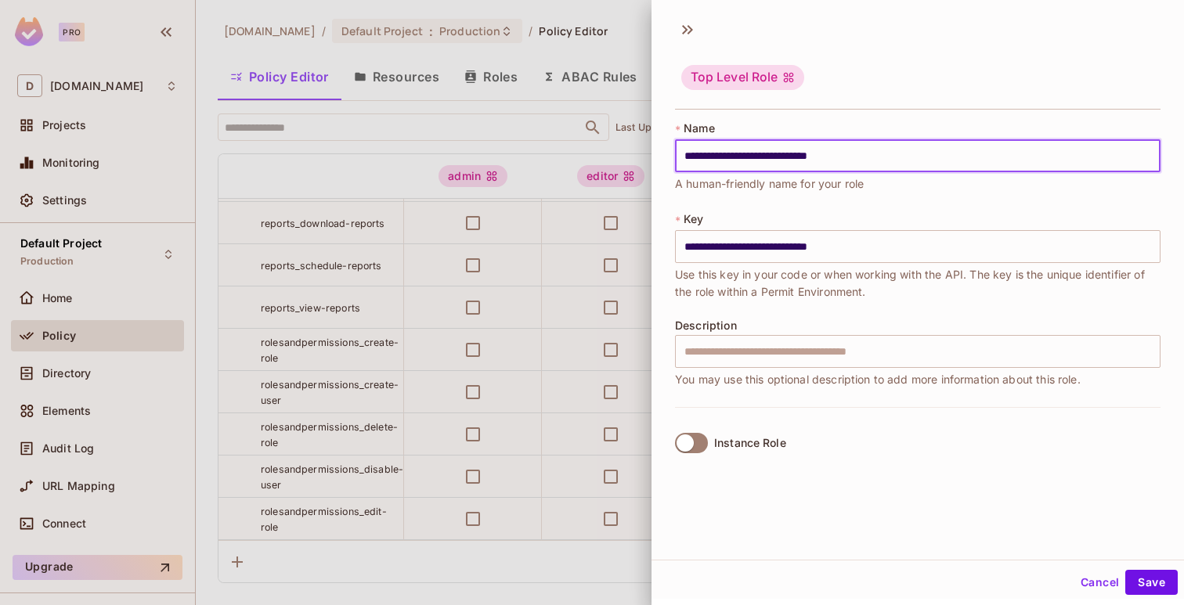
type input "**********"
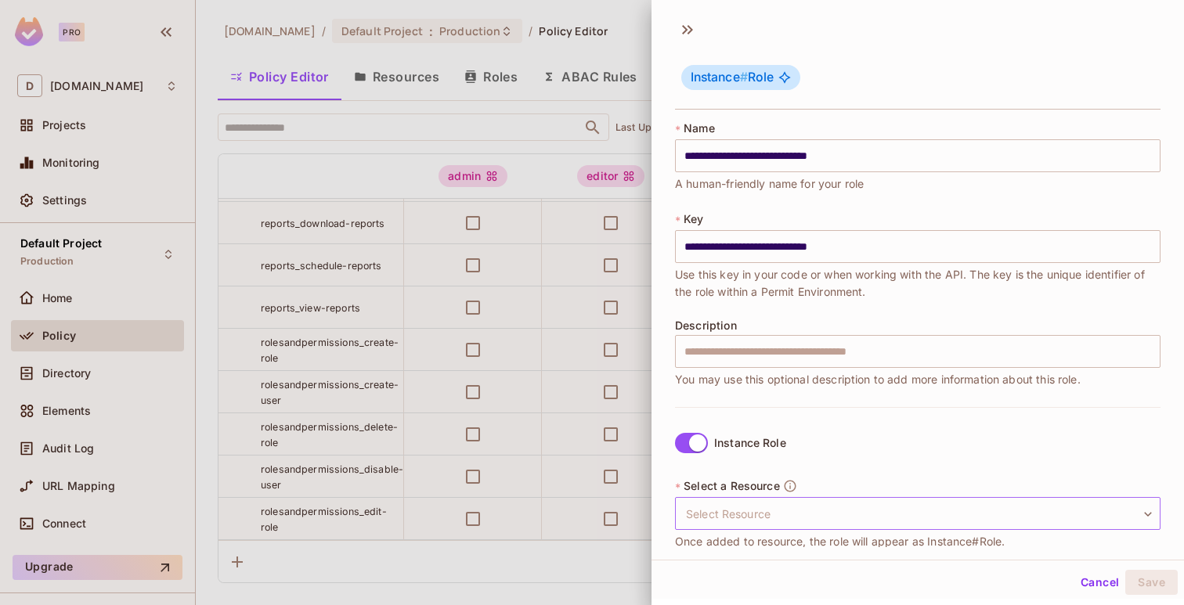
click at [718, 500] on body "Pro D deuna.com Projects Monitoring Settings Default Project Production Home Po…" at bounding box center [592, 302] width 1184 height 605
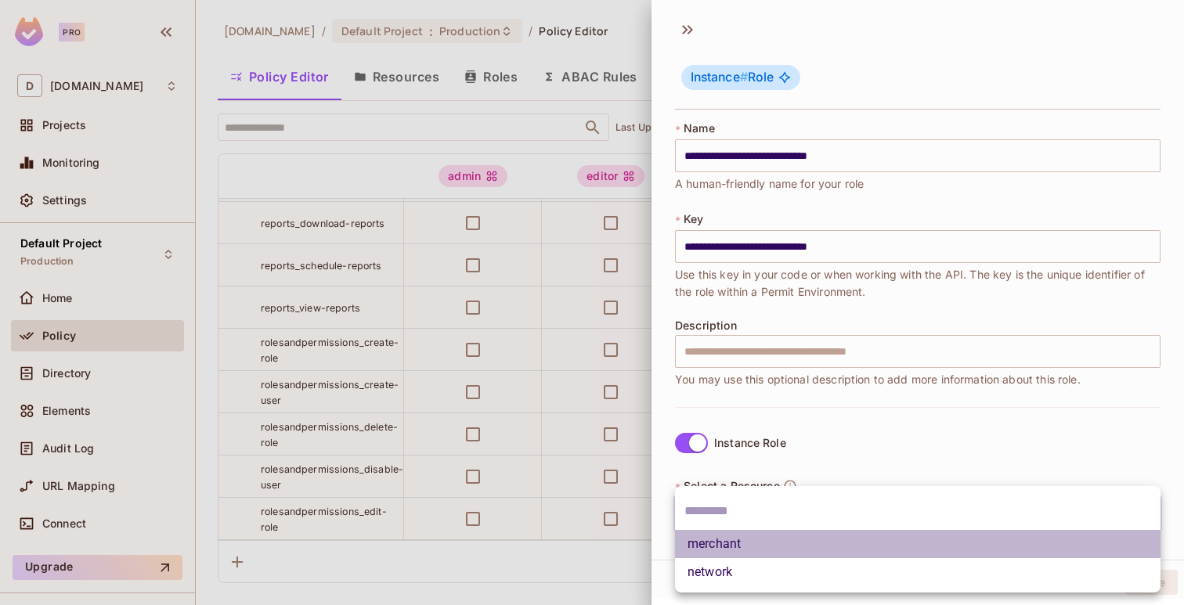
click at [720, 546] on li "merchant" at bounding box center [917, 544] width 485 height 28
type input "********"
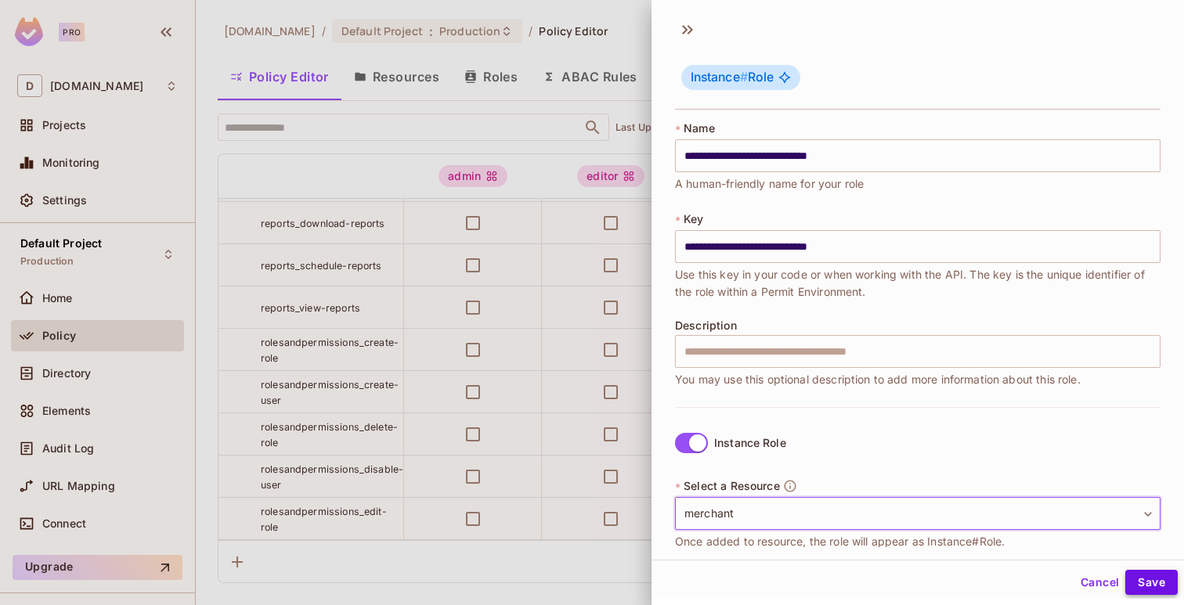
click at [1152, 586] on button "Save" at bounding box center [1151, 582] width 52 height 25
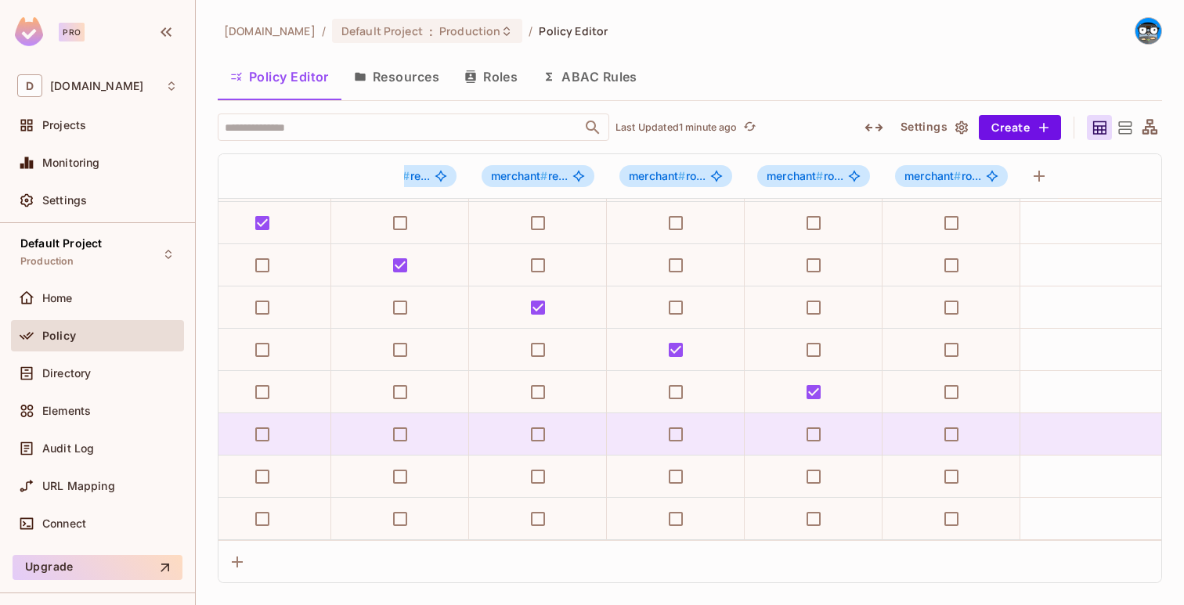
scroll to position [1012, 3823]
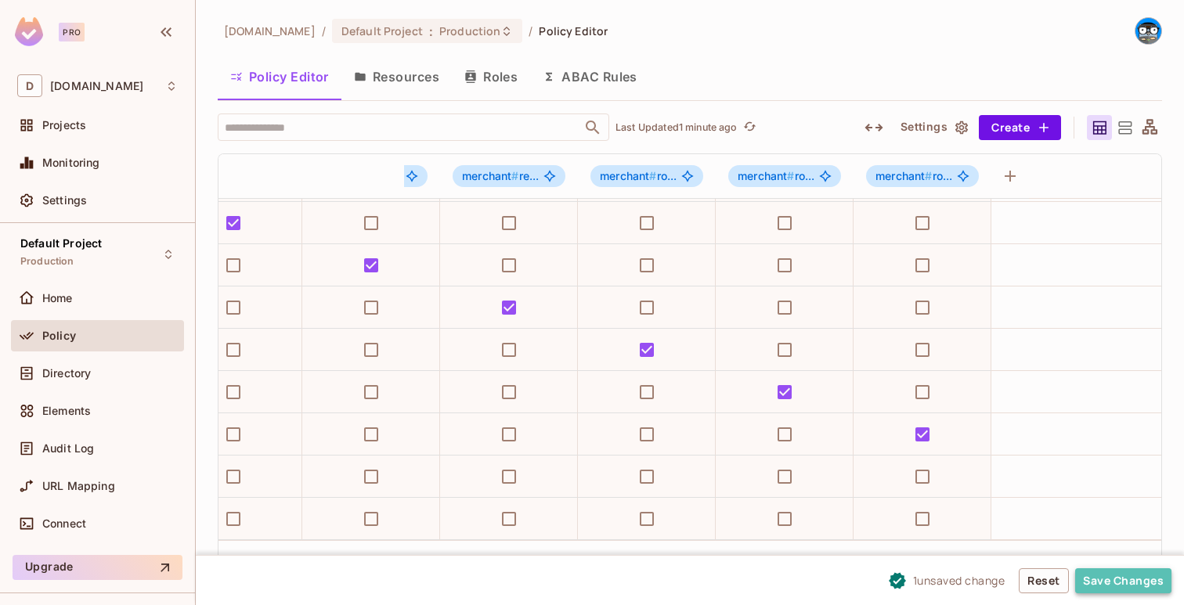
click at [1097, 573] on button "Save Changes" at bounding box center [1123, 580] width 96 height 25
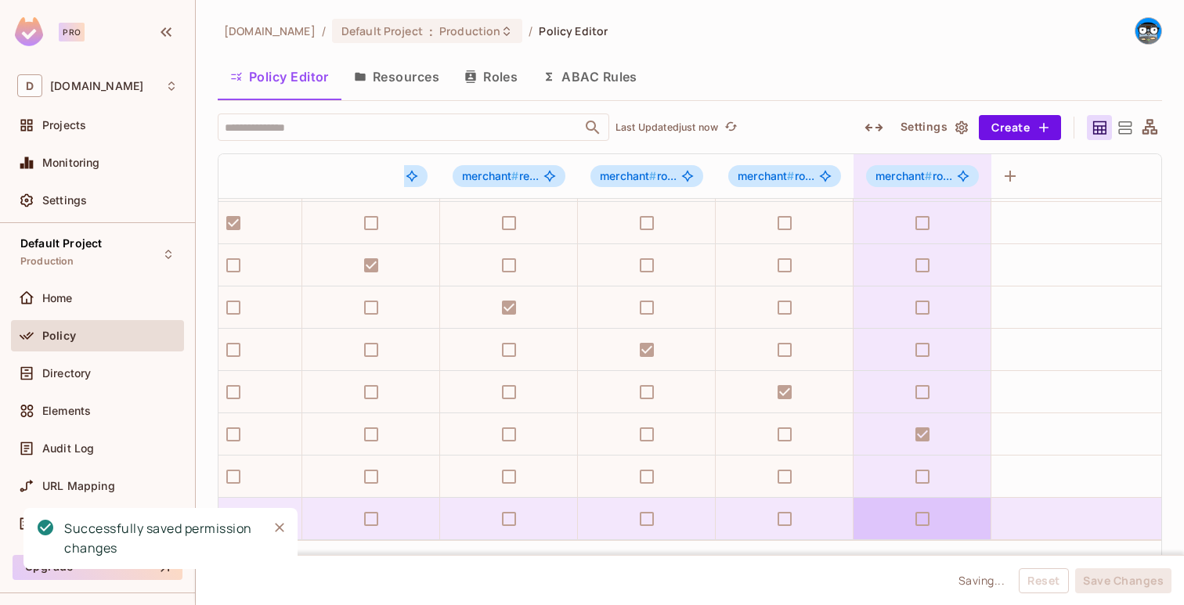
scroll to position [1152, 3823]
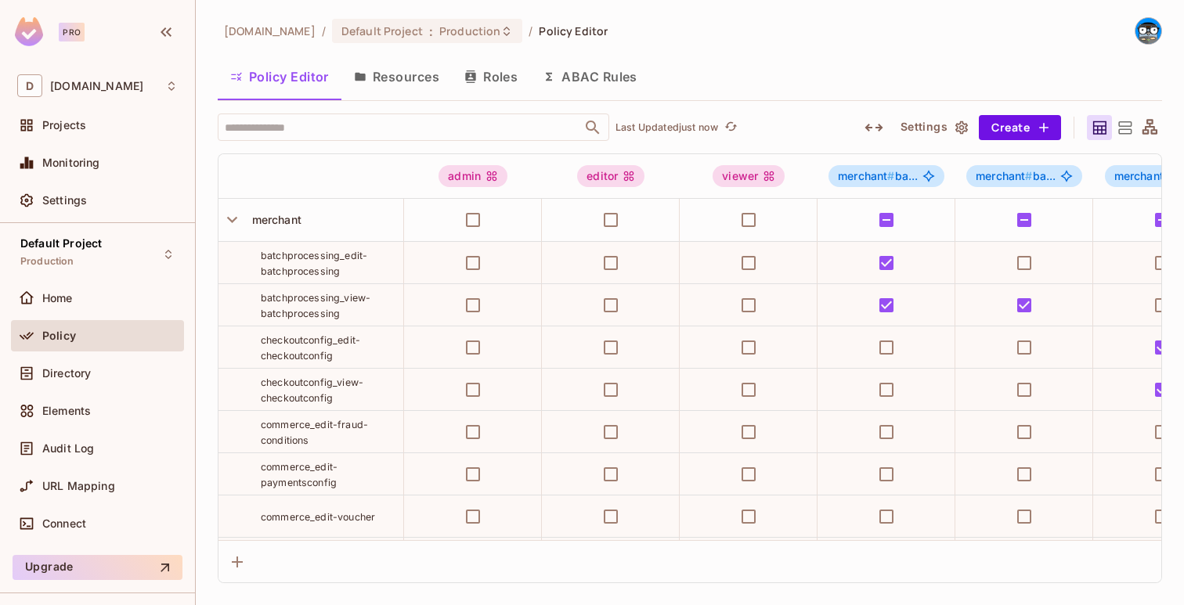
scroll to position [1152, 3963]
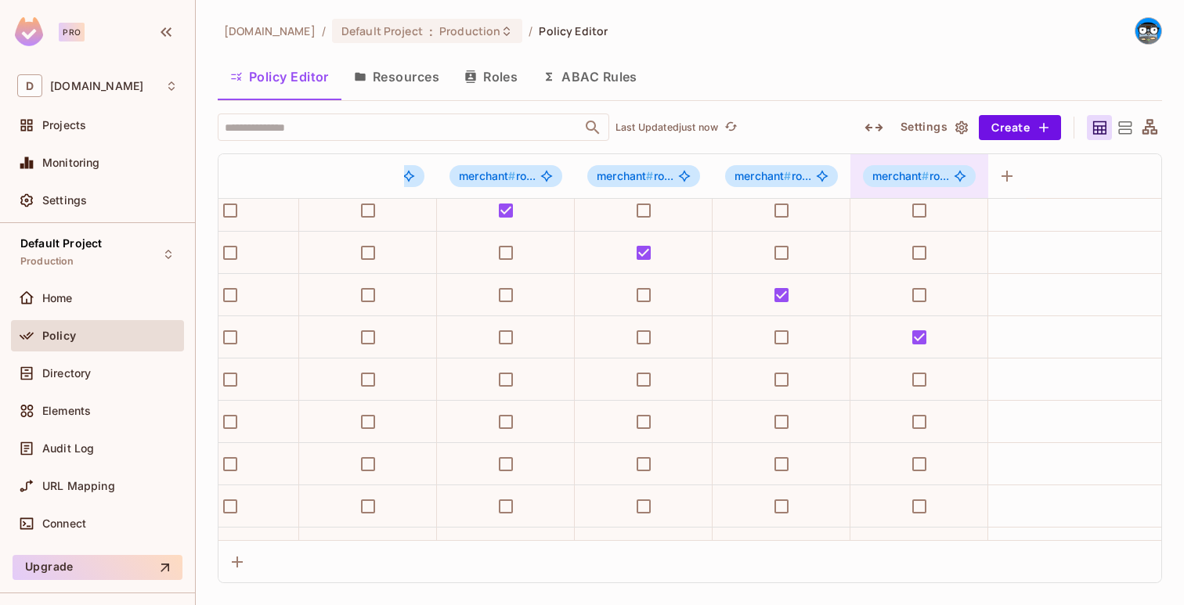
click at [937, 172] on span "merchant # ro..." at bounding box center [910, 176] width 77 height 13
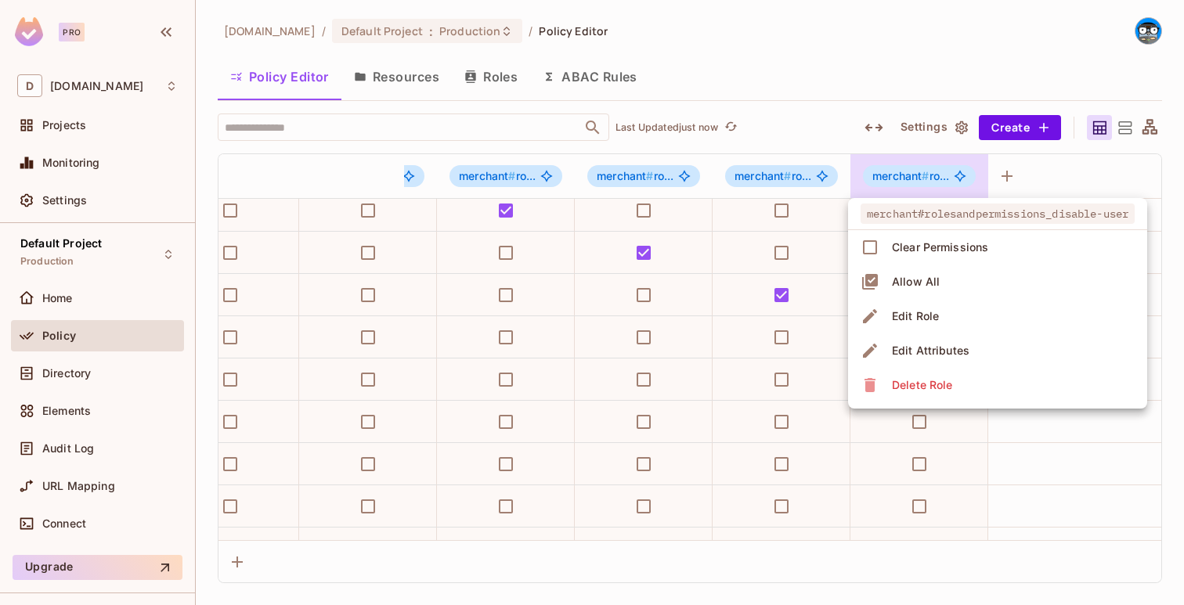
click at [937, 172] on div at bounding box center [592, 302] width 1184 height 605
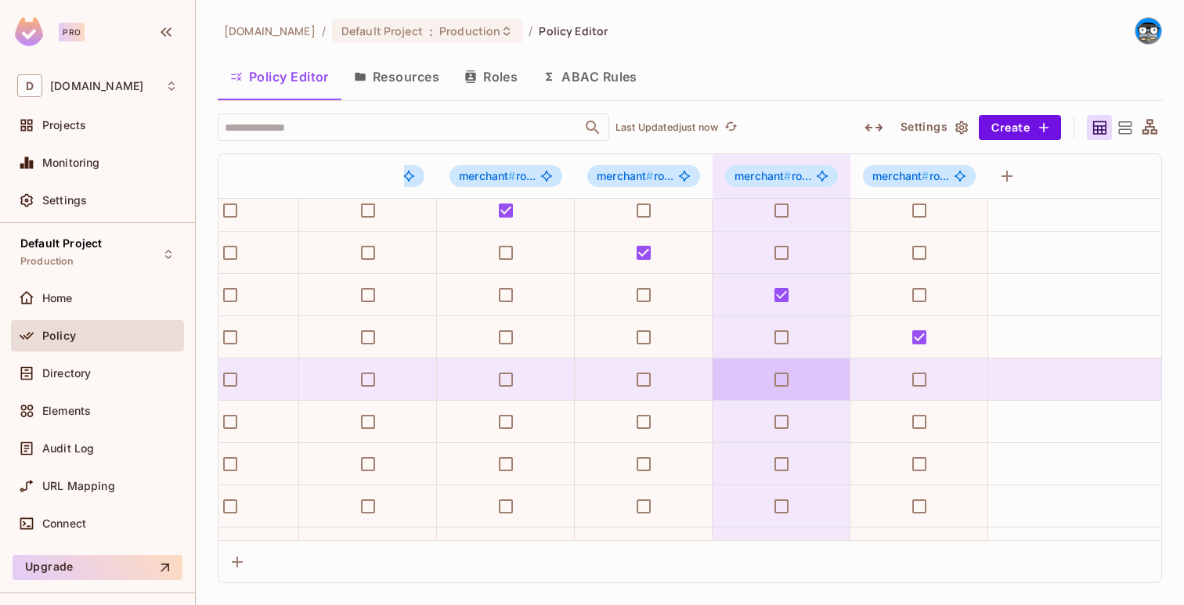
scroll to position [1152, 0]
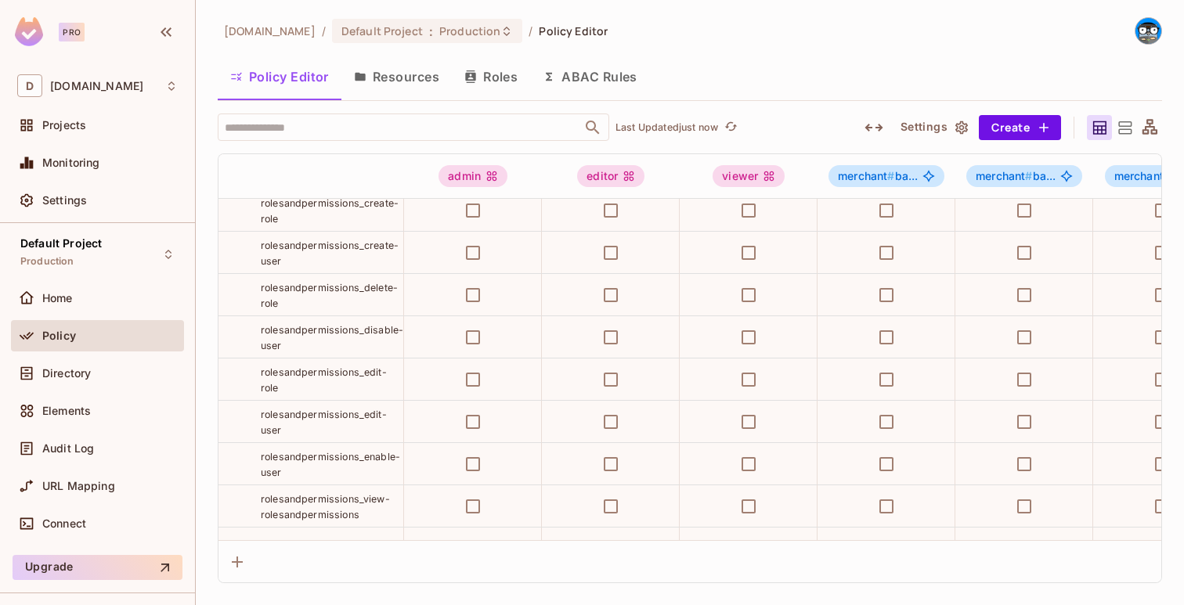
click at [369, 374] on span "rolesandpermissions_edit-role" at bounding box center [324, 379] width 126 height 27
copy tr "rolesandpermissions_edit-role"
click at [1010, 135] on button "Create" at bounding box center [1020, 127] width 82 height 25
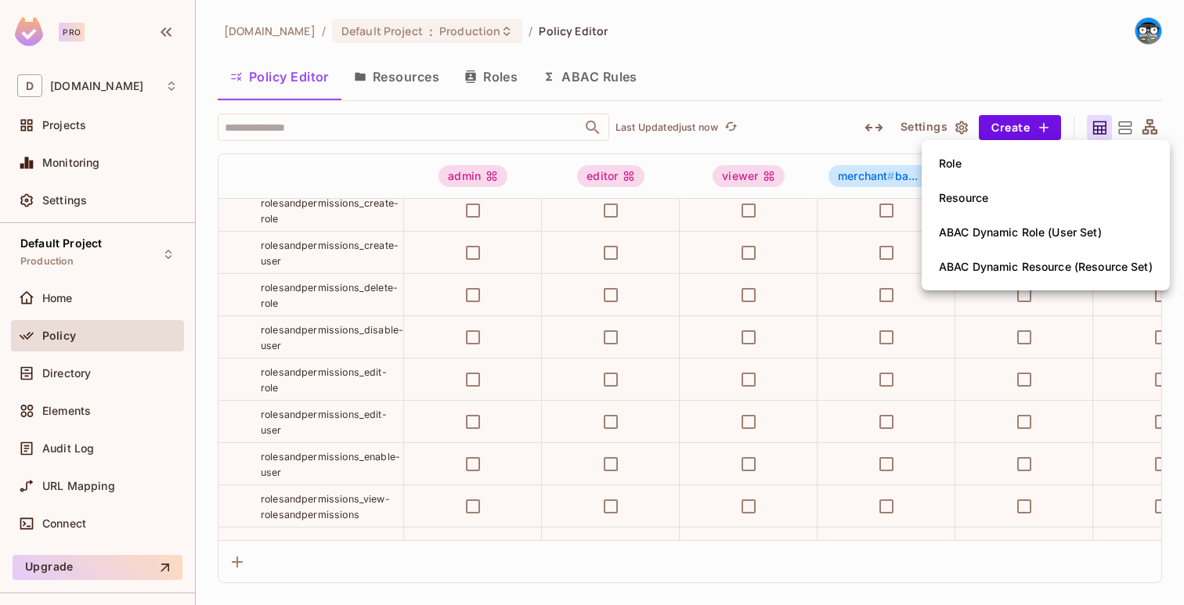
click at [987, 158] on li "Role" at bounding box center [1046, 163] width 248 height 34
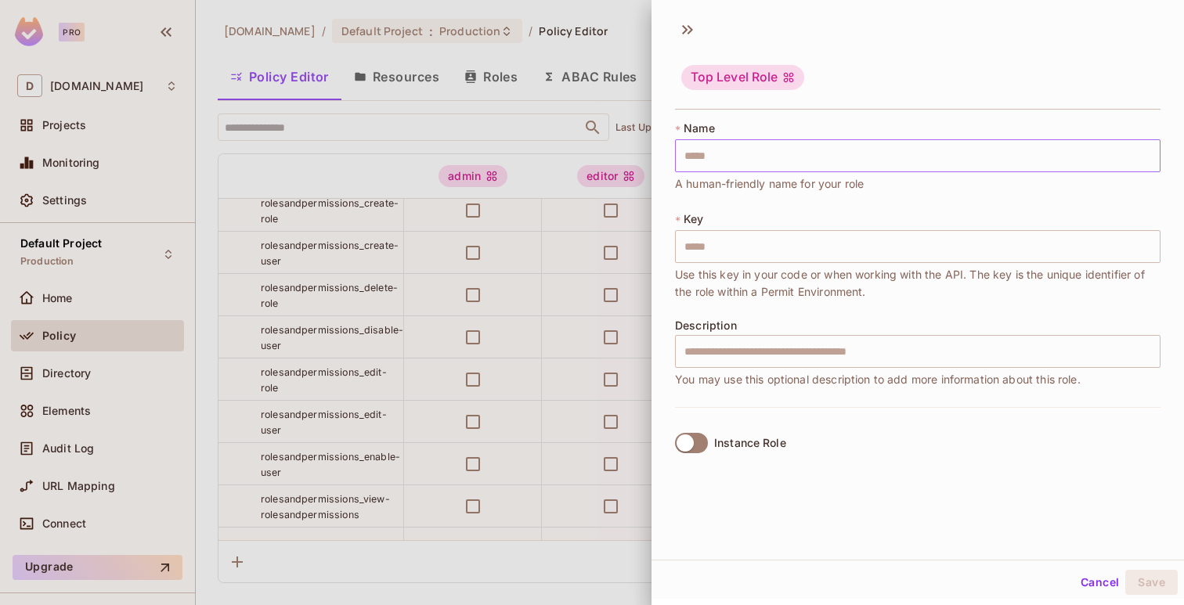
click at [972, 168] on input "text" at bounding box center [917, 155] width 485 height 33
paste input "**********"
type input "**********"
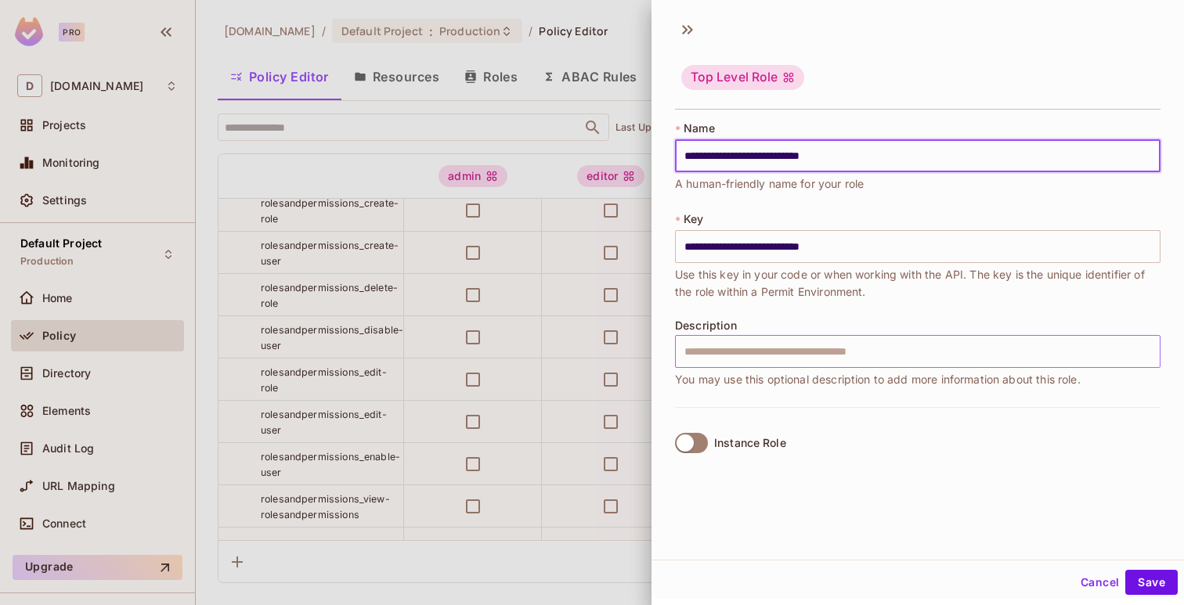
type input "**********"
click at [785, 360] on input "text" at bounding box center [917, 351] width 485 height 33
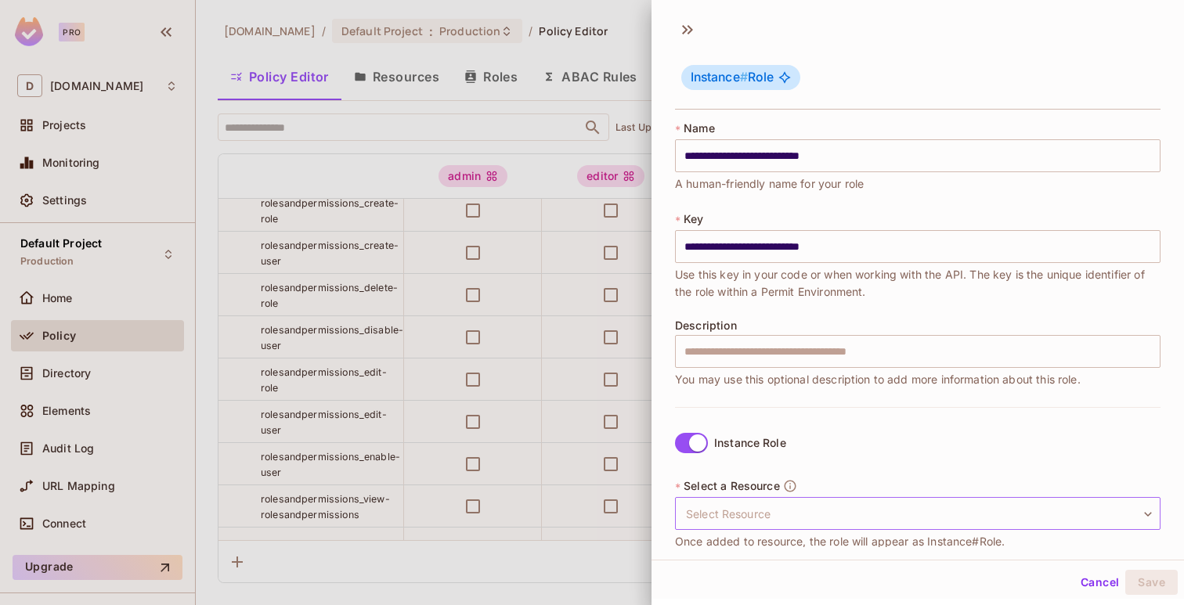
click at [713, 511] on body "Pro D deuna.com Projects Monitoring Settings Default Project Production Home Po…" at bounding box center [592, 302] width 1184 height 605
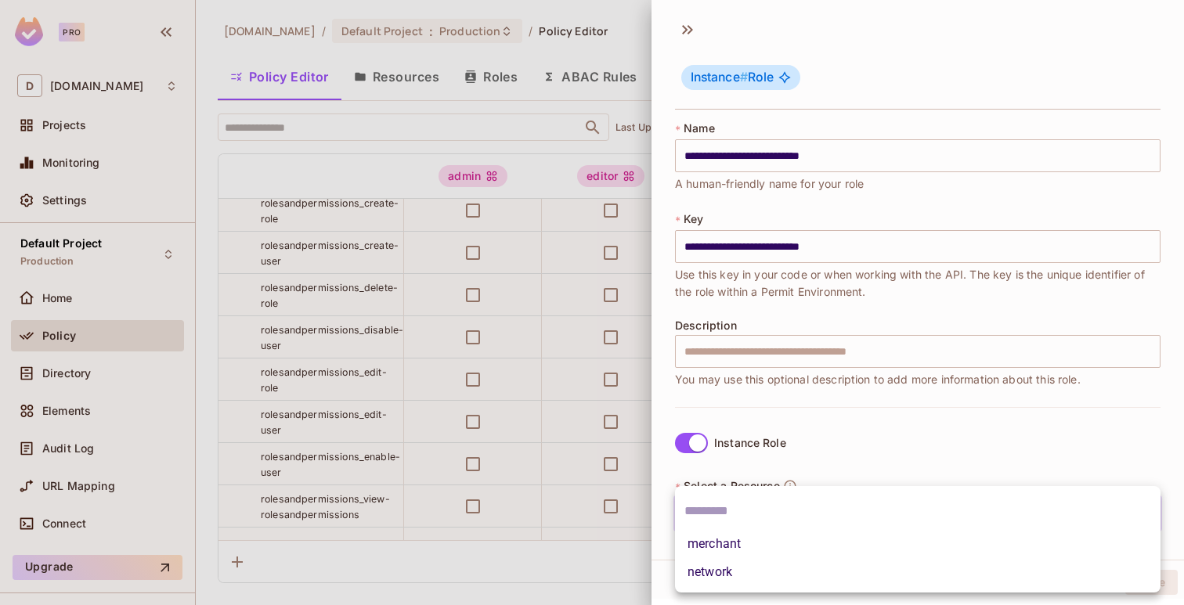
click at [722, 542] on li "merchant" at bounding box center [917, 544] width 485 height 28
type input "********"
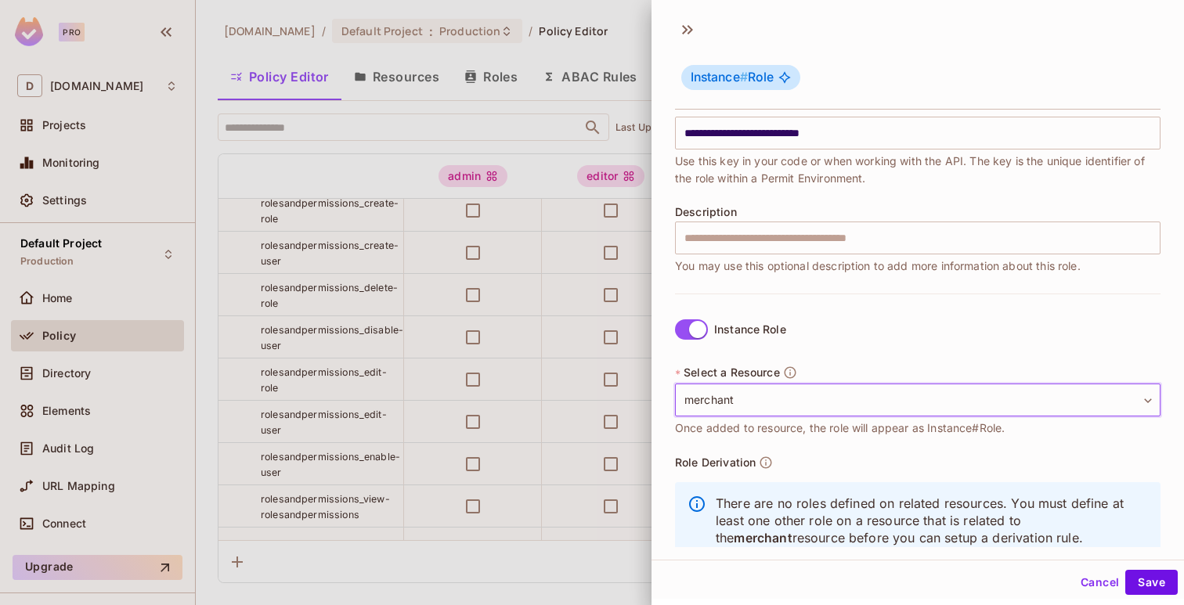
scroll to position [153, 0]
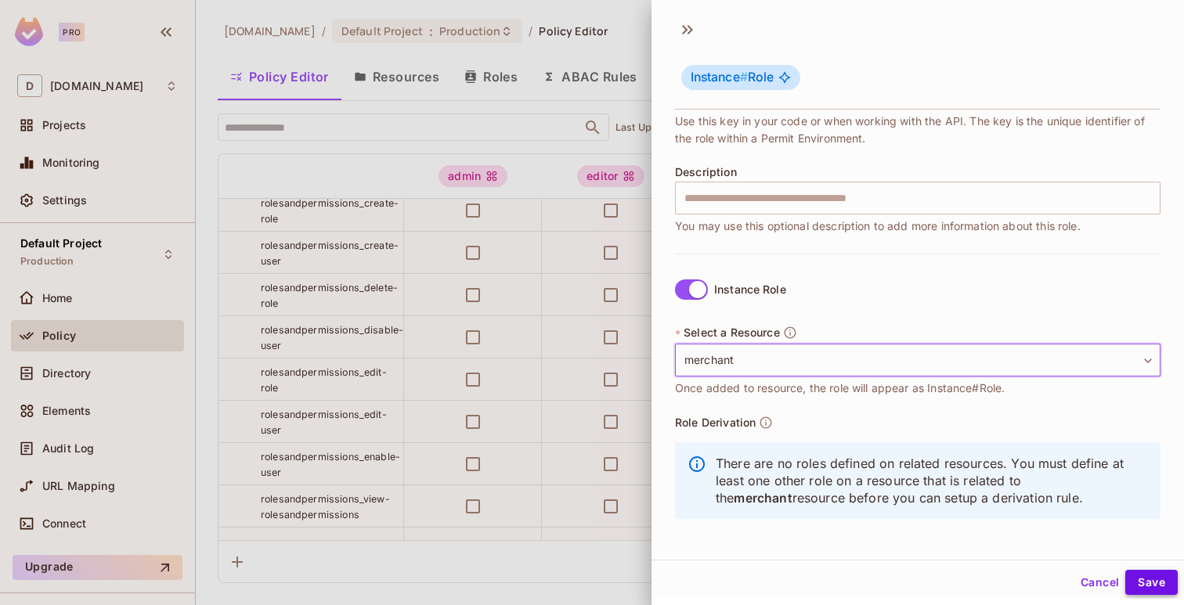
click at [1161, 593] on button "Save" at bounding box center [1151, 582] width 52 height 25
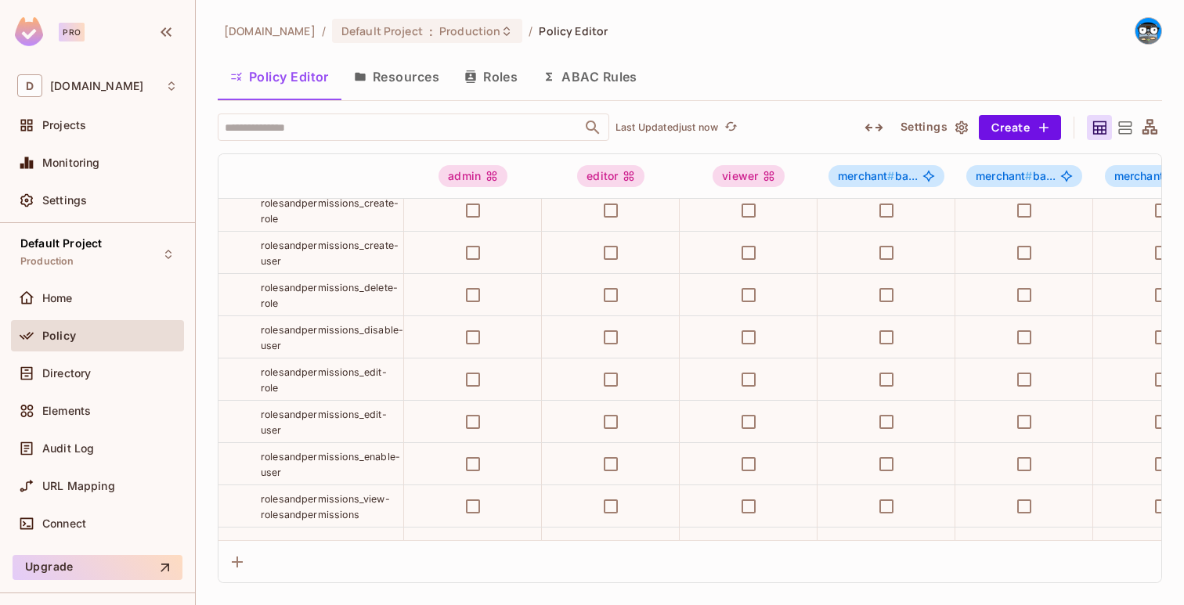
click at [353, 409] on span "rolesandpermissions_edit-user" at bounding box center [324, 422] width 126 height 27
copy tr "rolesandpermissions_edit-user"
click at [369, 381] on div "rolesandpermissions_edit-role" at bounding box center [332, 379] width 143 height 31
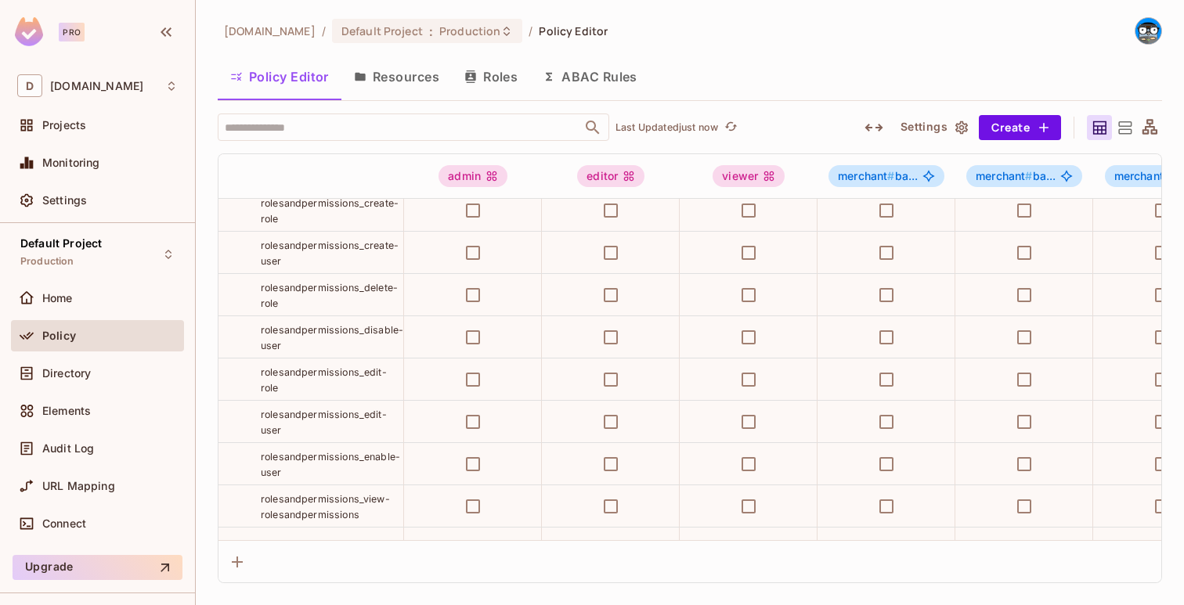
click at [369, 381] on div "rolesandpermissions_edit-role" at bounding box center [332, 379] width 143 height 31
copy tr "rolesandpermissions_edit-role"
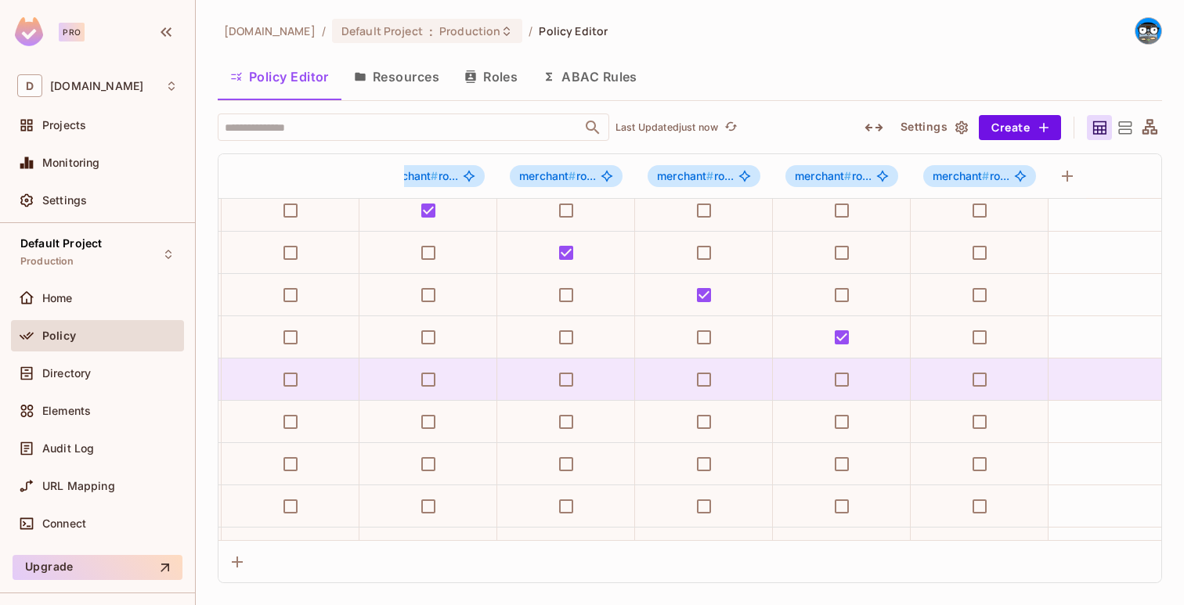
scroll to position [1152, 4101]
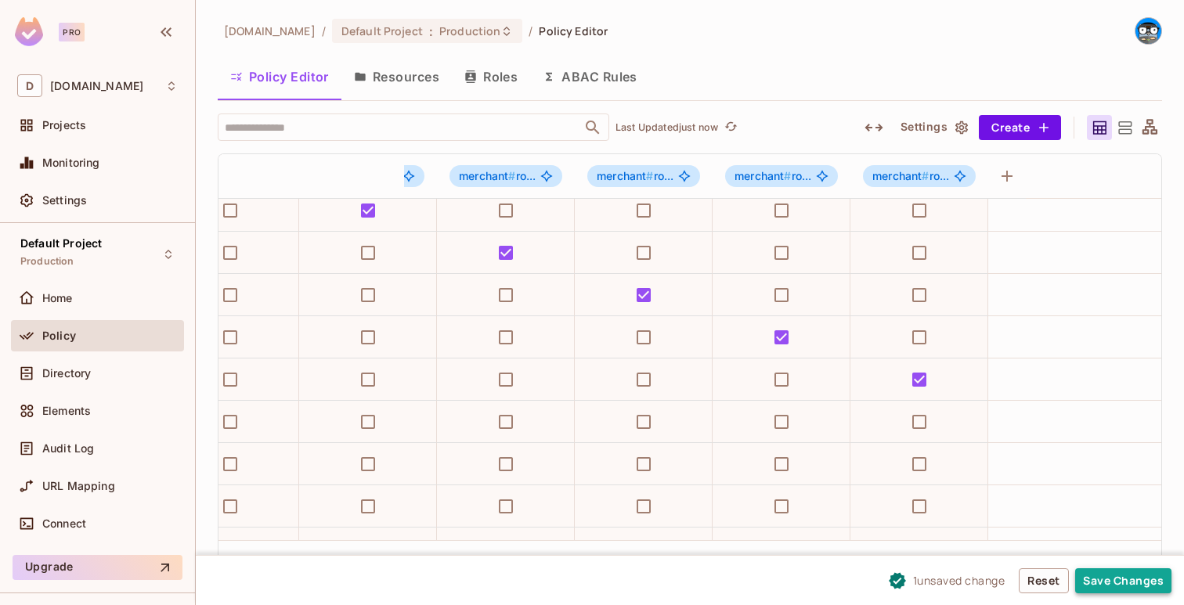
click at [1116, 583] on button "Save Changes" at bounding box center [1123, 580] width 96 height 25
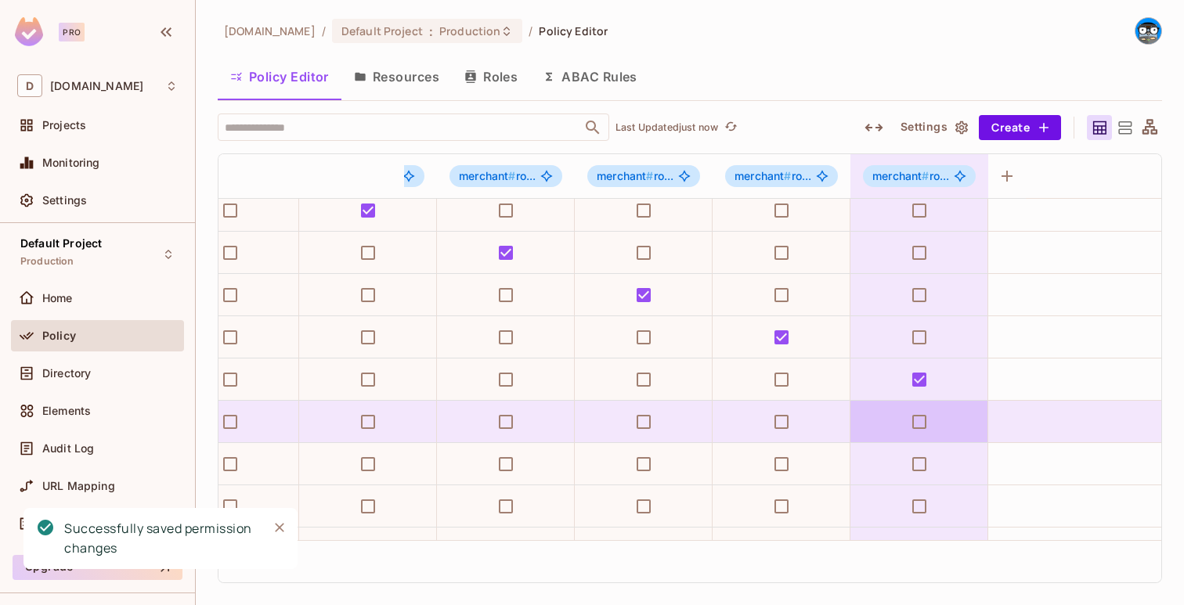
scroll to position [1152, 0]
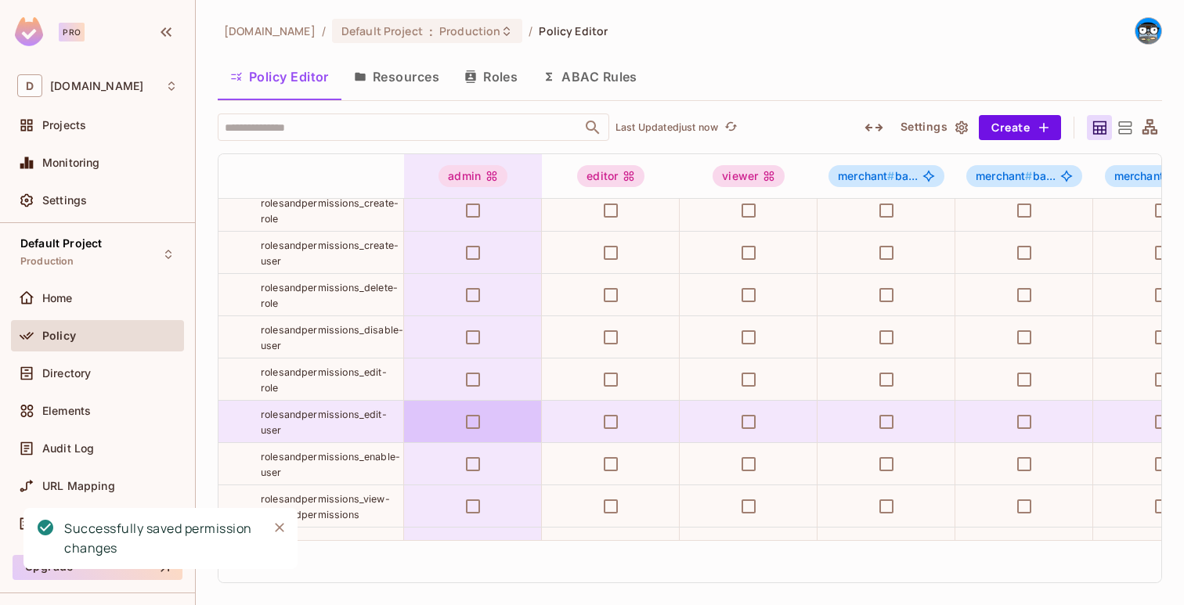
click at [371, 418] on span "rolesandpermissions_edit-user" at bounding box center [324, 422] width 126 height 27
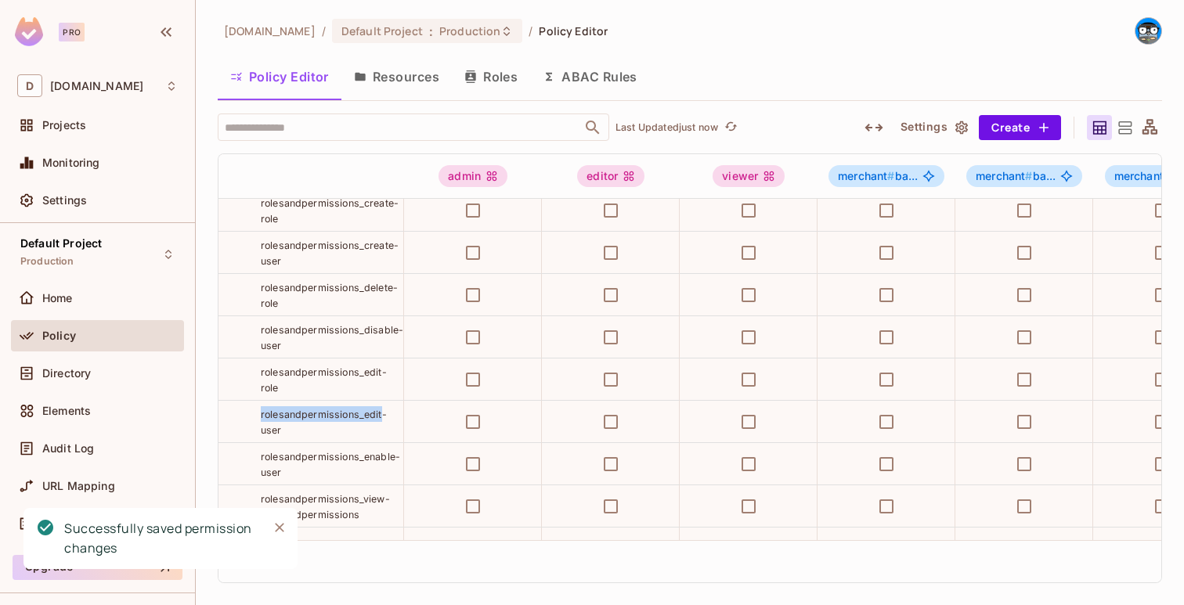
click at [371, 418] on span "rolesandpermissions_edit-user" at bounding box center [324, 422] width 126 height 27
copy tr "rolesandpermissions_edit-user"
click at [1013, 128] on button "Create" at bounding box center [1020, 127] width 82 height 25
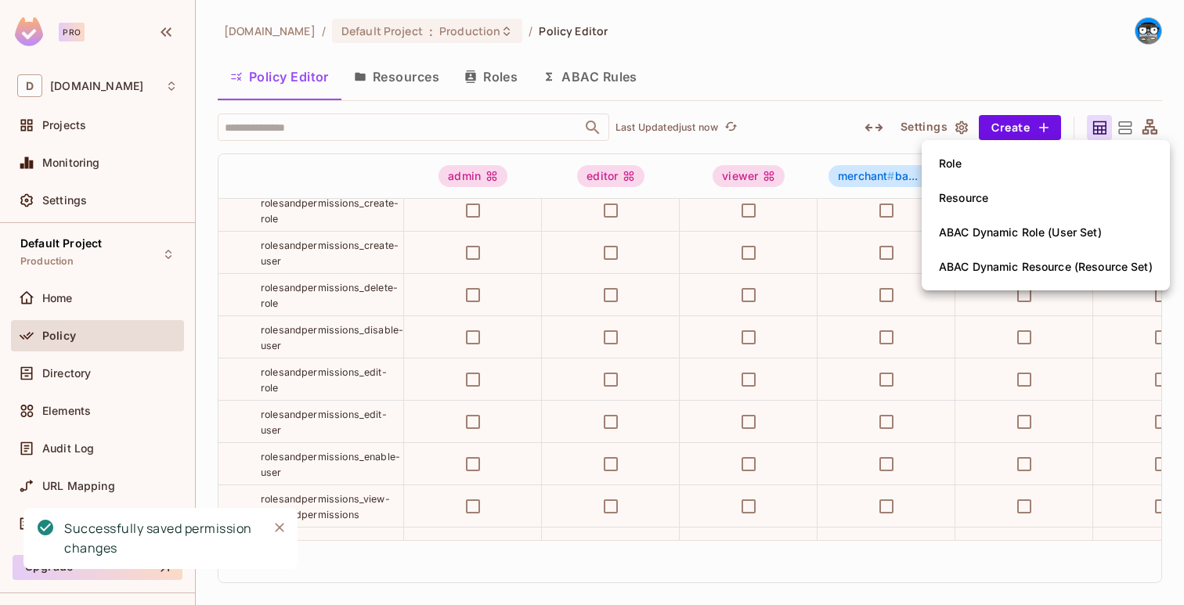
click at [993, 167] on li "Role" at bounding box center [1046, 163] width 248 height 34
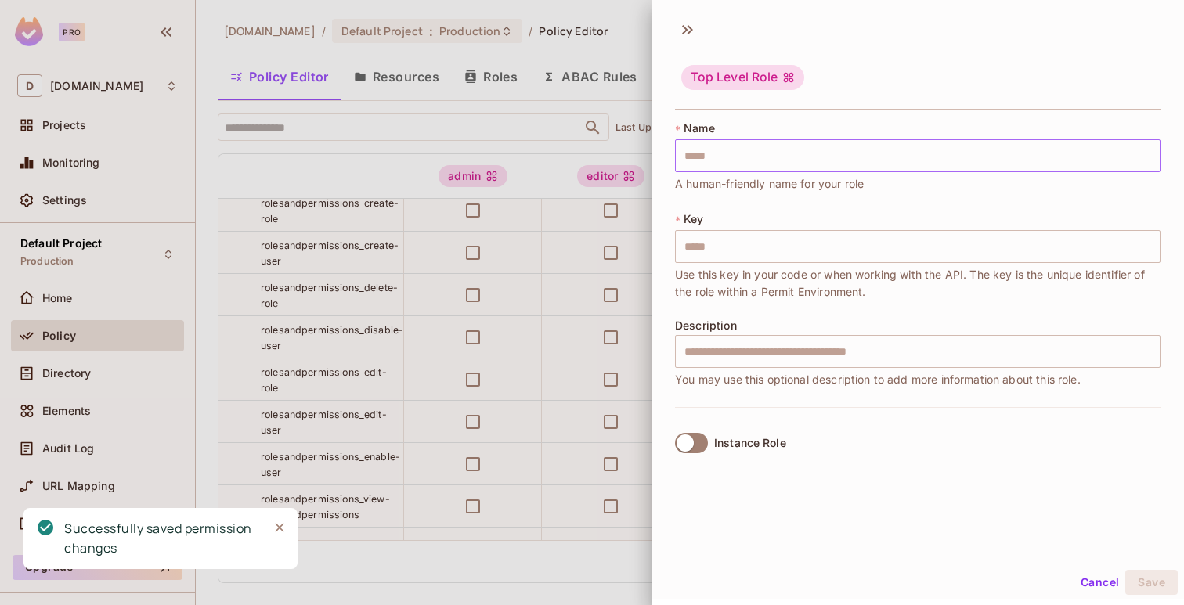
click at [972, 164] on input "text" at bounding box center [917, 155] width 485 height 33
paste input "**********"
type input "**********"
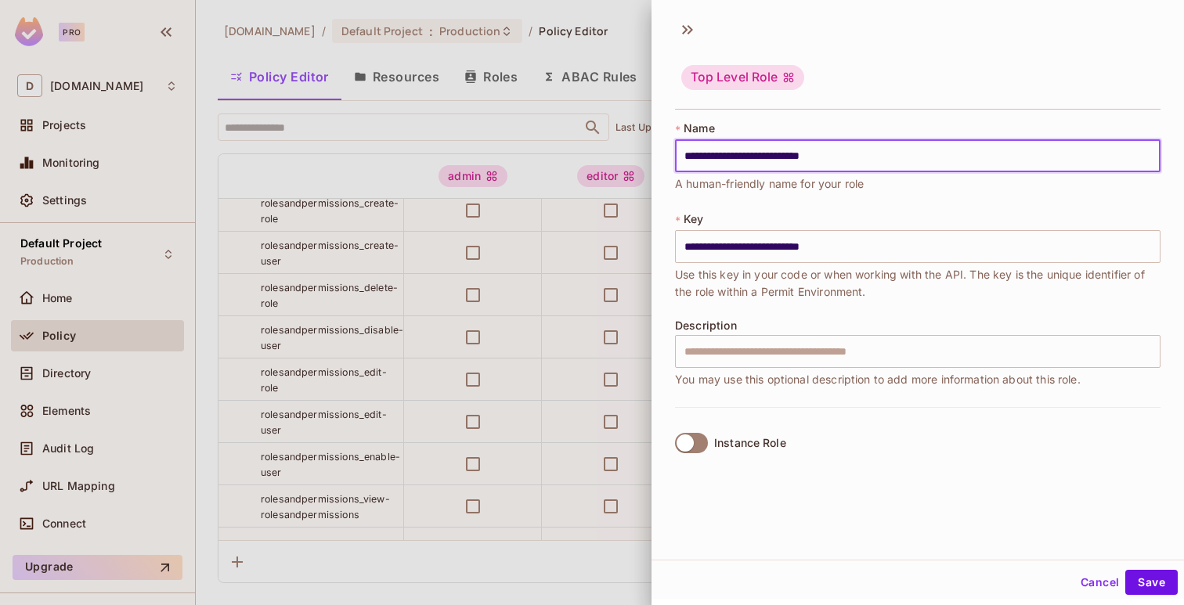
type input "**********"
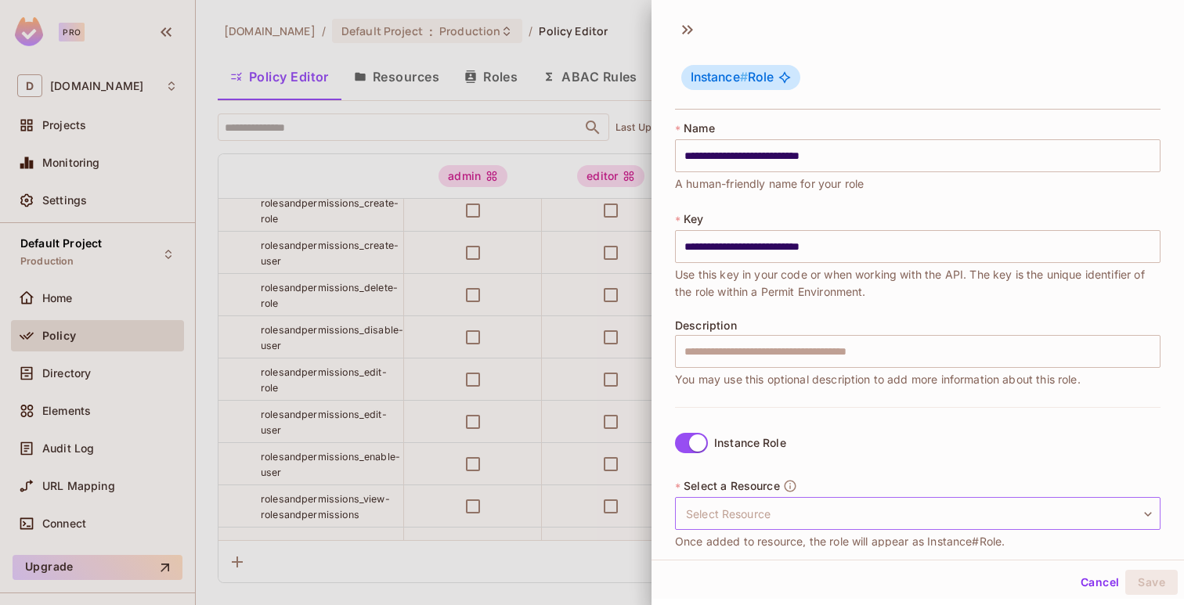
click at [725, 515] on body "Pro D deuna.com Projects Monitoring Settings Default Project Production Home Po…" at bounding box center [592, 302] width 1184 height 605
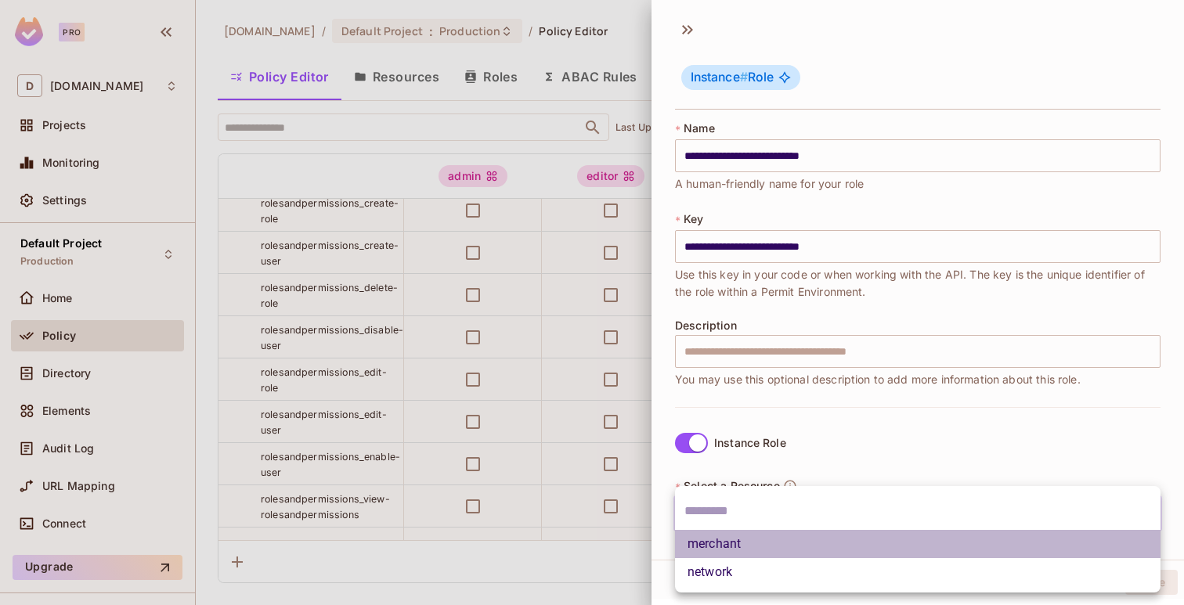
click at [731, 541] on li "merchant" at bounding box center [917, 544] width 485 height 28
type input "********"
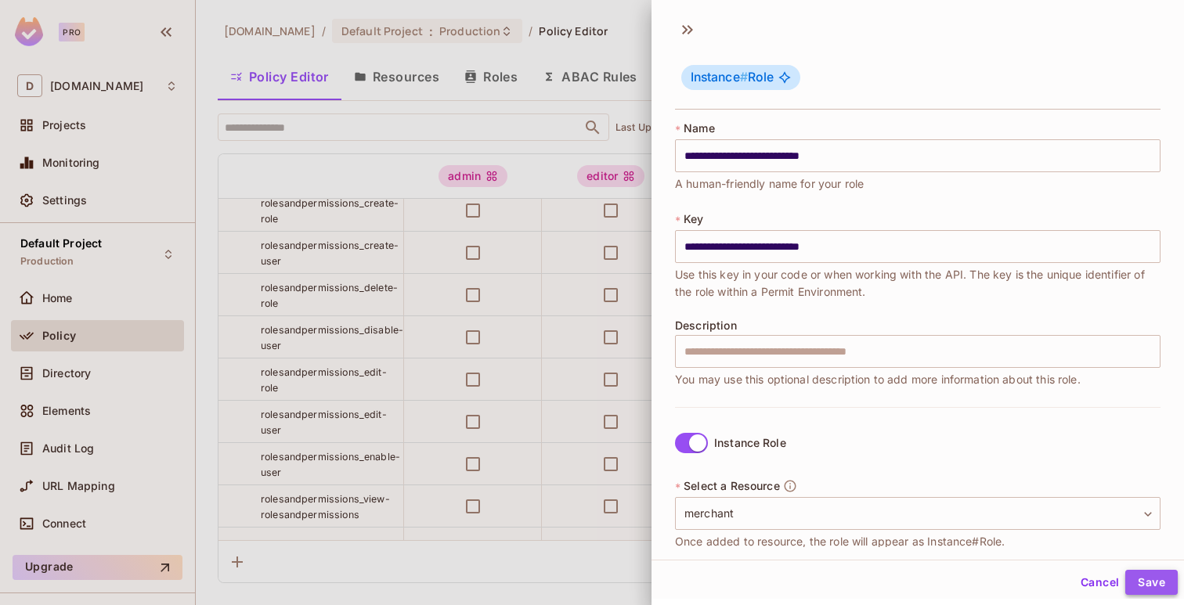
click at [1163, 592] on button "Save" at bounding box center [1151, 582] width 52 height 25
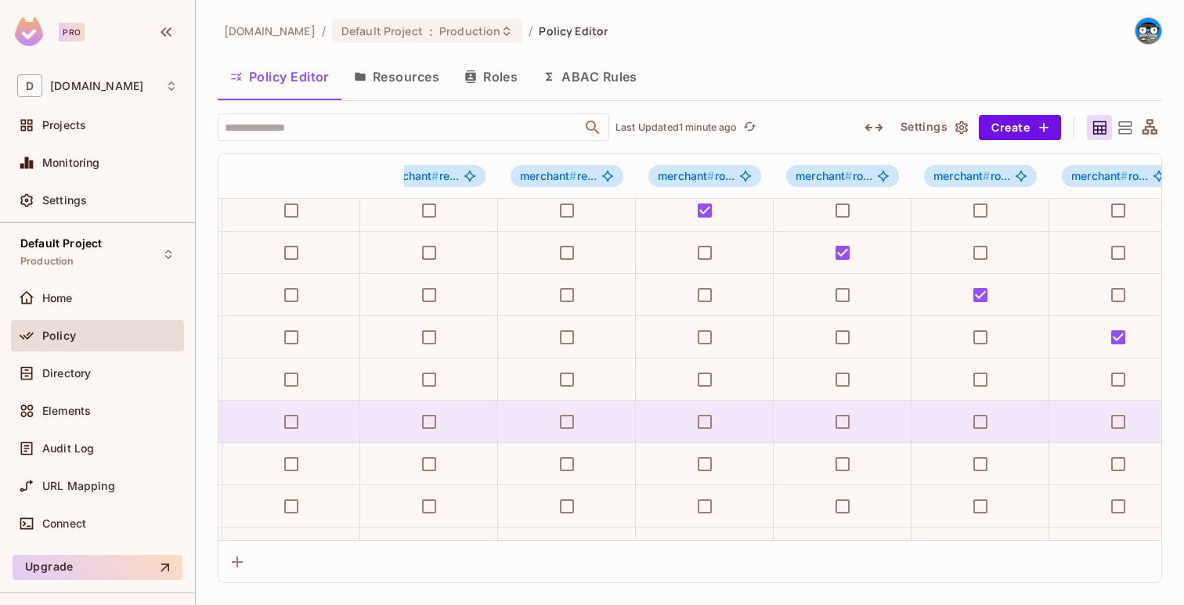
scroll to position [1152, 4239]
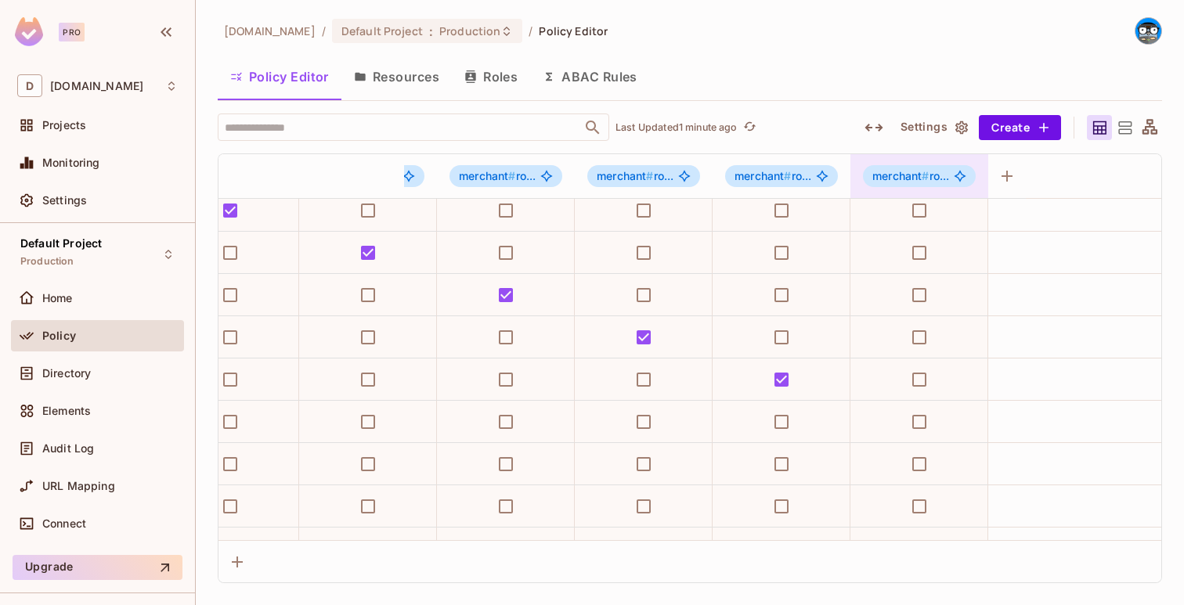
click at [922, 177] on span "#" at bounding box center [925, 175] width 7 height 13
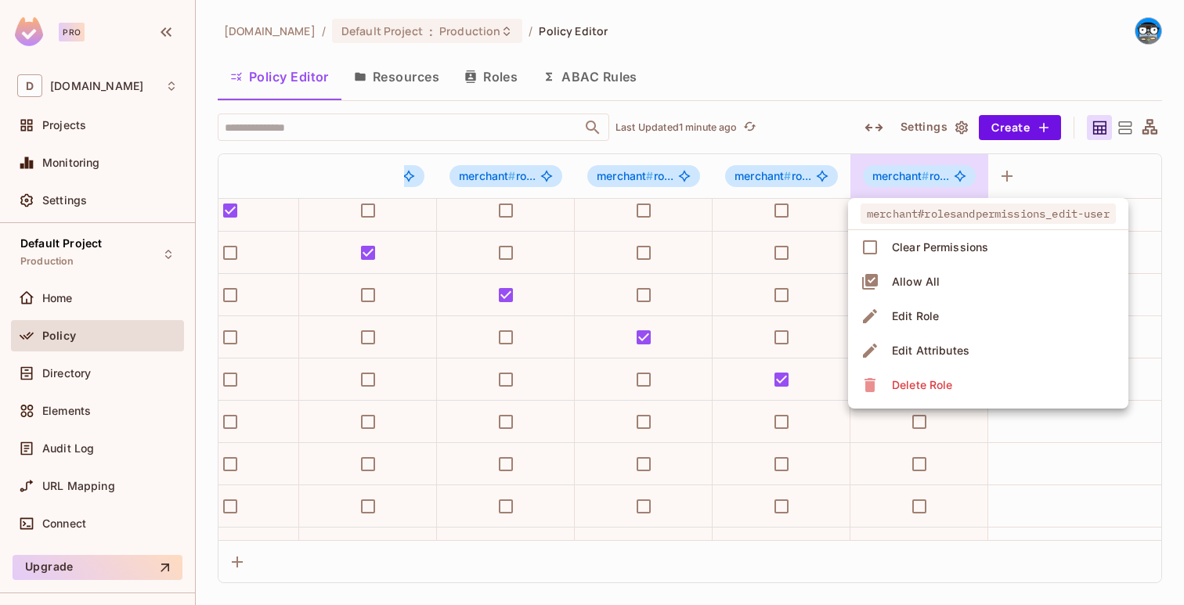
click at [922, 175] on div at bounding box center [592, 302] width 1184 height 605
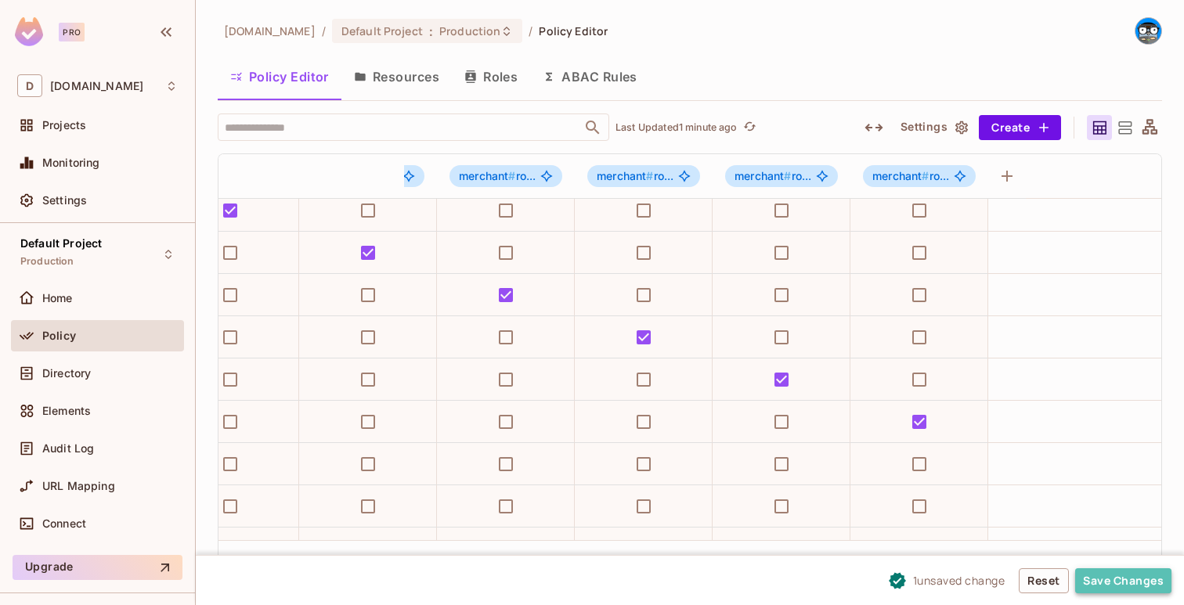
click at [1116, 572] on button "Save Changes" at bounding box center [1123, 580] width 96 height 25
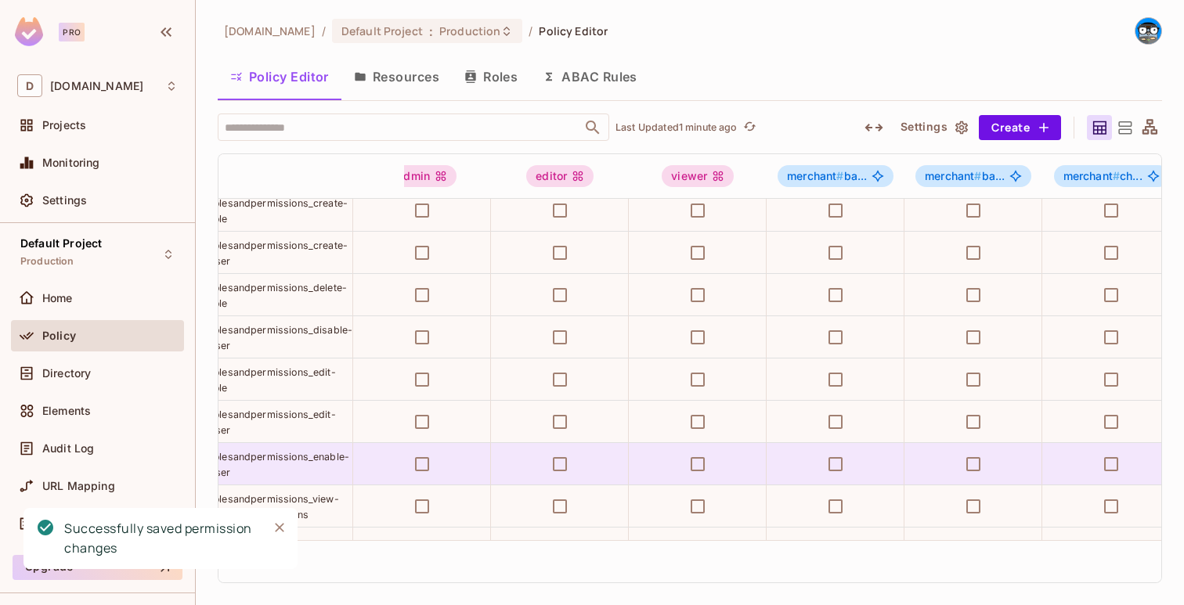
scroll to position [1152, 0]
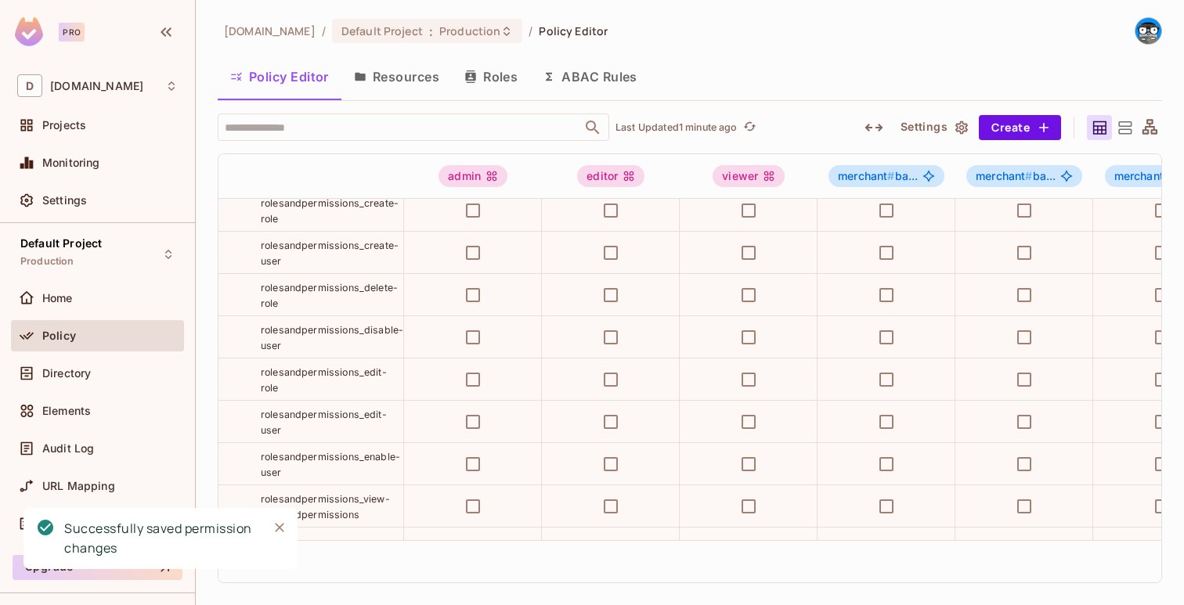
click at [322, 455] on span "rolesandpermissions_enable-user" at bounding box center [330, 464] width 139 height 27
copy tr "rolesandpermissions_enable-user"
click at [1027, 106] on div "deuna.com / Default Project : Production / Policy Editor Policy Editor Resource…" at bounding box center [690, 300] width 944 height 566
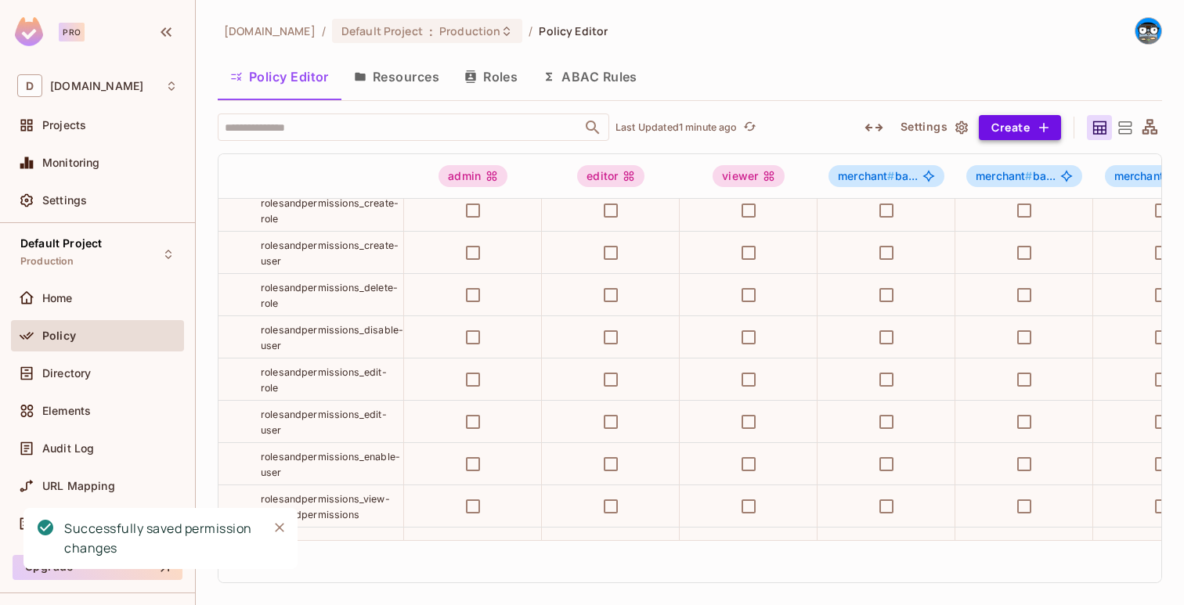
click at [1016, 124] on button "Create" at bounding box center [1020, 127] width 82 height 25
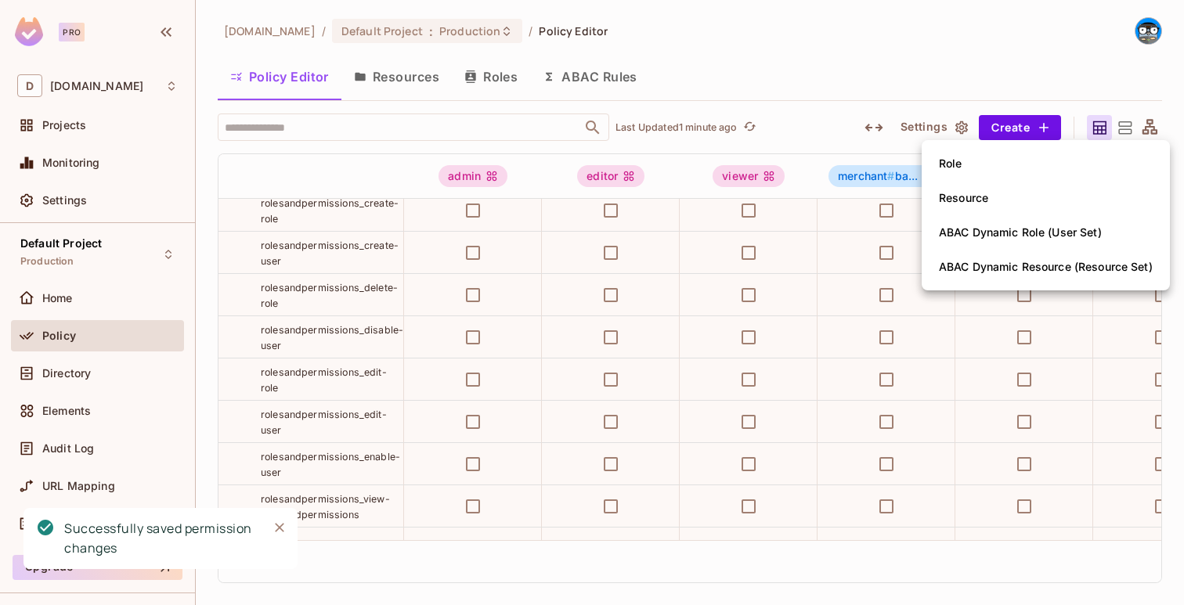
click at [980, 162] on li "Role" at bounding box center [1046, 163] width 248 height 34
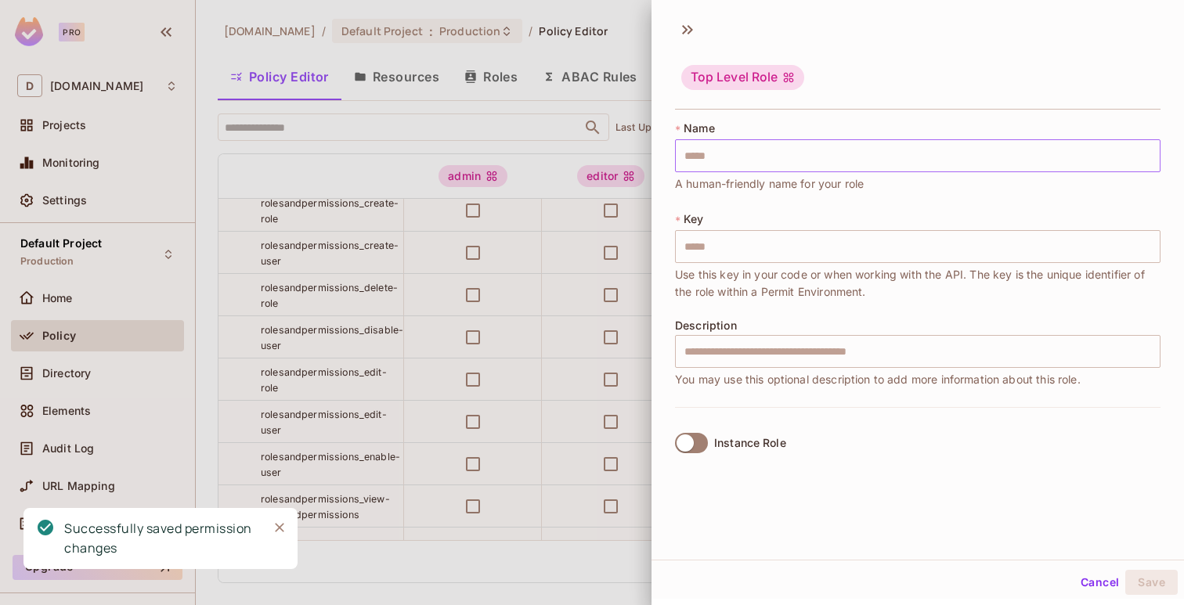
click at [971, 160] on input "text" at bounding box center [917, 155] width 485 height 33
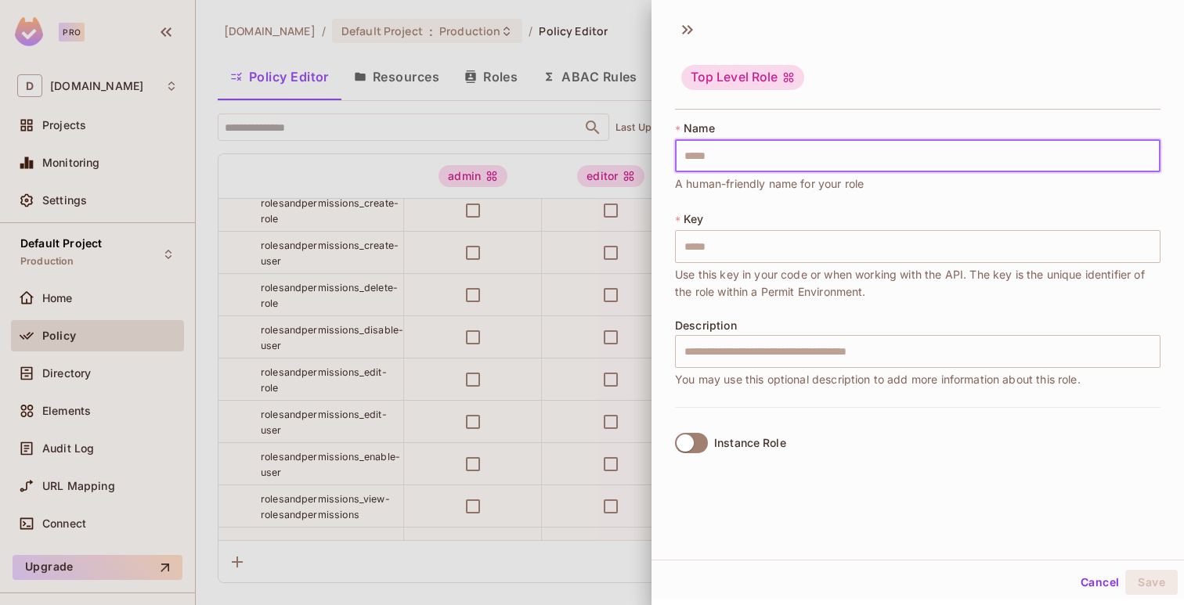
paste input "**********"
type input "**********"
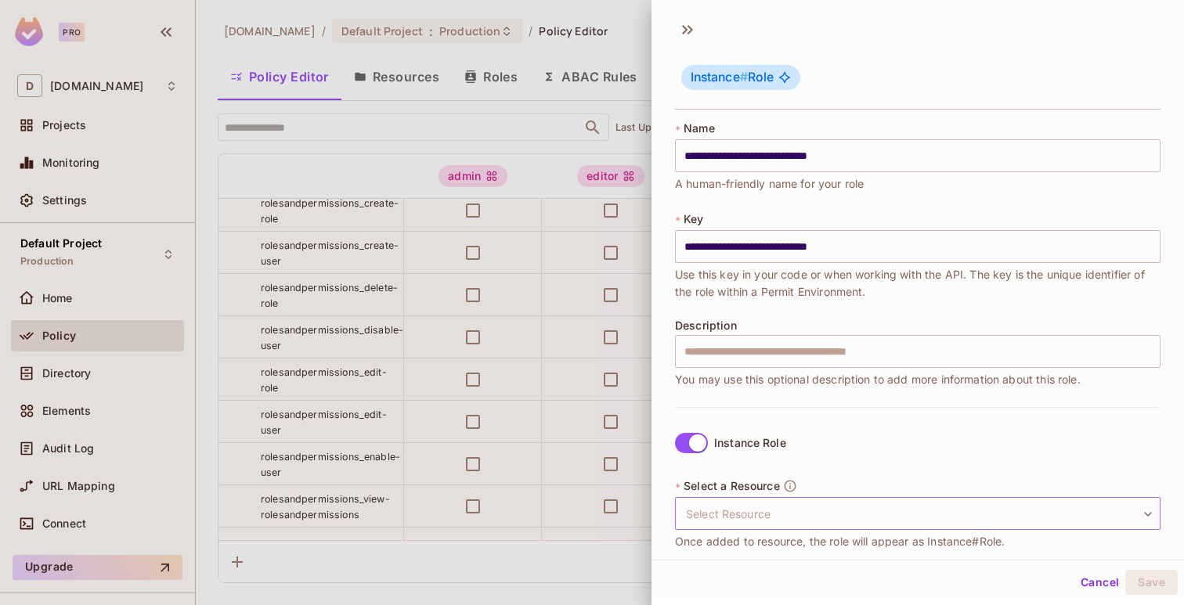
click at [720, 503] on body "Pro D deuna.com Projects Monitoring Settings Default Project Production Home Po…" at bounding box center [592, 302] width 1184 height 605
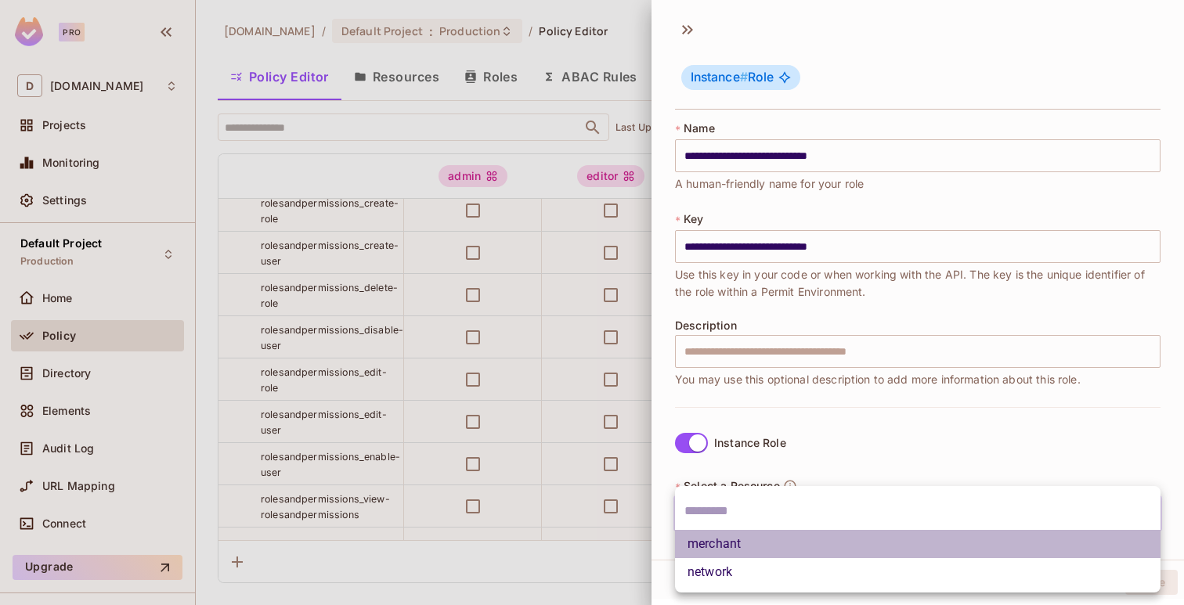
click at [723, 535] on li "merchant" at bounding box center [917, 544] width 485 height 28
type input "********"
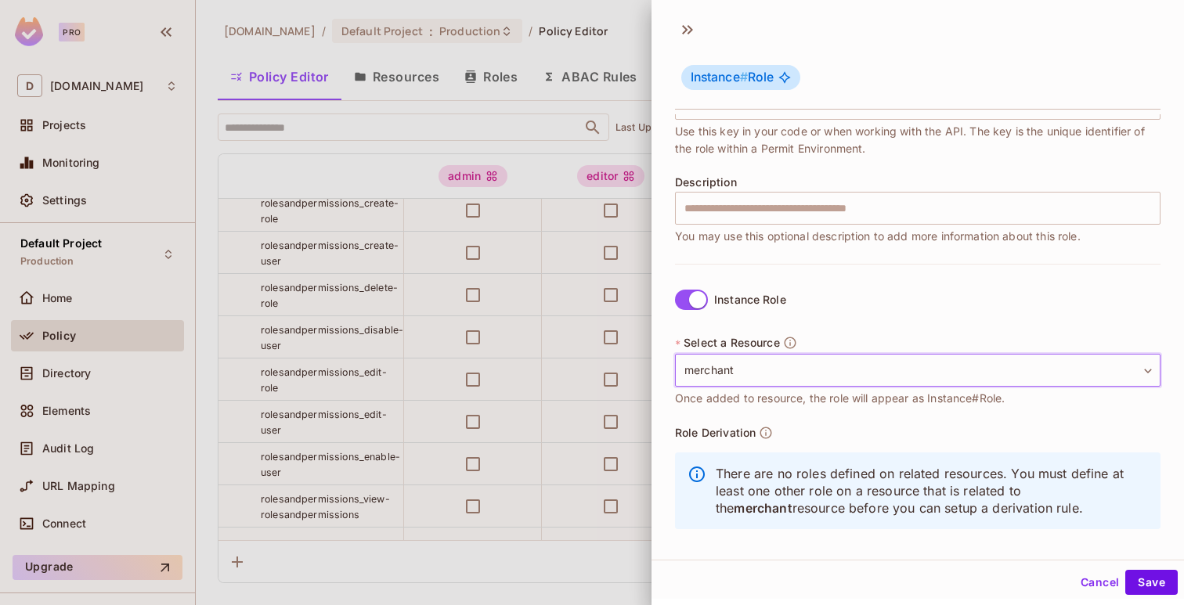
scroll to position [153, 0]
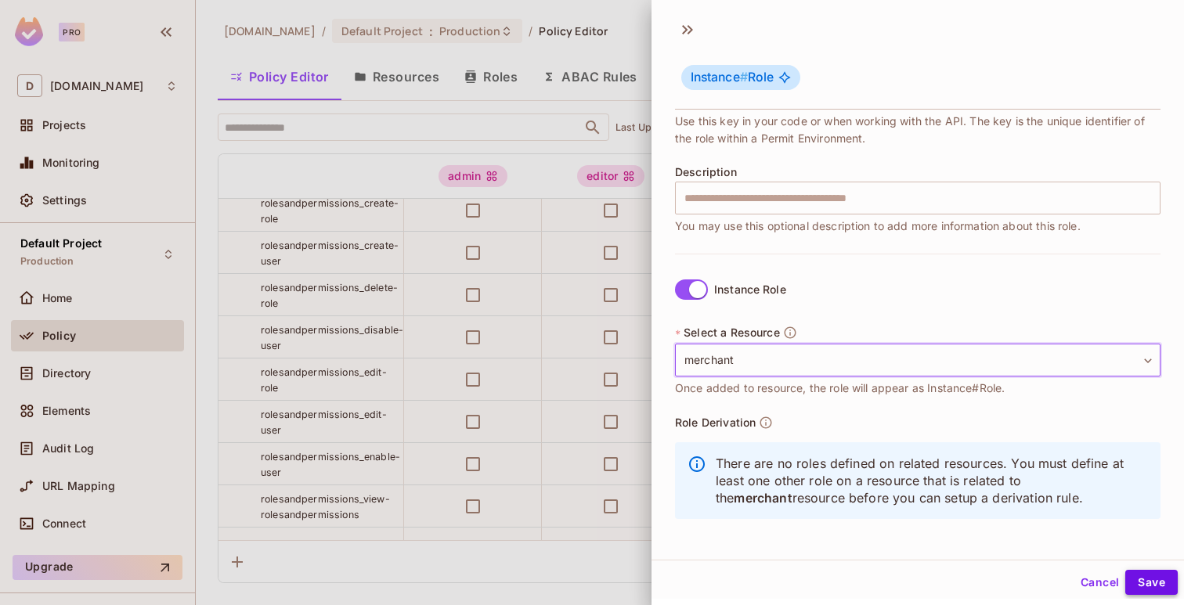
click at [1162, 576] on button "Save" at bounding box center [1151, 582] width 52 height 25
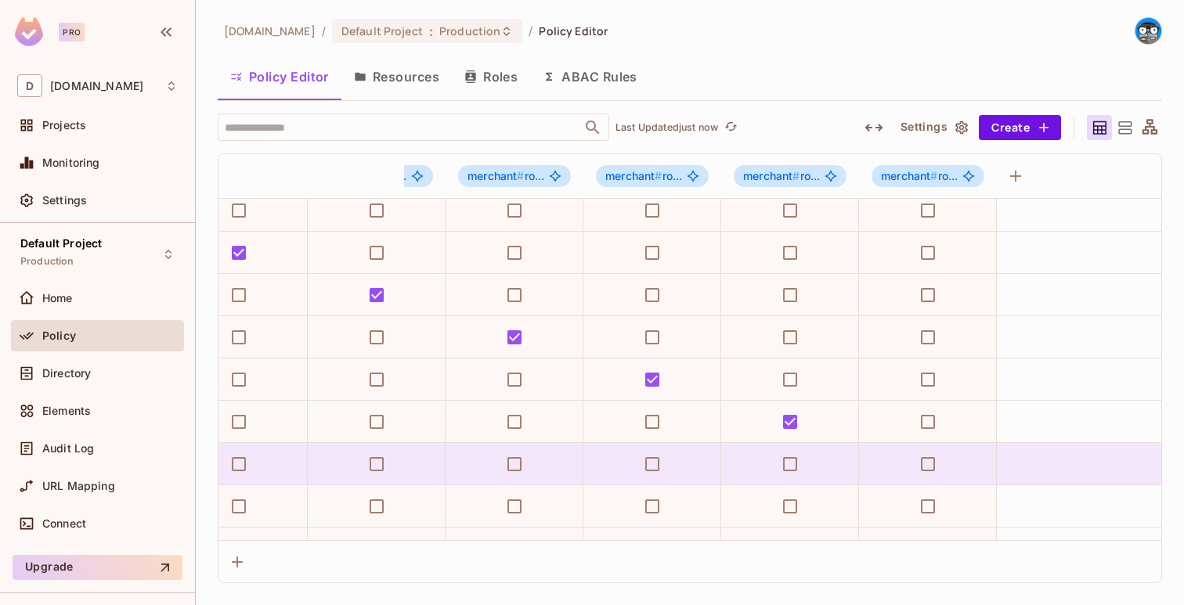
scroll to position [1152, 4377]
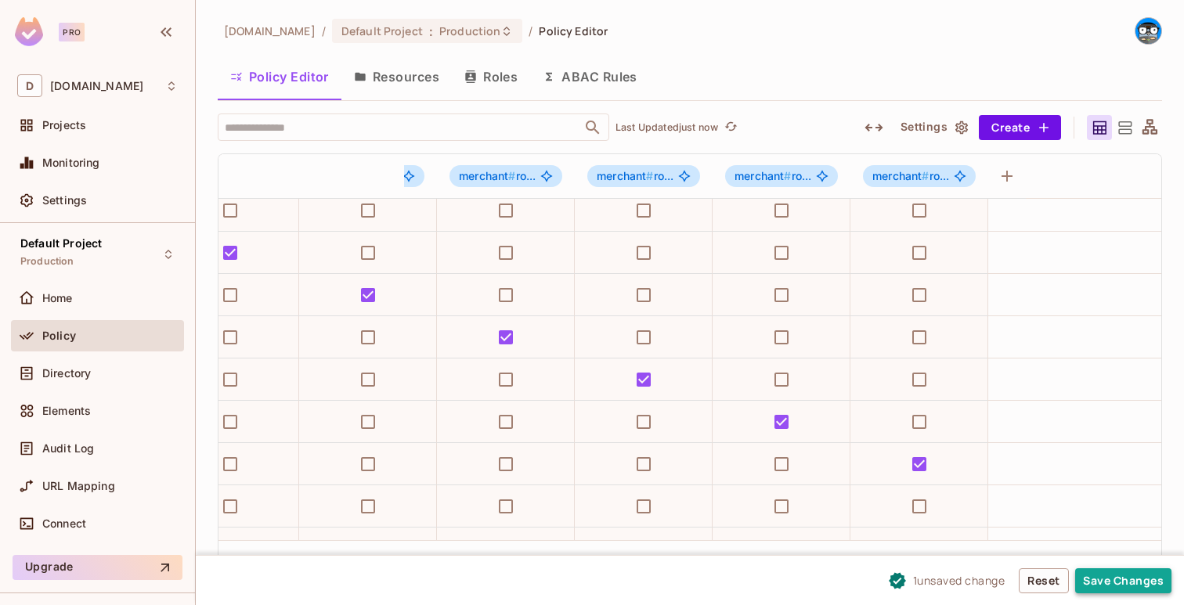
click at [1092, 572] on button "Save Changes" at bounding box center [1123, 580] width 96 height 25
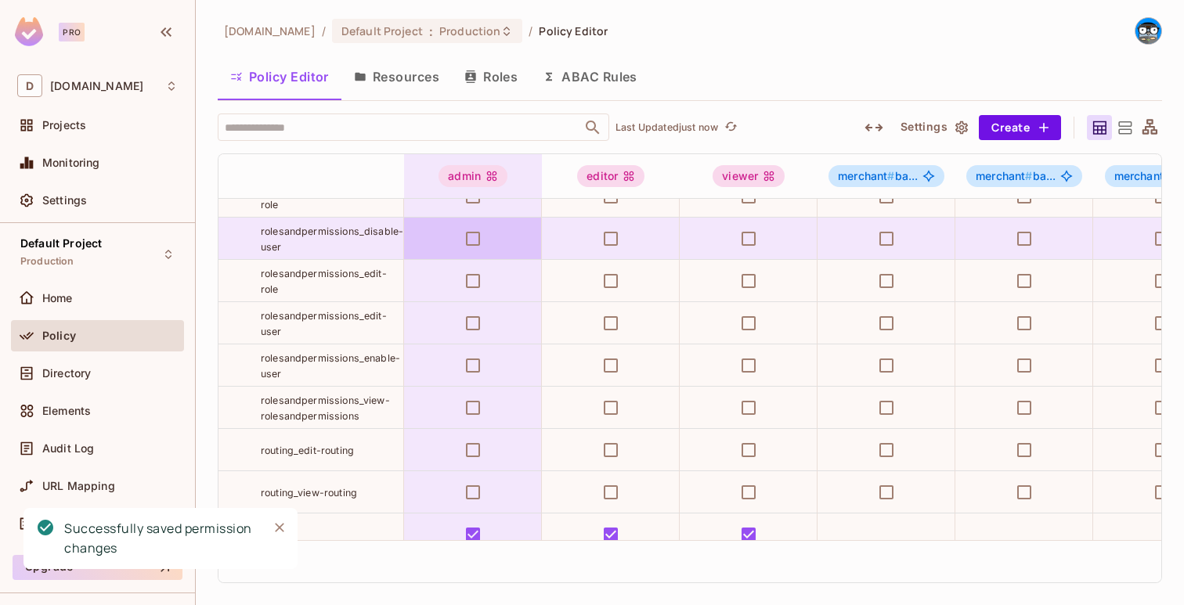
scroll to position [1257, 0]
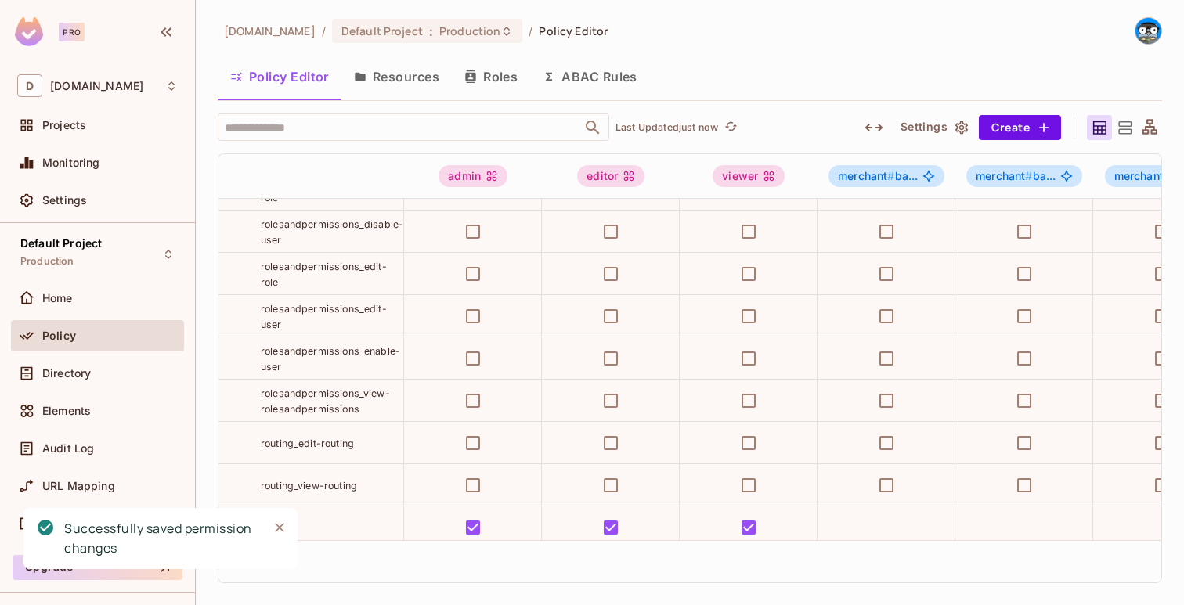
click at [349, 398] on span "rolesandpermissions_view-rolesandpermissions" at bounding box center [325, 401] width 129 height 27
copy tr "rolesandpermissions_view-rolesandpermissions"
click at [1001, 125] on button "Create" at bounding box center [1020, 127] width 82 height 25
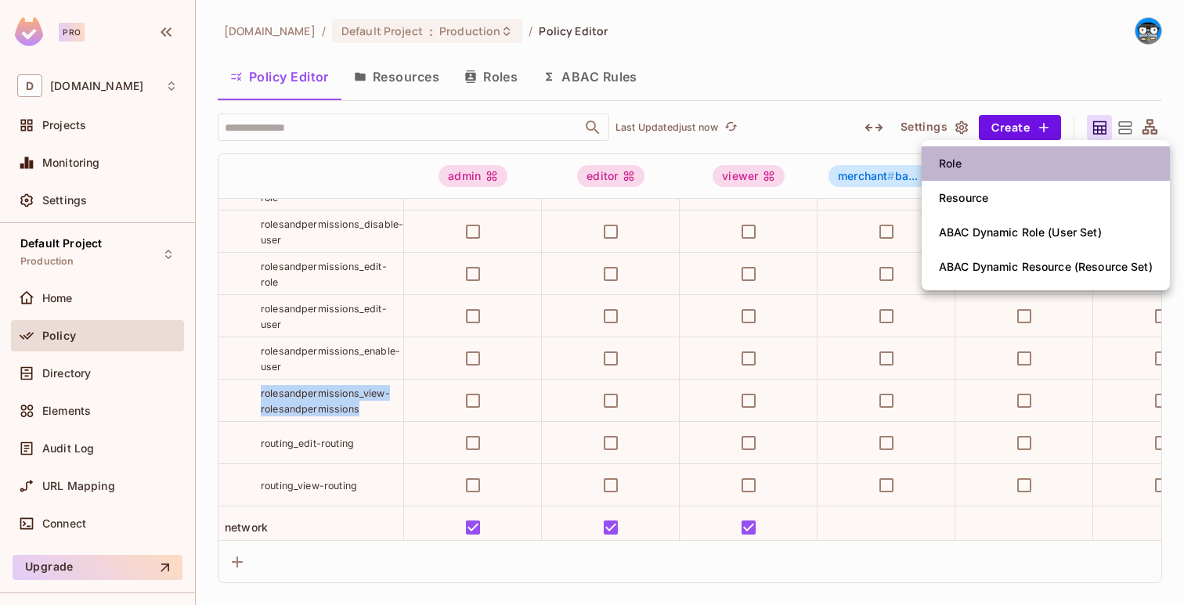
click at [1014, 157] on li "Role" at bounding box center [1046, 163] width 248 height 34
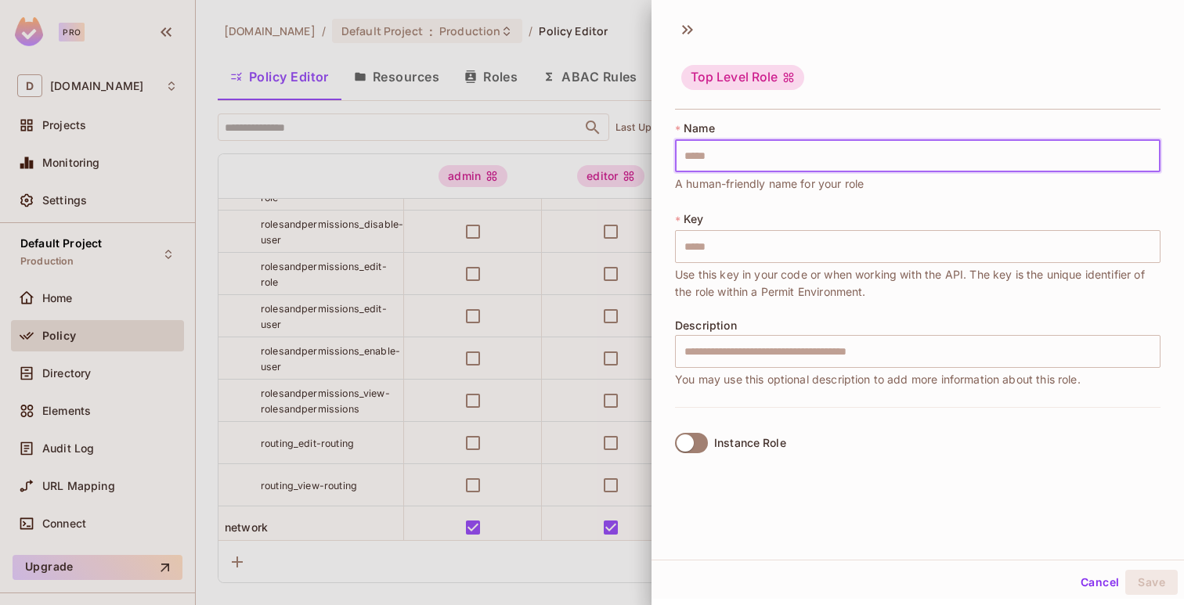
click at [1012, 157] on input "text" at bounding box center [917, 155] width 485 height 33
paste input "**********"
type input "**********"
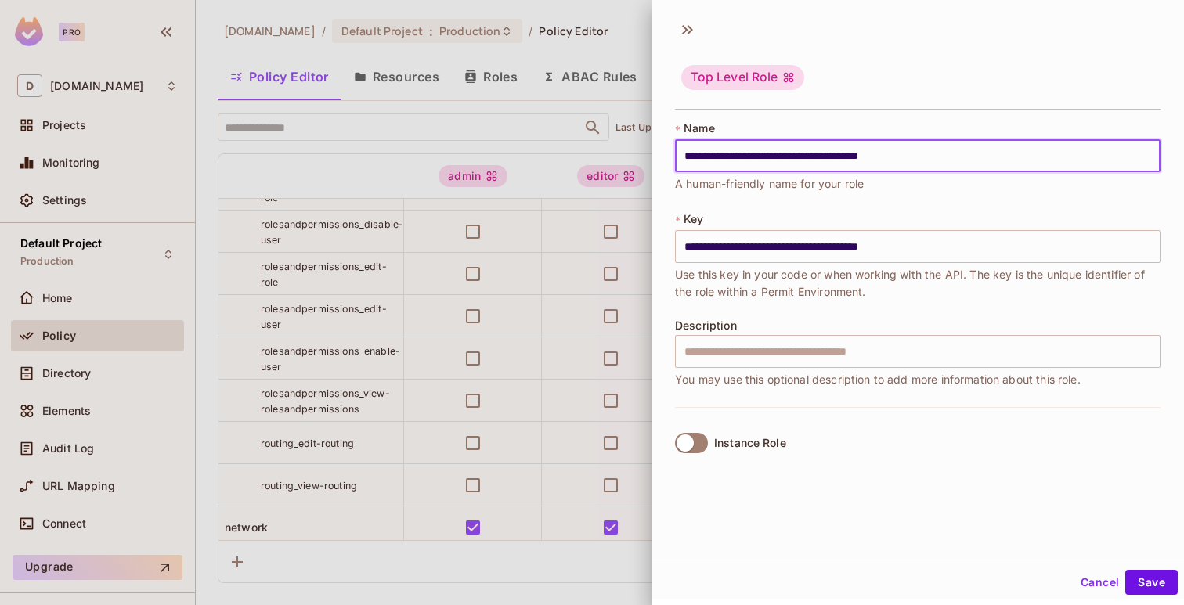
type input "**********"
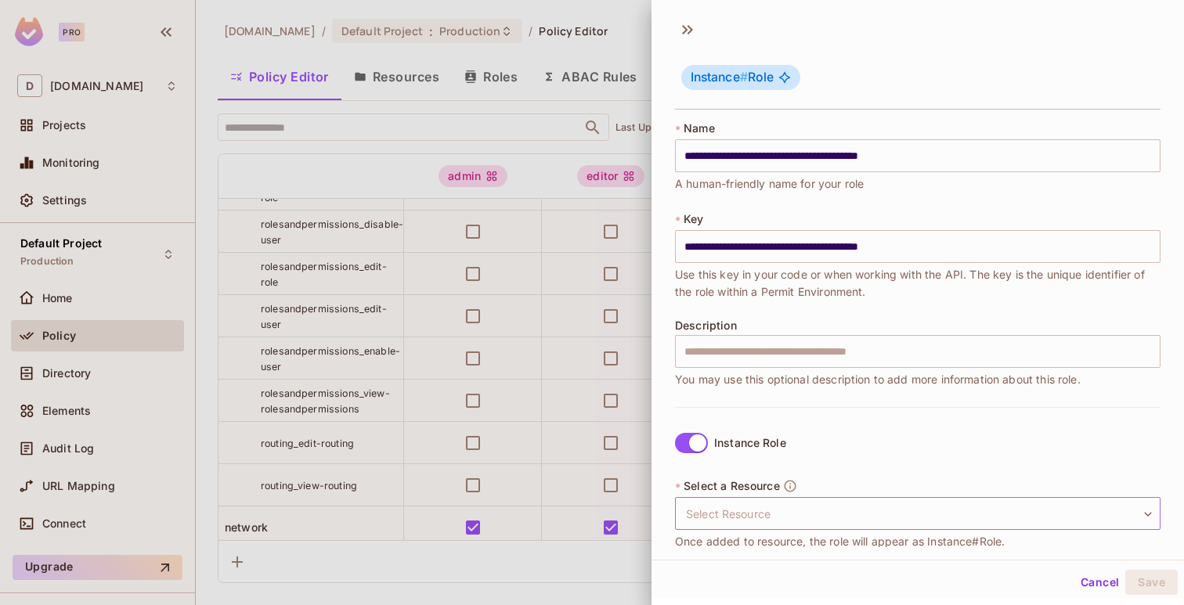
click at [725, 515] on body "Pro D deuna.com Projects Monitoring Settings Default Project Production Home Po…" at bounding box center [592, 302] width 1184 height 605
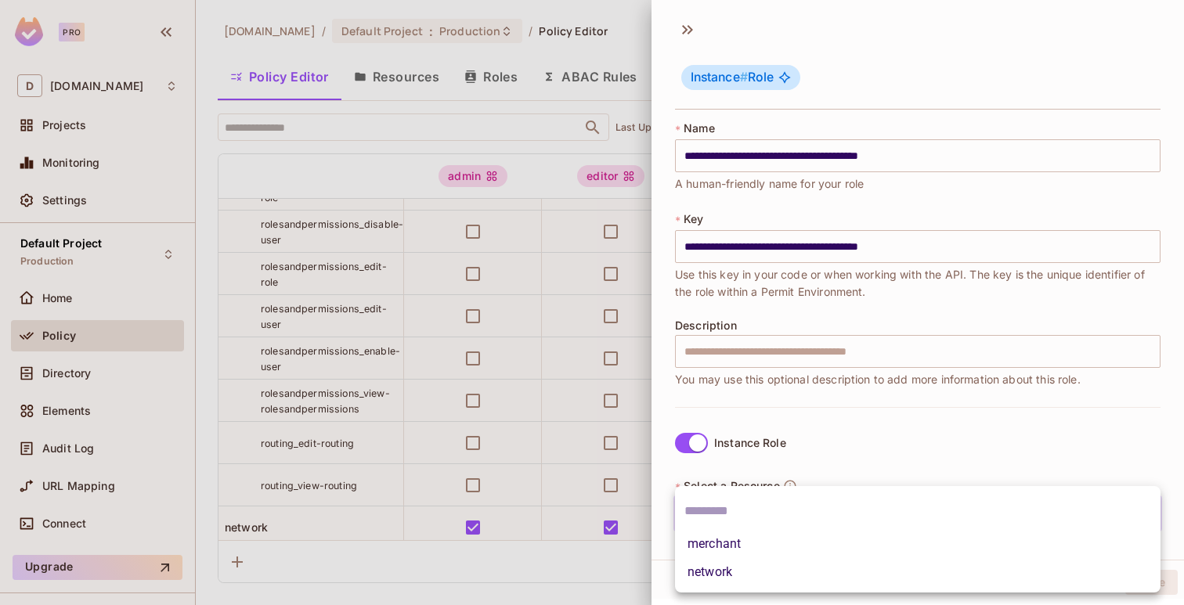
click at [726, 539] on li "merchant" at bounding box center [917, 544] width 485 height 28
type input "********"
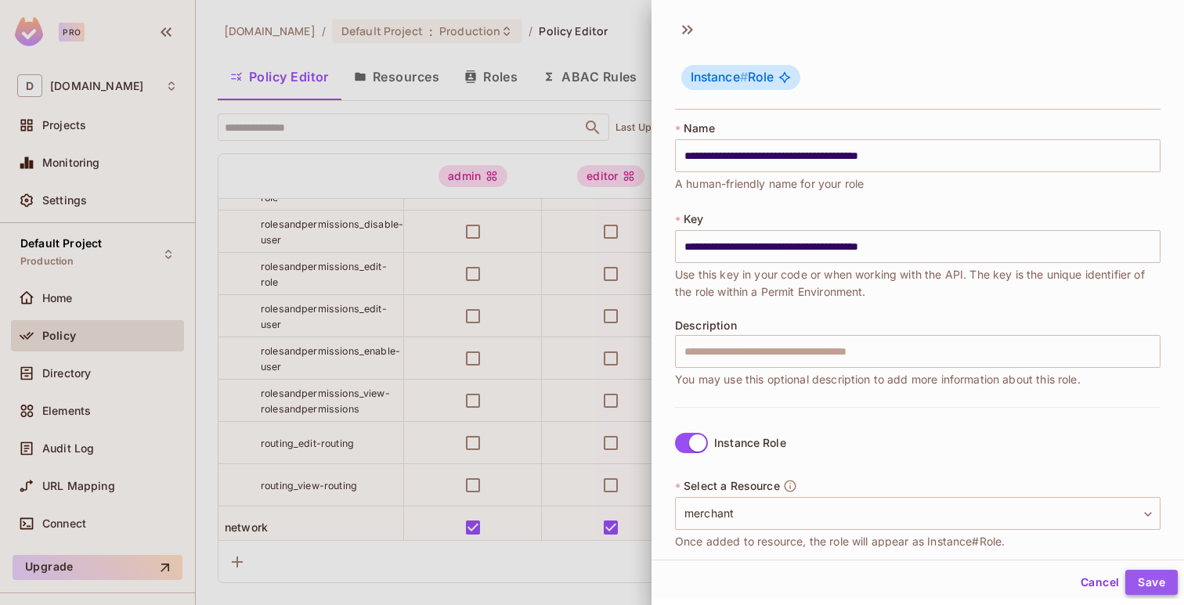
click at [1174, 582] on button "Save" at bounding box center [1151, 582] width 52 height 25
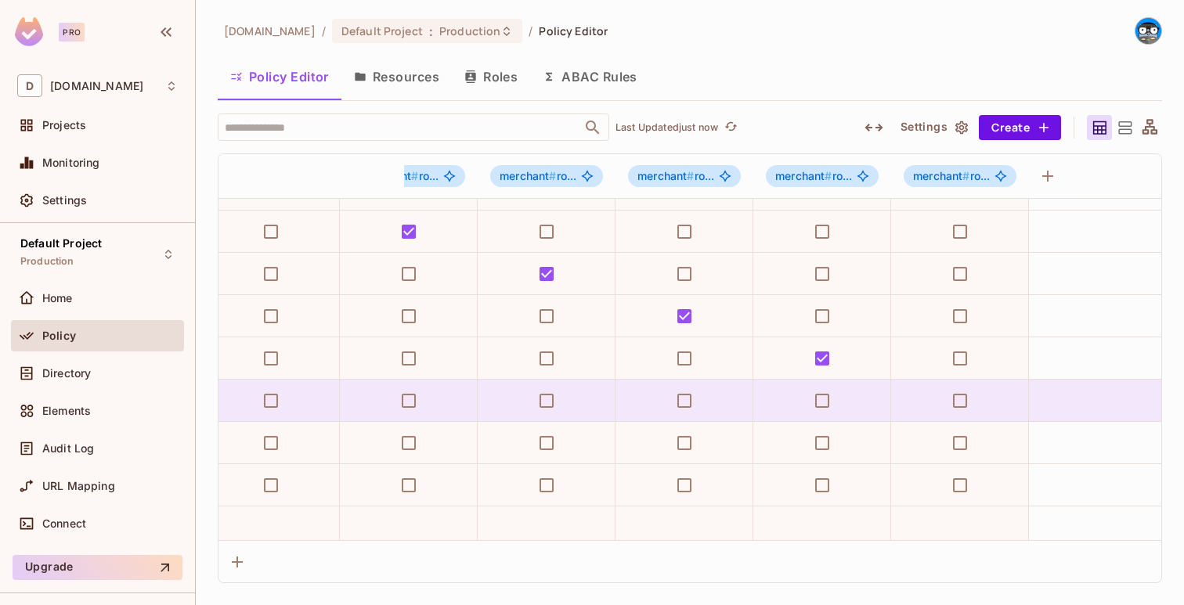
scroll to position [1257, 4515]
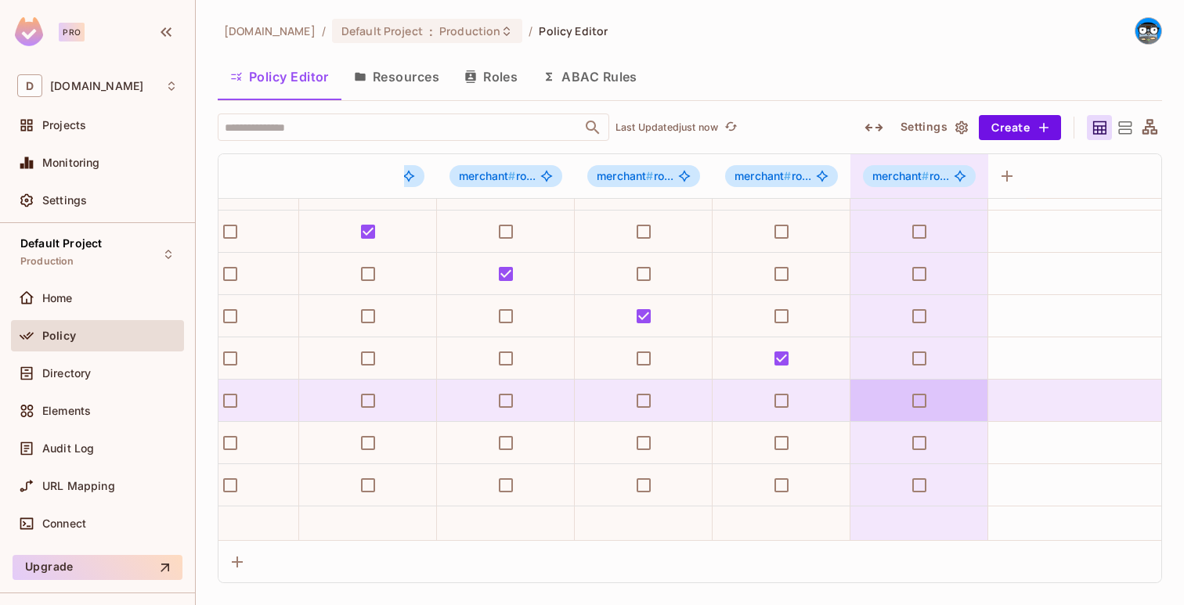
click at [937, 398] on td at bounding box center [919, 401] width 138 height 42
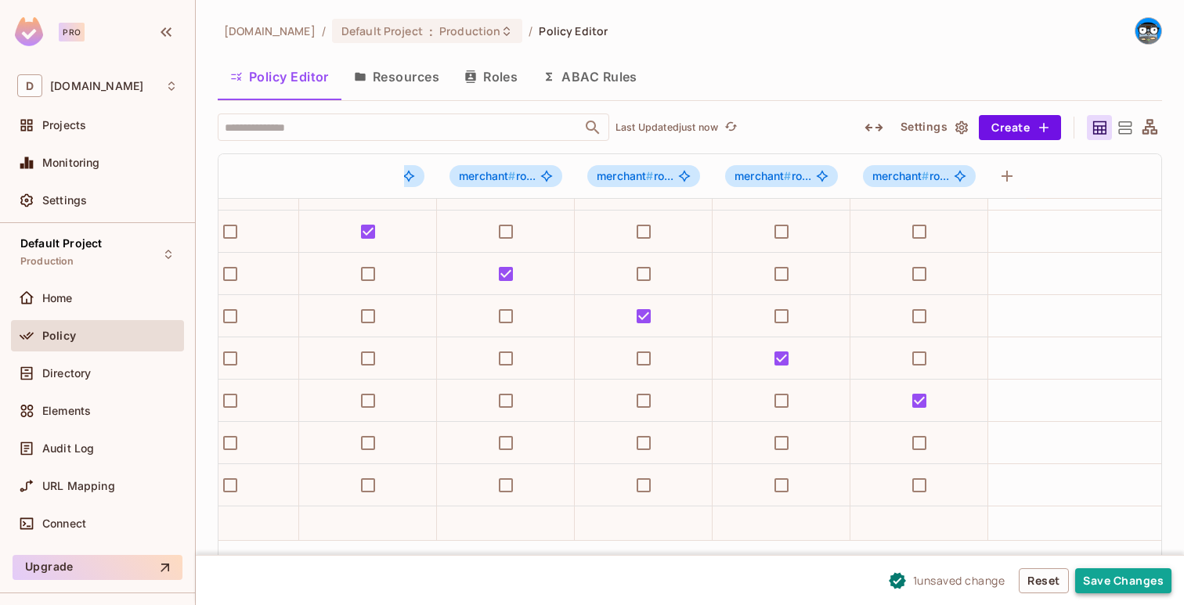
click at [1106, 570] on button "Save Changes" at bounding box center [1123, 580] width 96 height 25
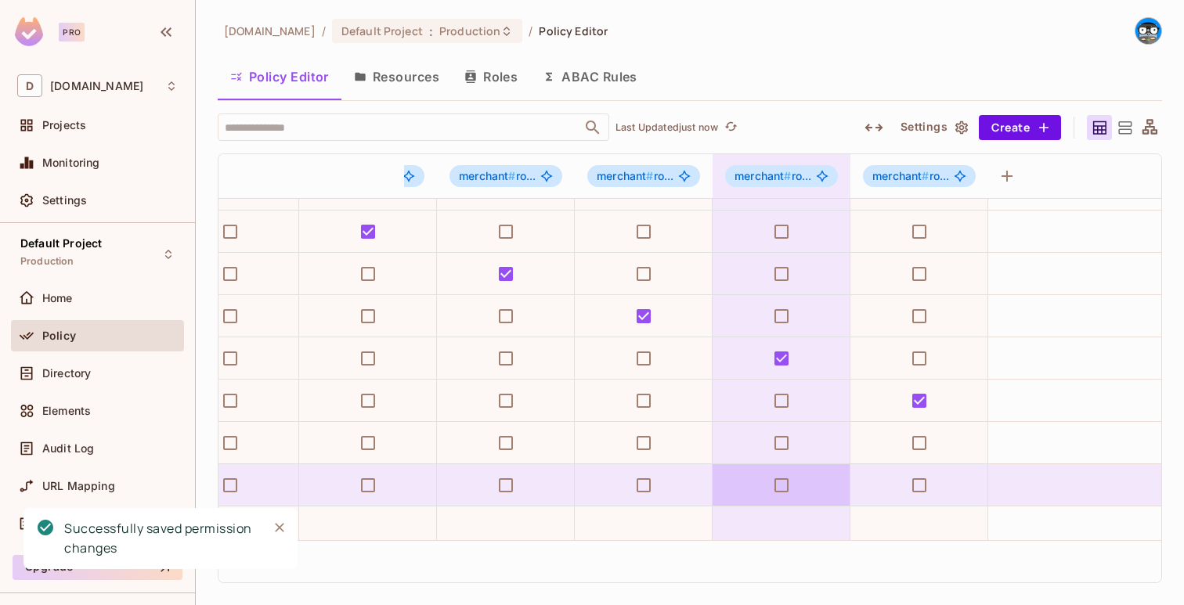
scroll to position [1257, 0]
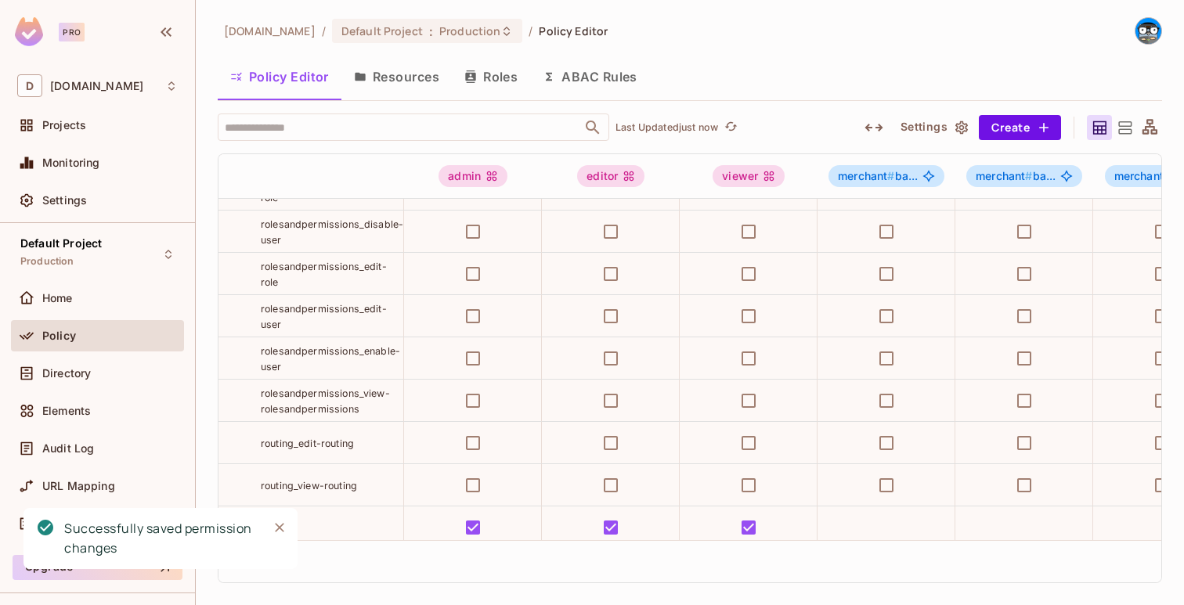
click at [355, 441] on div "routing_edit-routing" at bounding box center [332, 443] width 143 height 16
copy tr "routing_edit-routing"
click at [1013, 133] on button "Create" at bounding box center [1020, 127] width 82 height 25
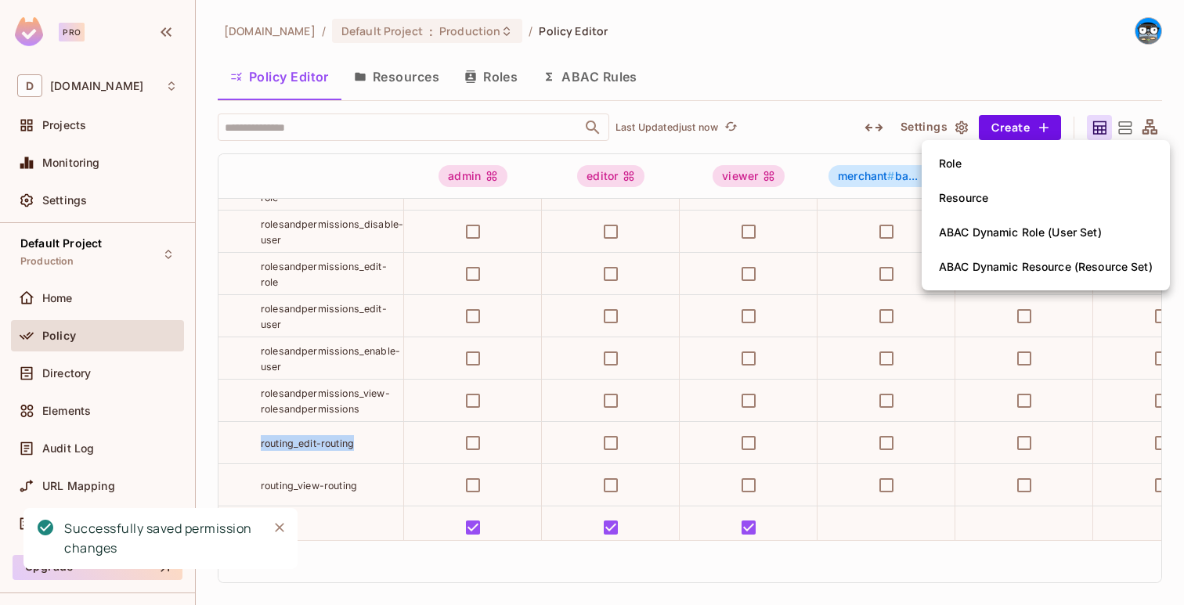
click at [998, 161] on li "Role" at bounding box center [1046, 163] width 248 height 34
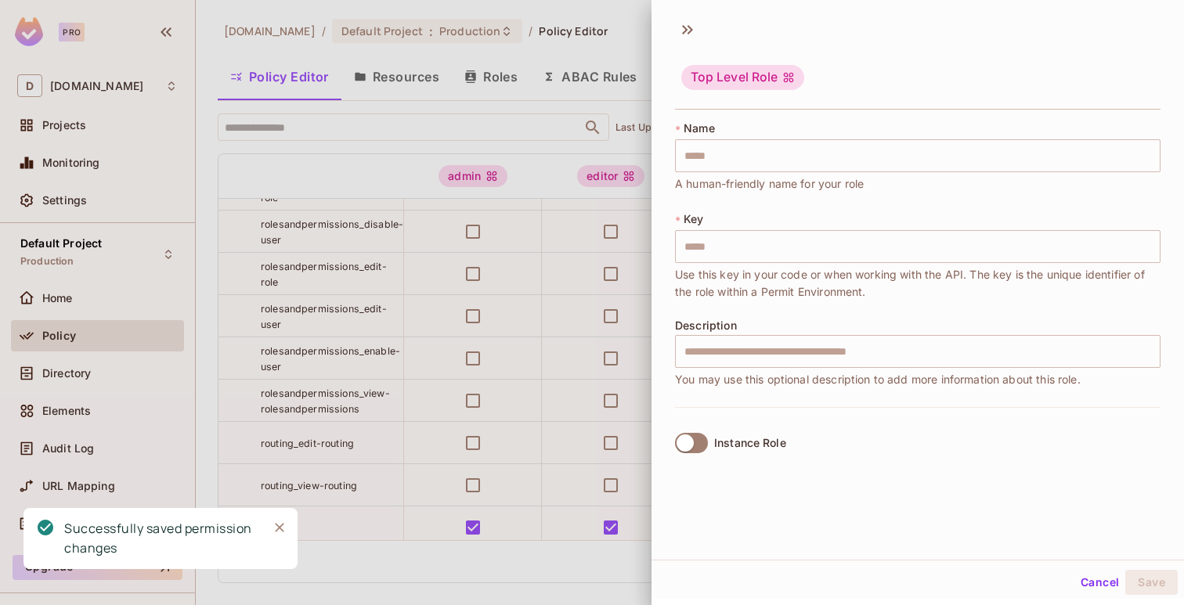
click at [985, 172] on div "* Name ​ A human-friendly name for your role" at bounding box center [917, 157] width 485 height 72
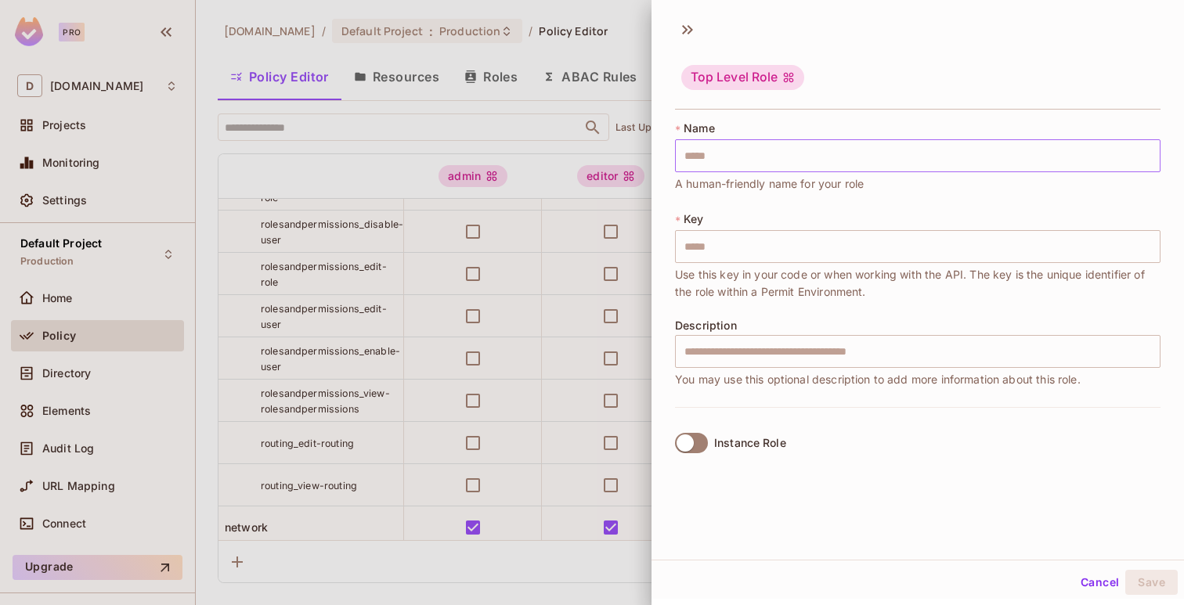
click at [980, 161] on input "text" at bounding box center [917, 155] width 485 height 33
paste input "**********"
type input "**********"
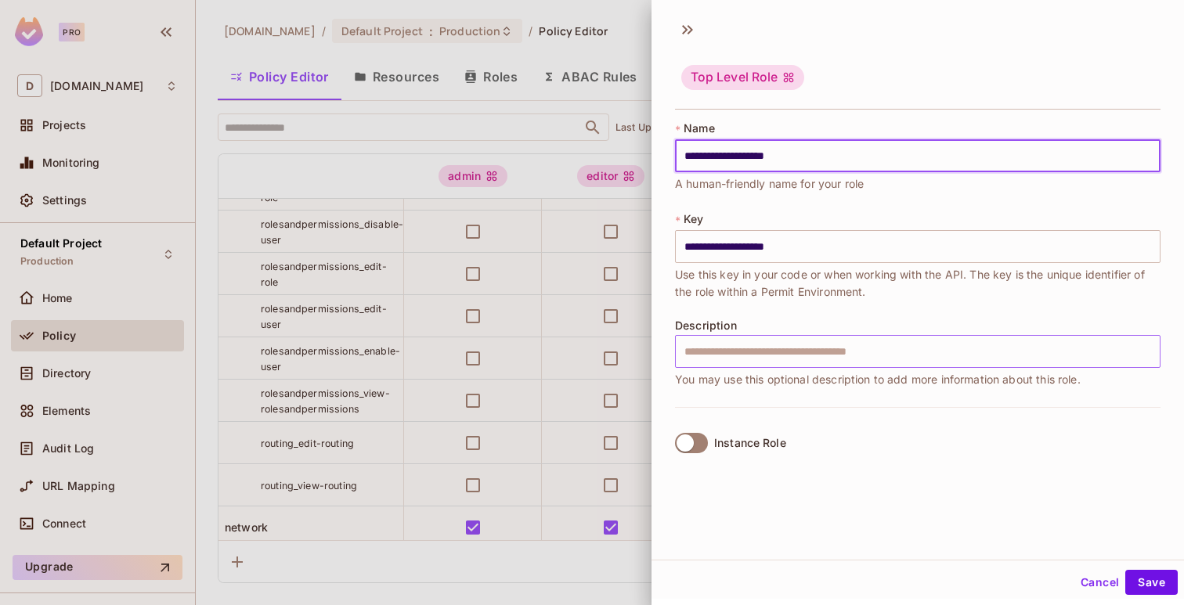
type input "**********"
click at [843, 345] on input "text" at bounding box center [917, 351] width 485 height 33
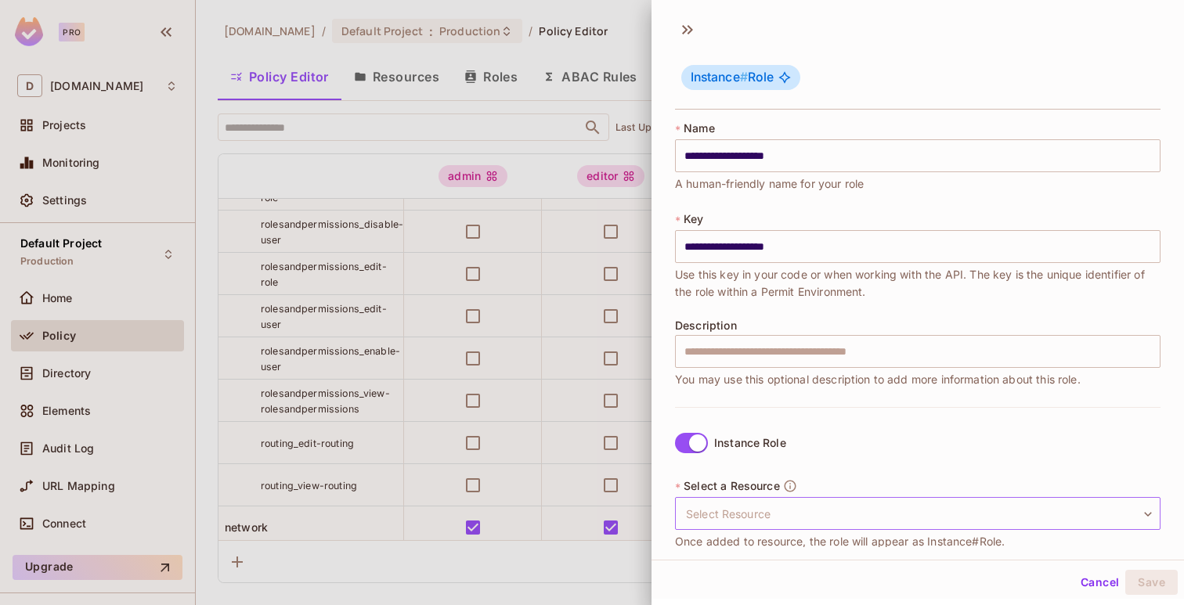
click at [722, 504] on body "Pro D deuna.com Projects Monitoring Settings Default Project Production Home Po…" at bounding box center [592, 302] width 1184 height 605
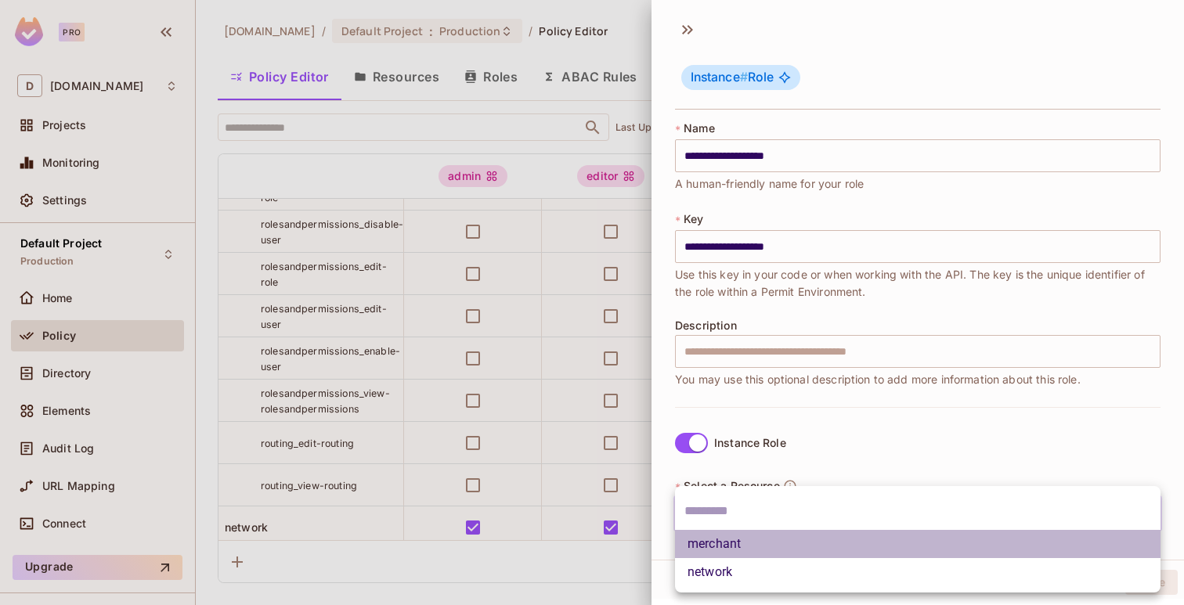
click at [723, 547] on li "merchant" at bounding box center [917, 544] width 485 height 28
type input "********"
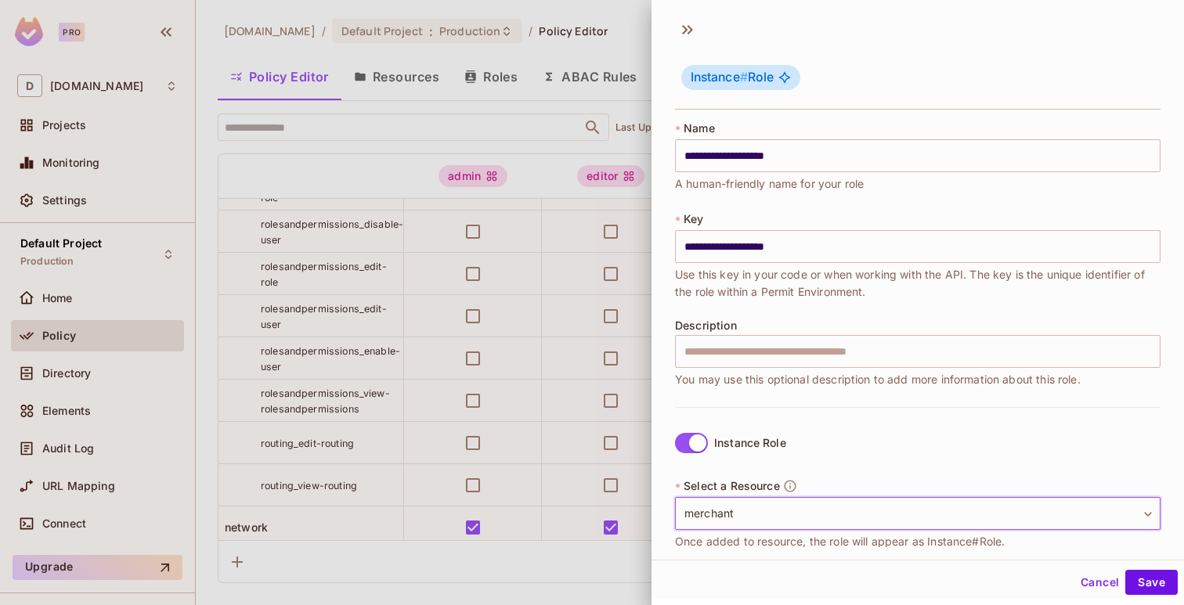
scroll to position [153, 0]
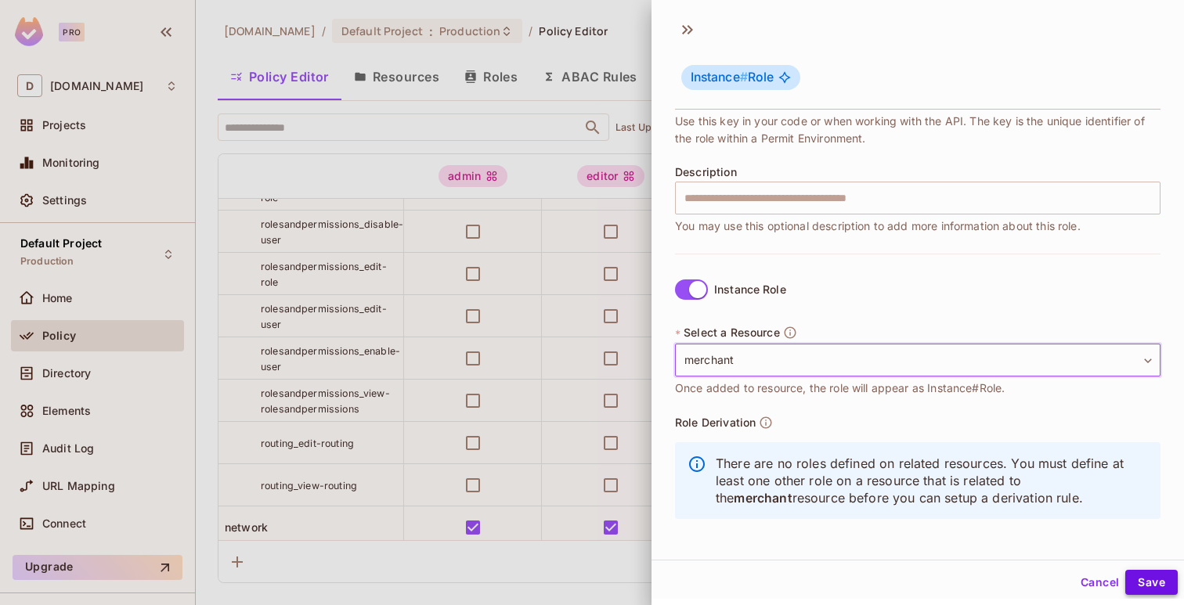
click at [1138, 583] on button "Save" at bounding box center [1151, 582] width 52 height 25
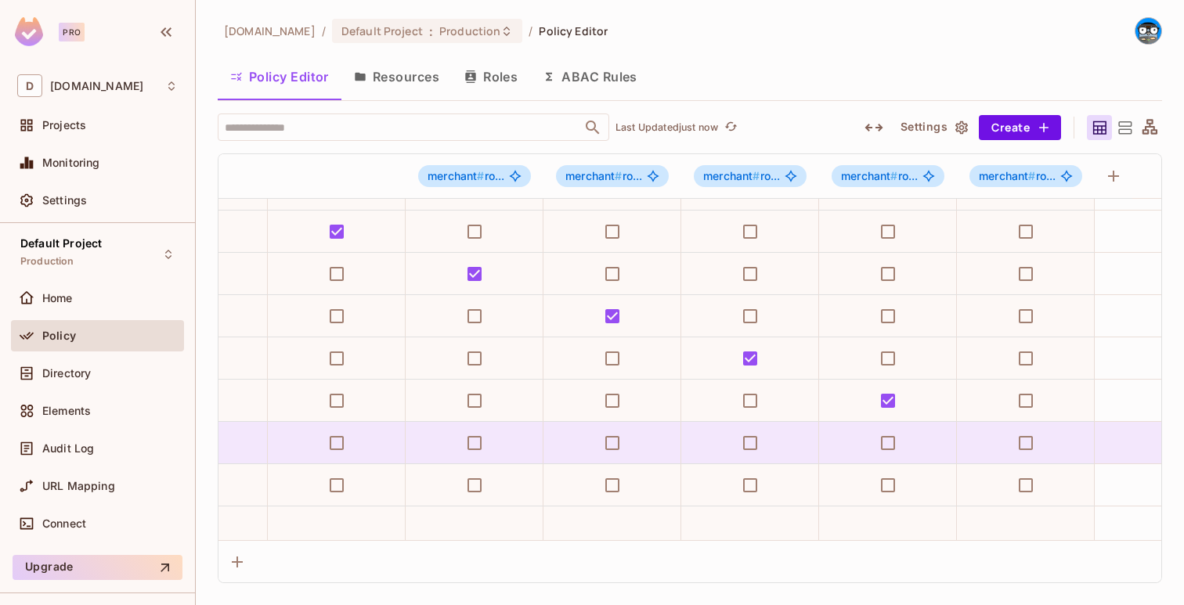
scroll to position [1257, 4652]
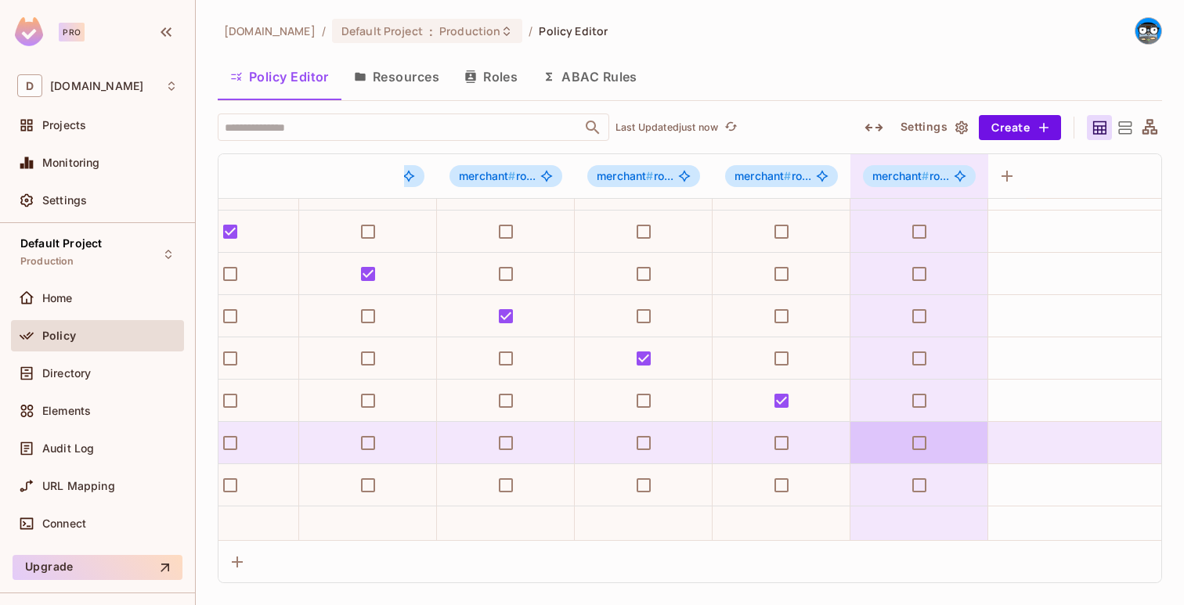
click at [898, 447] on td at bounding box center [919, 443] width 138 height 42
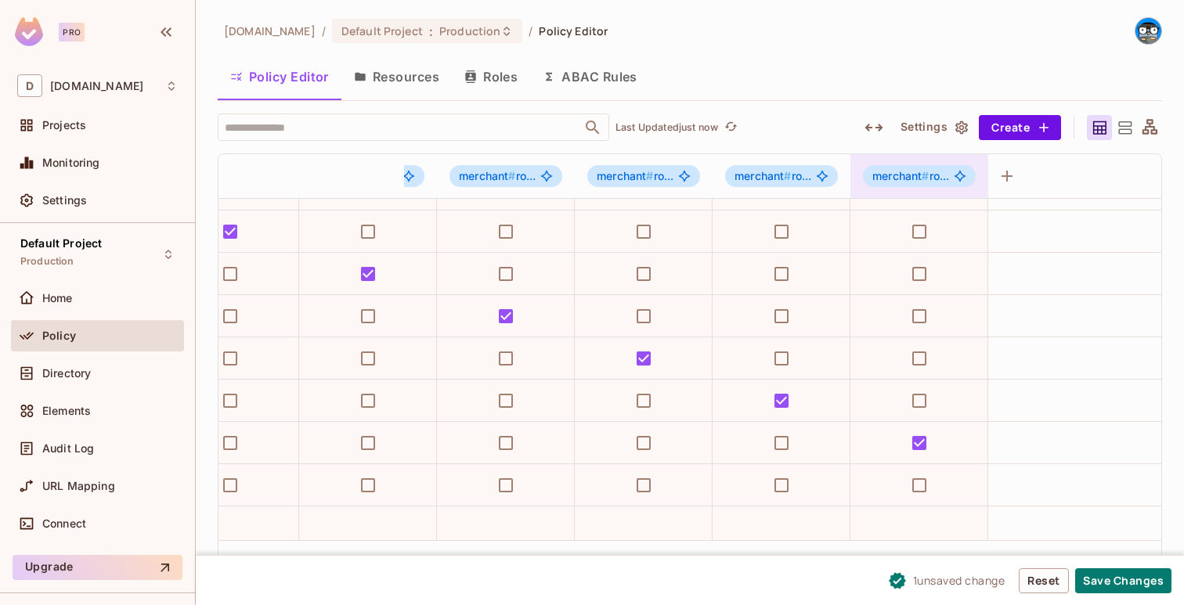
click at [922, 173] on span "#" at bounding box center [925, 175] width 7 height 13
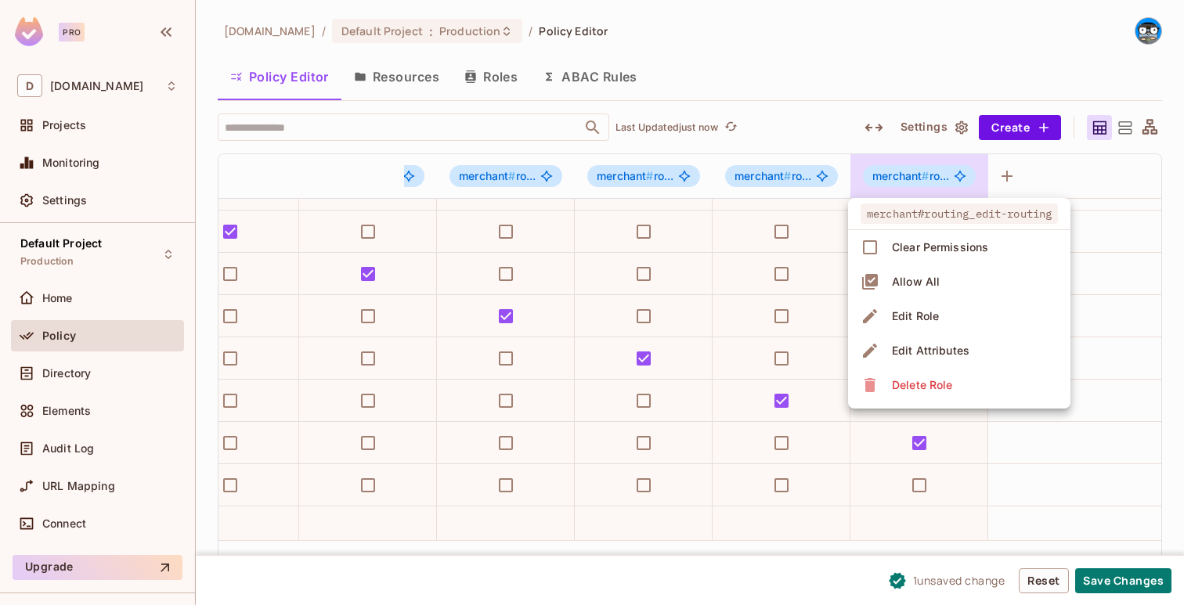
click at [922, 173] on div at bounding box center [592, 302] width 1184 height 605
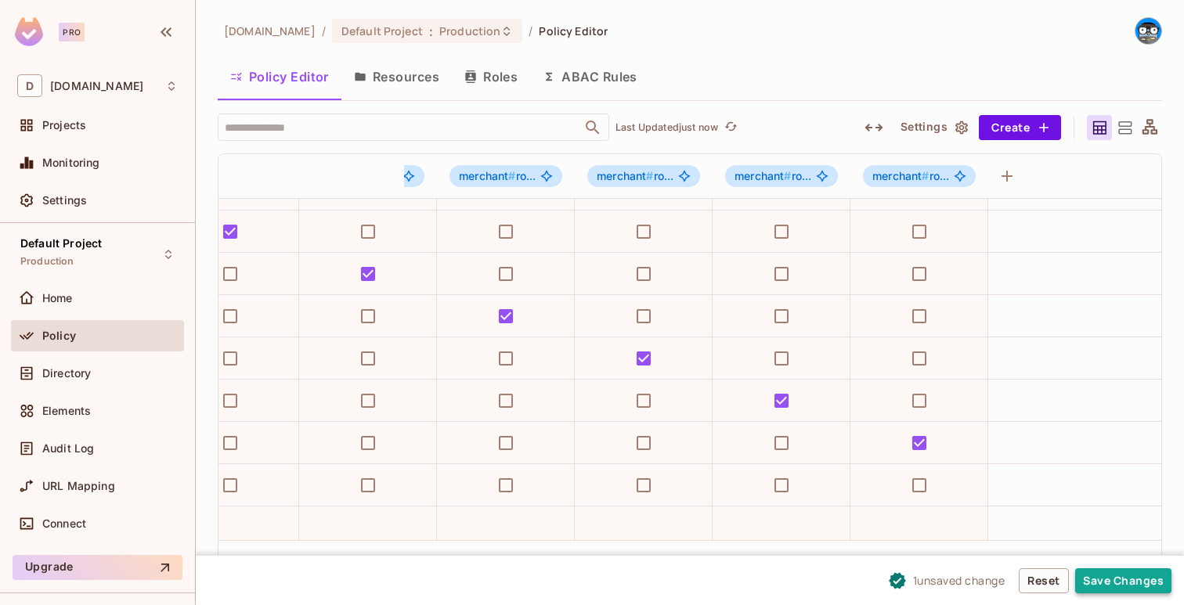
click at [1101, 581] on button "Save Changes" at bounding box center [1123, 580] width 96 height 25
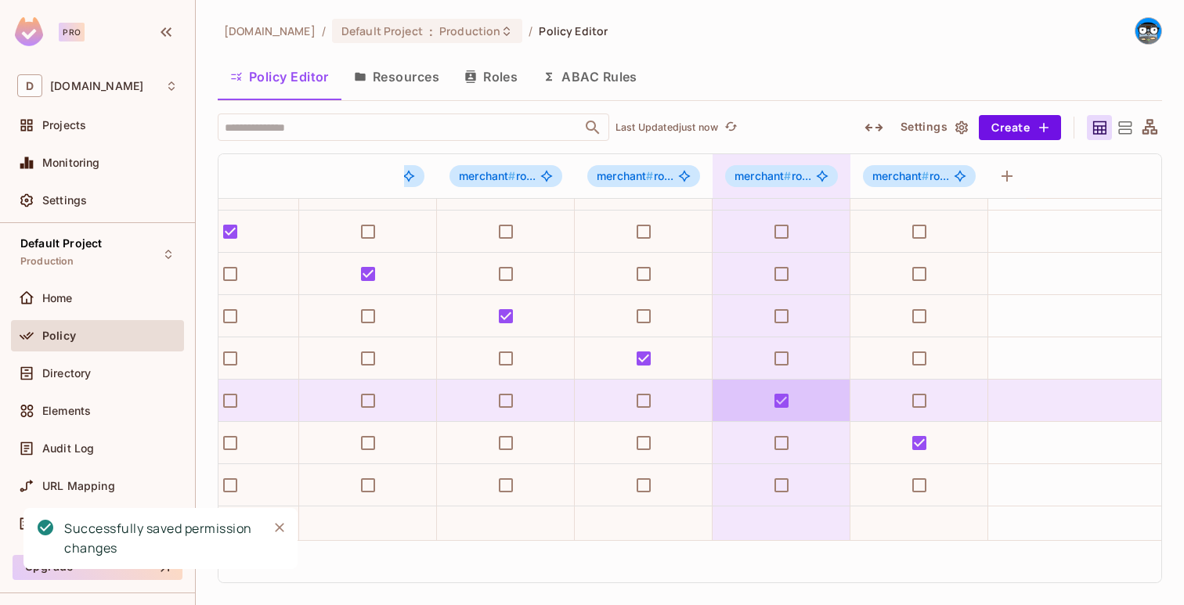
scroll to position [1257, 0]
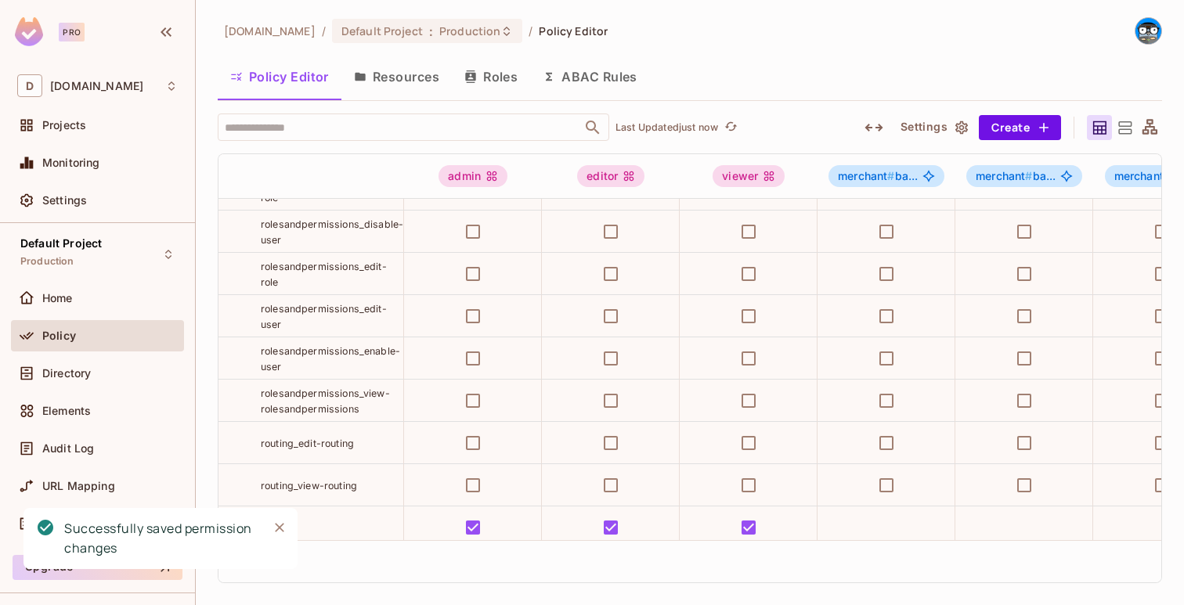
click at [345, 485] on span "routing_view-routing" at bounding box center [309, 486] width 96 height 12
copy tr "routing_view-routing"
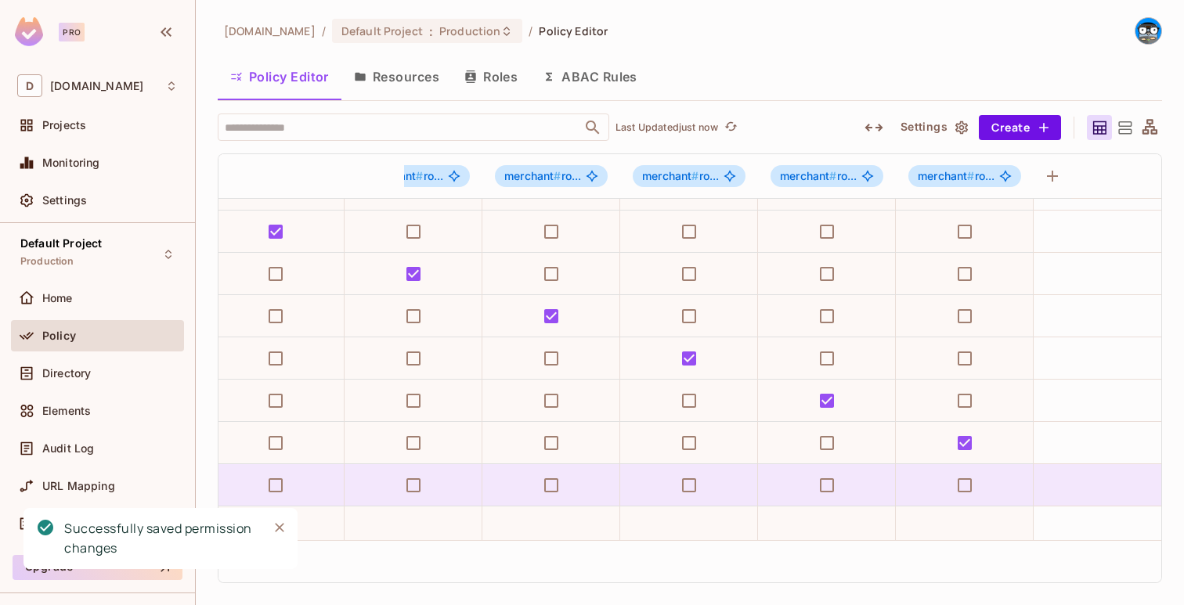
scroll to position [1257, 4652]
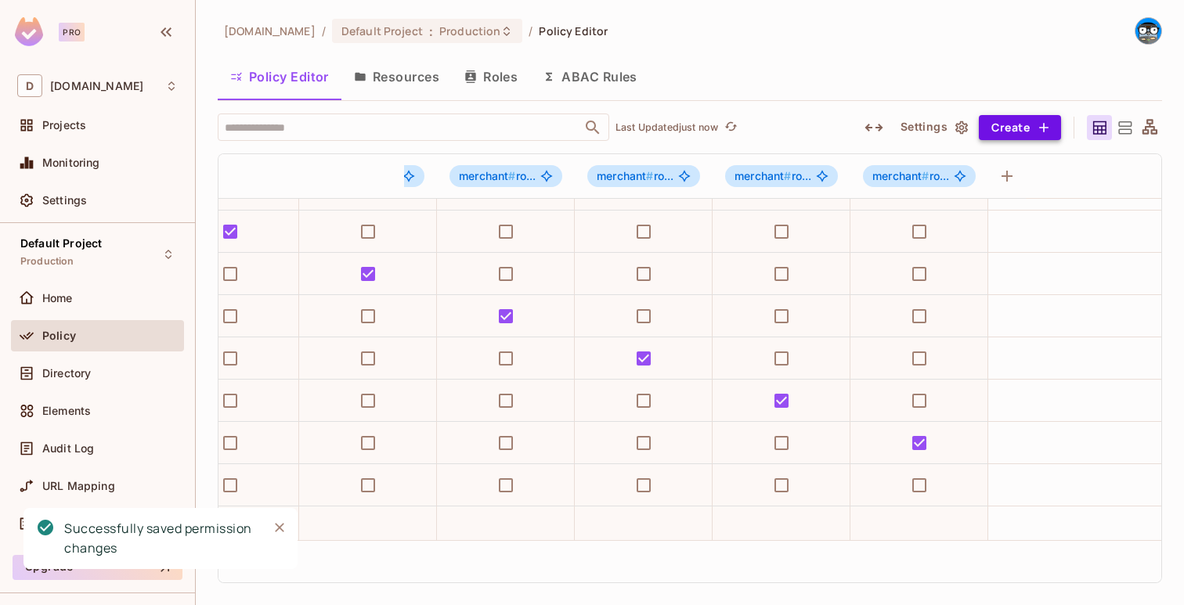
click at [1012, 122] on button "Create" at bounding box center [1020, 127] width 82 height 25
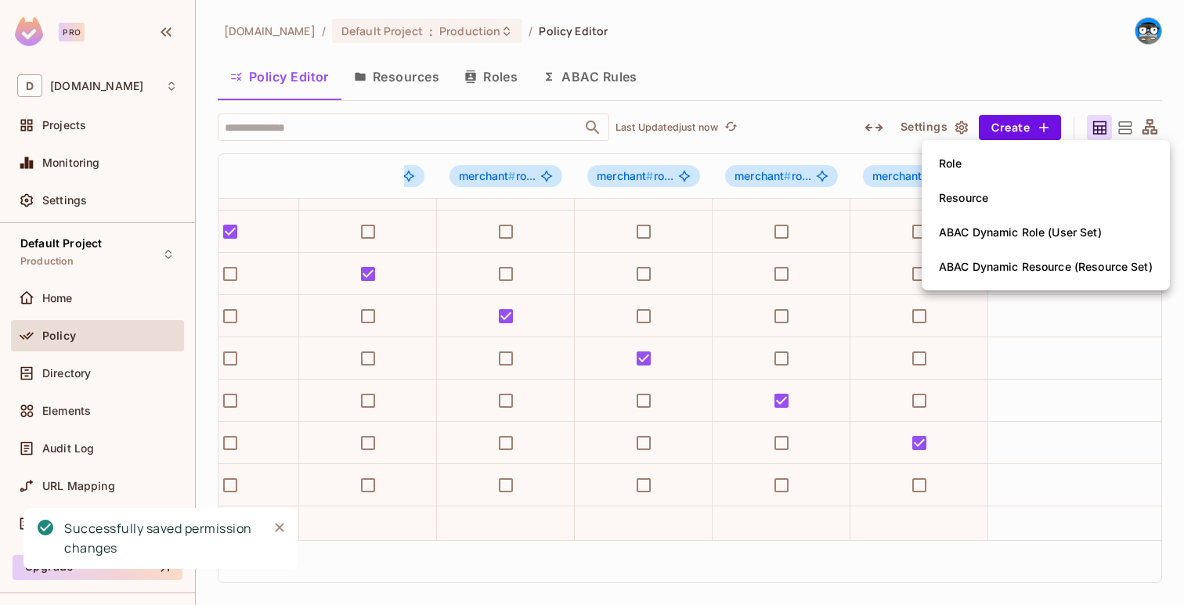
click at [993, 157] on li "Role" at bounding box center [1046, 163] width 248 height 34
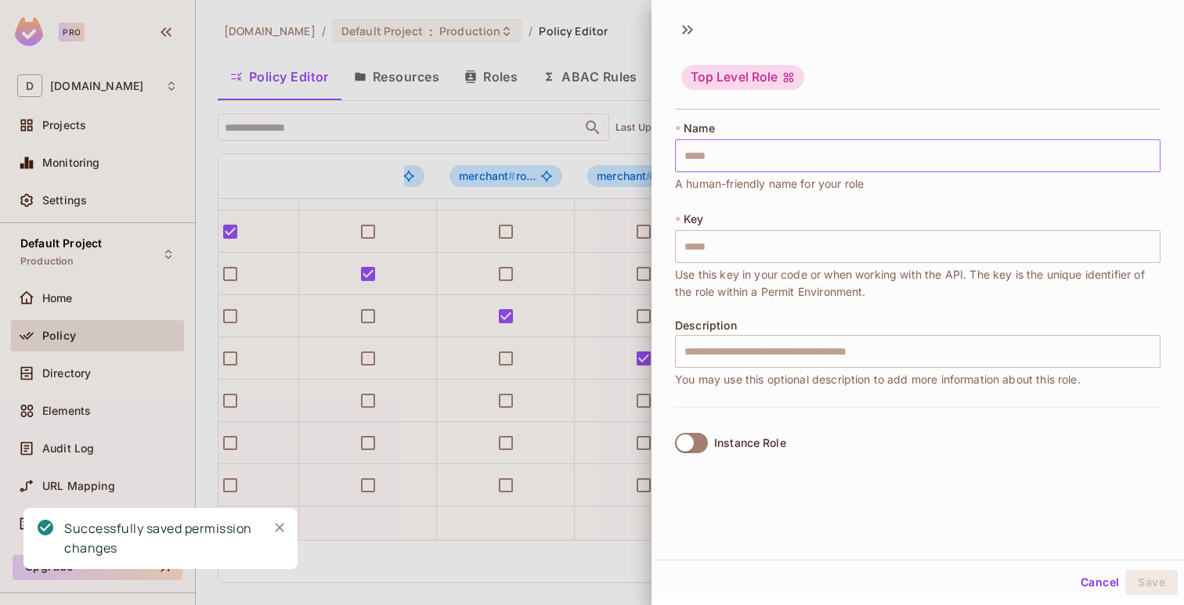
click at [982, 162] on input "text" at bounding box center [917, 155] width 485 height 33
paste input "**********"
type input "**********"
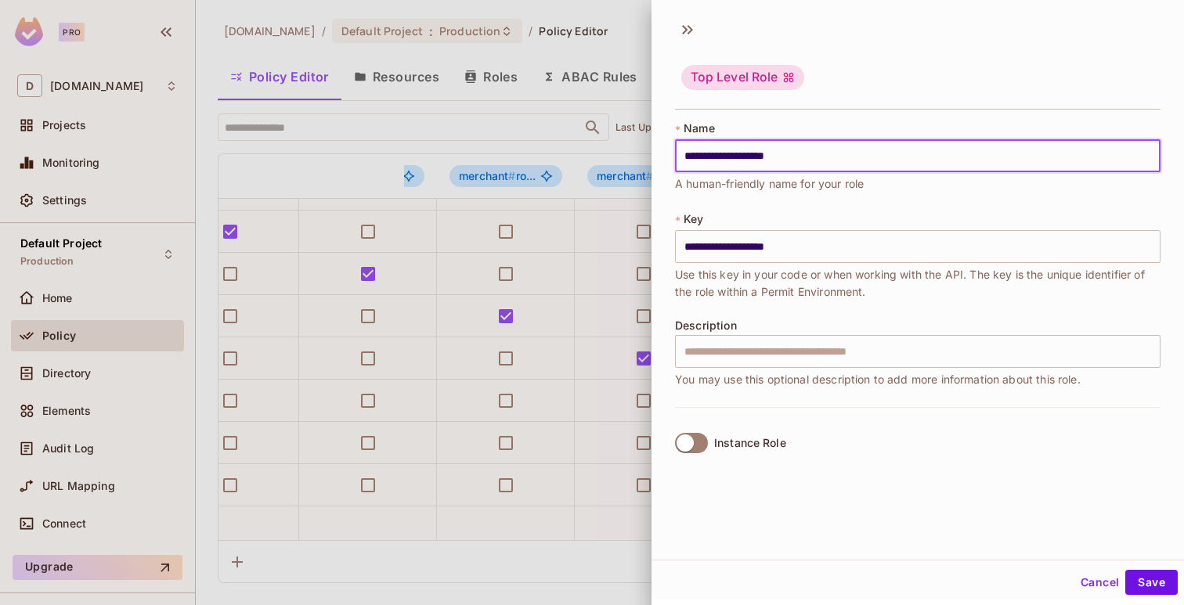
type input "**********"
click at [715, 440] on div "Instance Role" at bounding box center [750, 443] width 72 height 13
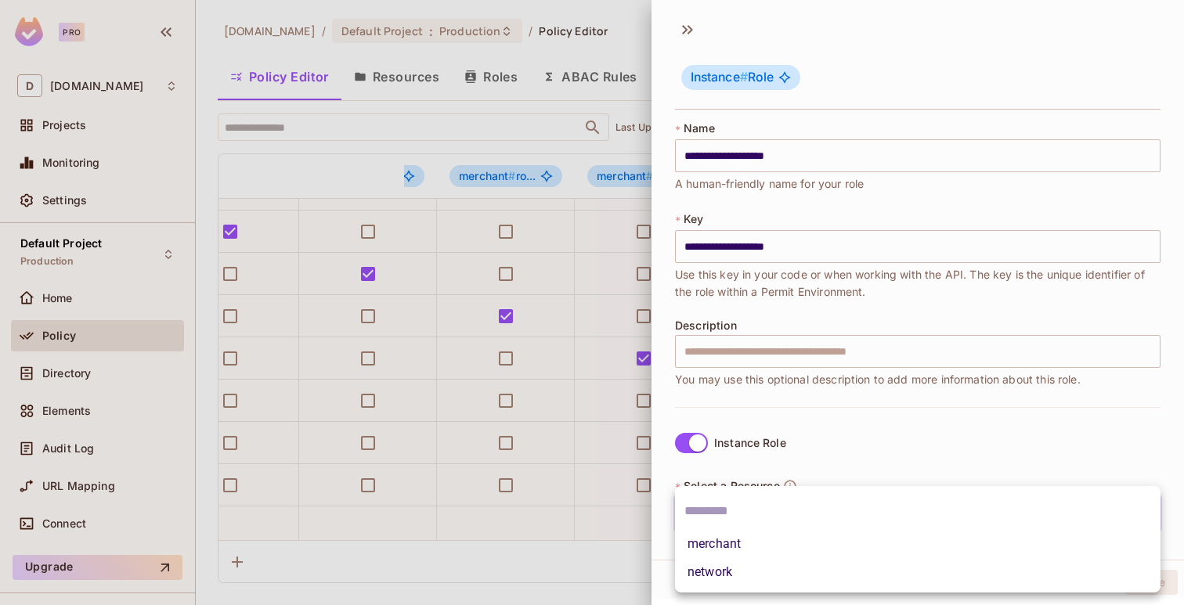
click at [753, 519] on body "Pro D deuna.com Projects Monitoring Settings Default Project Production Home Po…" at bounding box center [592, 302] width 1184 height 605
click at [750, 539] on li "merchant" at bounding box center [917, 544] width 485 height 28
type input "********"
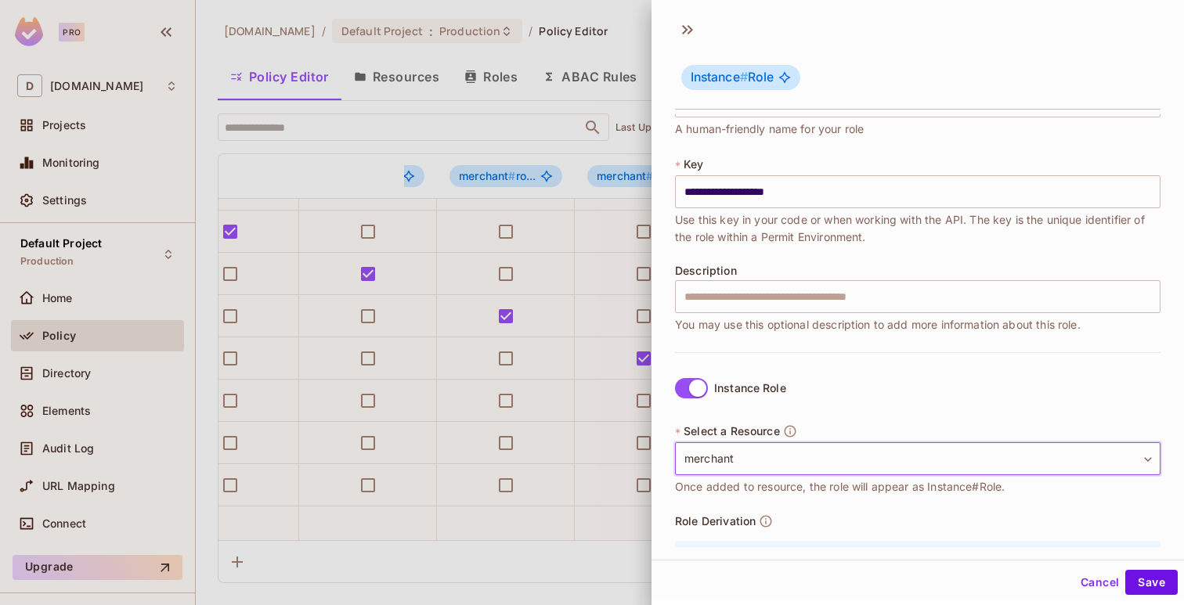
scroll to position [153, 0]
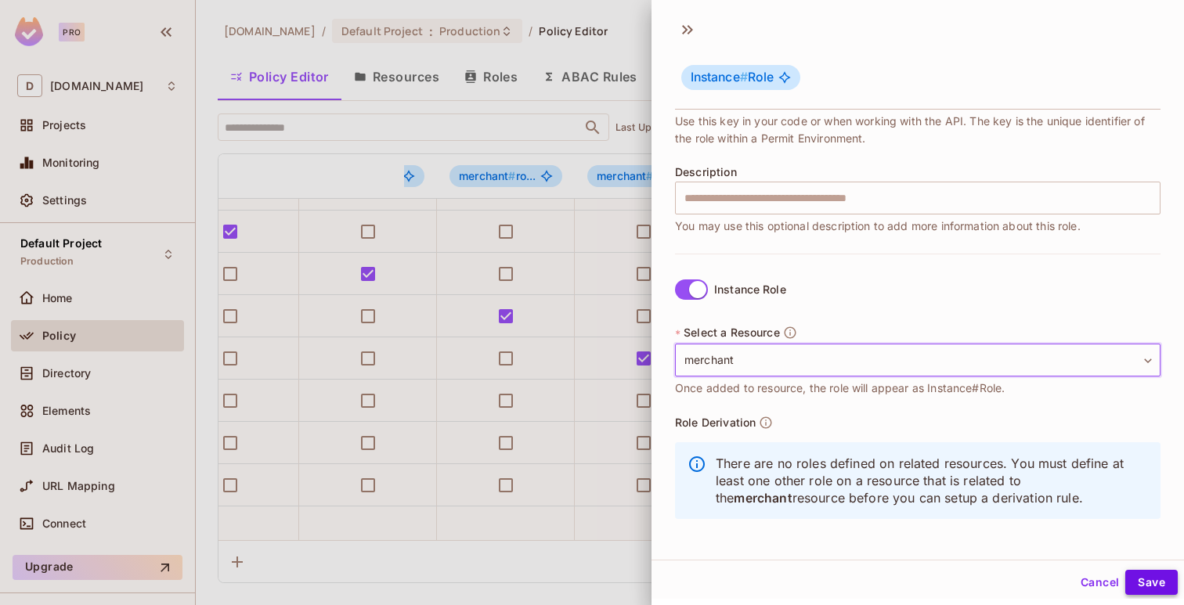
click at [1137, 576] on button "Save" at bounding box center [1151, 582] width 52 height 25
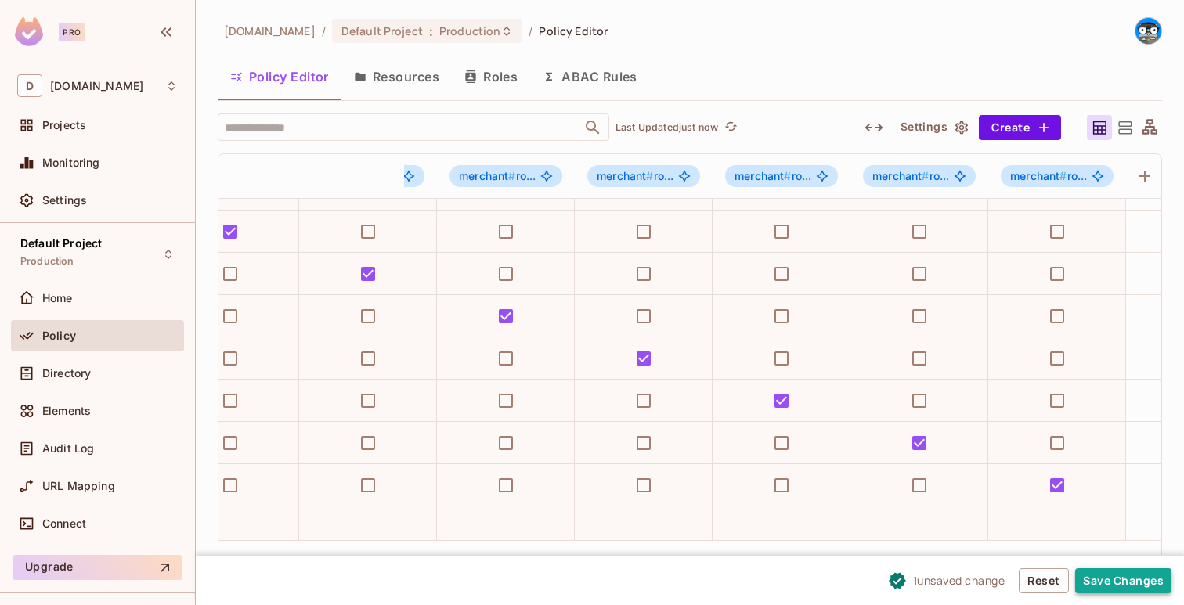
click at [1105, 572] on button "Save Changes" at bounding box center [1123, 580] width 96 height 25
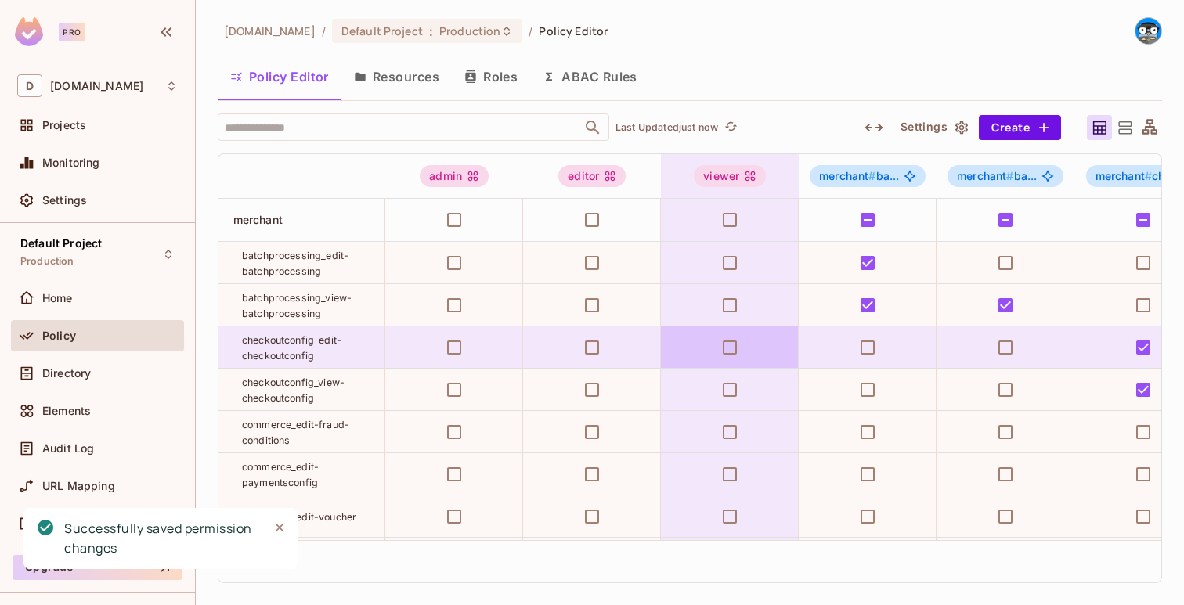
scroll to position [0, 0]
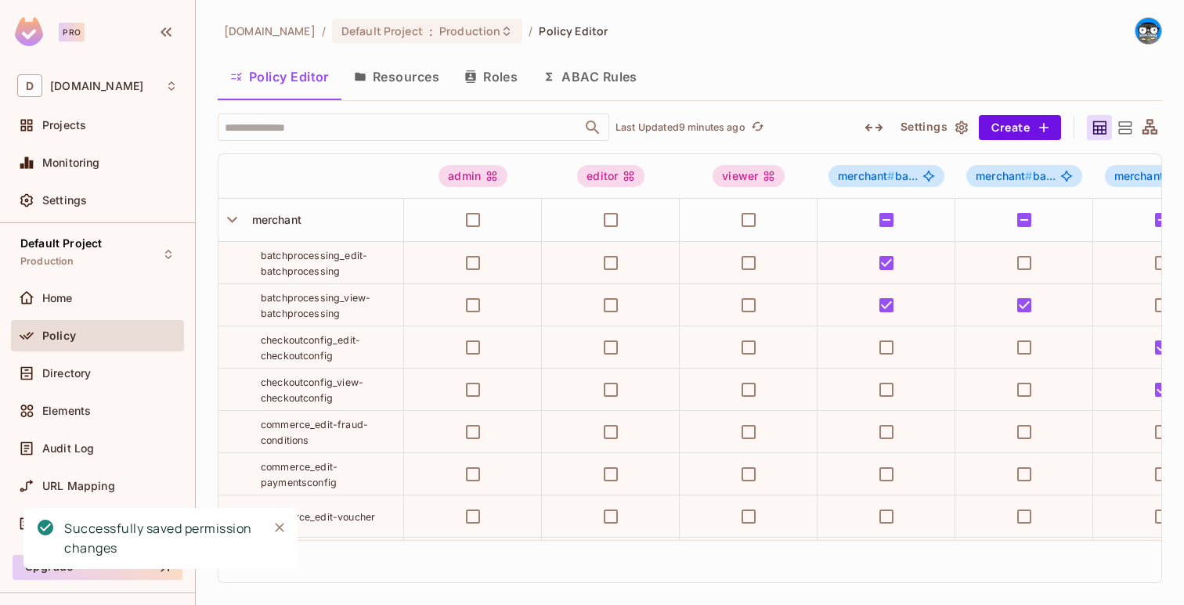
click at [277, 526] on icon "Close" at bounding box center [279, 527] width 9 height 9
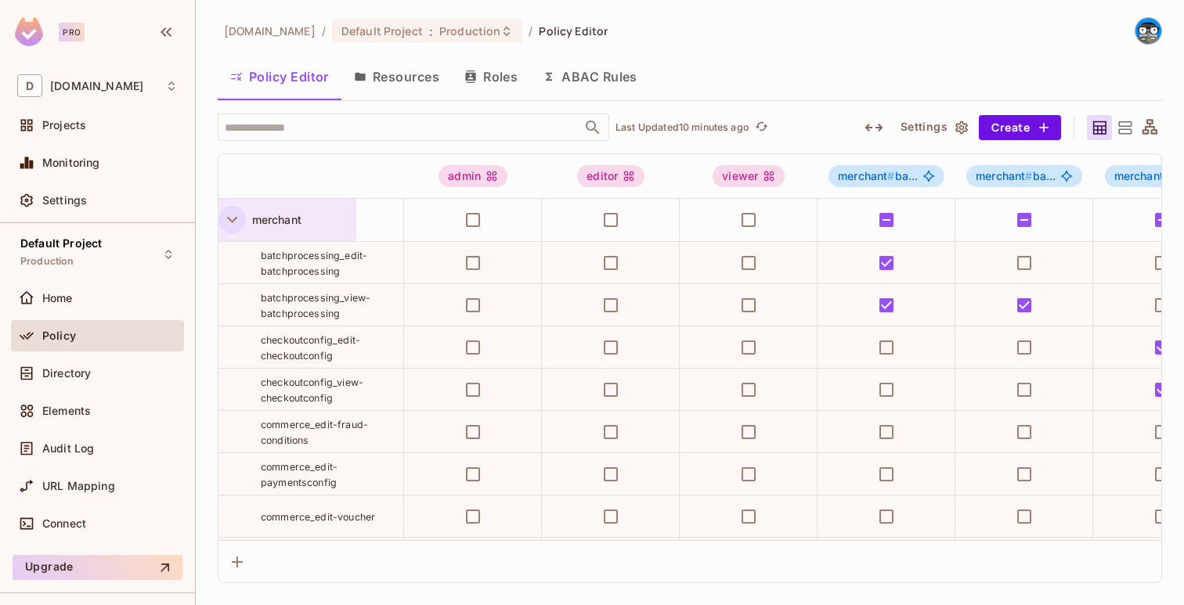
click at [230, 223] on icon "button" at bounding box center [232, 219] width 21 height 21
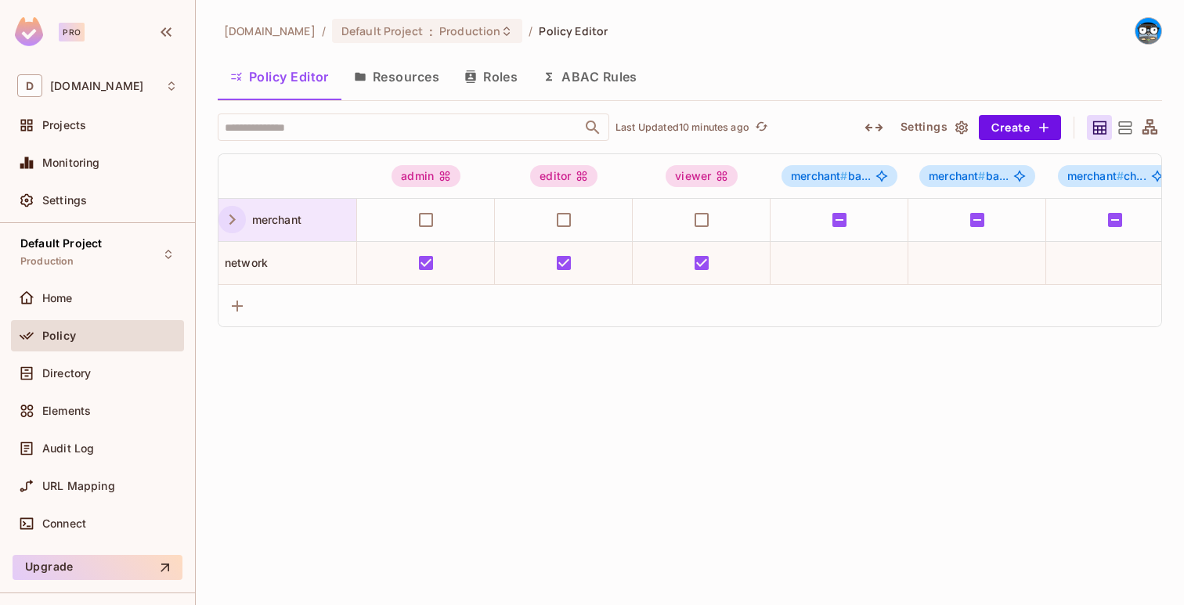
click at [230, 223] on icon "button" at bounding box center [232, 220] width 6 height 10
